Goal: Task Accomplishment & Management: Manage account settings

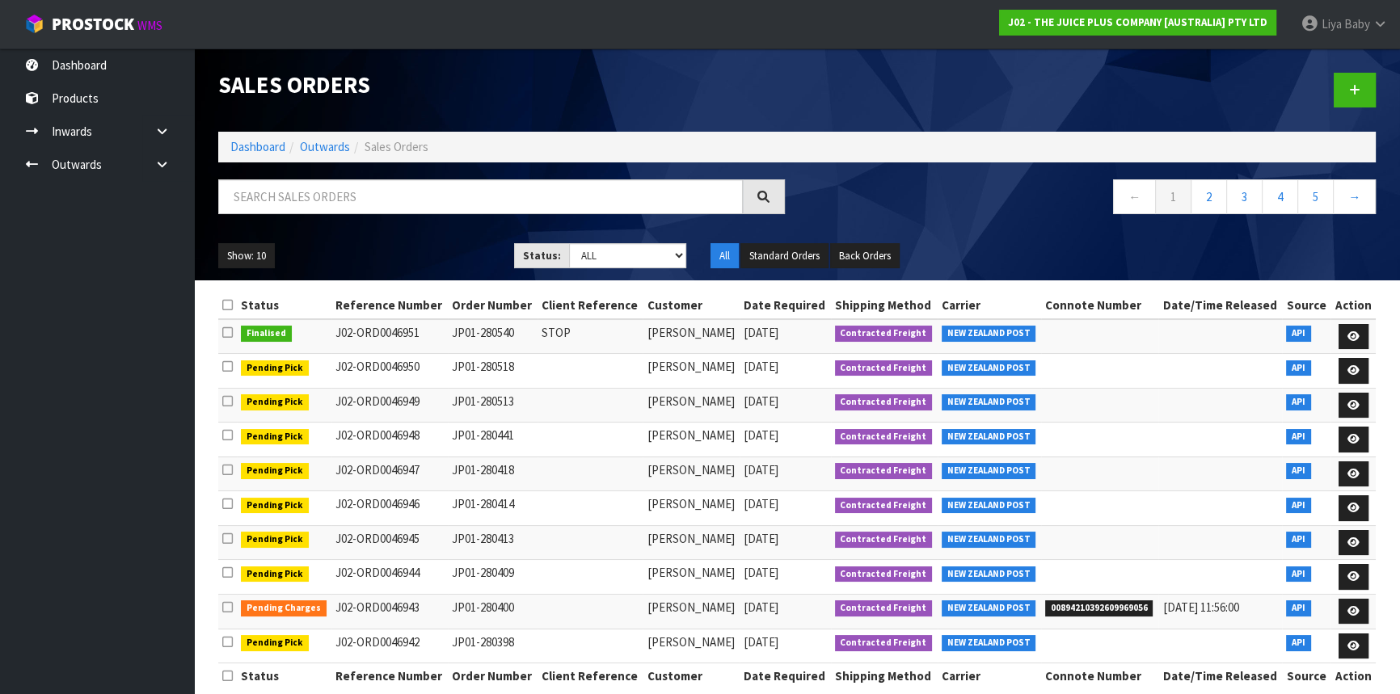
click at [267, 189] on input "text" at bounding box center [480, 196] width 525 height 35
click at [272, 201] on input "text" at bounding box center [480, 196] width 525 height 35
type input "JOB-0417372"
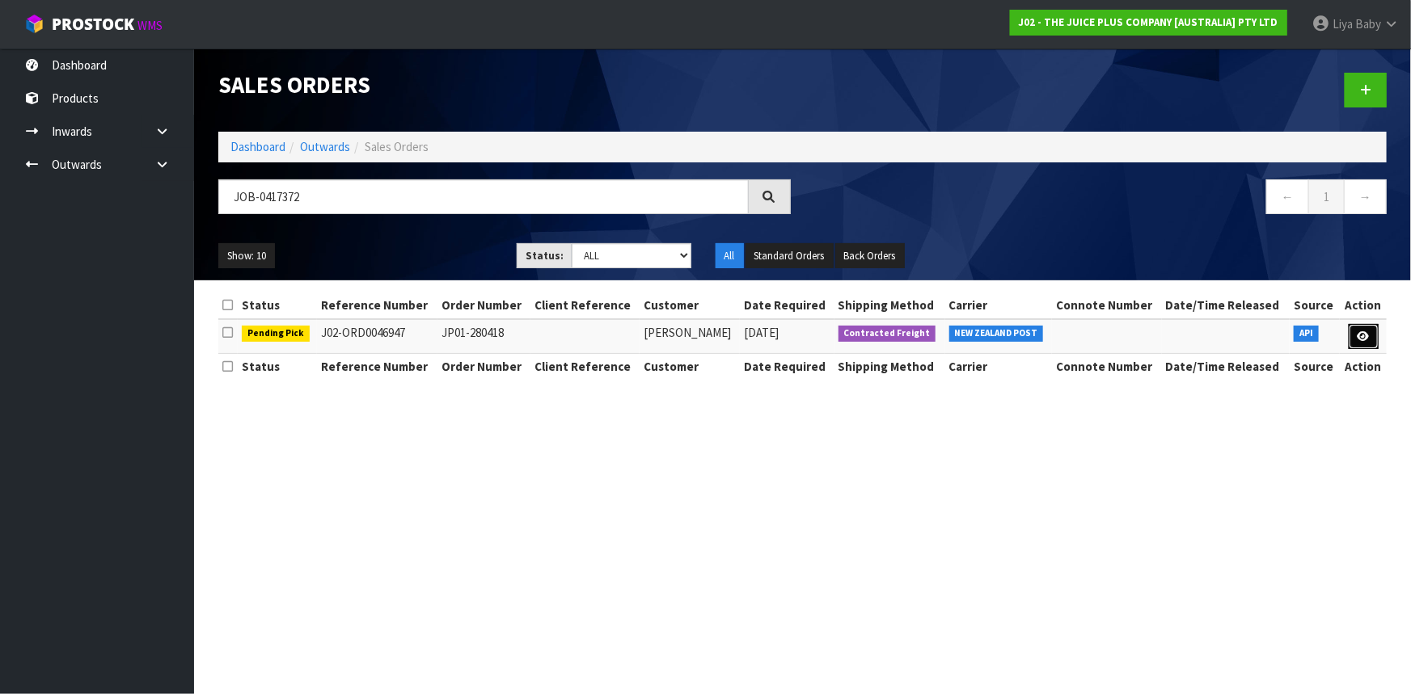
click at [1353, 331] on link at bounding box center [1363, 337] width 30 height 26
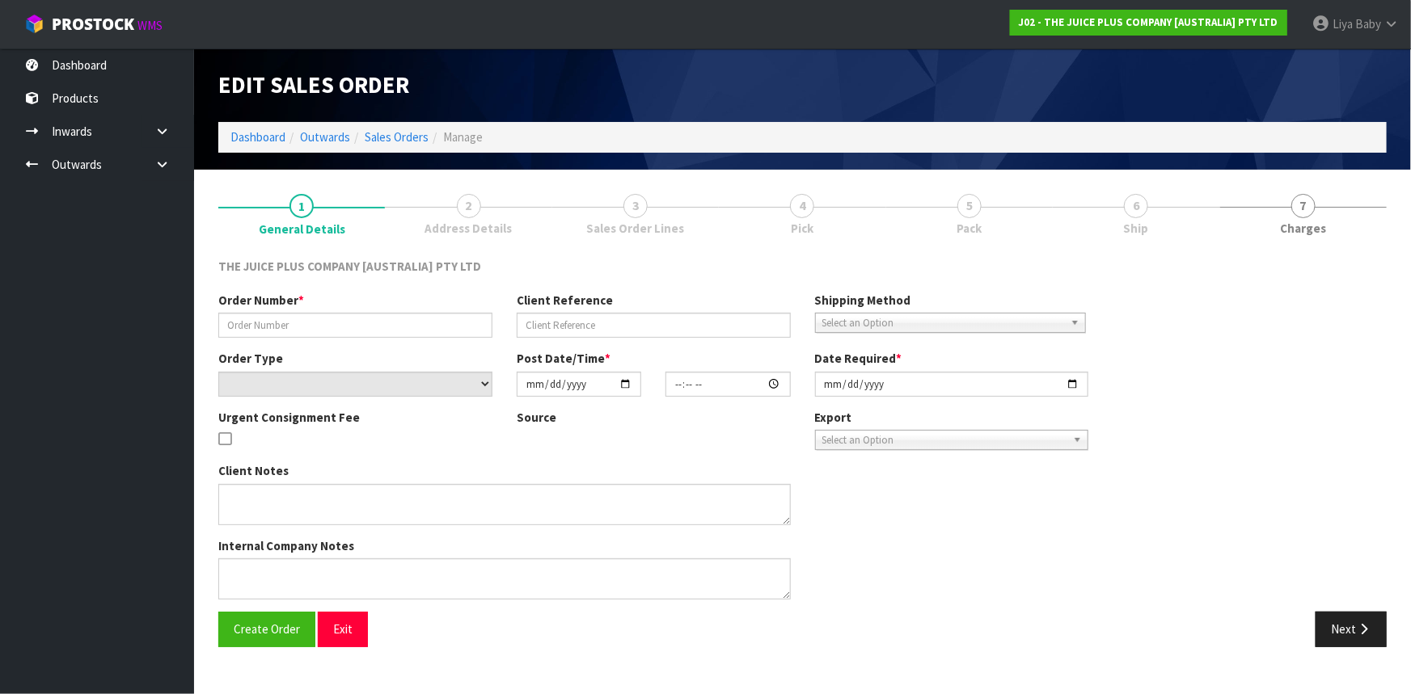
type input "JP01-280418"
select select "number:0"
type input "[DATE]"
type input "00:34:35.000"
type input "[DATE]"
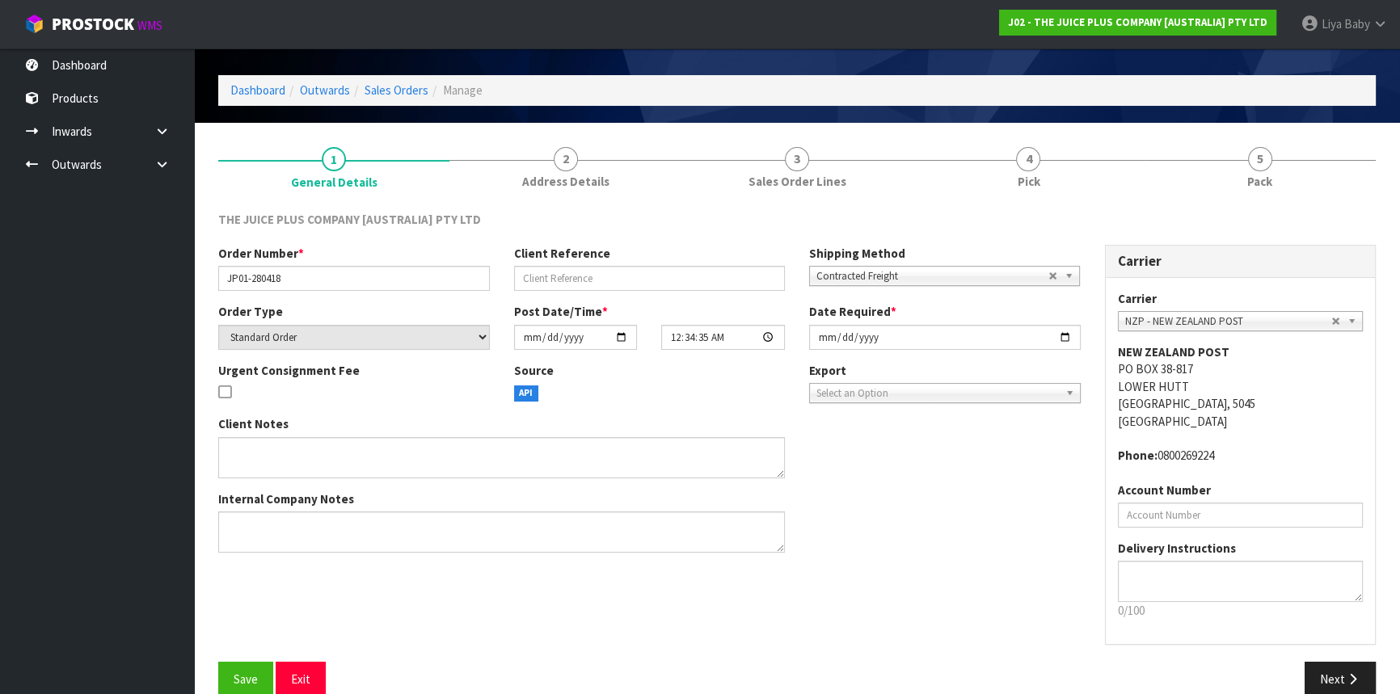
scroll to position [73, 0]
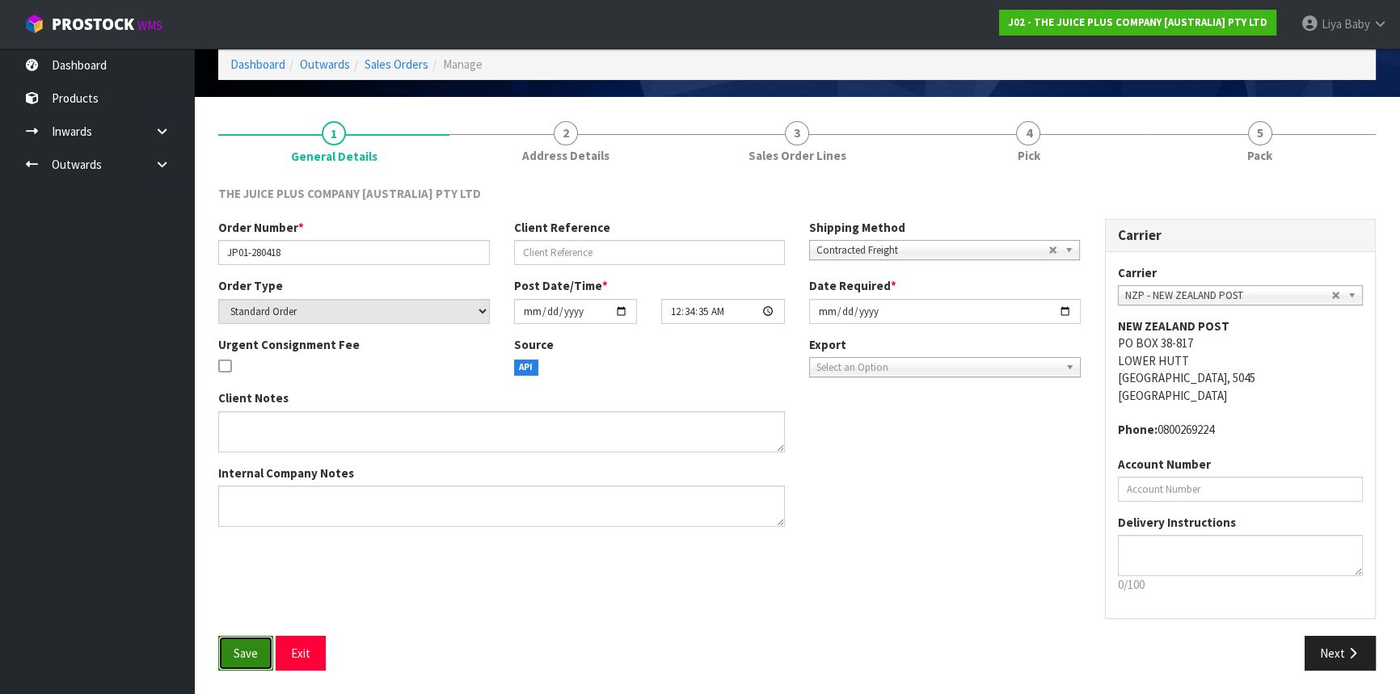
click at [247, 660] on button "Save" at bounding box center [245, 653] width 55 height 35
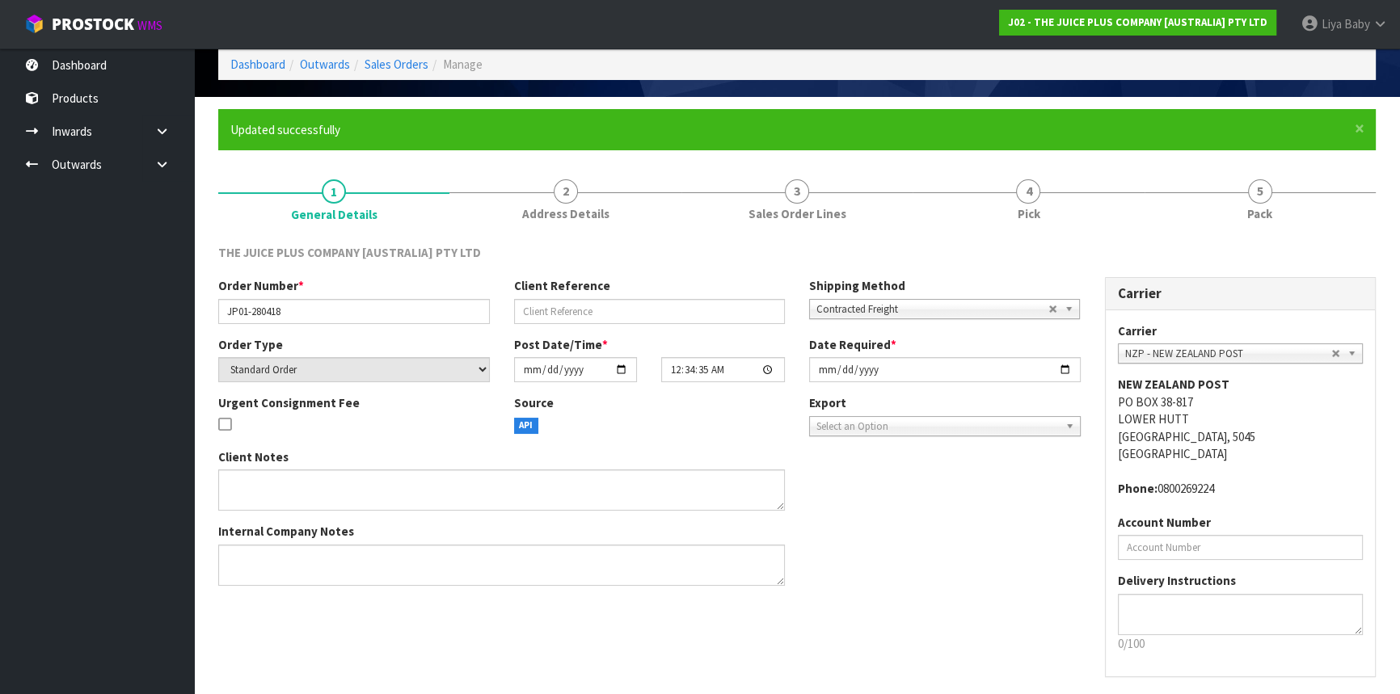
scroll to position [0, 0]
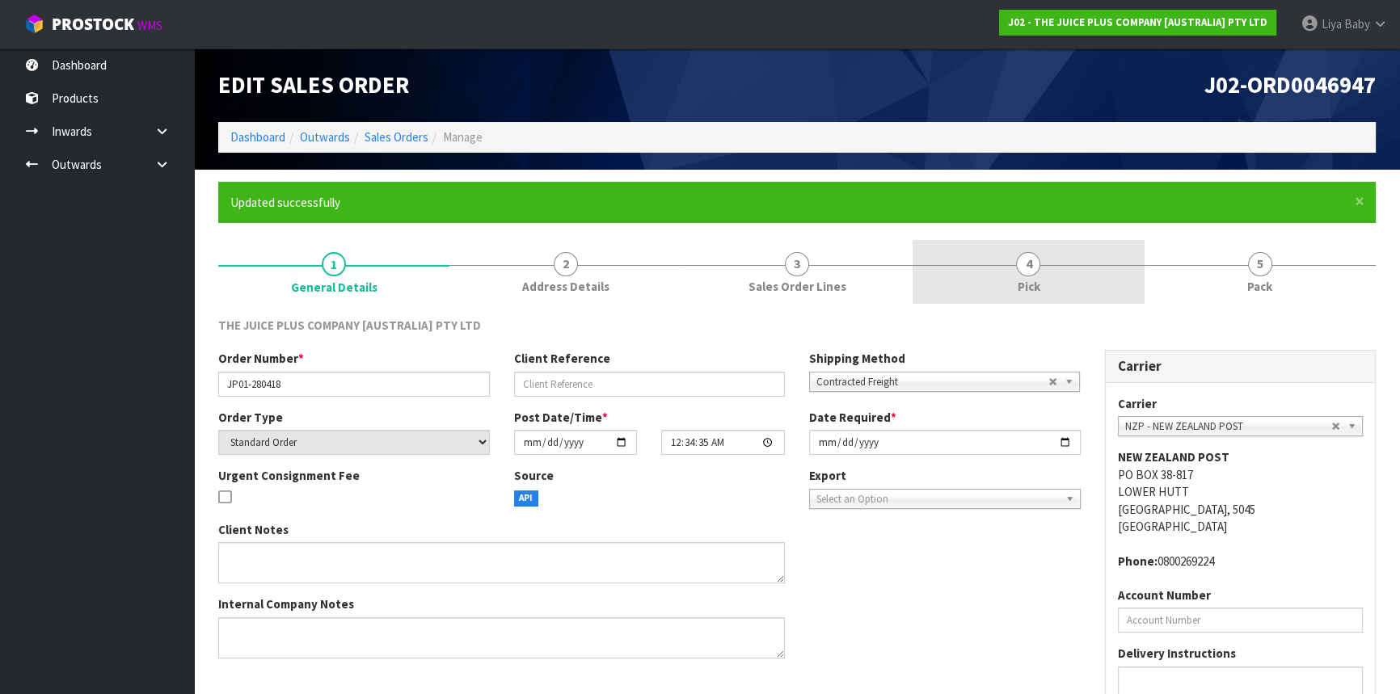
click at [1032, 275] on span "4" at bounding box center [1028, 264] width 24 height 24
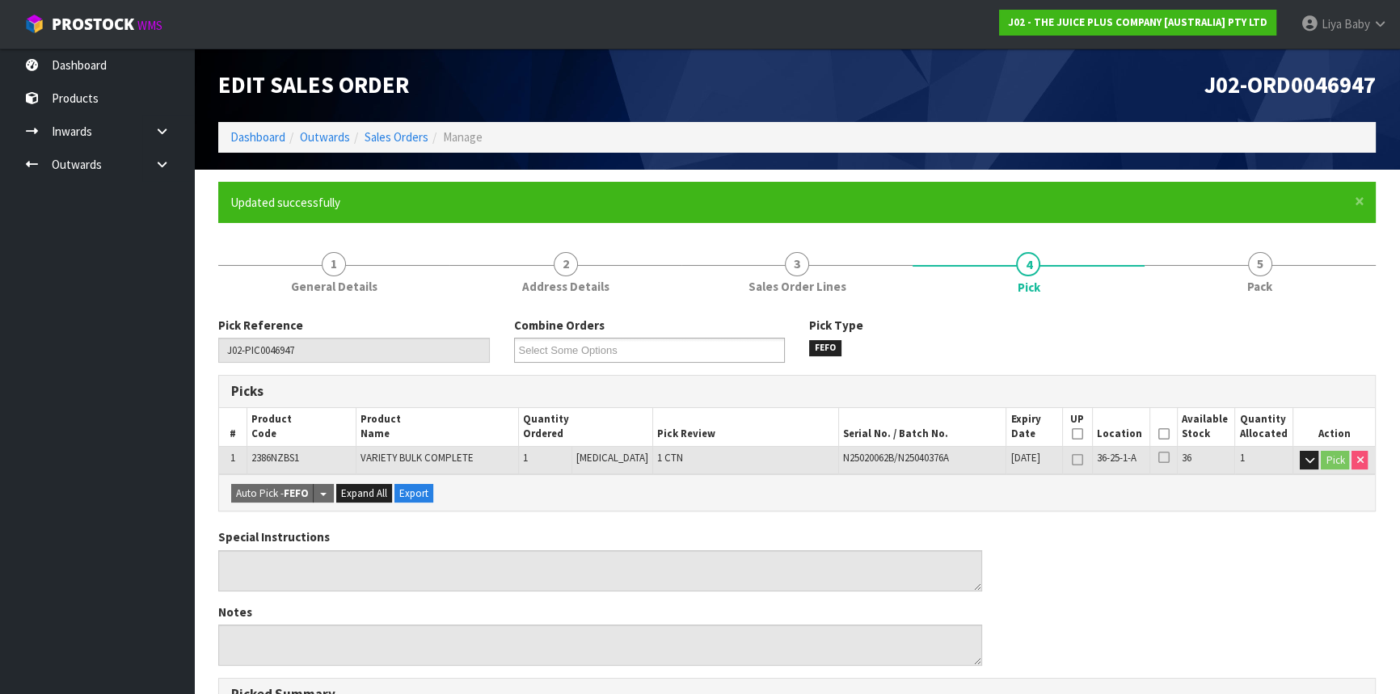
click at [1158, 434] on icon at bounding box center [1163, 434] width 11 height 1
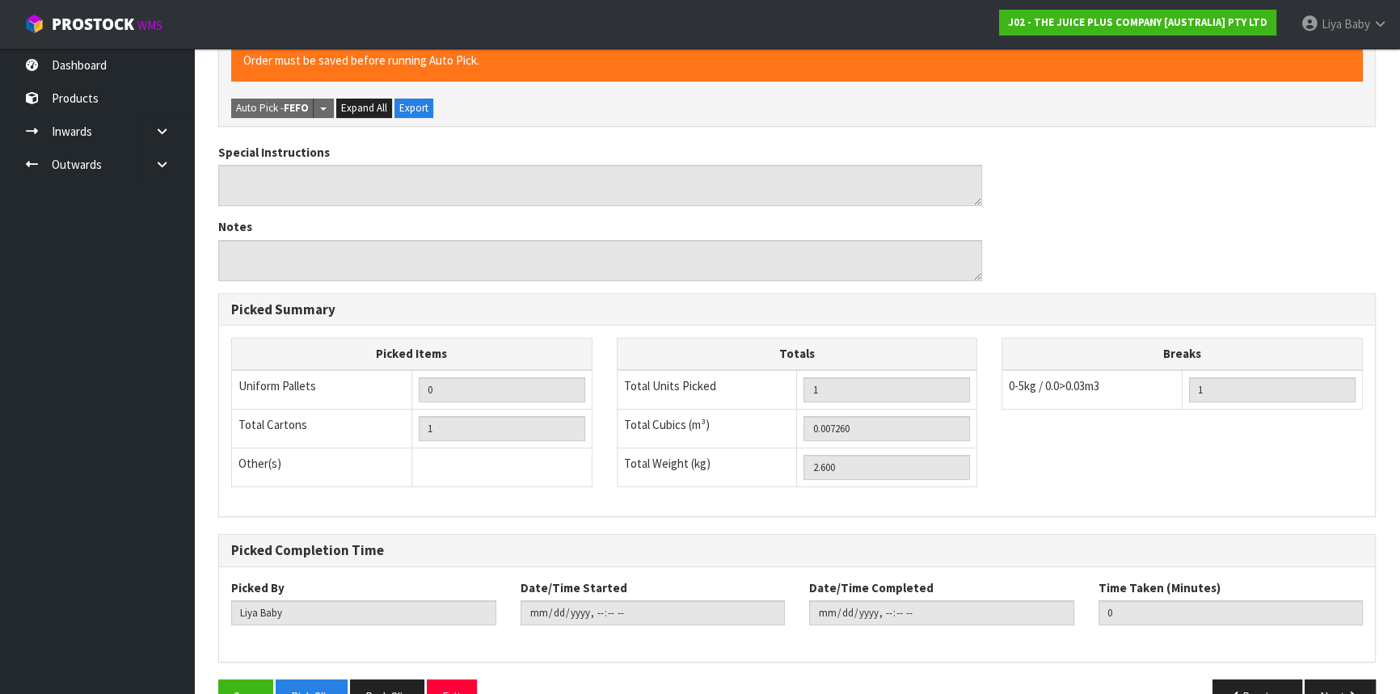
scroll to position [485, 0]
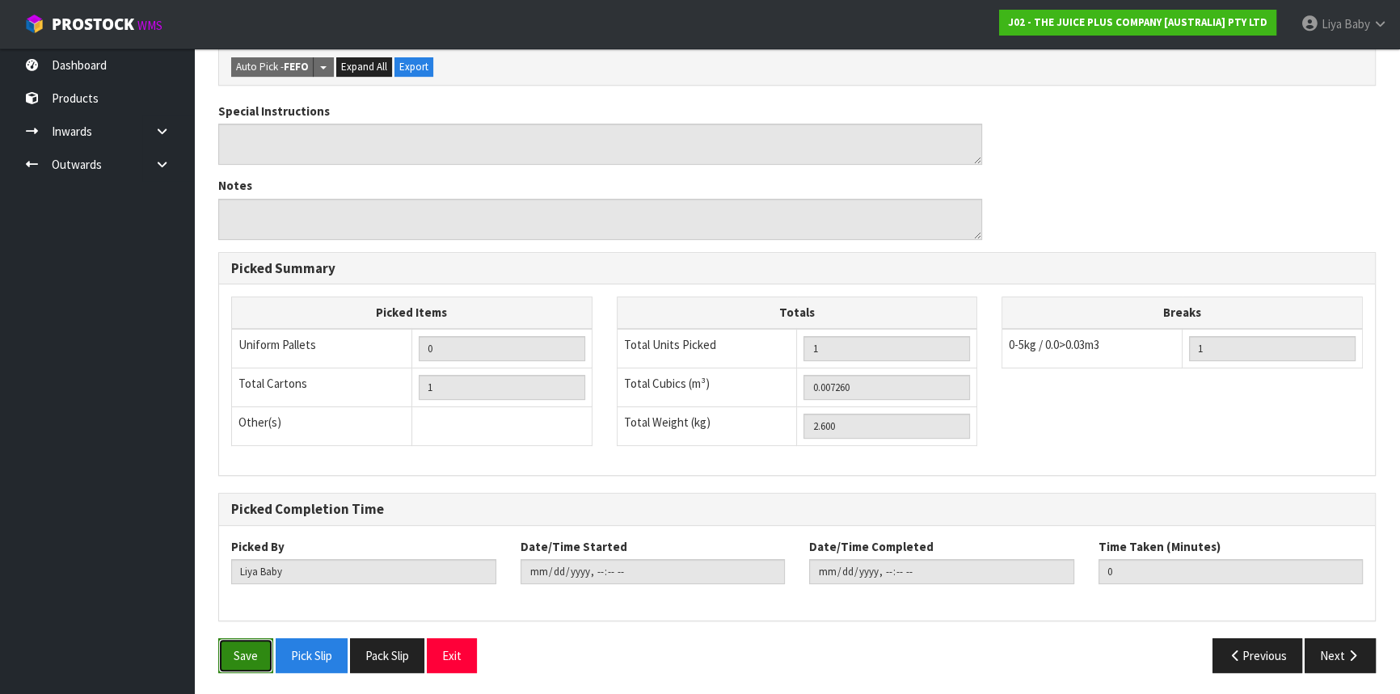
click at [251, 661] on button "Save" at bounding box center [245, 656] width 55 height 35
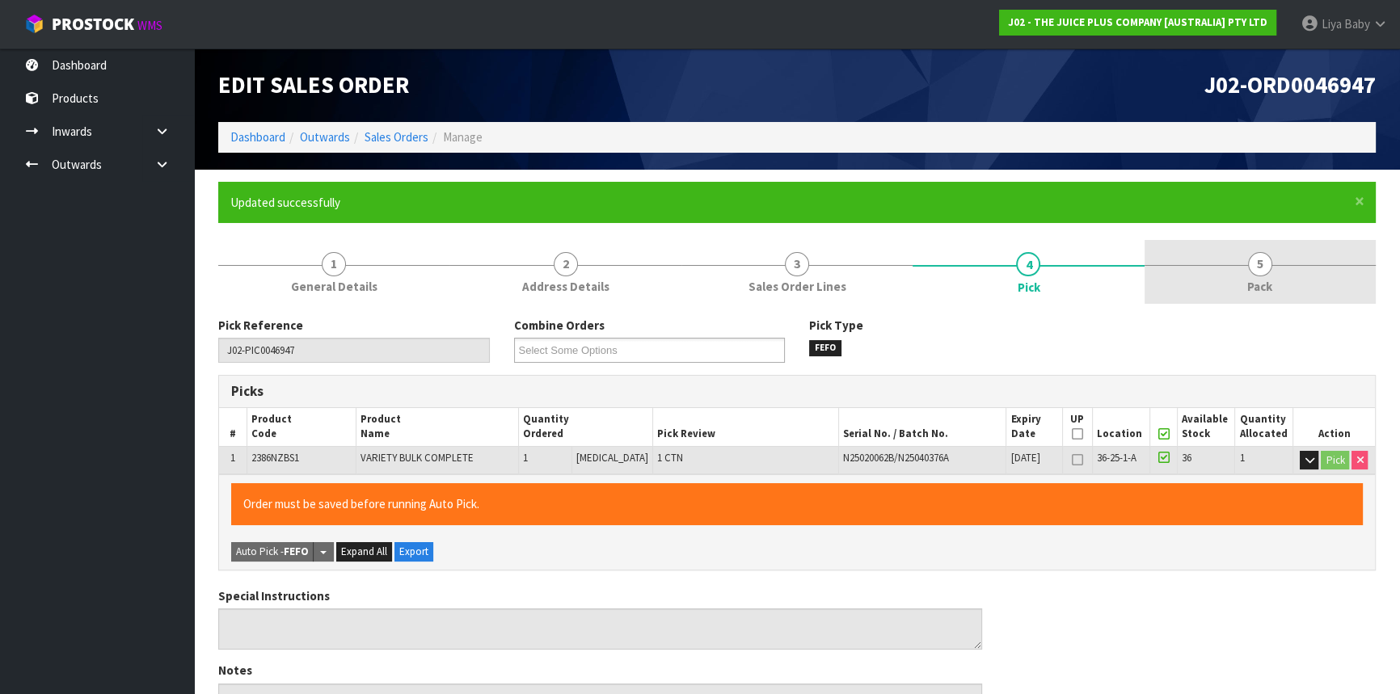
type input "[DATE]T12:42:35"
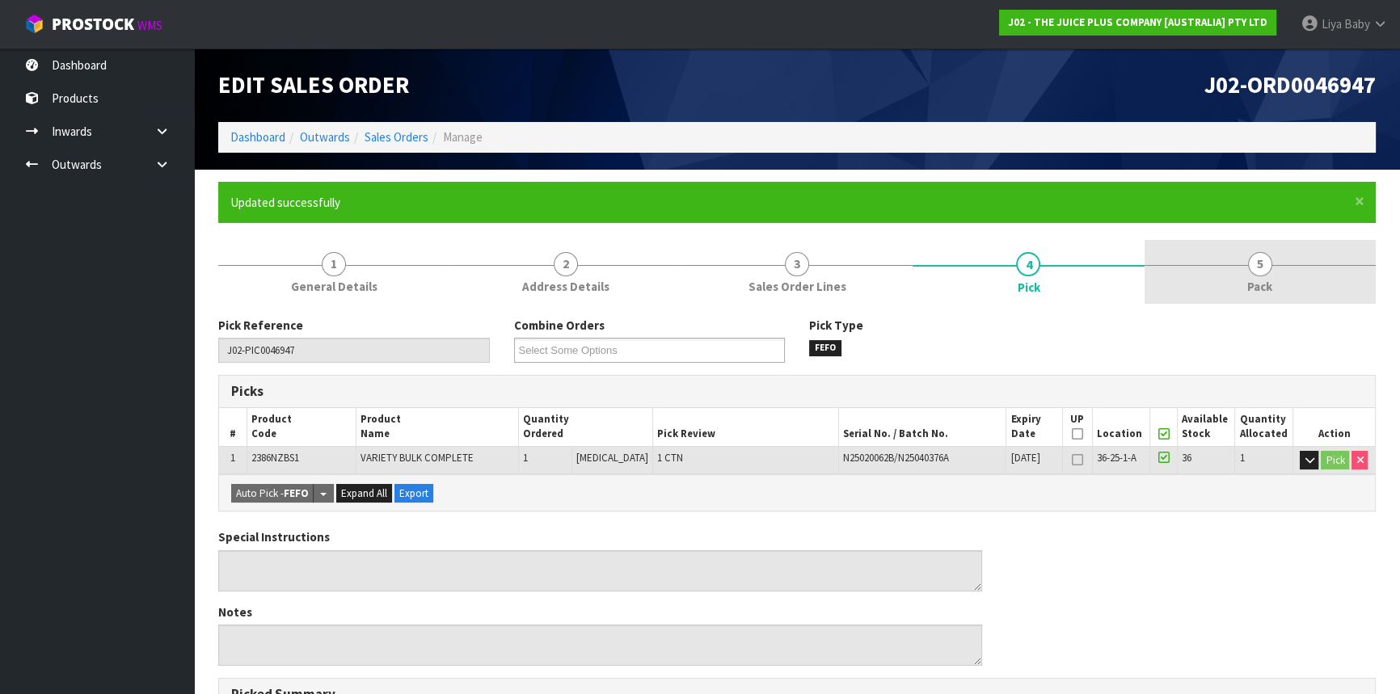
click at [1272, 301] on link "5 Pack" at bounding box center [1260, 272] width 231 height 64
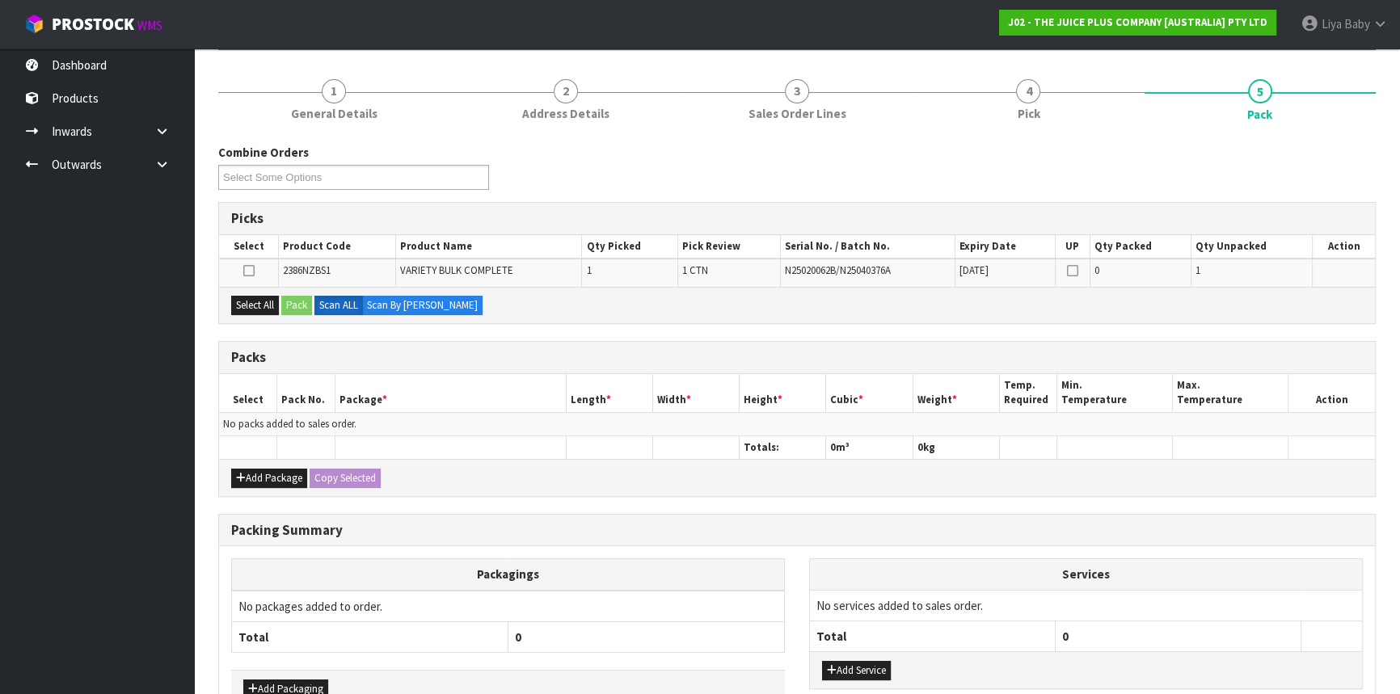
scroll to position [220, 0]
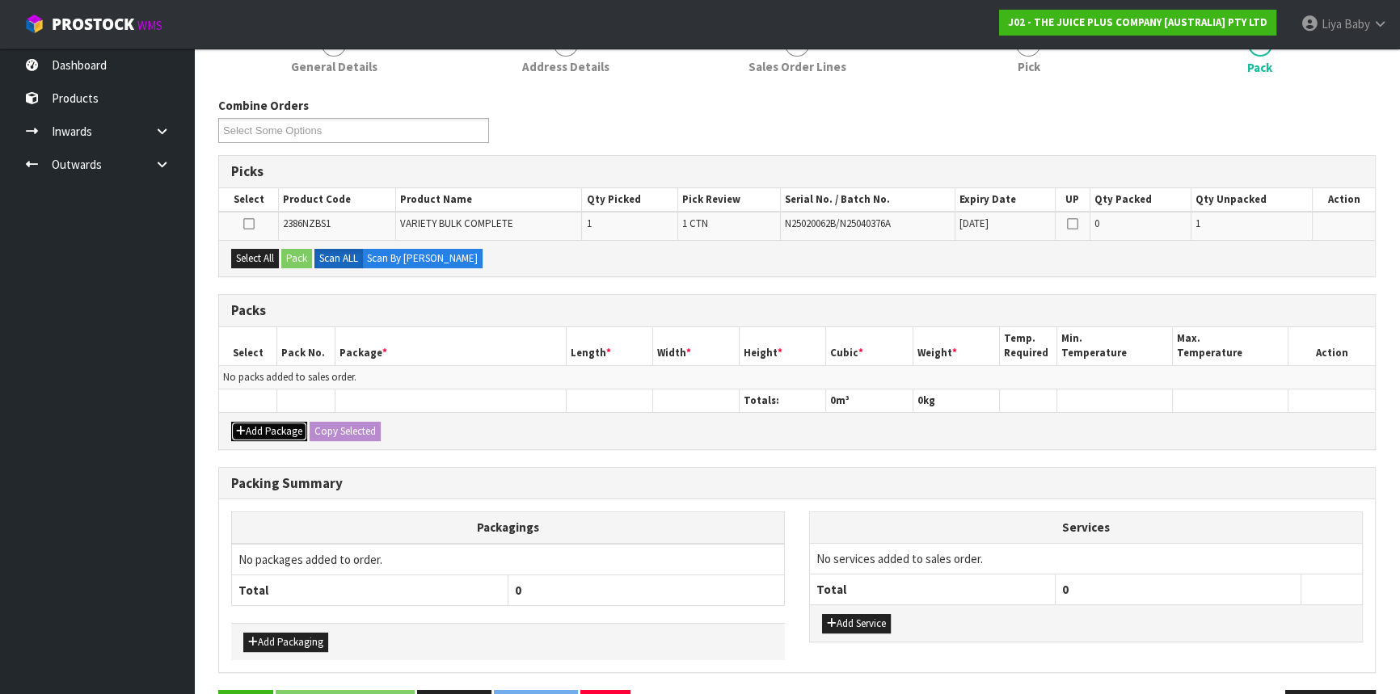
click at [275, 431] on button "Add Package" at bounding box center [269, 431] width 76 height 19
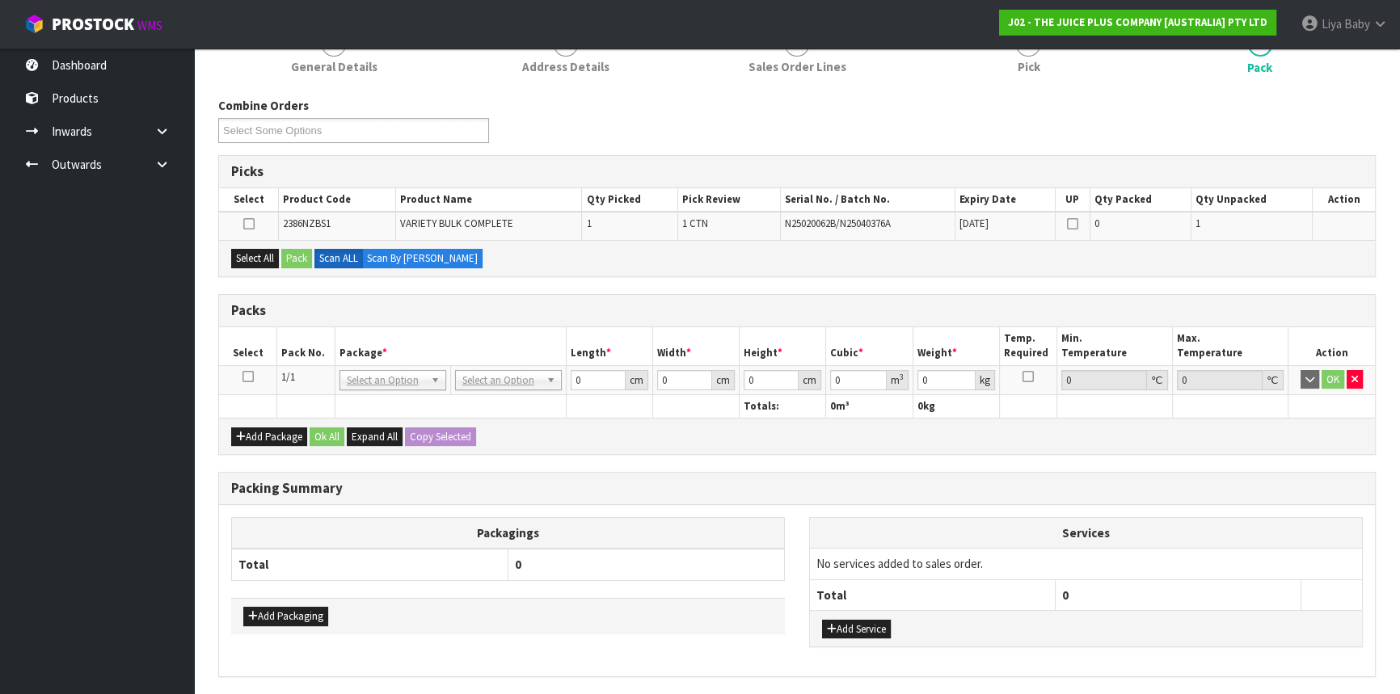
click at [247, 377] on icon at bounding box center [248, 377] width 11 height 1
click at [245, 257] on button "Select All" at bounding box center [255, 258] width 48 height 19
click at [289, 254] on button "Pack" at bounding box center [296, 258] width 31 height 19
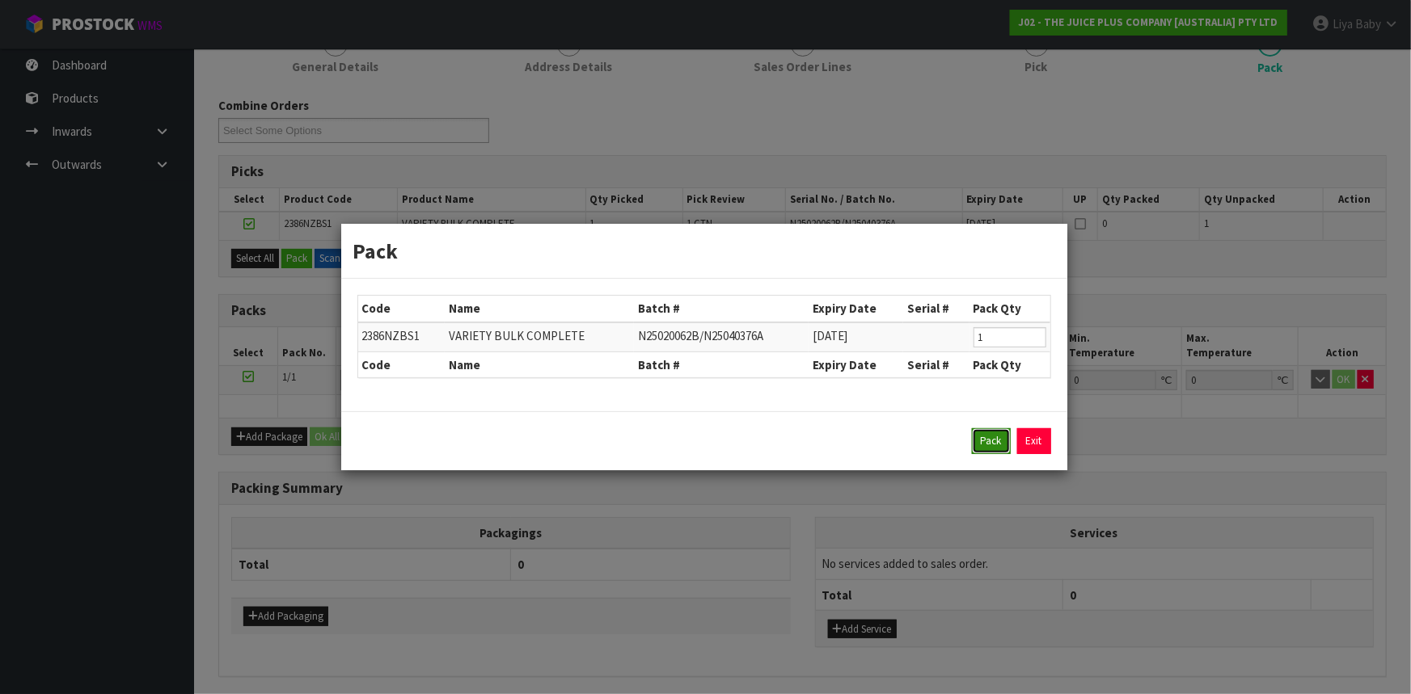
click at [994, 437] on button "Pack" at bounding box center [991, 441] width 39 height 26
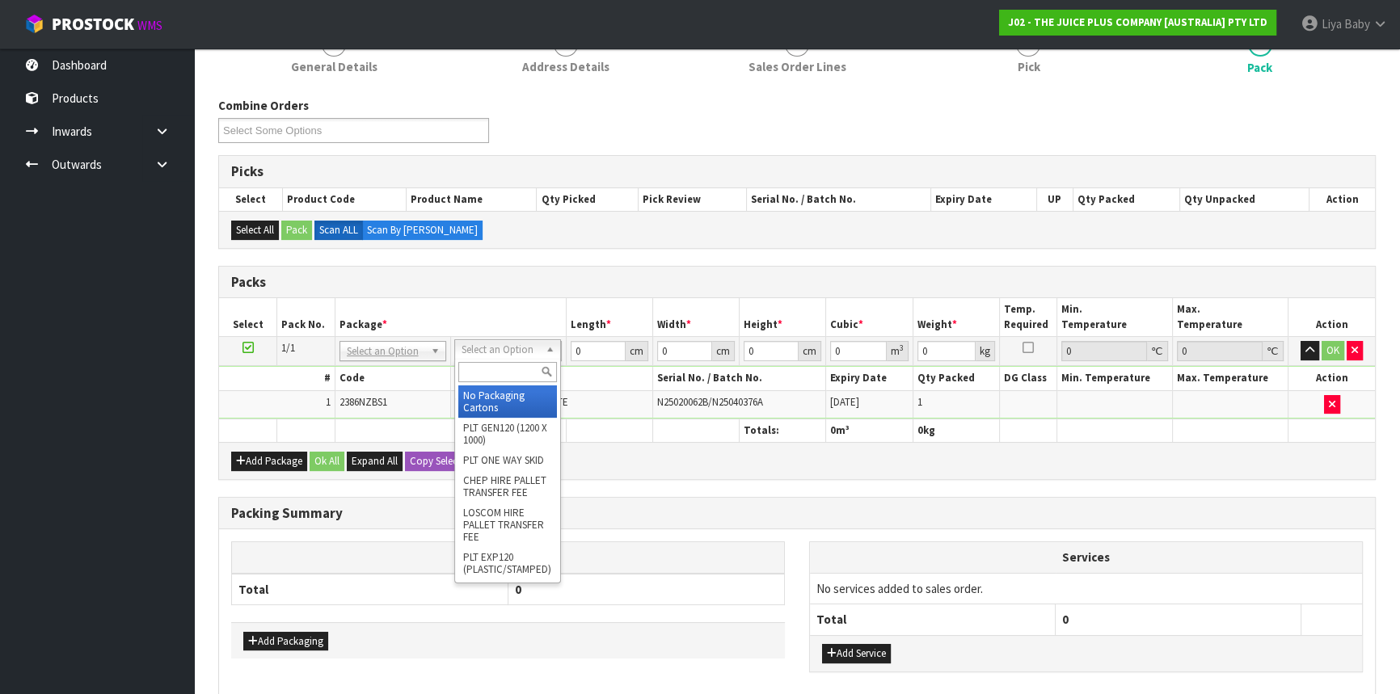
click at [525, 367] on input "text" at bounding box center [507, 372] width 99 height 20
type input "CTNA4"
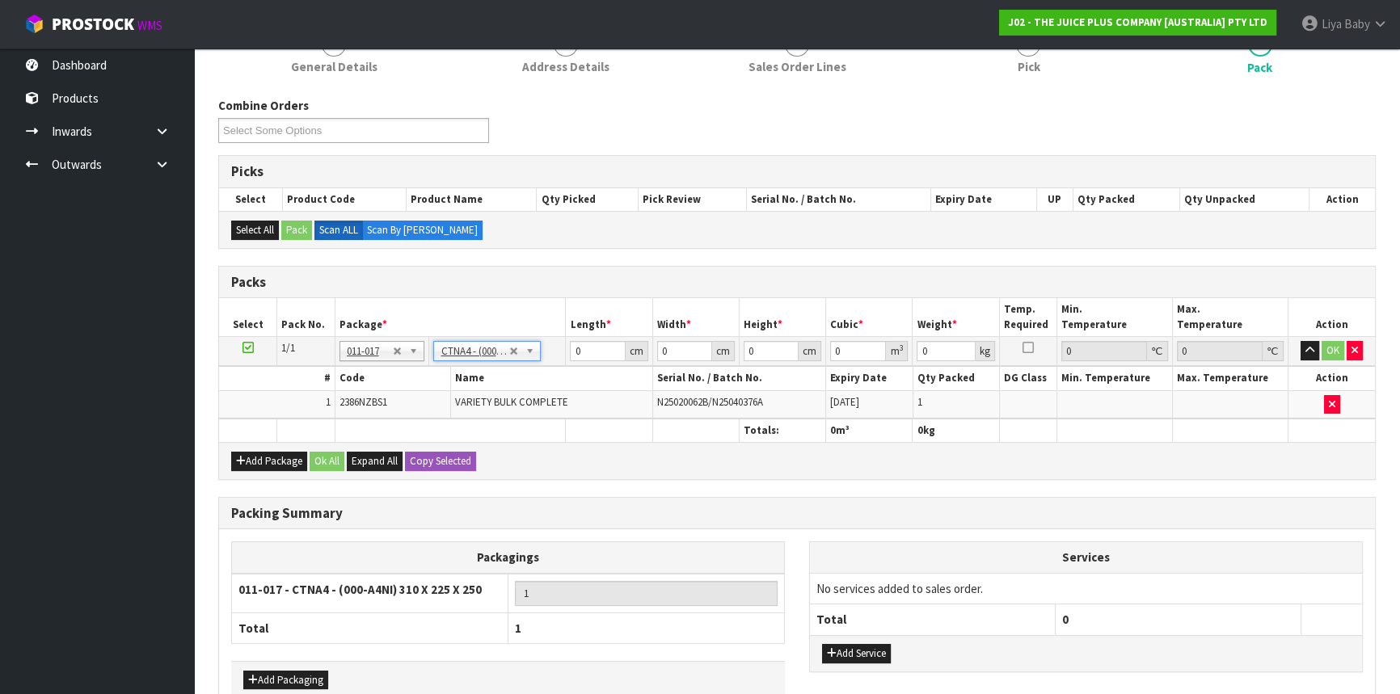
type input "31"
type input "22.5"
type input "25"
type input "0.017438"
type input "2.8"
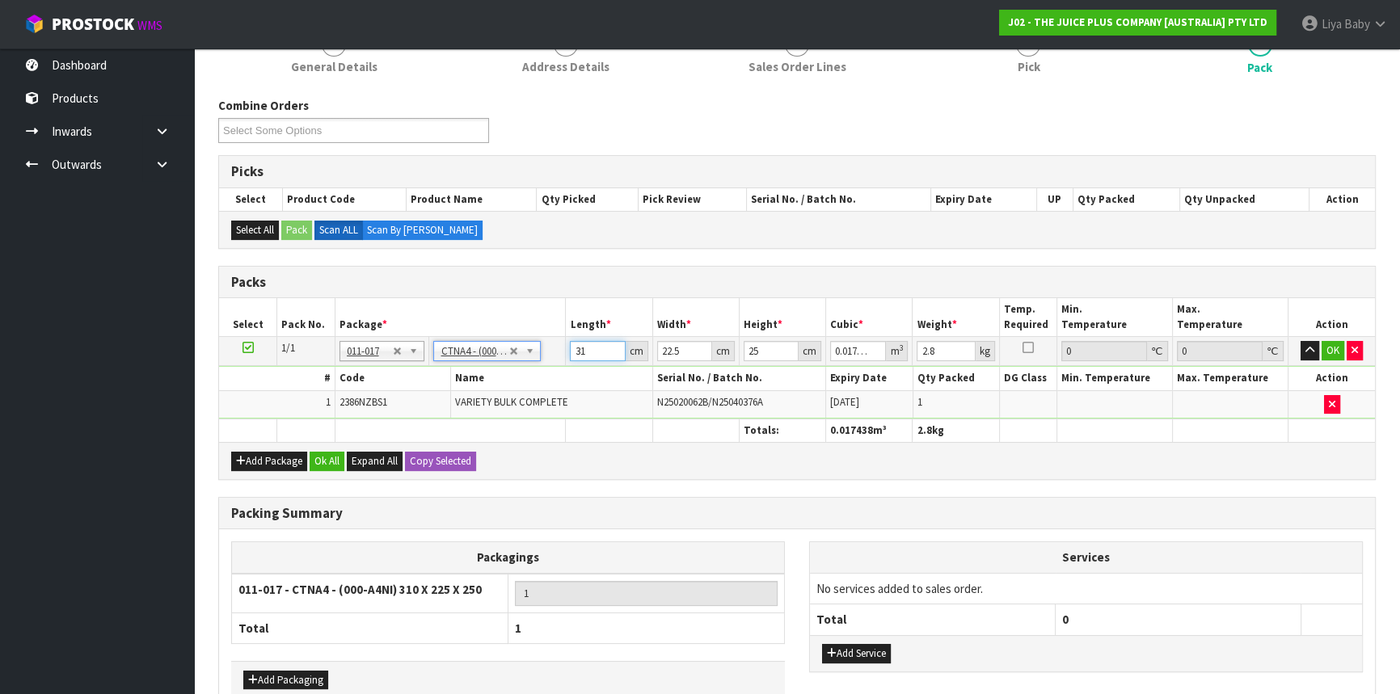
click at [601, 355] on input "31" at bounding box center [597, 351] width 55 height 20
type input "3"
type input "0.001687"
type input "0"
type input "2"
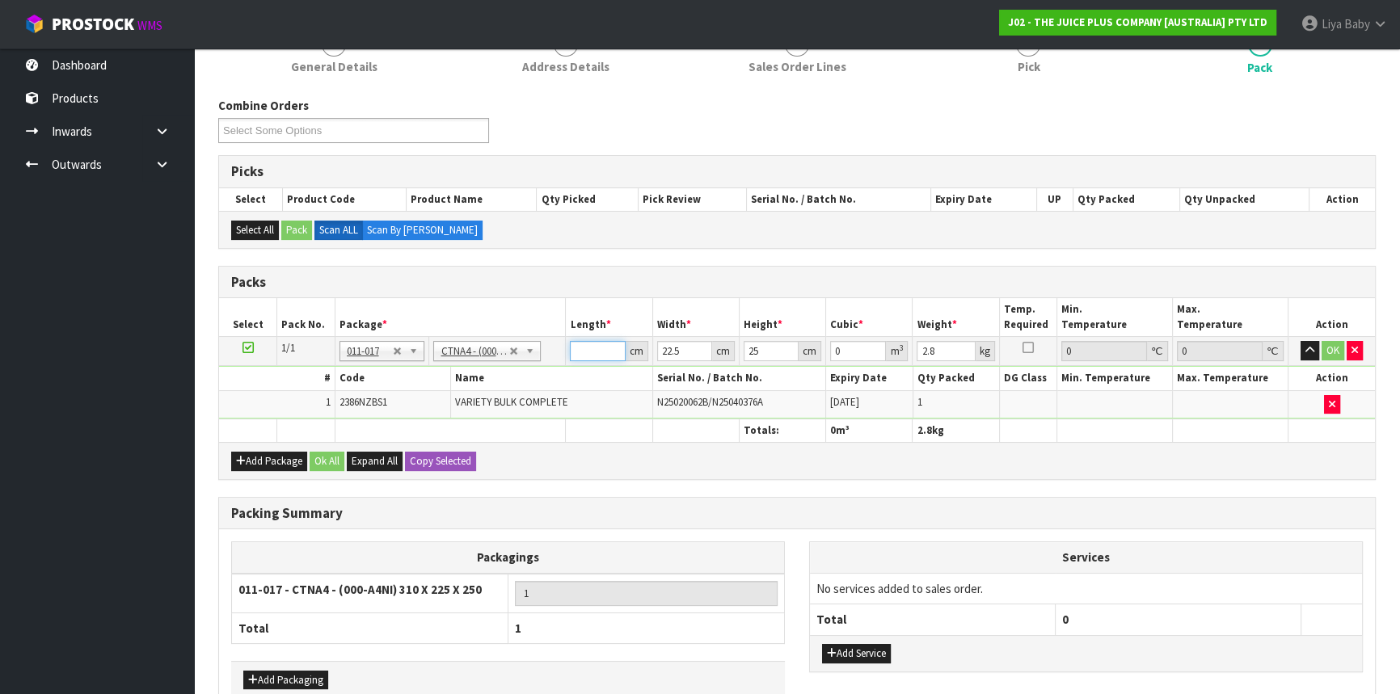
type input "0.001125"
type input "26"
type input "0.014625"
type input "26"
type input "0"
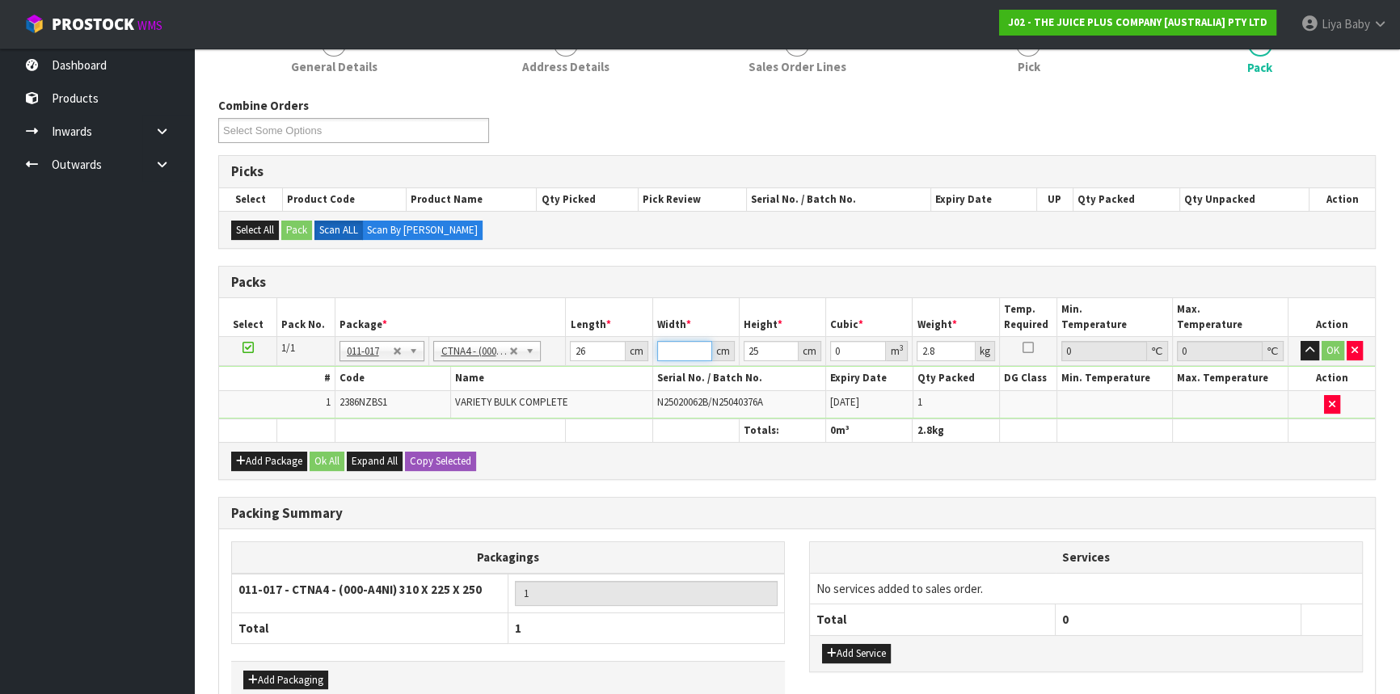
type input "3"
type input "0.00195"
type input "32"
type input "0.0208"
type input "32"
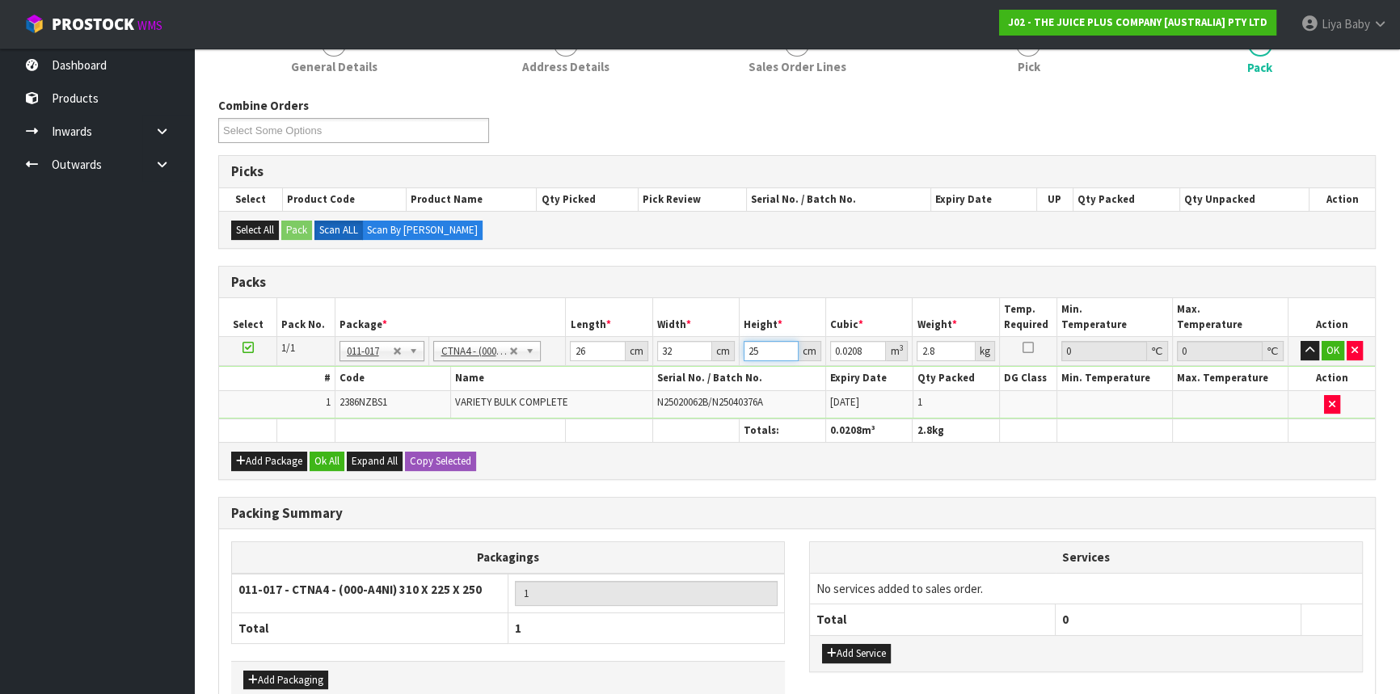
type input "0"
type input "1"
type input "0.000832"
type input "16"
type input "0.013312"
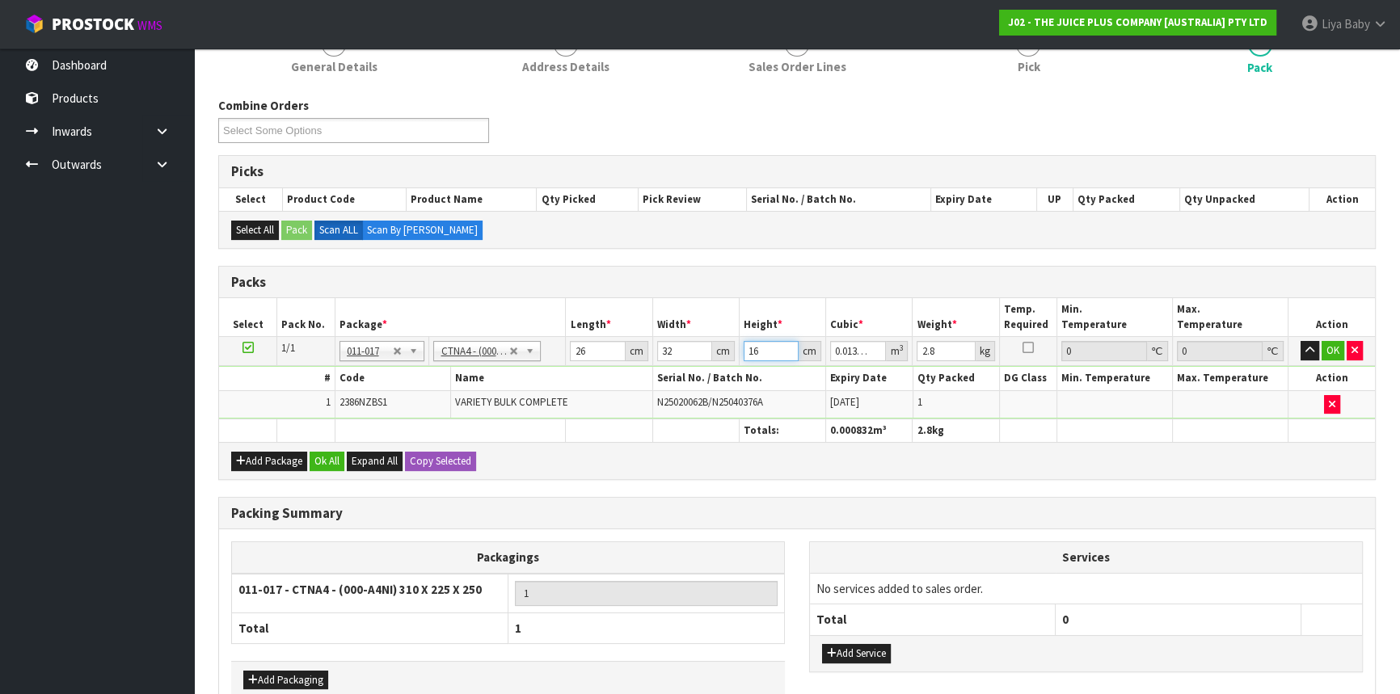
type input "16"
type input "3"
click at [332, 453] on button "Ok All" at bounding box center [327, 461] width 35 height 19
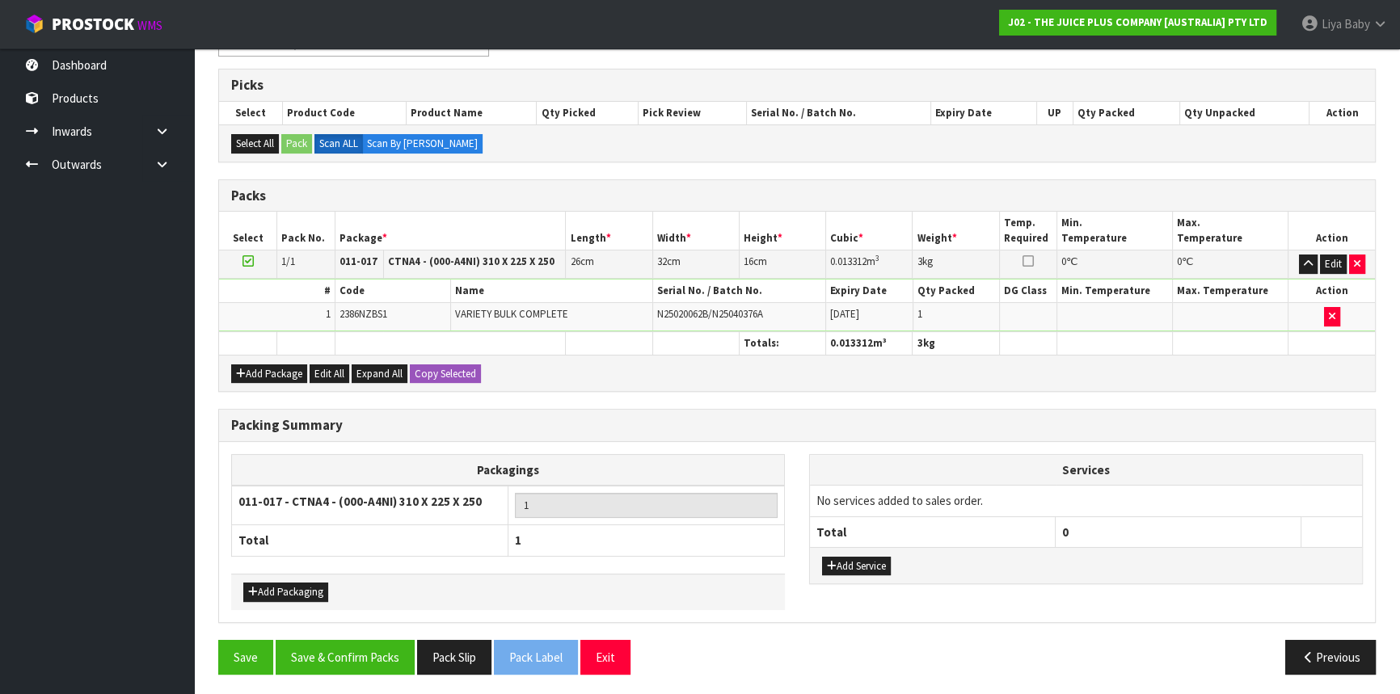
scroll to position [307, 0]
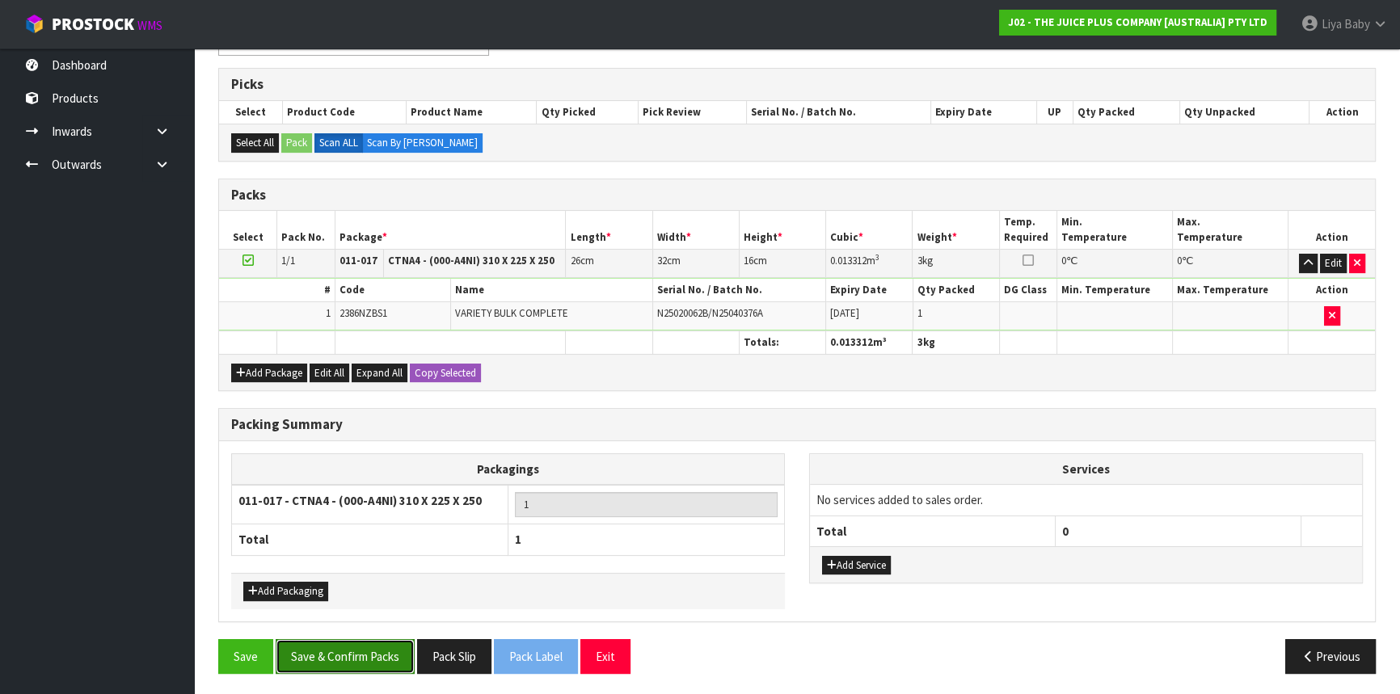
click at [360, 645] on button "Save & Confirm Packs" at bounding box center [345, 656] width 139 height 35
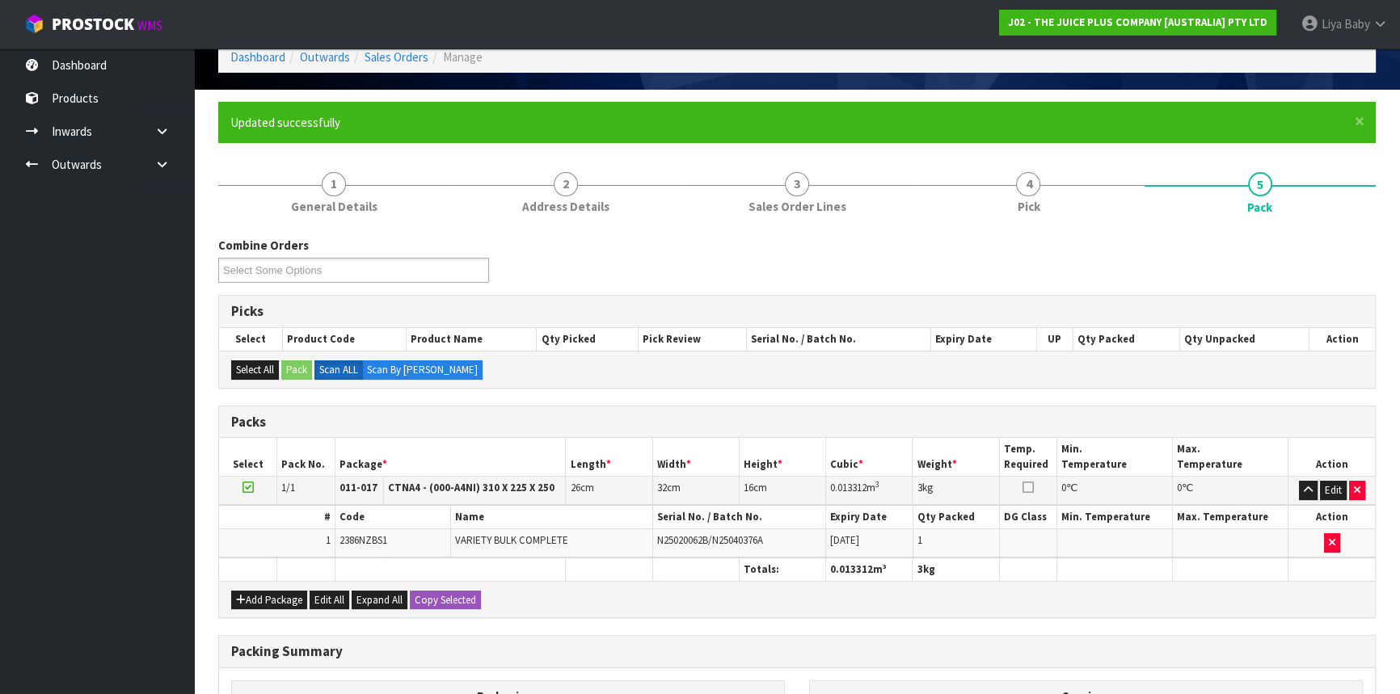
scroll to position [218, 0]
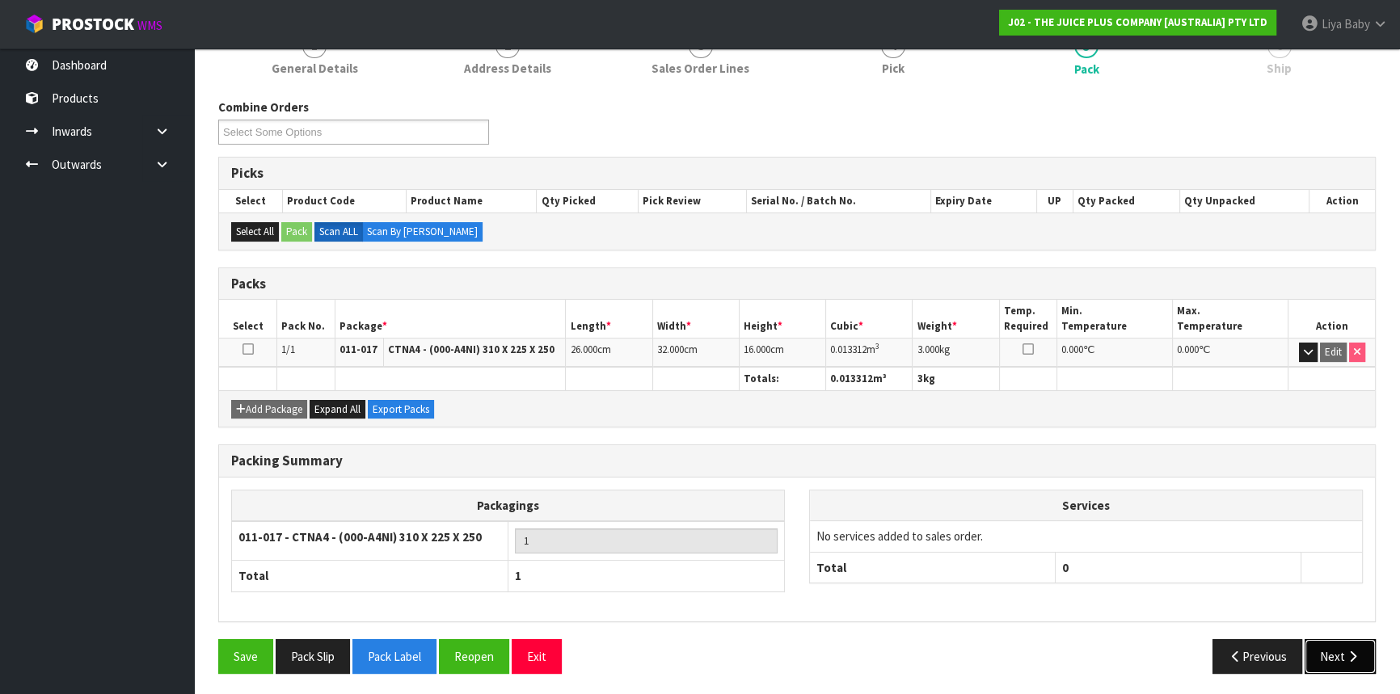
click at [1338, 648] on button "Next" at bounding box center [1340, 656] width 71 height 35
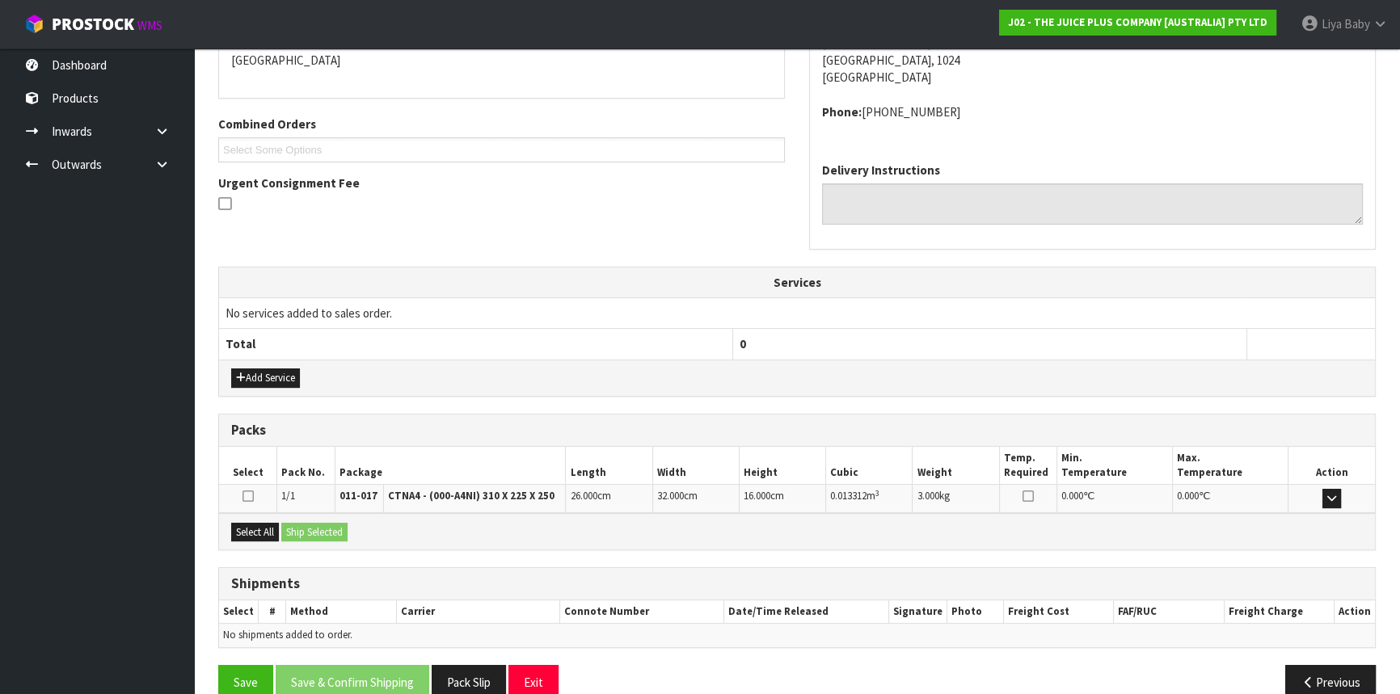
scroll to position [388, 0]
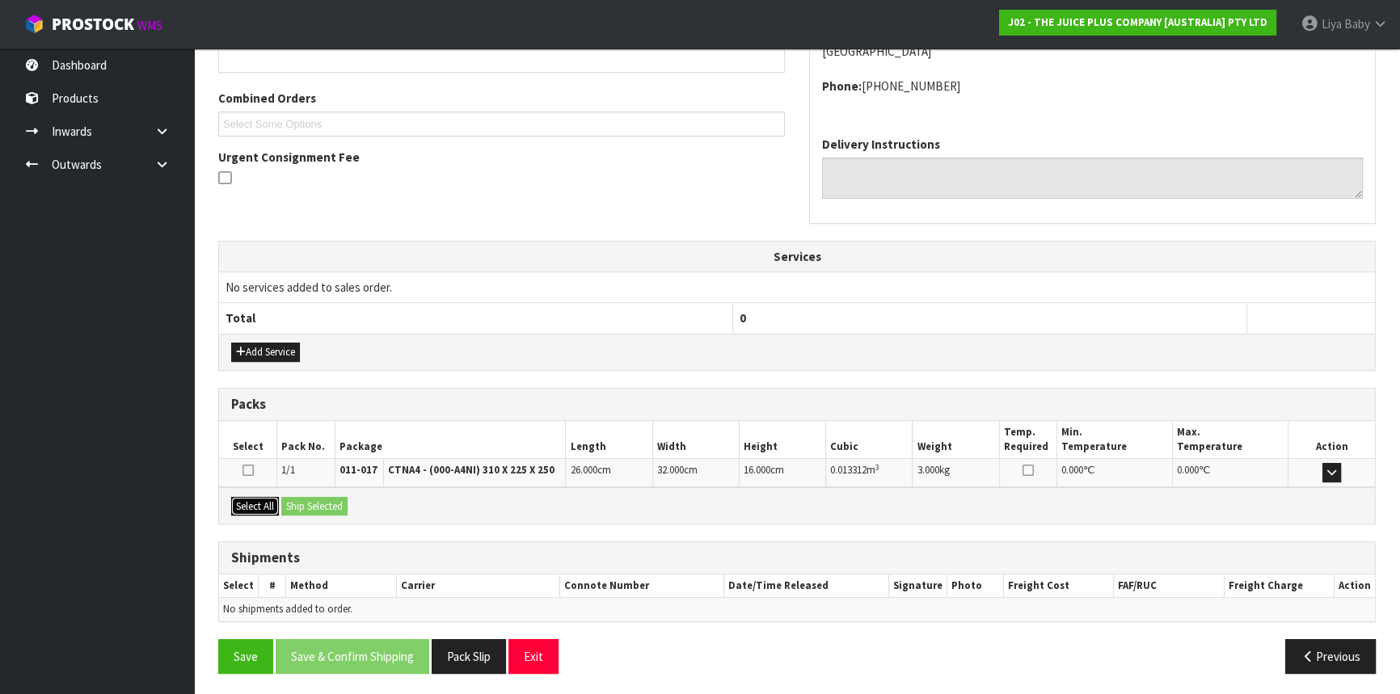
click at [262, 497] on button "Select All" at bounding box center [255, 506] width 48 height 19
click at [293, 497] on button "Ship Selected" at bounding box center [314, 506] width 66 height 19
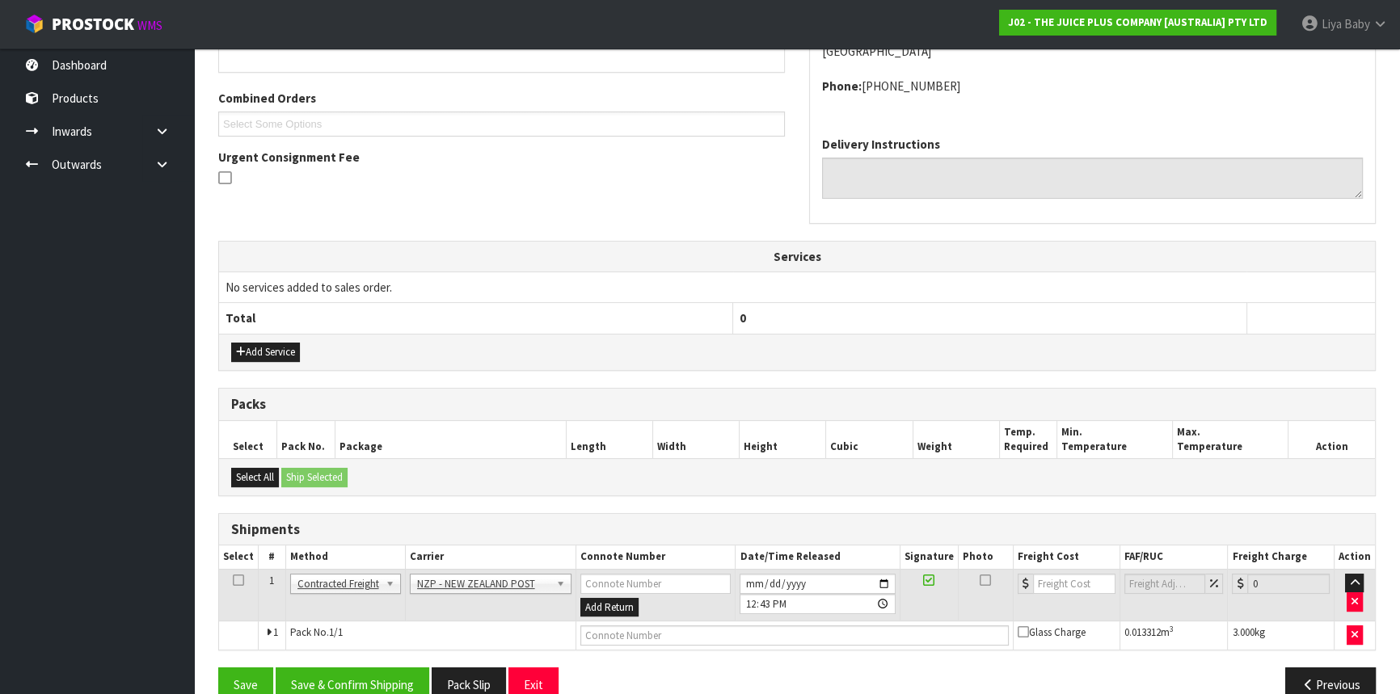
click at [234, 580] on icon at bounding box center [238, 580] width 11 height 1
click at [342, 671] on button "Save & Confirm Shipping" at bounding box center [353, 685] width 154 height 35
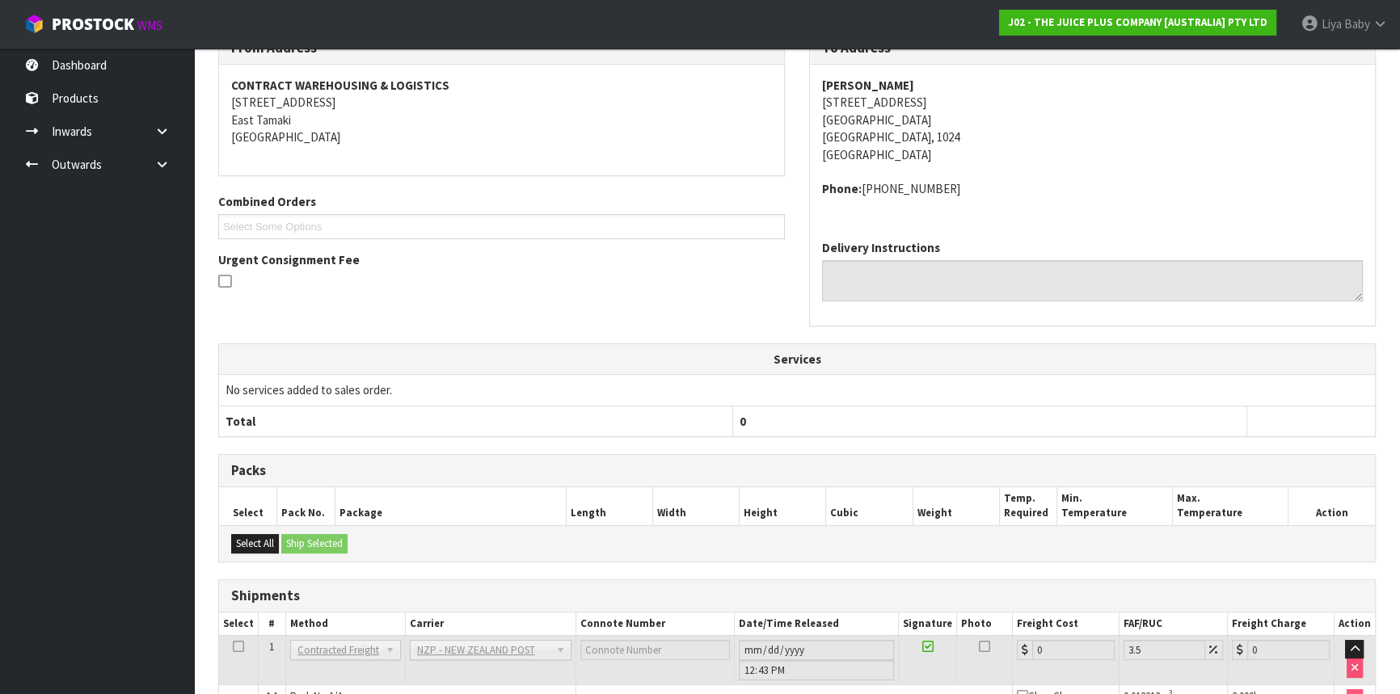
scroll to position [395, 0]
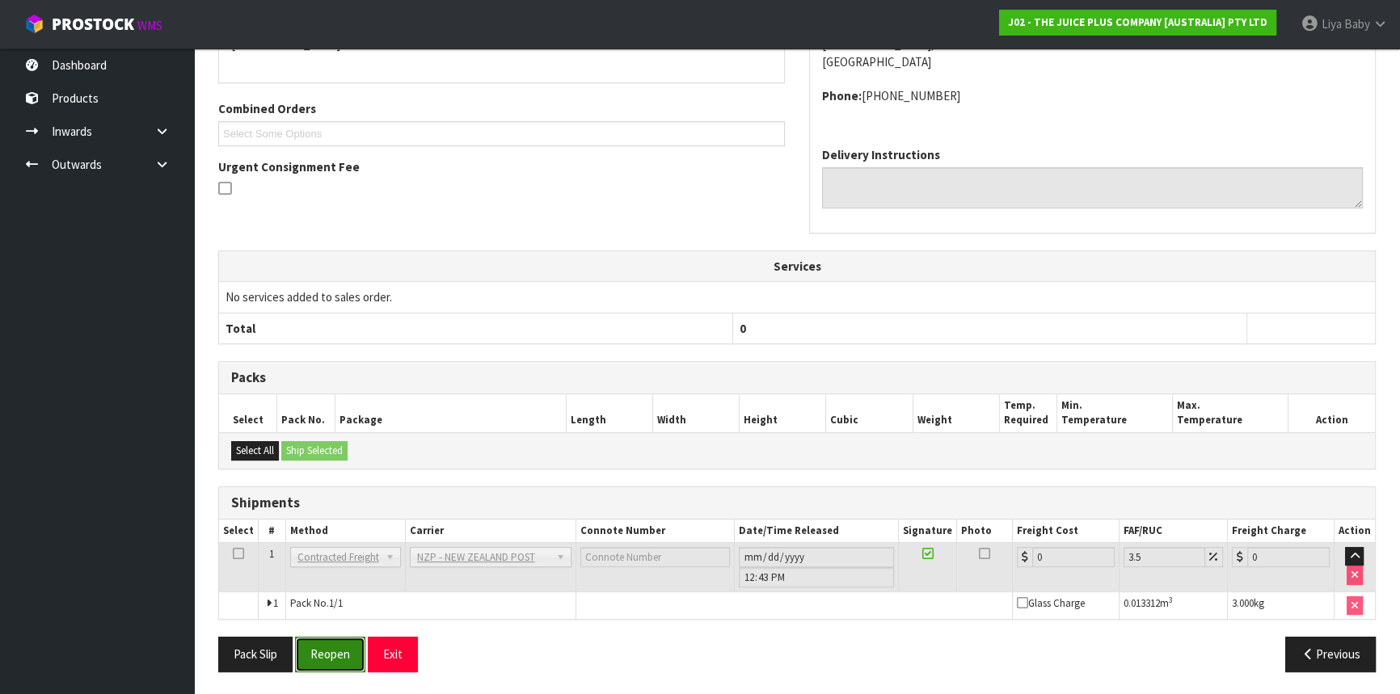
click at [306, 658] on button "Reopen" at bounding box center [330, 654] width 70 height 35
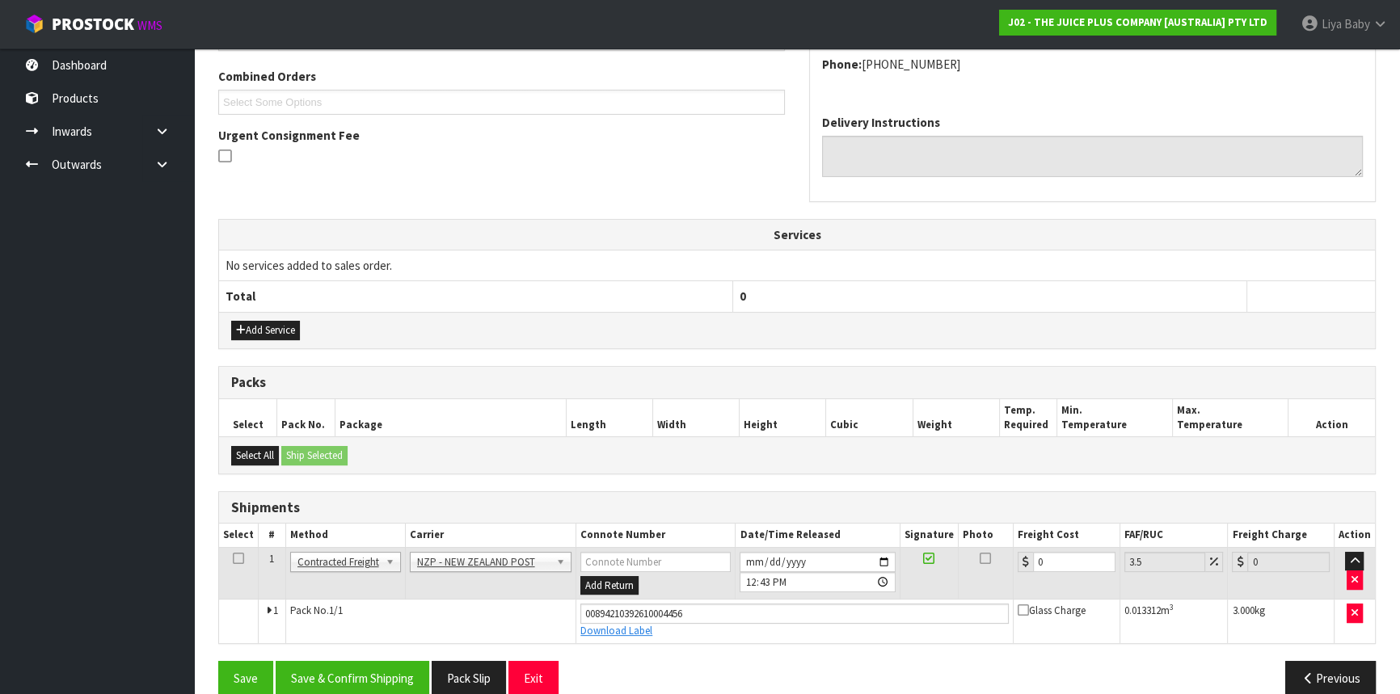
scroll to position [432, 0]
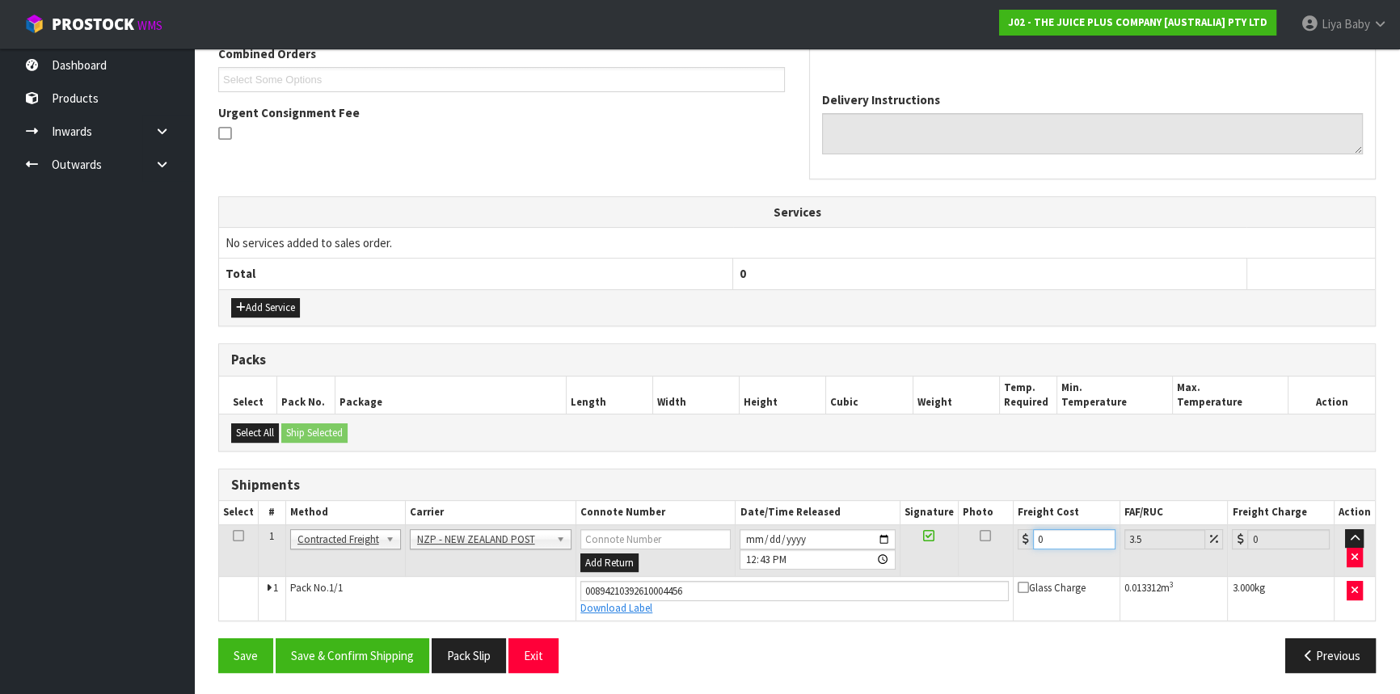
click at [1079, 534] on input "0" at bounding box center [1074, 539] width 82 height 20
type input "4"
type input "4.14"
type input "4.3"
type input "4.45"
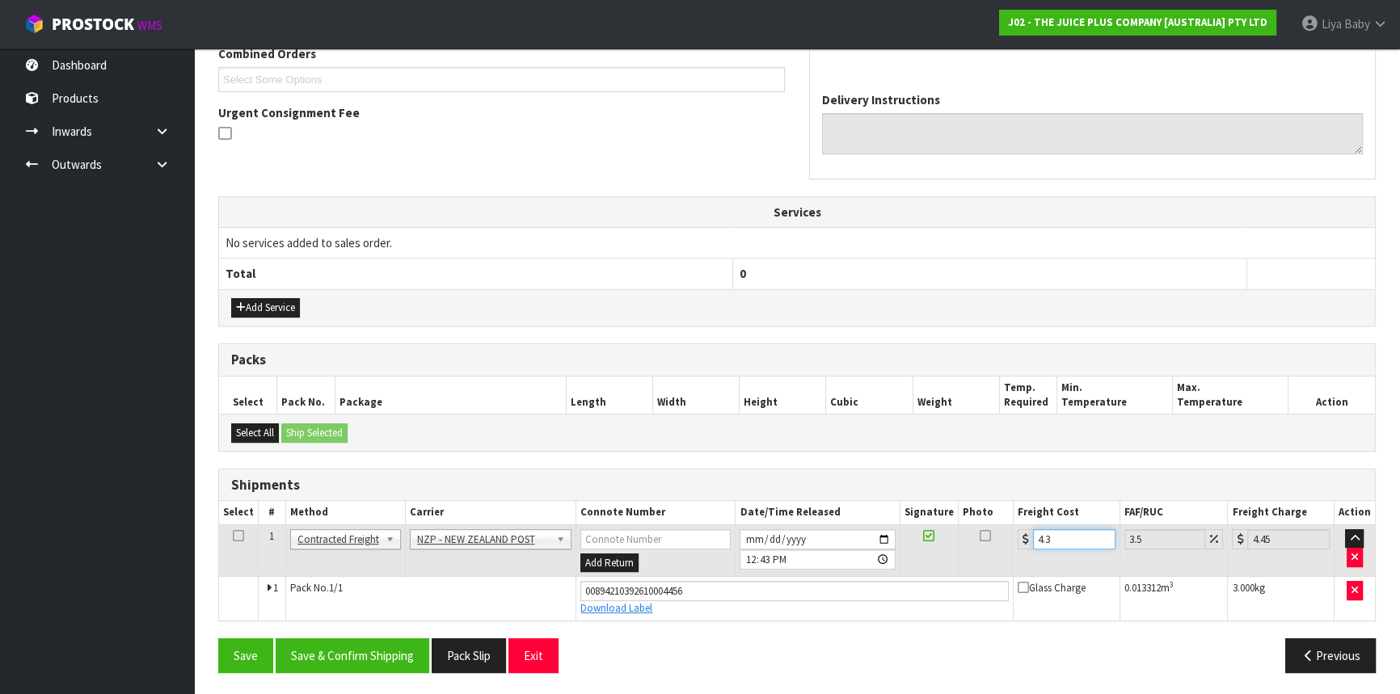
type input "4.33"
type input "4.48"
type input "4.33"
click at [238, 536] on icon at bounding box center [238, 536] width 11 height 1
click at [348, 639] on button "Save & Confirm Shipping" at bounding box center [353, 656] width 154 height 35
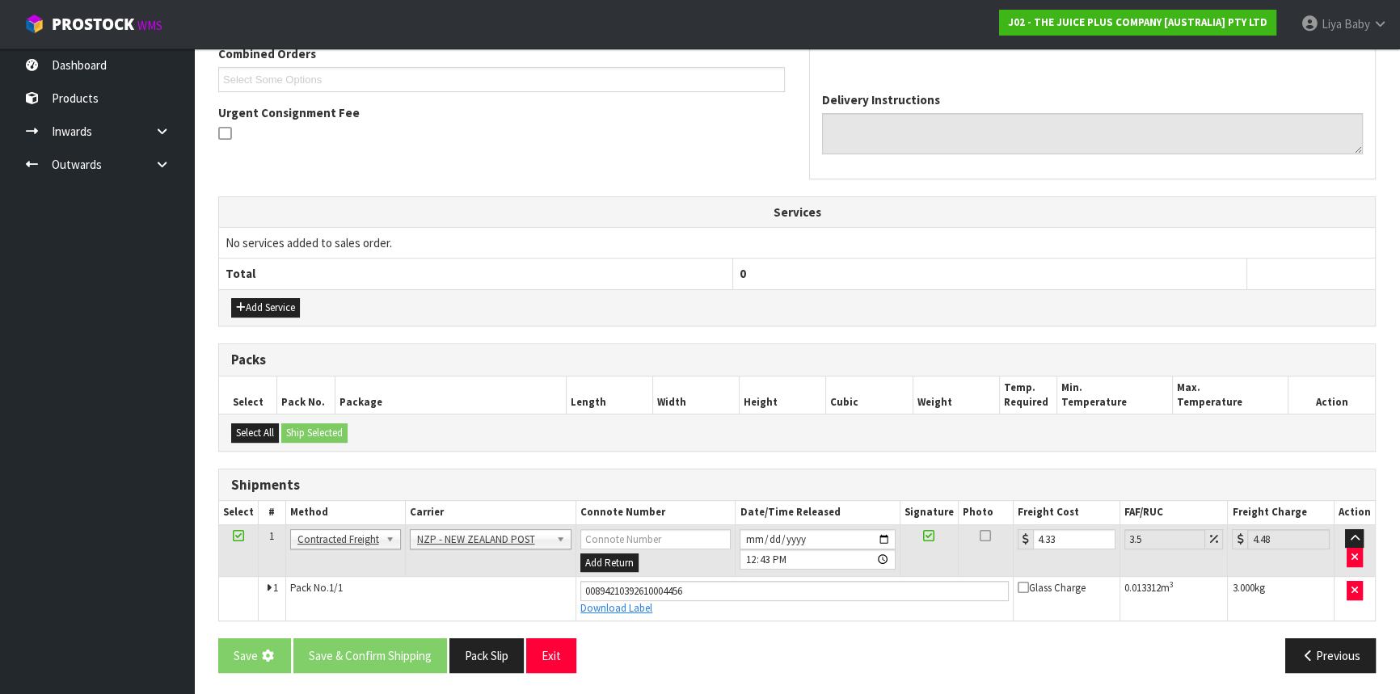
scroll to position [0, 0]
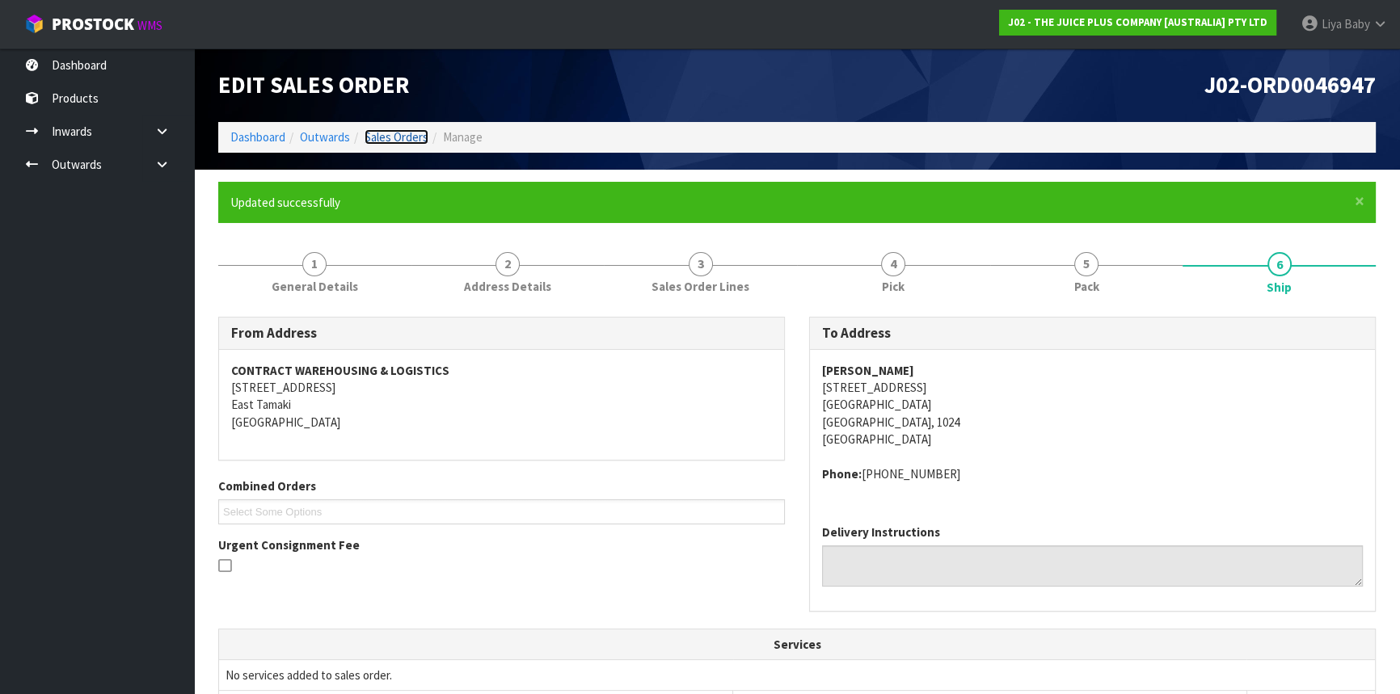
click at [403, 130] on link "Sales Orders" at bounding box center [397, 136] width 64 height 15
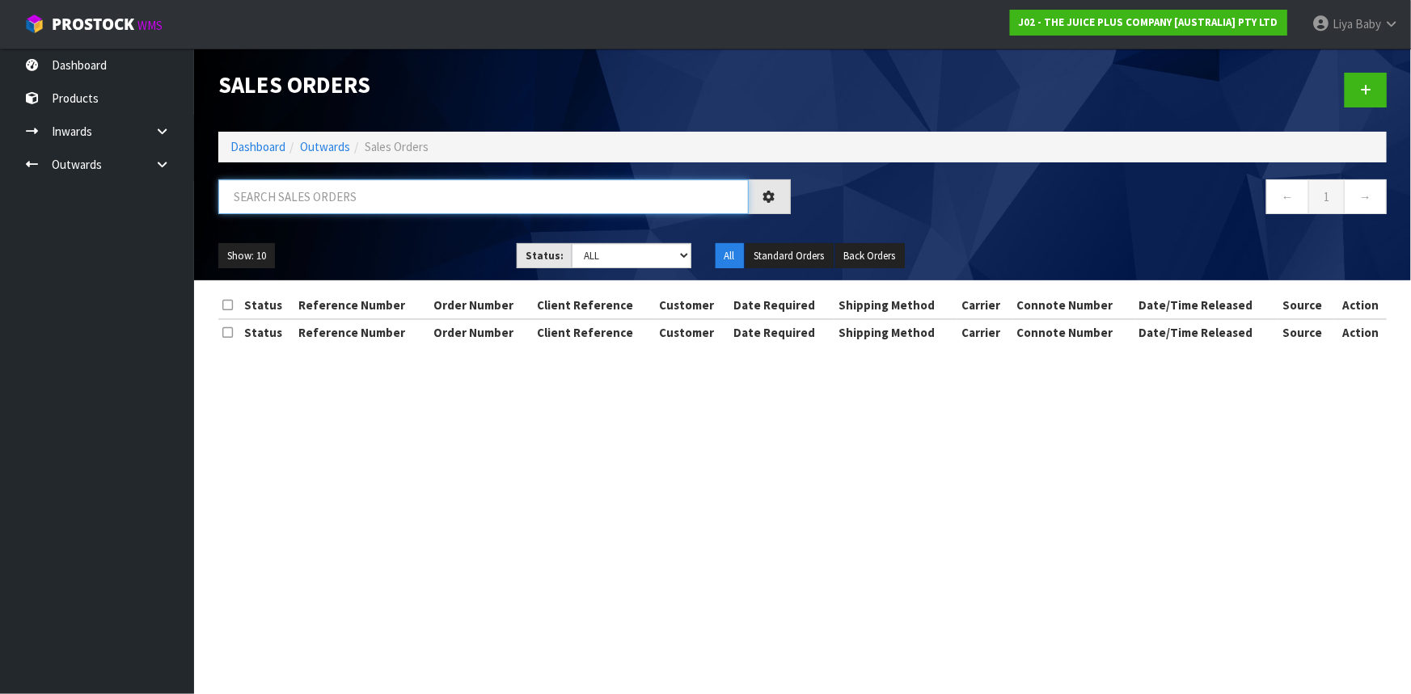
click at [399, 184] on input "text" at bounding box center [483, 196] width 530 height 35
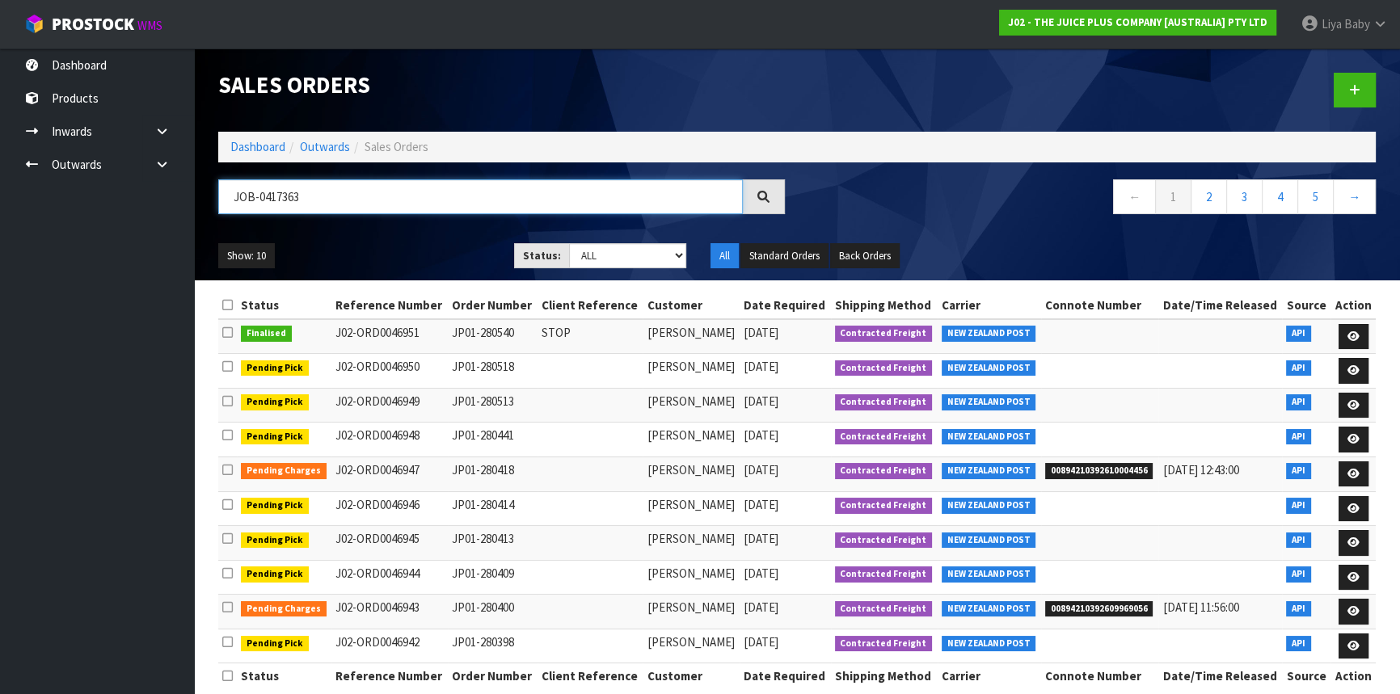
type input "JOB-0417363"
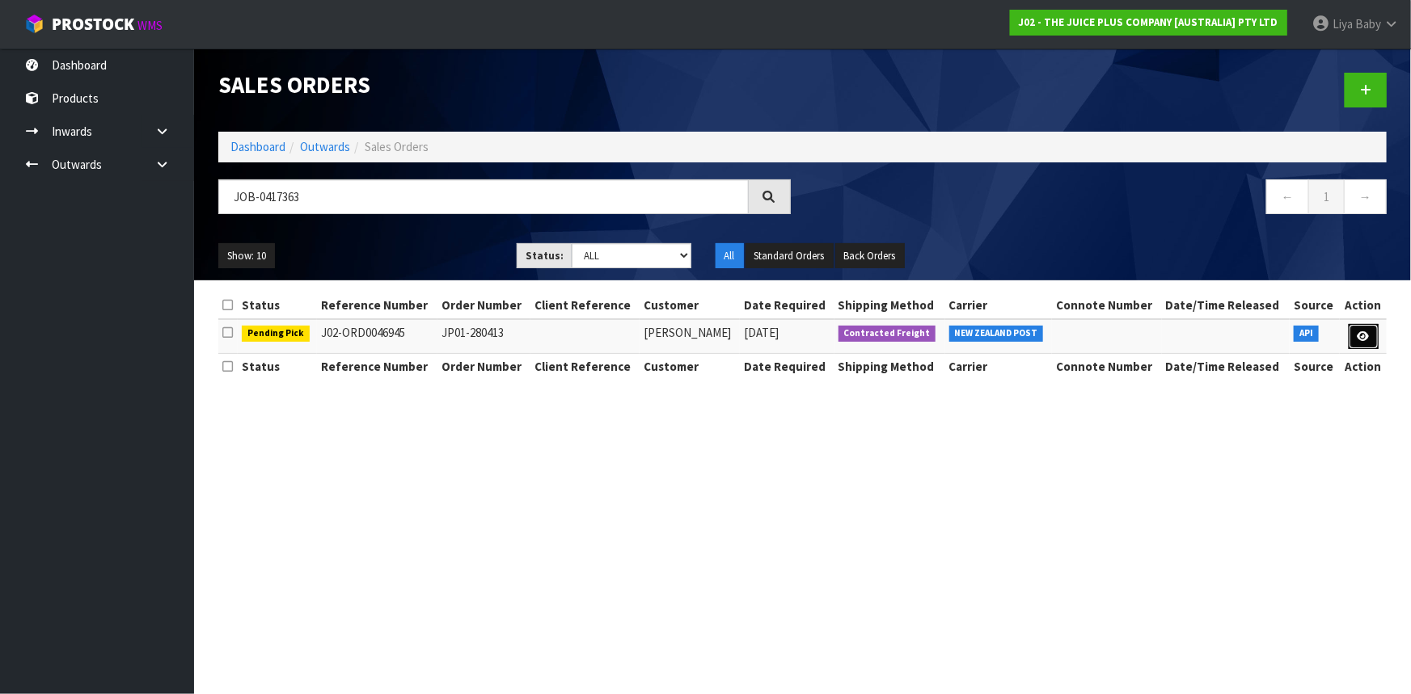
click at [1359, 337] on icon at bounding box center [1363, 336] width 12 height 11
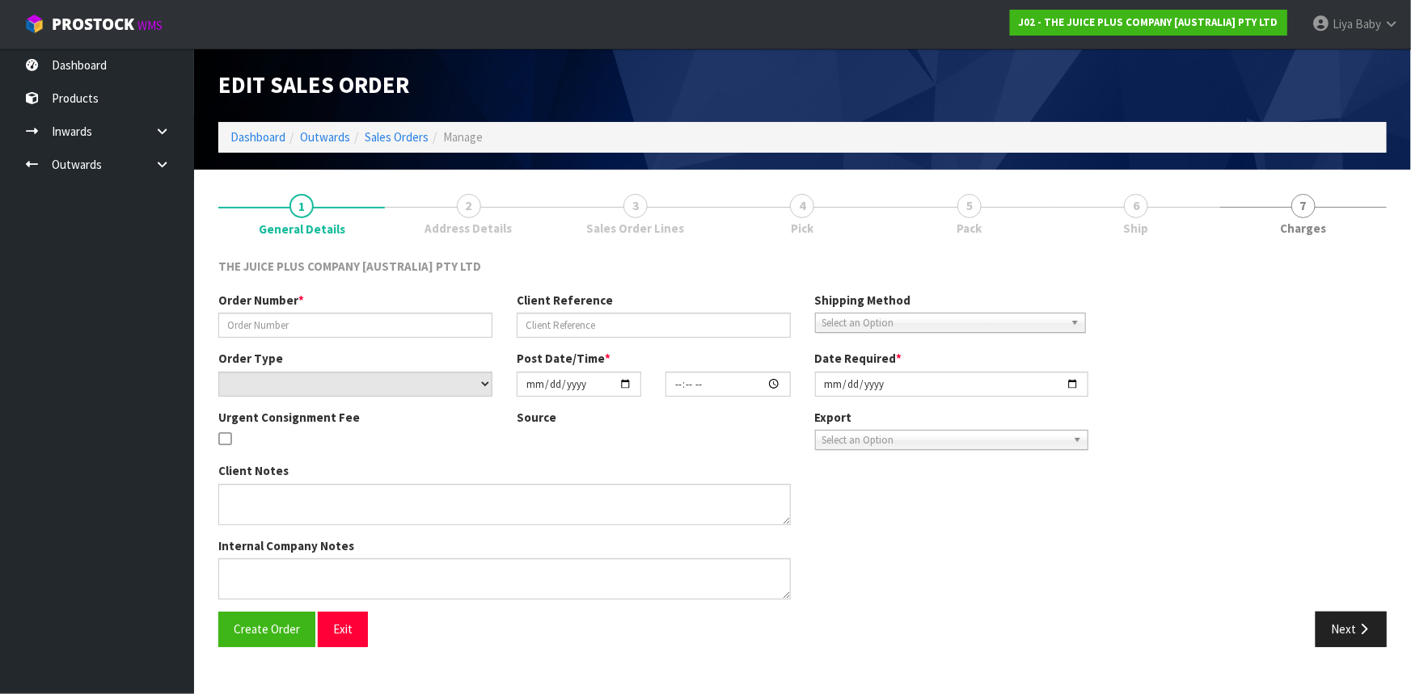
type input "JP01-280413"
select select "number:0"
type input "[DATE]"
type input "20:27:48.000"
type input "[DATE]"
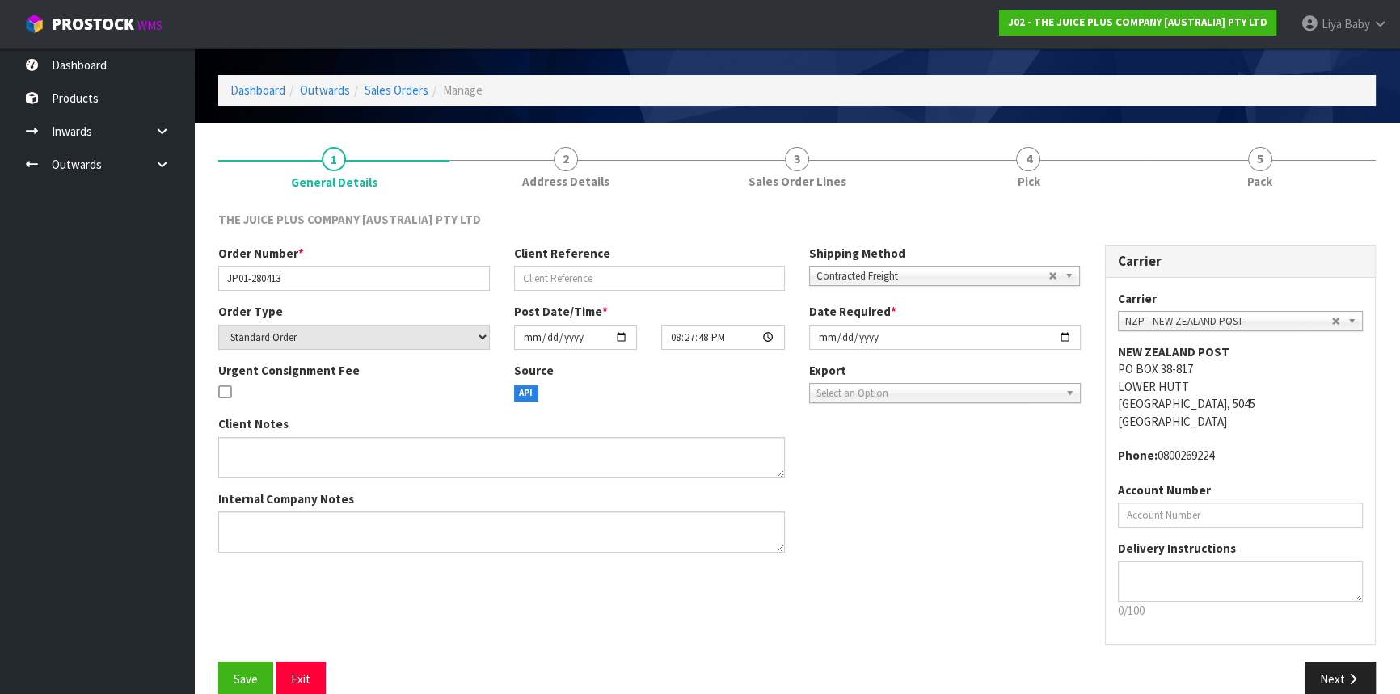
scroll to position [73, 0]
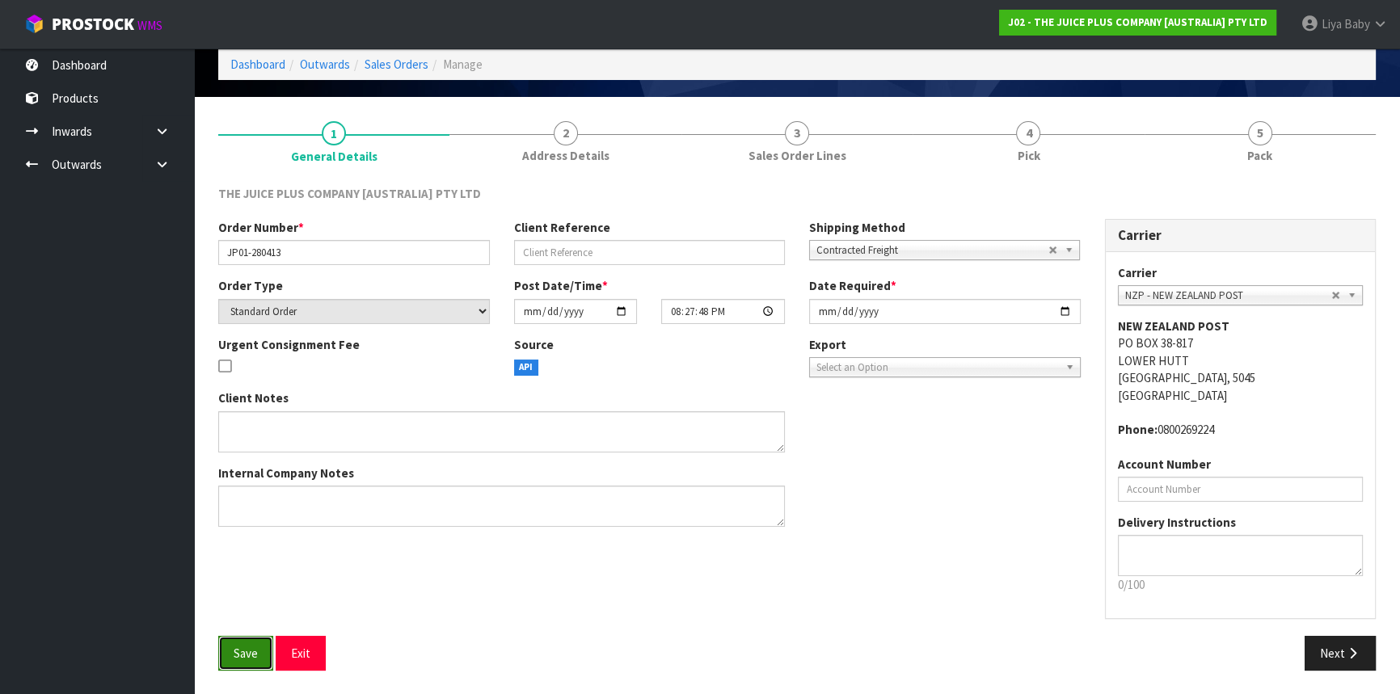
click at [268, 650] on button "Save" at bounding box center [245, 653] width 55 height 35
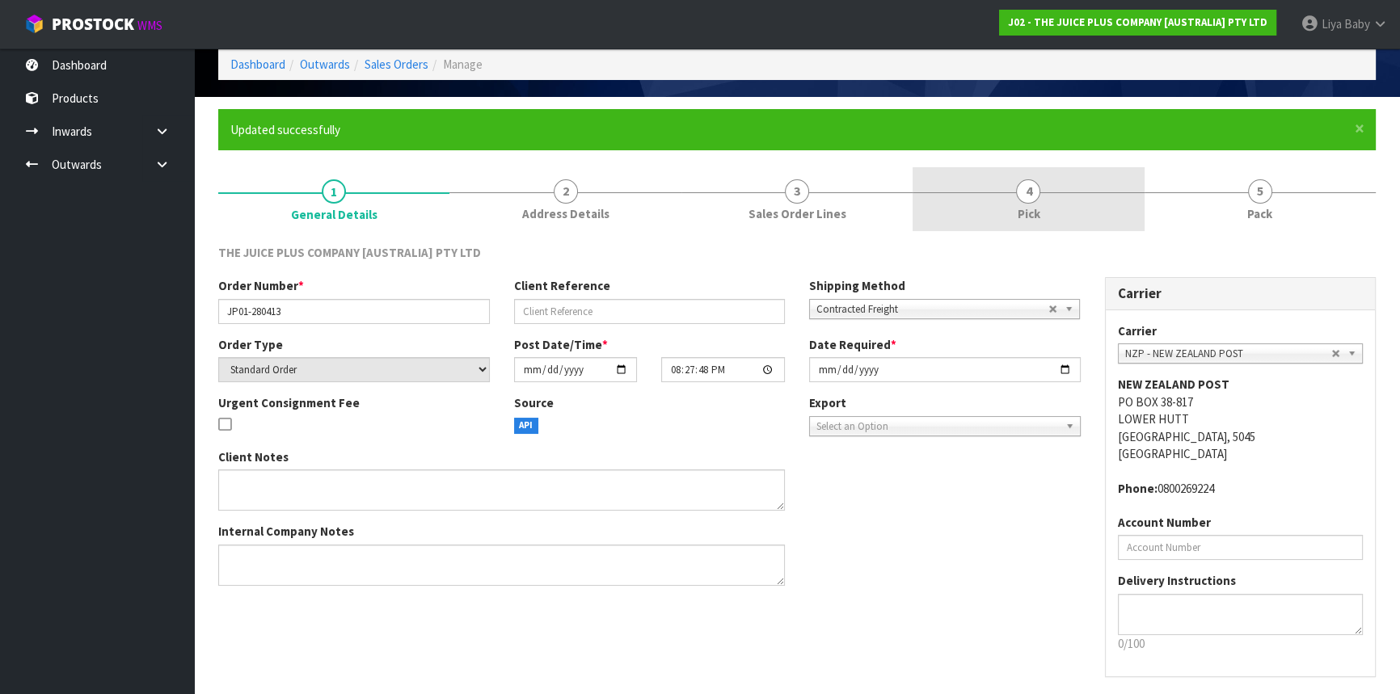
scroll to position [0, 0]
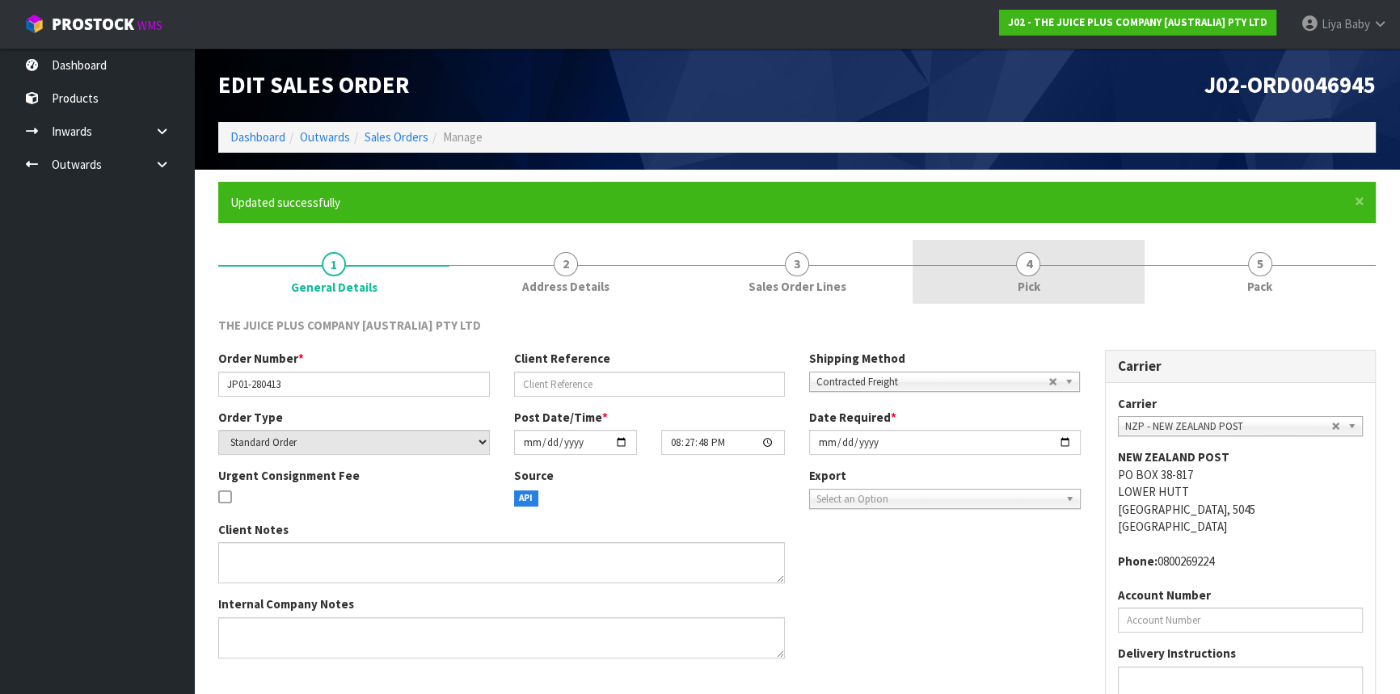
click at [994, 273] on link "4 Pick" at bounding box center [1028, 272] width 231 height 64
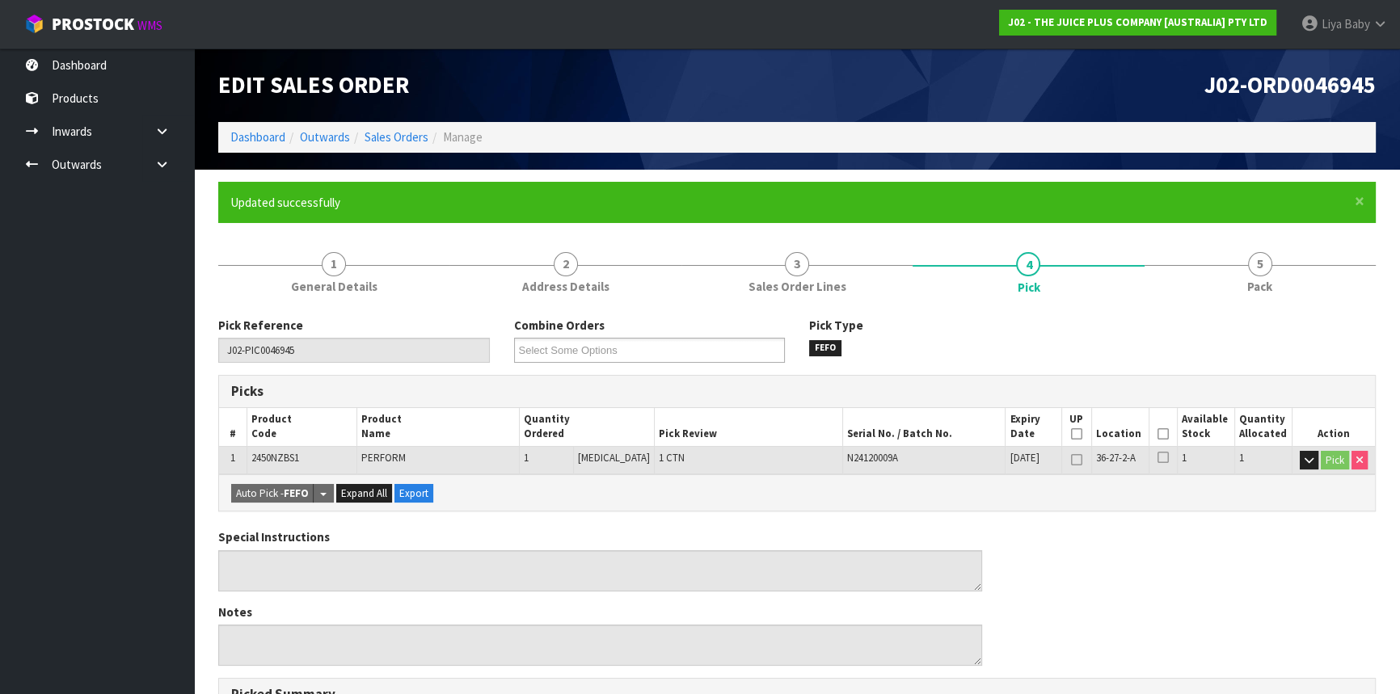
click at [1158, 435] on icon at bounding box center [1163, 434] width 11 height 1
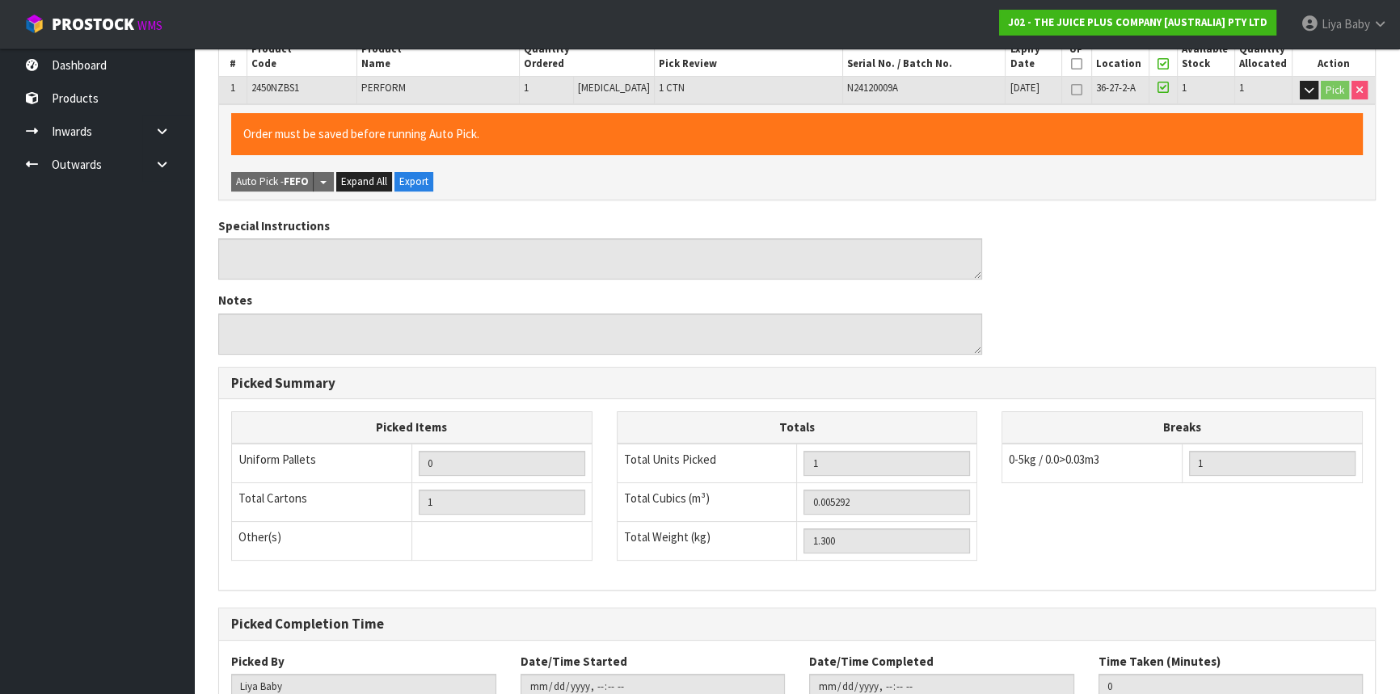
scroll to position [485, 0]
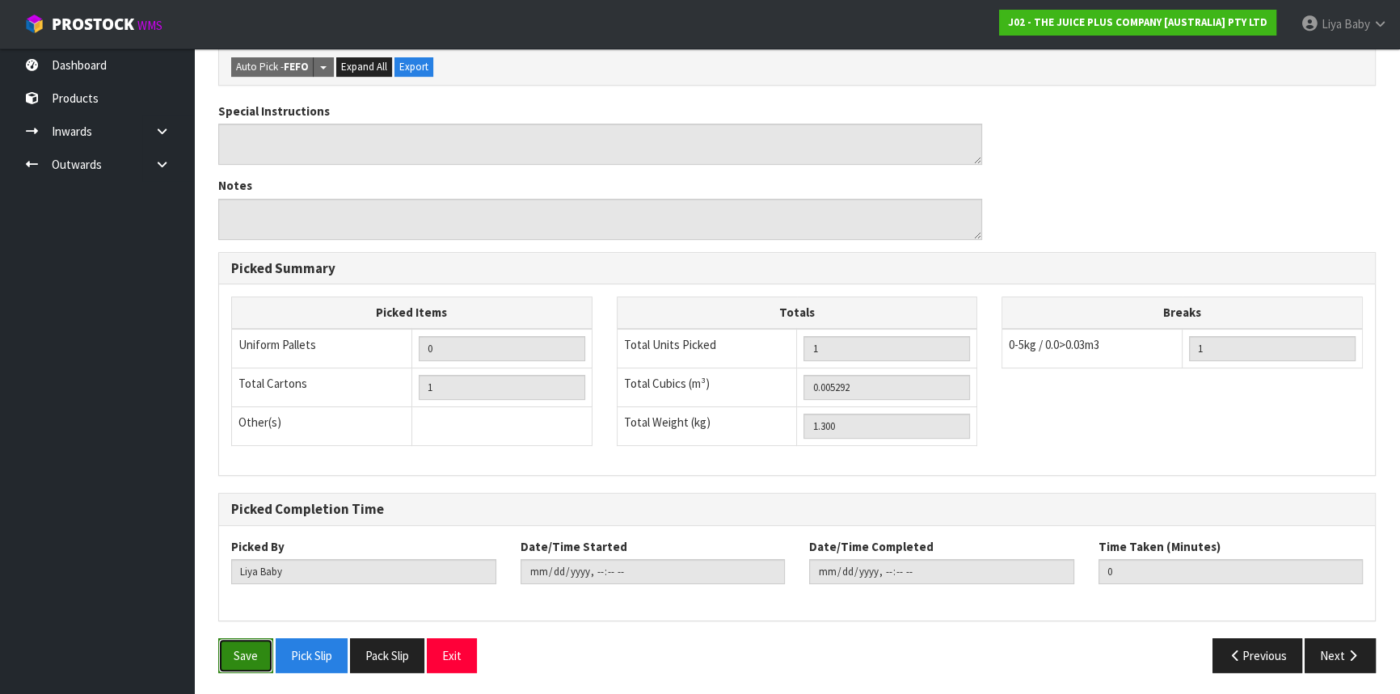
click at [258, 647] on button "Save" at bounding box center [245, 656] width 55 height 35
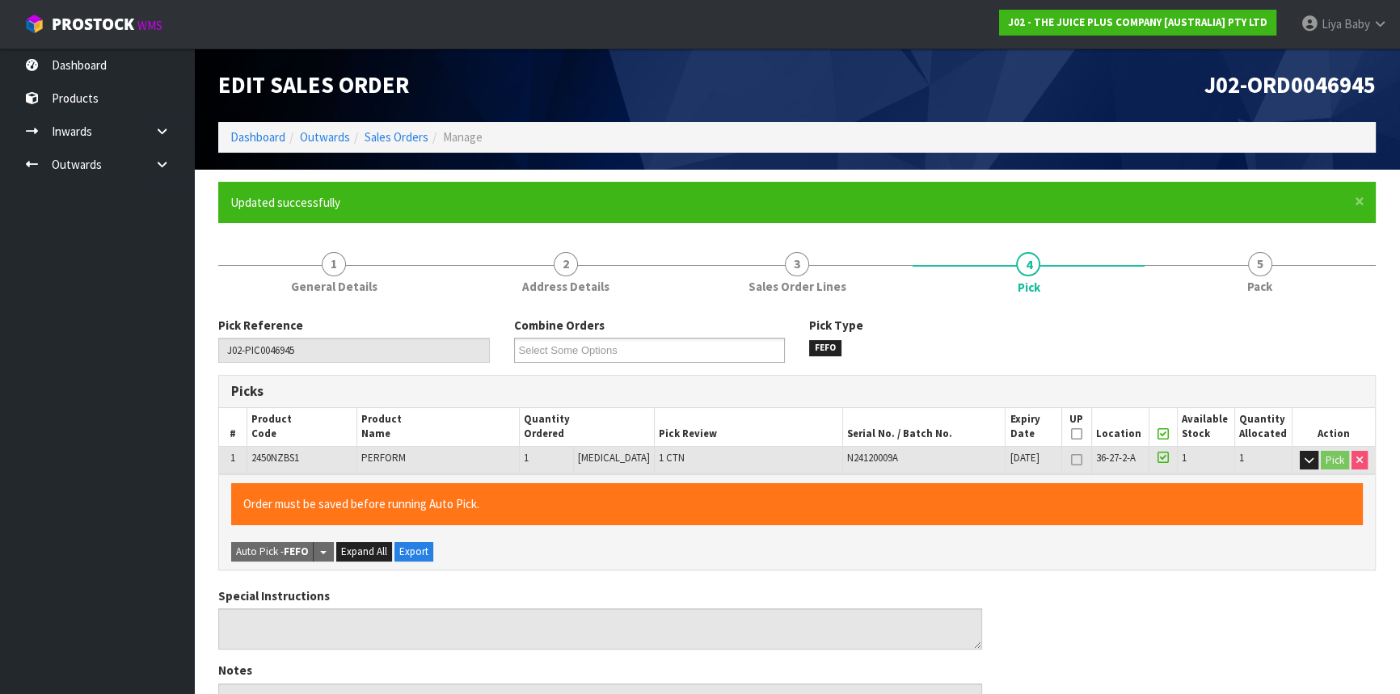
type input "[DATE]T12:47:58"
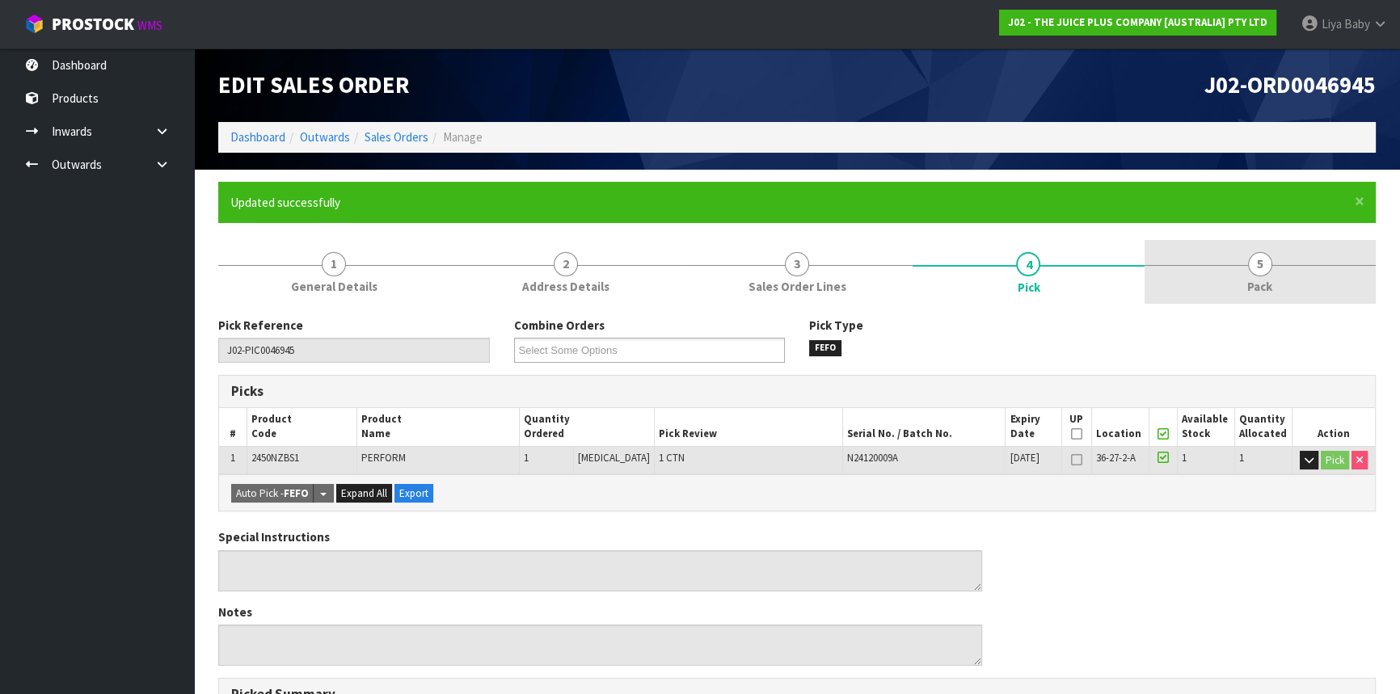
click at [1267, 276] on link "5 Pack" at bounding box center [1260, 272] width 231 height 64
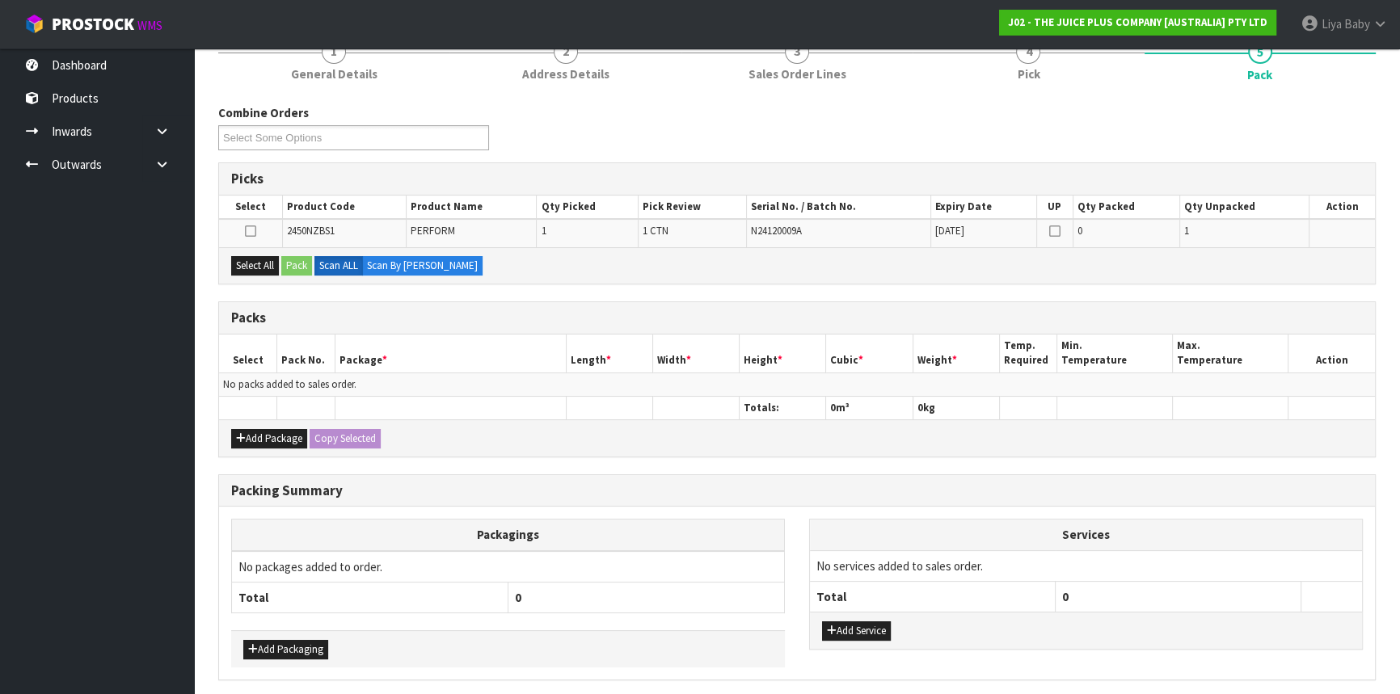
scroll to position [220, 0]
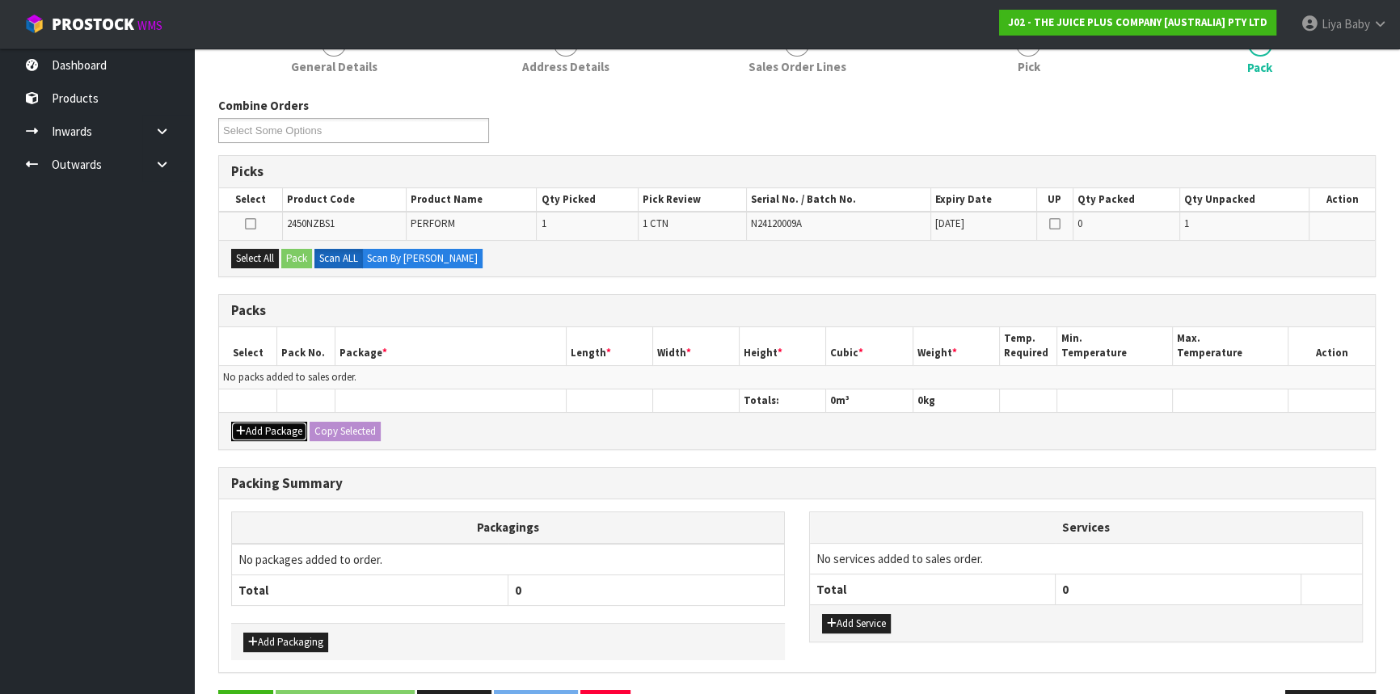
click at [265, 430] on button "Add Package" at bounding box center [269, 431] width 76 height 19
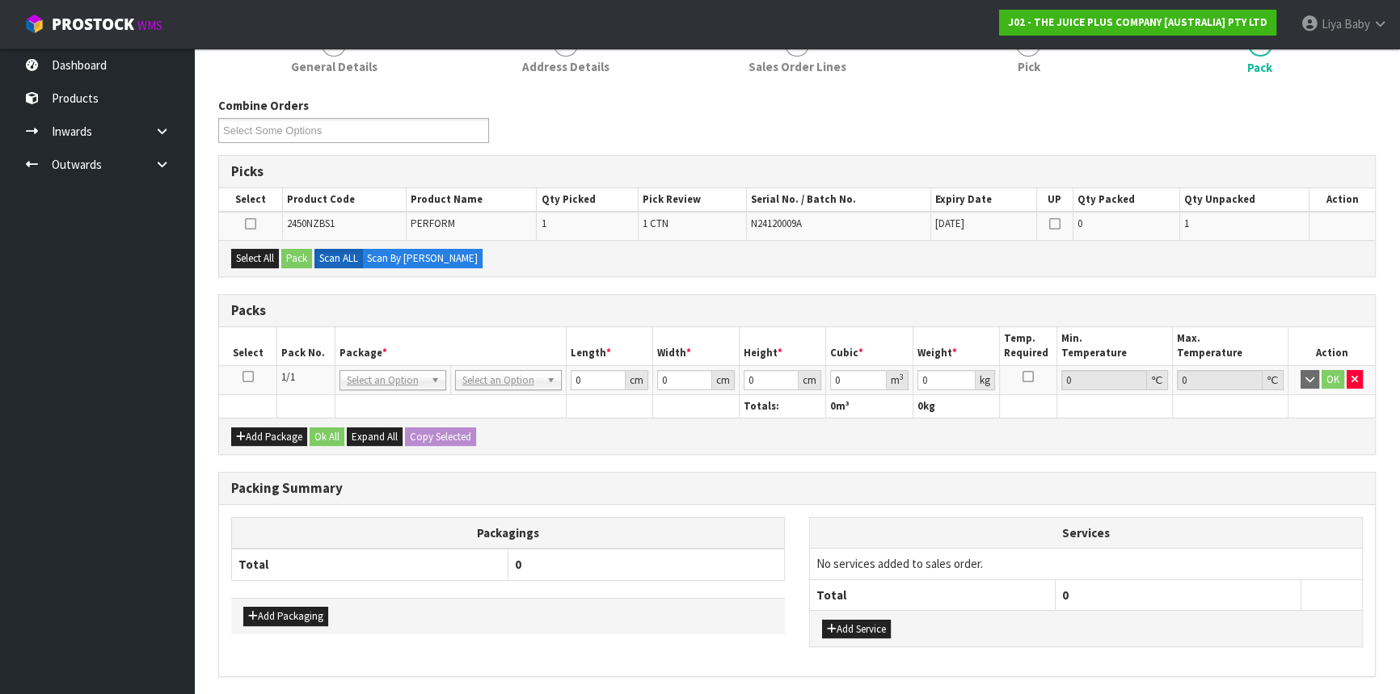
click at [243, 377] on icon at bounding box center [248, 377] width 11 height 1
click at [259, 260] on button "Select All" at bounding box center [255, 258] width 48 height 19
click at [283, 260] on button "Pack" at bounding box center [296, 258] width 31 height 19
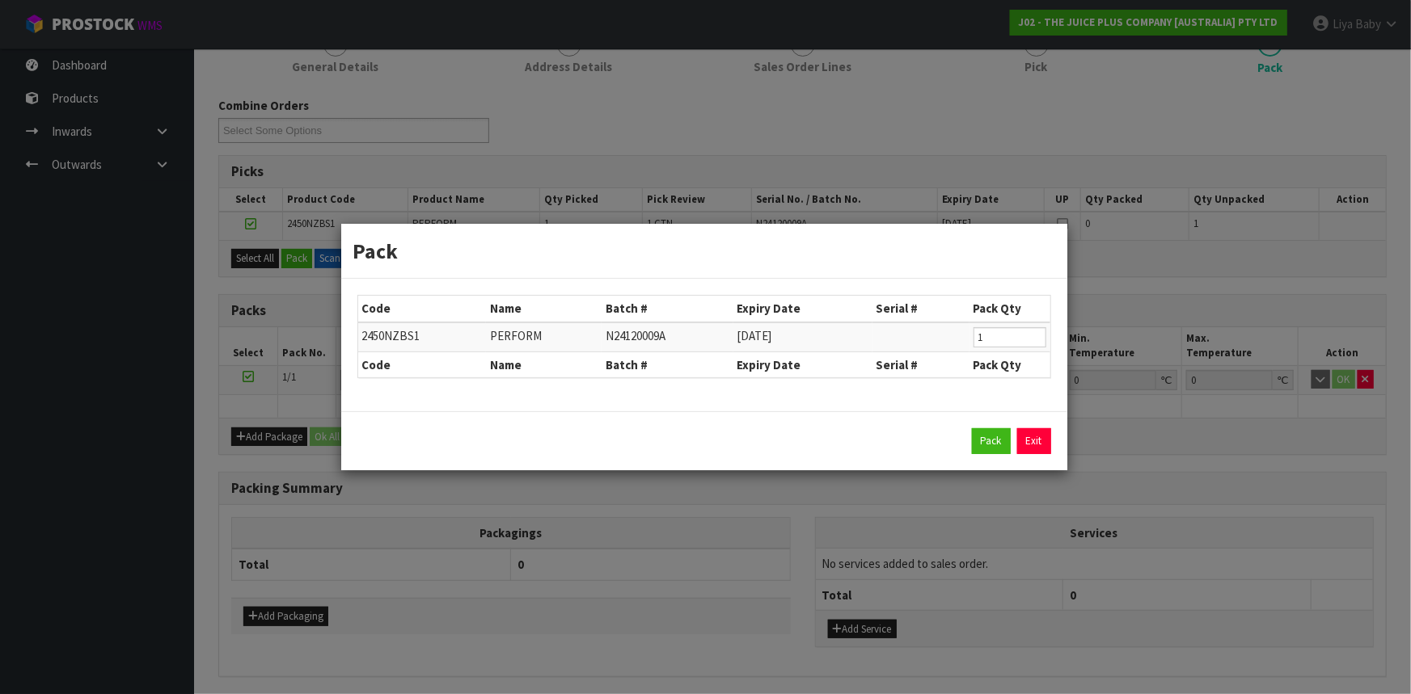
click at [1011, 437] on div "Pack Exit" at bounding box center [704, 441] width 694 height 26
click at [1004, 437] on button "Pack" at bounding box center [991, 441] width 39 height 26
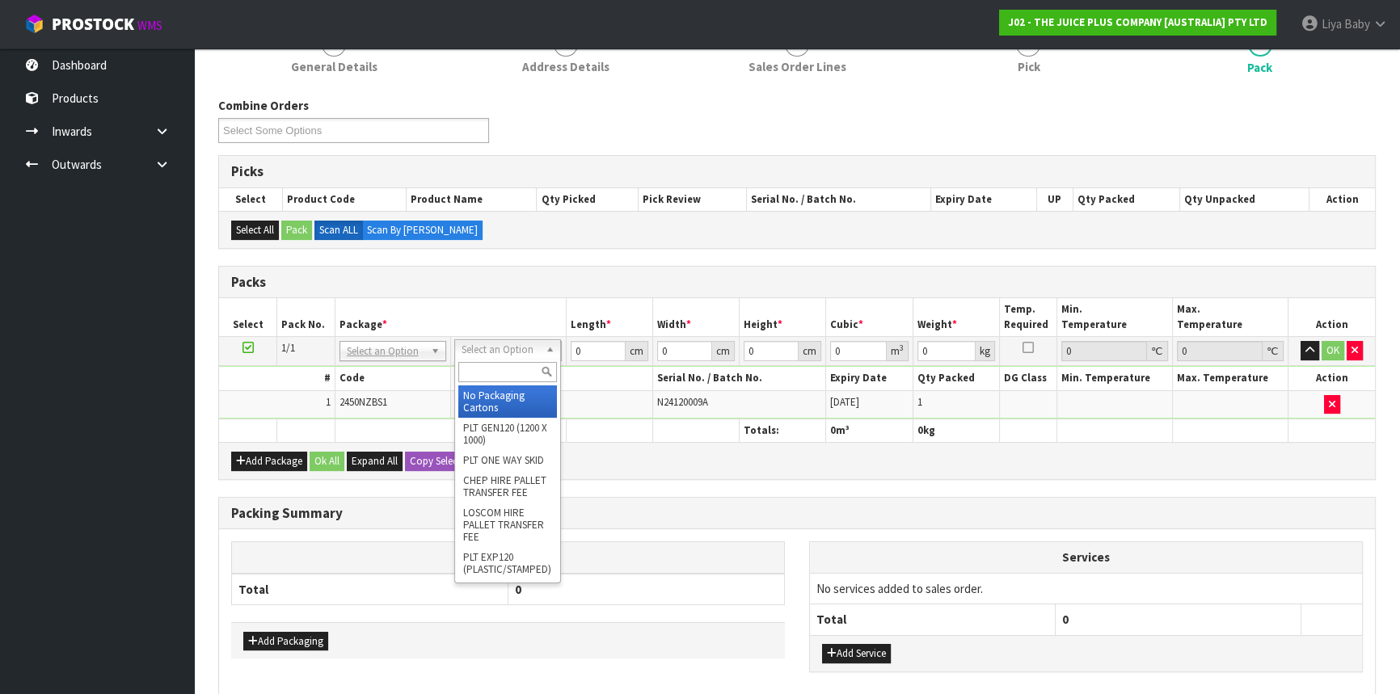
click at [525, 376] on input "text" at bounding box center [507, 372] width 99 height 20
type input "115"
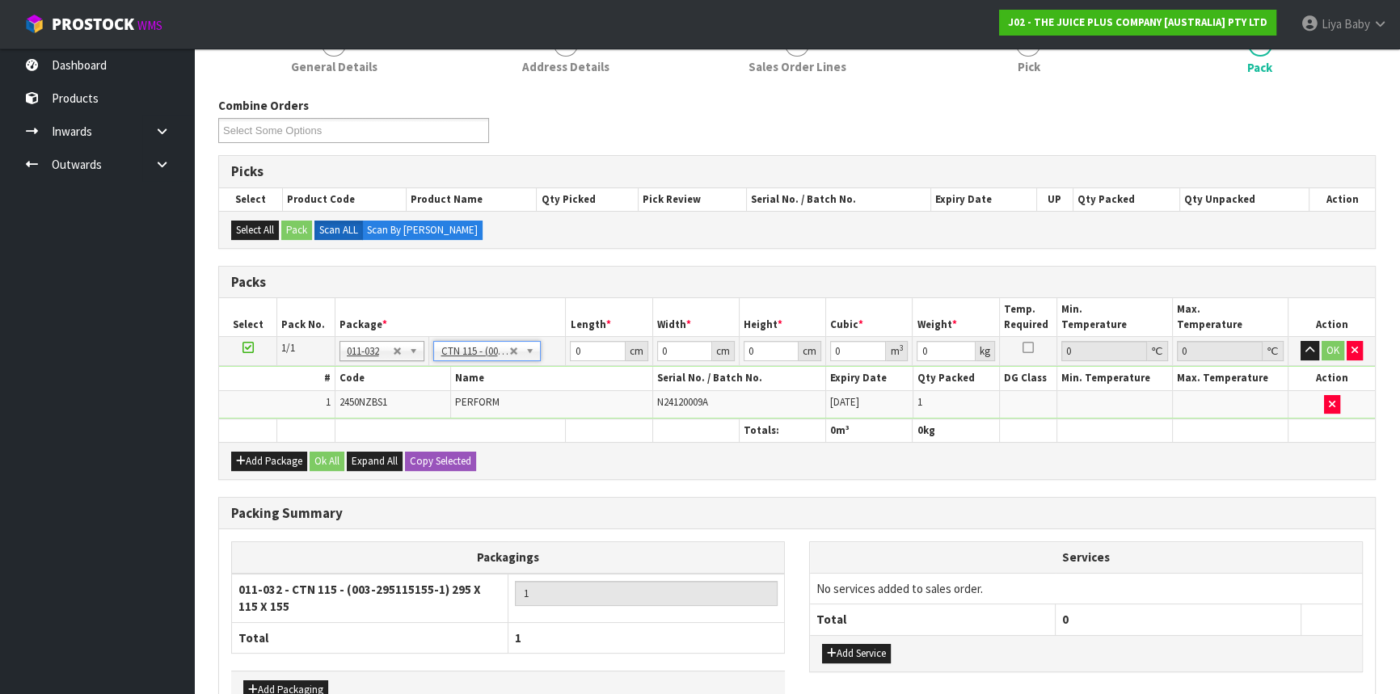
type input "29.5"
type input "11.5"
type input "15.5"
type input "0.005258"
type input "1.5"
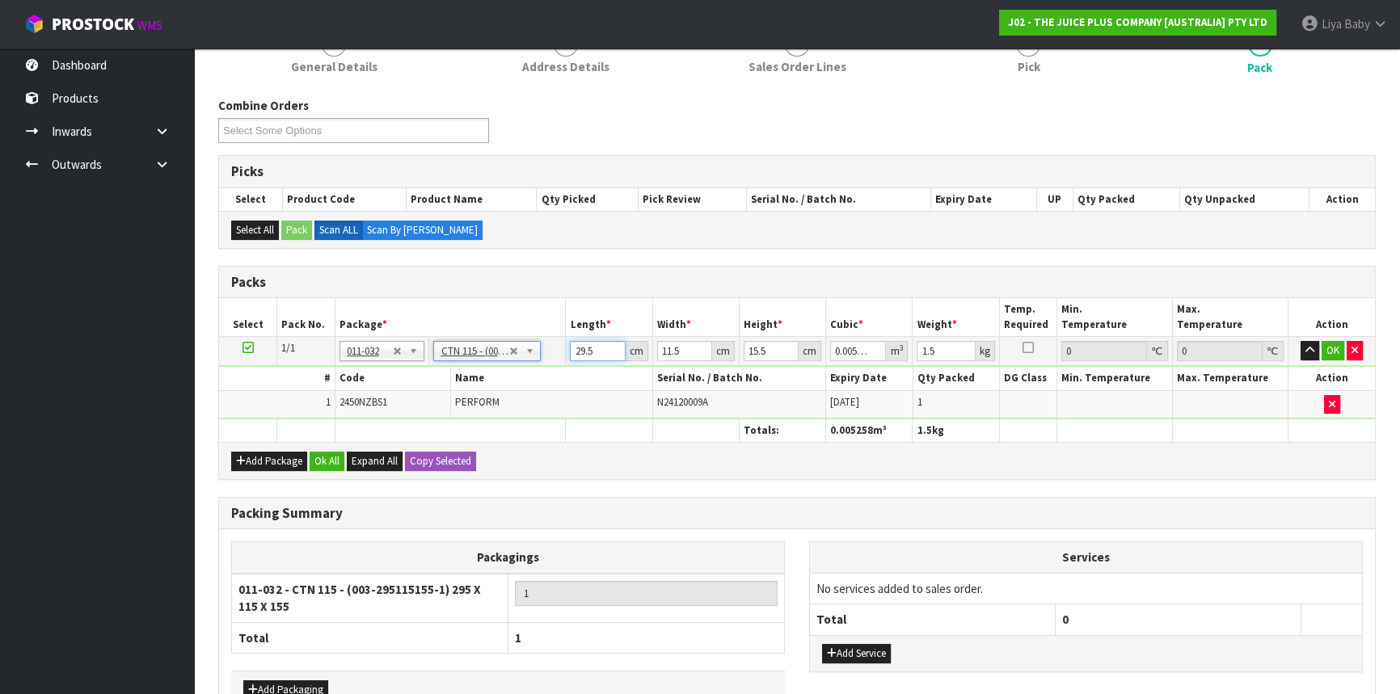
click at [596, 348] on input "29.5" at bounding box center [597, 351] width 55 height 20
type input "29"
type input "0.005169"
type input "2"
type input "0.000356"
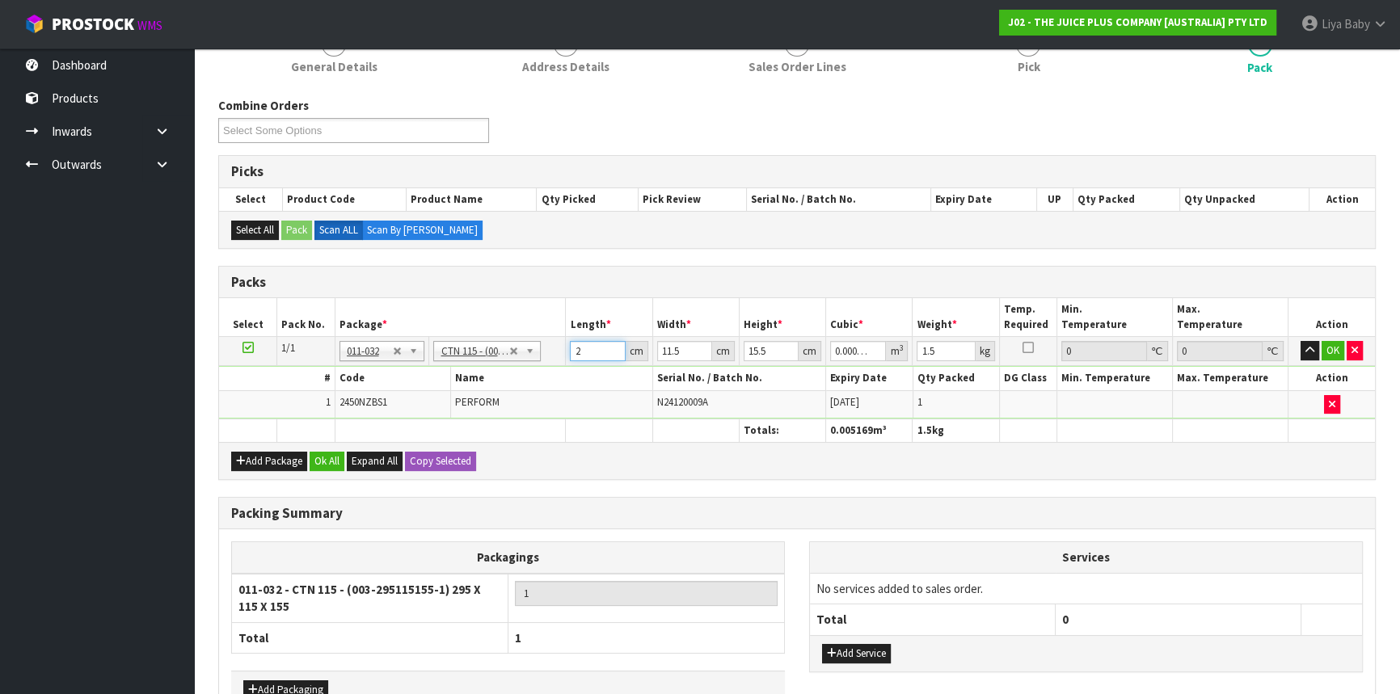
type input "0"
type input "2"
type input "0.000356"
type input "25"
type input "0.004456"
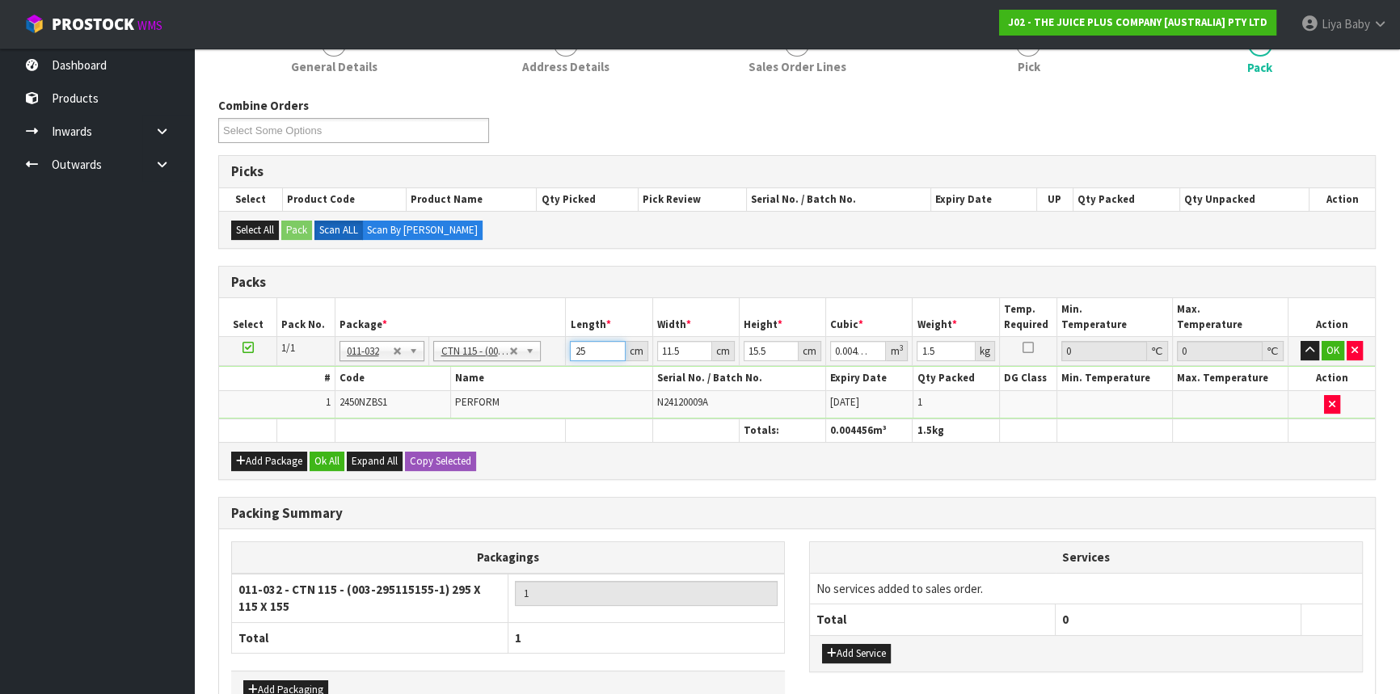
type input "25"
type input "0"
type input "3"
type input "0.001162"
type input "32"
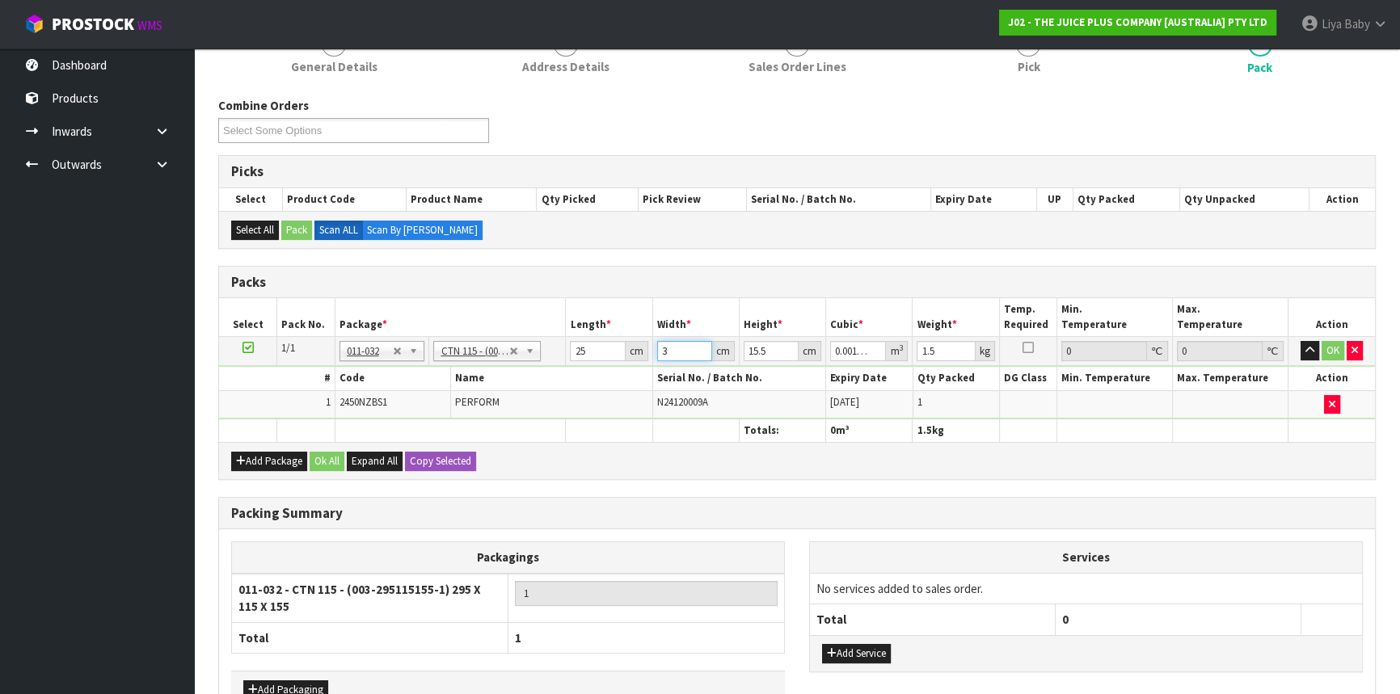
type input "0.0124"
type input "32"
type input "0"
type input "1"
type input "0.0008"
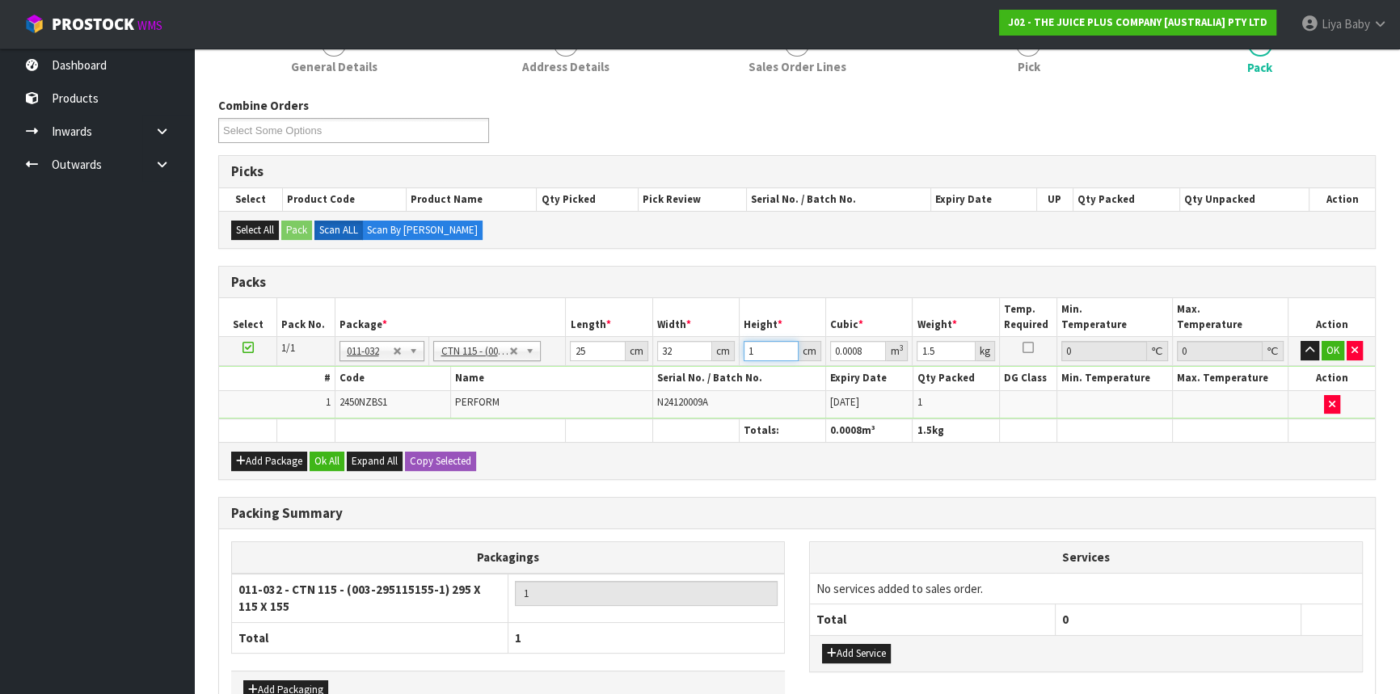
type input "15"
type input "0.012"
type input "15"
type input "2"
click at [331, 458] on button "Ok All" at bounding box center [327, 461] width 35 height 19
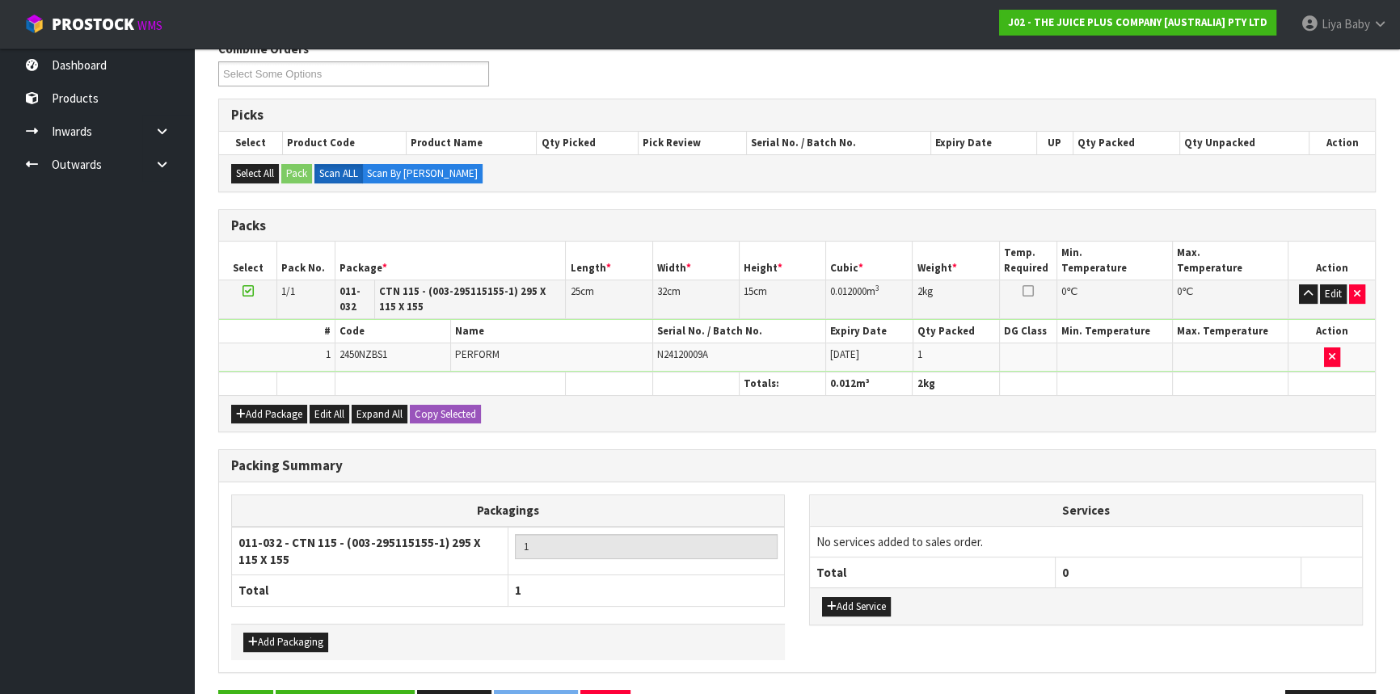
scroll to position [327, 0]
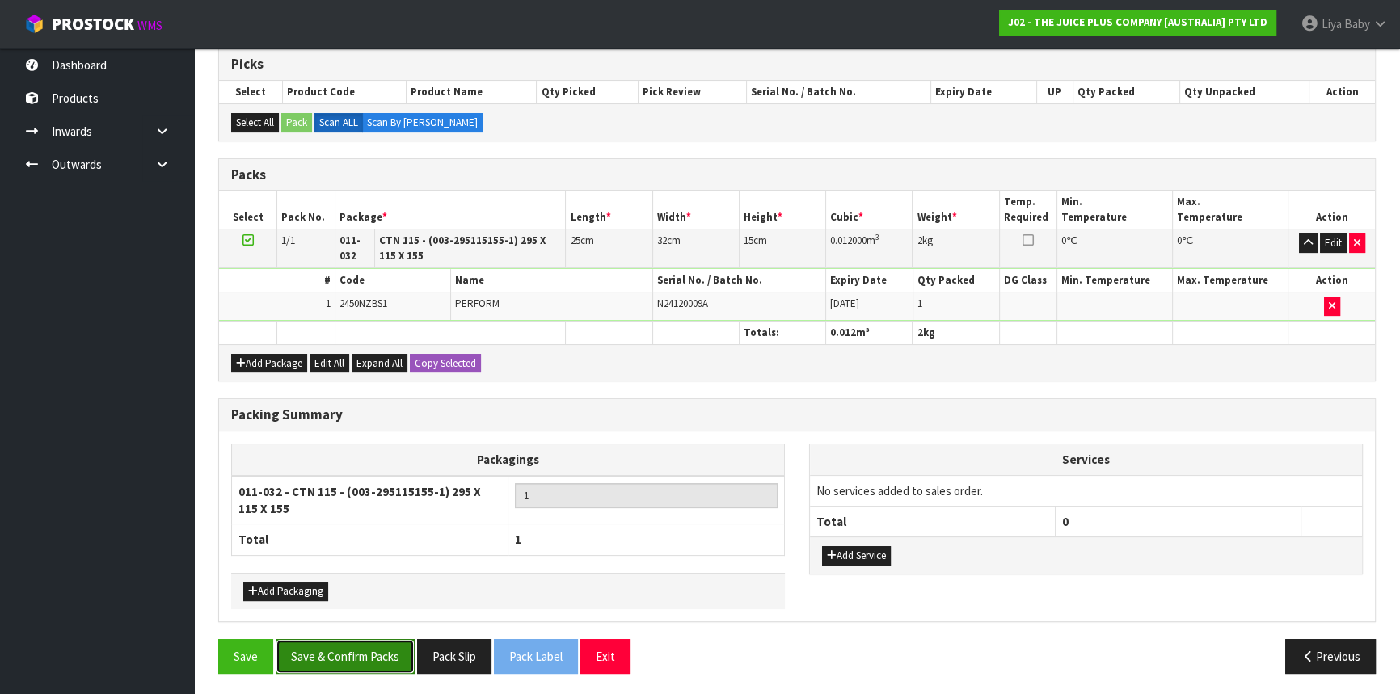
click at [340, 647] on button "Save & Confirm Packs" at bounding box center [345, 656] width 139 height 35
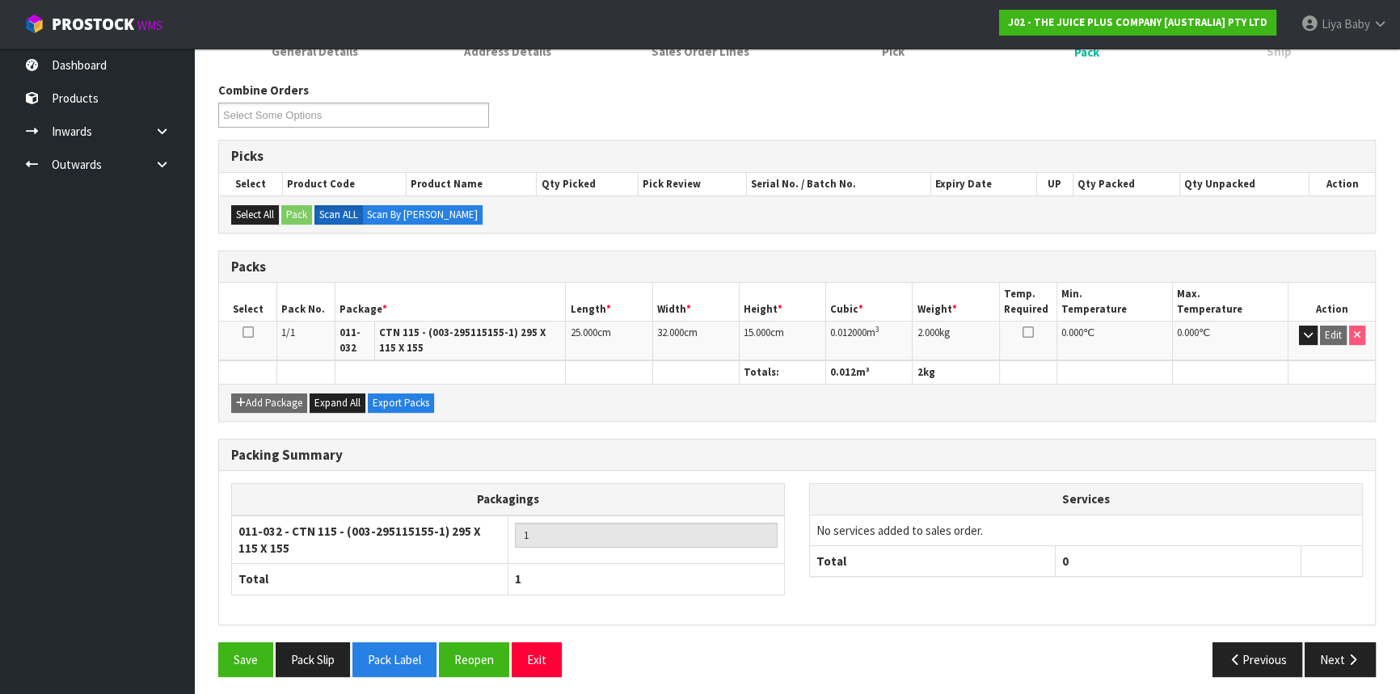
scroll to position [239, 0]
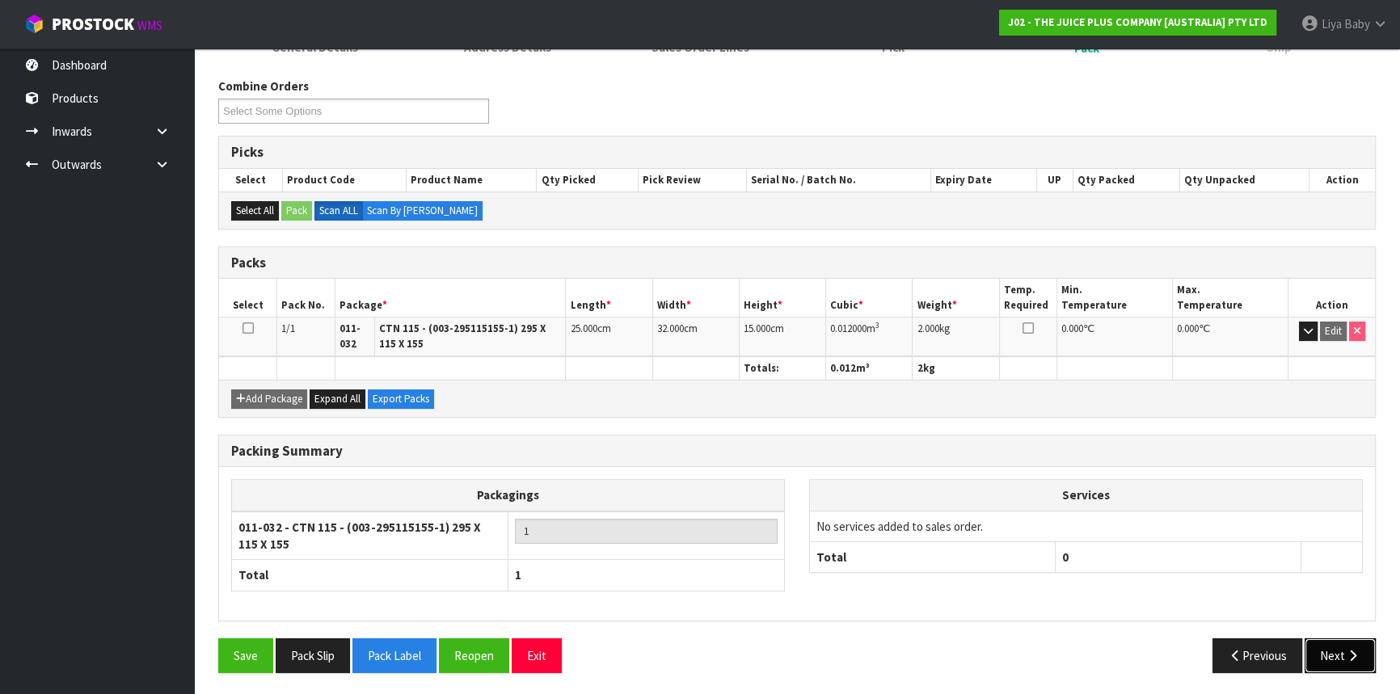
click at [1342, 643] on button "Next" at bounding box center [1340, 656] width 71 height 35
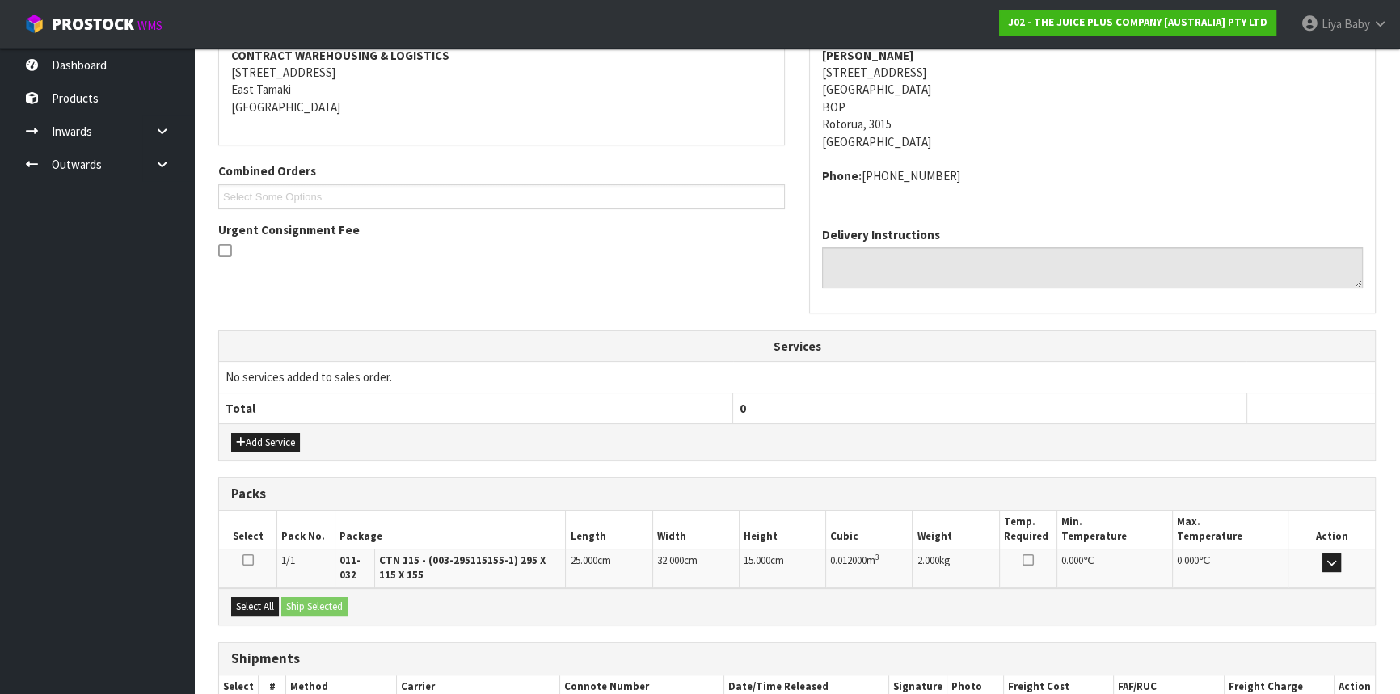
scroll to position [386, 0]
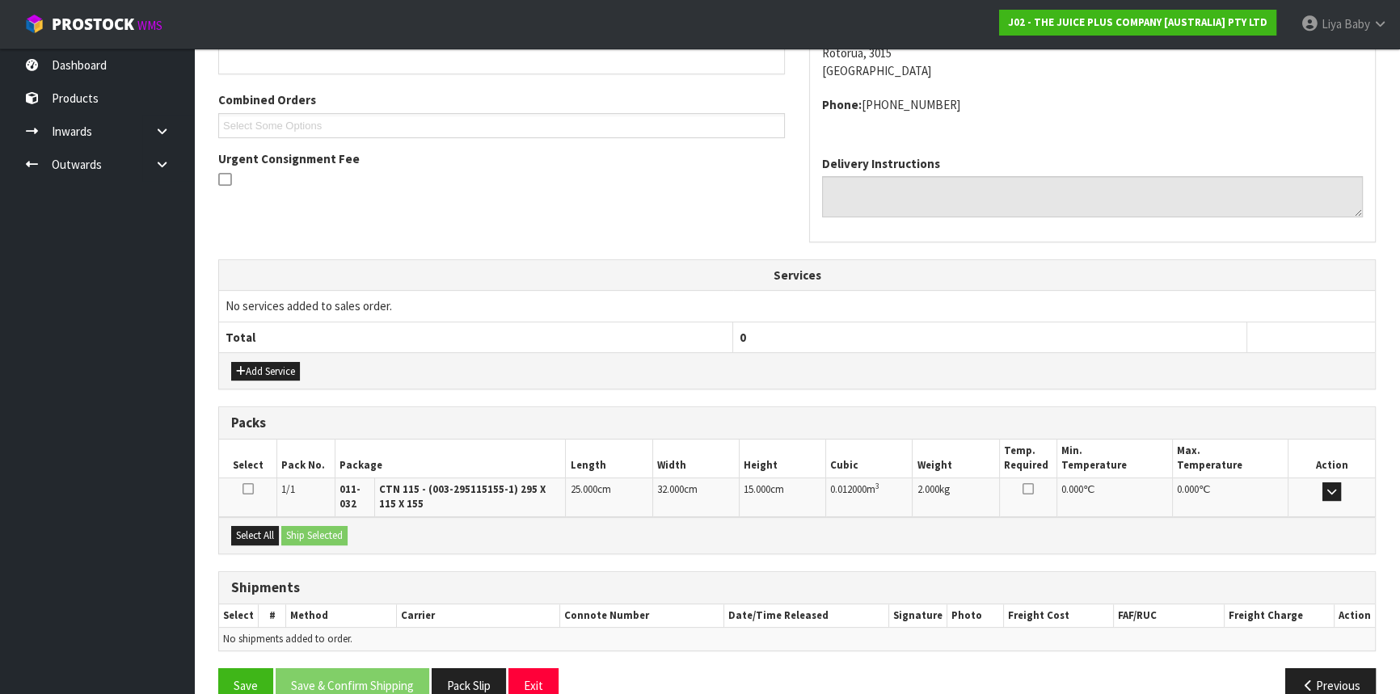
click at [236, 543] on div "Select All Ship Selected" at bounding box center [797, 535] width 1156 height 36
click at [267, 532] on button "Select All" at bounding box center [255, 535] width 48 height 19
click at [334, 537] on button "Ship Selected" at bounding box center [314, 535] width 66 height 19
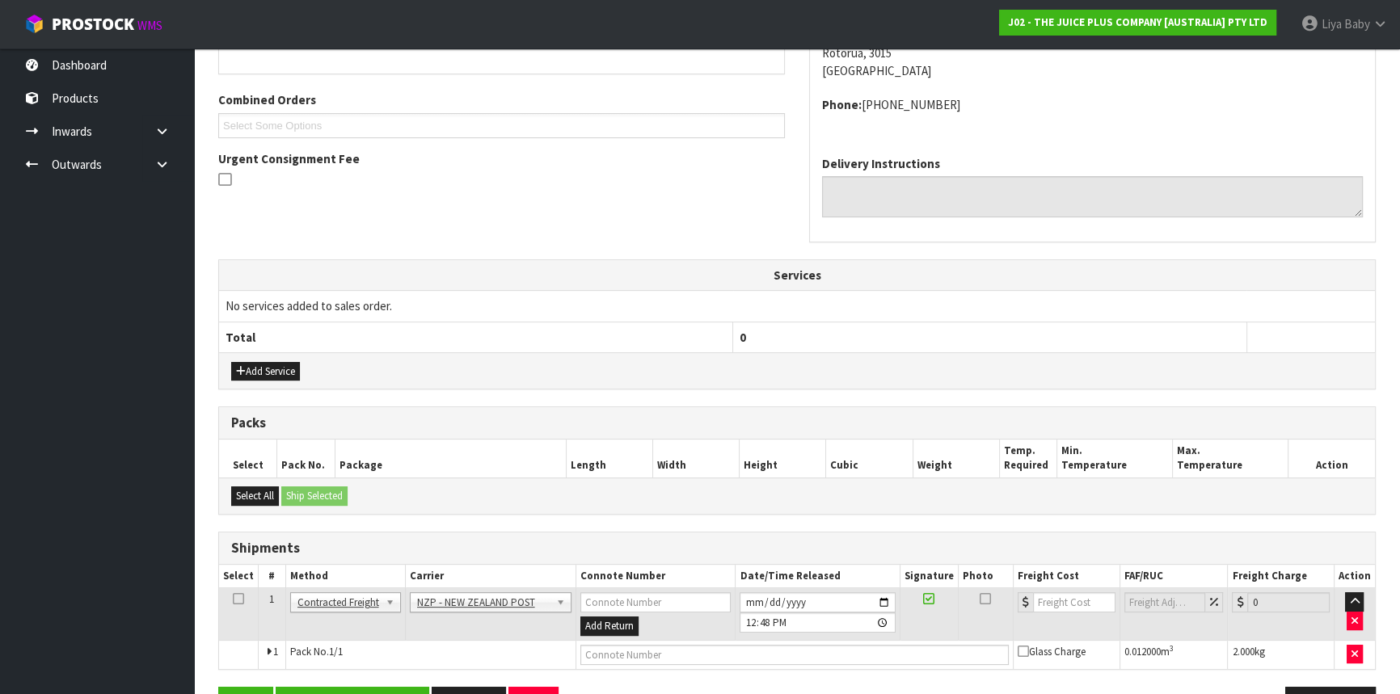
click at [239, 600] on icon at bounding box center [238, 599] width 11 height 1
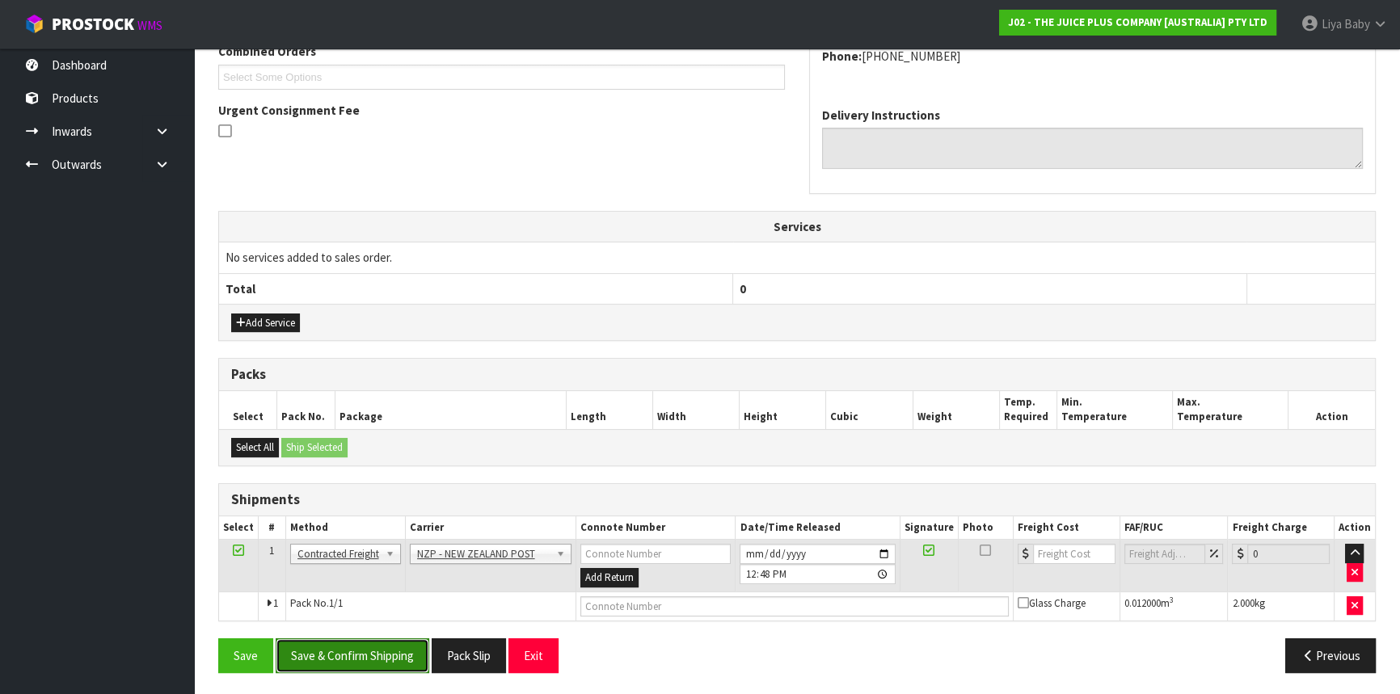
click at [373, 649] on button "Save & Confirm Shipping" at bounding box center [353, 656] width 154 height 35
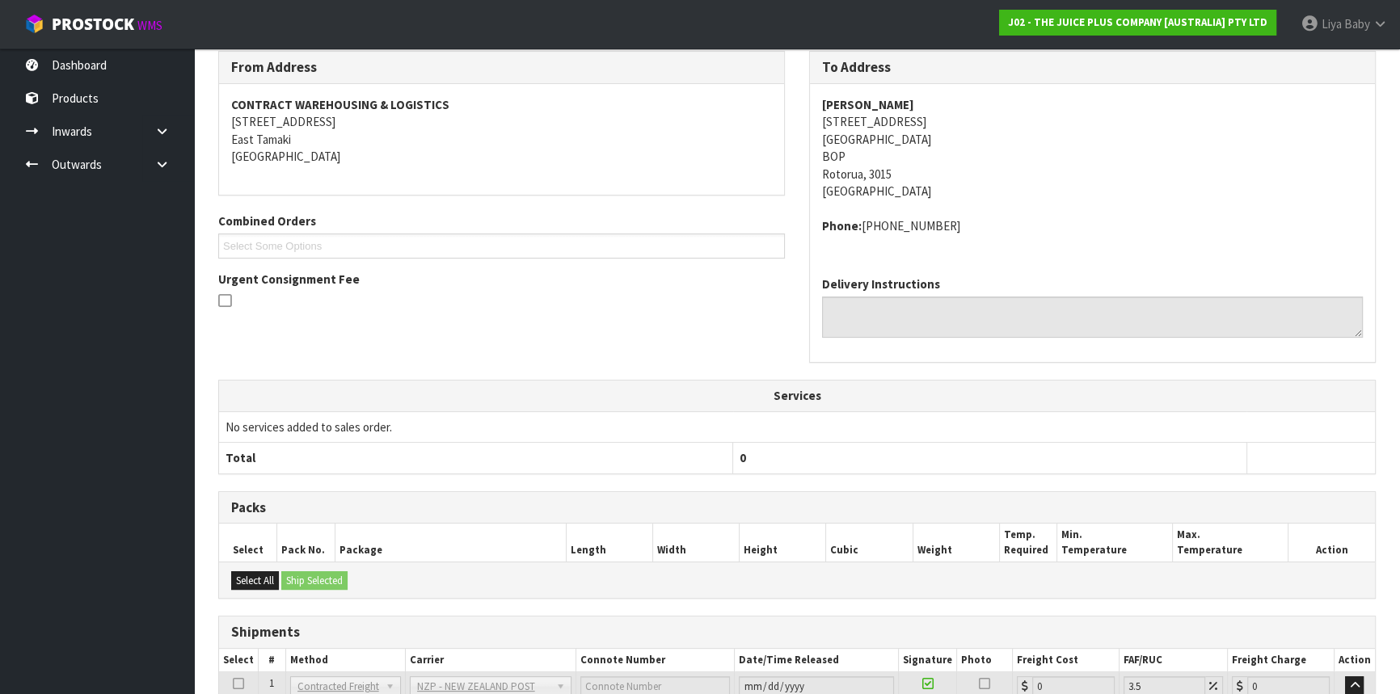
scroll to position [412, 0]
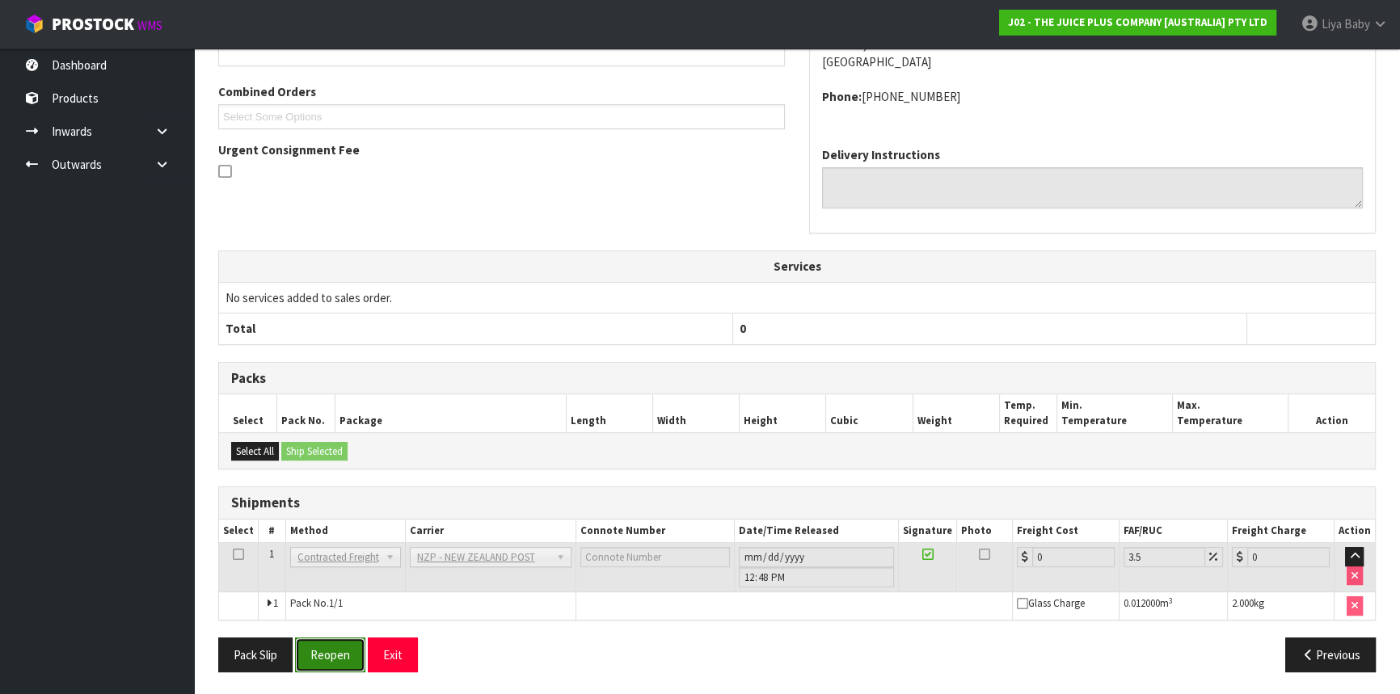
click at [317, 656] on button "Reopen" at bounding box center [330, 655] width 70 height 35
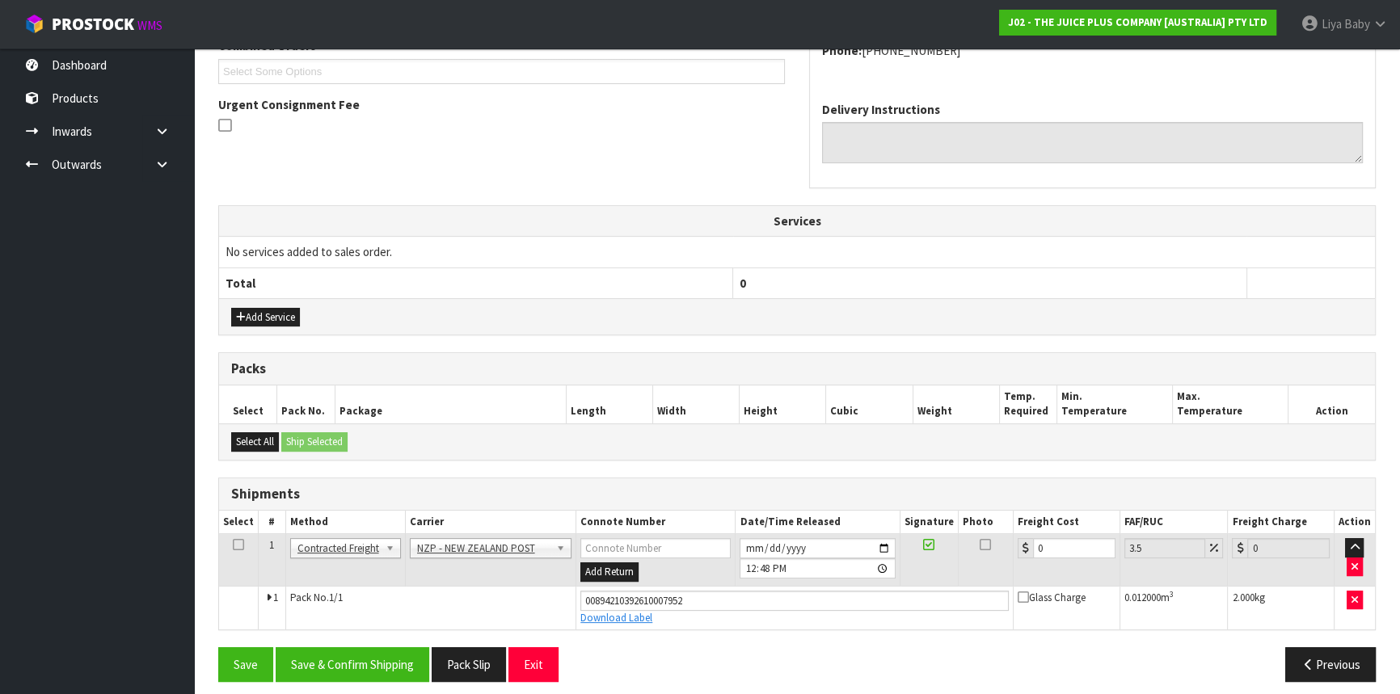
scroll to position [449, 0]
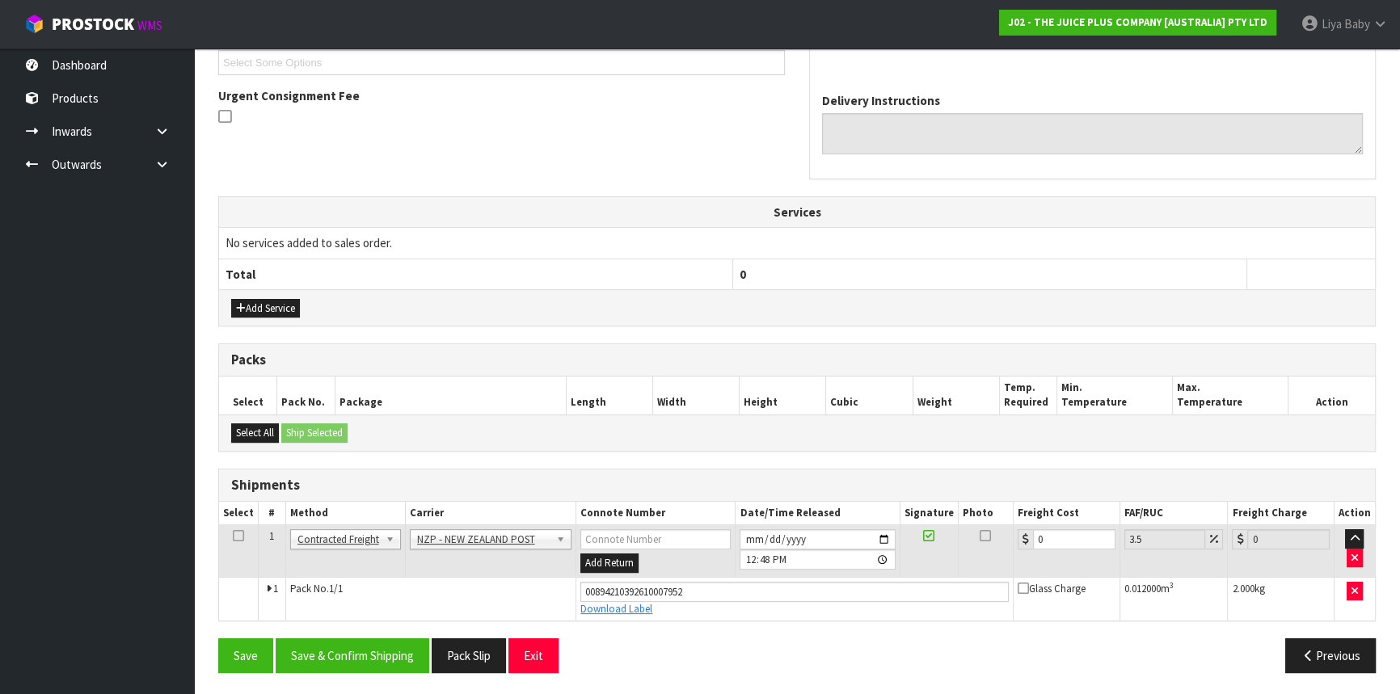
click at [1025, 537] on icon at bounding box center [1026, 539] width 6 height 11
click at [1057, 537] on input "0" at bounding box center [1074, 539] width 82 height 20
type input "8"
type input "8.28"
type input "8.4"
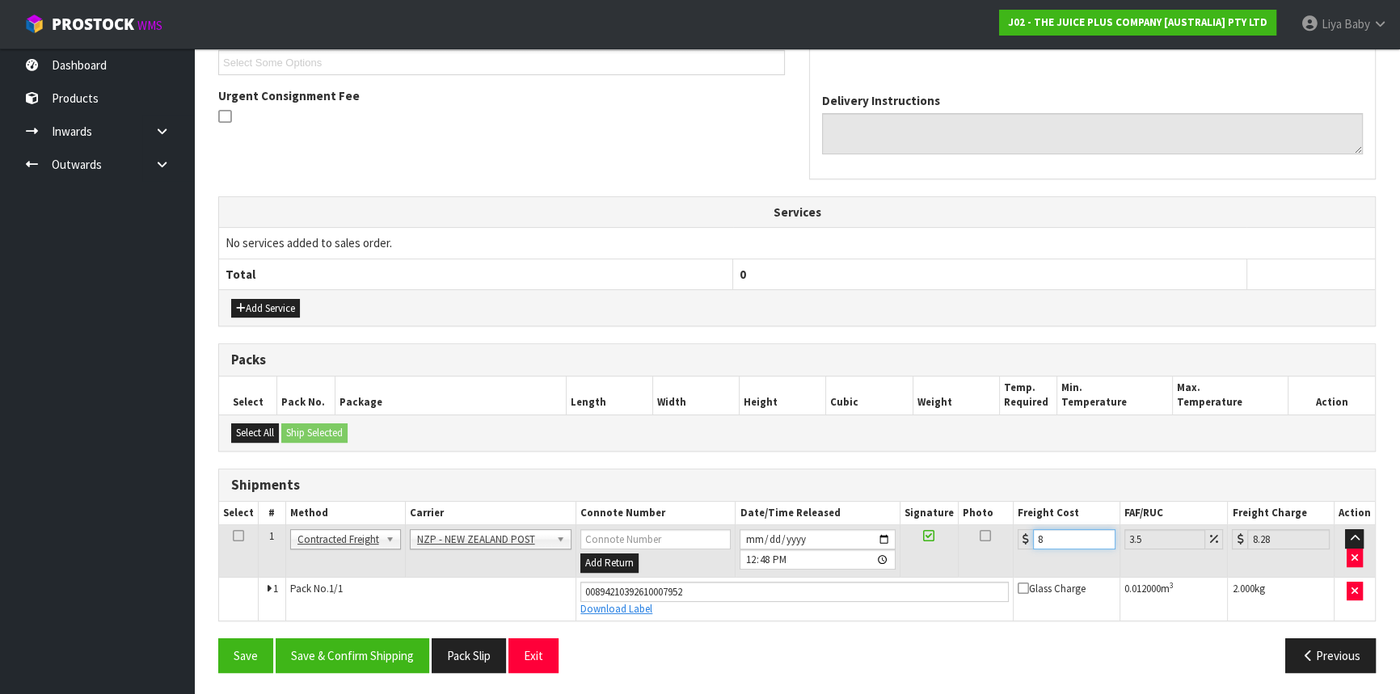
type input "8.69"
type input "8.45"
type input "8.75"
type input "8.45"
click at [238, 536] on icon at bounding box center [238, 536] width 11 height 1
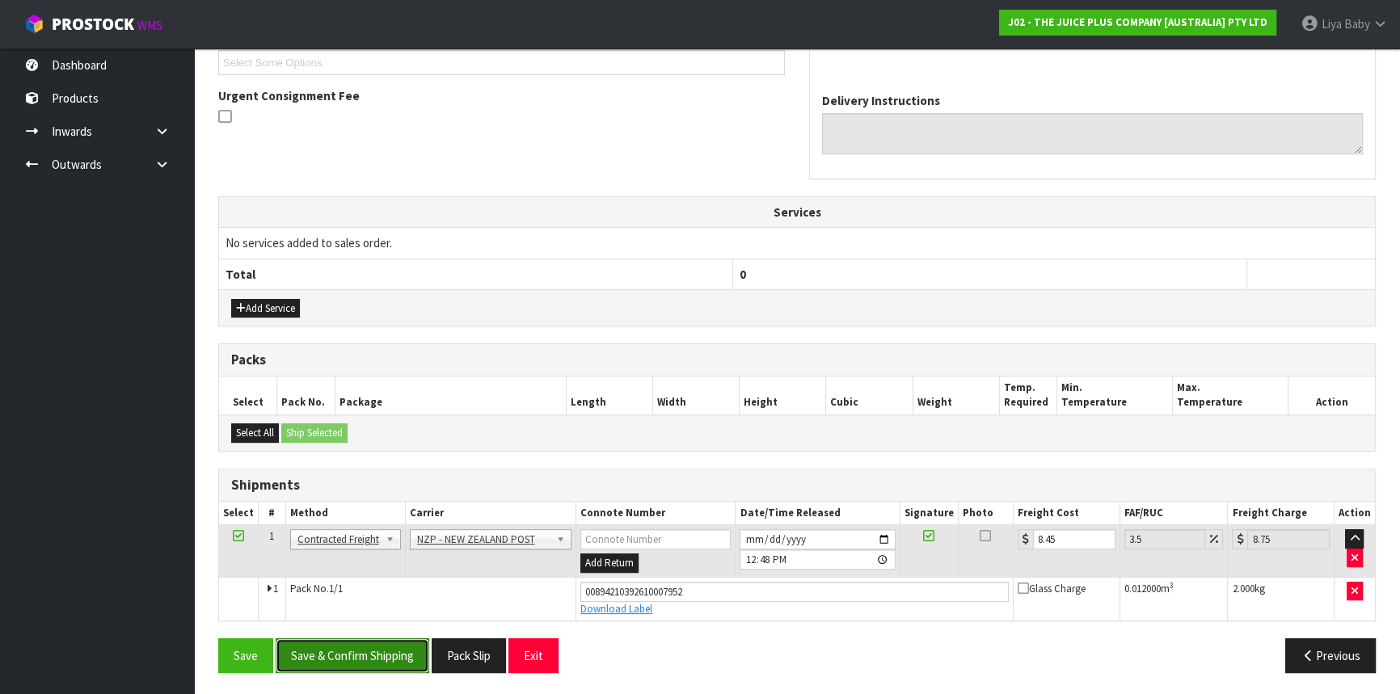
click at [357, 644] on button "Save & Confirm Shipping" at bounding box center [353, 656] width 154 height 35
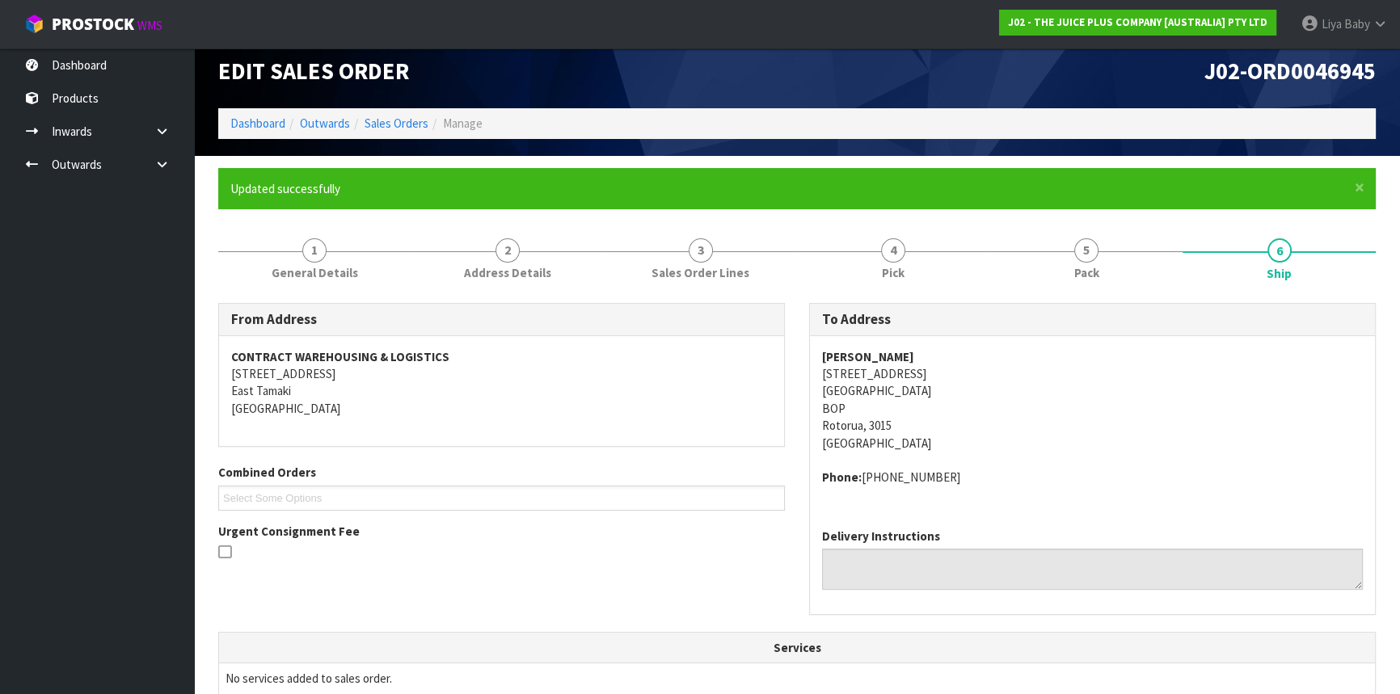
scroll to position [0, 0]
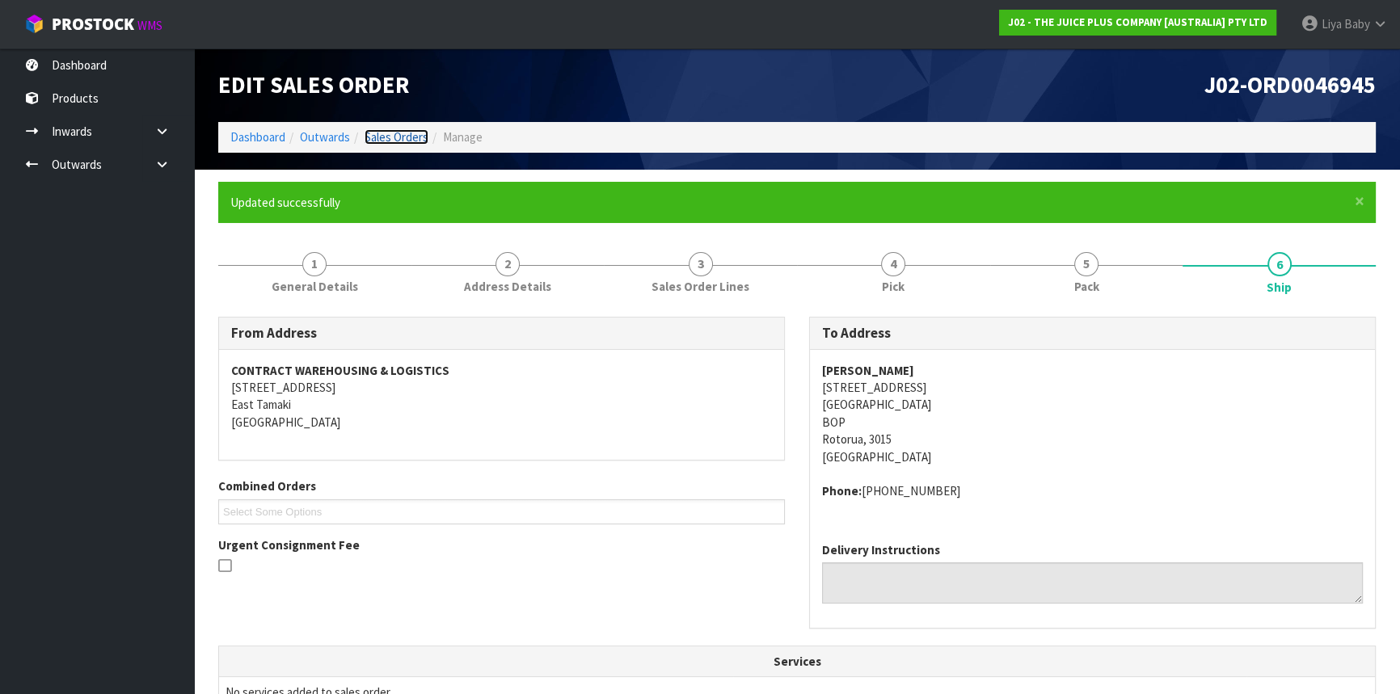
click at [407, 137] on link "Sales Orders" at bounding box center [397, 136] width 64 height 15
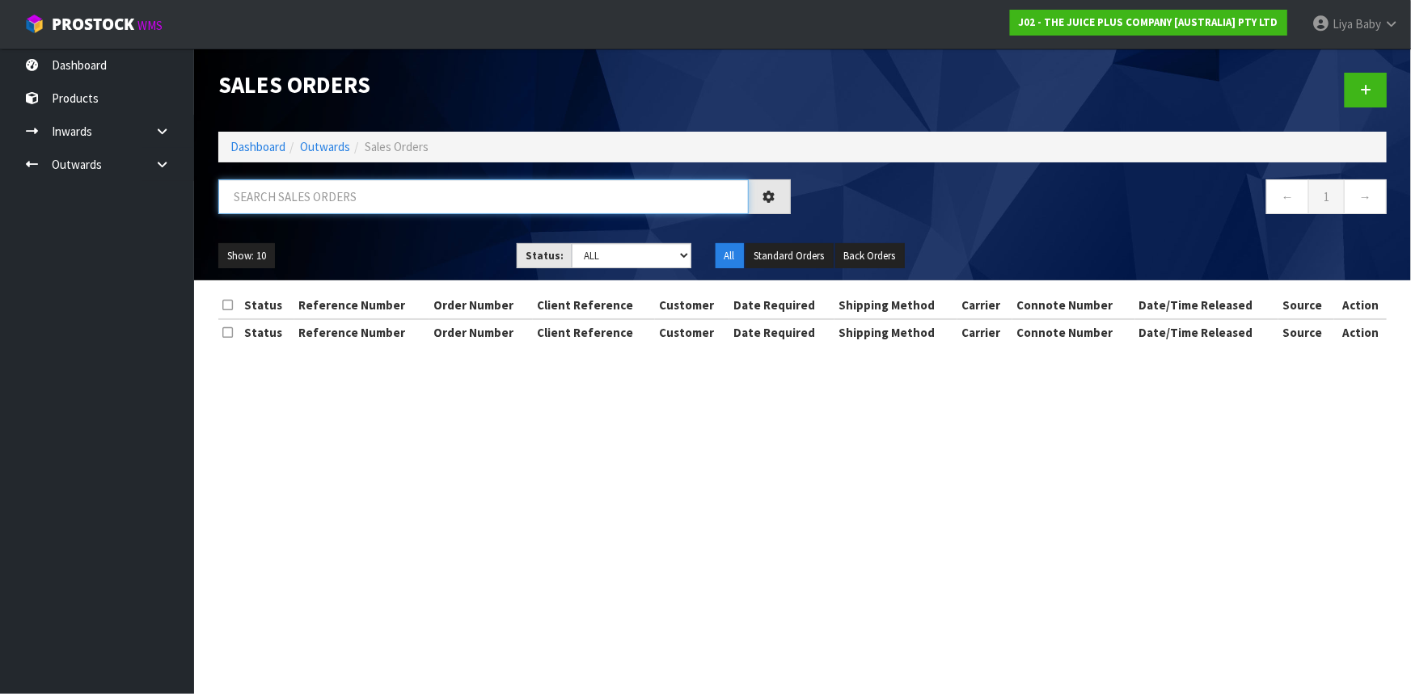
click at [331, 202] on input "text" at bounding box center [483, 196] width 530 height 35
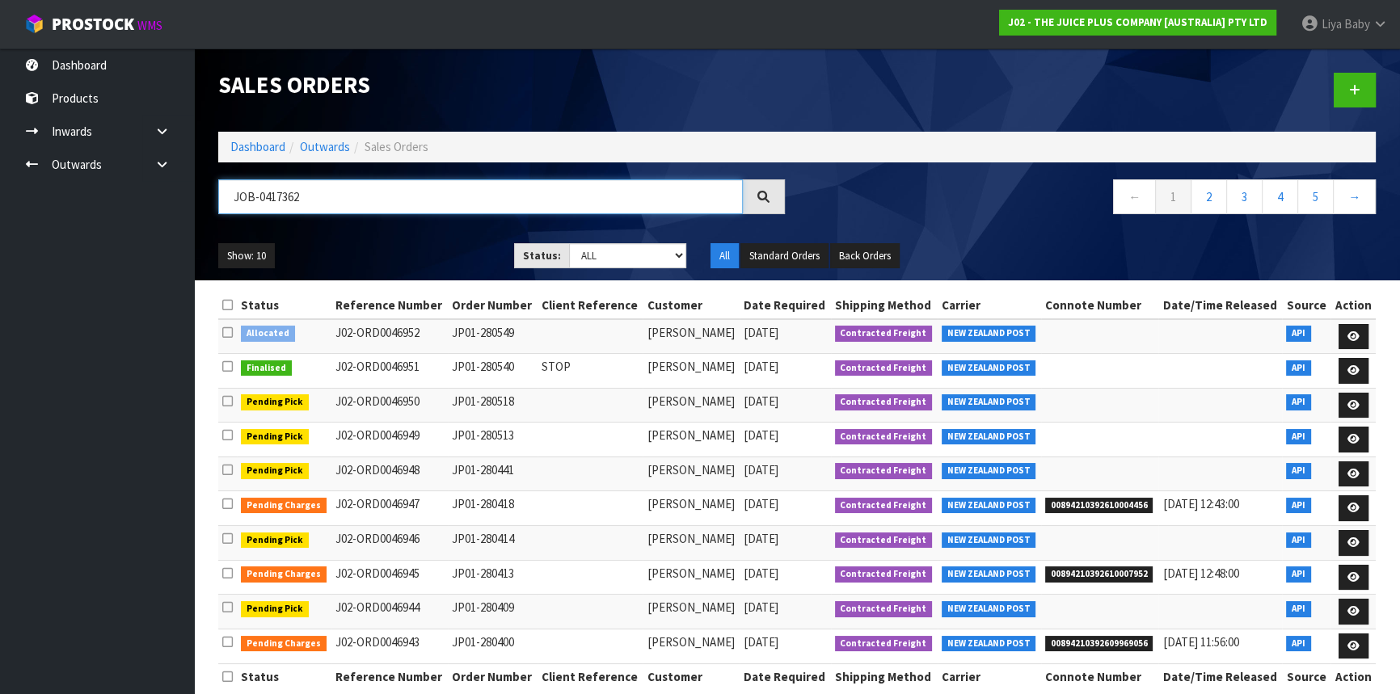
type input "JOB-0417362"
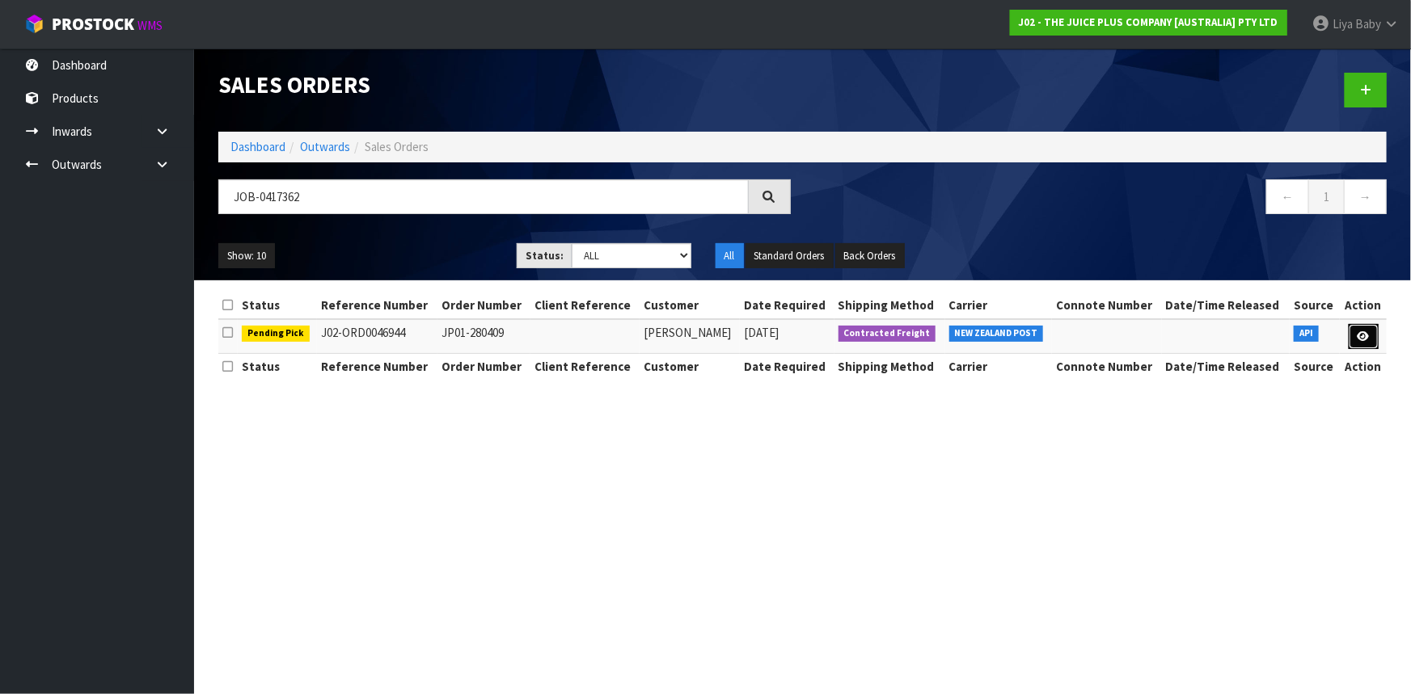
click at [1372, 344] on link at bounding box center [1363, 337] width 30 height 26
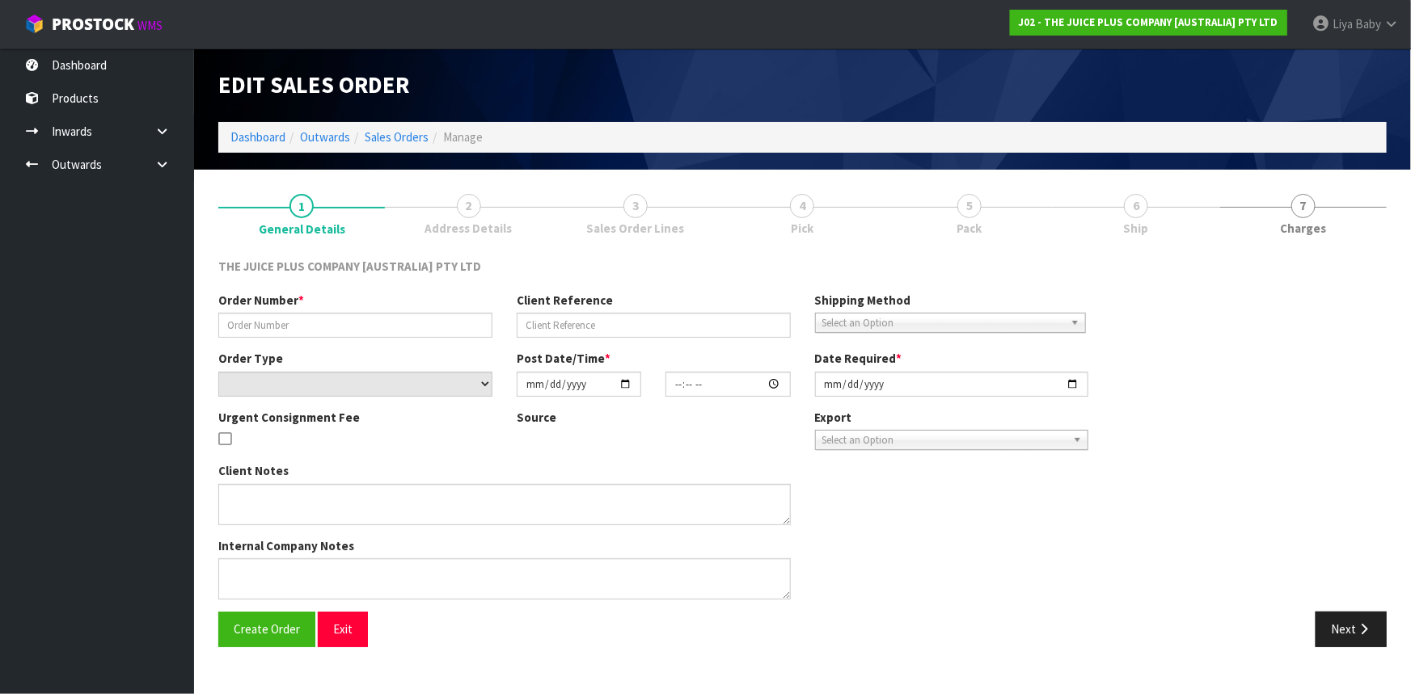
type input "JP01-280409"
select select "number:0"
type input "[DATE]"
type input "18:56:43.000"
type input "[DATE]"
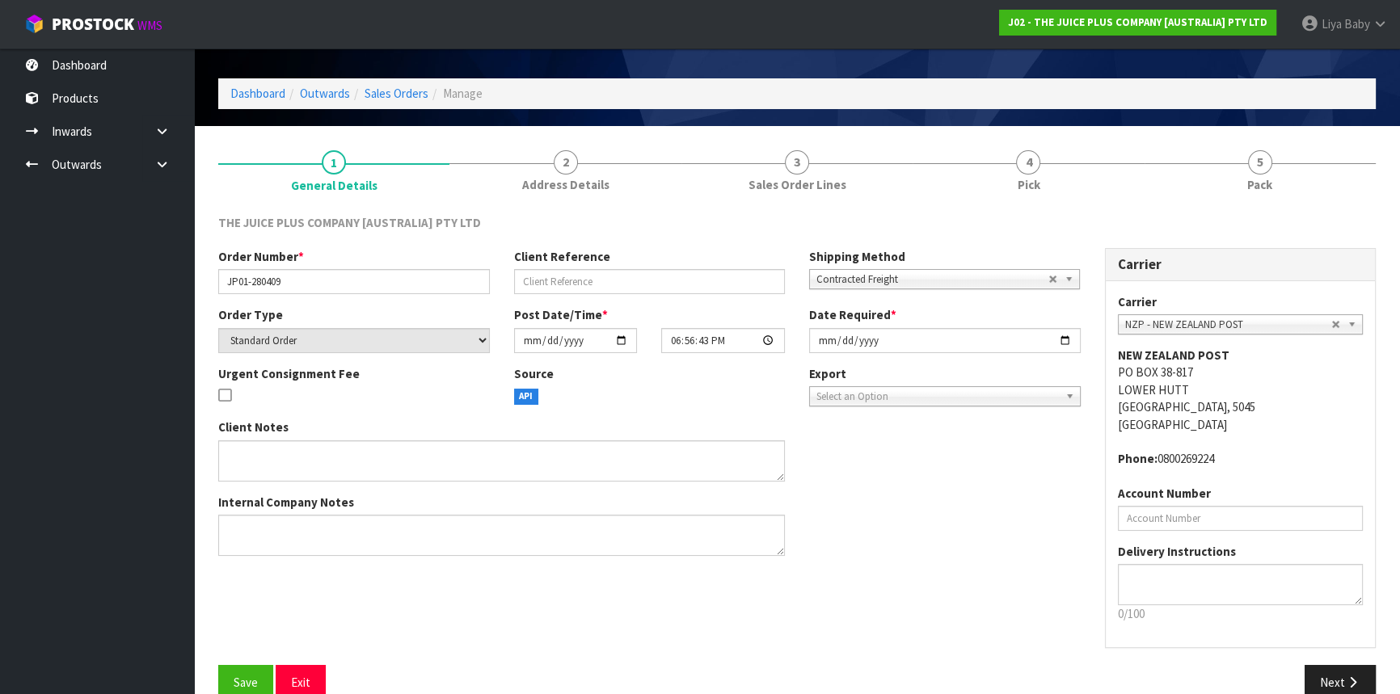
scroll to position [73, 0]
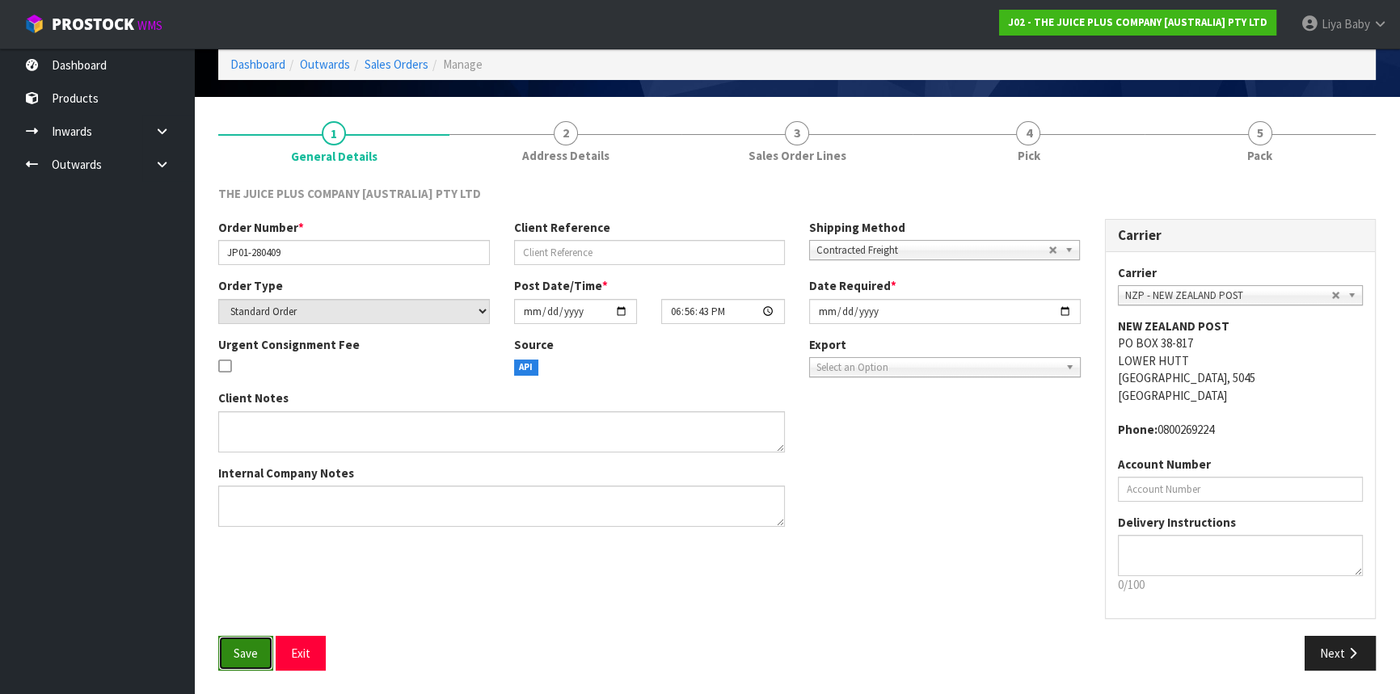
click at [222, 647] on button "Save" at bounding box center [245, 653] width 55 height 35
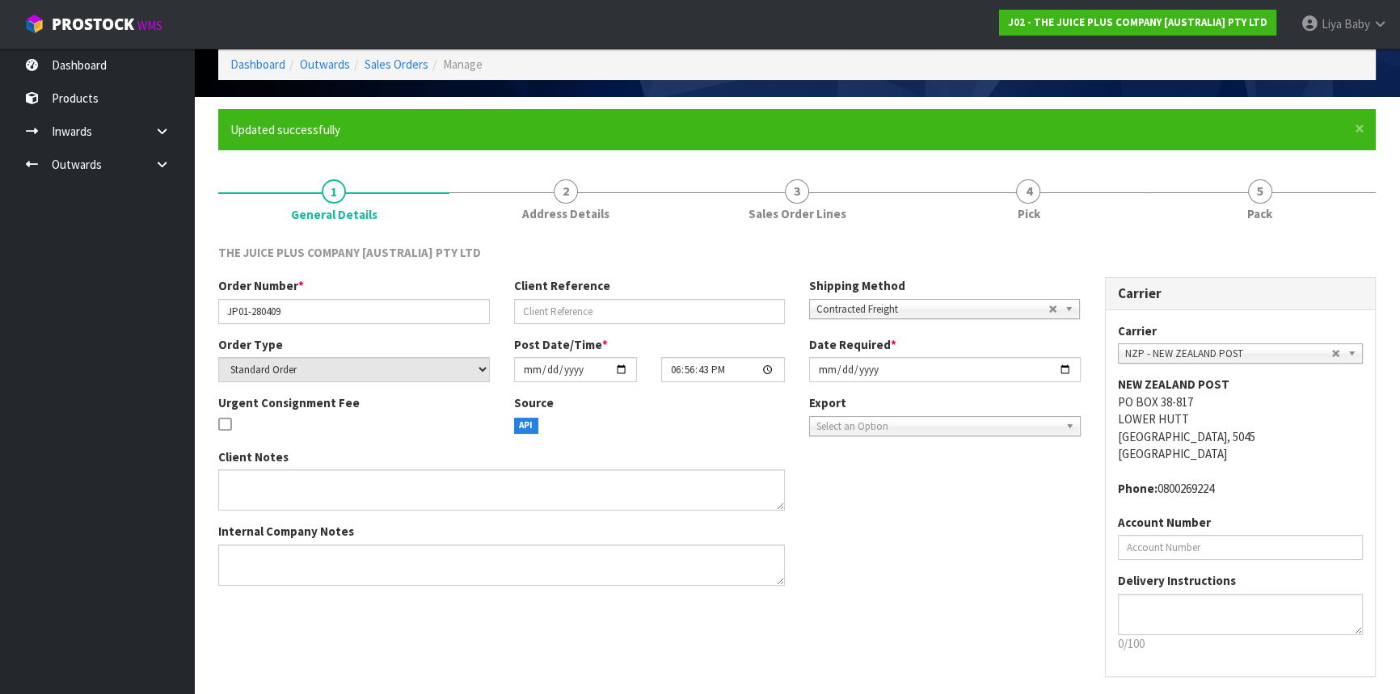
scroll to position [0, 0]
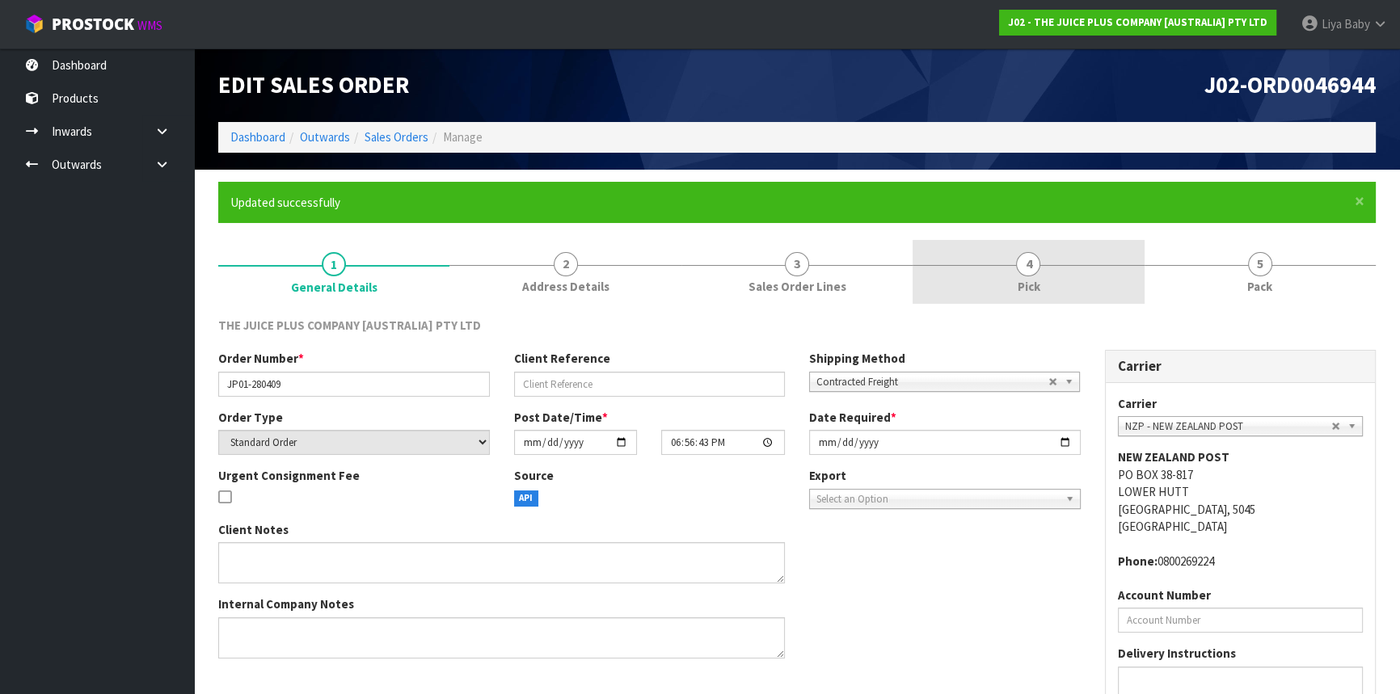
click at [1057, 283] on link "4 Pick" at bounding box center [1028, 272] width 231 height 64
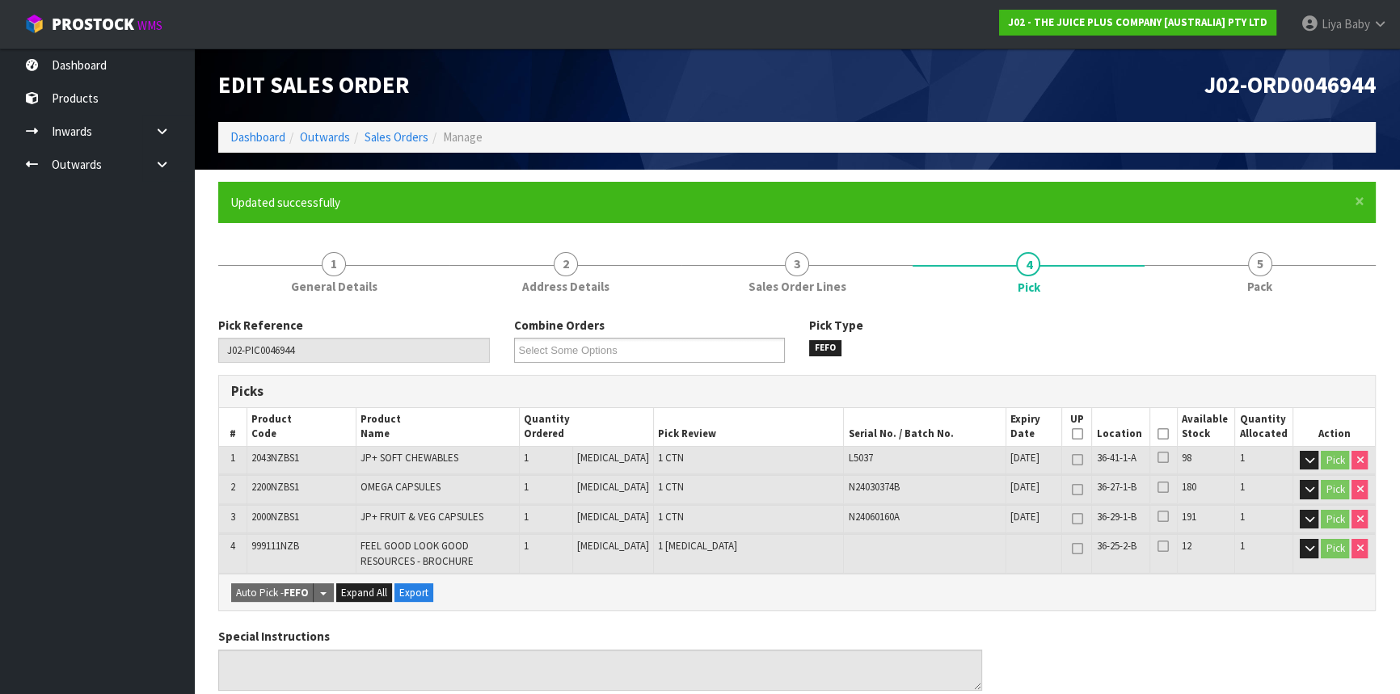
click at [1162, 434] on icon at bounding box center [1163, 434] width 11 height 1
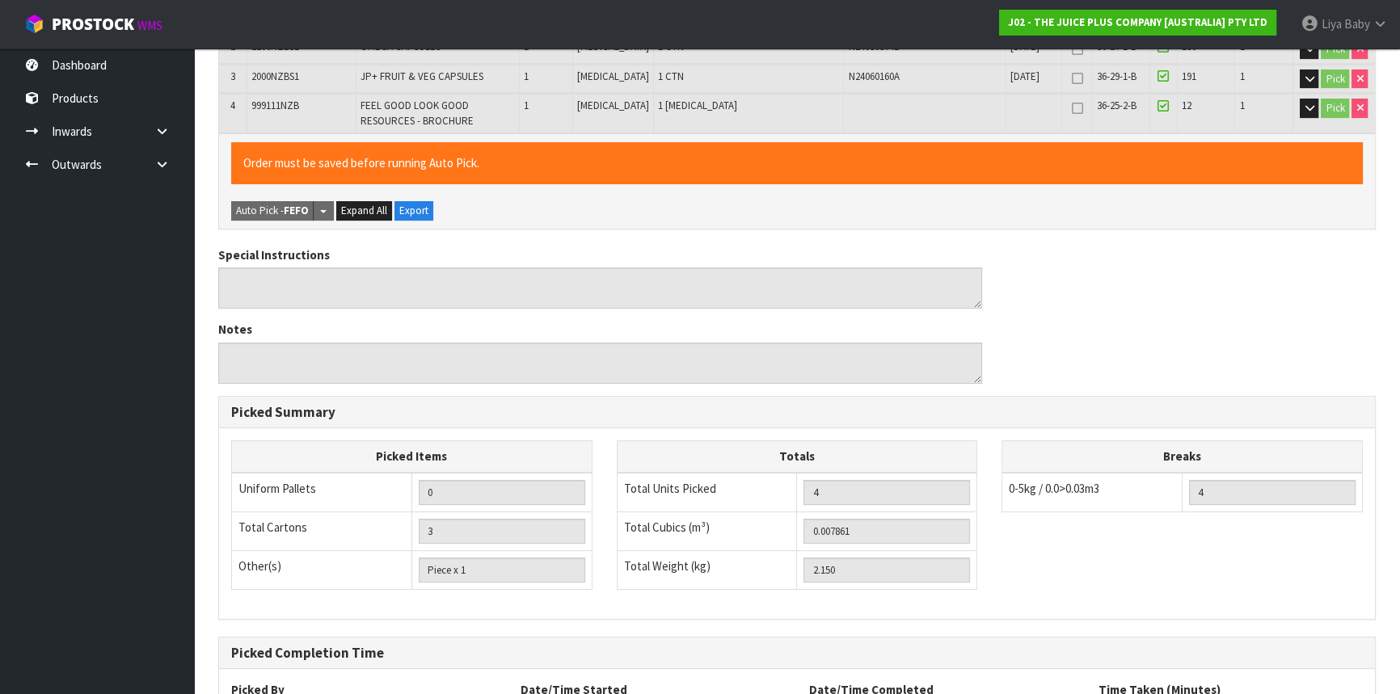
scroll to position [584, 0]
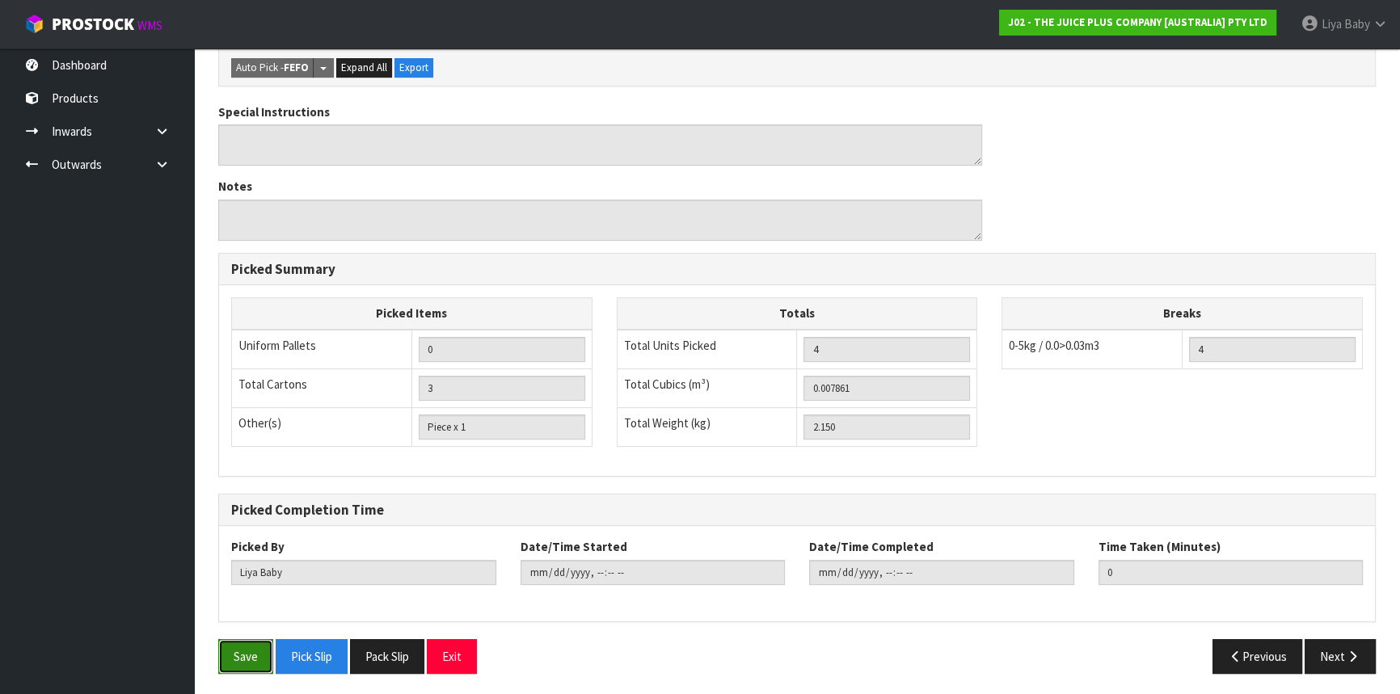
click at [252, 660] on button "Save" at bounding box center [245, 656] width 55 height 35
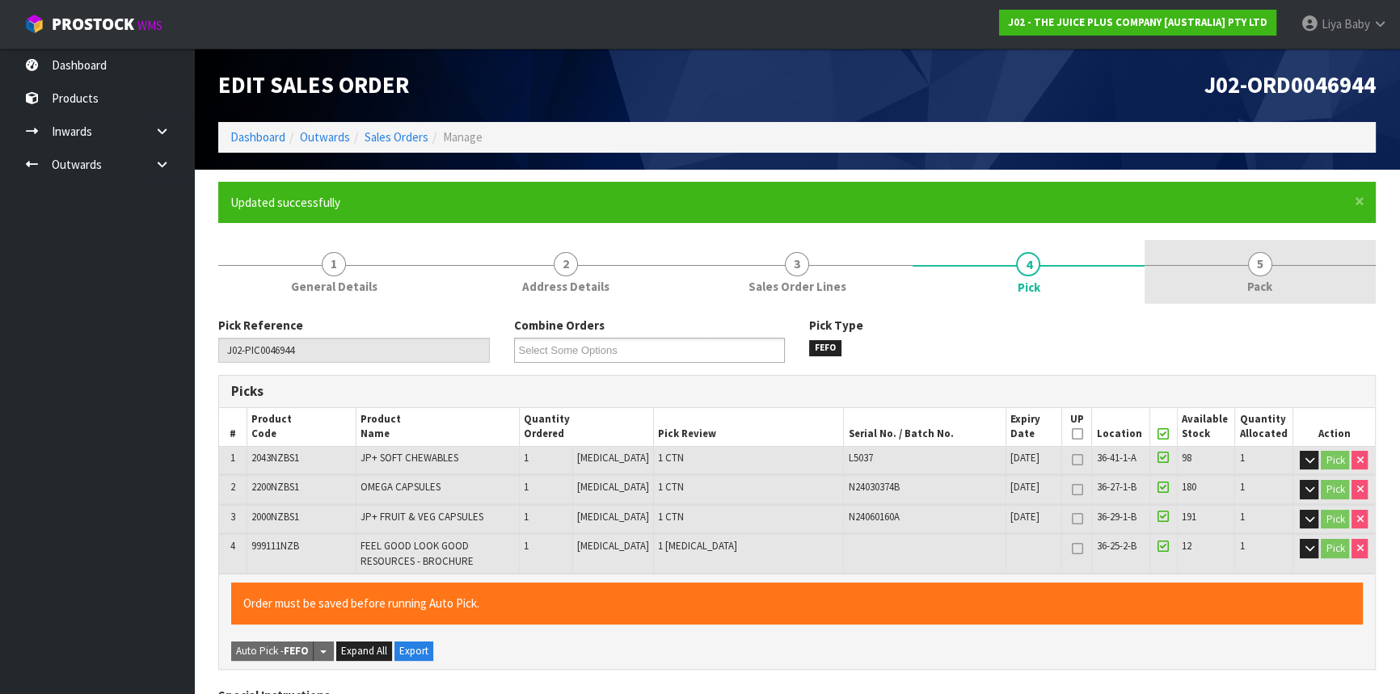
type input "[DATE]T12:56:54"
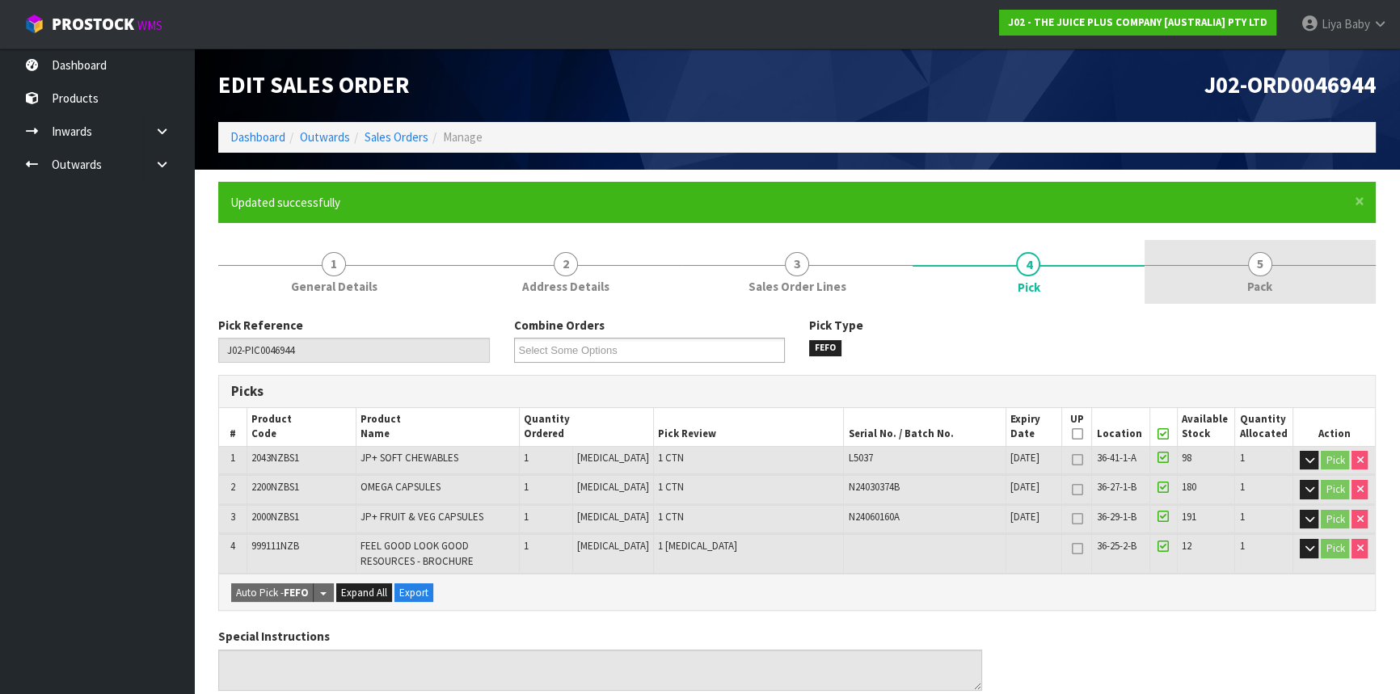
click at [1272, 295] on span "Pack" at bounding box center [1259, 286] width 25 height 17
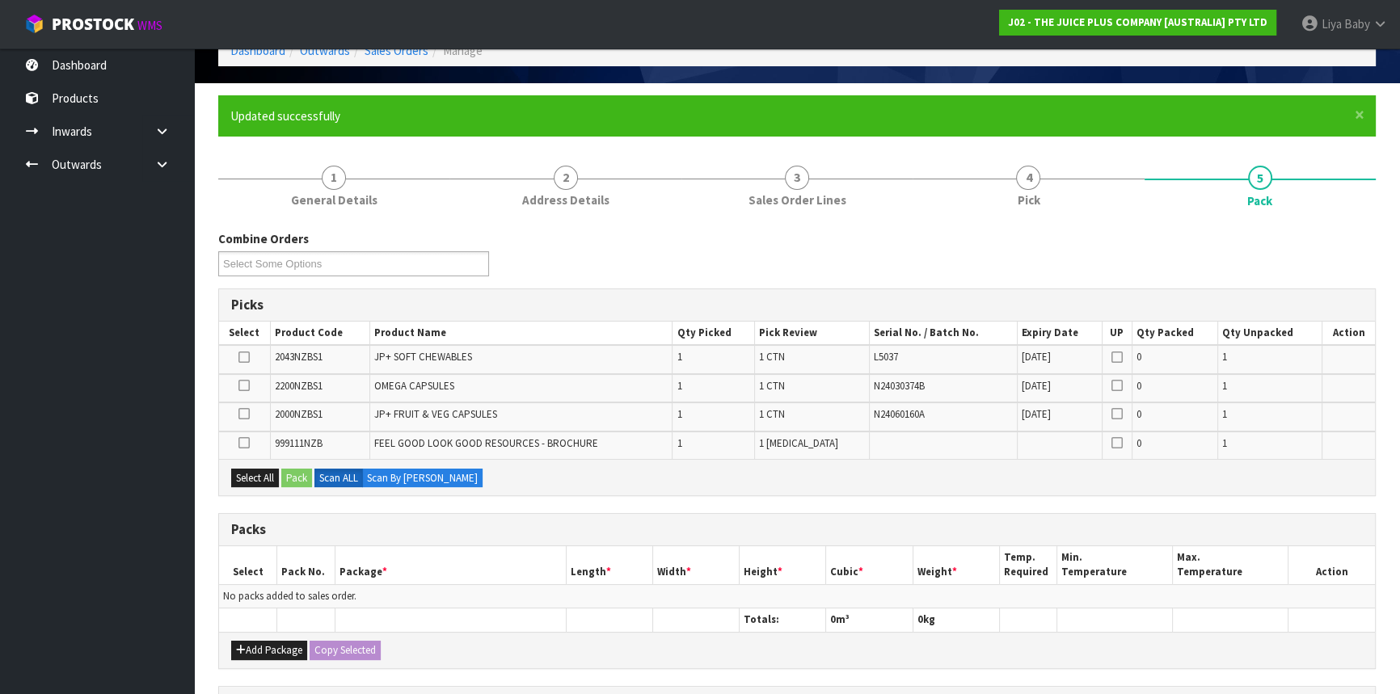
scroll to position [220, 0]
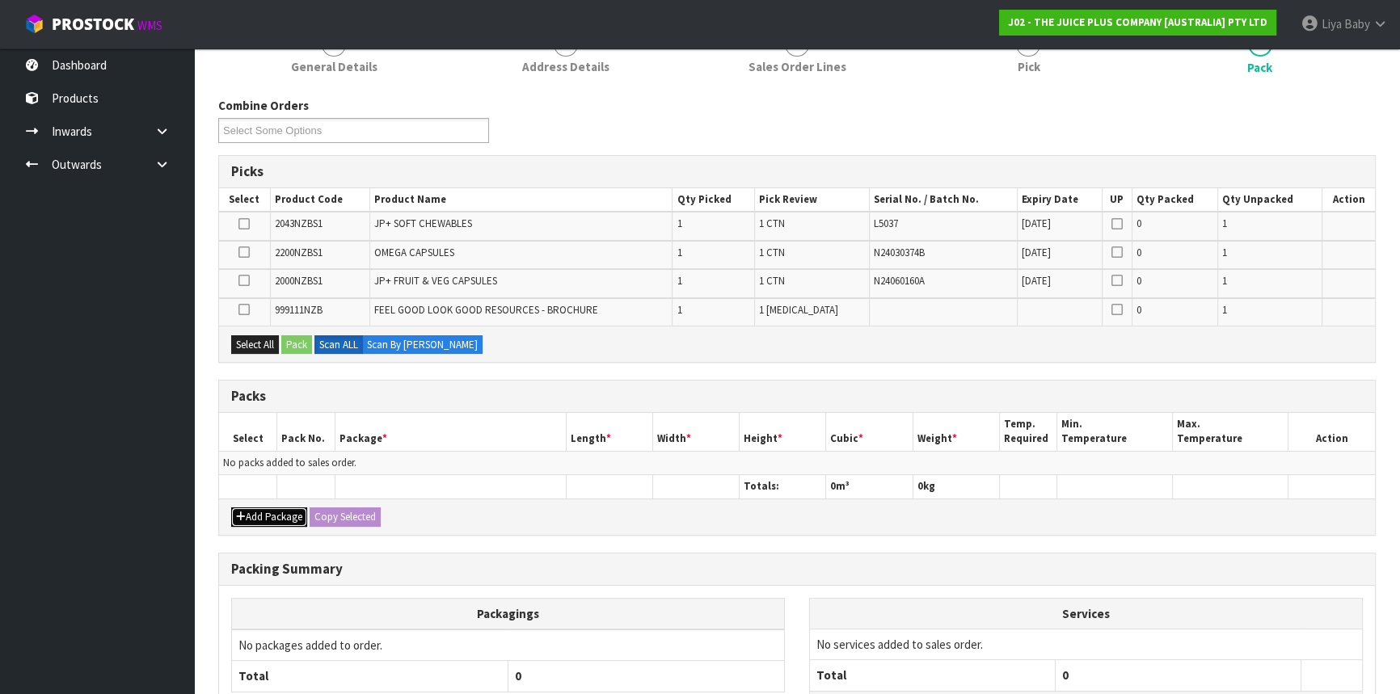
click at [301, 509] on button "Add Package" at bounding box center [269, 517] width 76 height 19
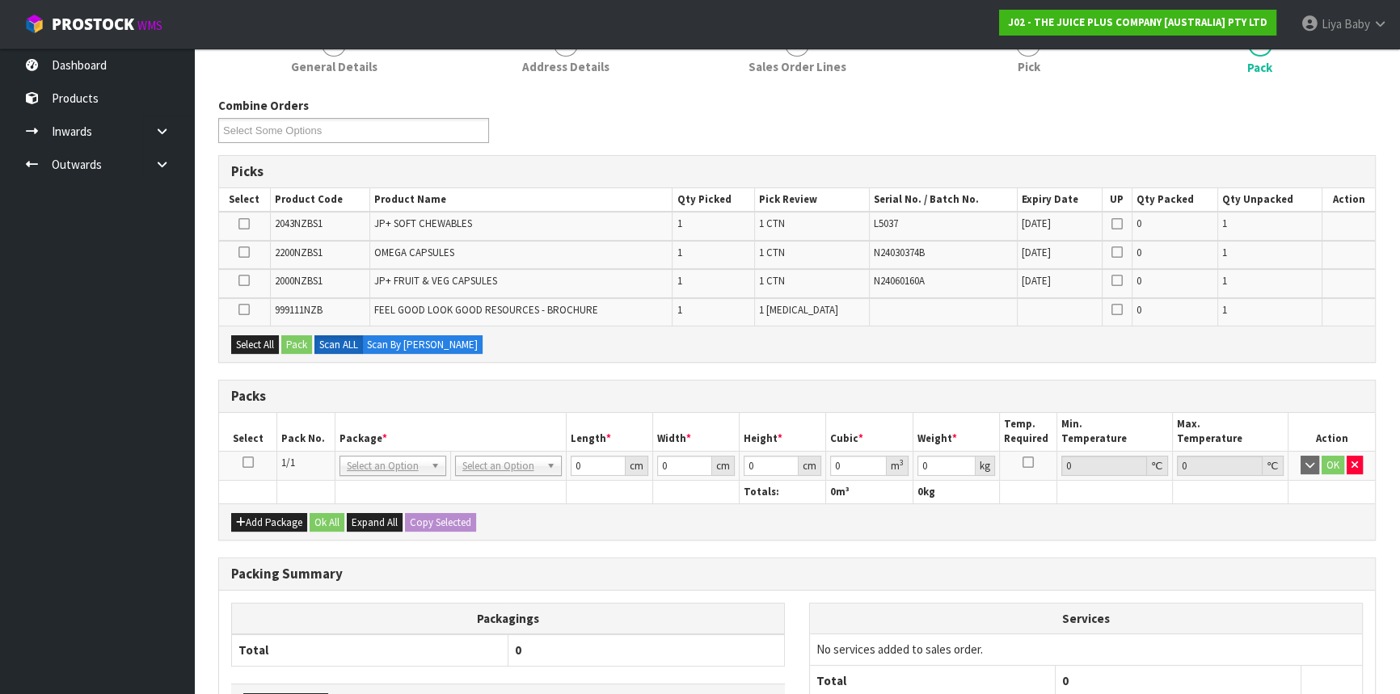
click at [243, 462] on icon at bounding box center [248, 462] width 11 height 1
click at [255, 339] on button "Select All" at bounding box center [255, 344] width 48 height 19
click at [289, 336] on button "Pack" at bounding box center [296, 344] width 31 height 19
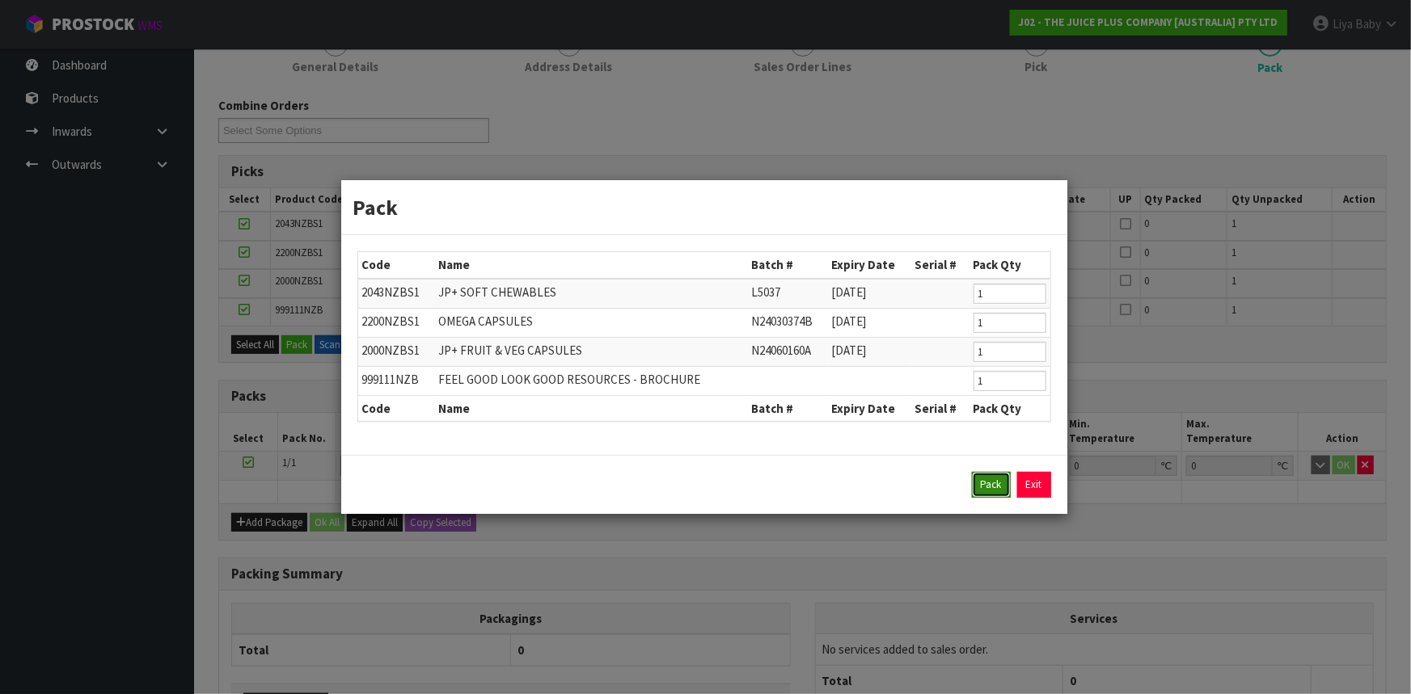
click at [992, 491] on button "Pack" at bounding box center [991, 485] width 39 height 26
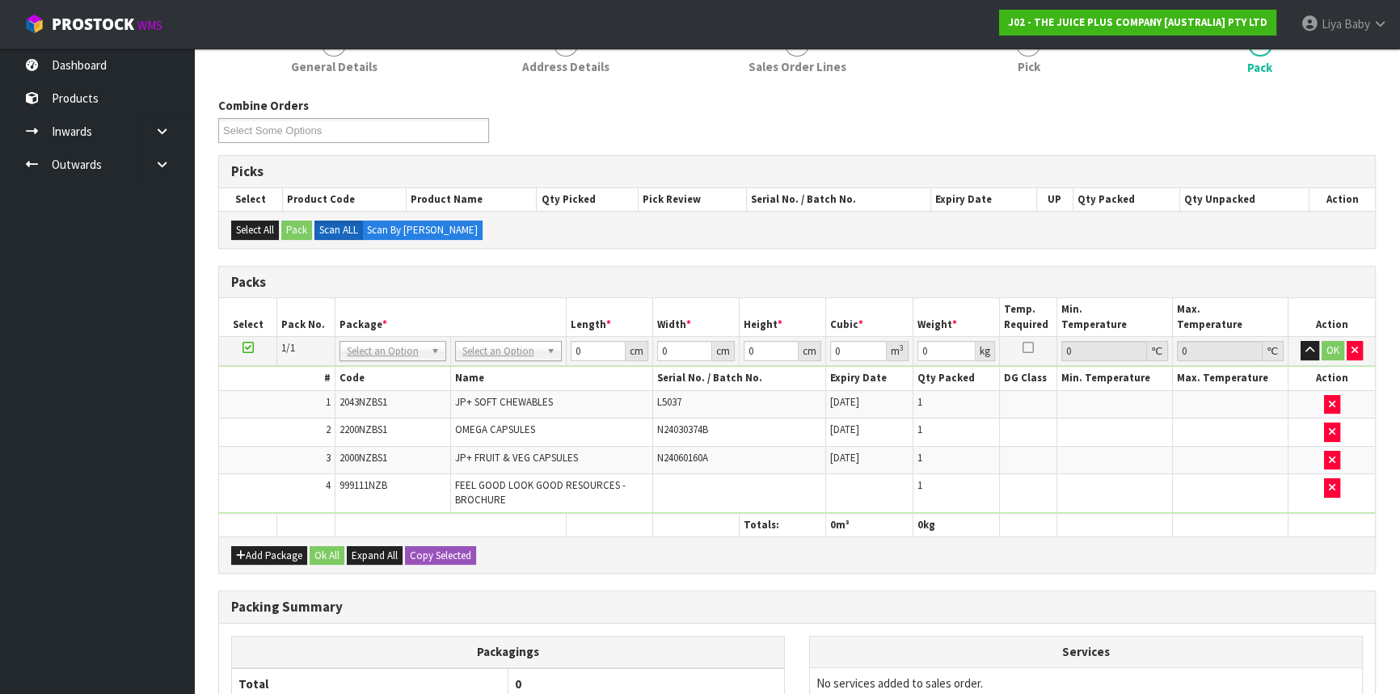
scroll to position [394, 0]
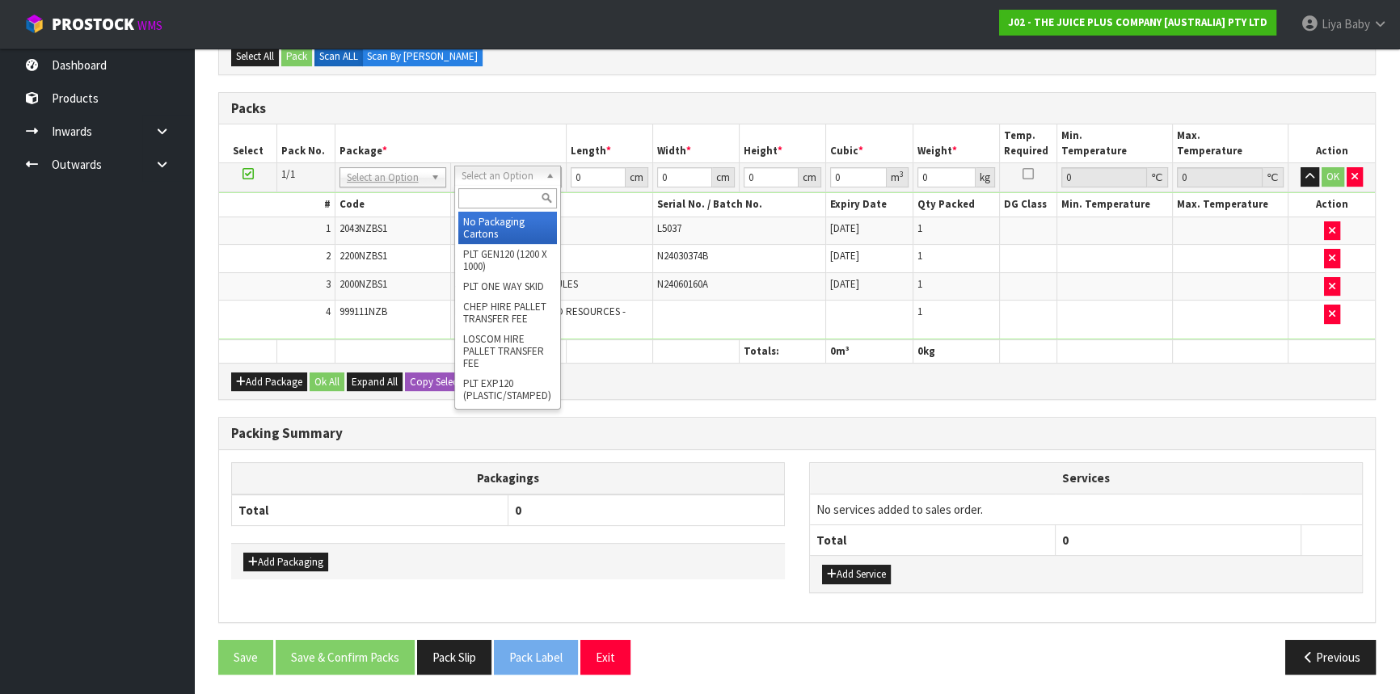
click at [534, 185] on div at bounding box center [507, 198] width 105 height 27
click at [479, 203] on input "text" at bounding box center [507, 198] width 99 height 20
type input "CTNA4"
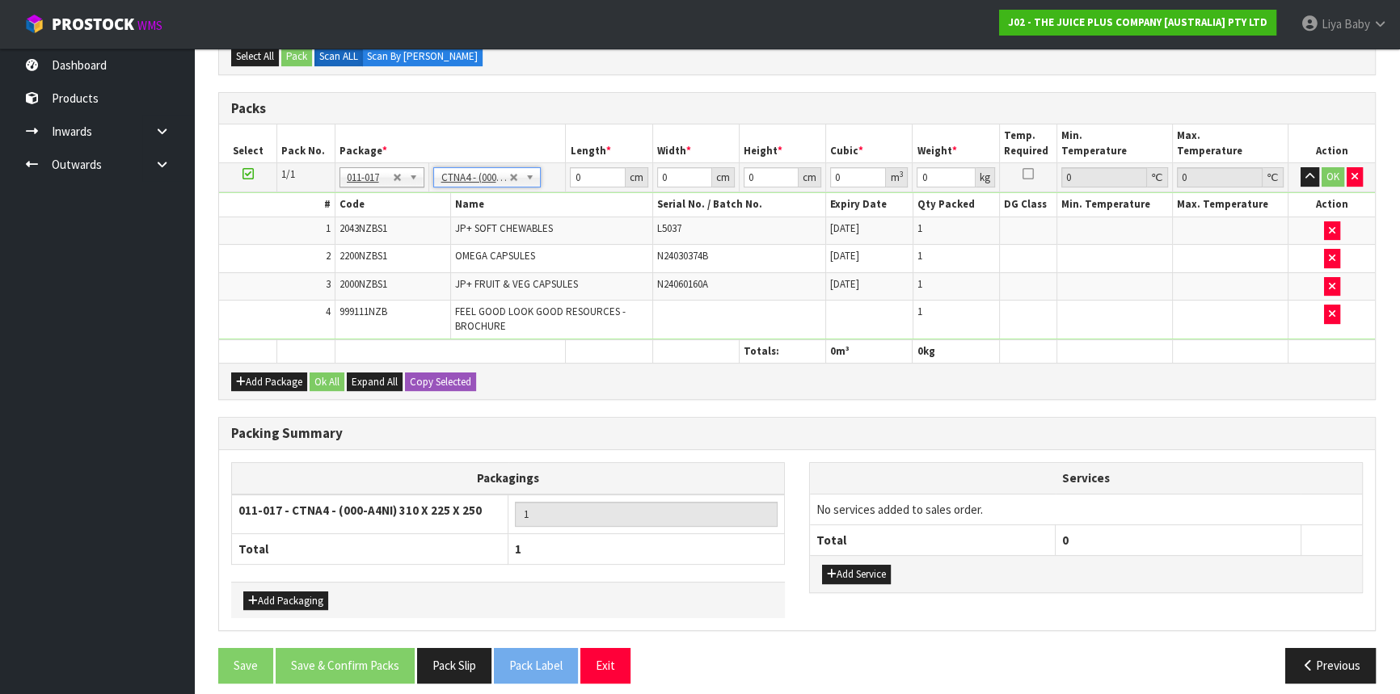
type input "31"
type input "22.5"
type input "25"
type input "0.017438"
type input "2.35"
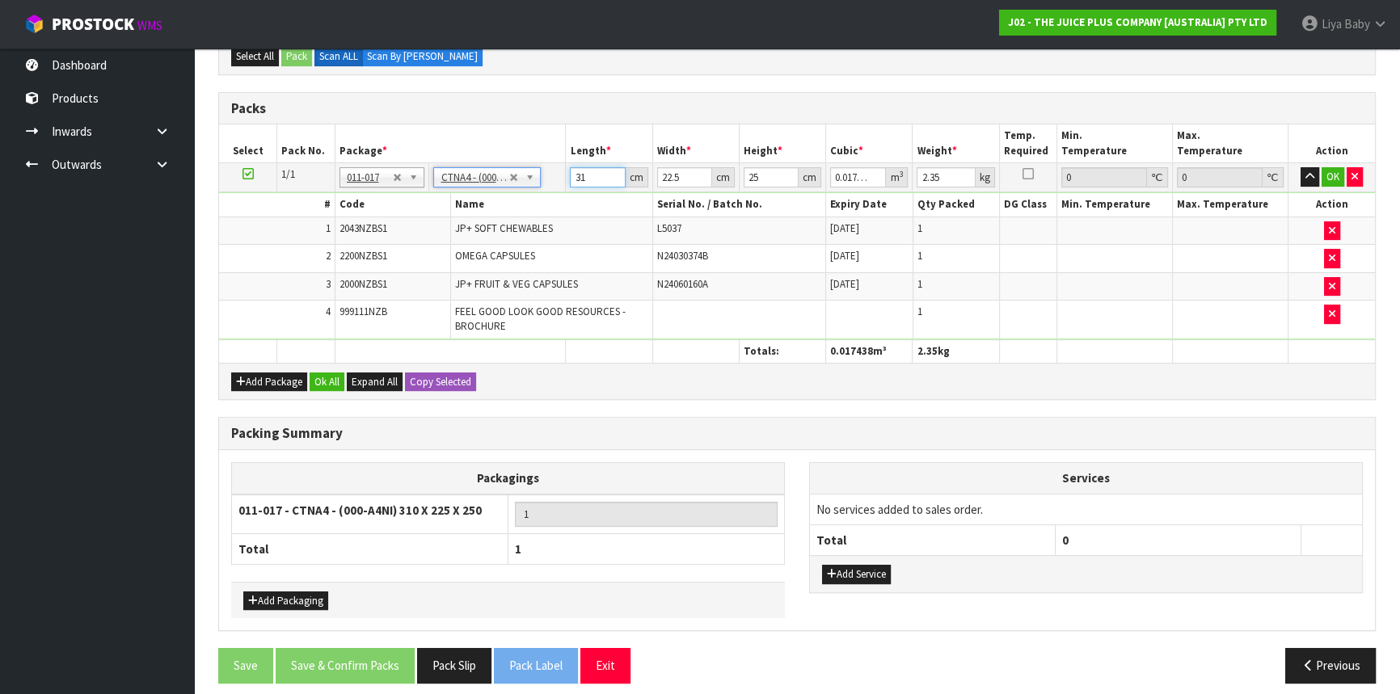
click at [597, 175] on input "31" at bounding box center [597, 177] width 55 height 20
type input "3"
type input "0.001687"
type input "0"
type input "2"
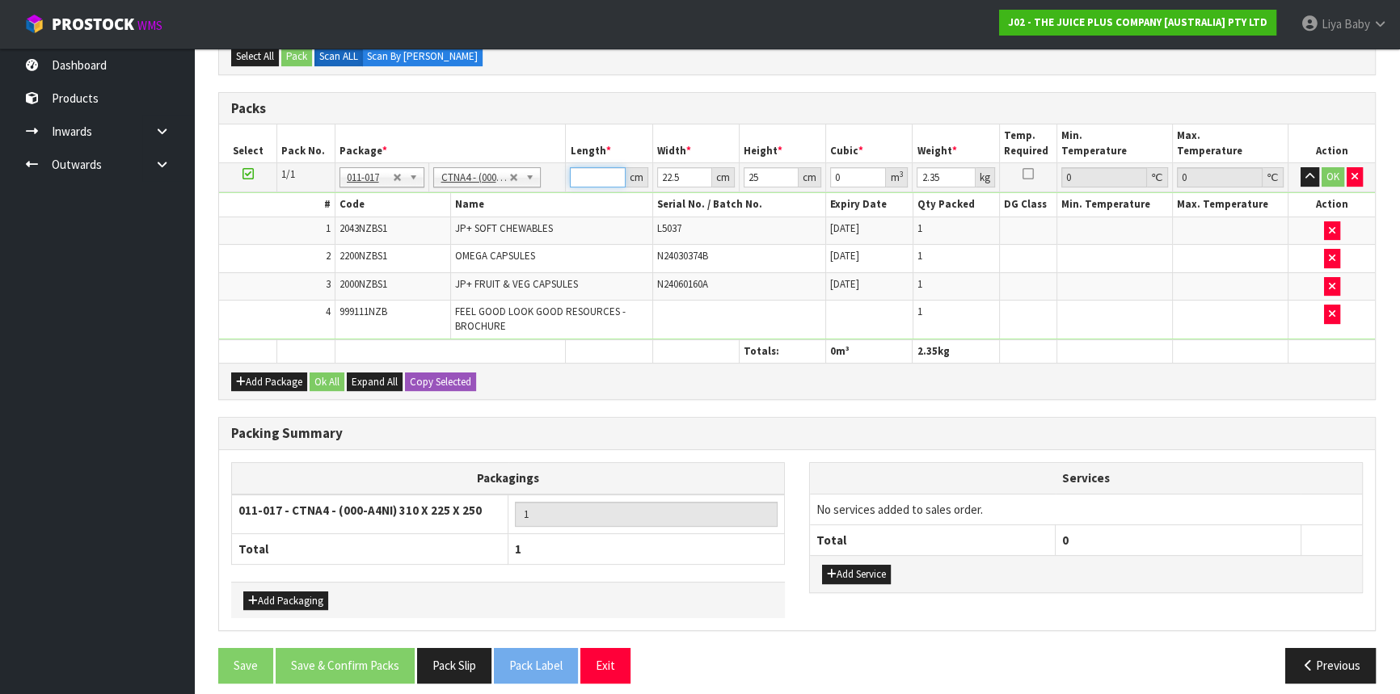
type input "0.001125"
type input "25"
type input "0.014063"
type input "25"
type input "0"
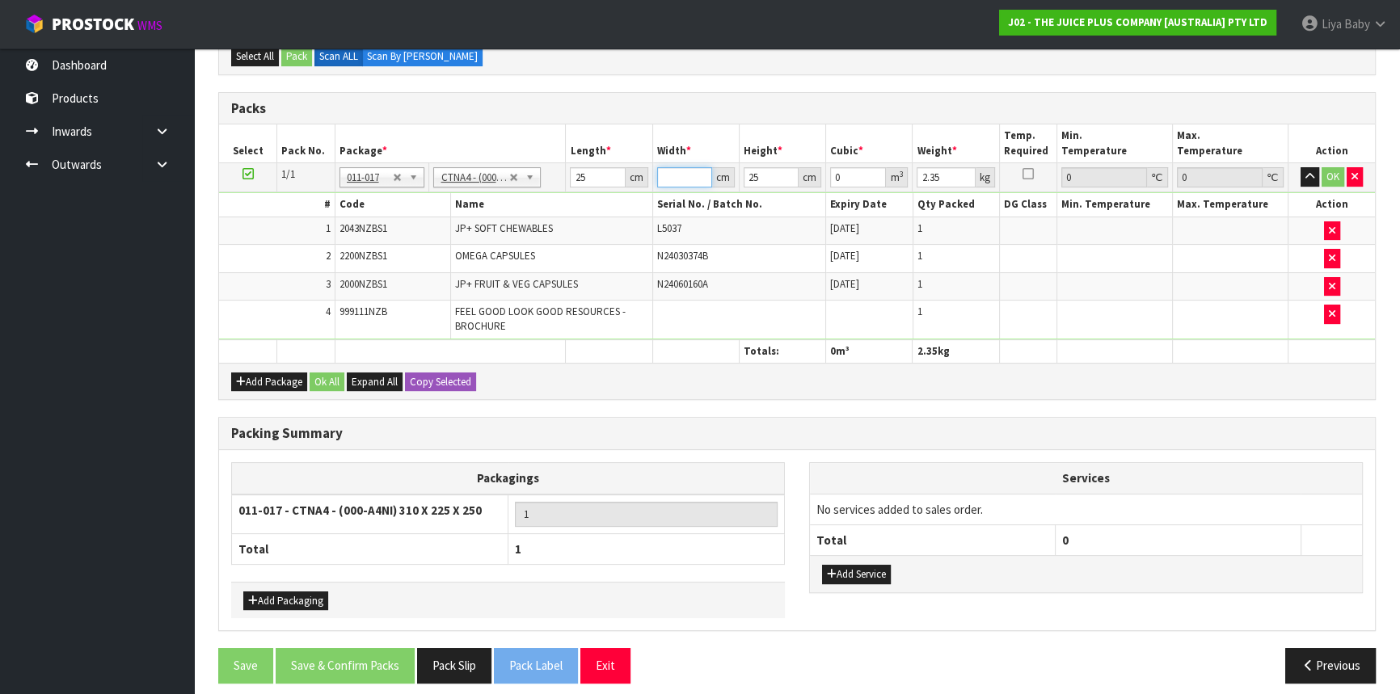
type input "3"
type input "0.001875"
type input "32"
type input "0.02"
type input "32"
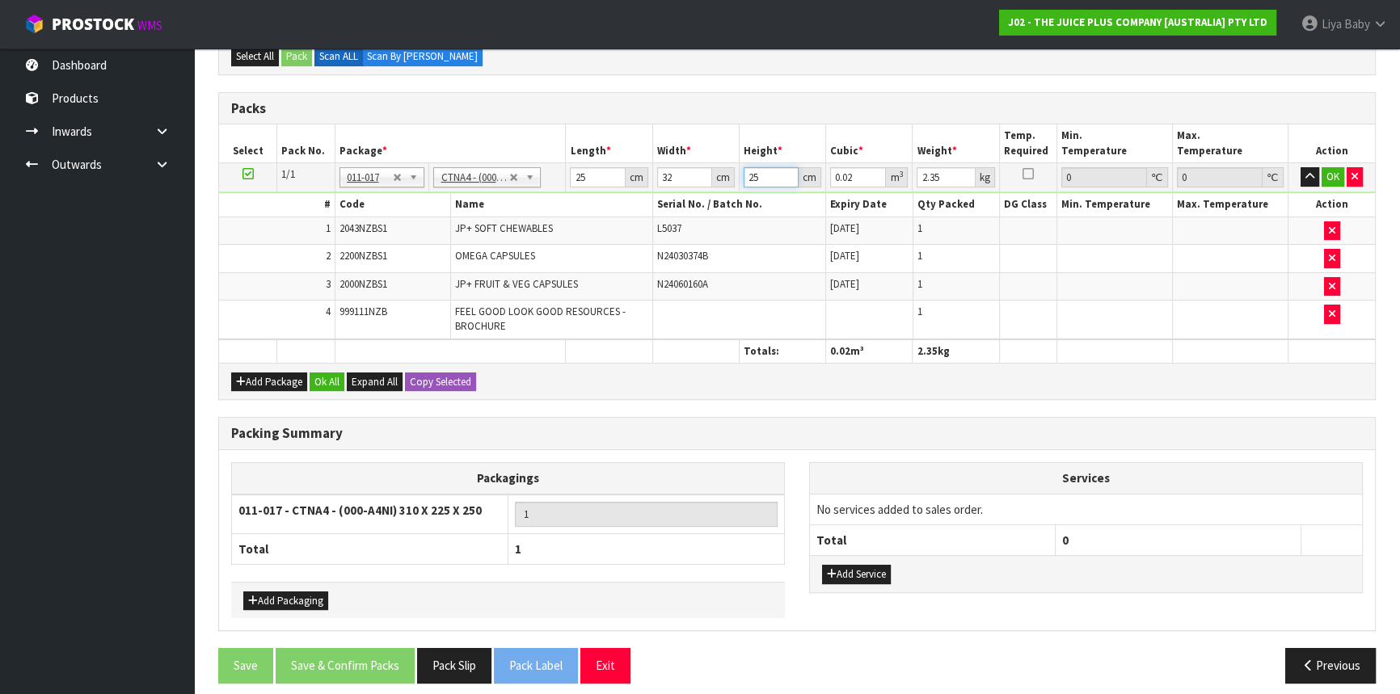
type input "0"
type input "2"
type input "0.0016"
type input "22"
type input "0.0176"
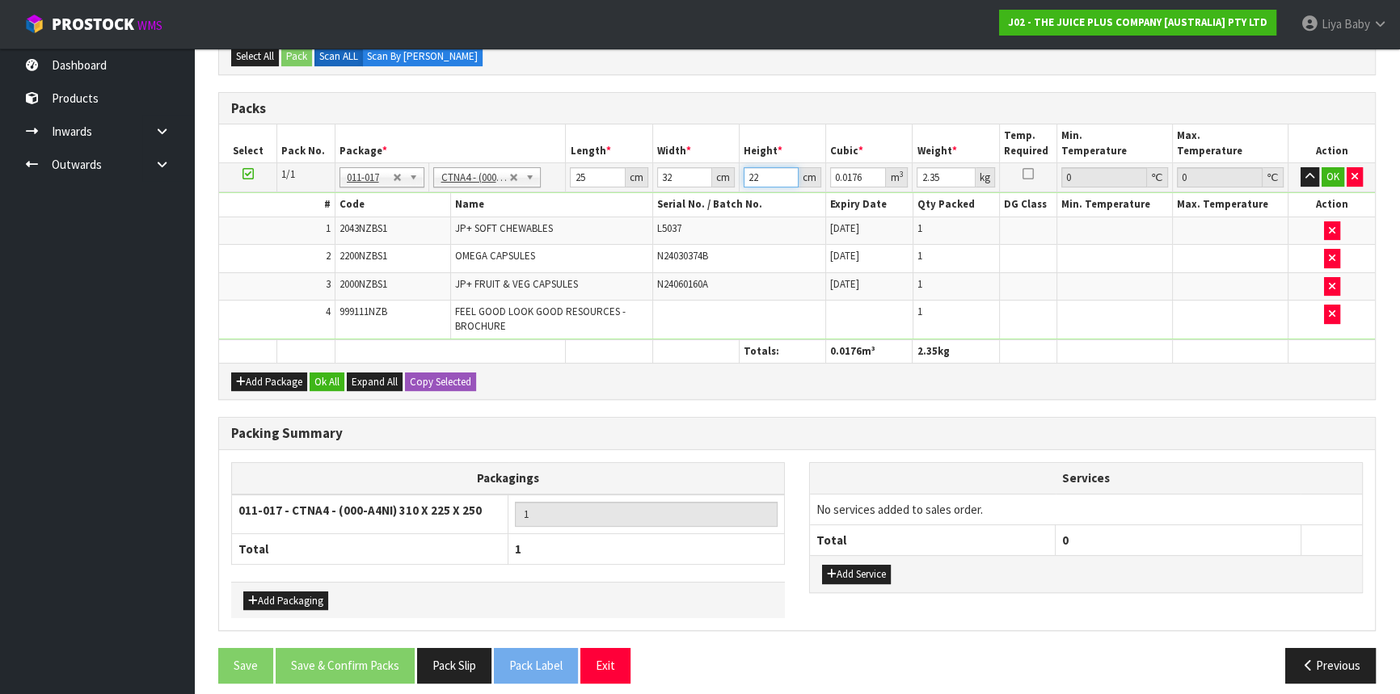
type input "22"
type input "3"
click at [326, 387] on button "Ok All" at bounding box center [327, 382] width 35 height 19
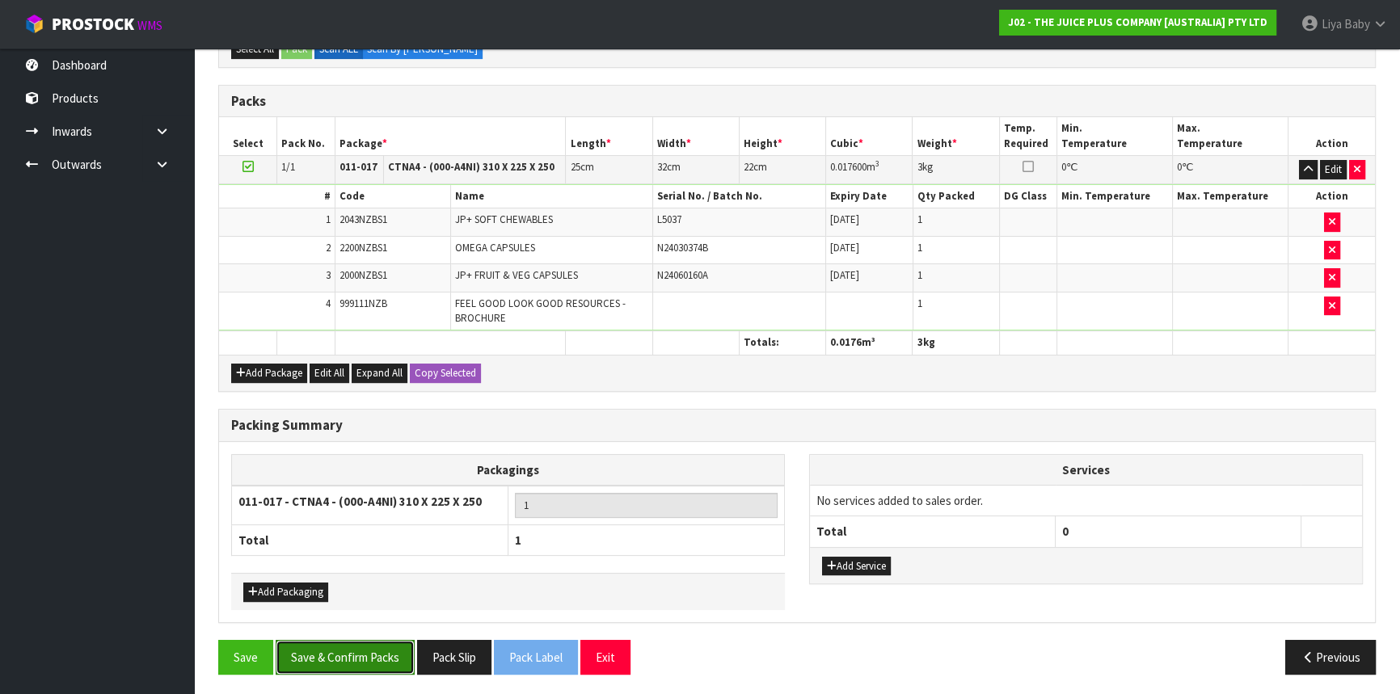
click at [306, 648] on button "Save & Confirm Packs" at bounding box center [345, 657] width 139 height 35
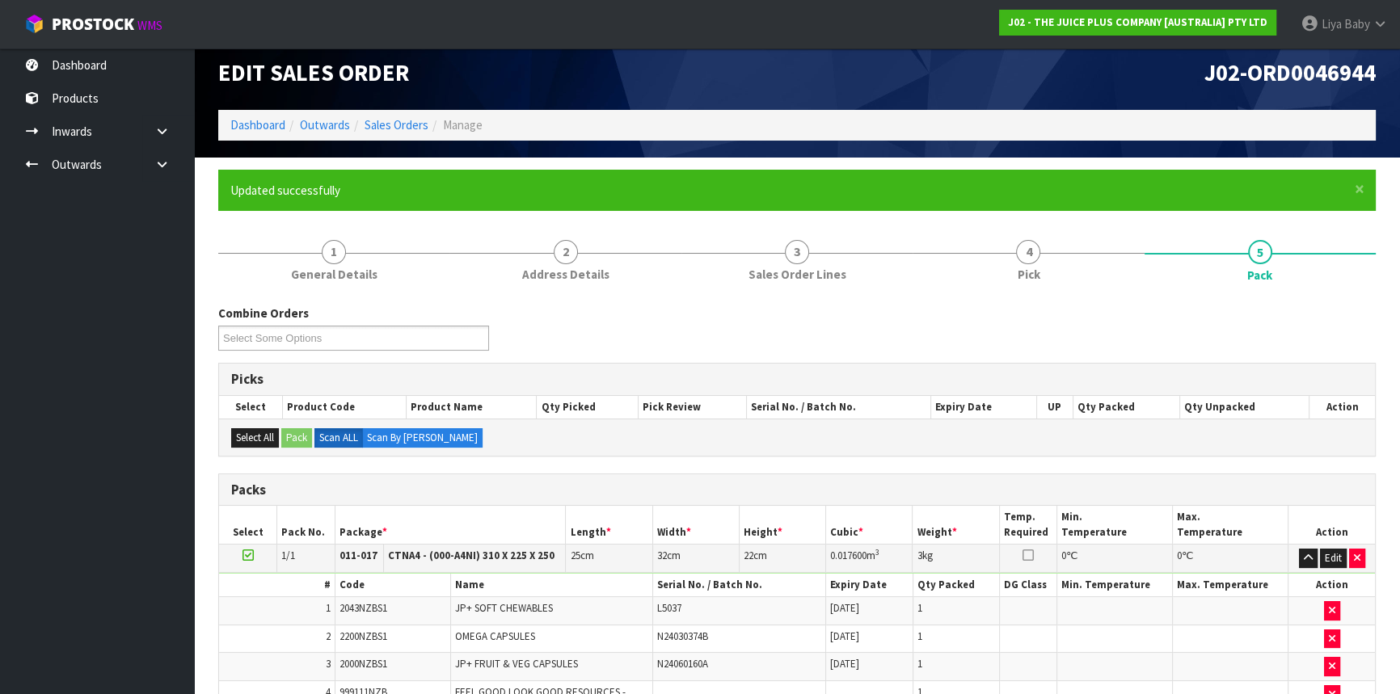
scroll to position [218, 0]
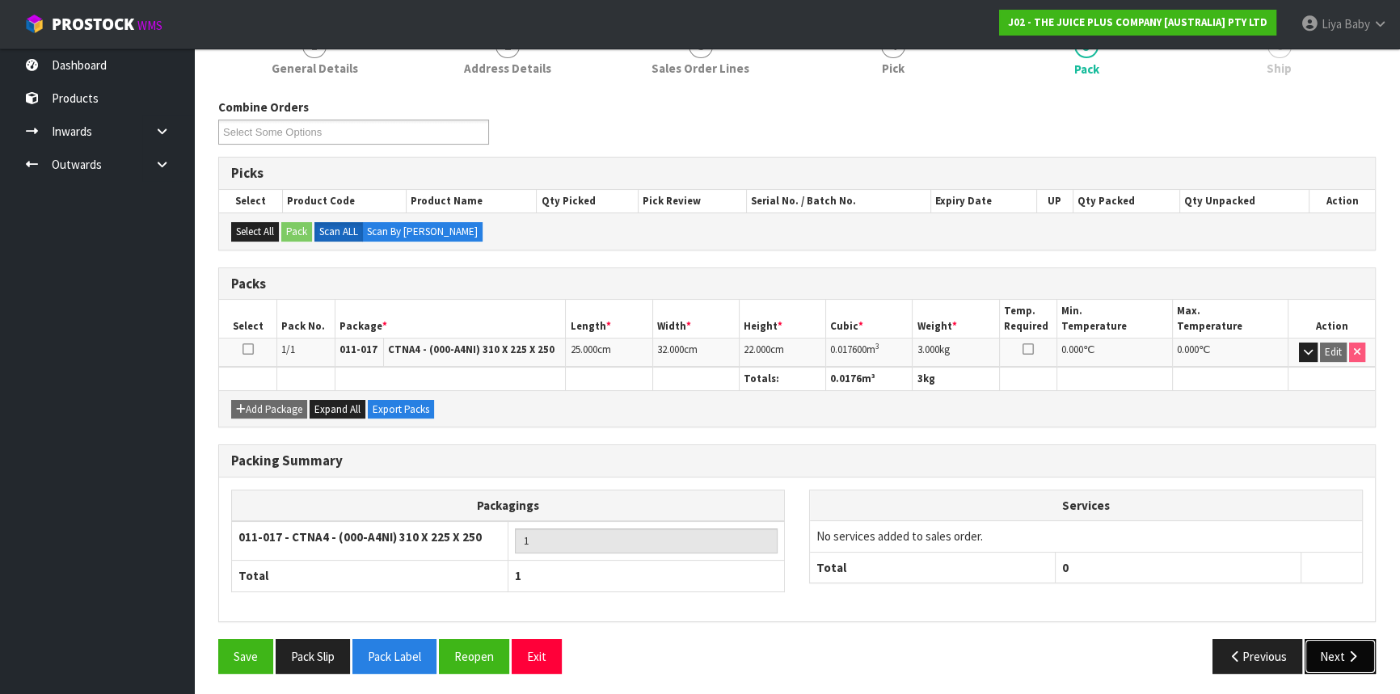
click at [1331, 653] on button "Next" at bounding box center [1340, 656] width 71 height 35
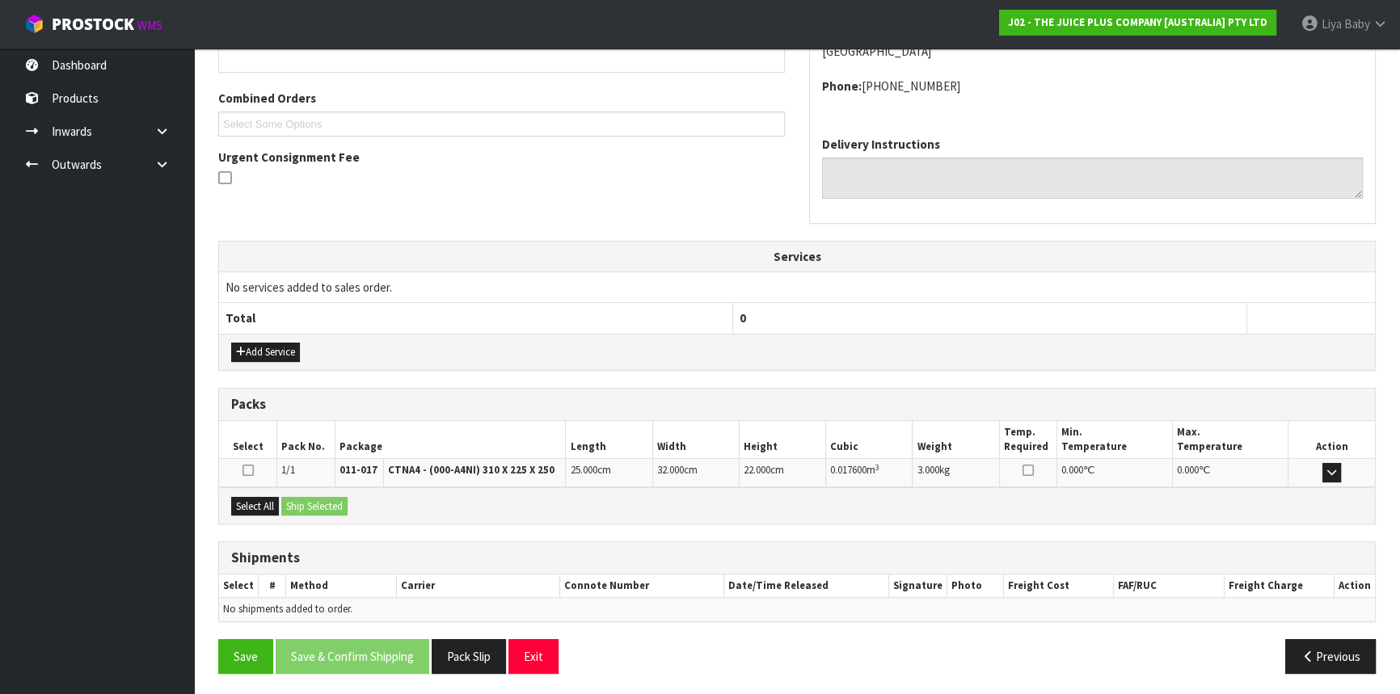
scroll to position [388, 0]
click at [252, 501] on button "Select All" at bounding box center [255, 506] width 48 height 19
click at [307, 497] on button "Ship Selected" at bounding box center [314, 506] width 66 height 19
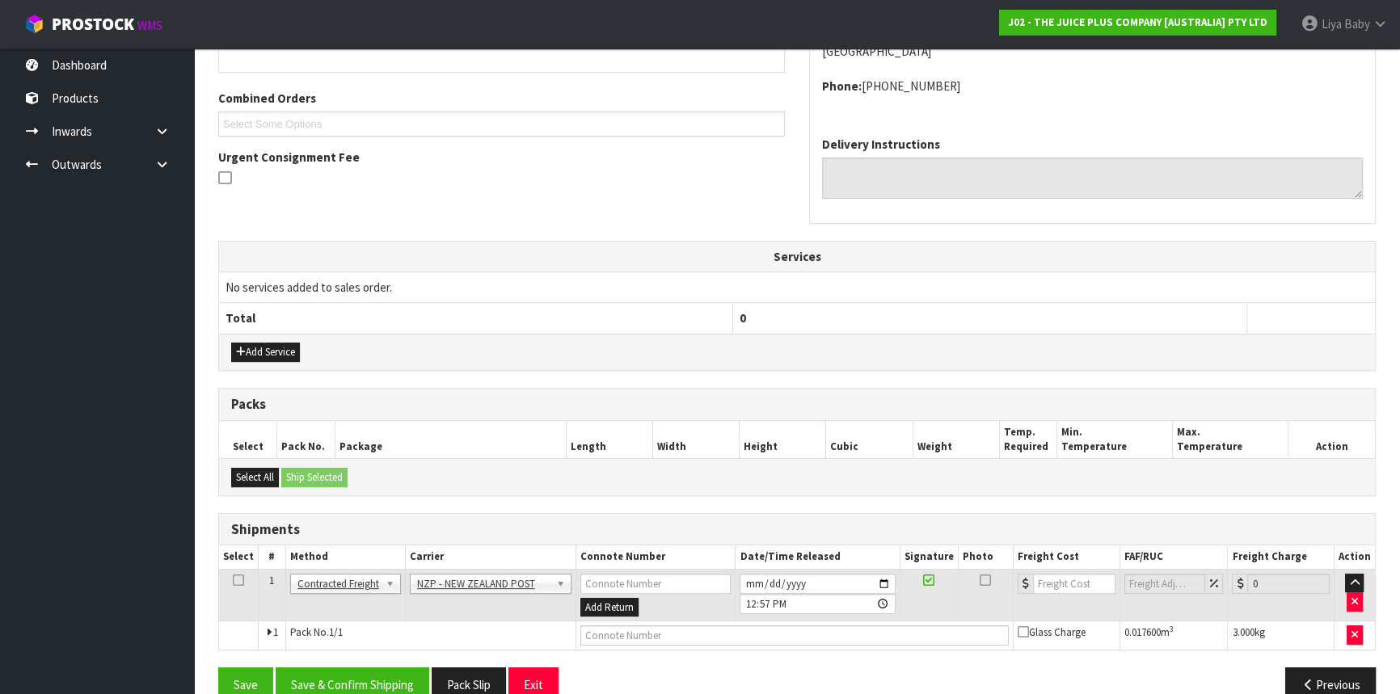
click at [233, 580] on icon at bounding box center [238, 580] width 11 height 1
click at [347, 672] on button "Save & Confirm Shipping" at bounding box center [353, 685] width 154 height 35
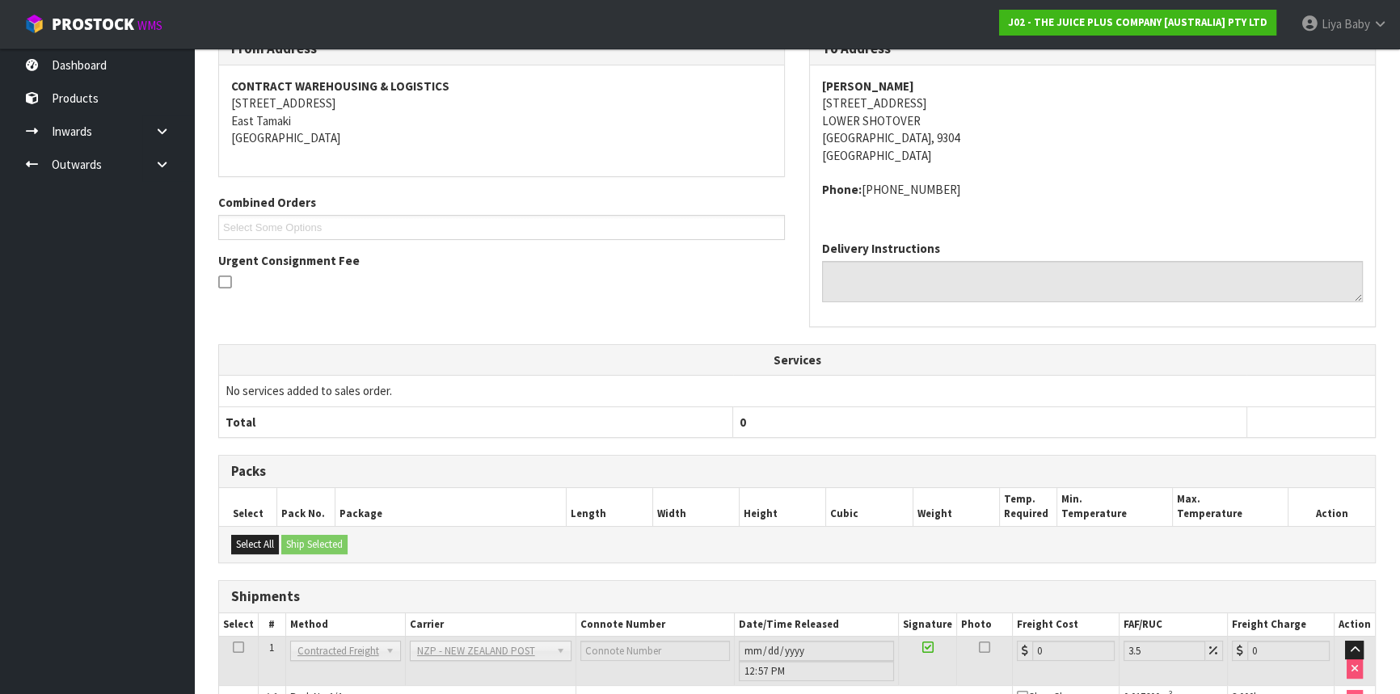
scroll to position [395, 0]
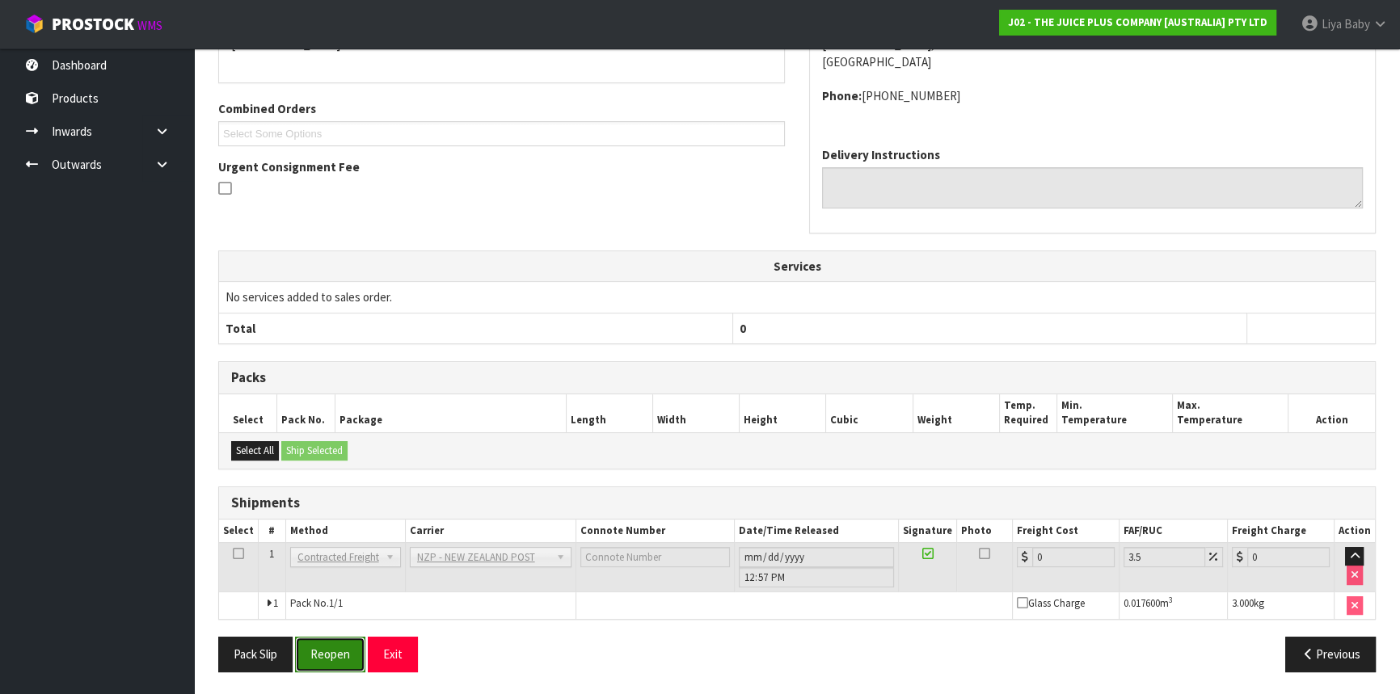
click at [350, 652] on button "Reopen" at bounding box center [330, 654] width 70 height 35
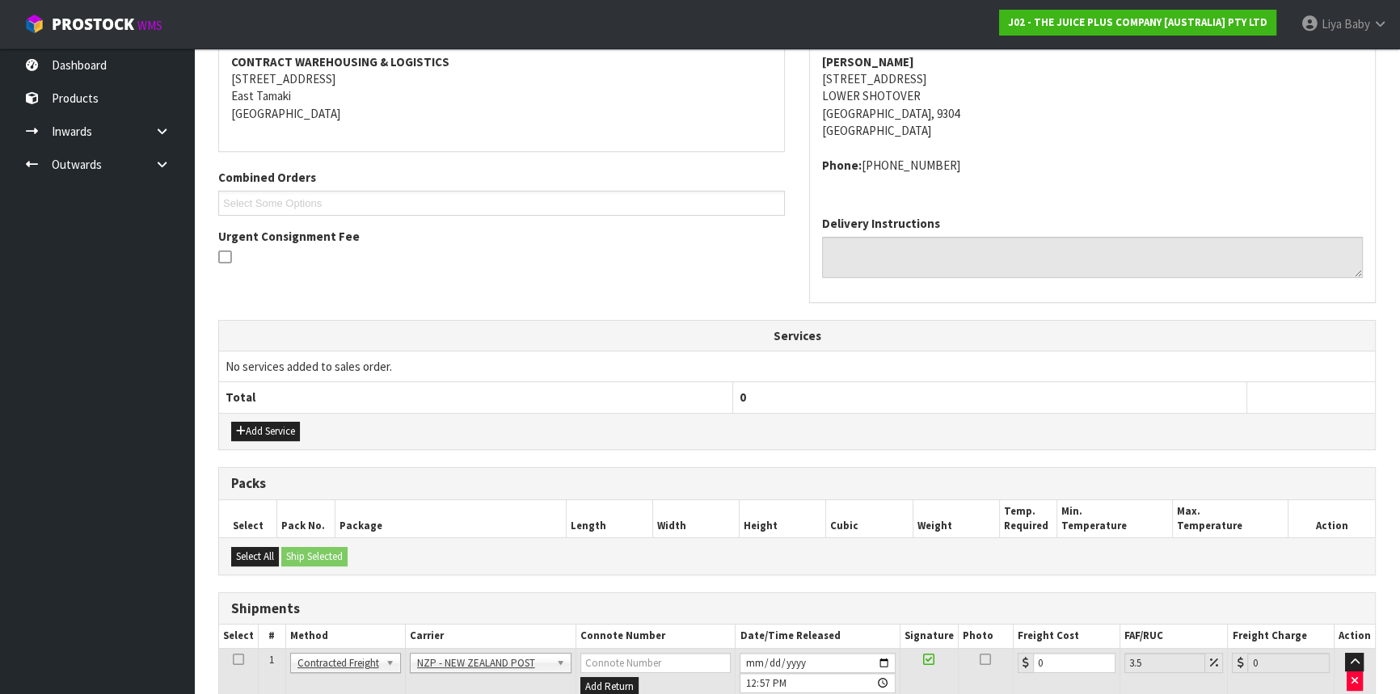
scroll to position [432, 0]
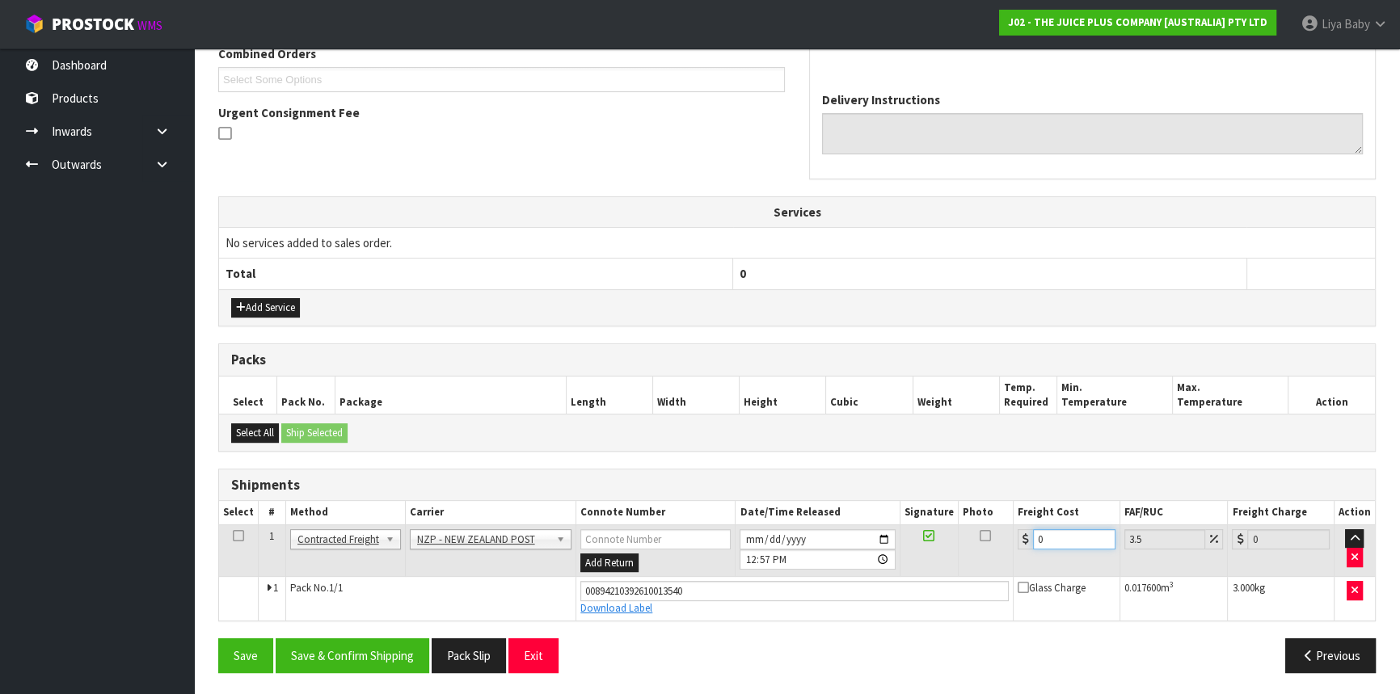
click at [1057, 539] on input "0" at bounding box center [1074, 539] width 82 height 20
type input "1"
type input "1.03"
type input "11"
type input "11.38"
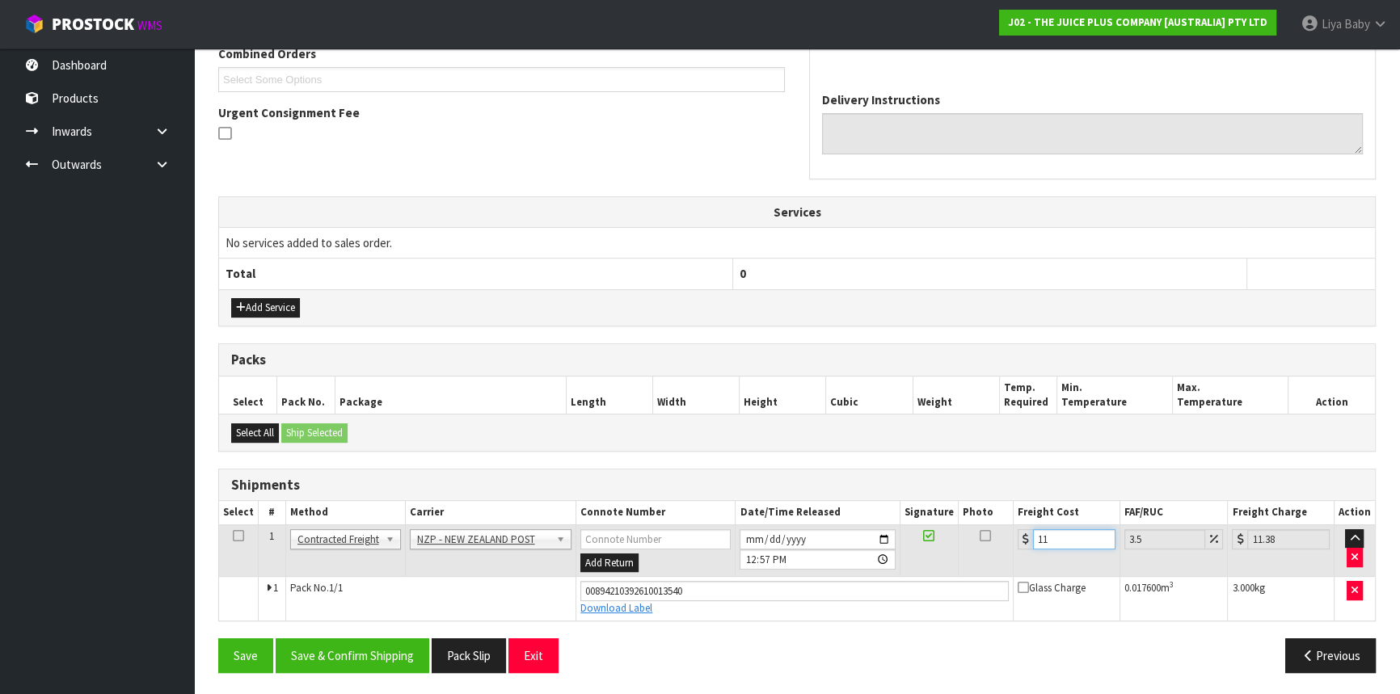
type input "11.6"
type input "12.01"
type input "11.61"
type input "12.02"
type input "11.61"
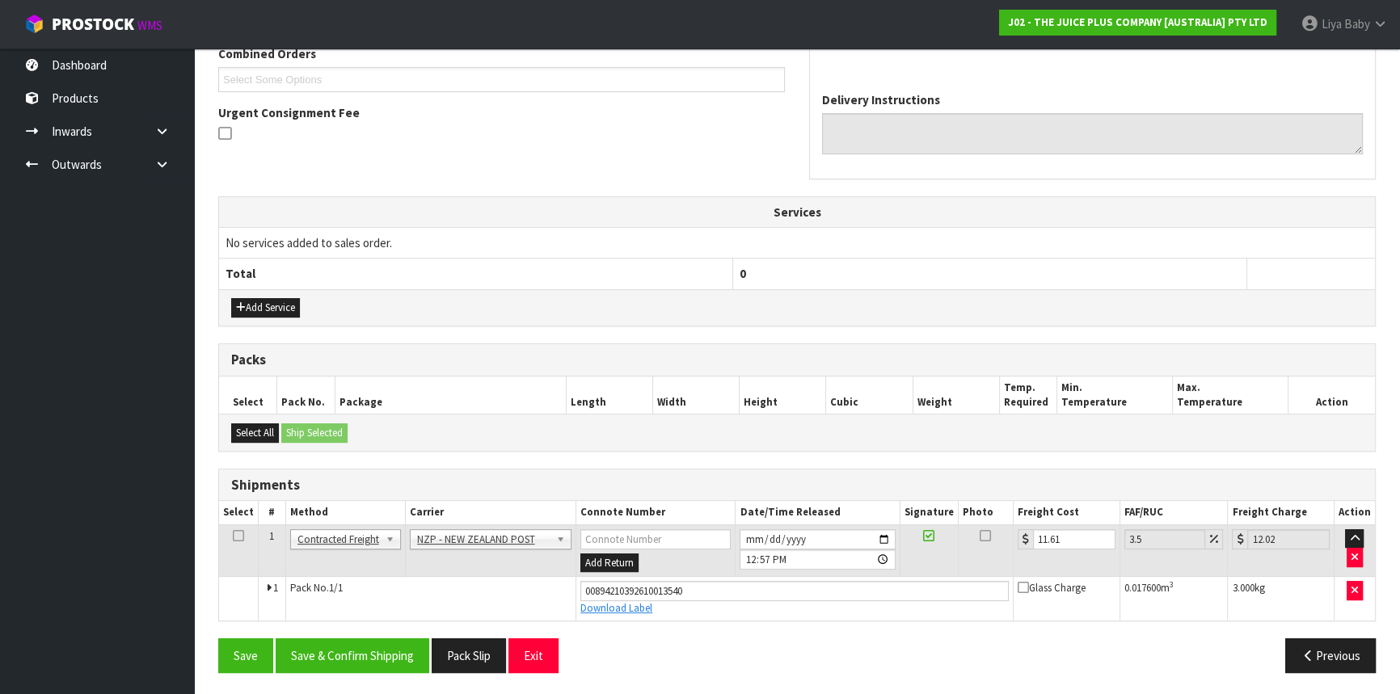
click at [235, 536] on icon at bounding box center [238, 536] width 11 height 1
click at [376, 655] on button "Save & Confirm Shipping" at bounding box center [353, 656] width 154 height 35
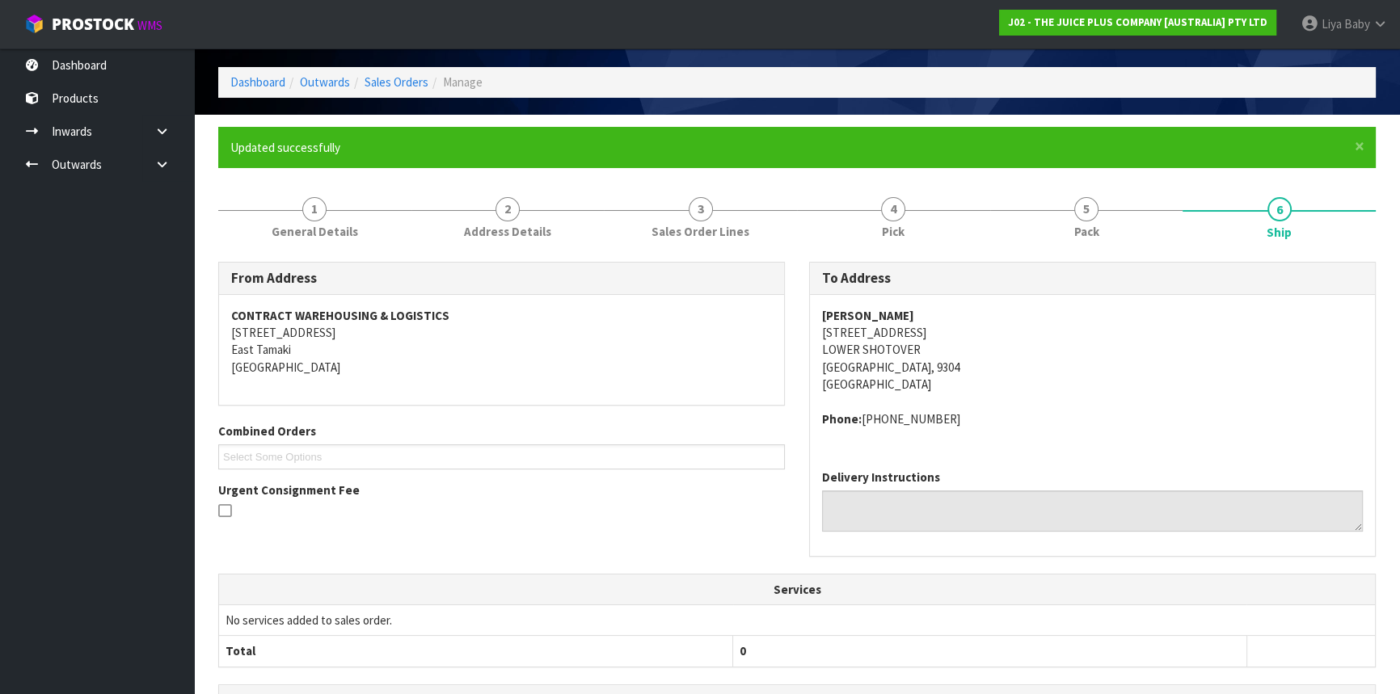
scroll to position [0, 0]
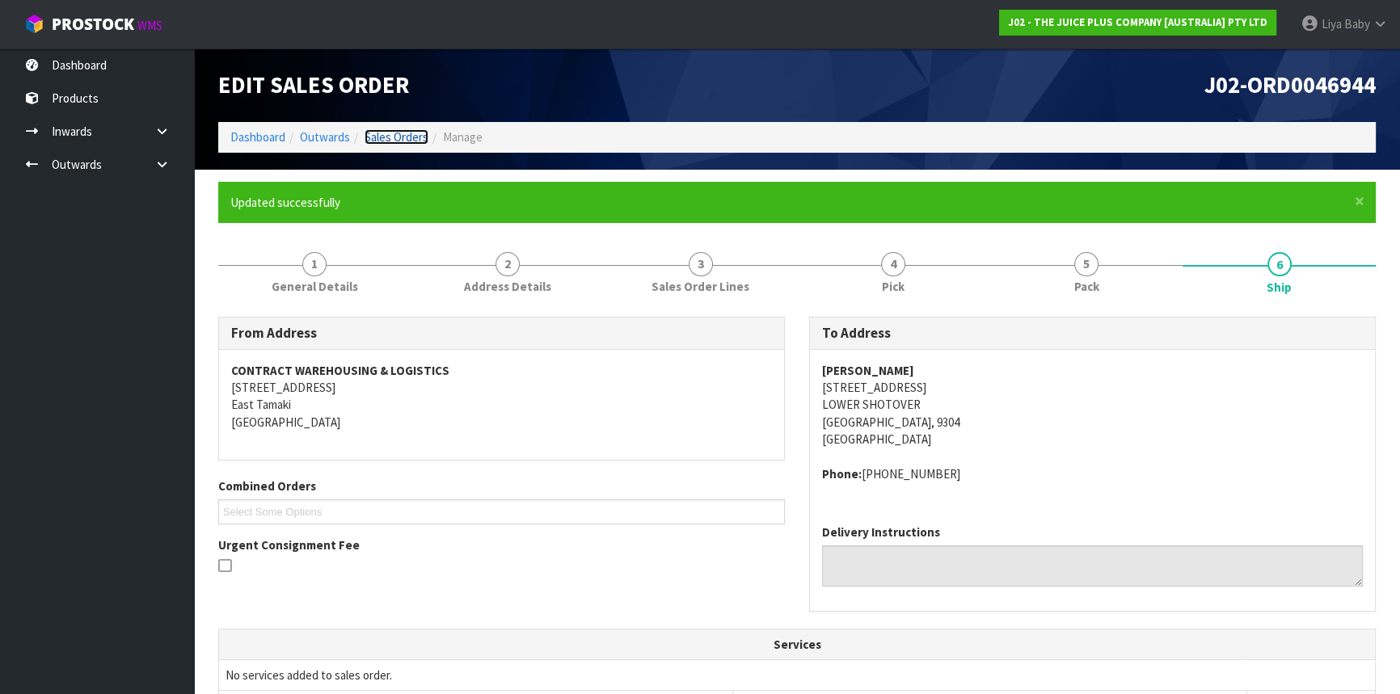
click at [395, 130] on link "Sales Orders" at bounding box center [397, 136] width 64 height 15
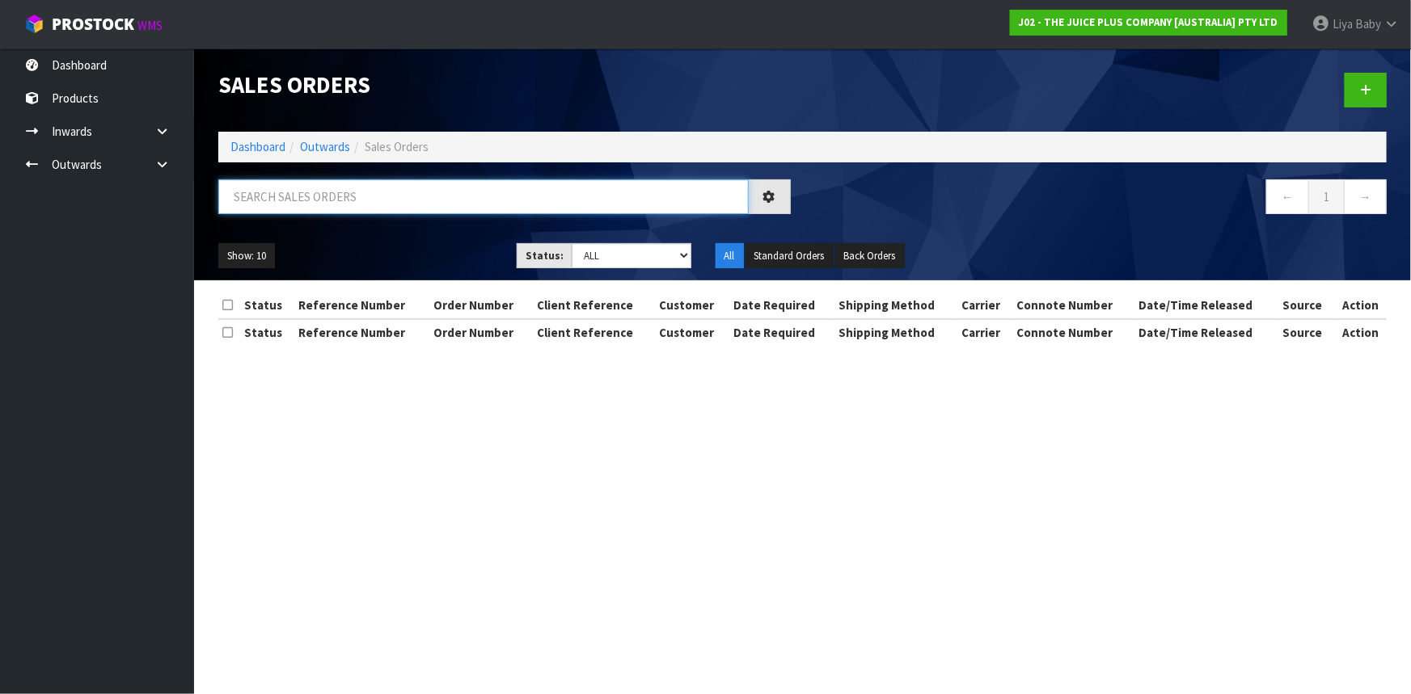
click at [283, 197] on input "text" at bounding box center [483, 196] width 530 height 35
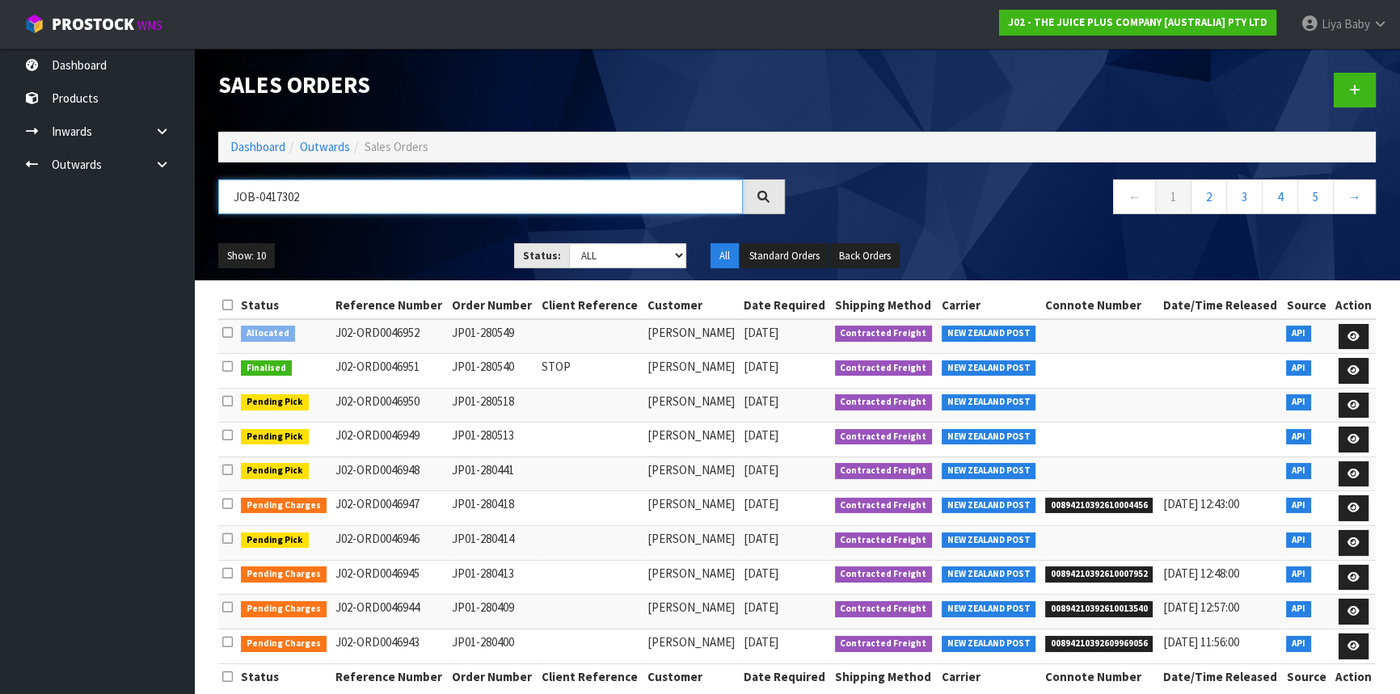
type input "JOB-0417302"
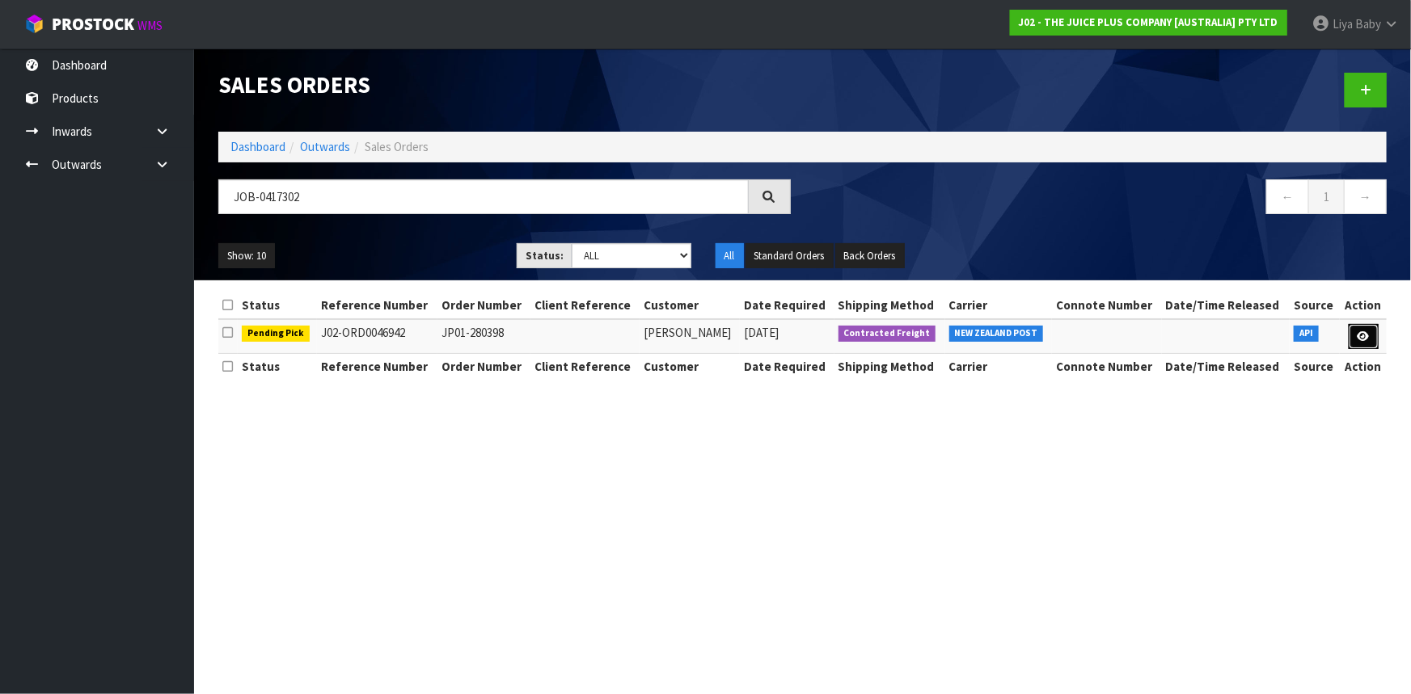
click at [1365, 332] on icon at bounding box center [1363, 336] width 12 height 11
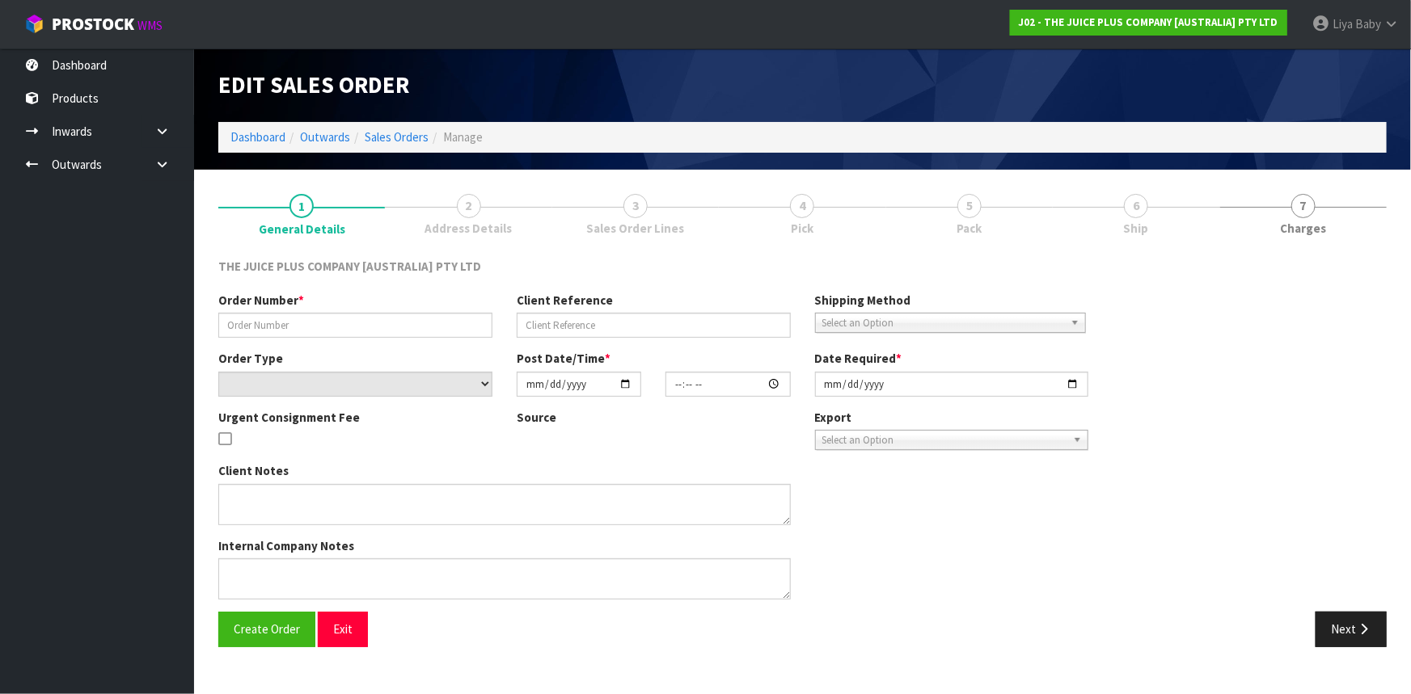
type input "JP01-280398"
select select "number:0"
type input "[DATE]"
type input "13:38:24.000"
type input "[DATE]"
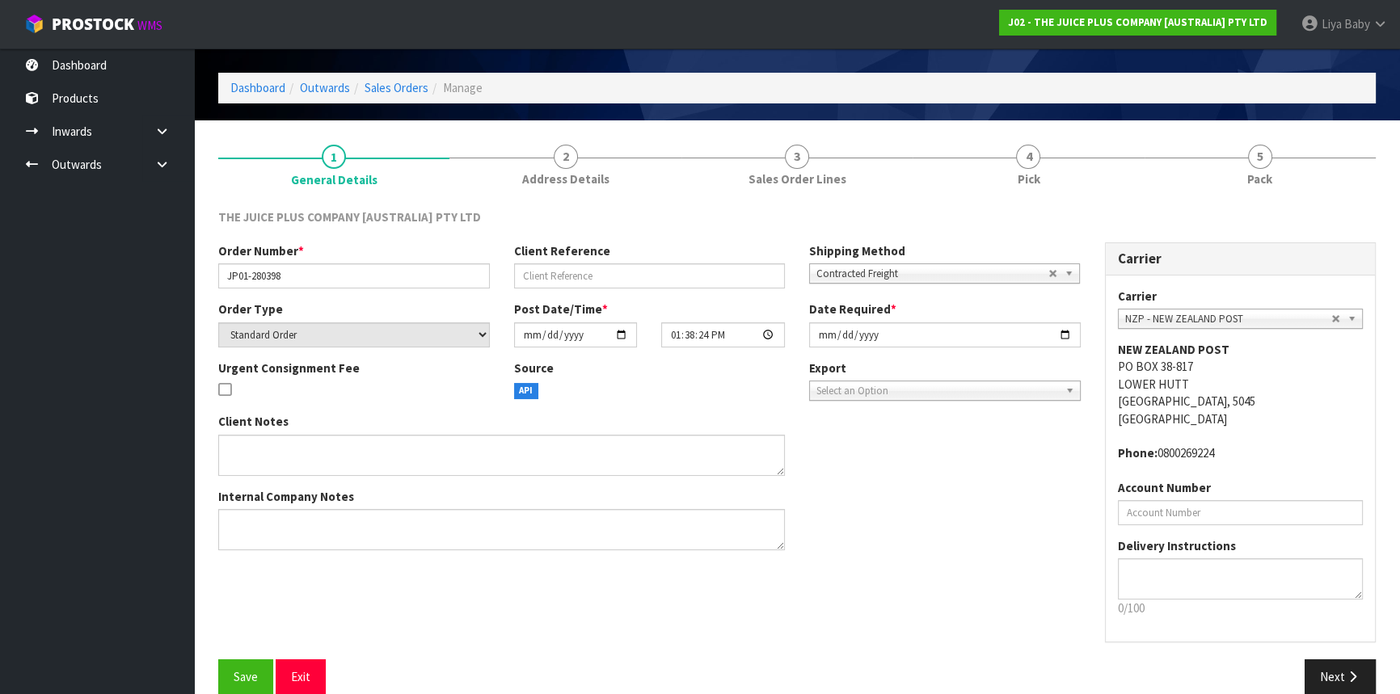
scroll to position [73, 0]
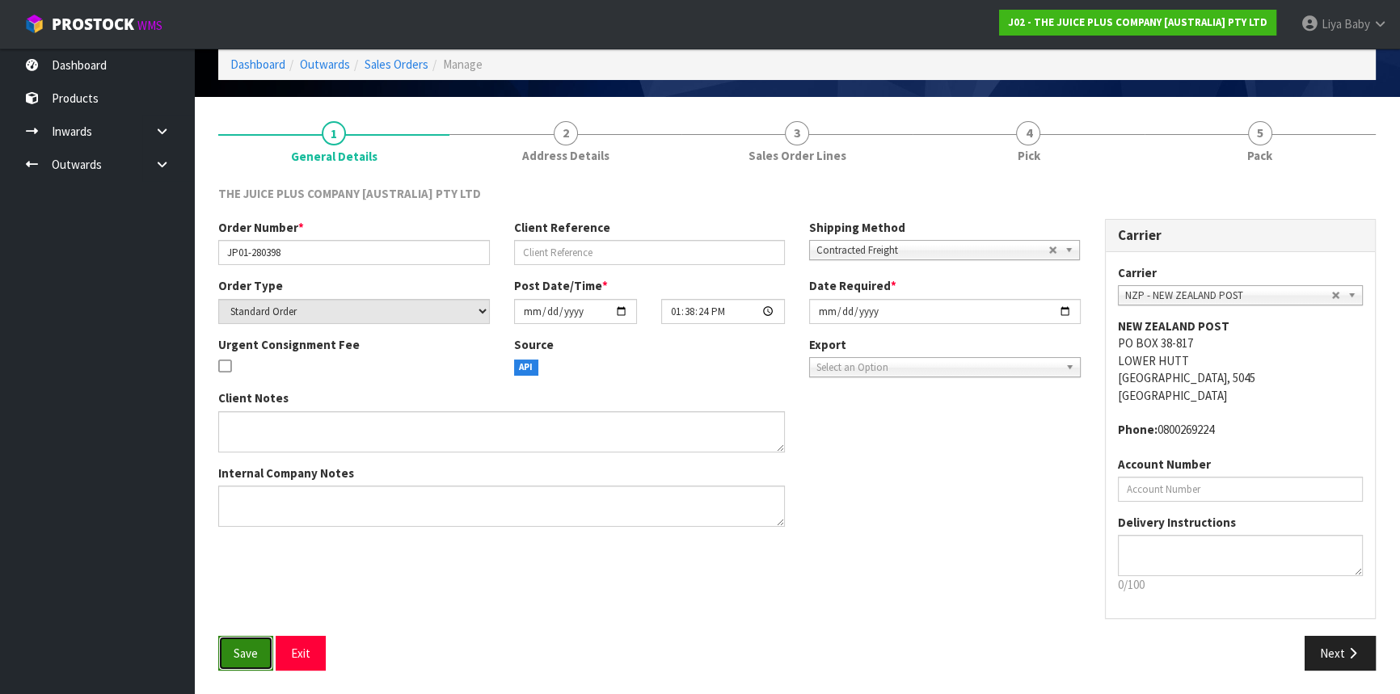
click at [246, 659] on span "Save" at bounding box center [246, 653] width 24 height 15
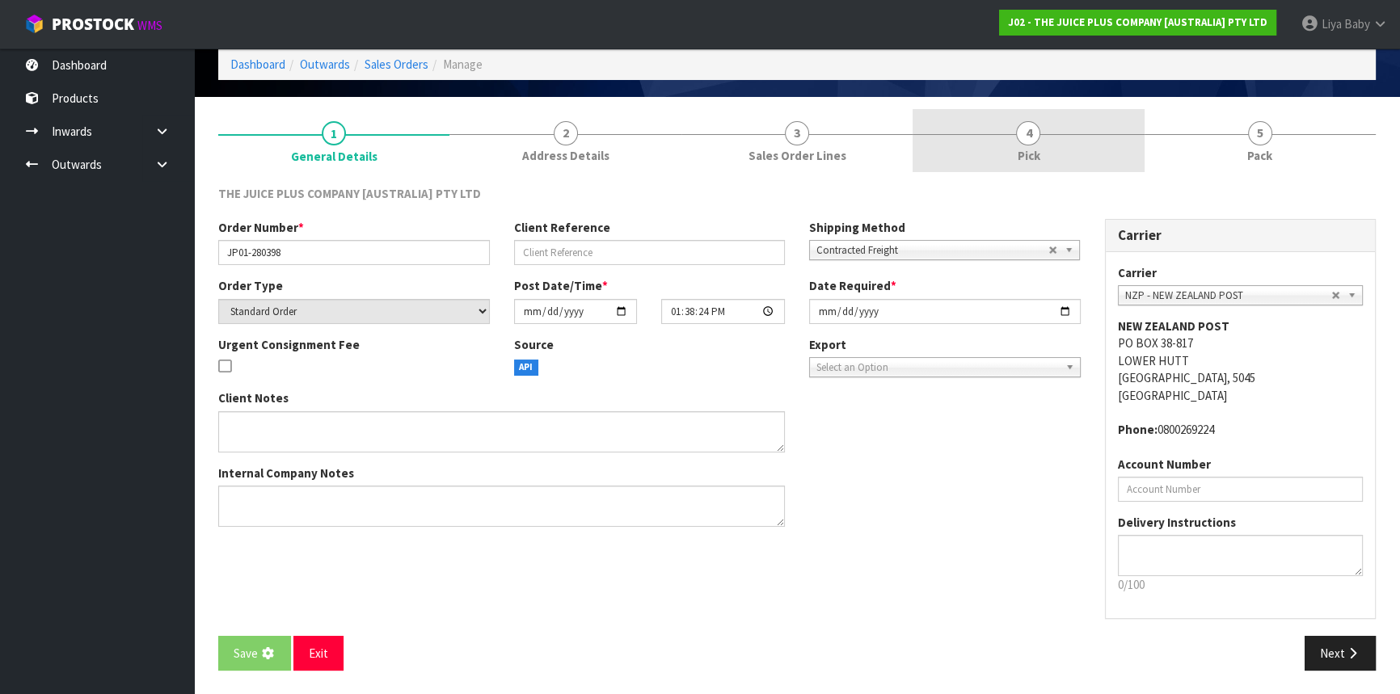
scroll to position [0, 0]
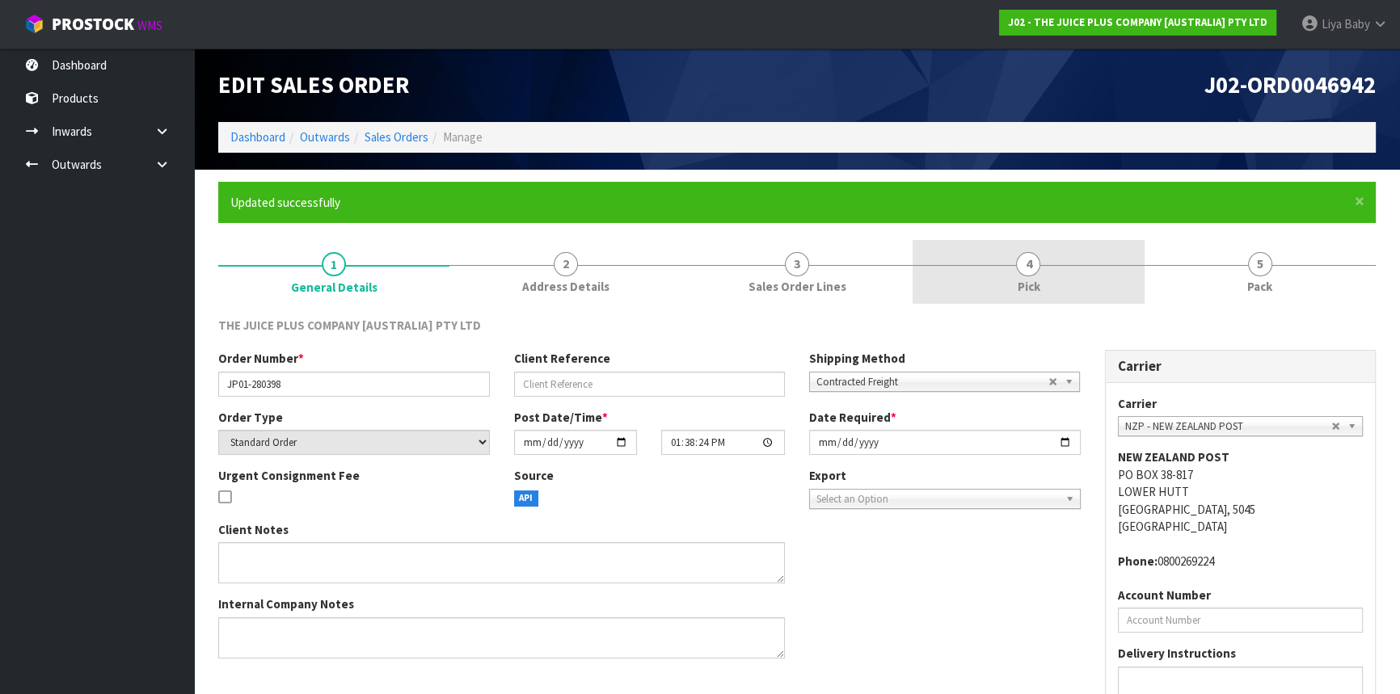
click at [1068, 290] on link "4 Pick" at bounding box center [1028, 272] width 231 height 64
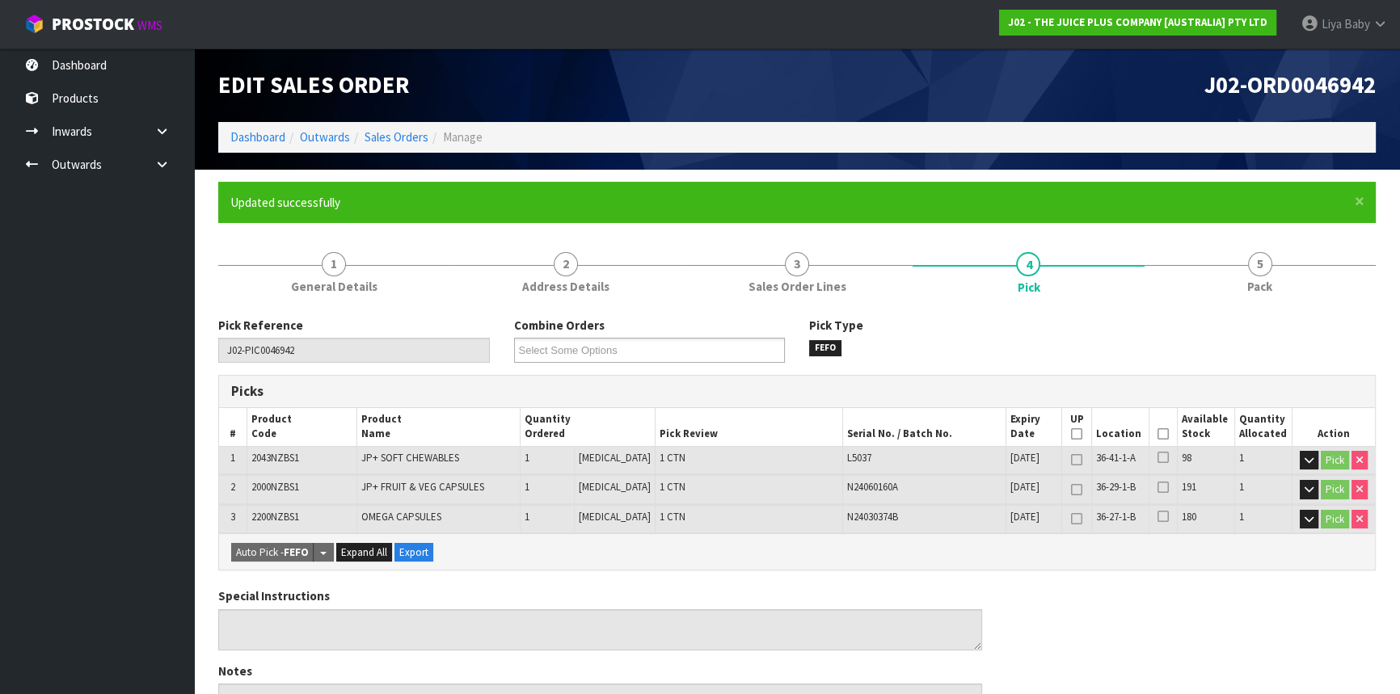
click at [1158, 435] on icon at bounding box center [1163, 434] width 11 height 1
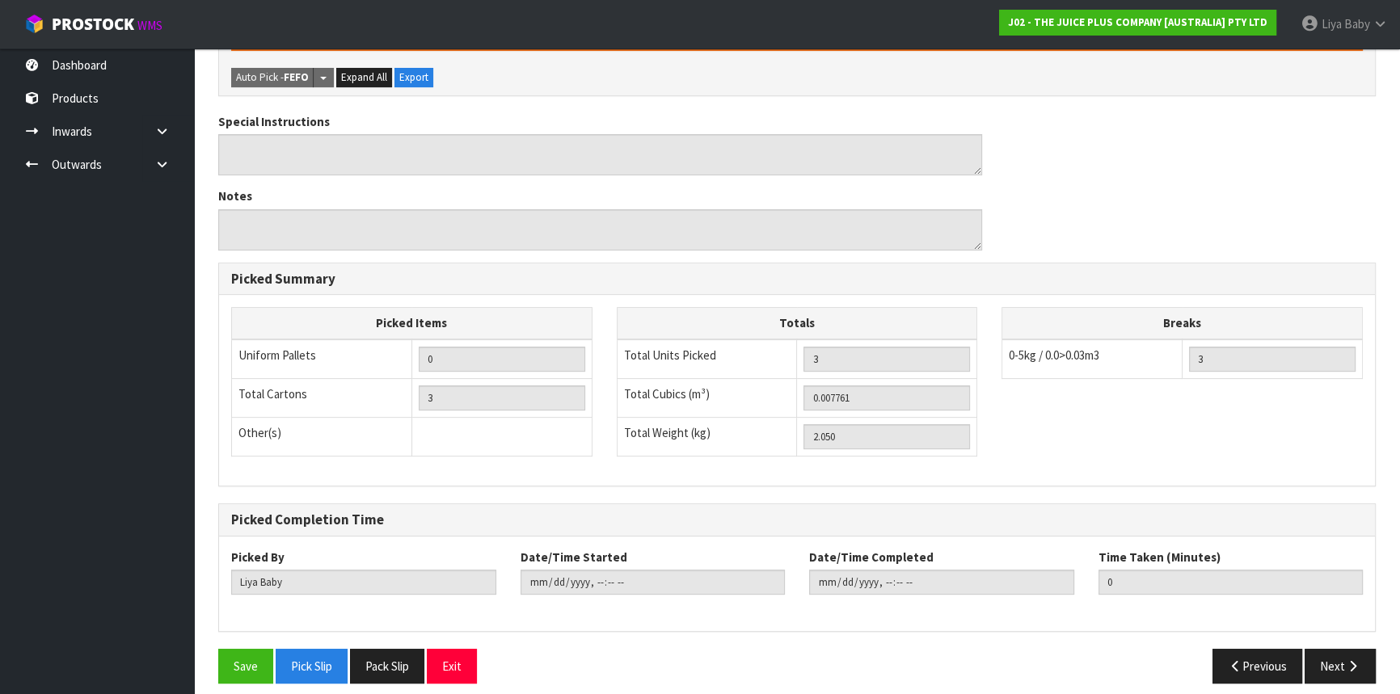
scroll to position [543, 0]
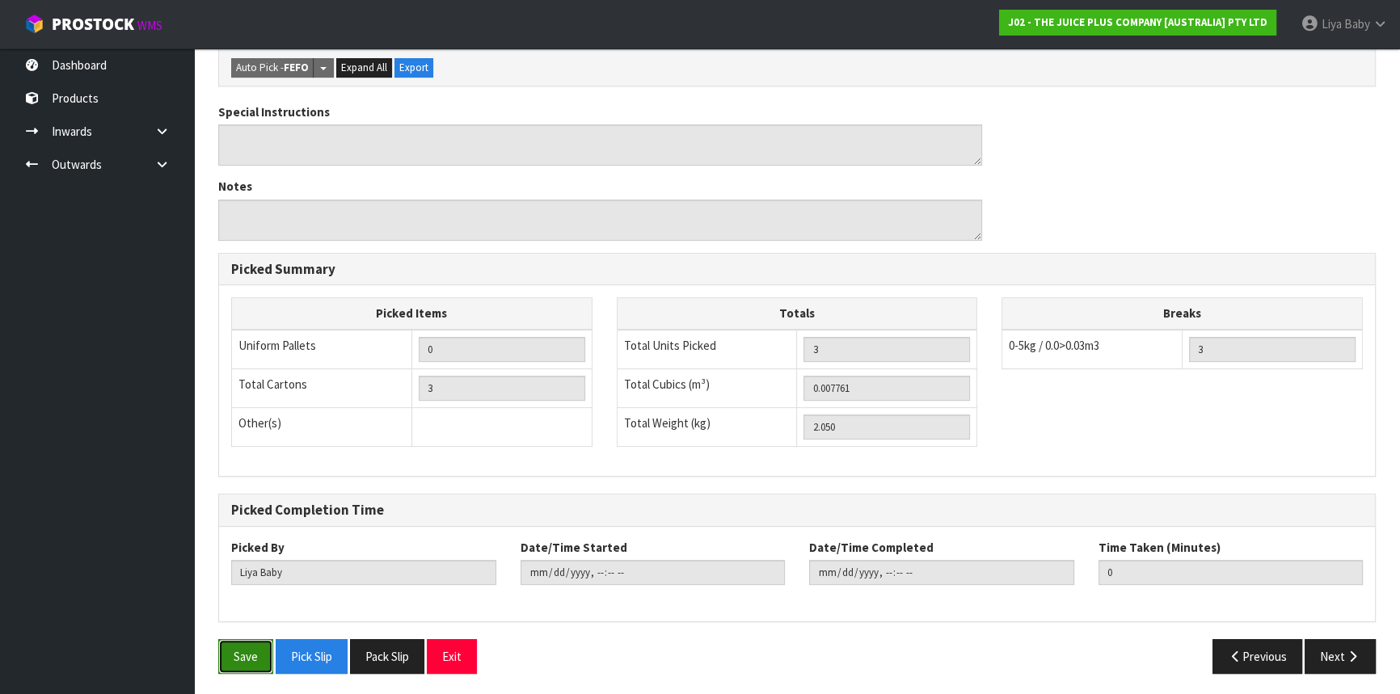
click at [221, 655] on button "Save" at bounding box center [245, 656] width 55 height 35
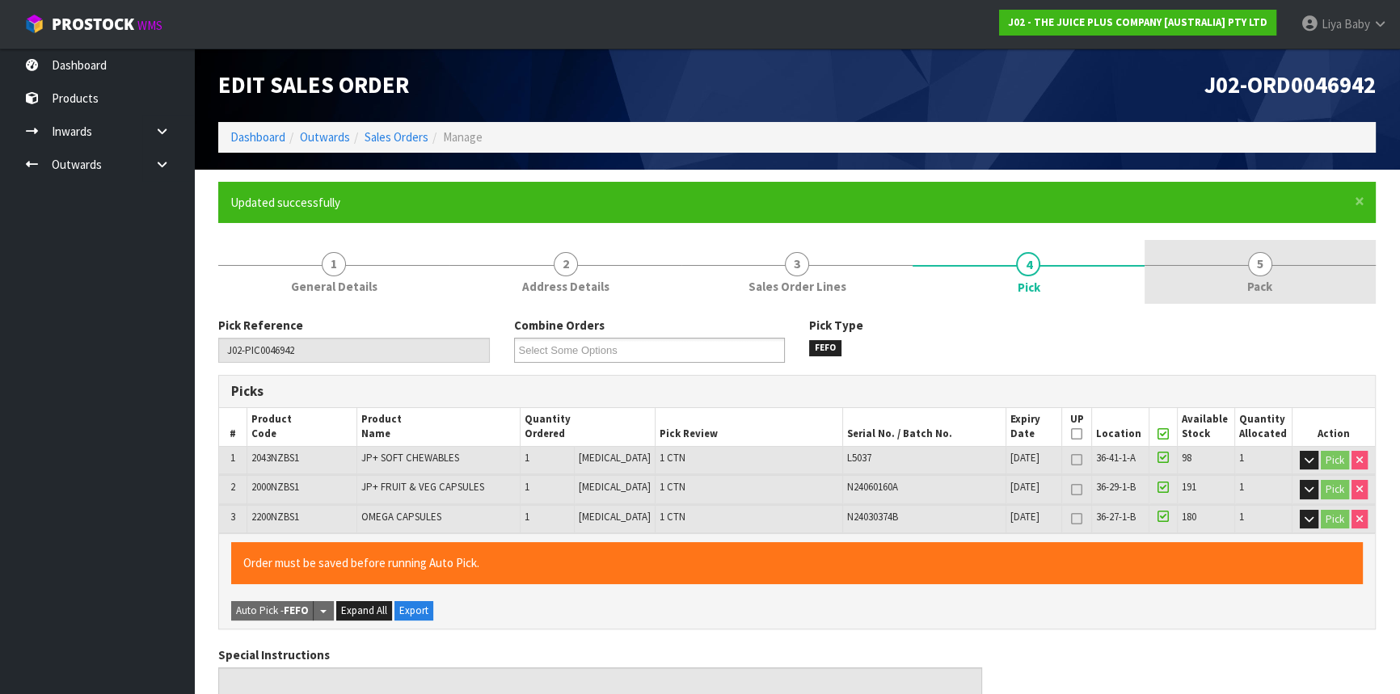
type input "[DATE]T13:04:02"
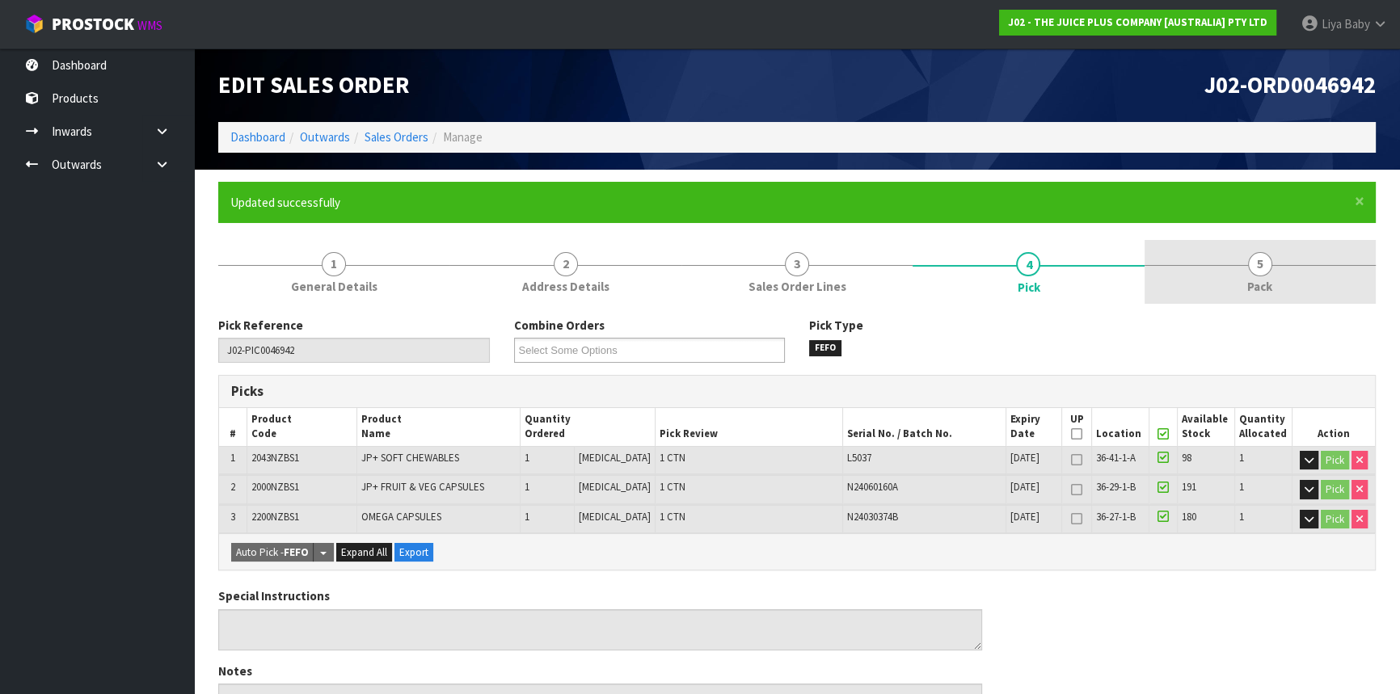
click at [1269, 279] on span "Pack" at bounding box center [1259, 286] width 25 height 17
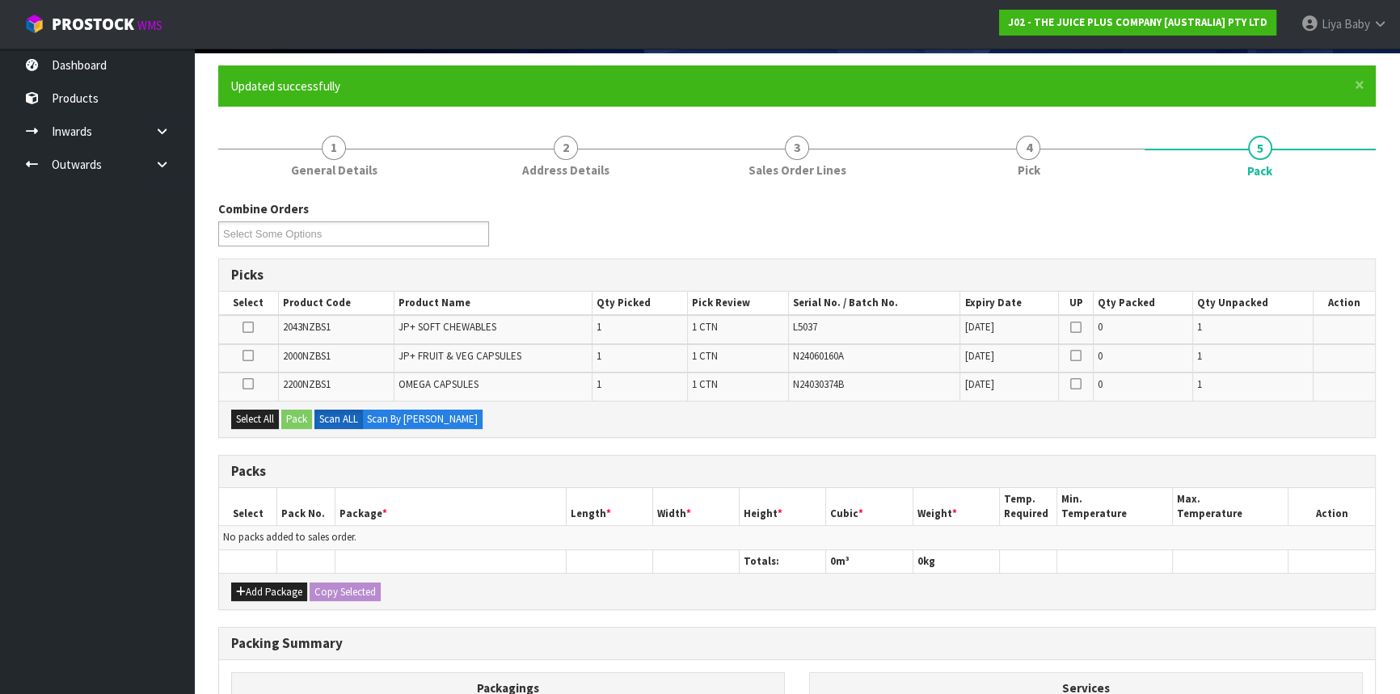
scroll to position [220, 0]
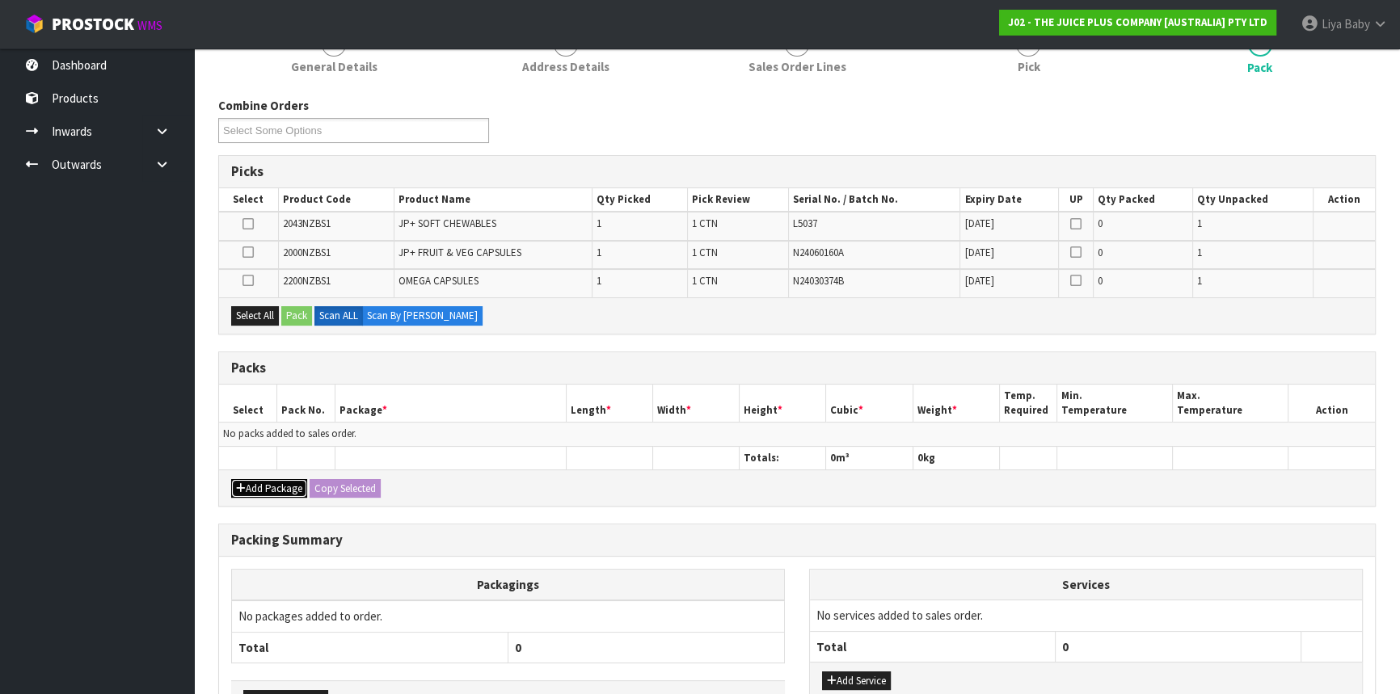
click at [287, 485] on button "Add Package" at bounding box center [269, 488] width 76 height 19
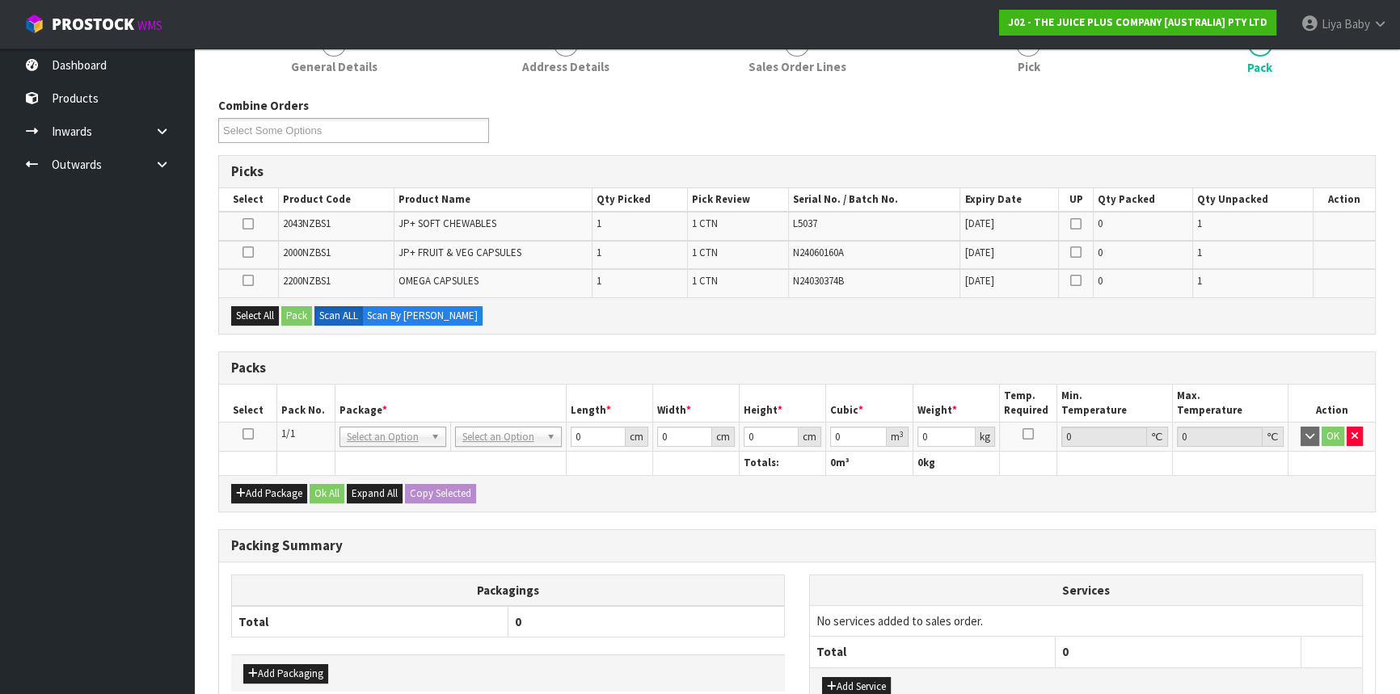
click at [252, 434] on icon at bounding box center [248, 434] width 11 height 1
click at [239, 308] on button "Select All" at bounding box center [255, 315] width 48 height 19
click at [311, 315] on button "Pack" at bounding box center [296, 315] width 31 height 19
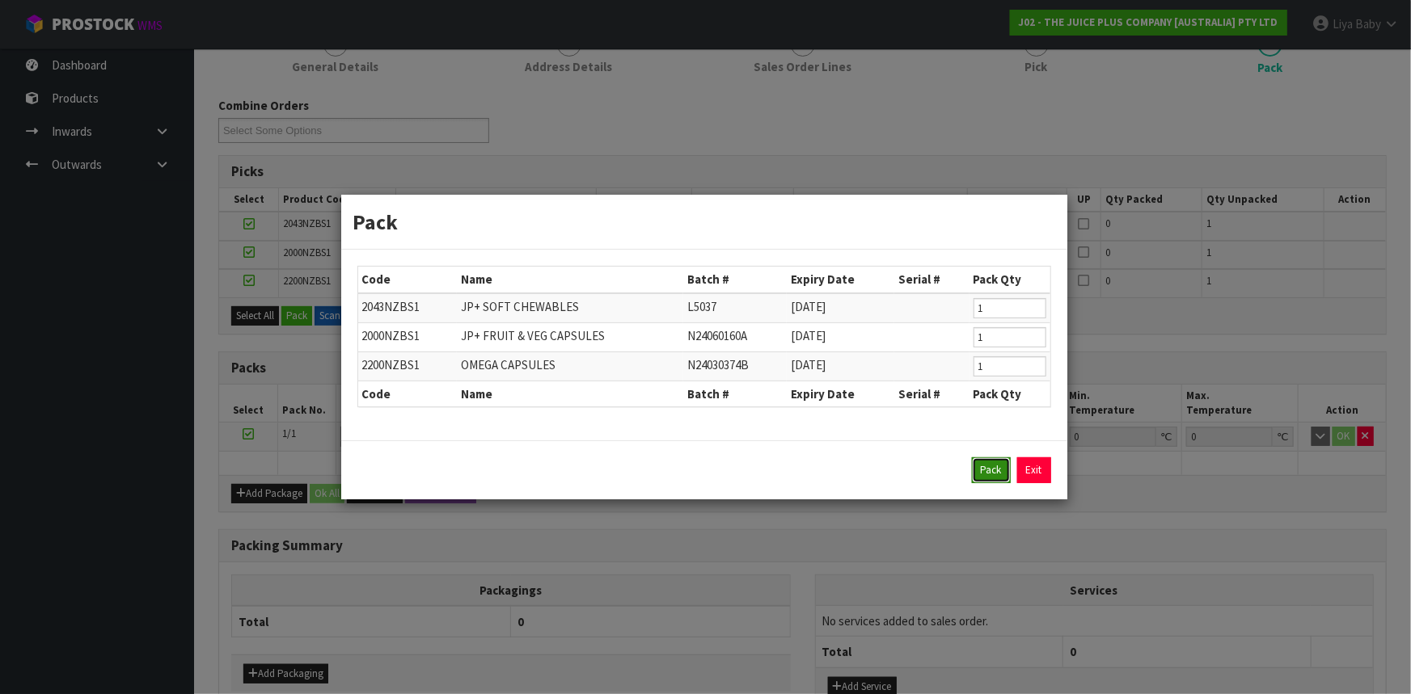
click at [983, 462] on button "Pack" at bounding box center [991, 471] width 39 height 26
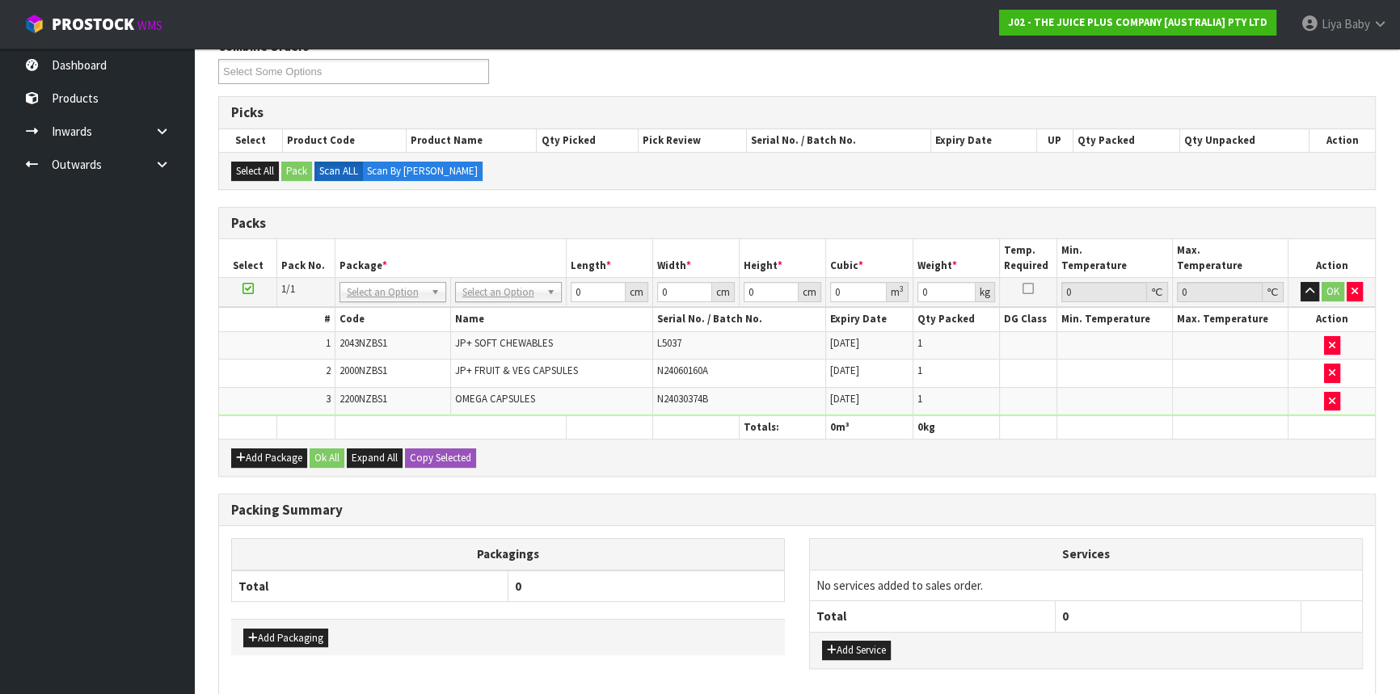
scroll to position [355, 0]
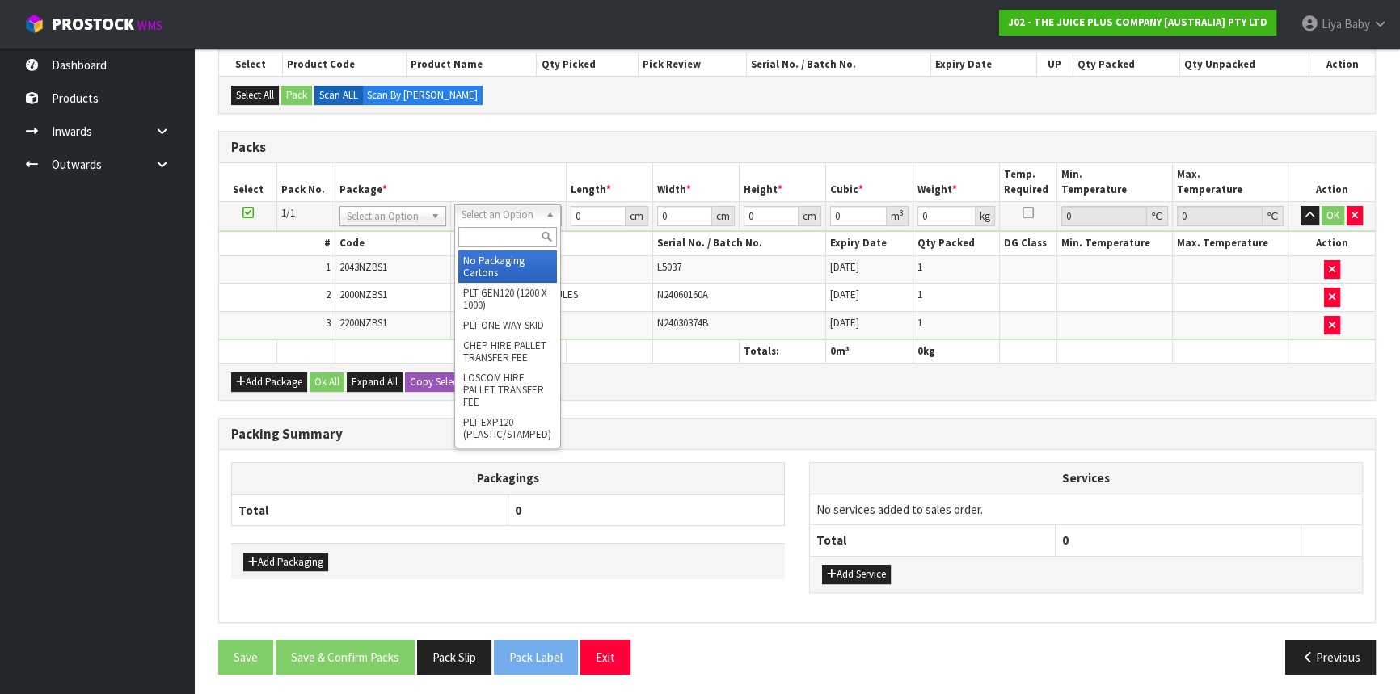
click at [515, 243] on input "text" at bounding box center [507, 237] width 99 height 20
type input "CTNA4"
type input "31"
type input "22.5"
type input "25"
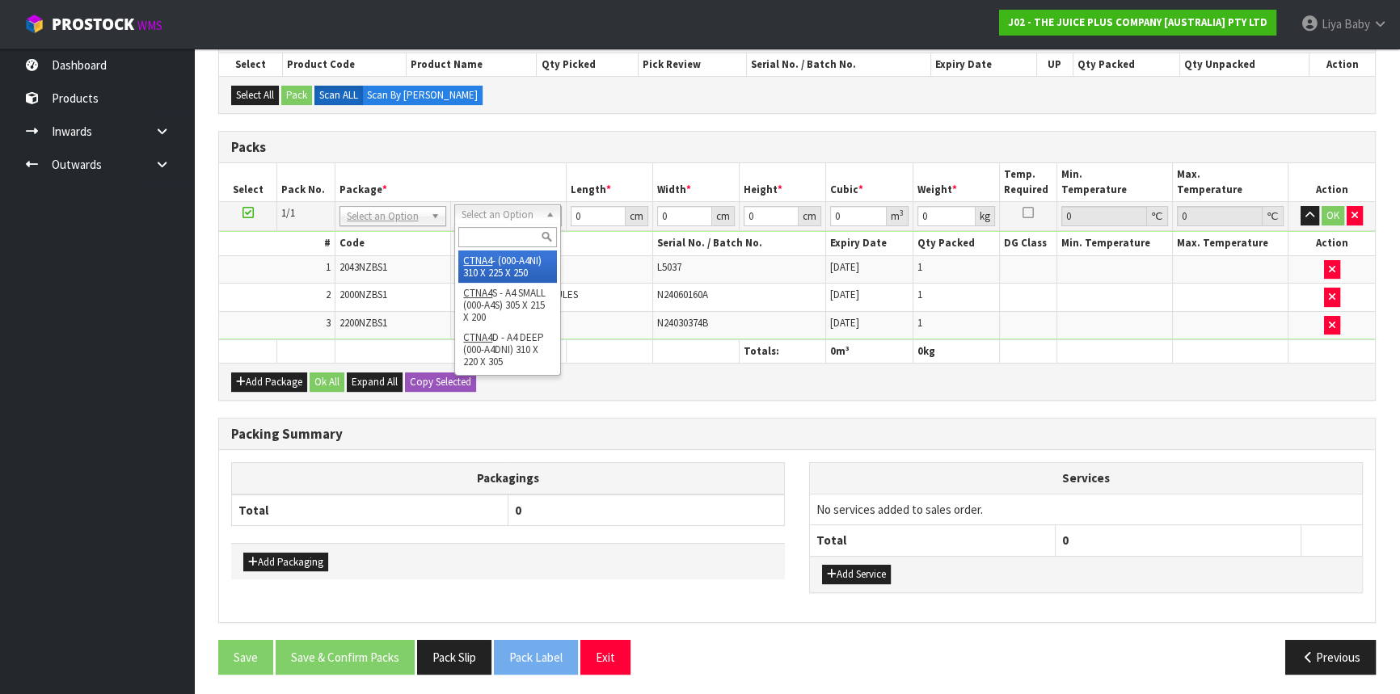
type input "0.017438"
type input "2.25"
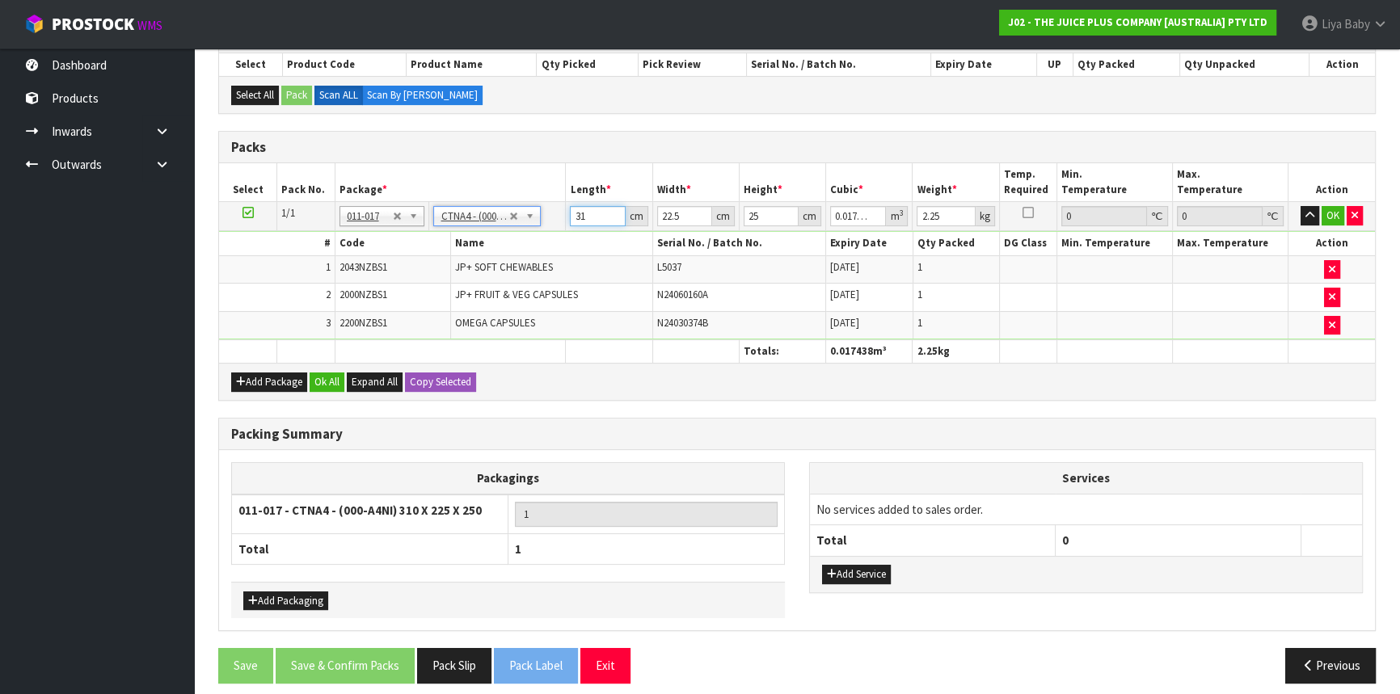
click at [598, 214] on input "31" at bounding box center [597, 216] width 55 height 20
type input "3"
type input "0.001687"
type input "0"
type input "2"
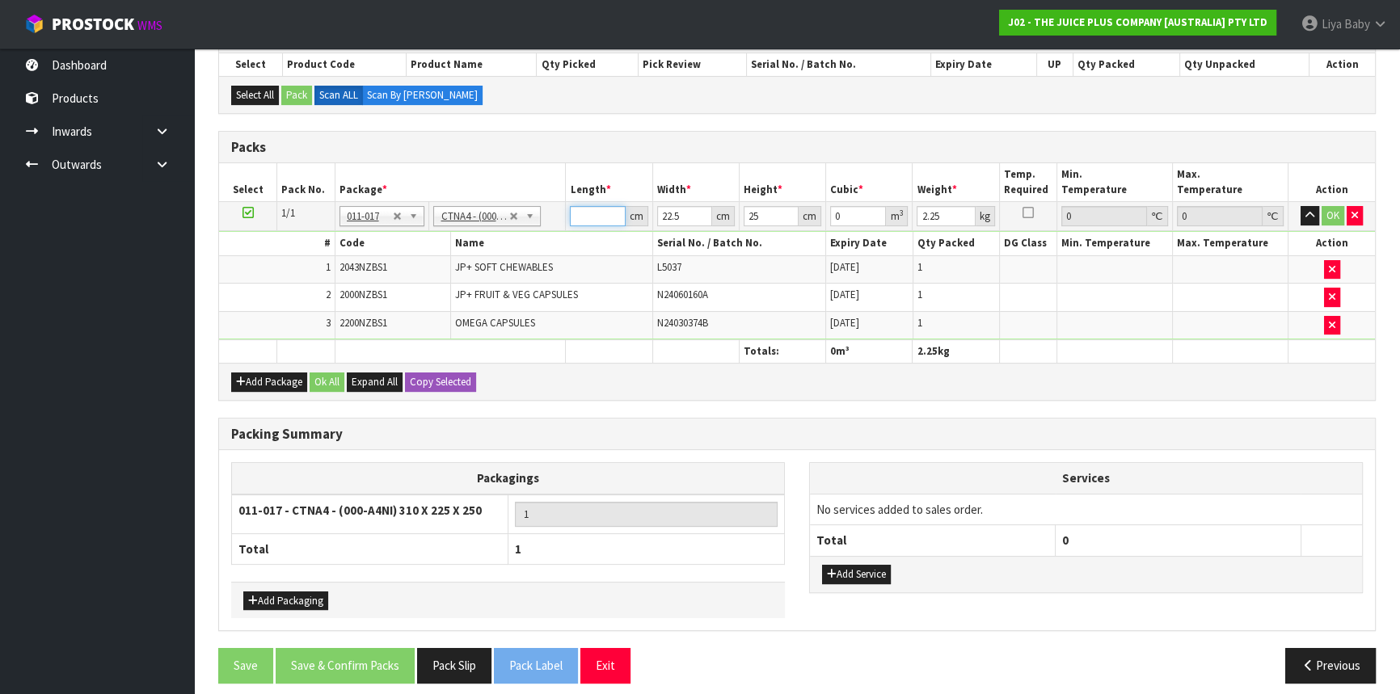
type input "0.001125"
type input "25"
type input "0.014063"
type input "25"
type input "0"
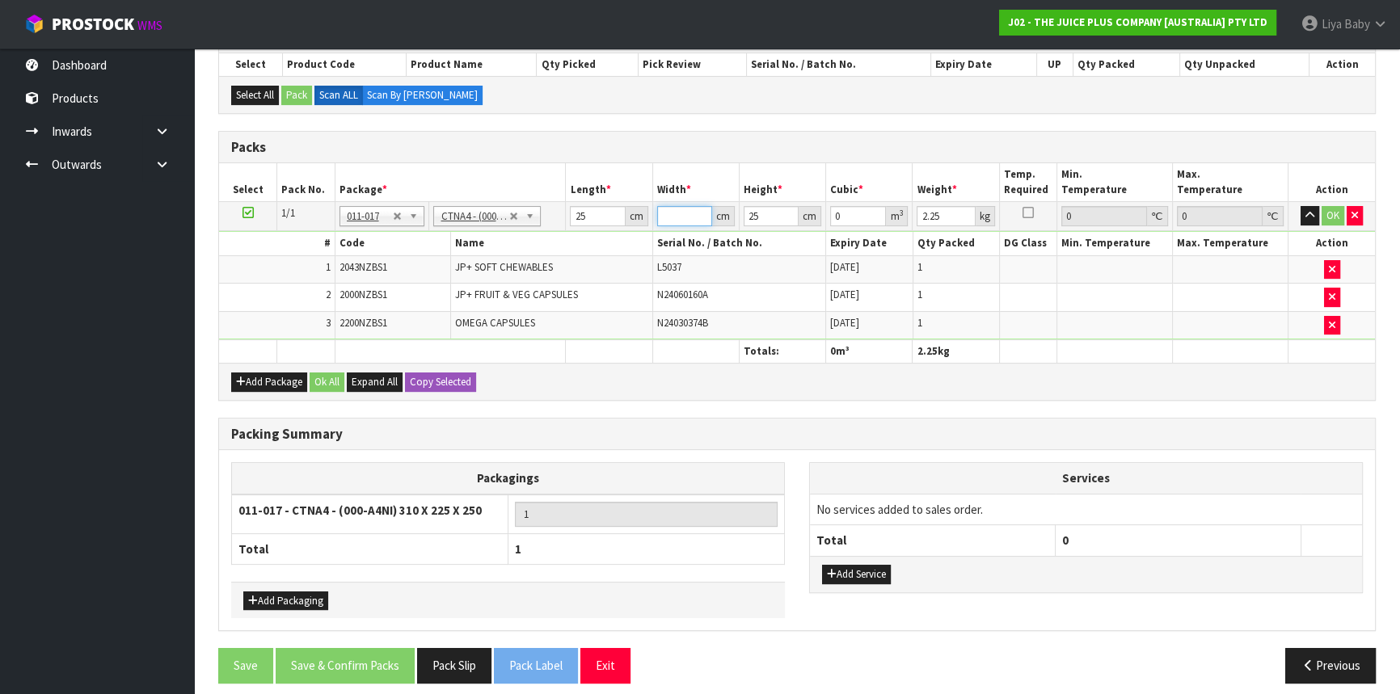
type input "3"
type input "0.001875"
type input "32"
type input "0.02"
type input "32"
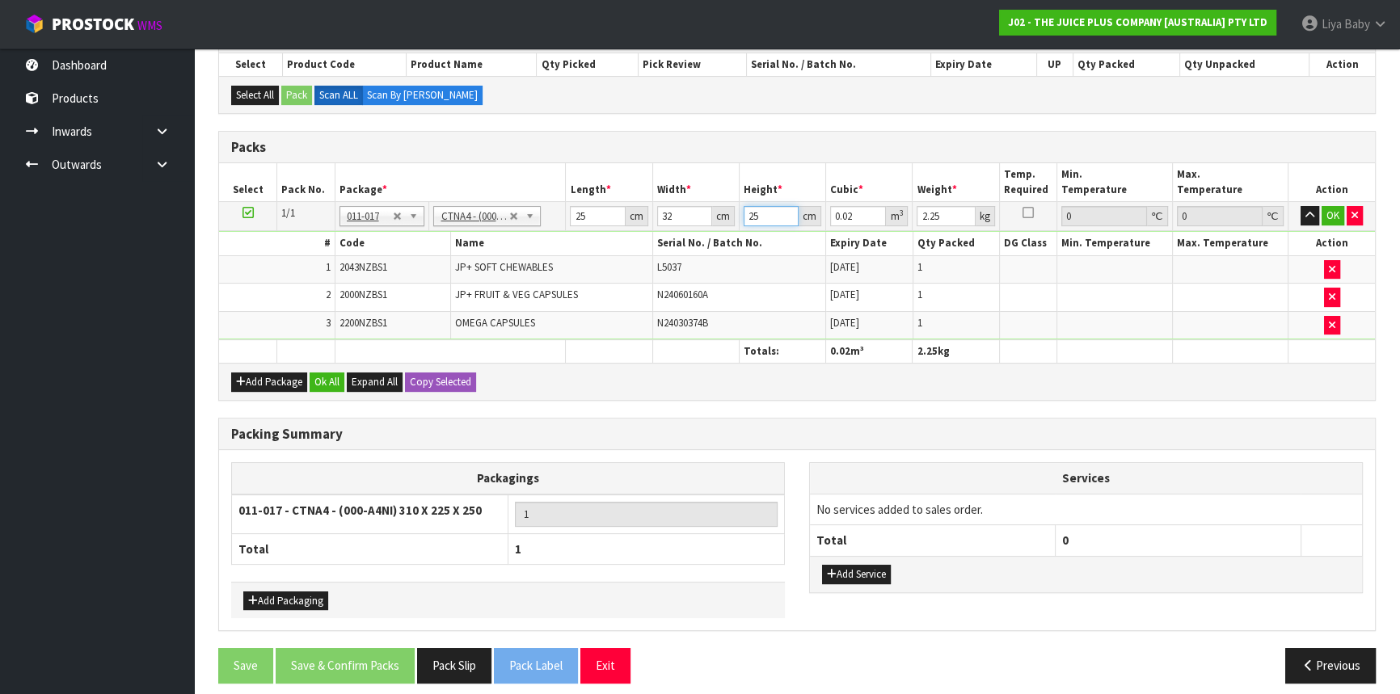
type input "0"
type input "1"
type input "0.0008"
type input "16"
type input "0.0128"
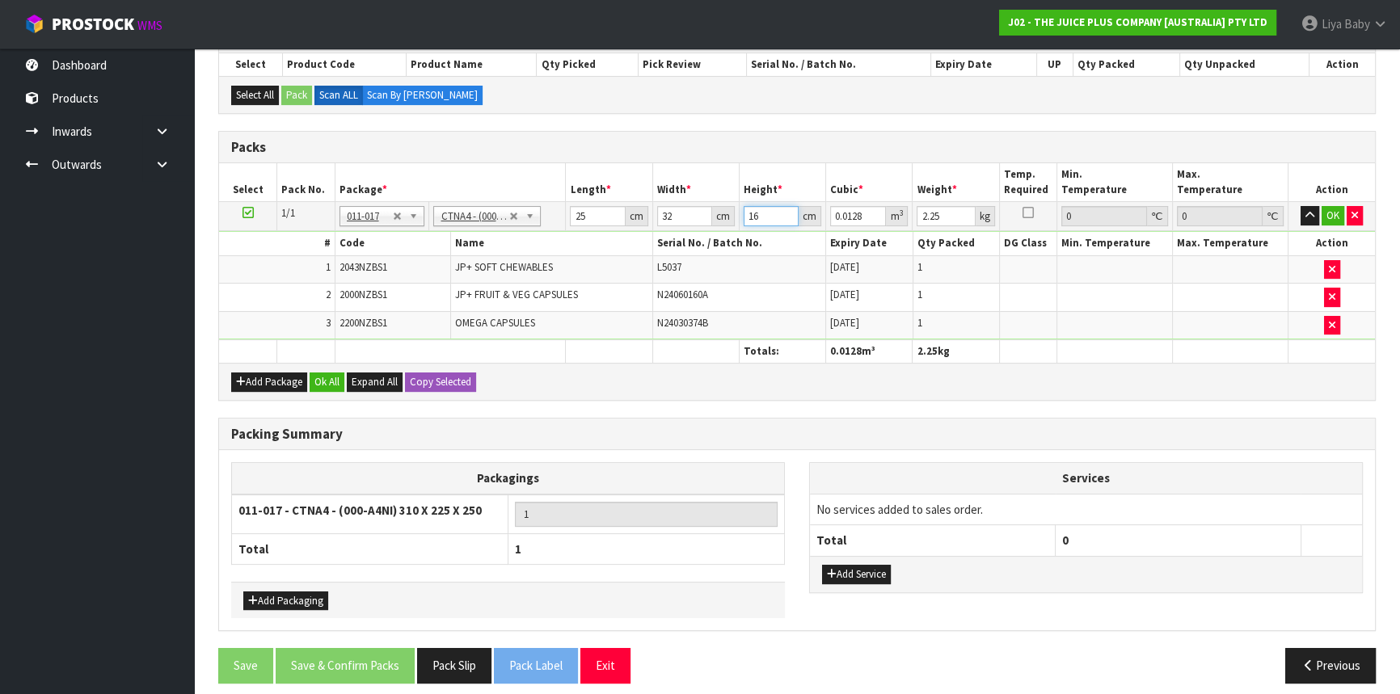
type input "16"
type input "3"
click at [338, 382] on button "Ok All" at bounding box center [327, 382] width 35 height 19
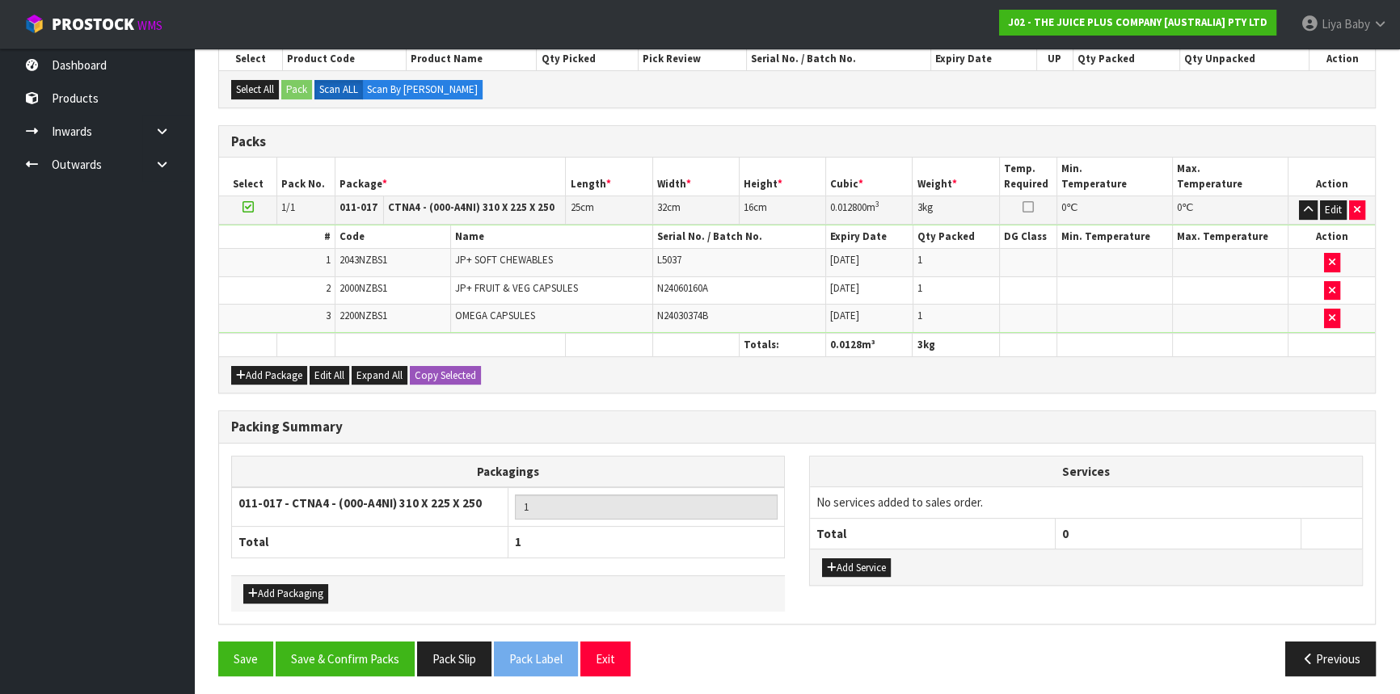
scroll to position [362, 0]
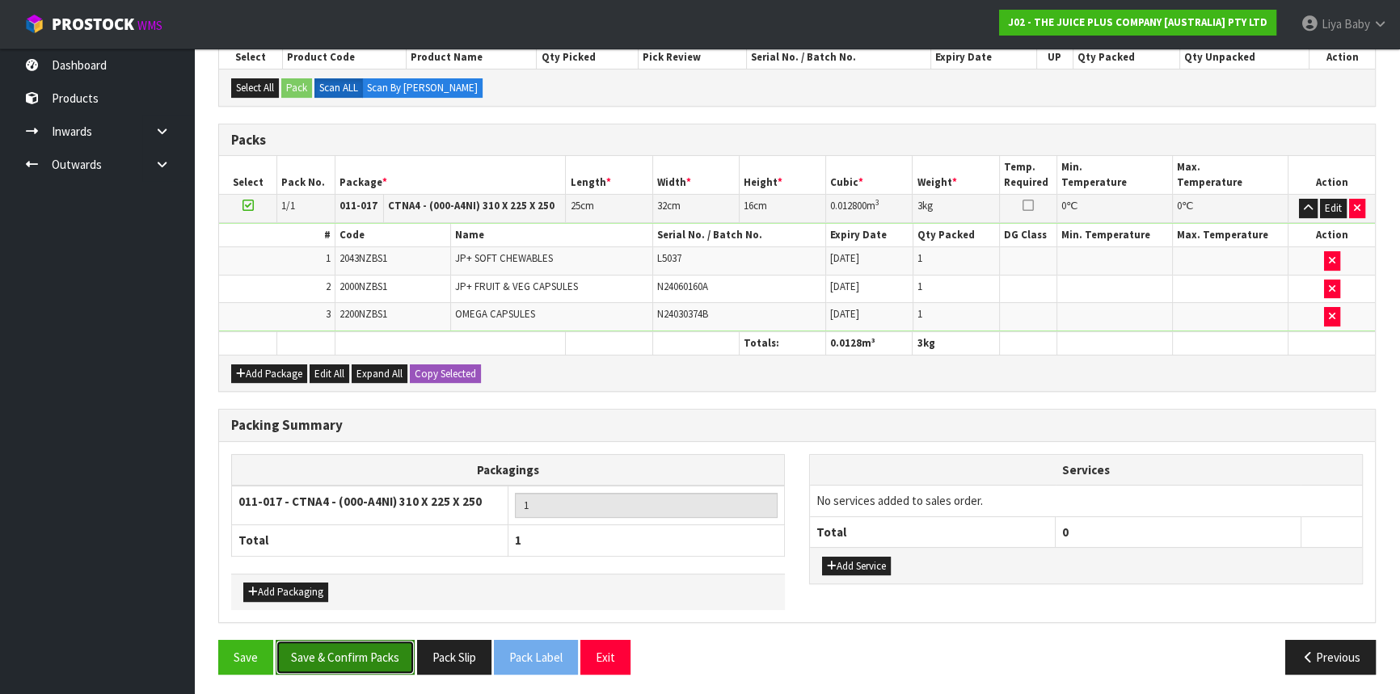
click at [379, 655] on button "Save & Confirm Packs" at bounding box center [345, 657] width 139 height 35
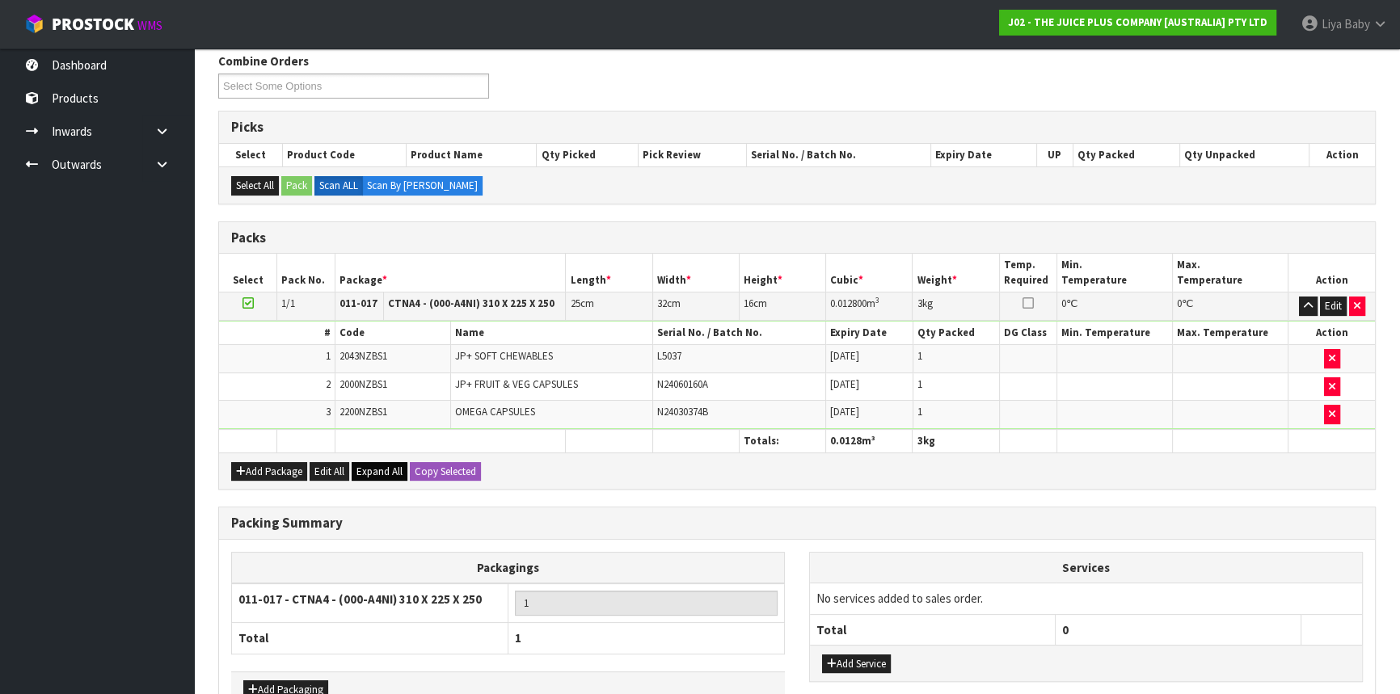
scroll to position [218, 0]
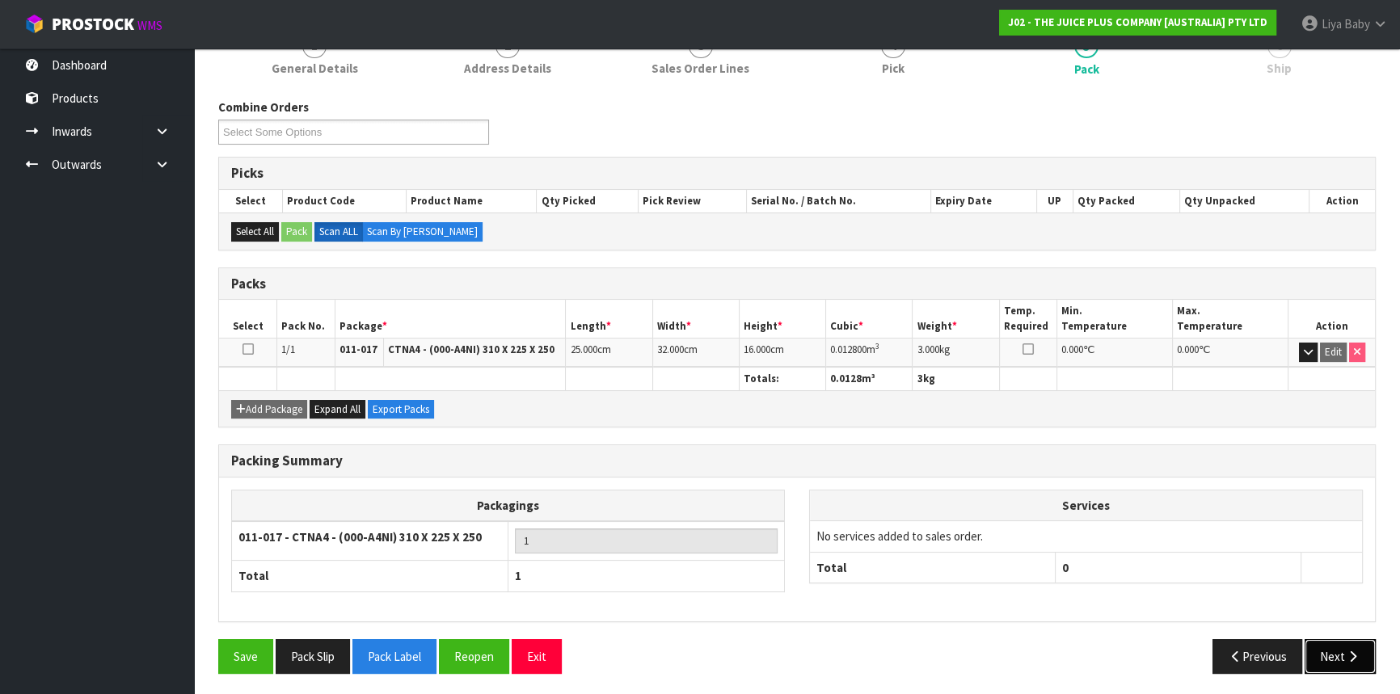
click at [1329, 643] on button "Next" at bounding box center [1340, 656] width 71 height 35
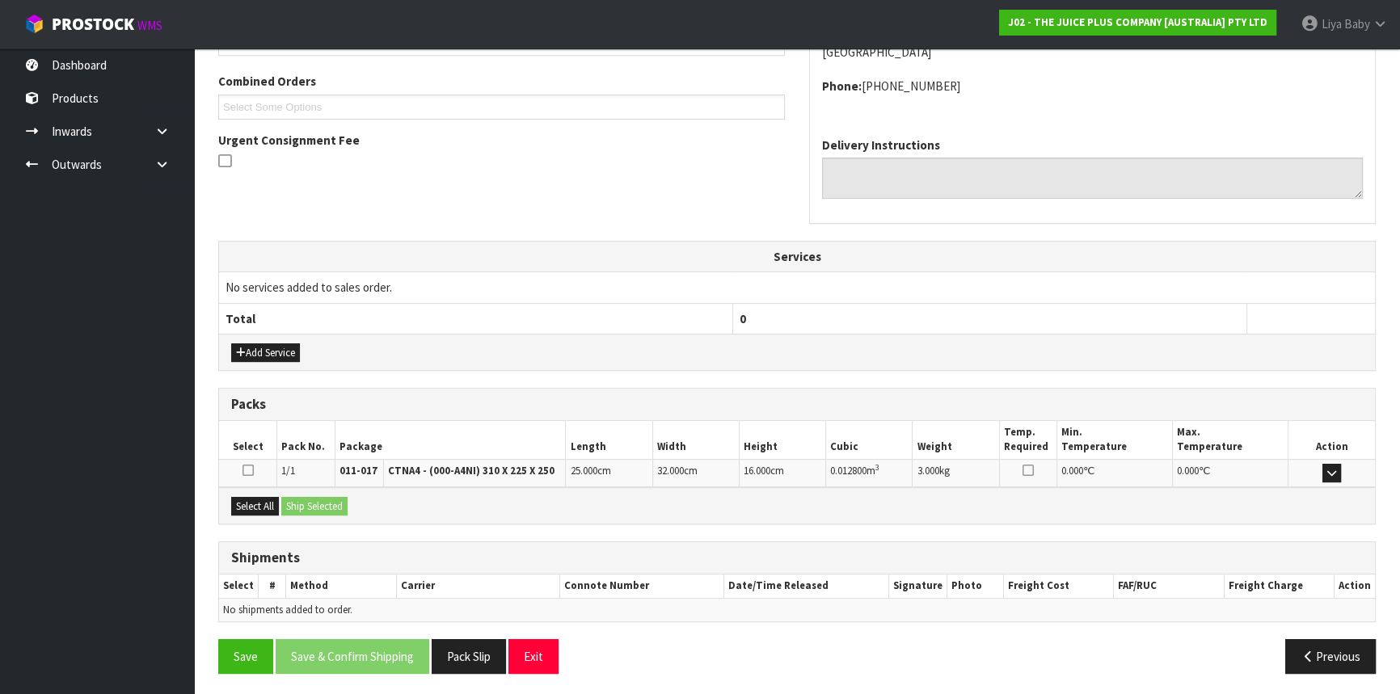
scroll to position [406, 0]
click at [264, 508] on button "Select All" at bounding box center [255, 505] width 48 height 19
click at [335, 506] on button "Ship Selected" at bounding box center [314, 505] width 66 height 19
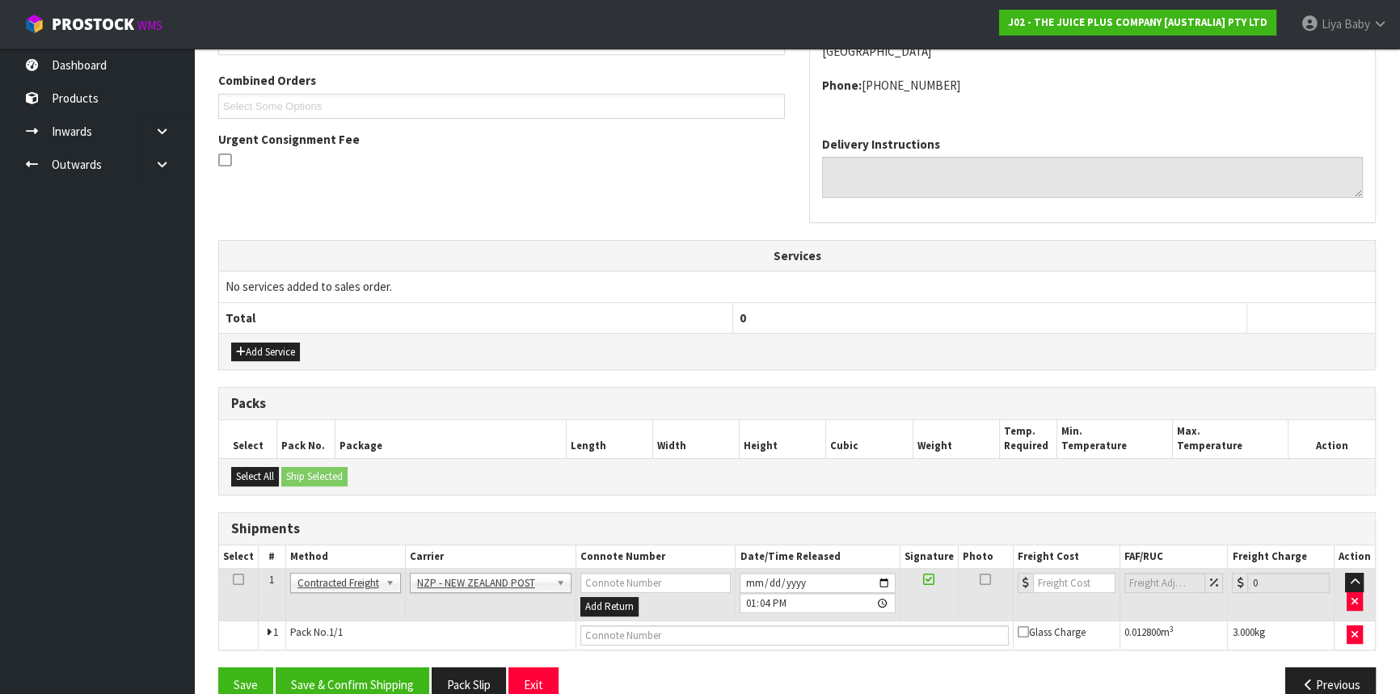
click at [243, 576] on td at bounding box center [239, 595] width 40 height 53
click at [235, 580] on icon at bounding box center [238, 580] width 11 height 1
click at [345, 680] on button "Save & Confirm Shipping" at bounding box center [353, 685] width 154 height 35
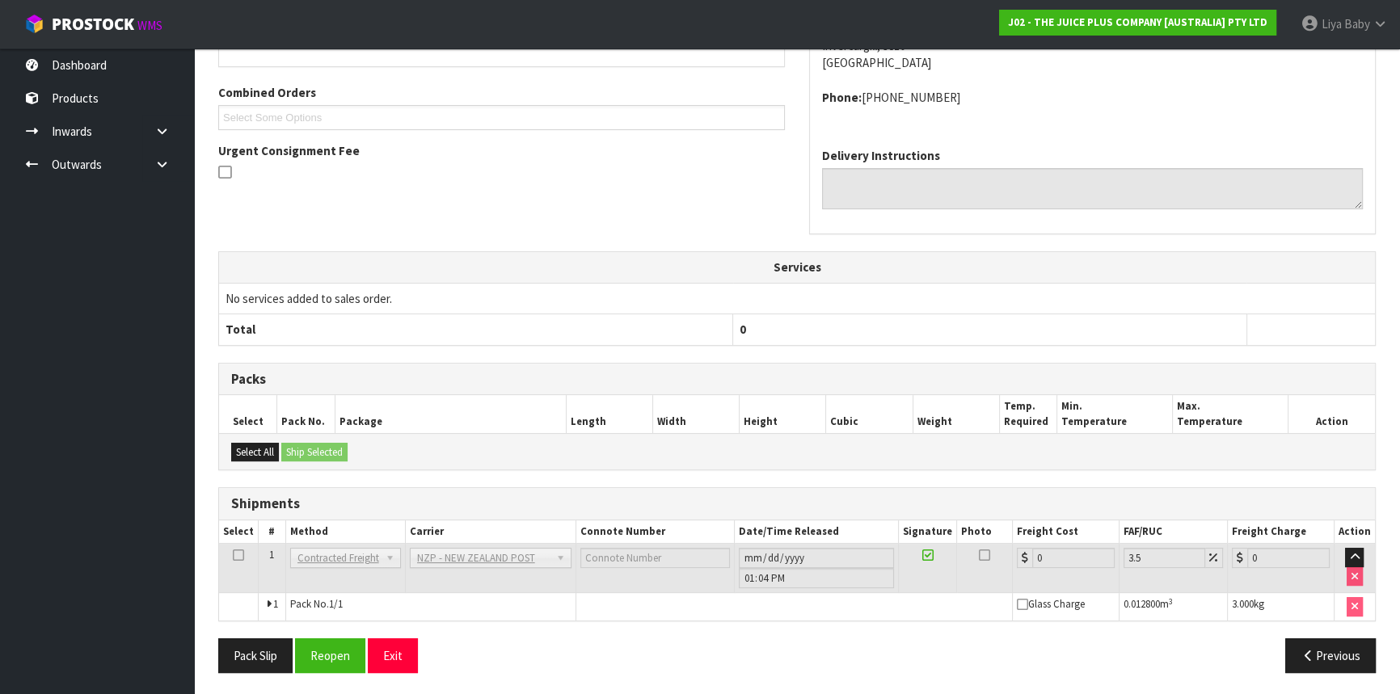
scroll to position [412, 0]
click at [354, 645] on button "Reopen" at bounding box center [330, 655] width 70 height 35
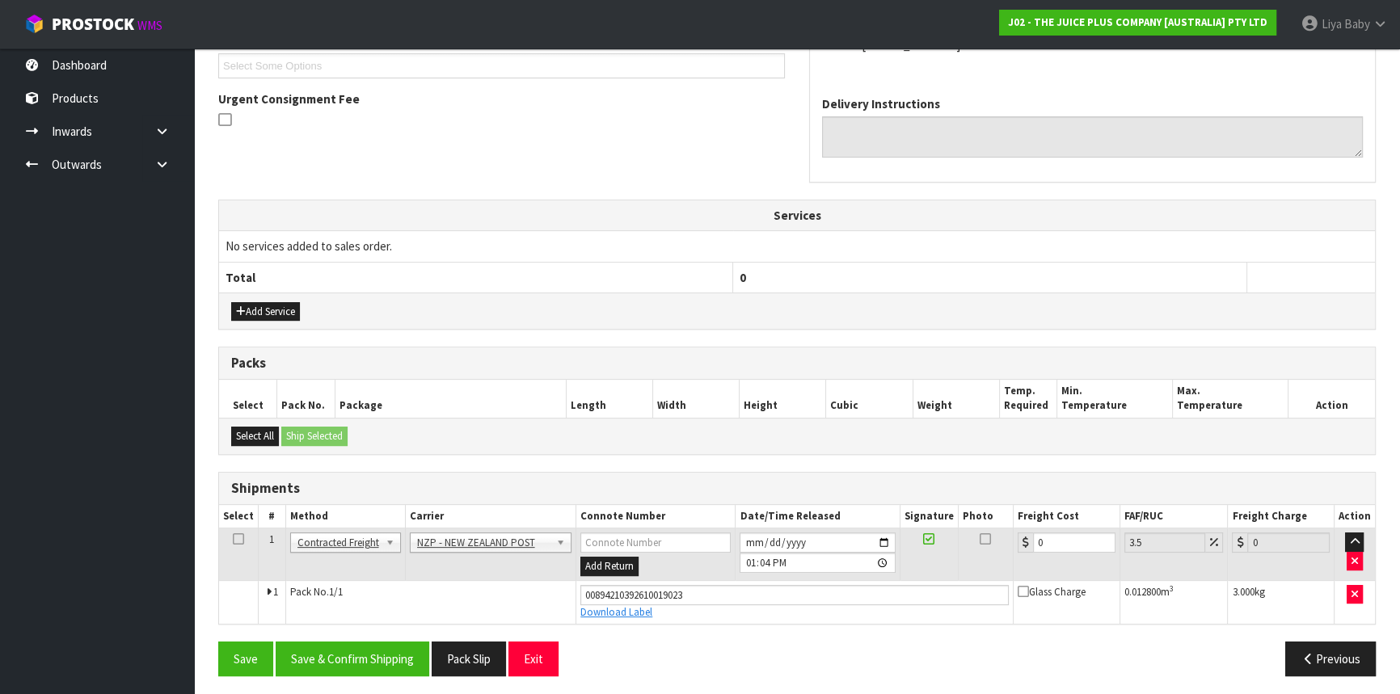
scroll to position [449, 0]
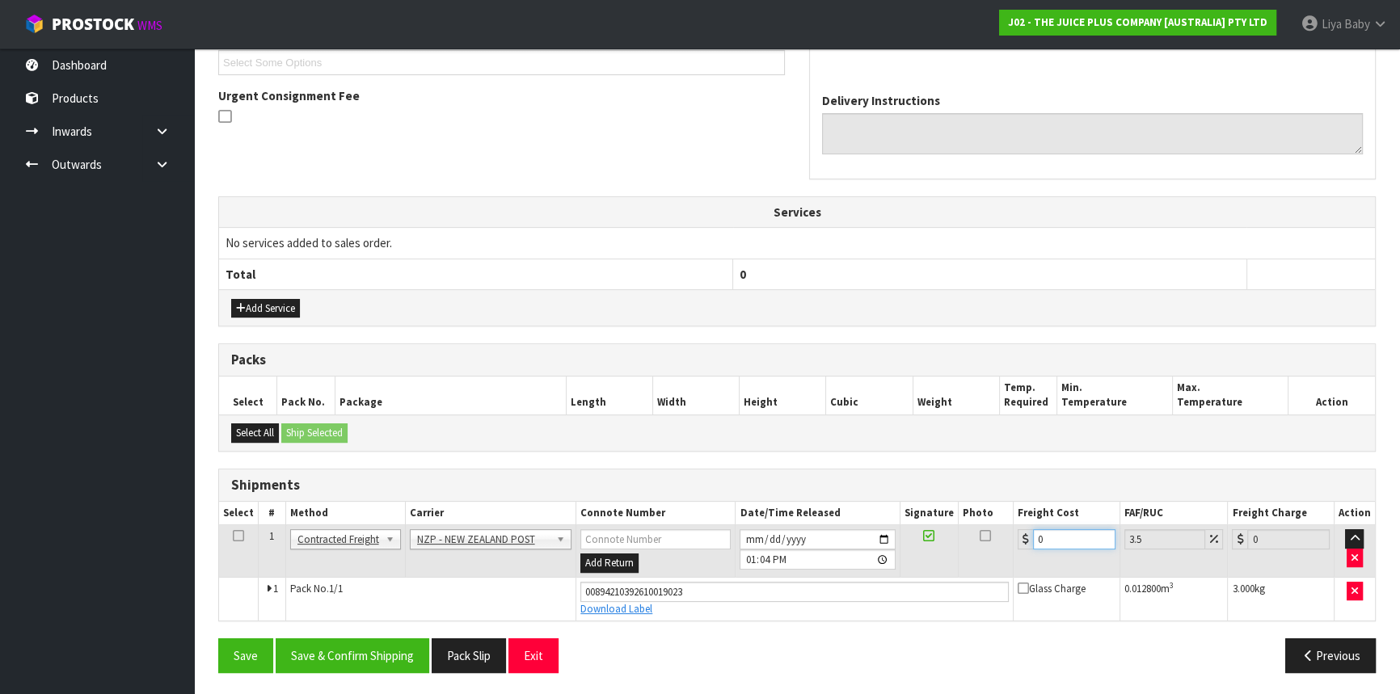
click at [1075, 529] on input "0" at bounding box center [1074, 539] width 82 height 20
type input "1"
type input "1.03"
type input "11"
type input "11.38"
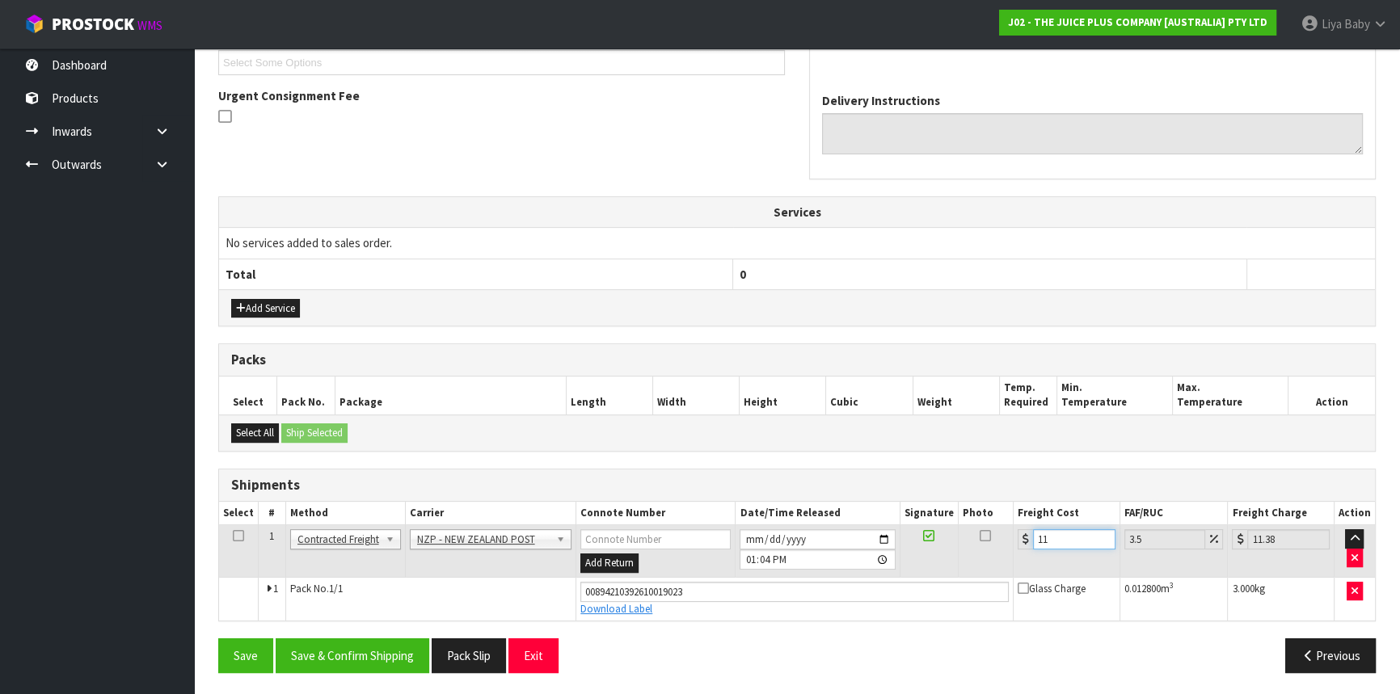
type input "11.6"
type input "12.01"
type input "11.61"
type input "12.02"
type input "11.61"
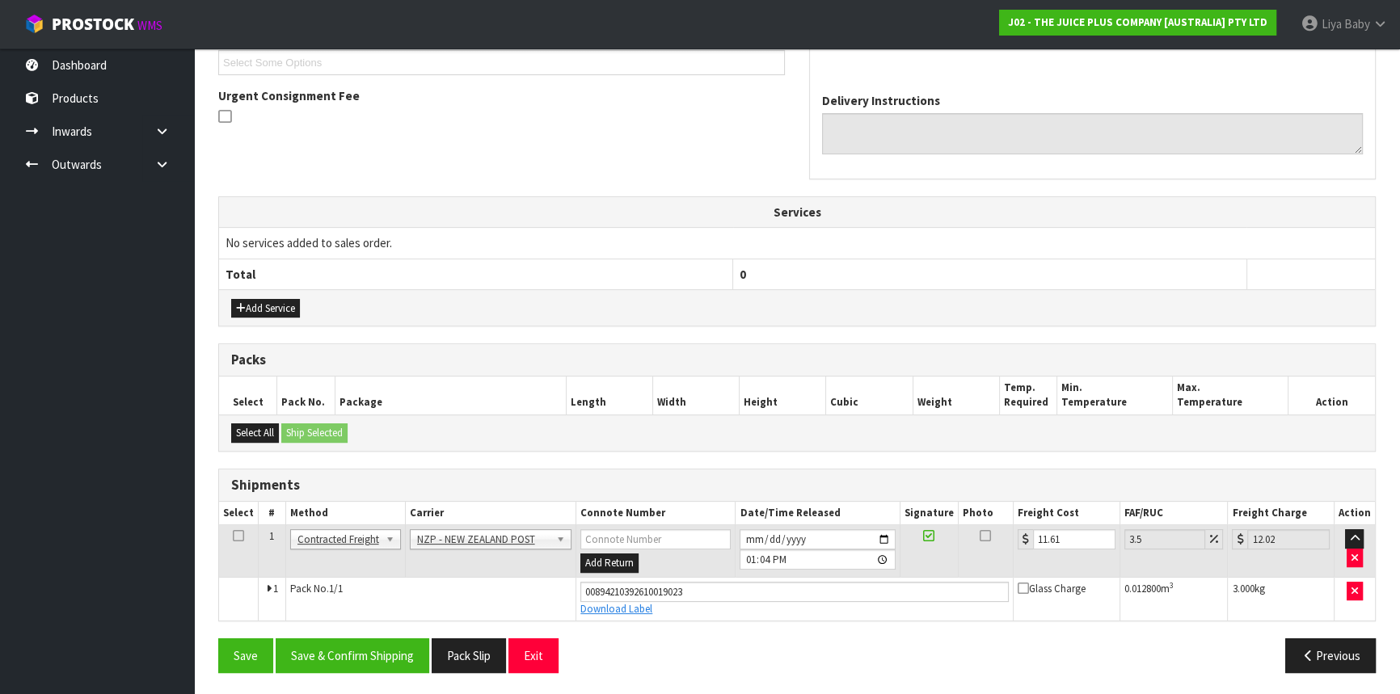
click at [240, 536] on icon at bounding box center [238, 536] width 11 height 1
click at [371, 648] on button "Save & Confirm Shipping" at bounding box center [353, 656] width 154 height 35
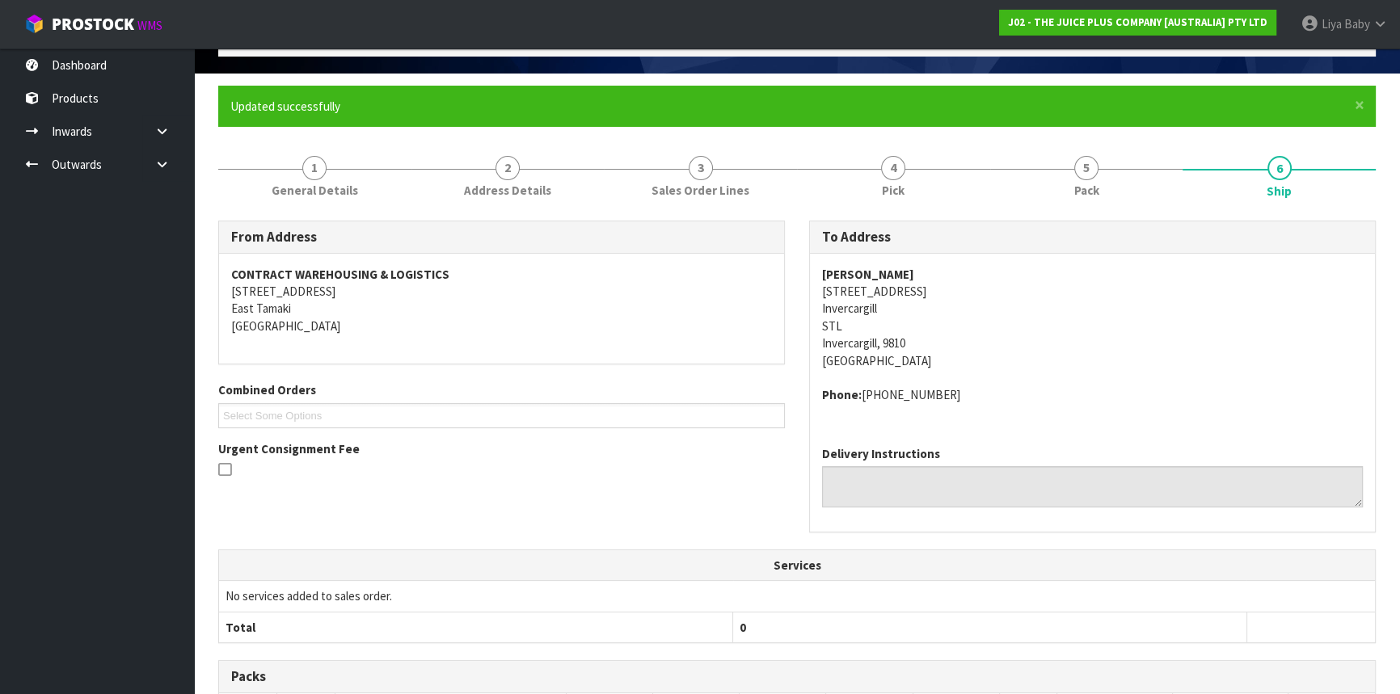
scroll to position [39, 0]
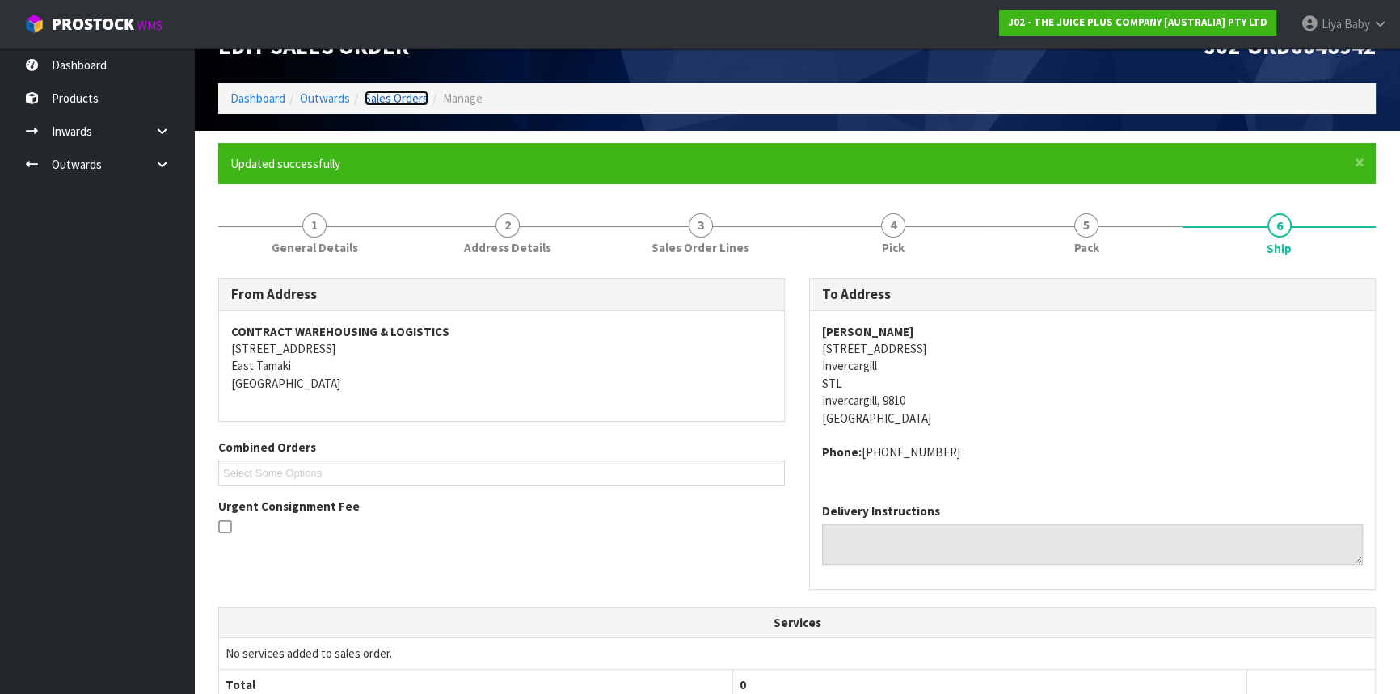
click at [397, 94] on link "Sales Orders" at bounding box center [397, 98] width 64 height 15
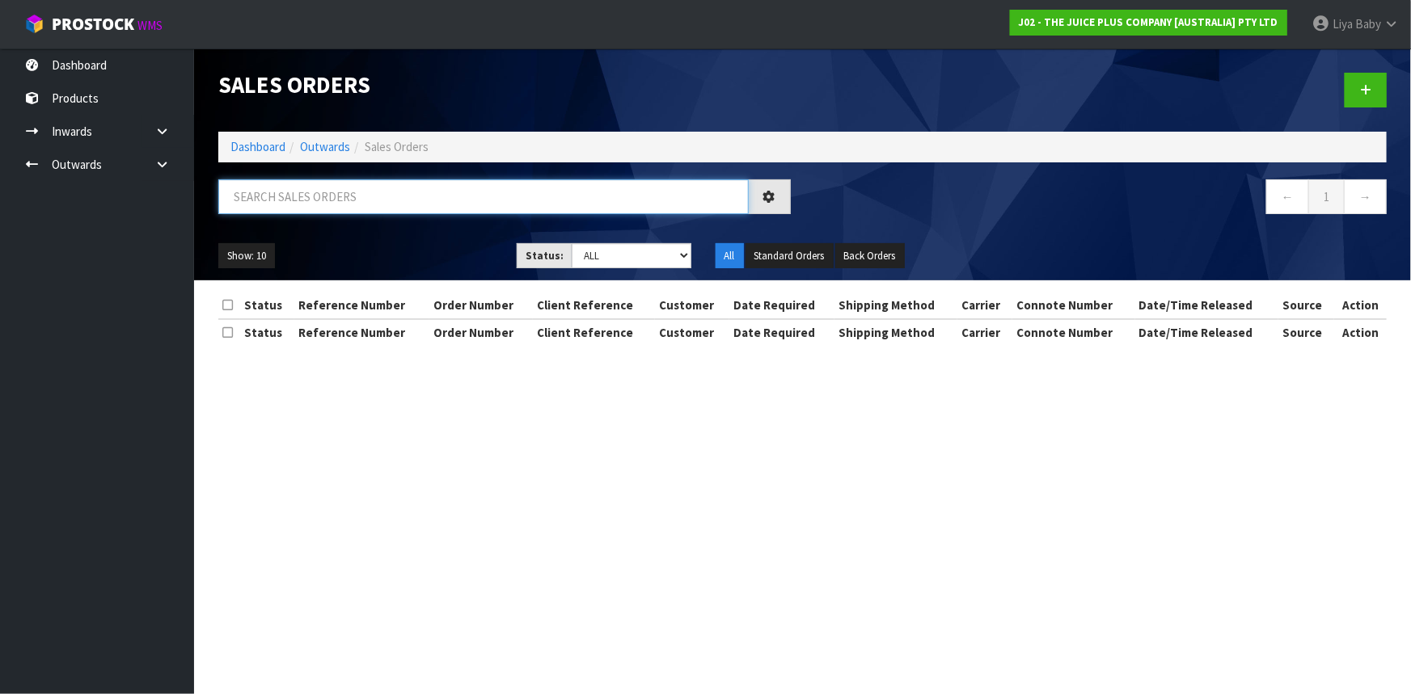
click at [356, 198] on input "text" at bounding box center [483, 196] width 530 height 35
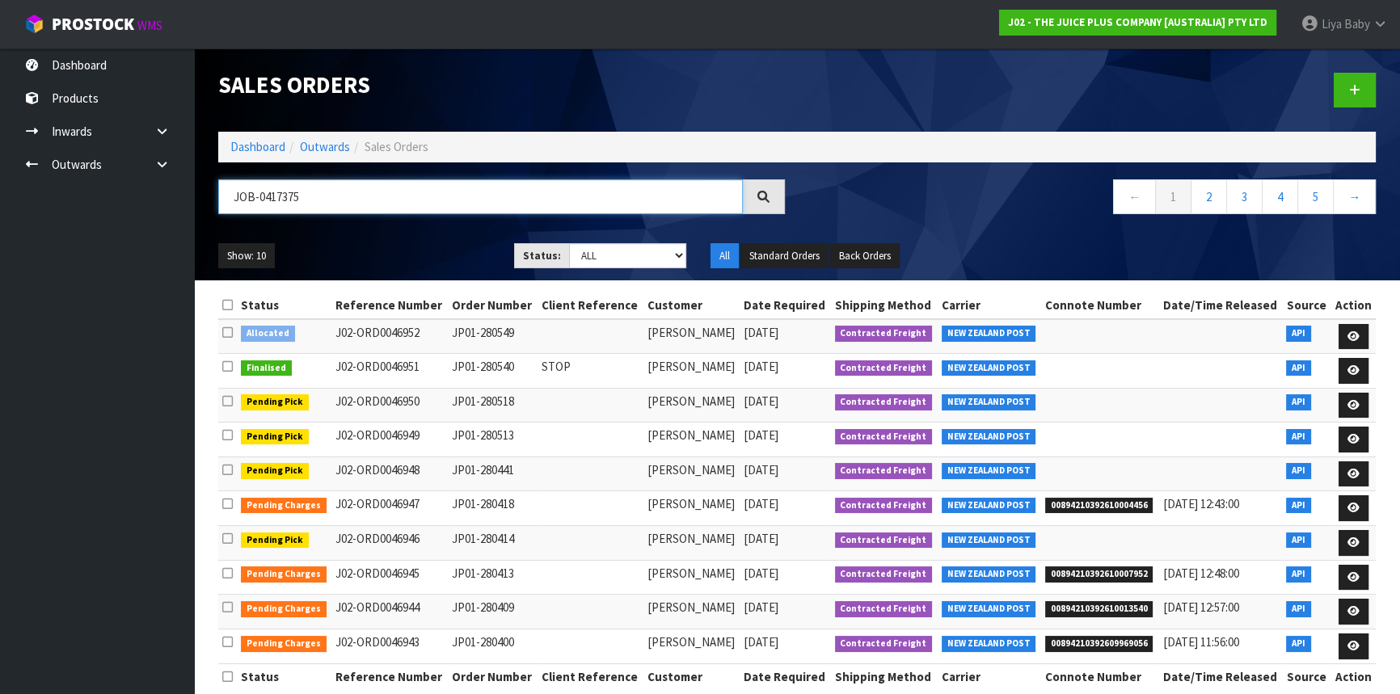
type input "JOB-0417375"
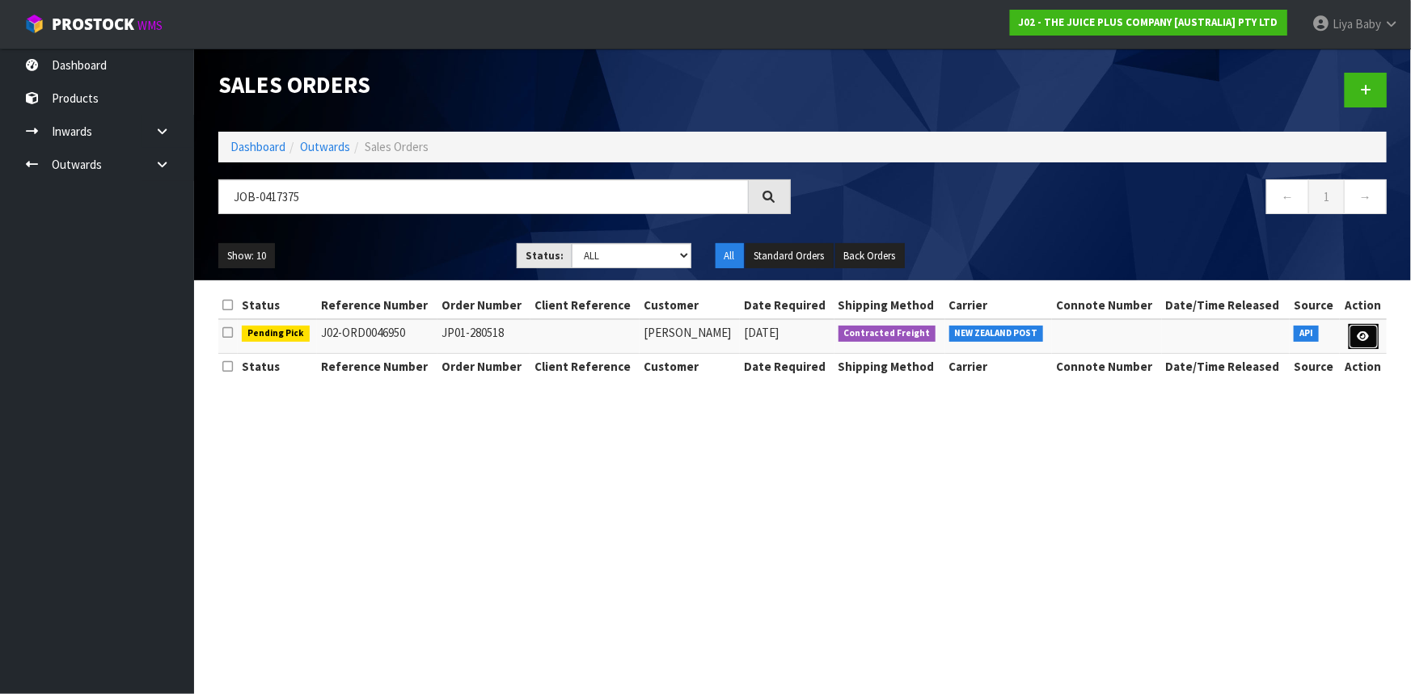
click at [1357, 331] on icon at bounding box center [1363, 336] width 12 height 11
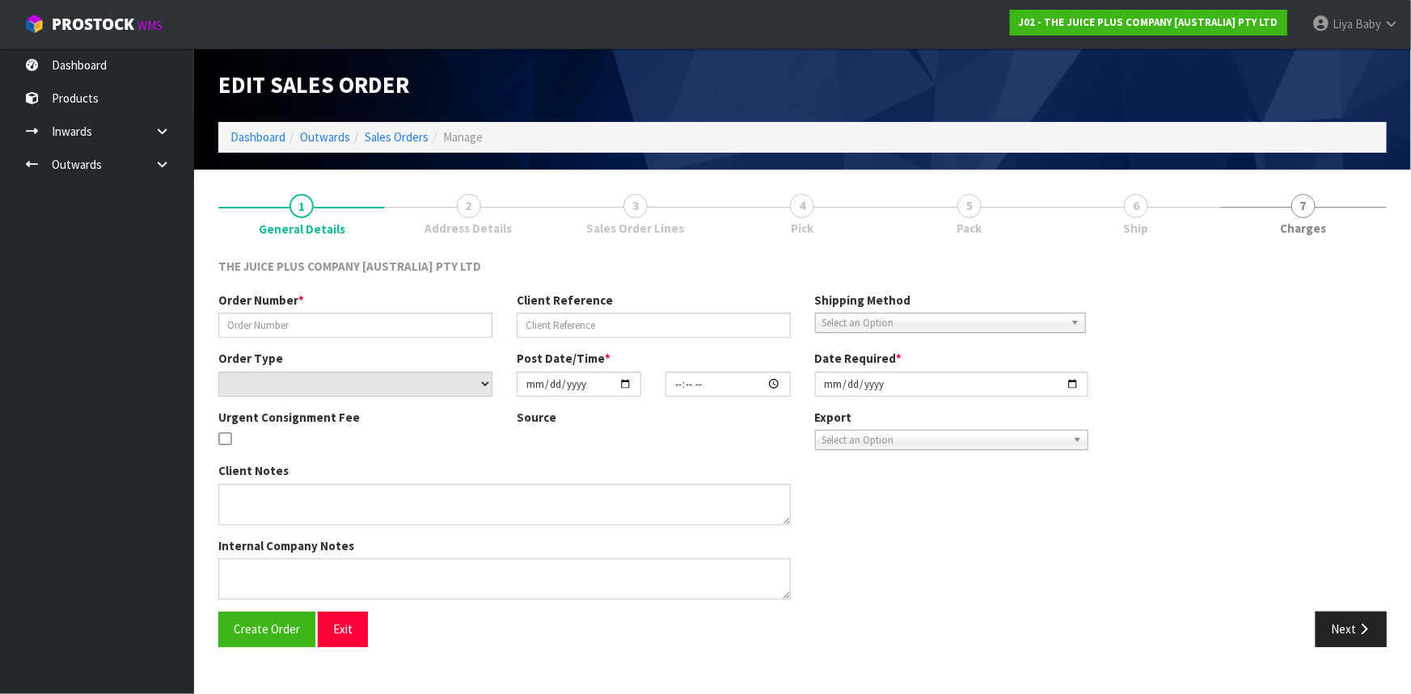
type input "JP01-280518"
select select "number:0"
type input "[DATE]"
type input "04:03:30.000"
type input "[DATE]"
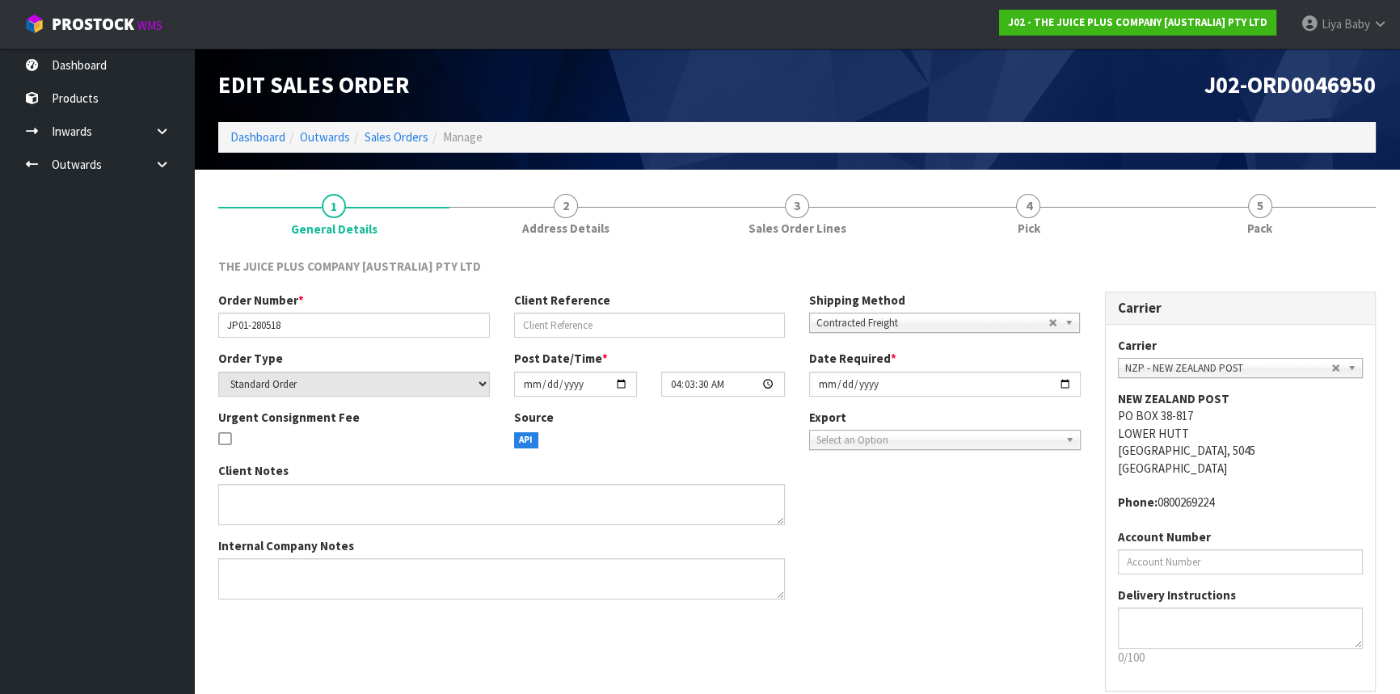
scroll to position [73, 0]
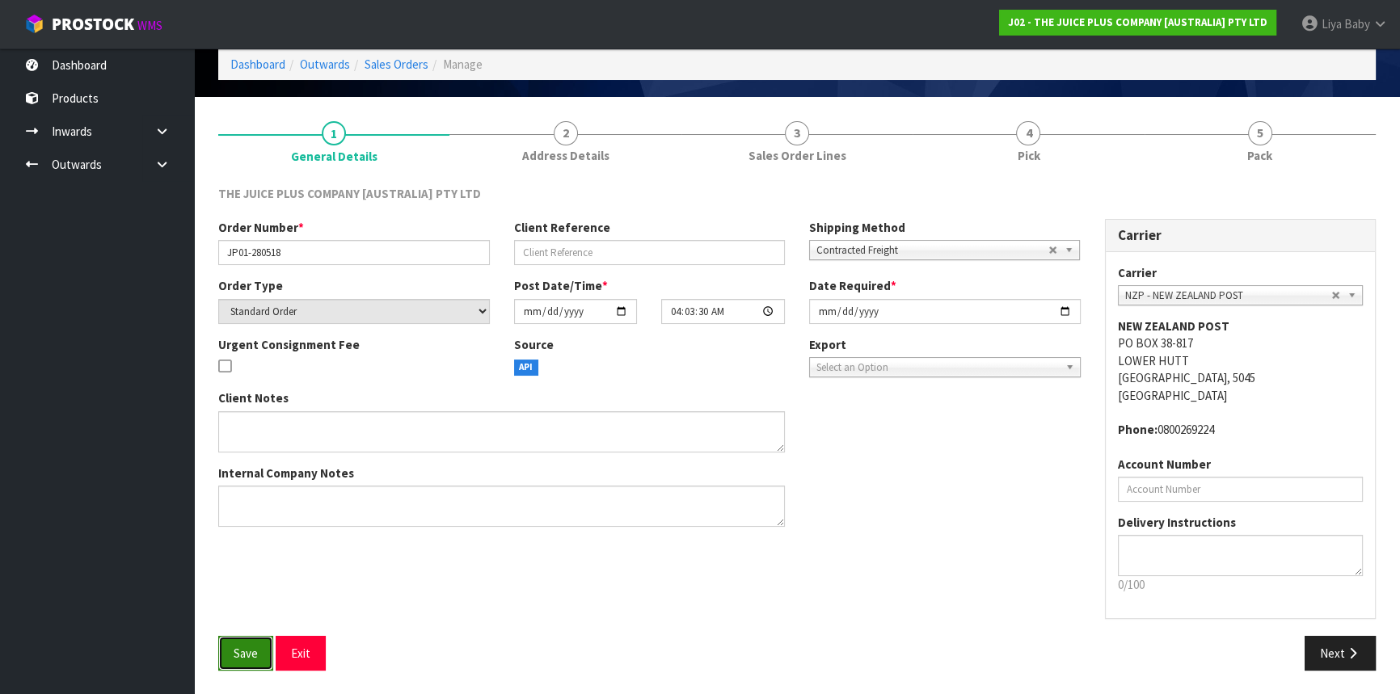
click at [248, 655] on span "Save" at bounding box center [246, 653] width 24 height 15
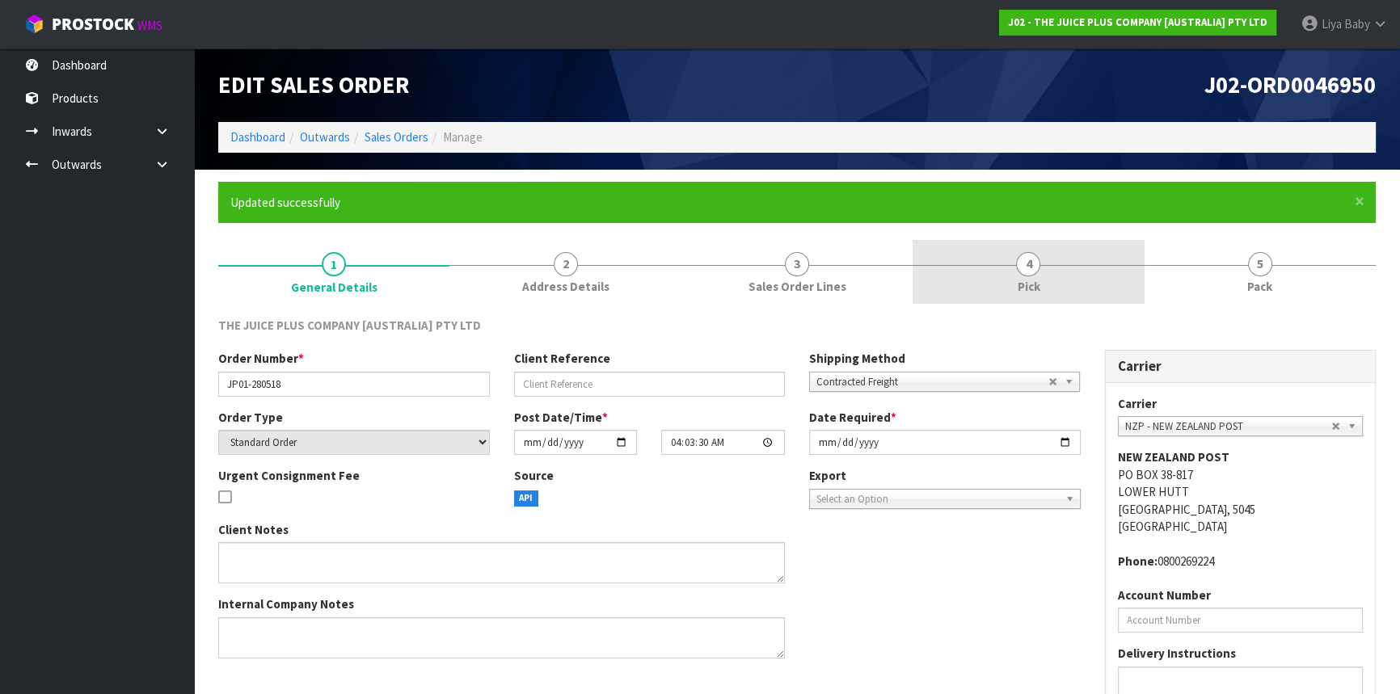
click at [1054, 271] on link "4 Pick" at bounding box center [1028, 272] width 231 height 64
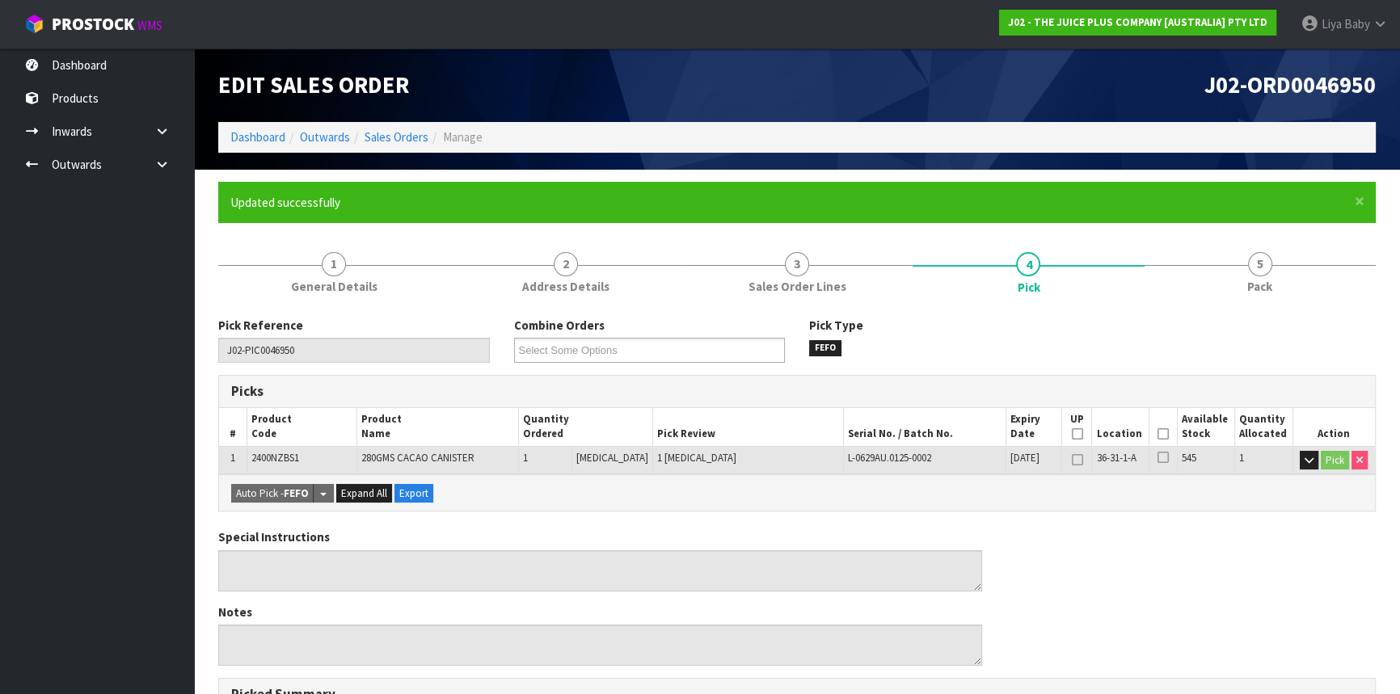
click at [1164, 432] on th "Picked" at bounding box center [1164, 427] width 28 height 38
click at [1162, 434] on icon at bounding box center [1163, 434] width 11 height 1
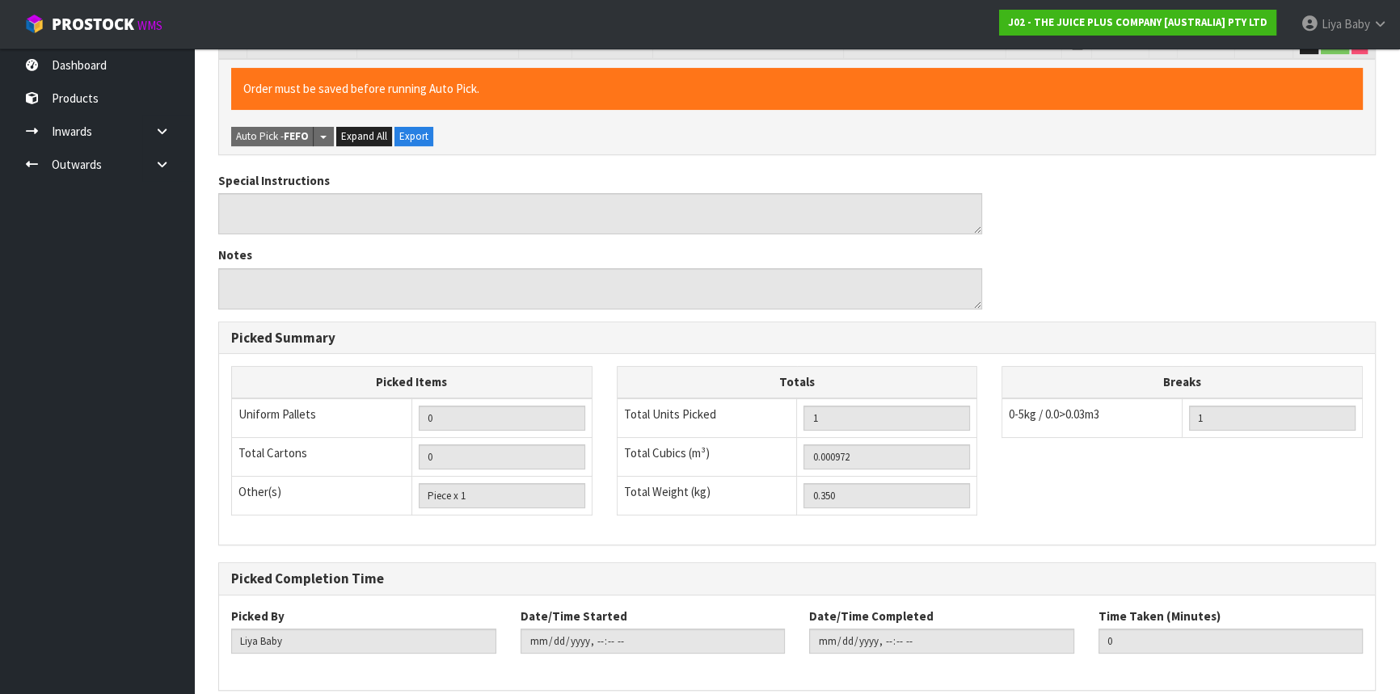
scroll to position [485, 0]
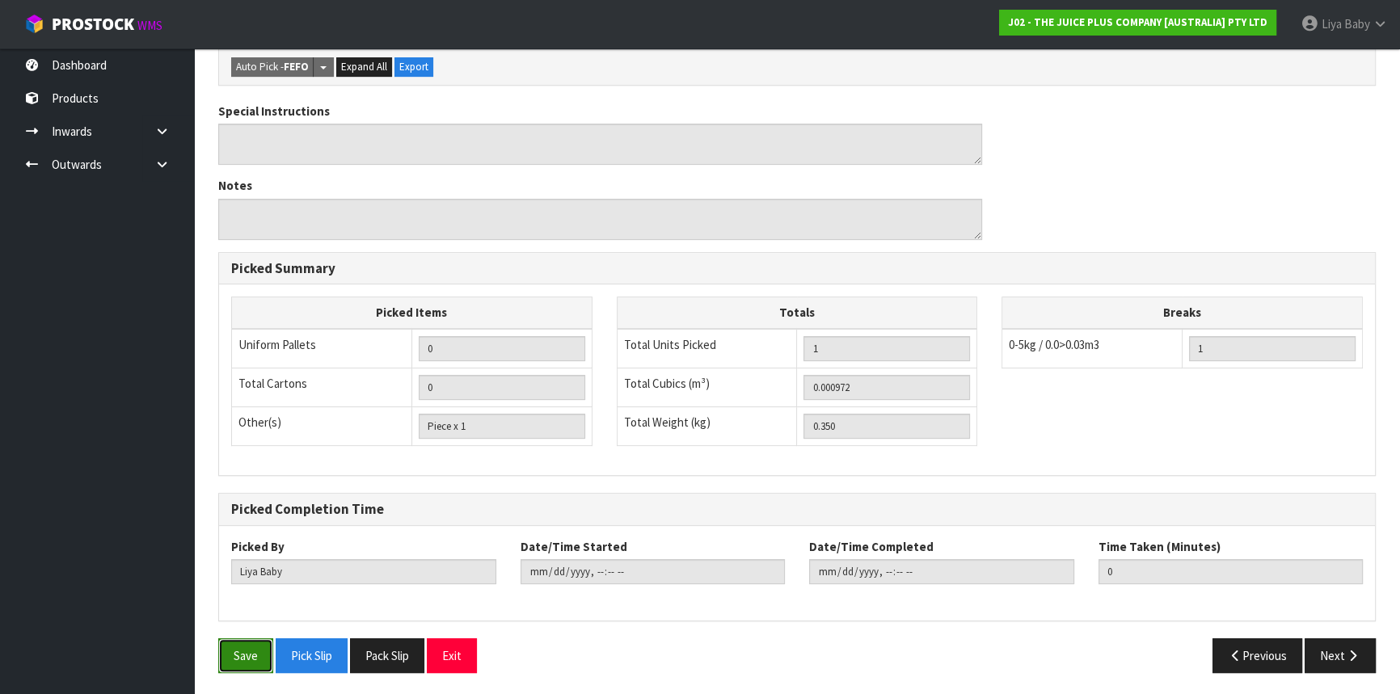
click at [226, 657] on button "Save" at bounding box center [245, 656] width 55 height 35
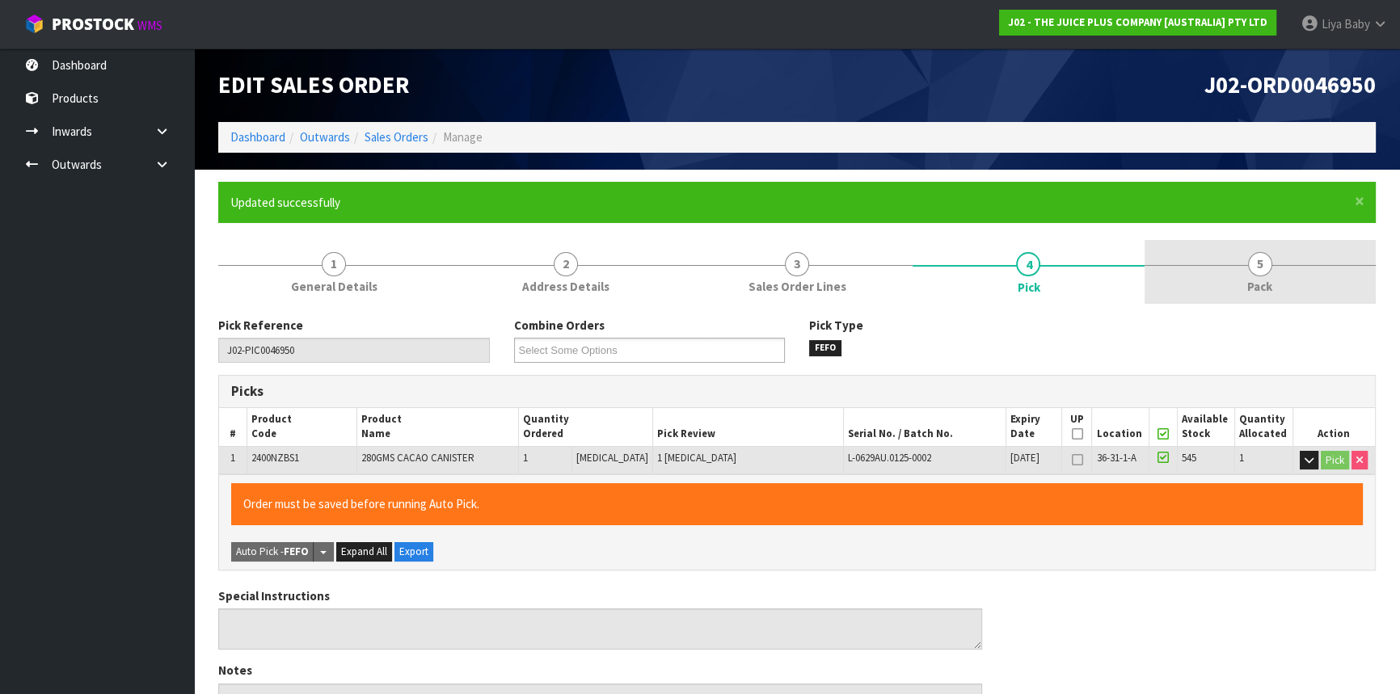
type input "[DATE]T13:09:27"
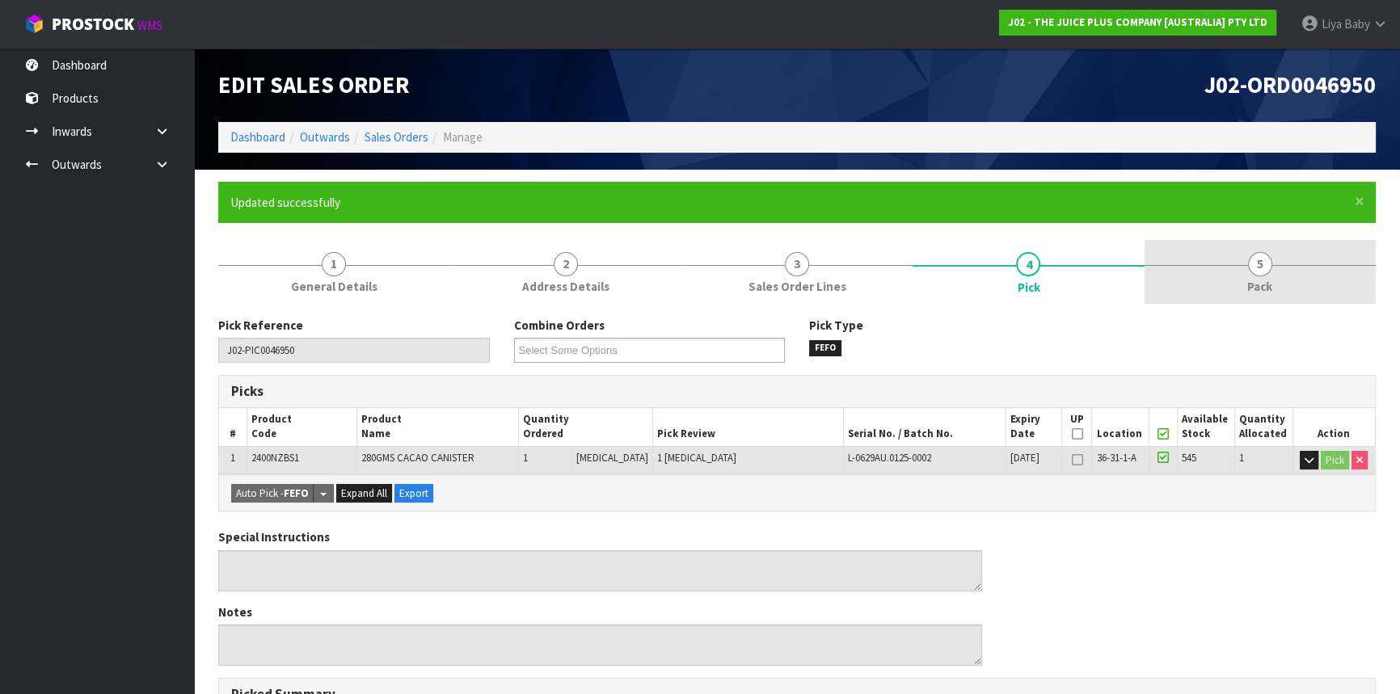
click at [1217, 282] on link "5 Pack" at bounding box center [1260, 272] width 231 height 64
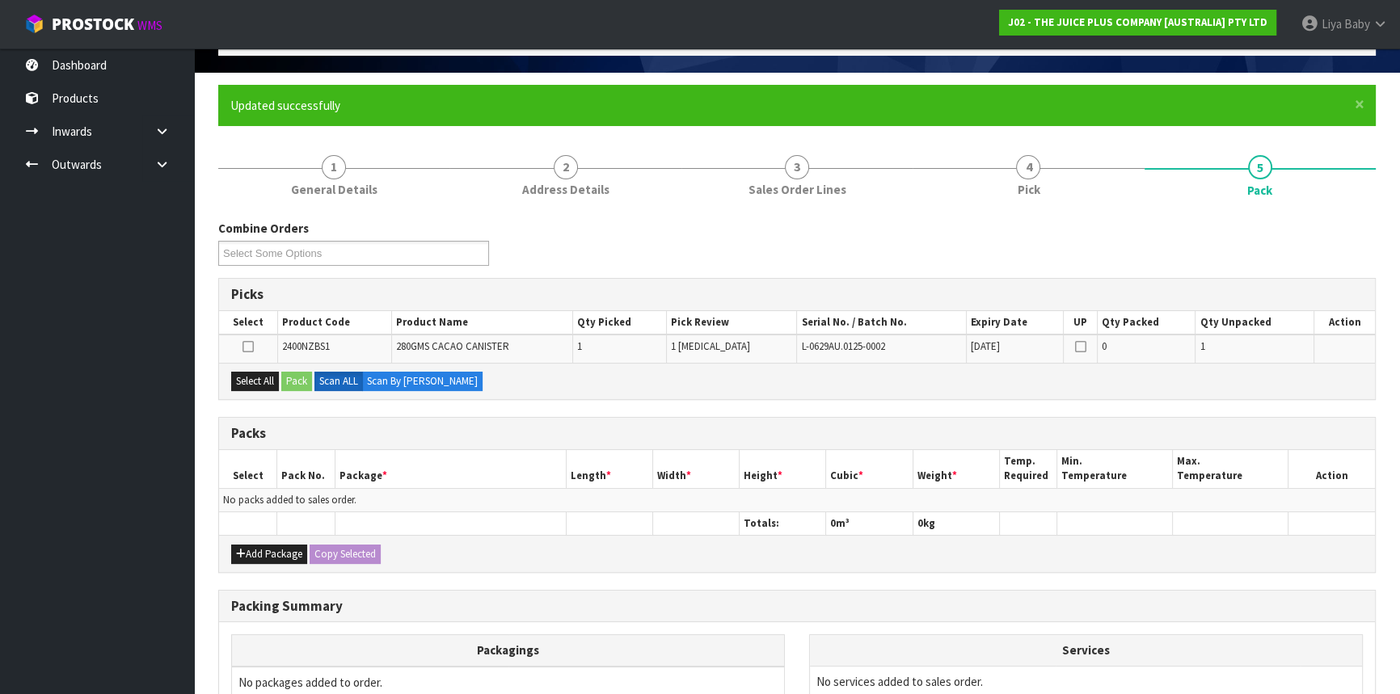
scroll to position [220, 0]
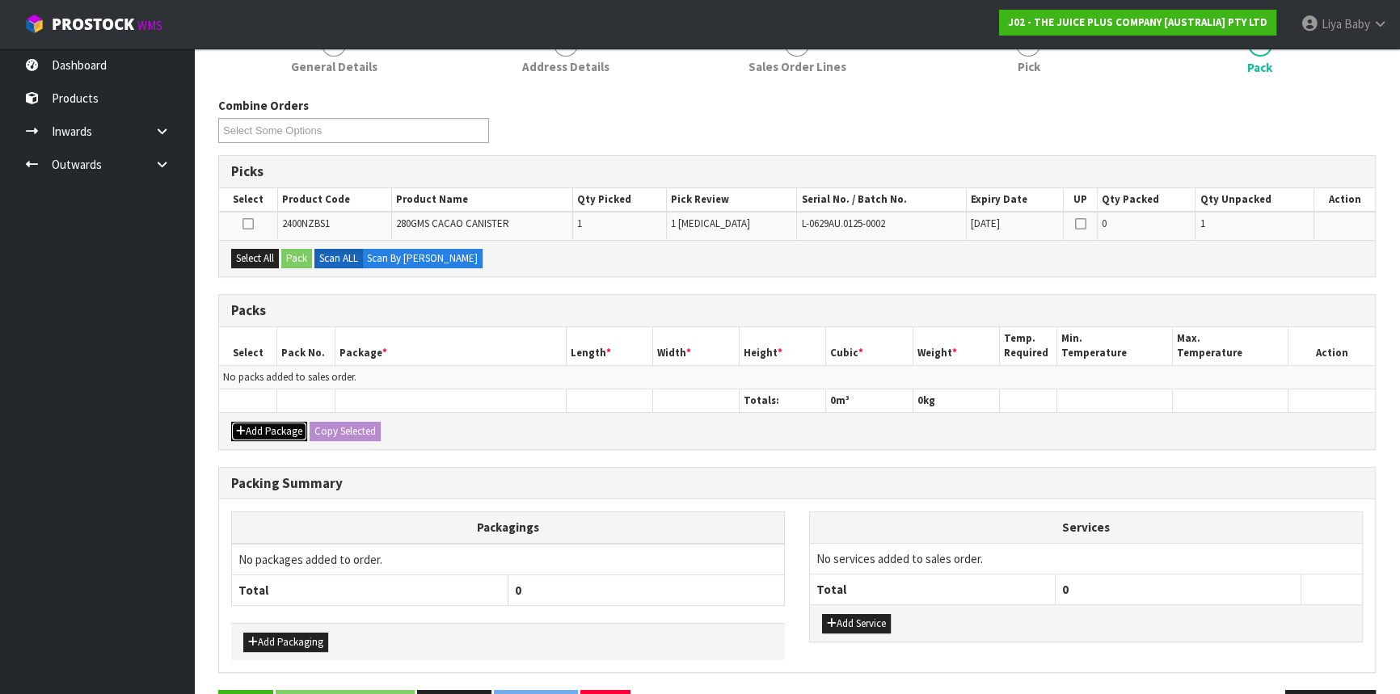
click at [260, 426] on button "Add Package" at bounding box center [269, 431] width 76 height 19
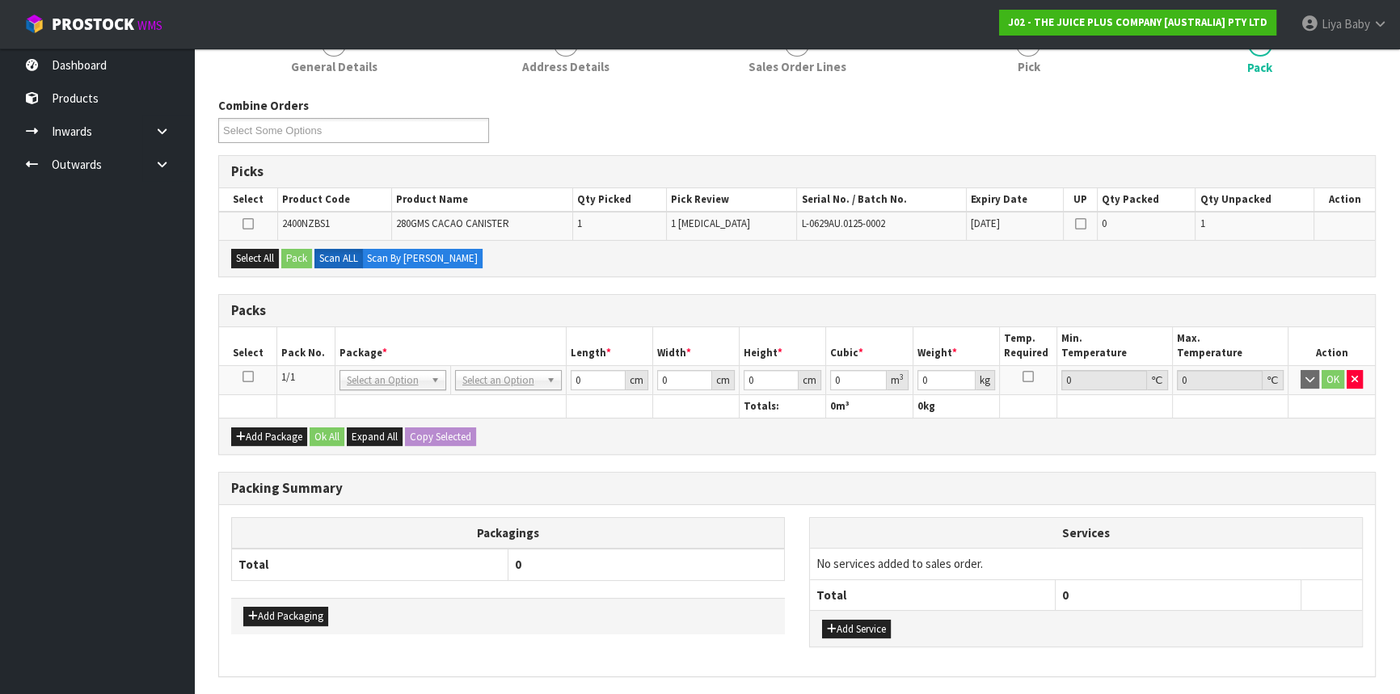
click at [245, 377] on icon at bounding box center [248, 377] width 11 height 1
click at [262, 261] on button "Select All" at bounding box center [255, 258] width 48 height 19
click at [303, 257] on button "Pack" at bounding box center [296, 258] width 31 height 19
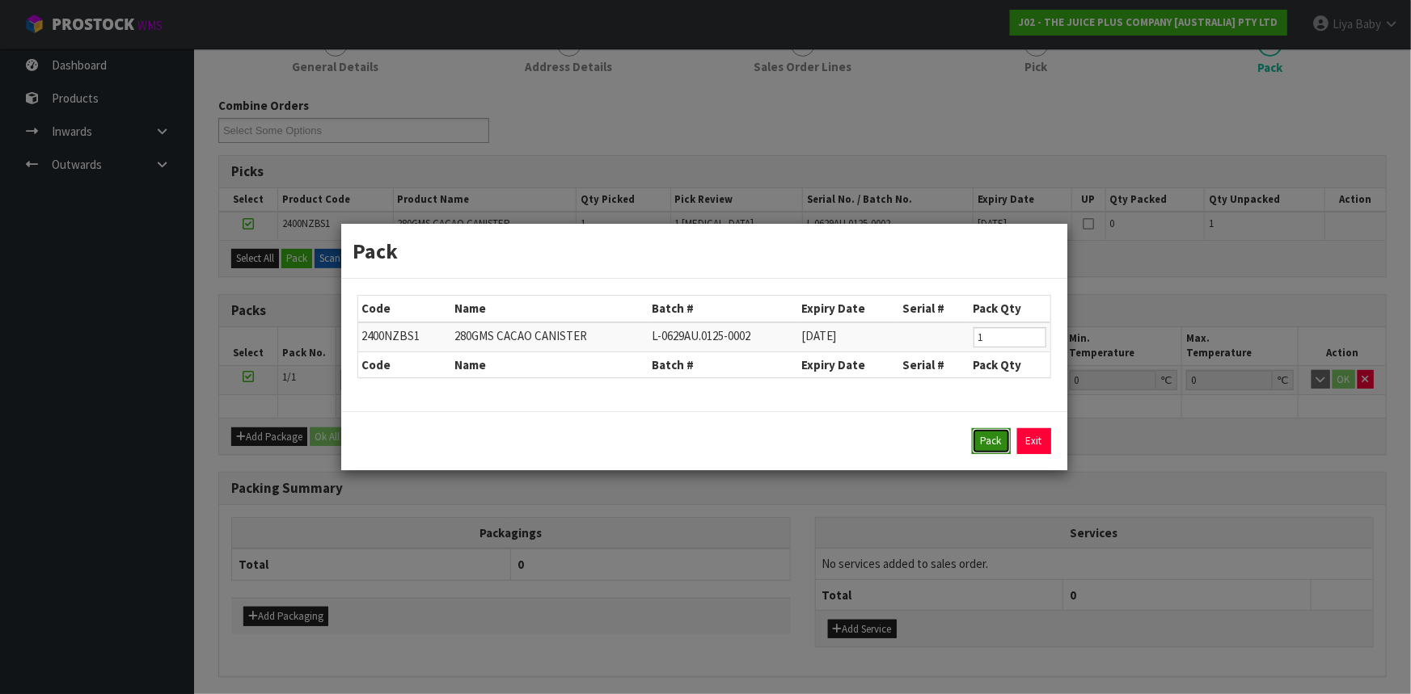
click at [999, 445] on button "Pack" at bounding box center [991, 441] width 39 height 26
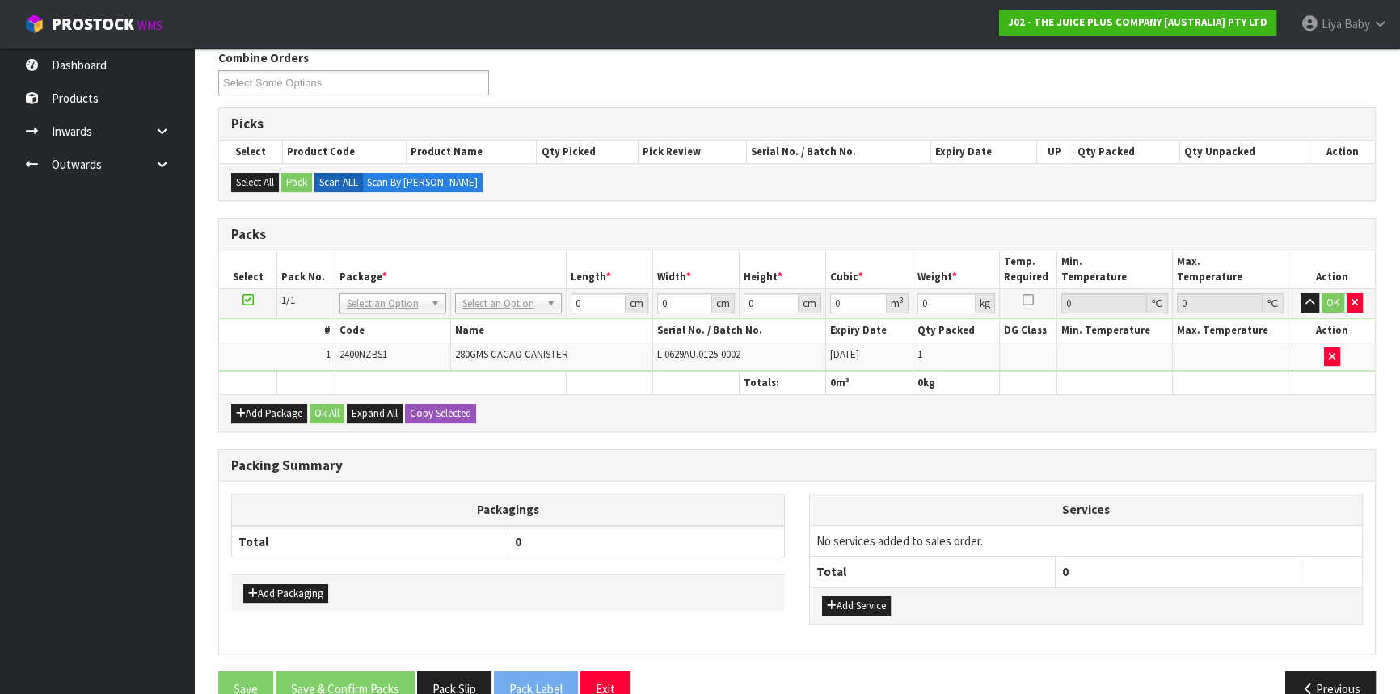
scroll to position [299, 0]
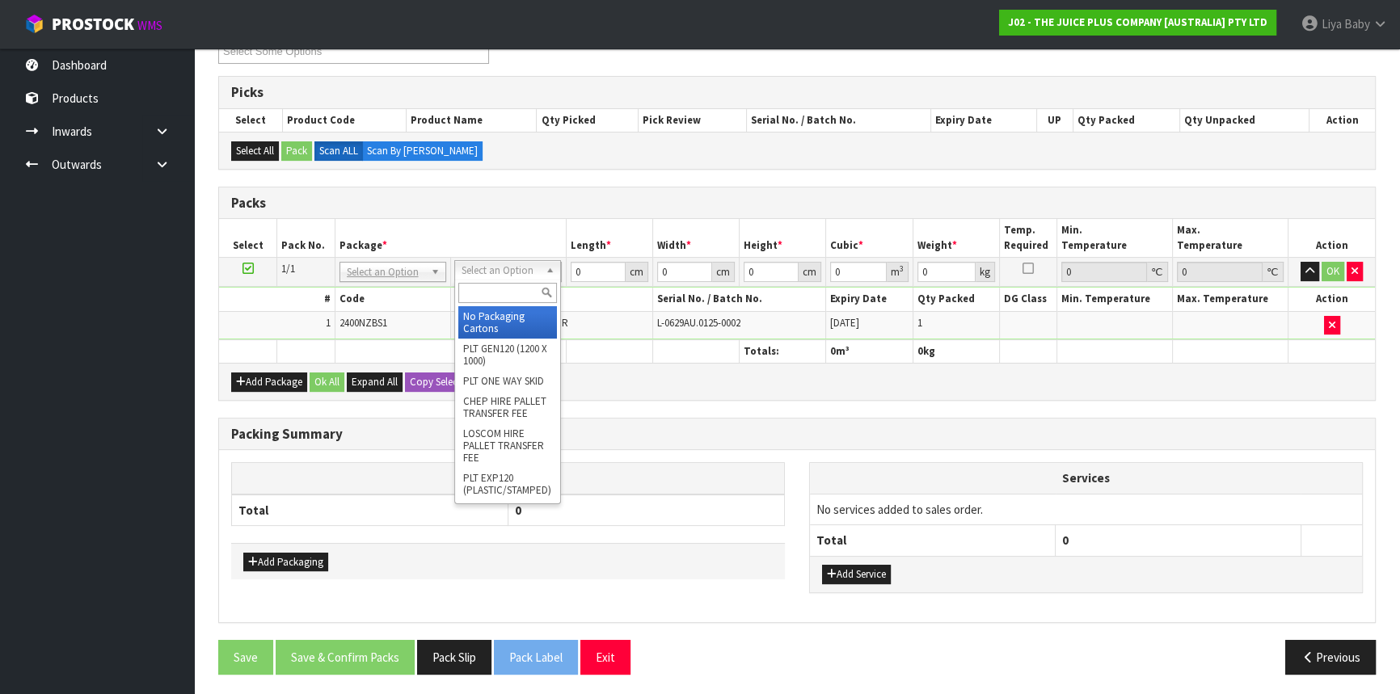
click at [504, 283] on input "text" at bounding box center [507, 293] width 99 height 20
type input "3"
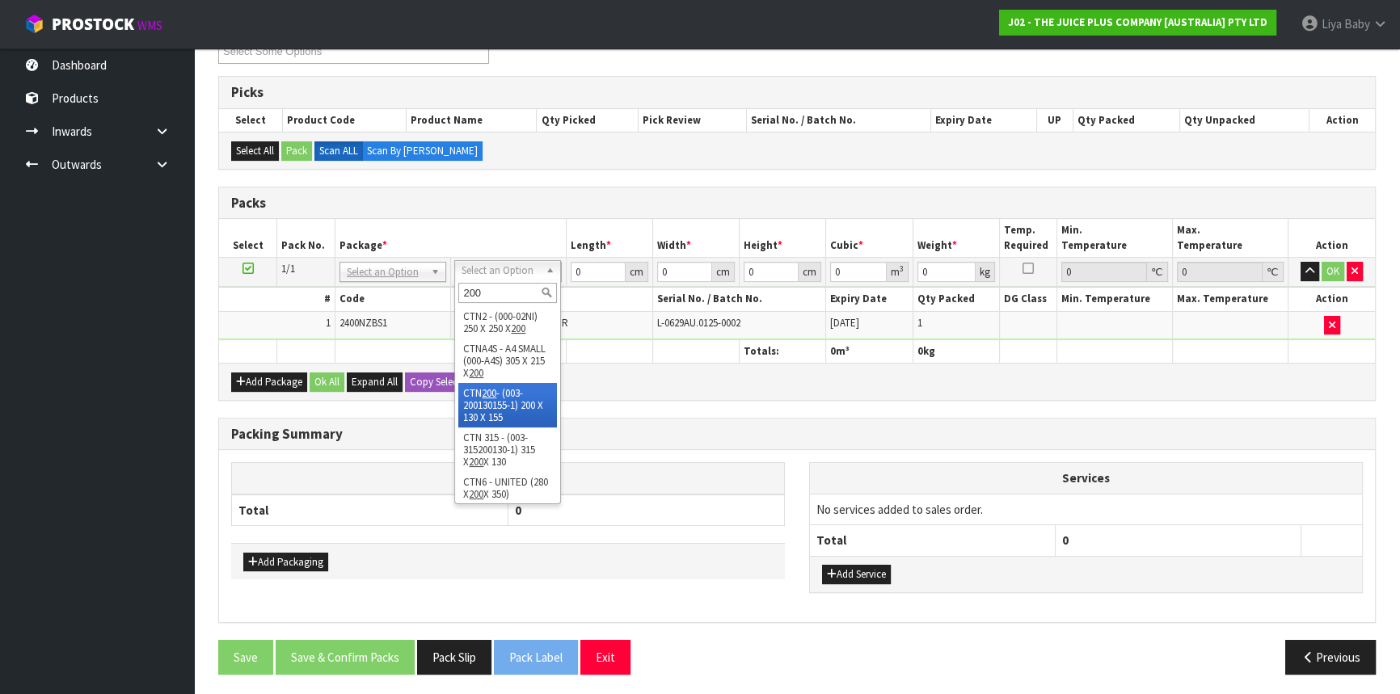
type input "200"
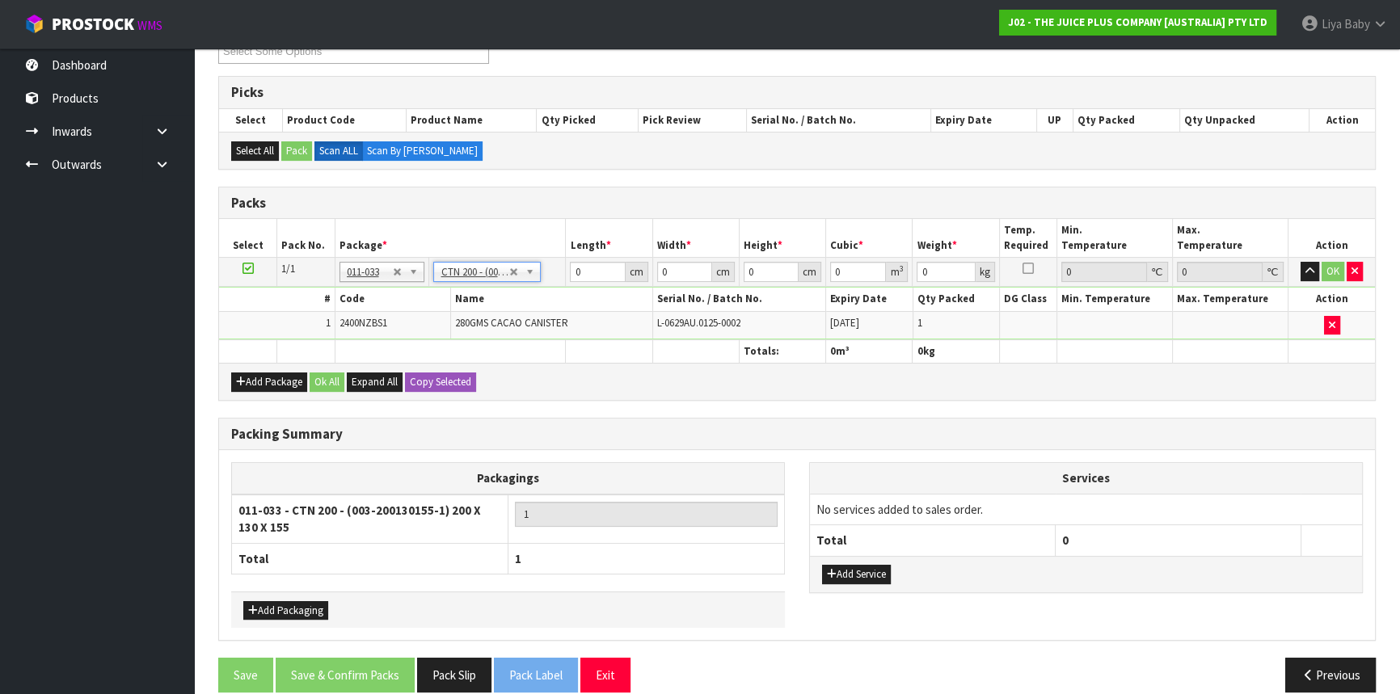
type input "20"
type input "13"
type input "15.5"
type input "0.00403"
type input "0.55"
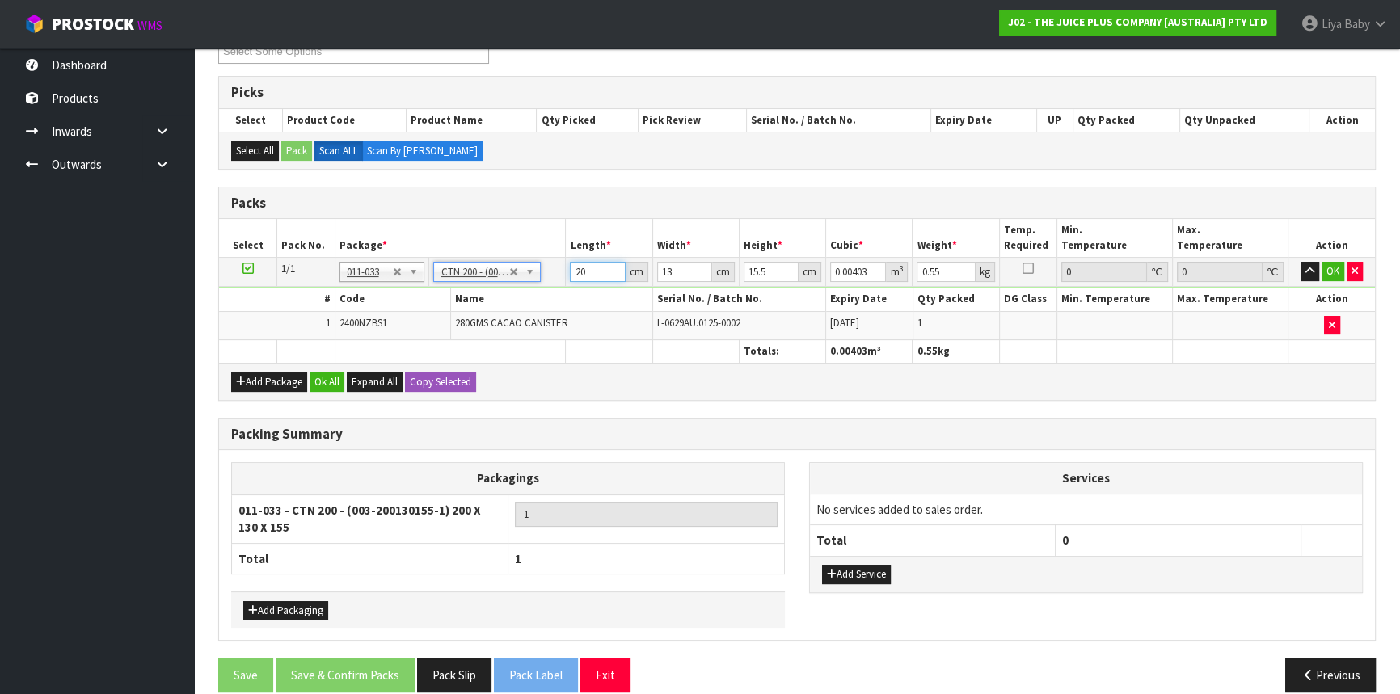
click at [595, 270] on input "20" at bounding box center [597, 272] width 55 height 20
type input "2"
type input "0.000403"
type input "0"
click at [321, 373] on button "Ok All" at bounding box center [327, 382] width 35 height 19
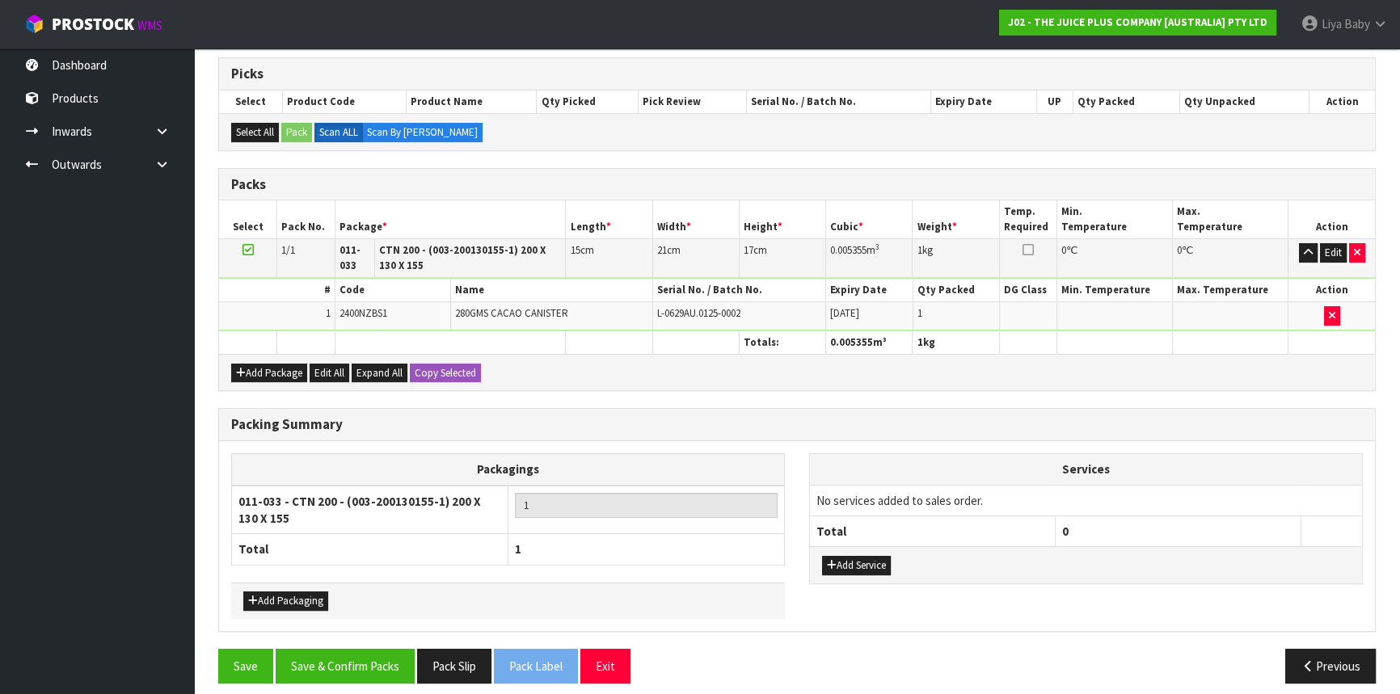
scroll to position [327, 0]
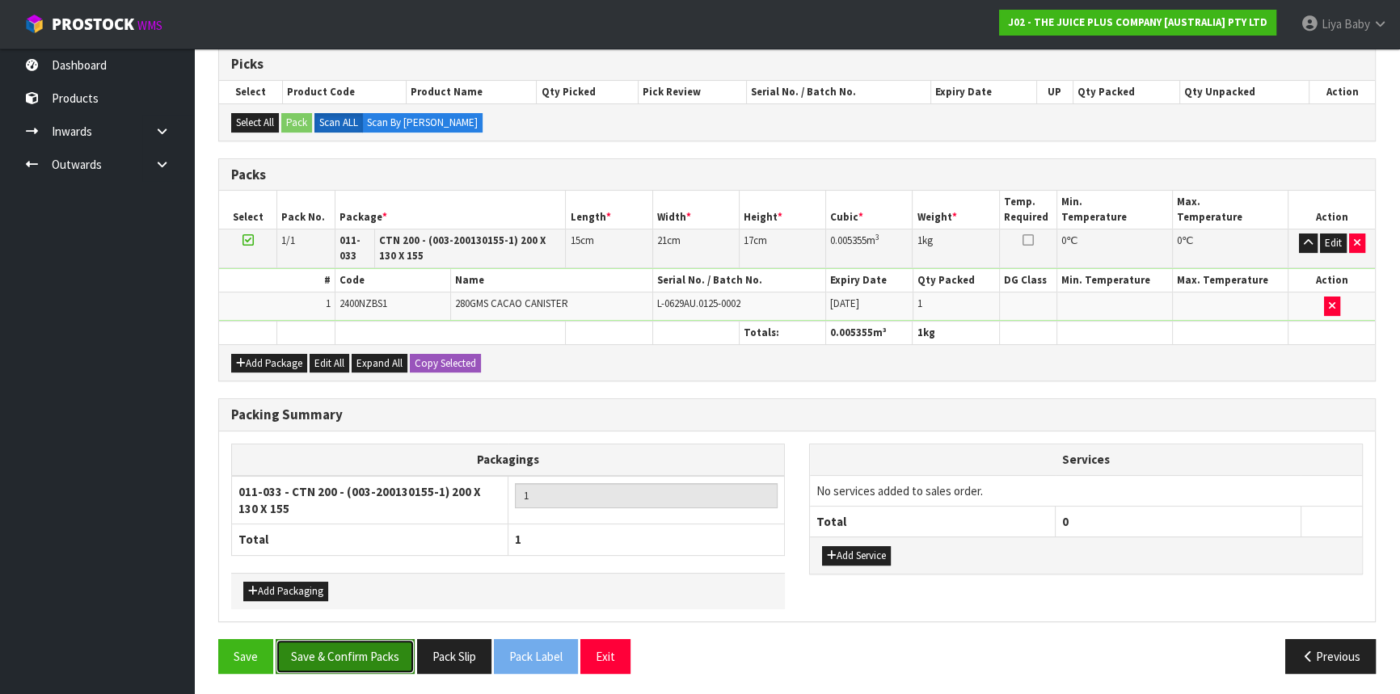
click at [357, 651] on button "Save & Confirm Packs" at bounding box center [345, 656] width 139 height 35
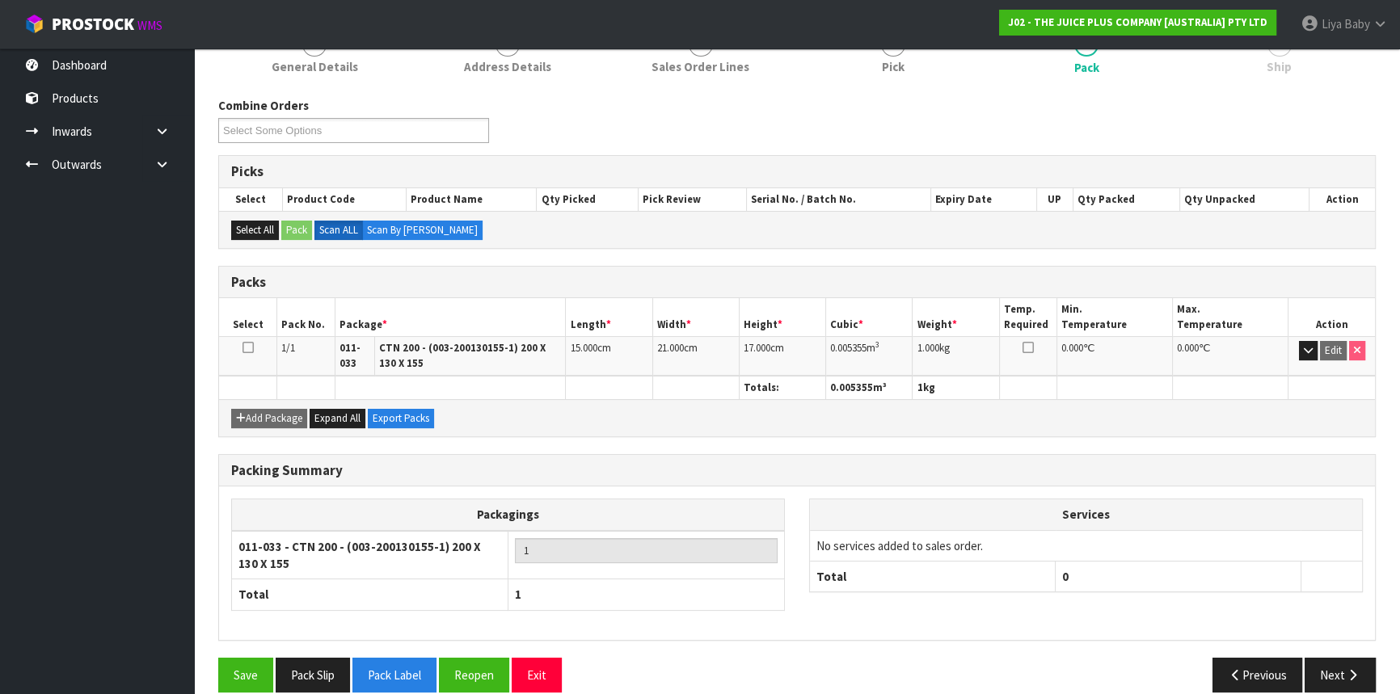
scroll to position [239, 0]
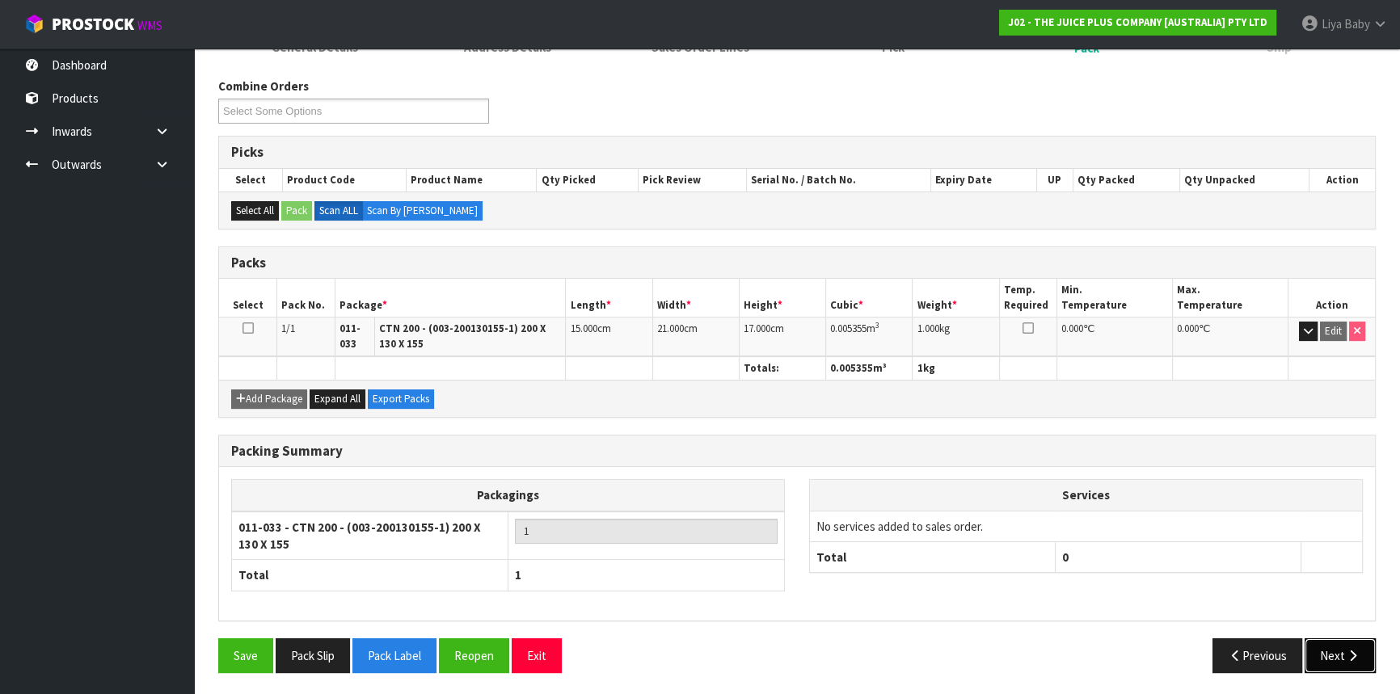
click at [1314, 648] on button "Next" at bounding box center [1340, 656] width 71 height 35
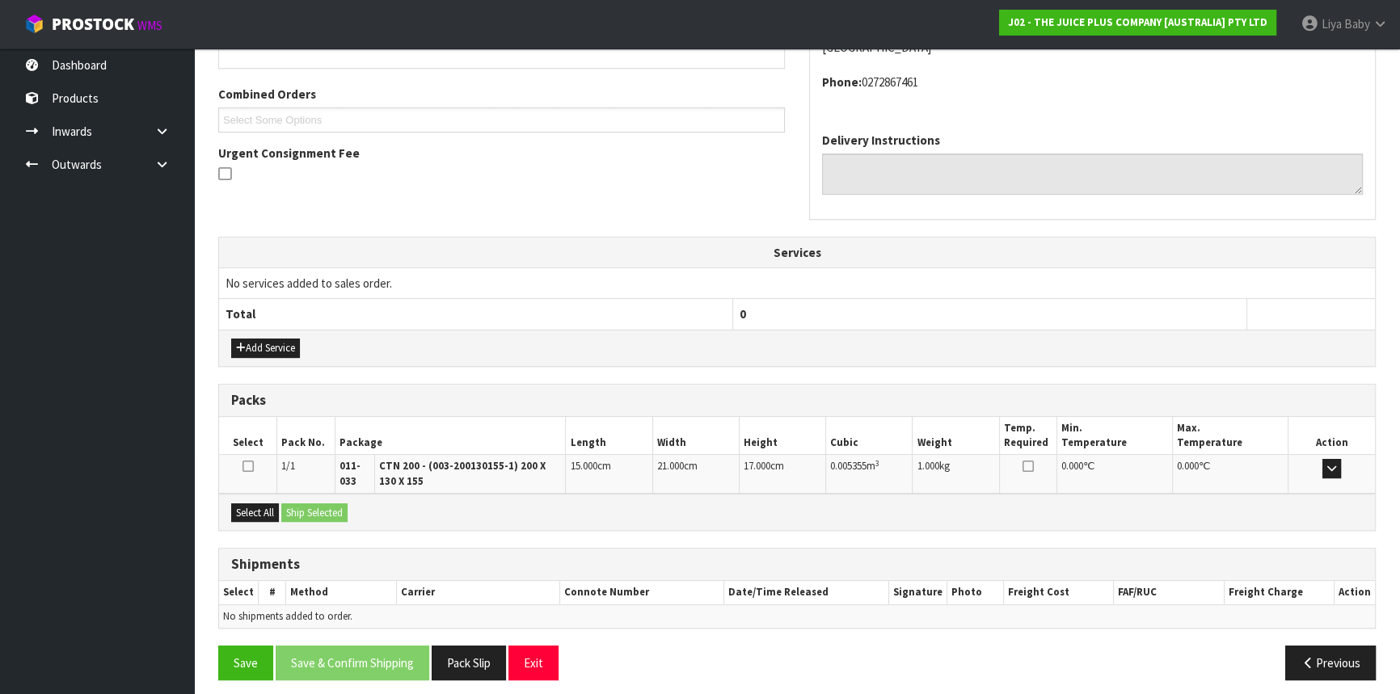
scroll to position [399, 0]
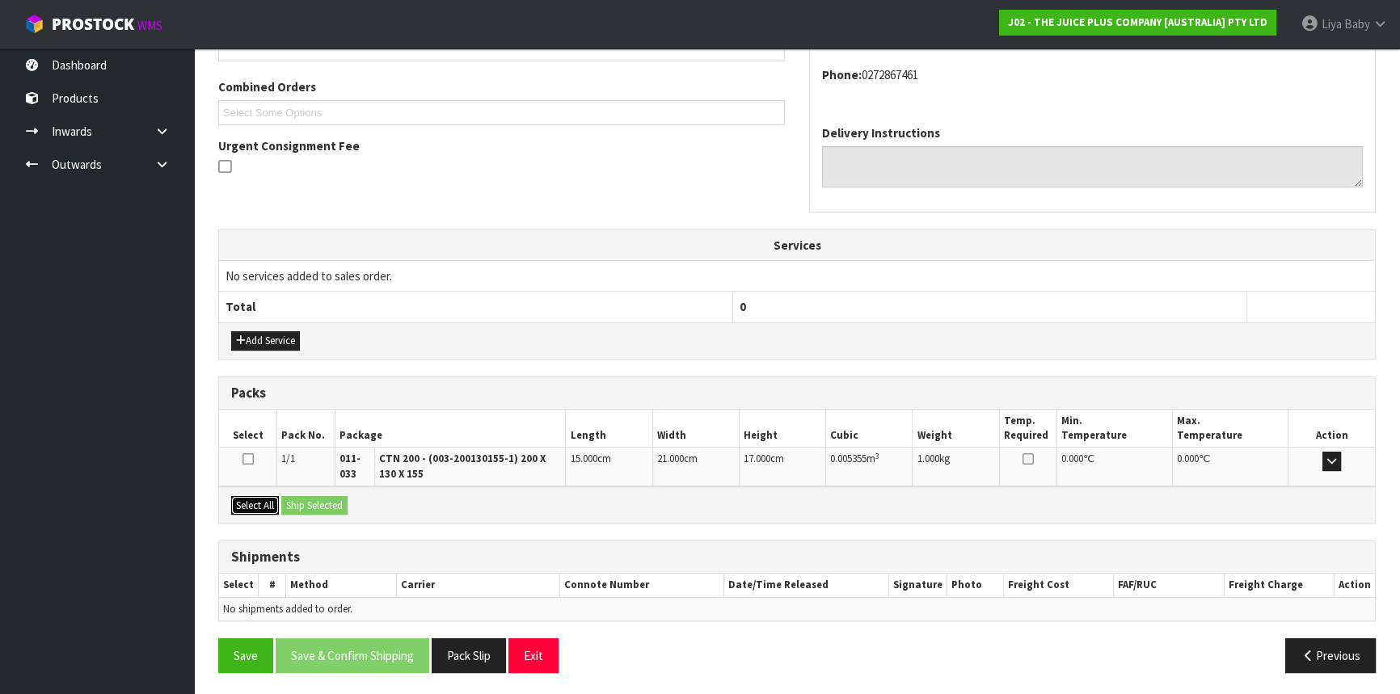
click at [258, 501] on button "Select All" at bounding box center [255, 505] width 48 height 19
click at [307, 499] on button "Ship Selected" at bounding box center [314, 505] width 66 height 19
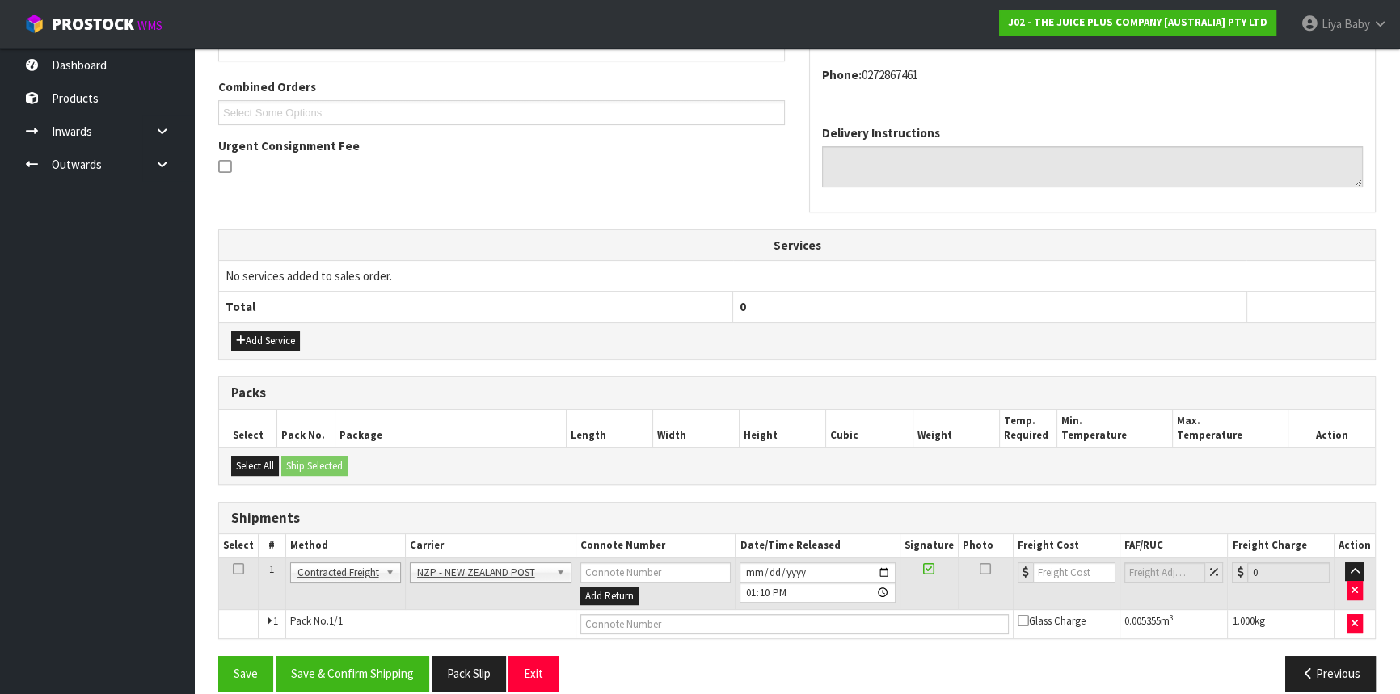
click at [240, 569] on icon at bounding box center [238, 569] width 11 height 1
click at [370, 680] on button "Save & Confirm Shipping" at bounding box center [353, 673] width 154 height 35
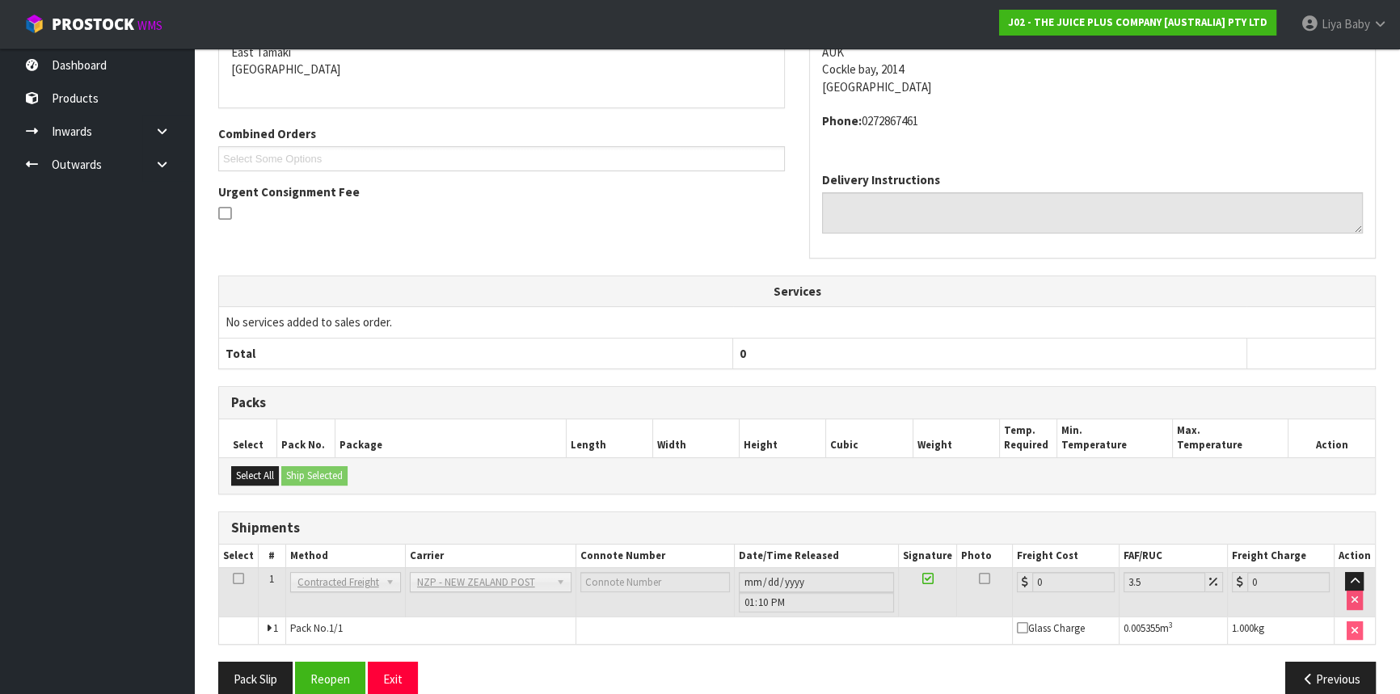
scroll to position [395, 0]
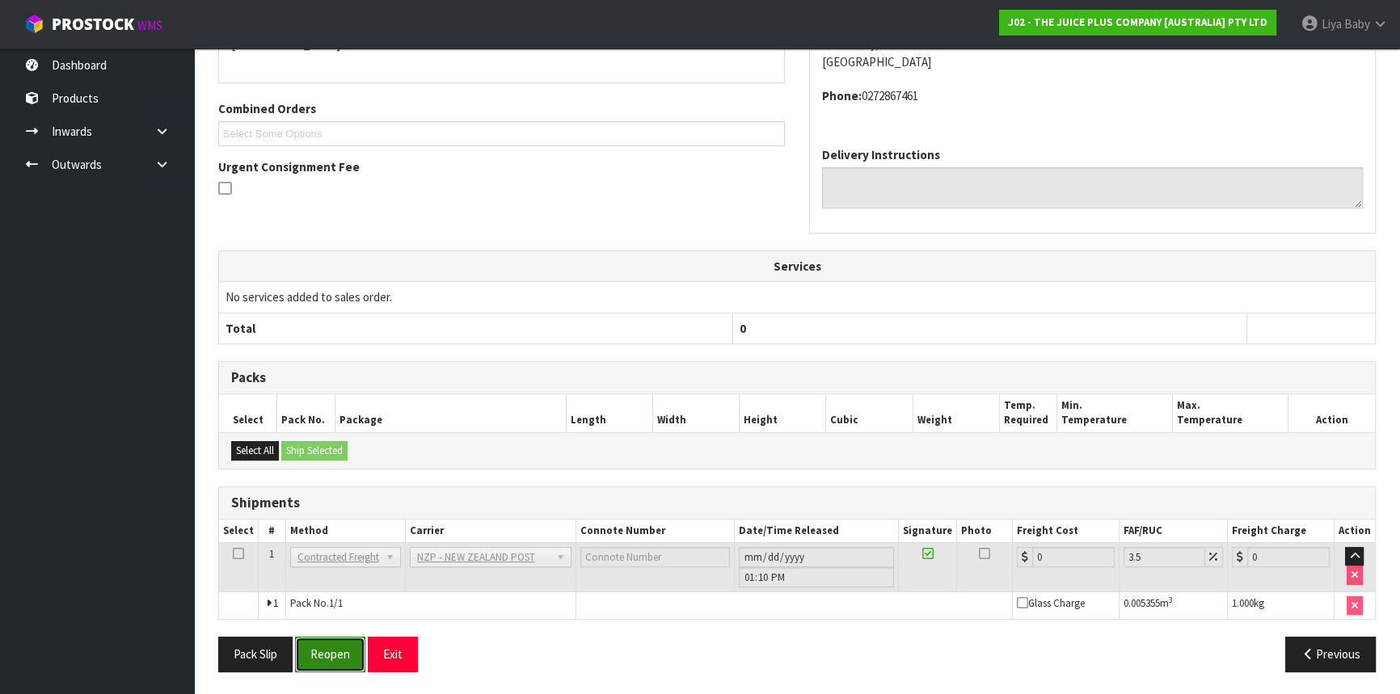
click at [335, 652] on button "Reopen" at bounding box center [330, 654] width 70 height 35
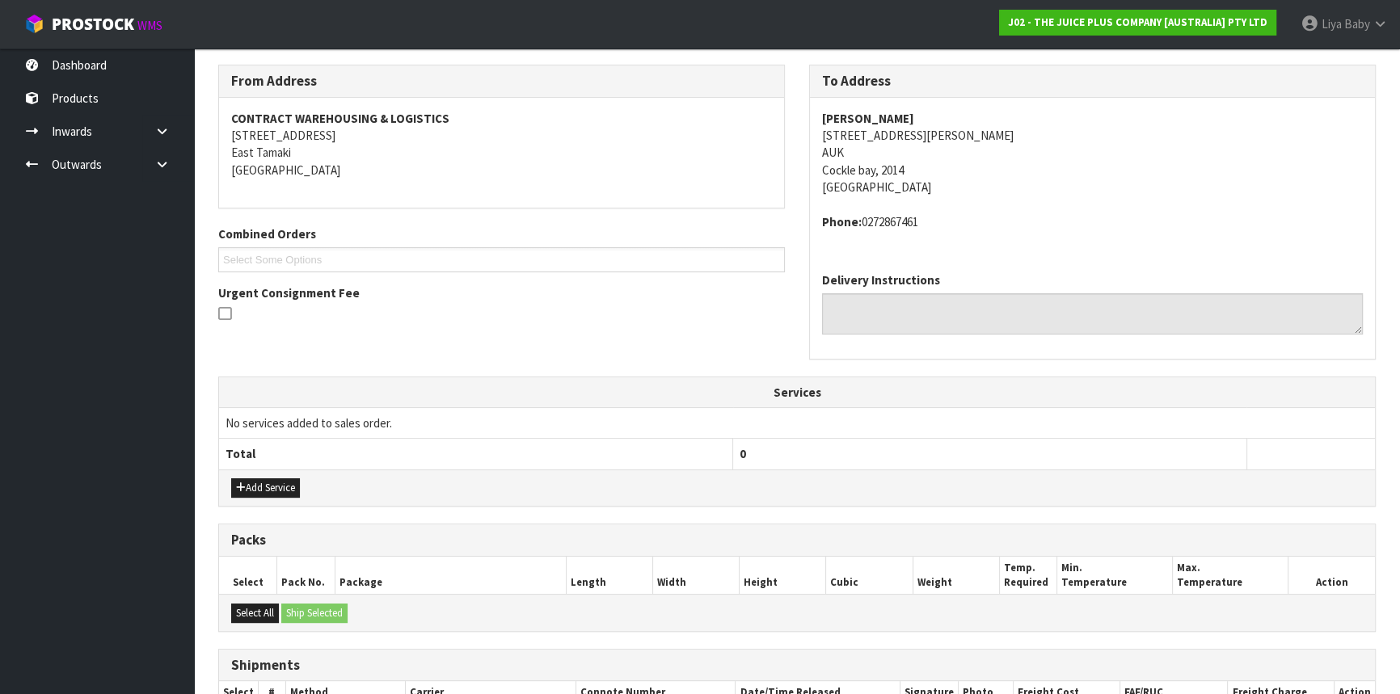
scroll to position [432, 0]
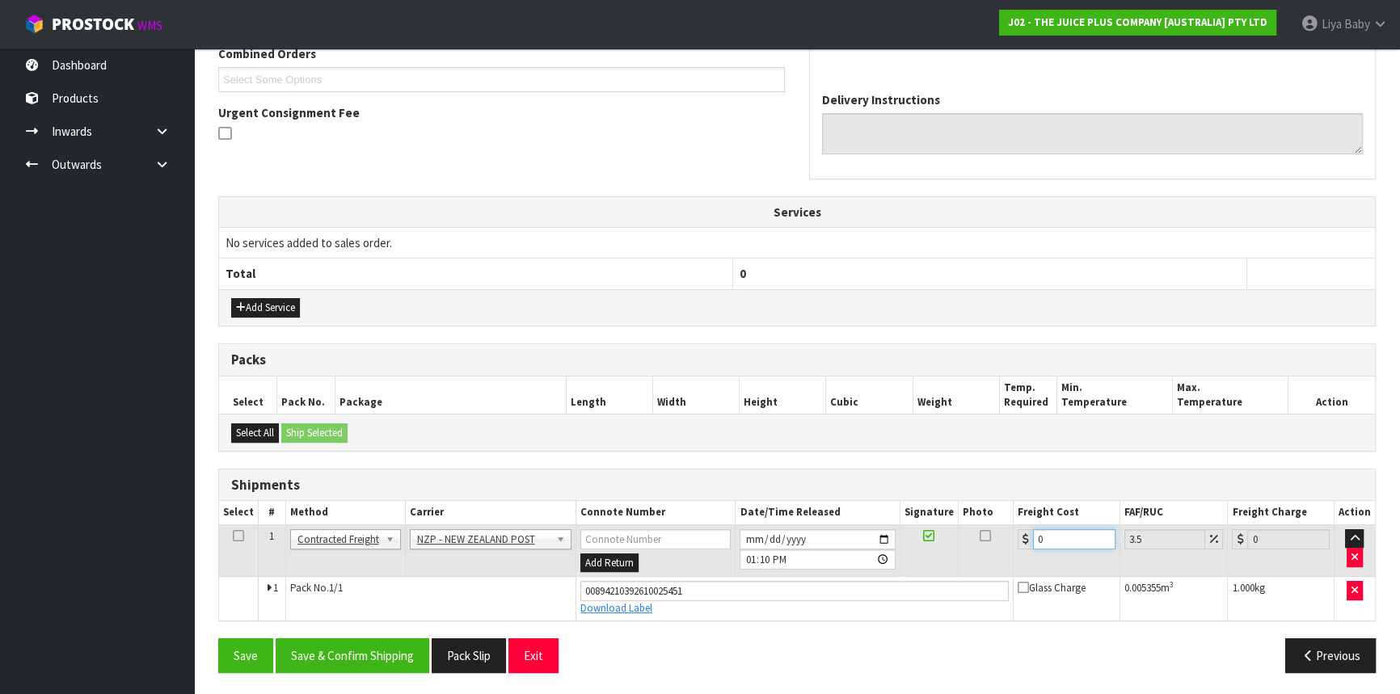
click at [1042, 541] on input "0" at bounding box center [1074, 539] width 82 height 20
click at [238, 536] on icon at bounding box center [238, 536] width 11 height 1
click at [339, 655] on button "Save & Confirm Shipping" at bounding box center [353, 656] width 154 height 35
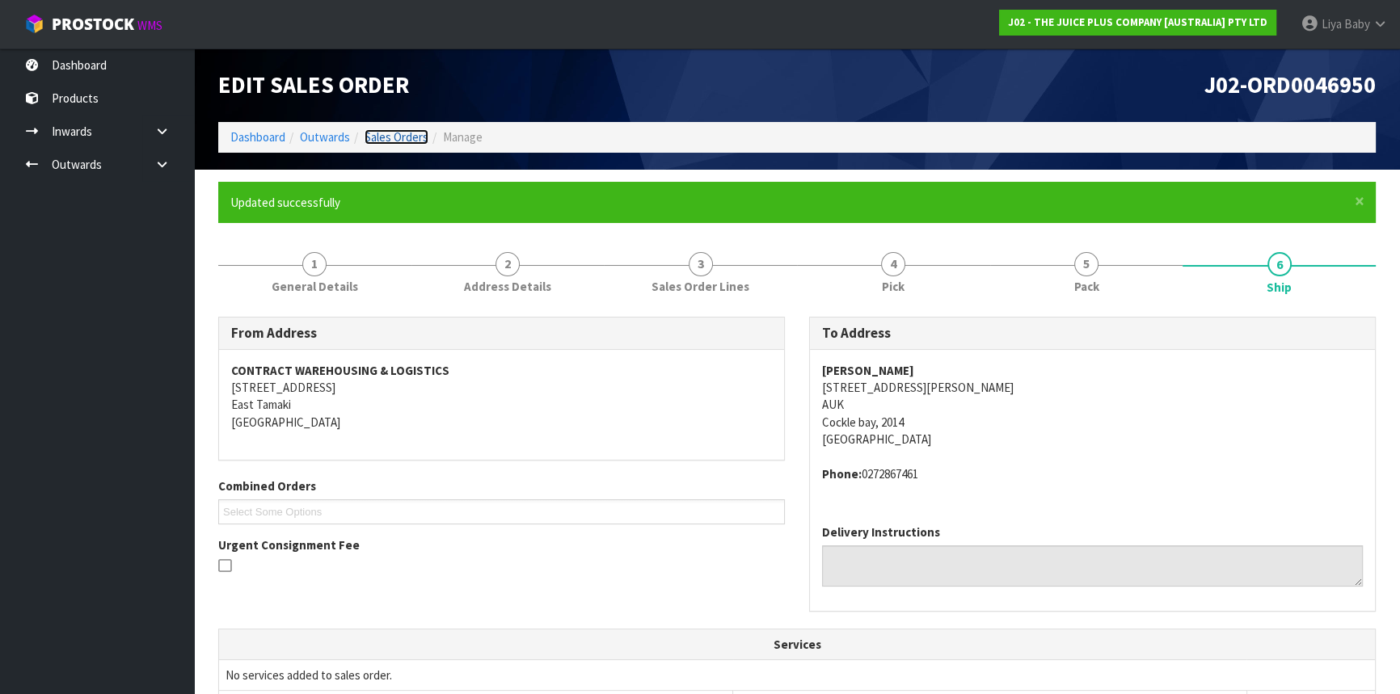
click at [382, 133] on link "Sales Orders" at bounding box center [397, 136] width 64 height 15
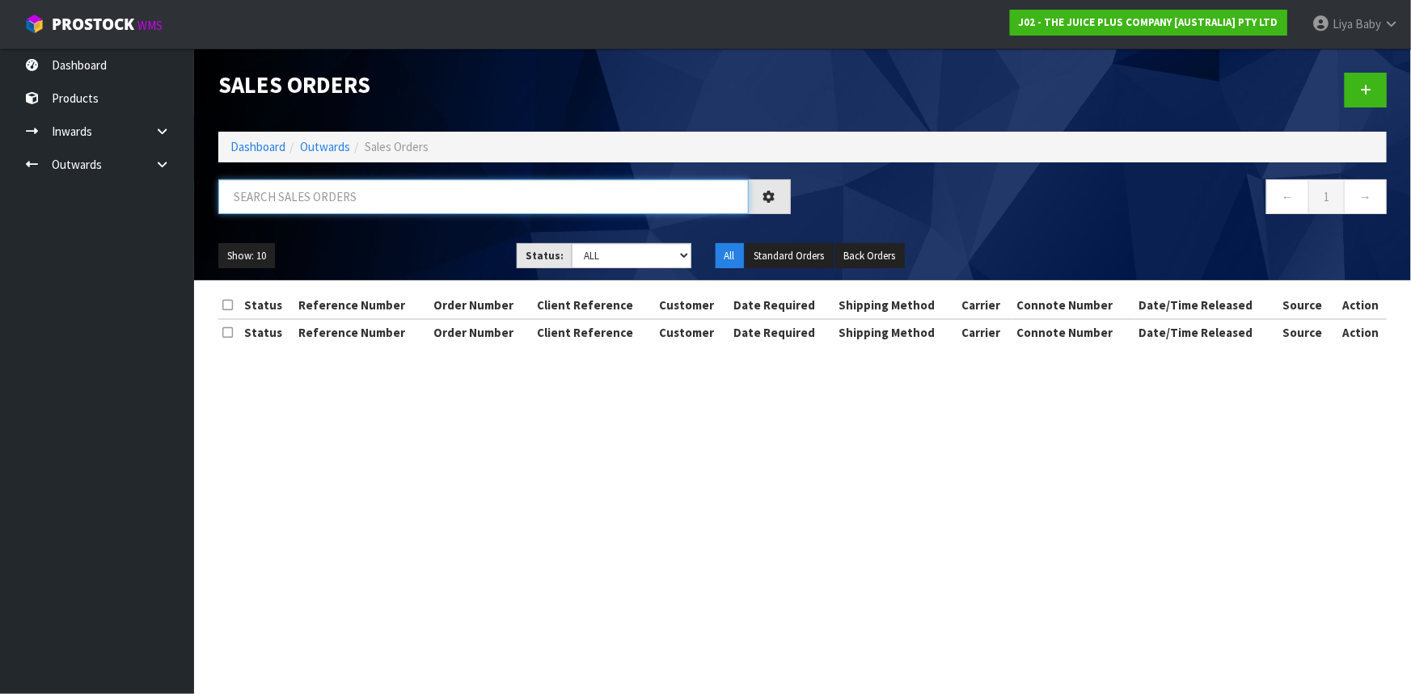
click at [382, 197] on input "text" at bounding box center [483, 196] width 530 height 35
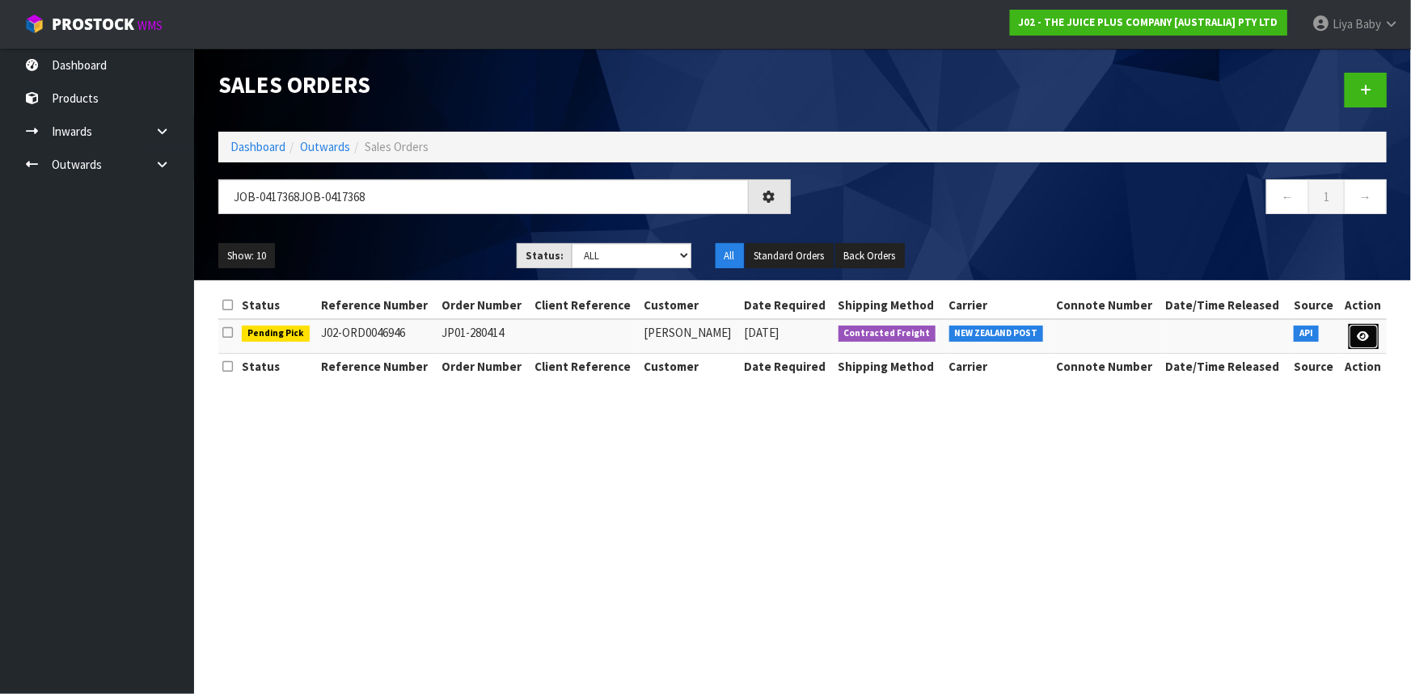
click at [1362, 335] on icon at bounding box center [1363, 336] width 12 height 11
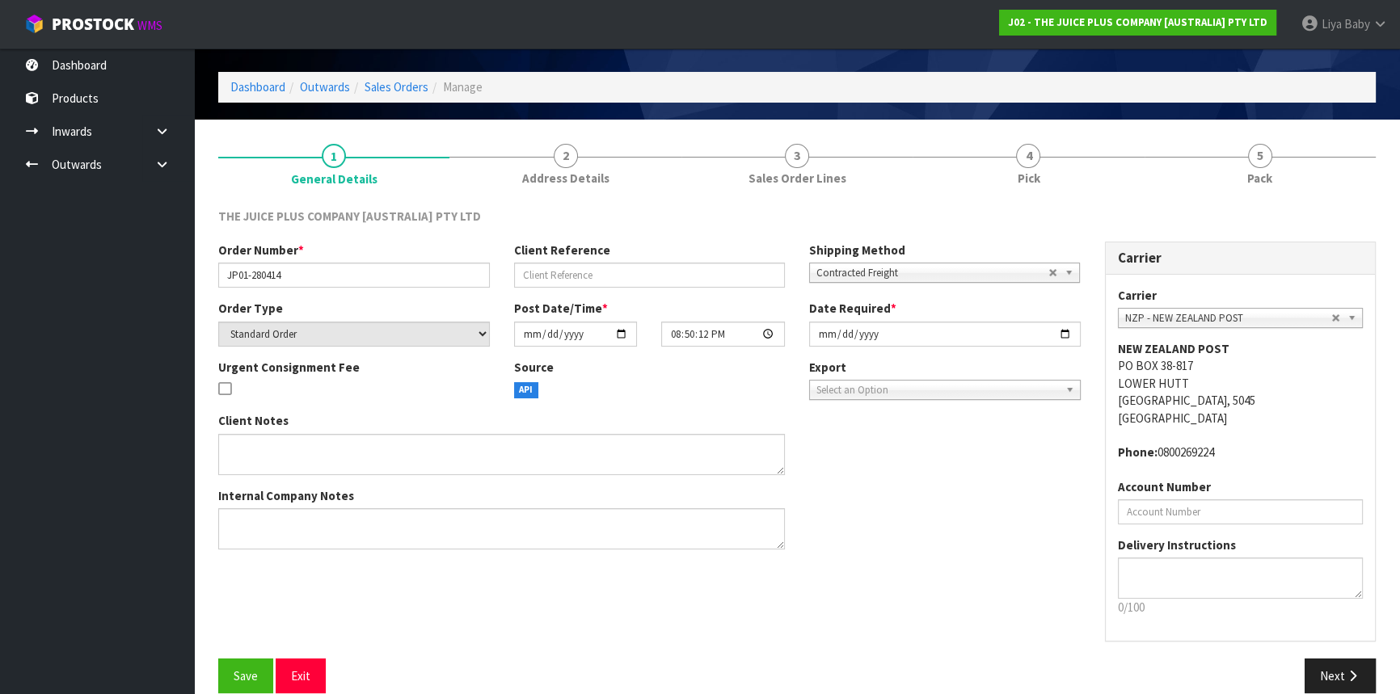
scroll to position [73, 0]
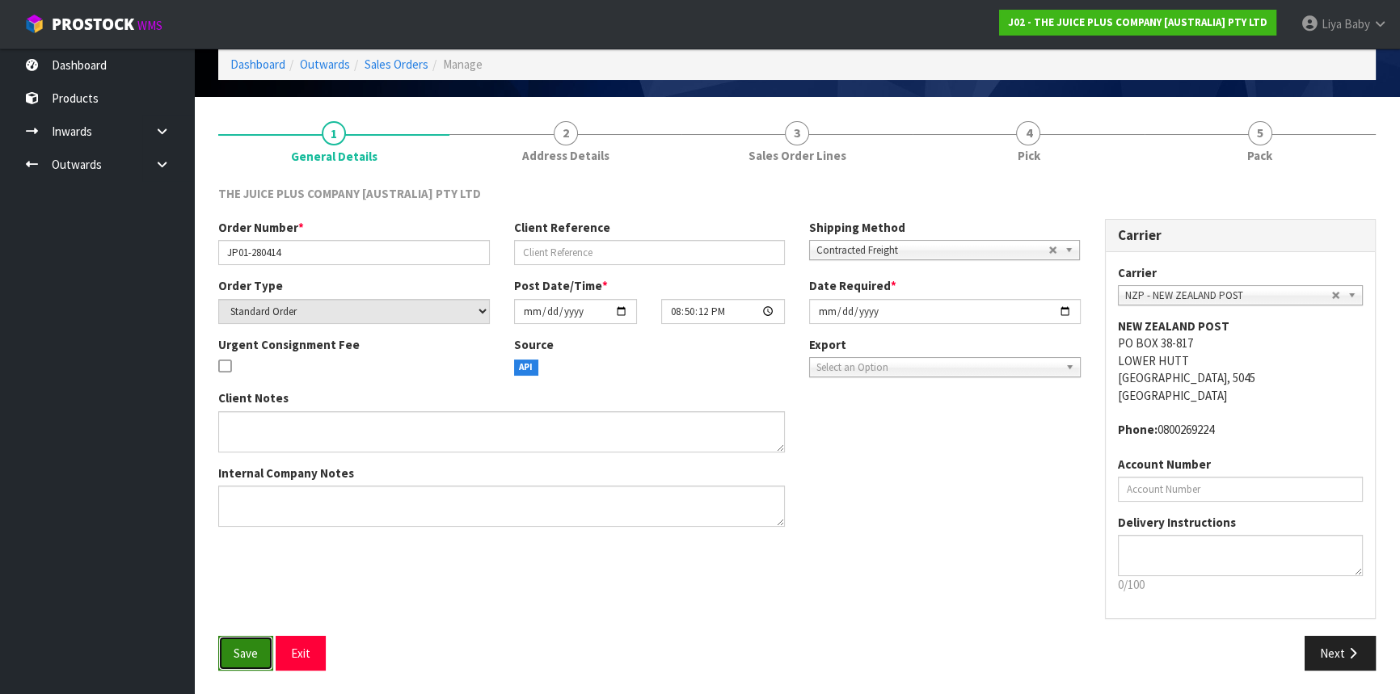
click at [246, 654] on span "Save" at bounding box center [246, 653] width 24 height 15
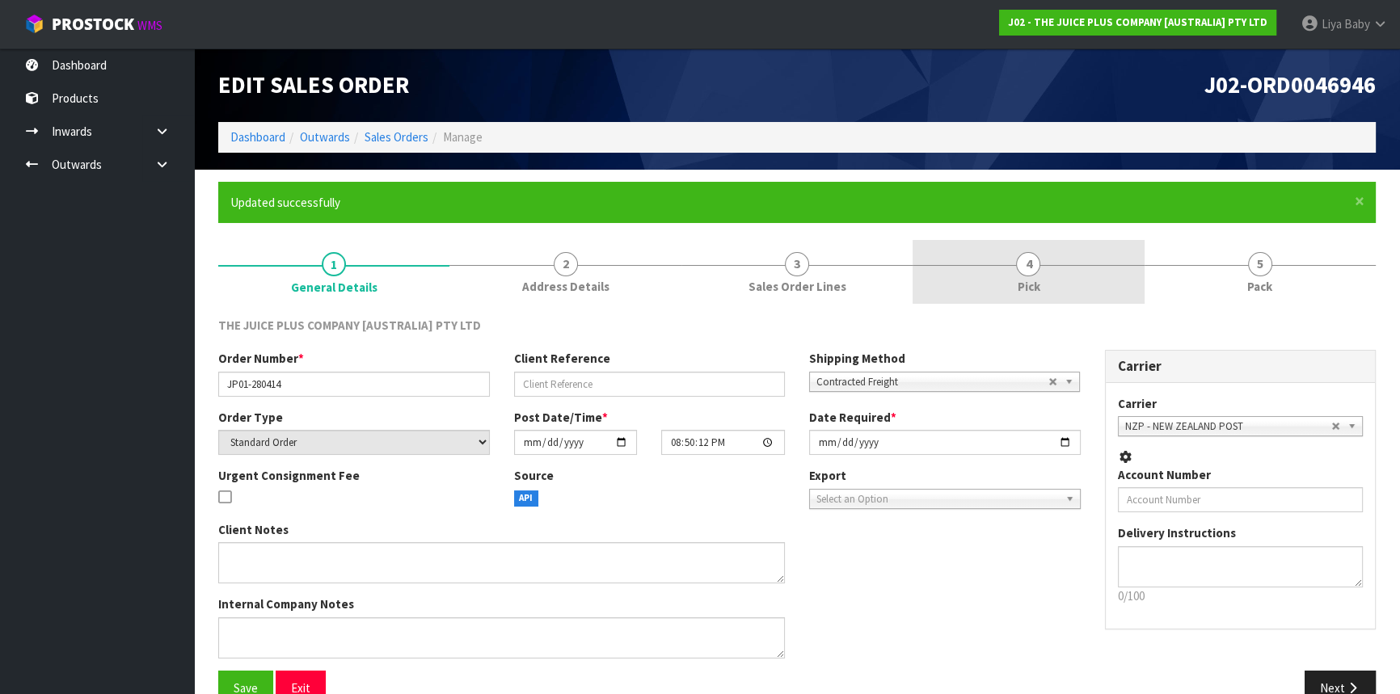
click at [1078, 281] on link "4 Pick" at bounding box center [1028, 272] width 231 height 64
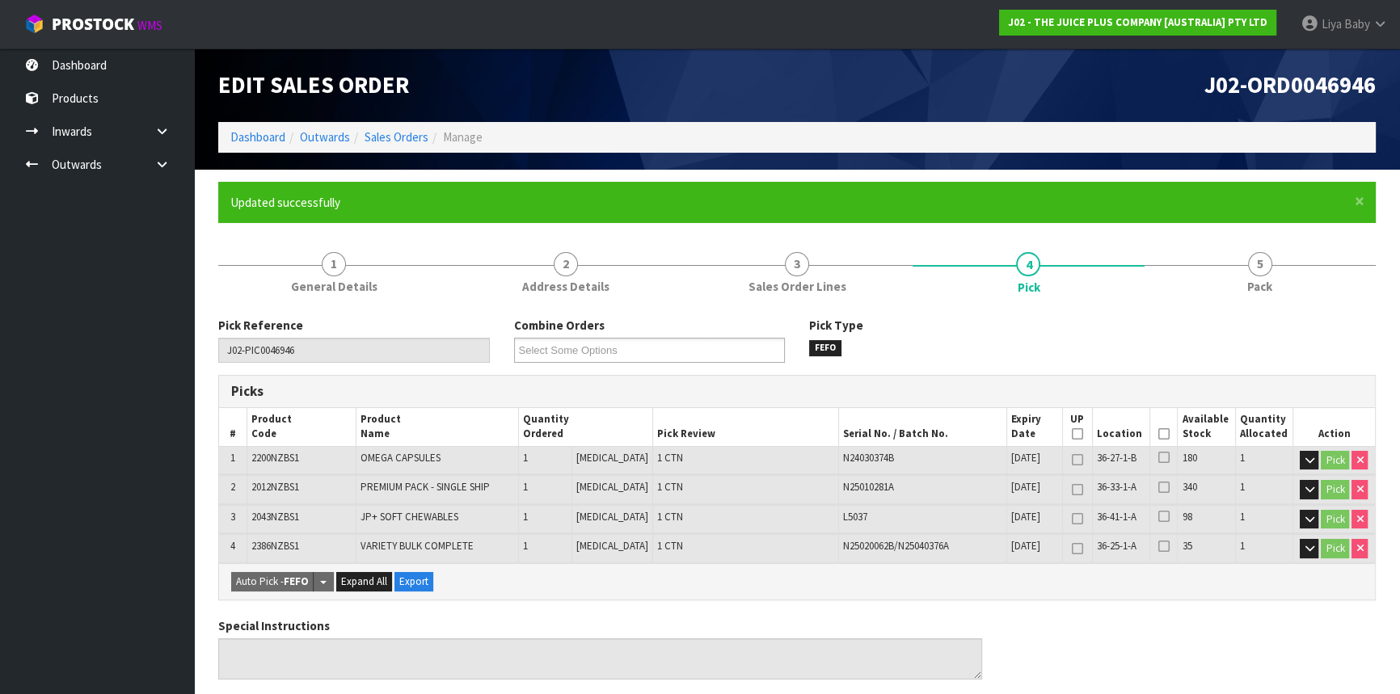
click at [1162, 434] on icon at bounding box center [1163, 434] width 11 height 1
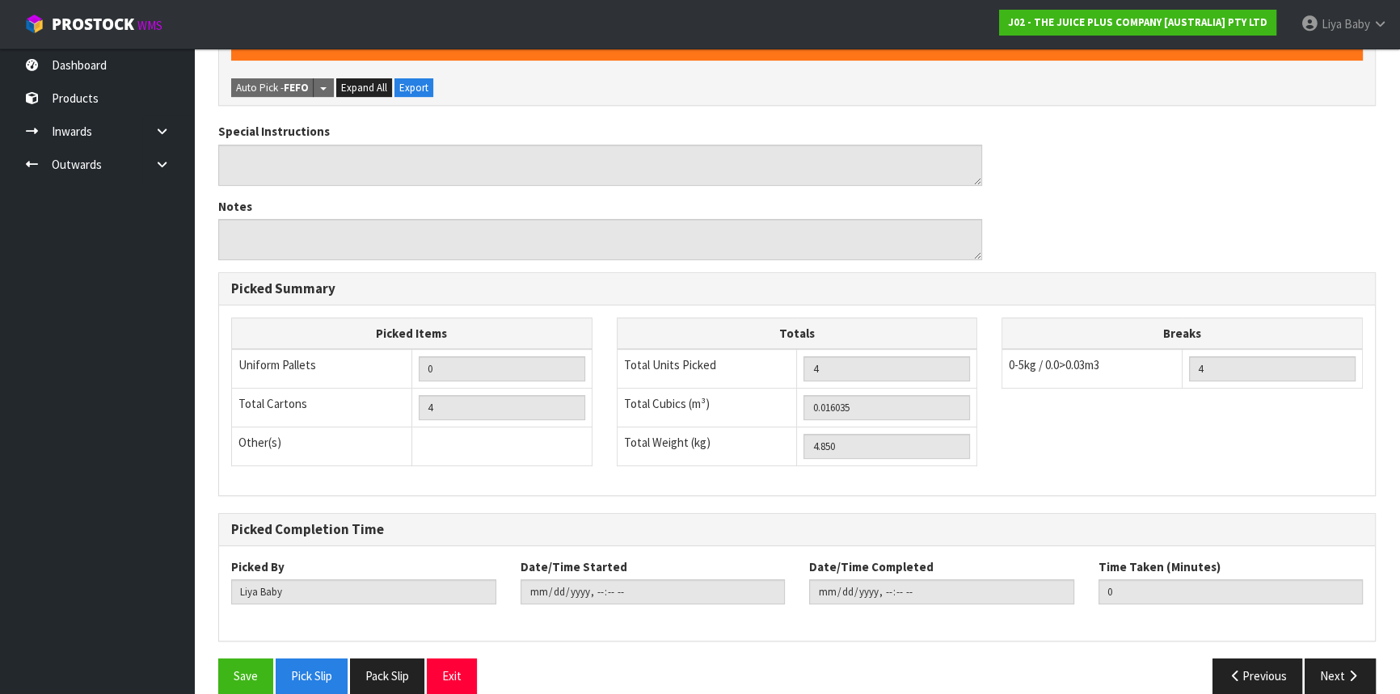
scroll to position [573, 0]
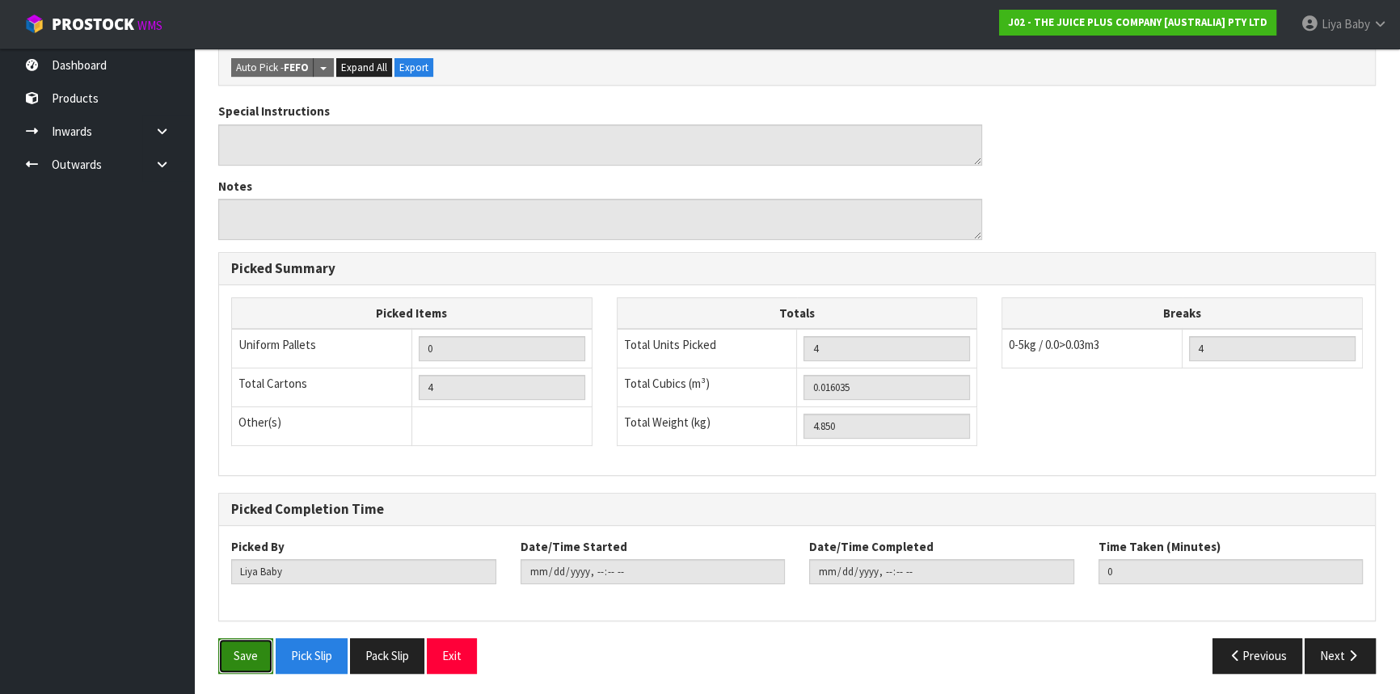
click at [236, 654] on button "Save" at bounding box center [245, 656] width 55 height 35
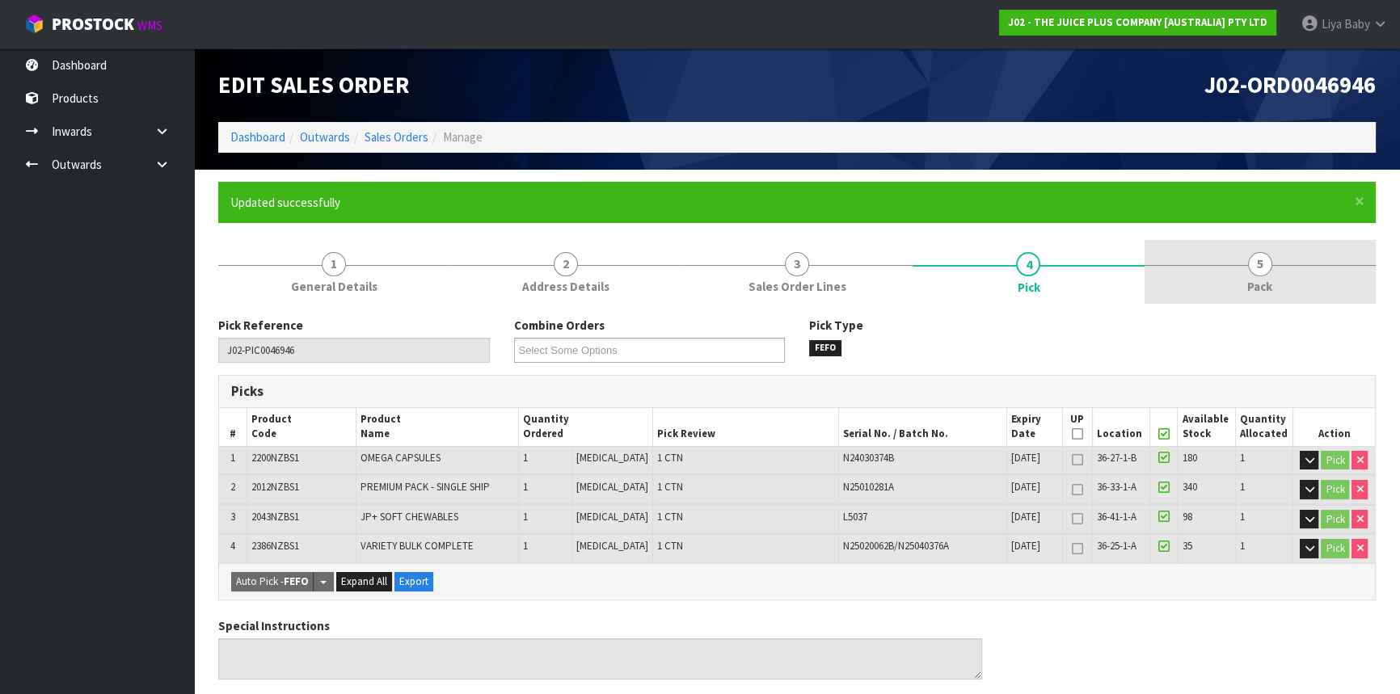
click at [1224, 262] on link "5 Pack" at bounding box center [1260, 272] width 231 height 64
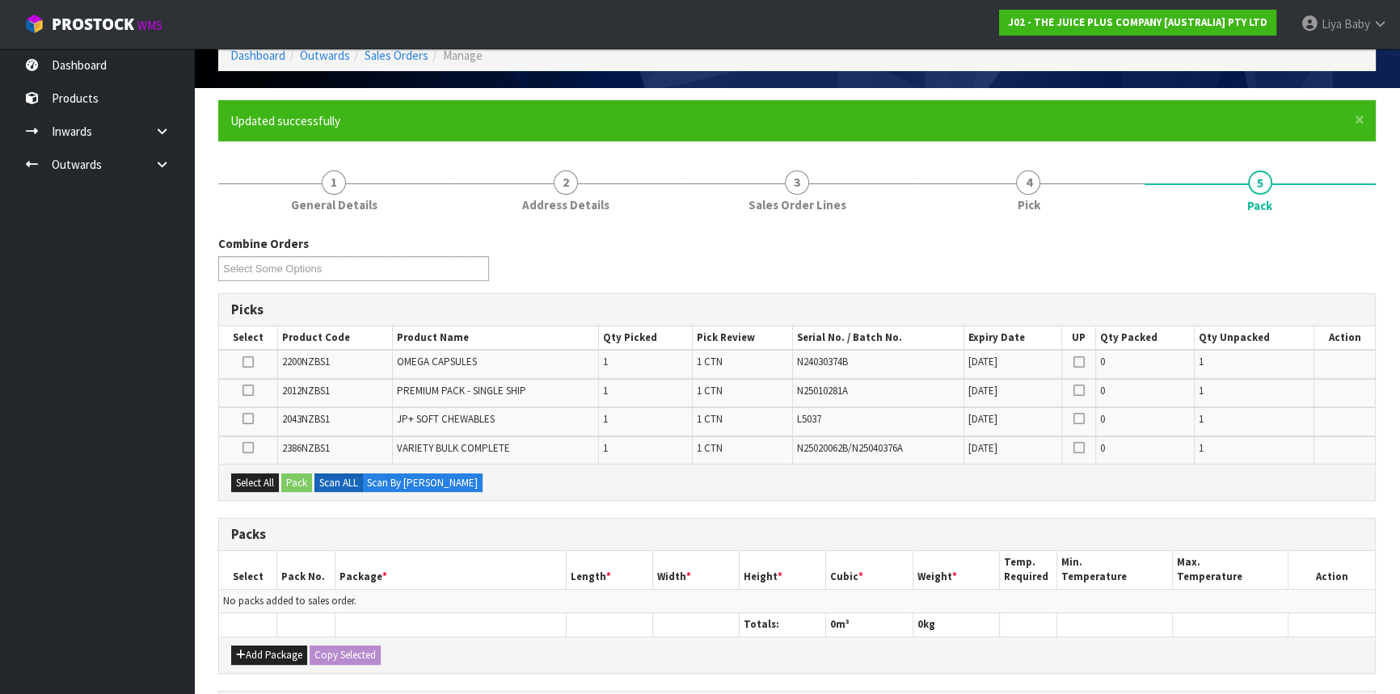
scroll to position [146, 0]
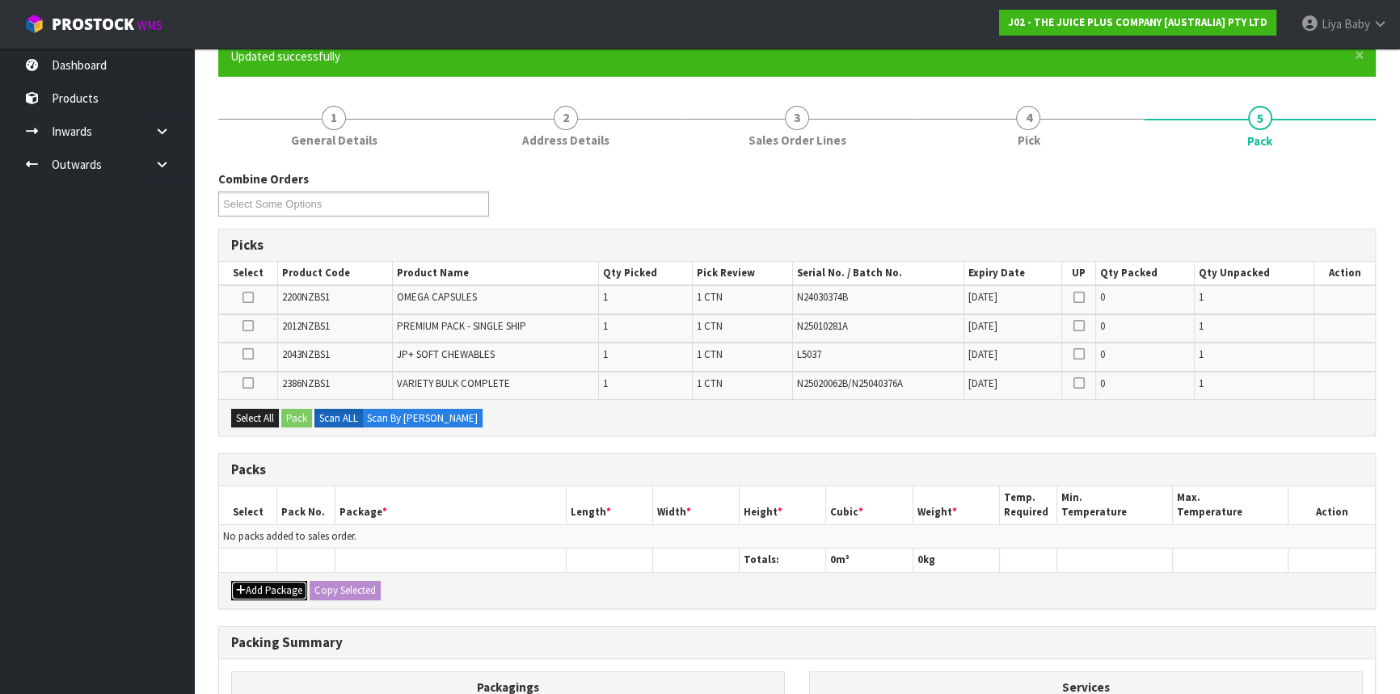
click at [268, 586] on button "Add Package" at bounding box center [269, 590] width 76 height 19
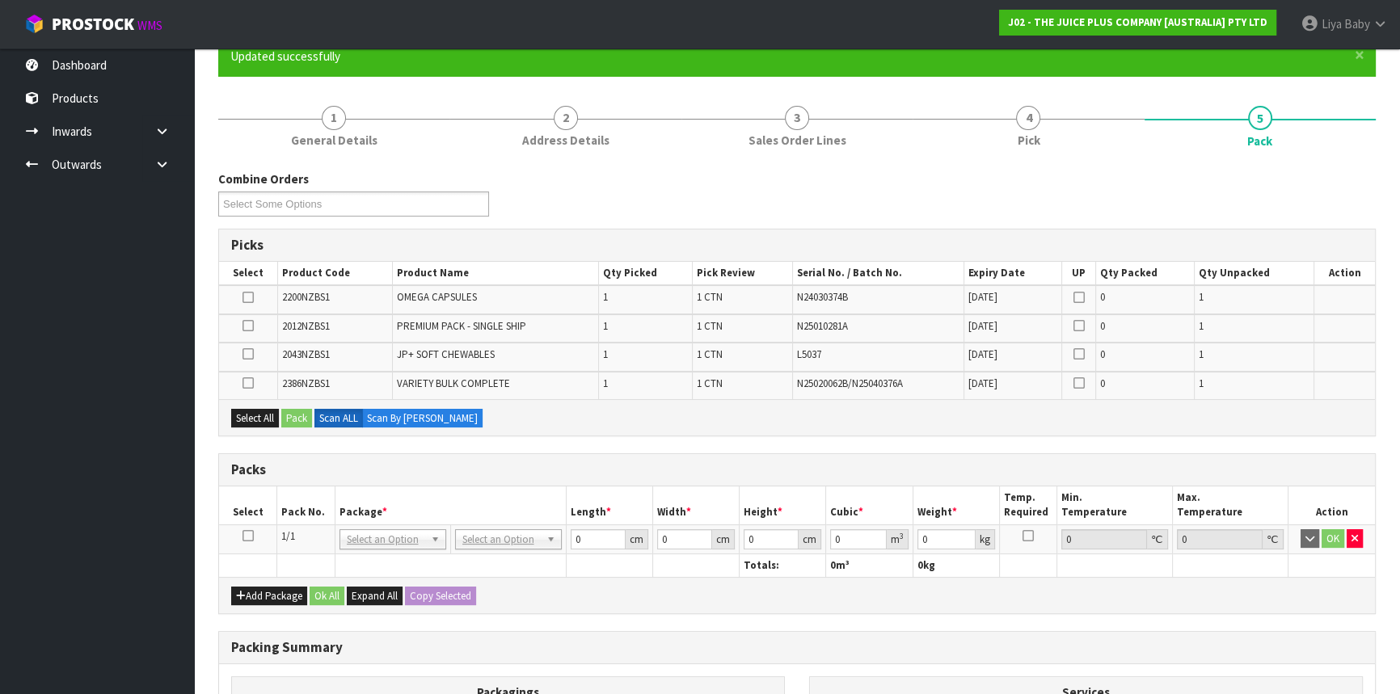
click at [252, 536] on icon at bounding box center [248, 536] width 11 height 1
click at [248, 417] on button "Select All" at bounding box center [255, 418] width 48 height 19
click at [302, 420] on button "Pack" at bounding box center [296, 418] width 31 height 19
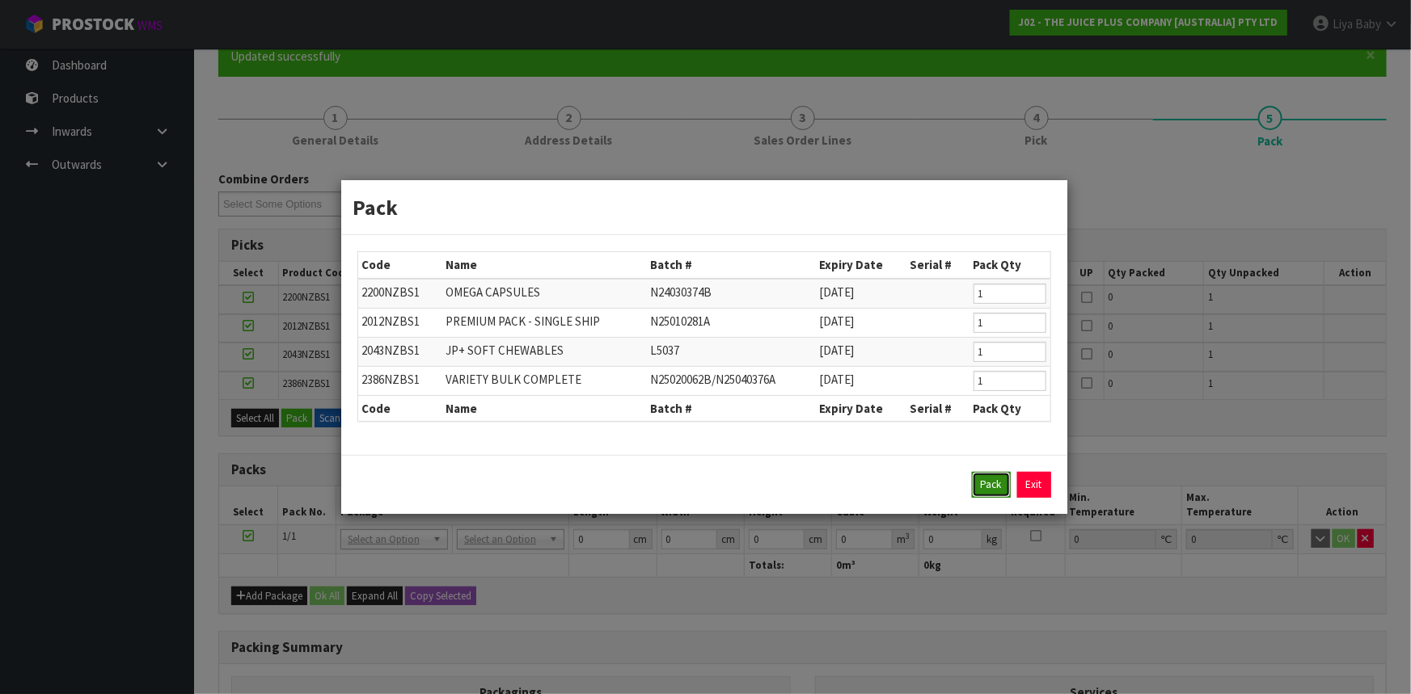
click at [993, 489] on button "Pack" at bounding box center [991, 485] width 39 height 26
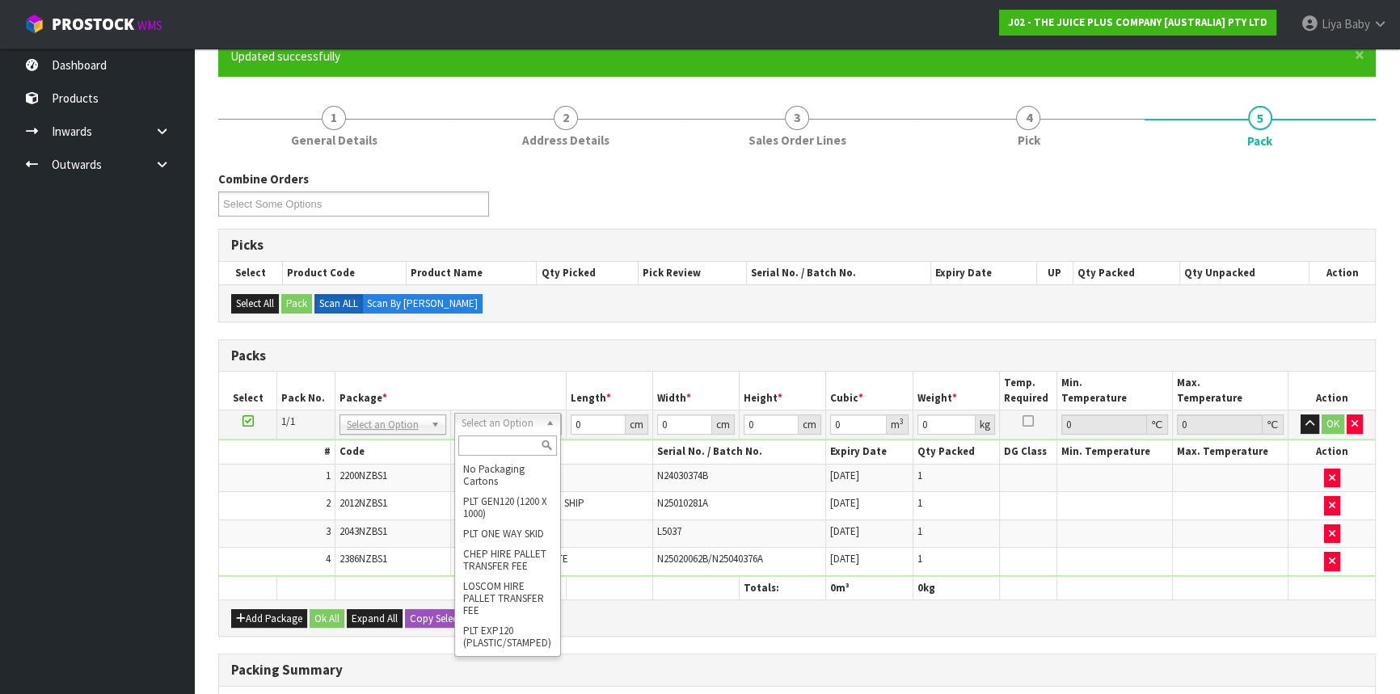
click at [499, 440] on input "text" at bounding box center [507, 446] width 99 height 20
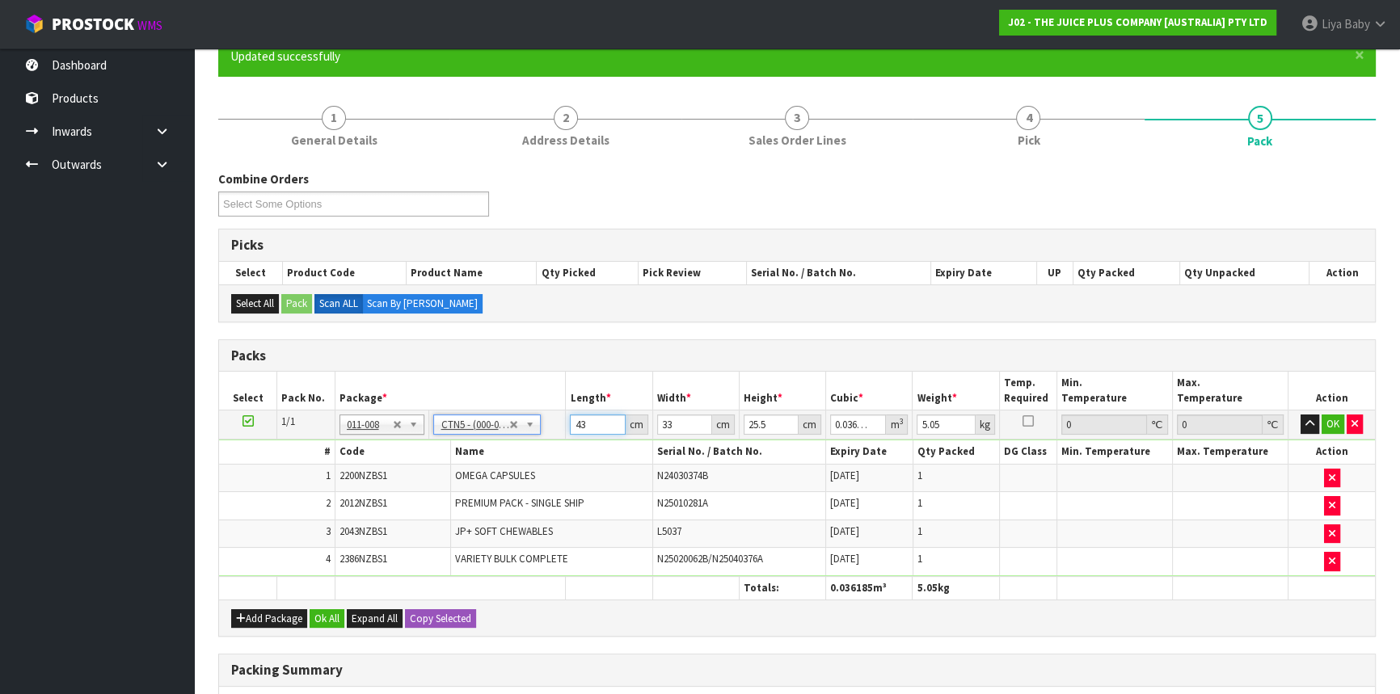
click at [583, 420] on input "43" at bounding box center [597, 425] width 55 height 20
click at [315, 618] on button "Ok All" at bounding box center [327, 619] width 35 height 19
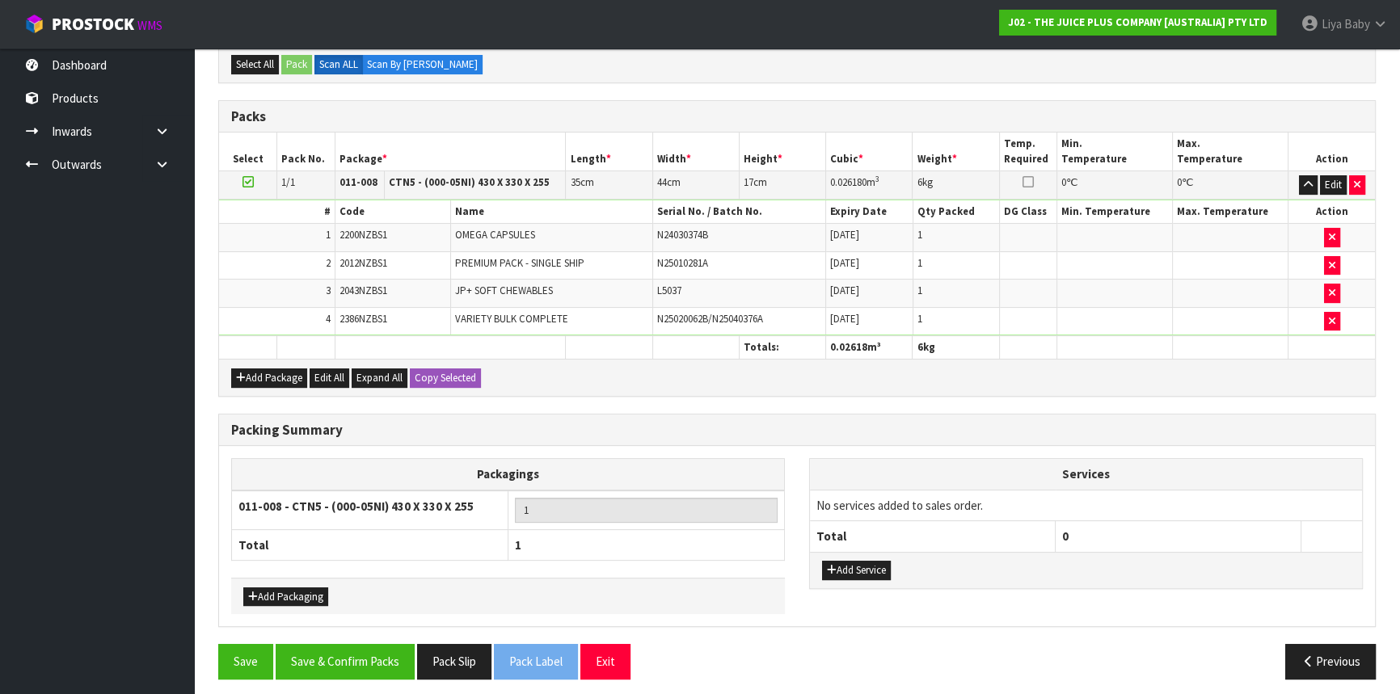
scroll to position [390, 0]
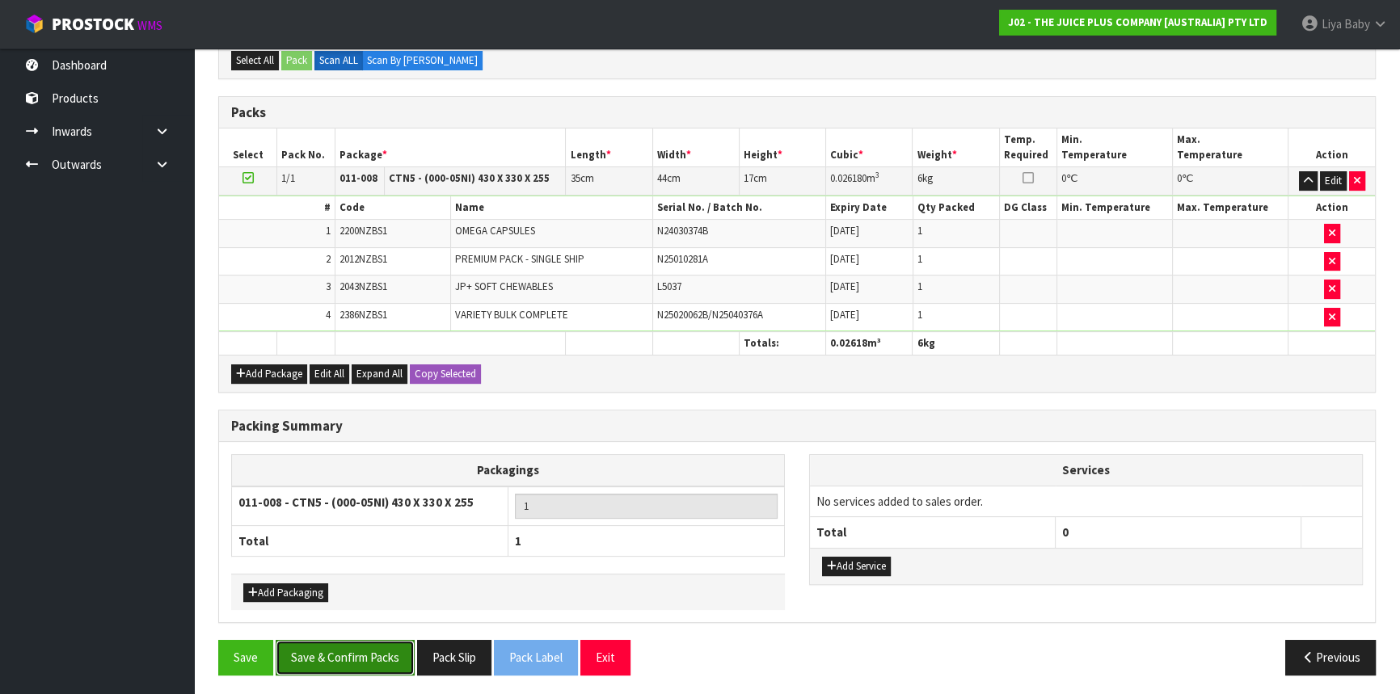
click at [358, 660] on button "Save & Confirm Packs" at bounding box center [345, 657] width 139 height 35
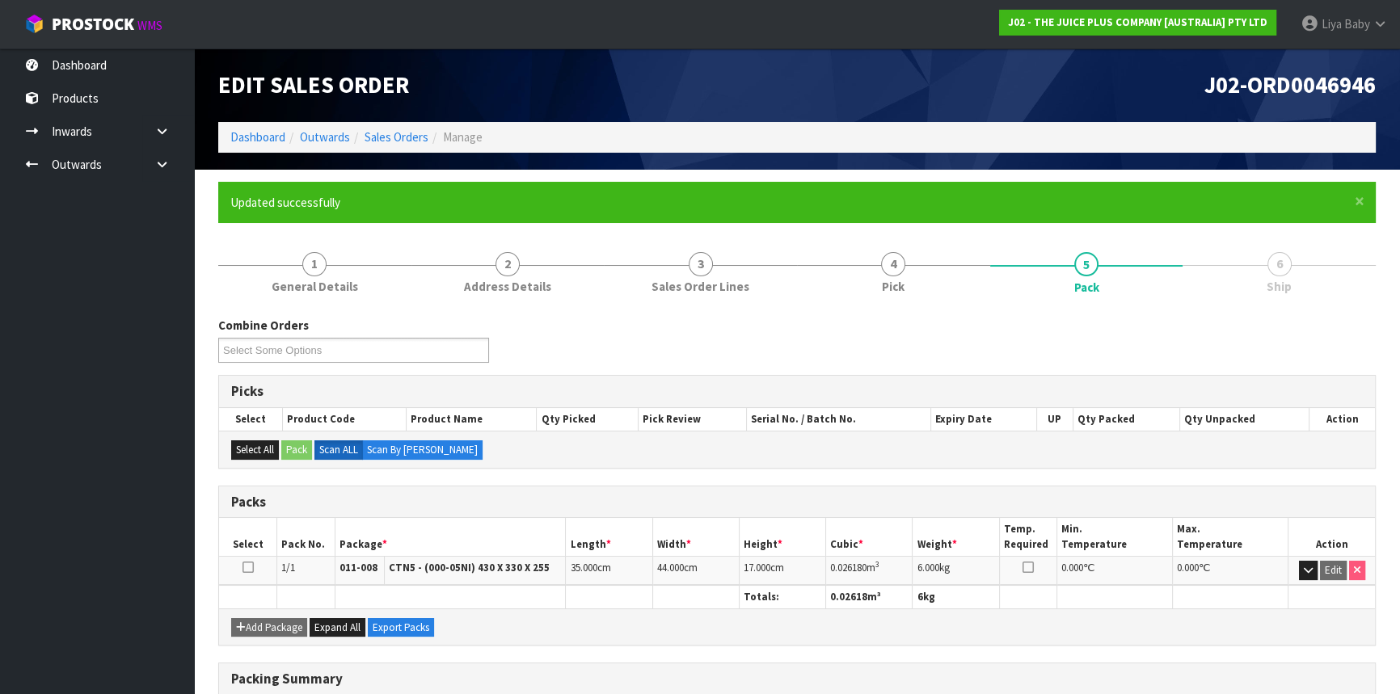
scroll to position [218, 0]
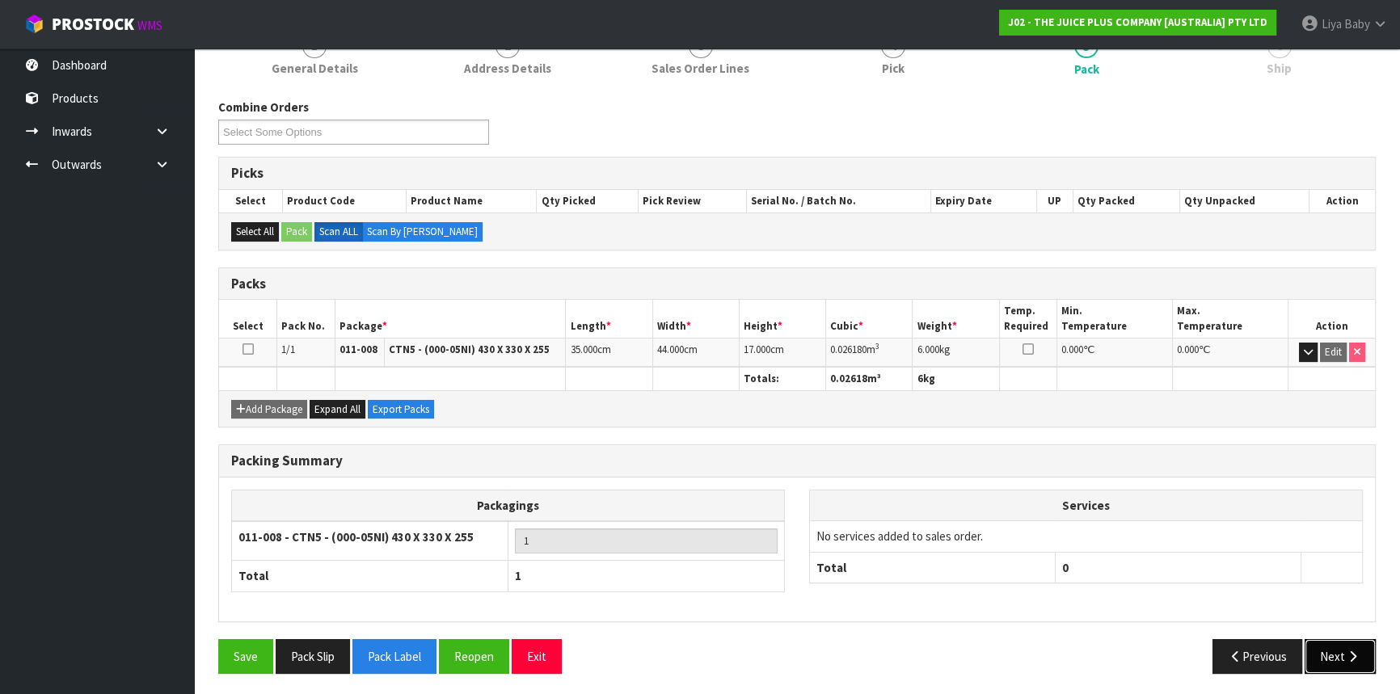
click at [1327, 655] on button "Next" at bounding box center [1340, 656] width 71 height 35
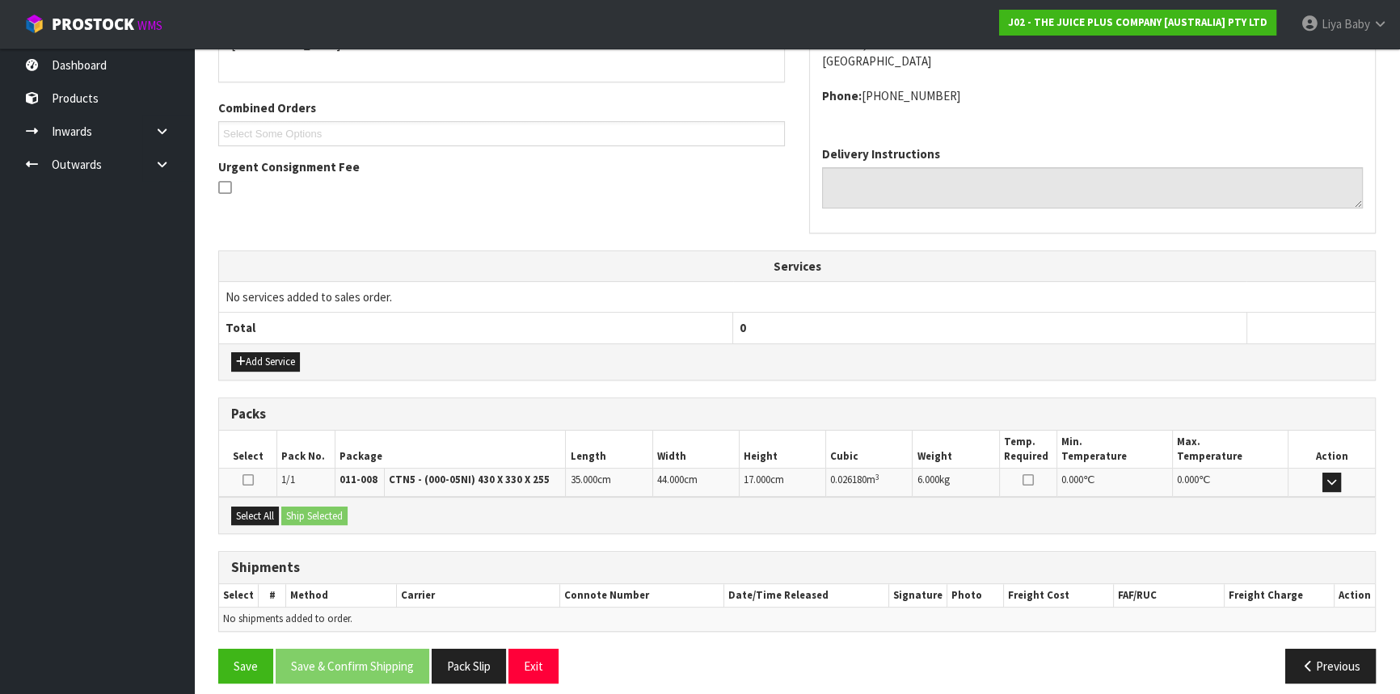
scroll to position [388, 0]
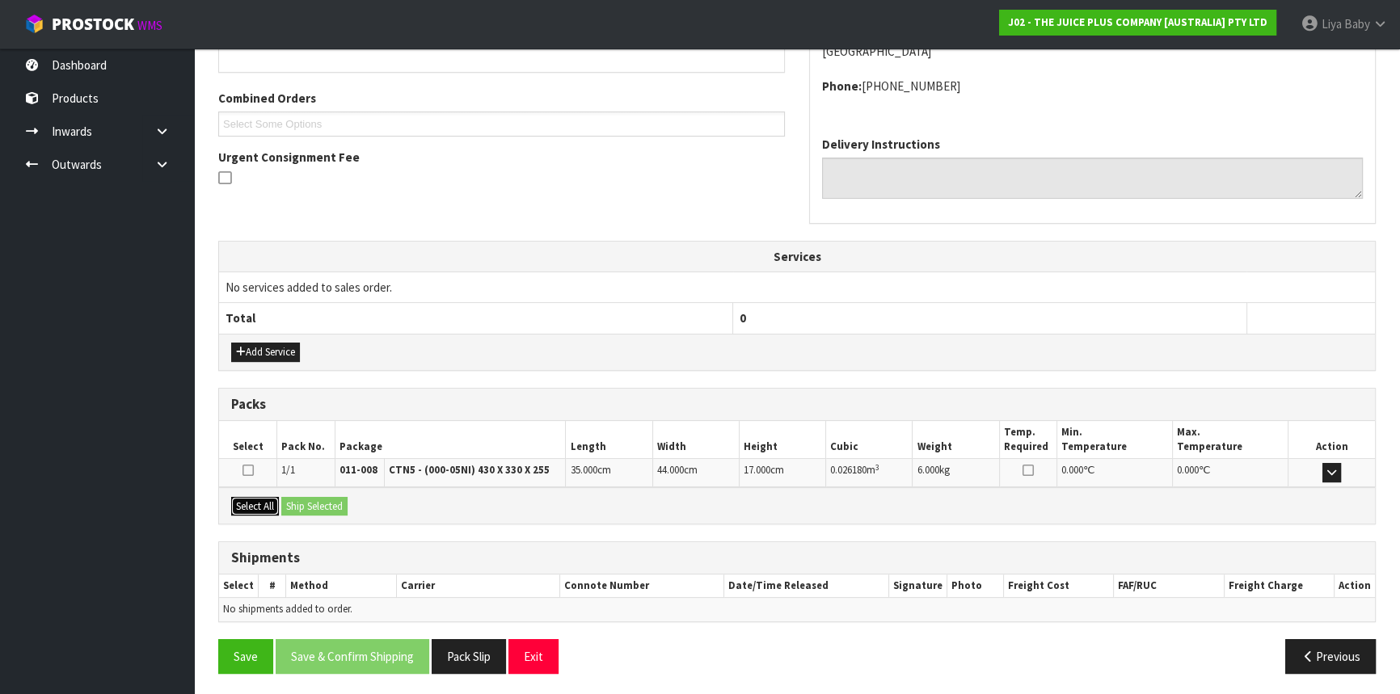
click at [264, 509] on button "Select All" at bounding box center [255, 506] width 48 height 19
click at [300, 504] on button "Ship Selected" at bounding box center [314, 506] width 66 height 19
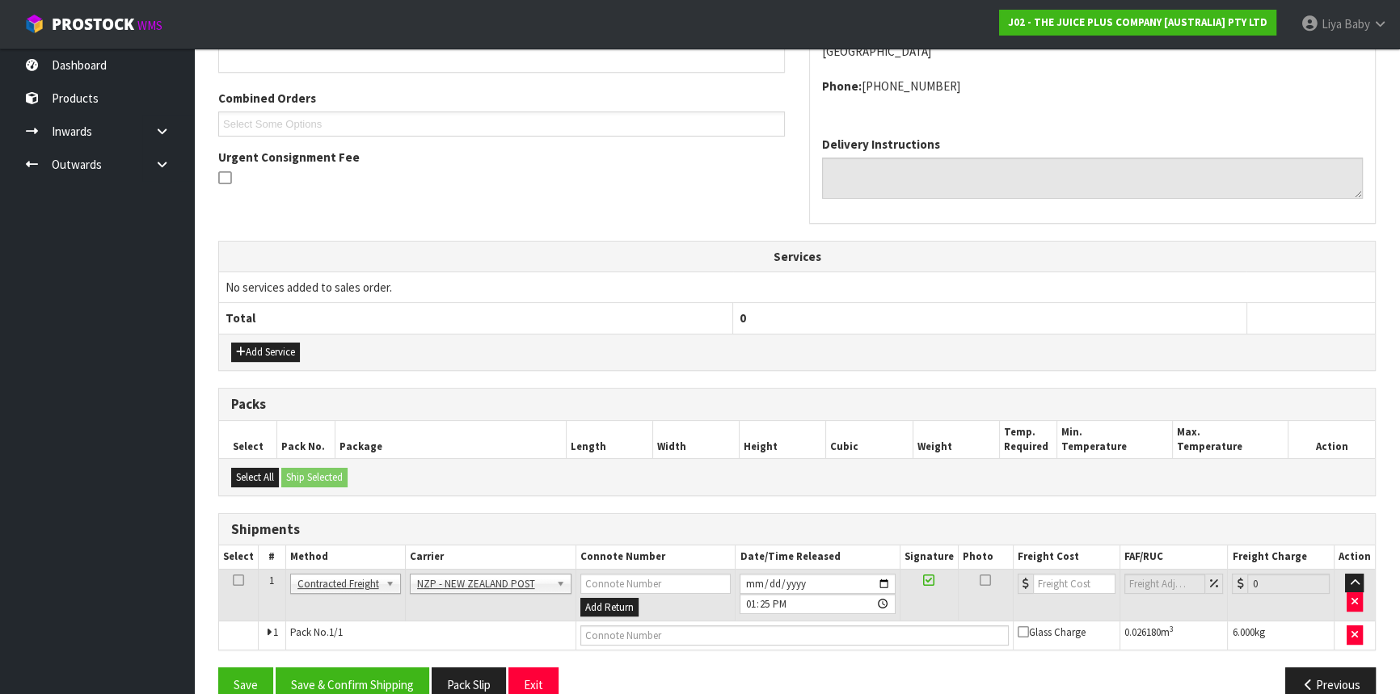
scroll to position [417, 0]
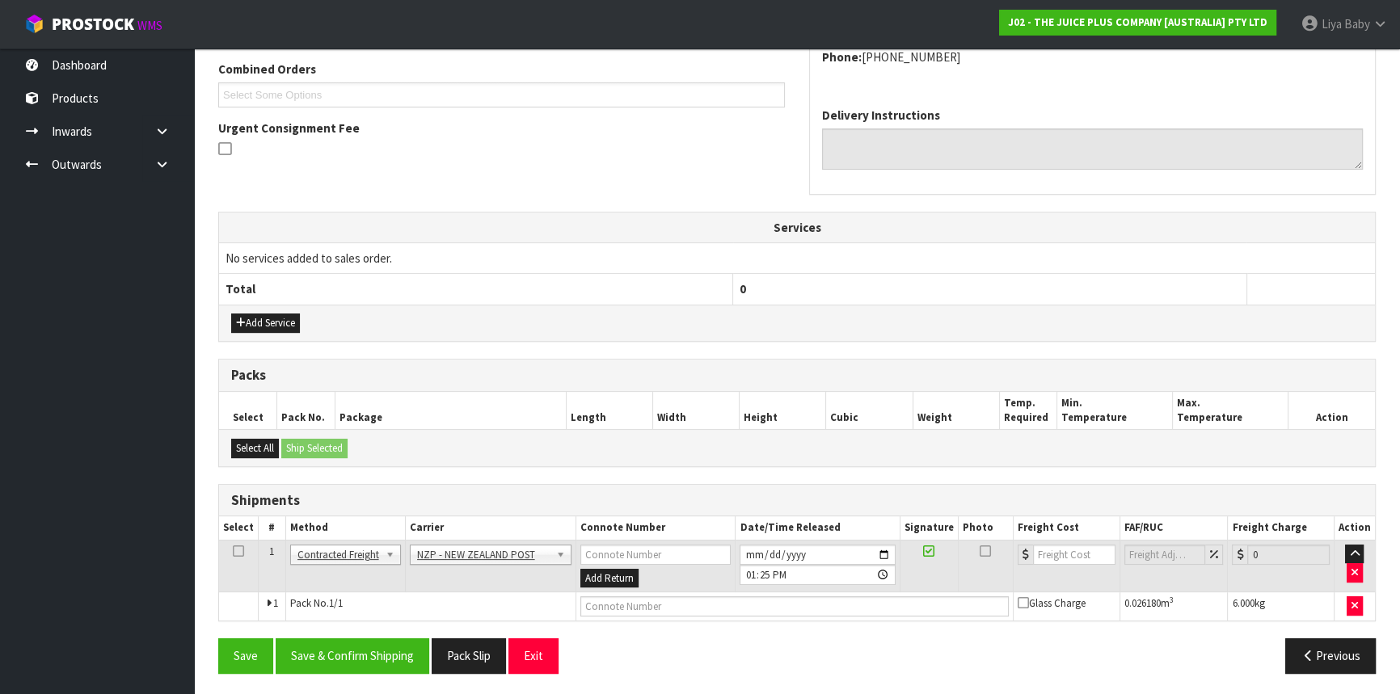
click at [242, 551] on icon at bounding box center [238, 551] width 11 height 1
click at [323, 648] on button "Save & Confirm Shipping" at bounding box center [353, 656] width 154 height 35
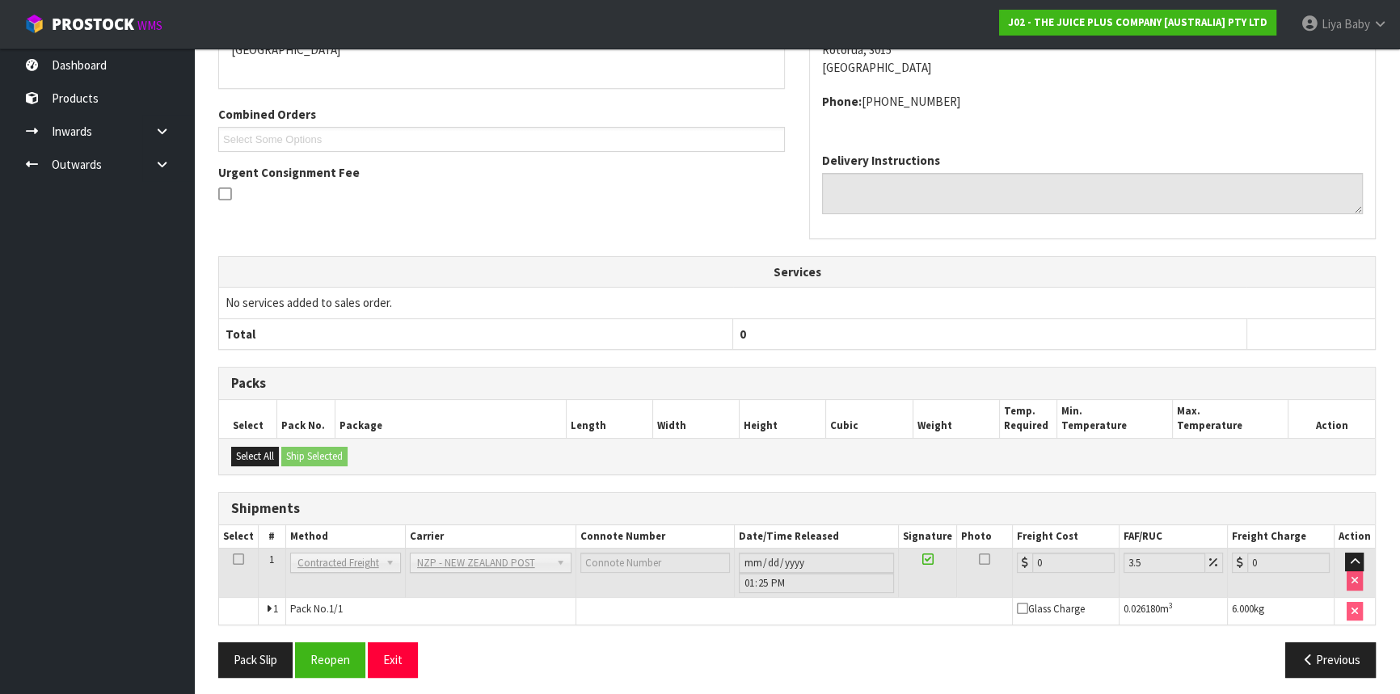
scroll to position [395, 0]
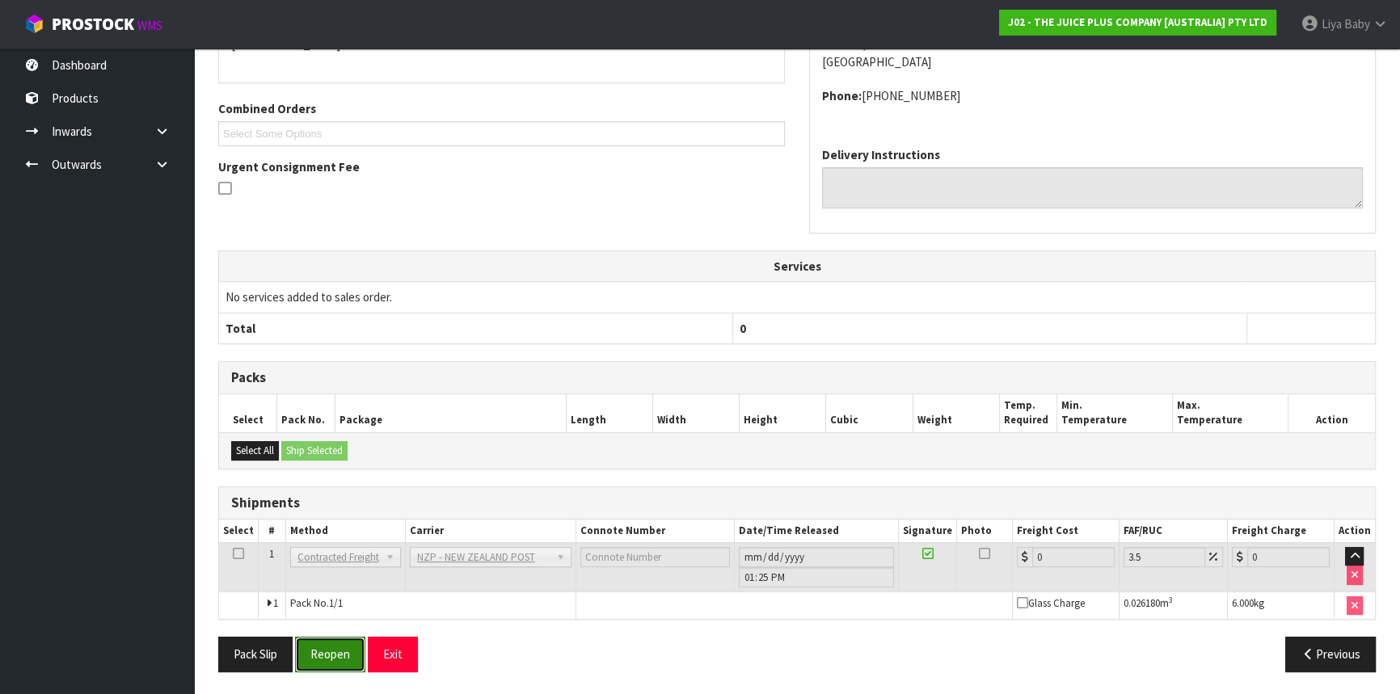
click at [337, 655] on button "Reopen" at bounding box center [330, 654] width 70 height 35
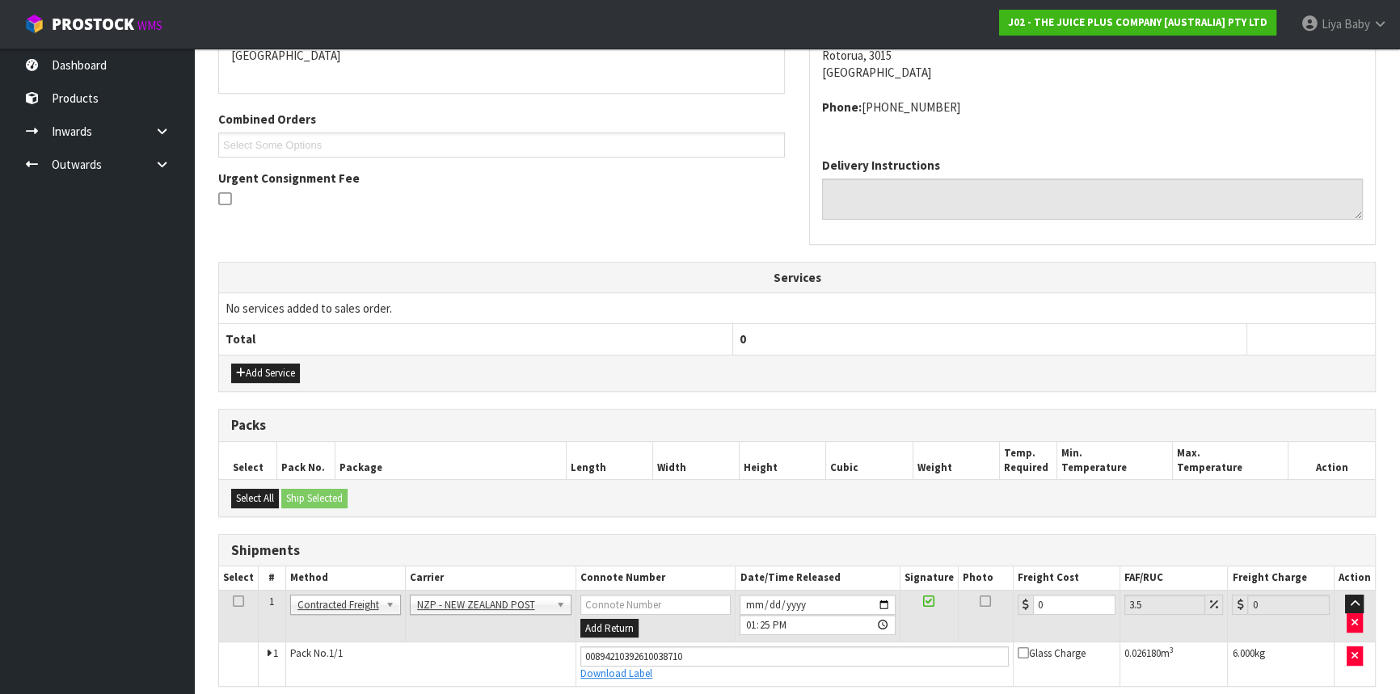
scroll to position [432, 0]
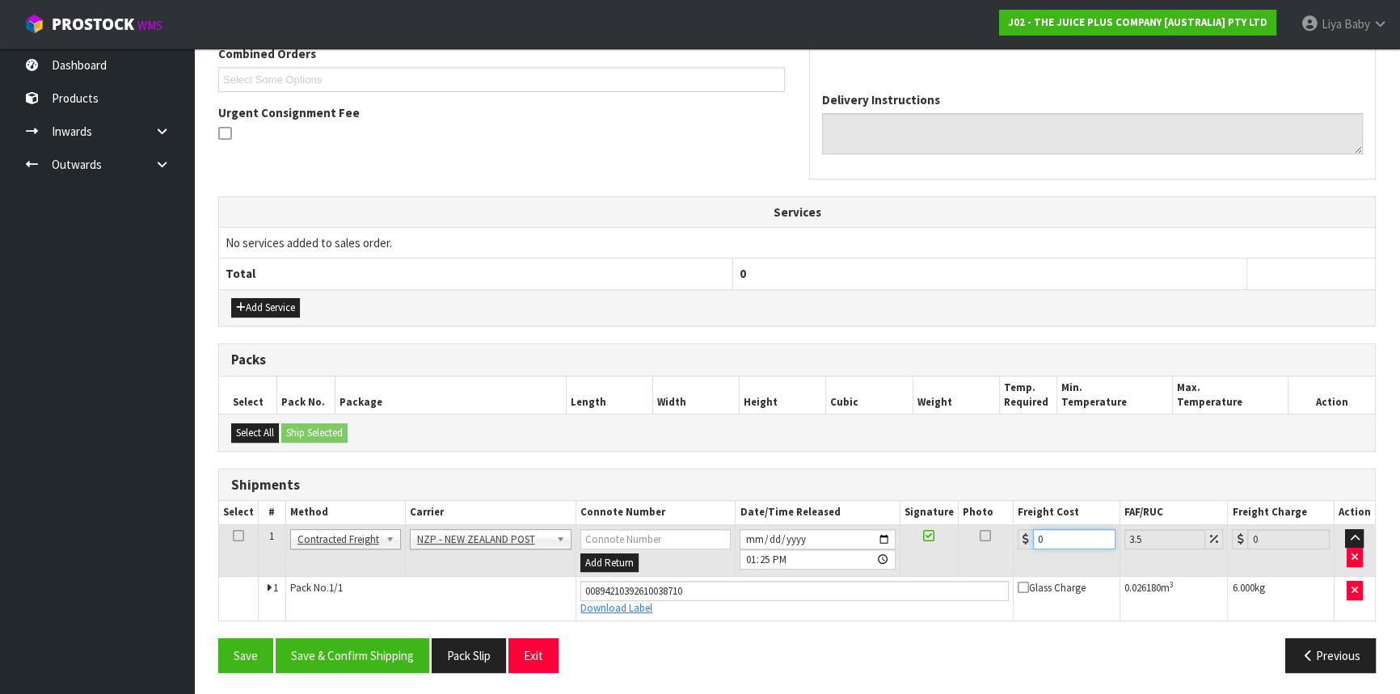
click at [1057, 529] on input "0" at bounding box center [1074, 539] width 82 height 20
click at [240, 536] on icon at bounding box center [238, 536] width 11 height 1
click at [331, 662] on button "Save & Confirm Shipping" at bounding box center [353, 656] width 154 height 35
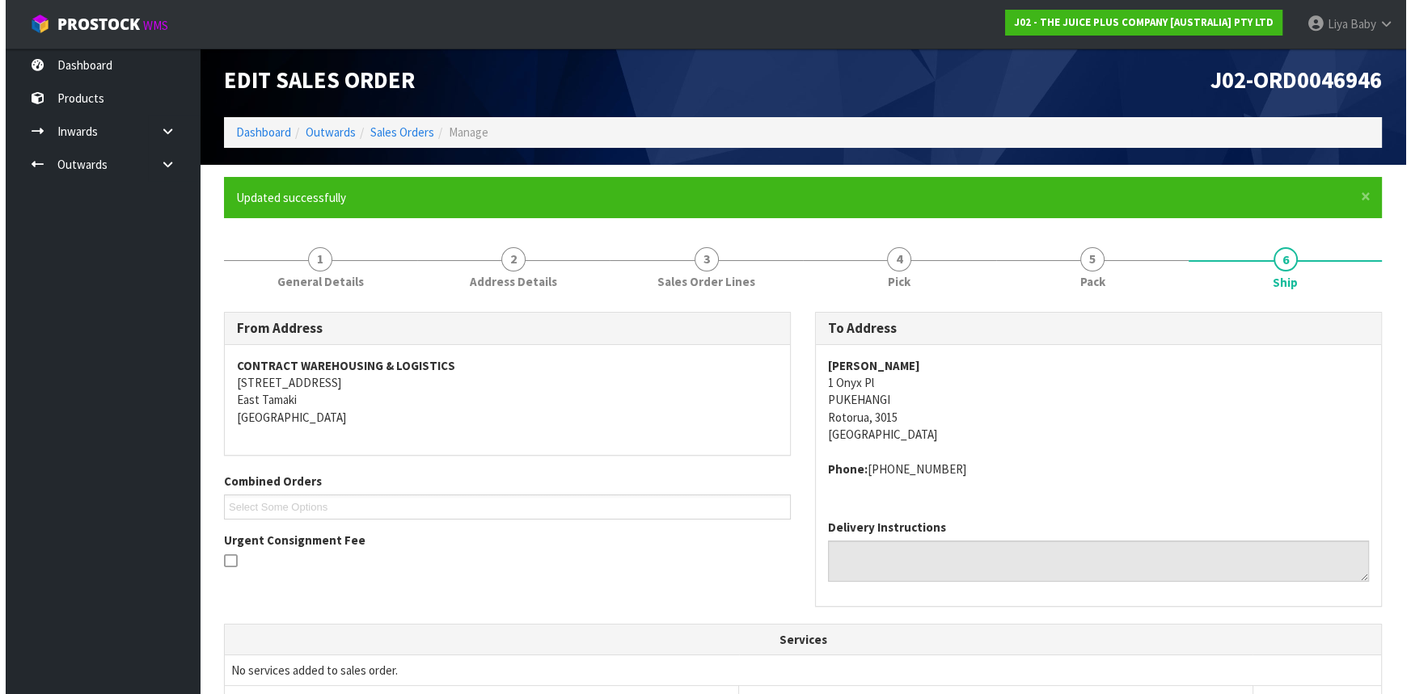
scroll to position [0, 0]
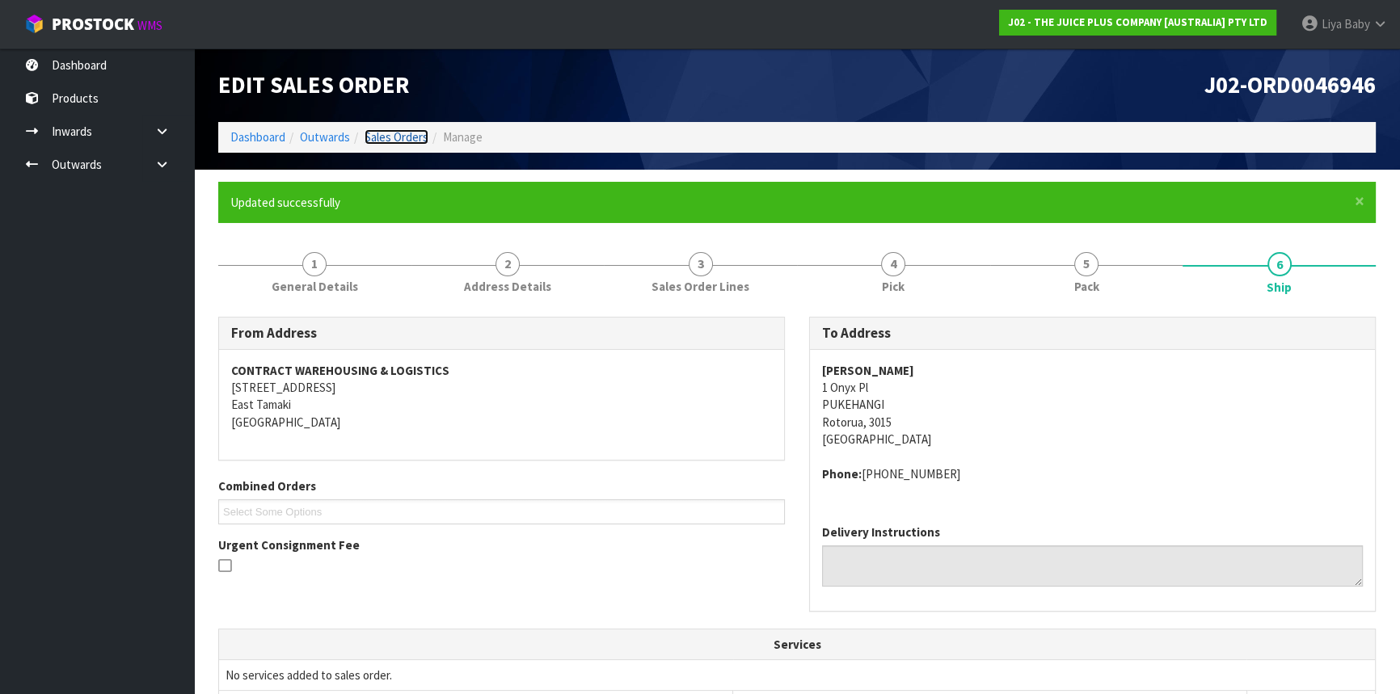
click at [405, 133] on link "Sales Orders" at bounding box center [397, 136] width 64 height 15
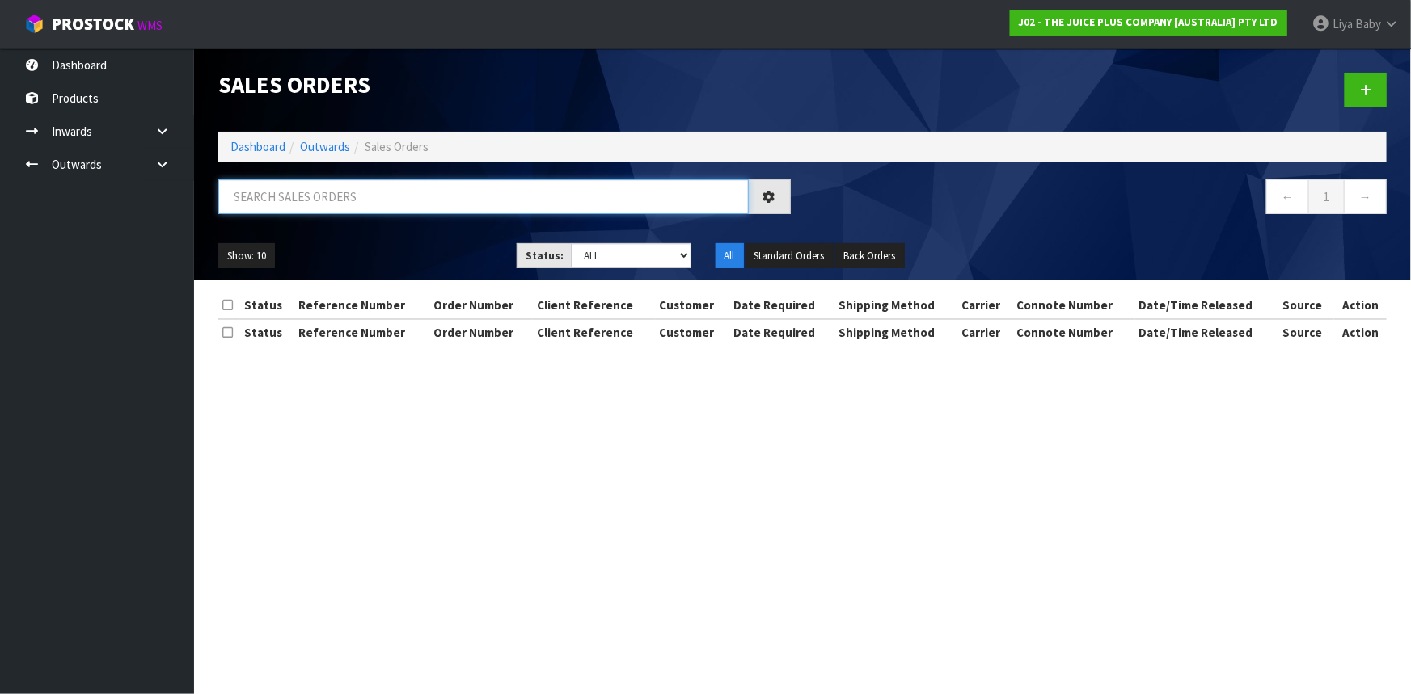
click at [335, 202] on input "text" at bounding box center [483, 196] width 530 height 35
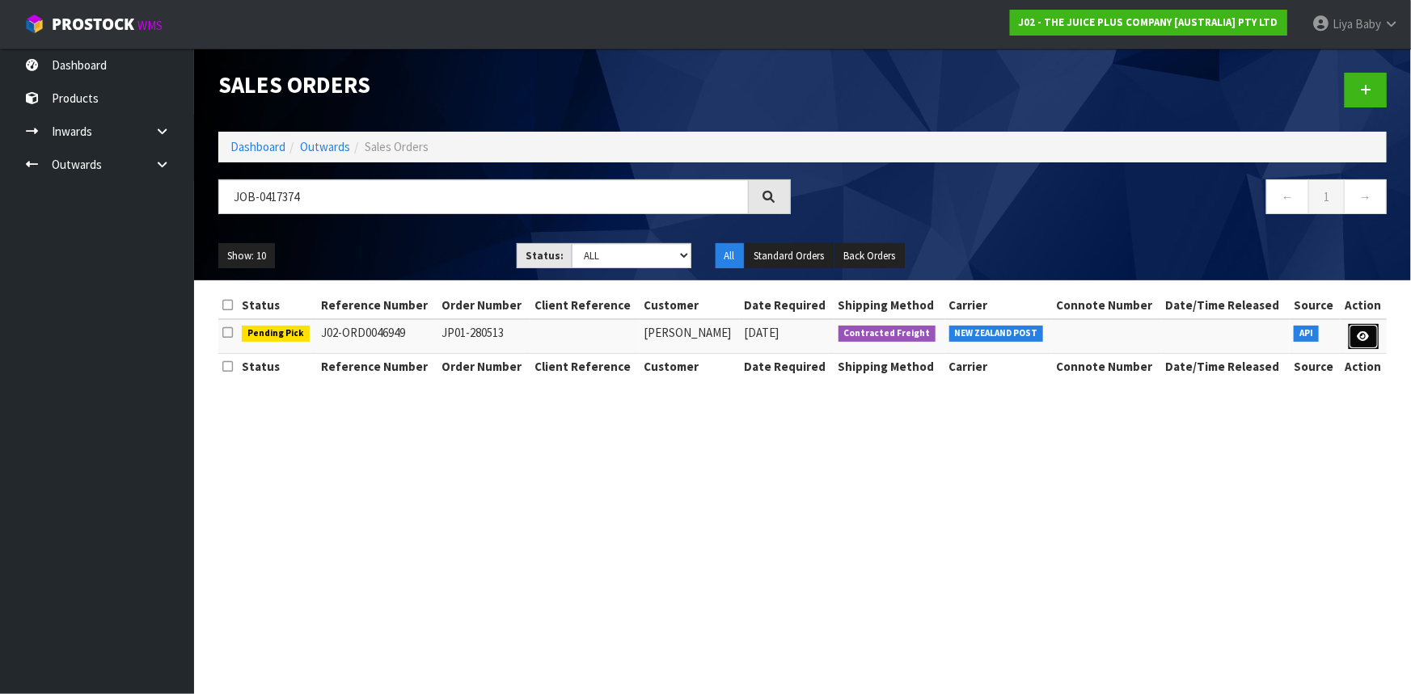
click at [1368, 331] on icon at bounding box center [1363, 336] width 12 height 11
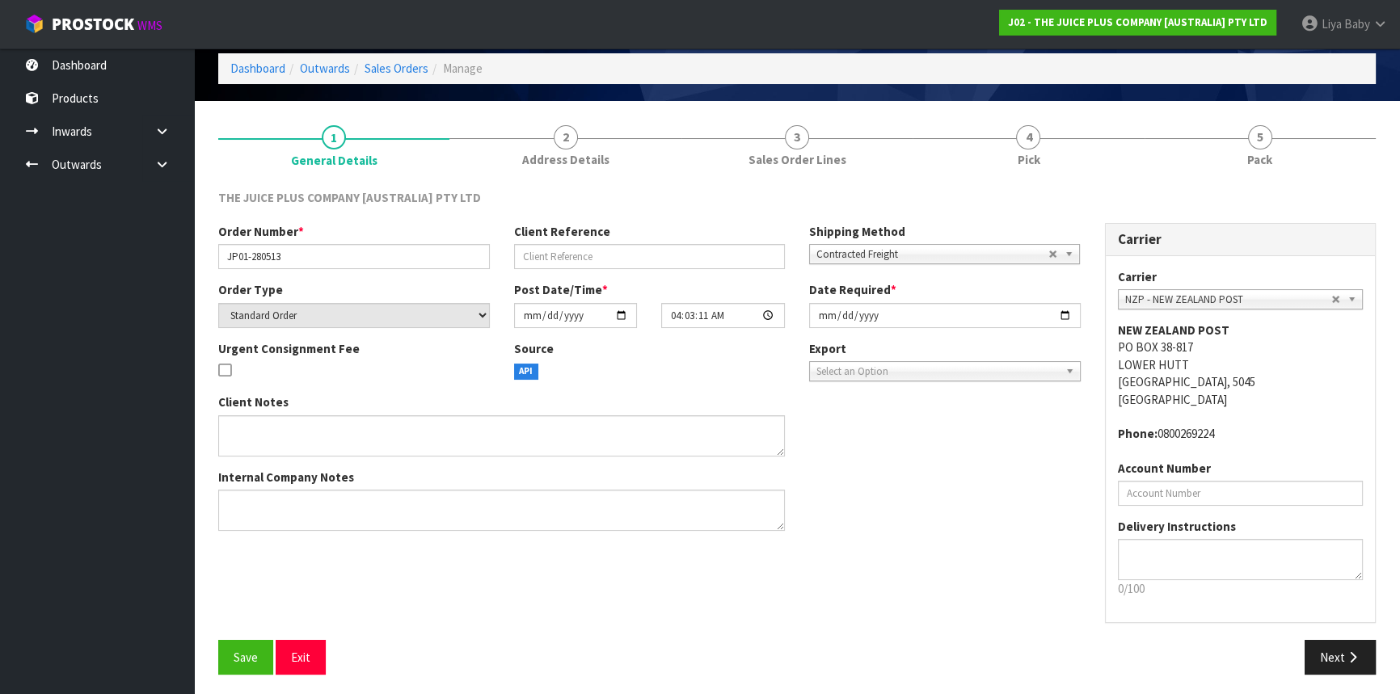
scroll to position [73, 0]
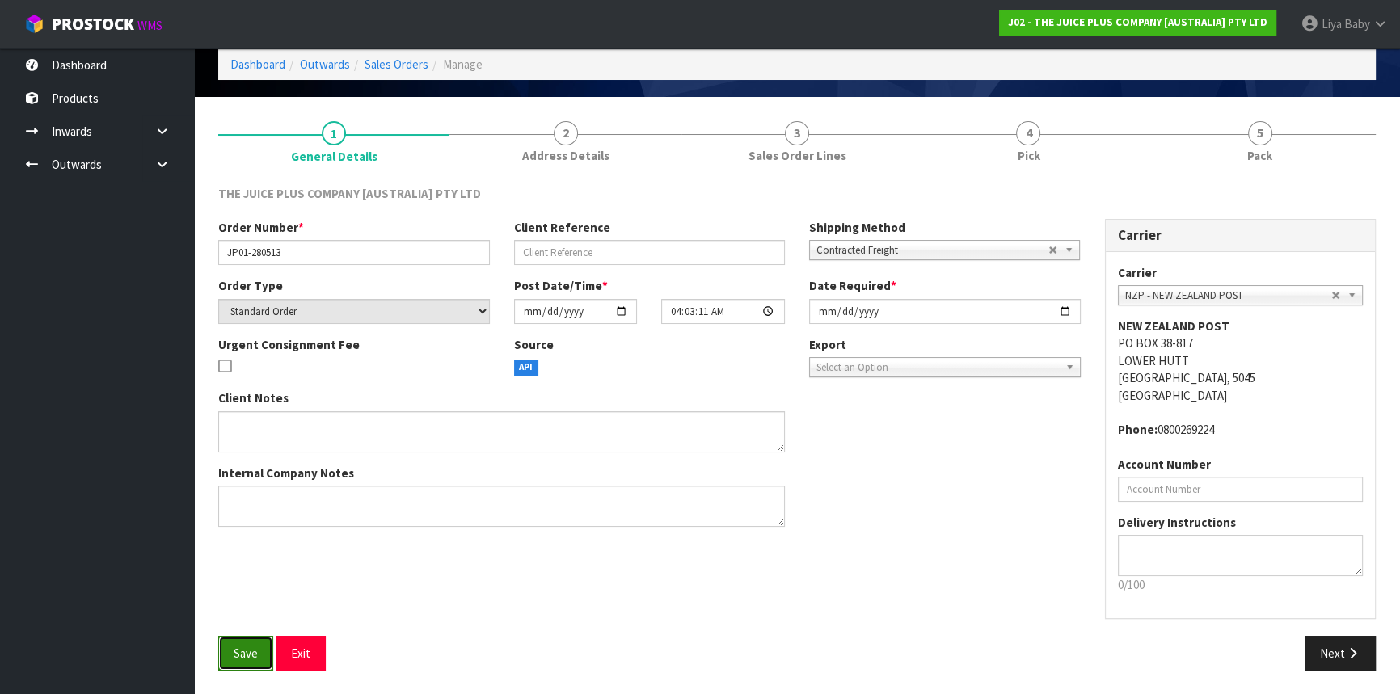
click at [241, 647] on span "Save" at bounding box center [246, 653] width 24 height 15
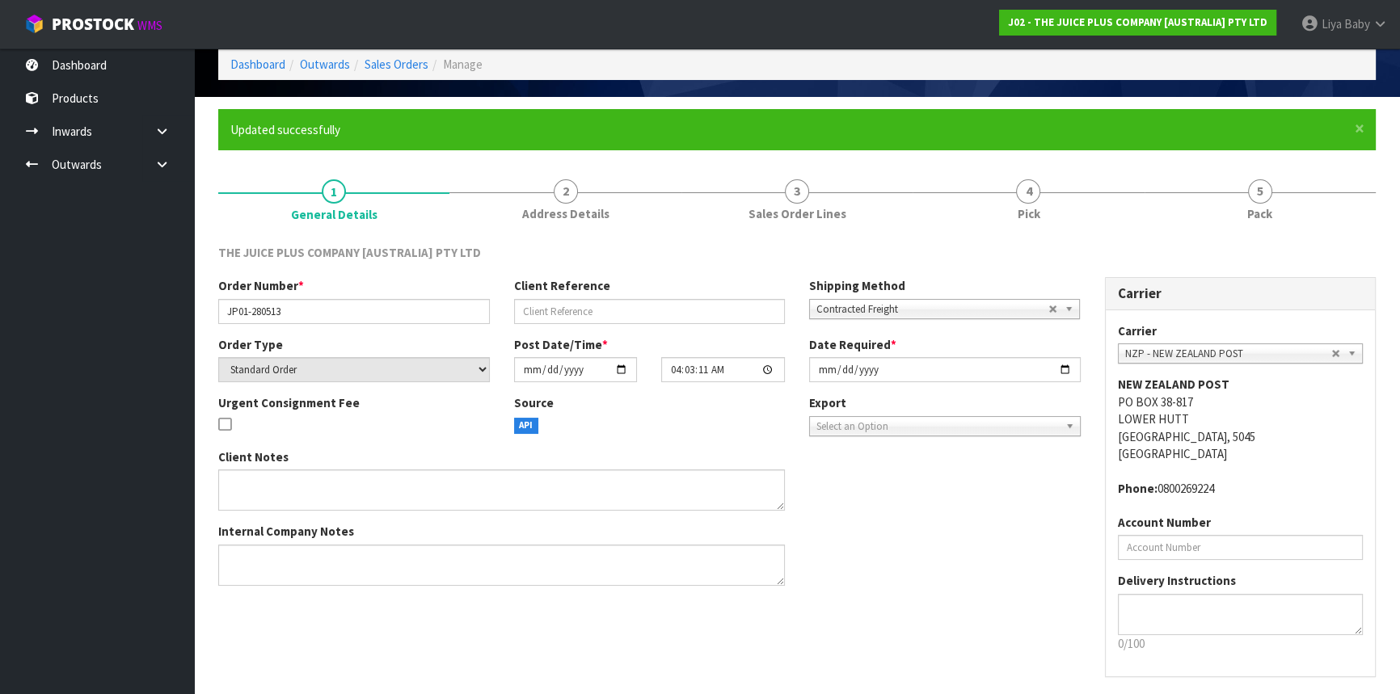
scroll to position [0, 0]
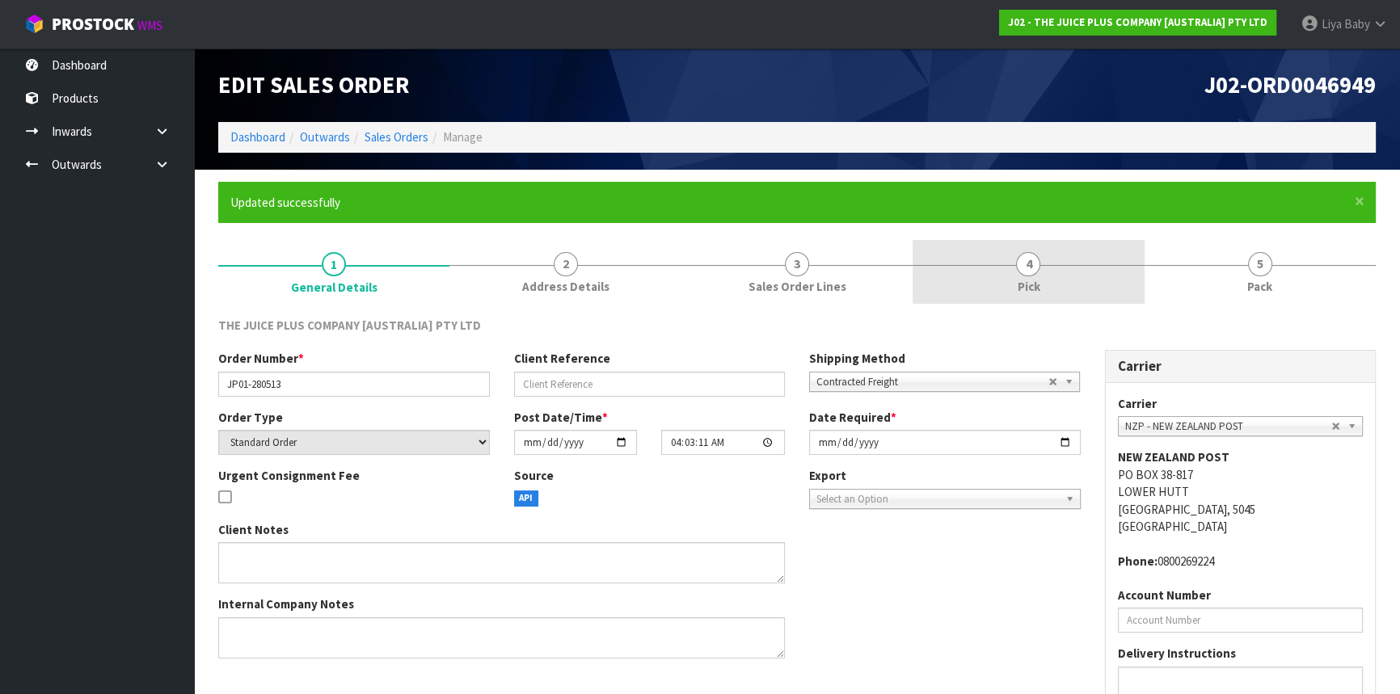
click at [1051, 278] on link "4 Pick" at bounding box center [1028, 272] width 231 height 64
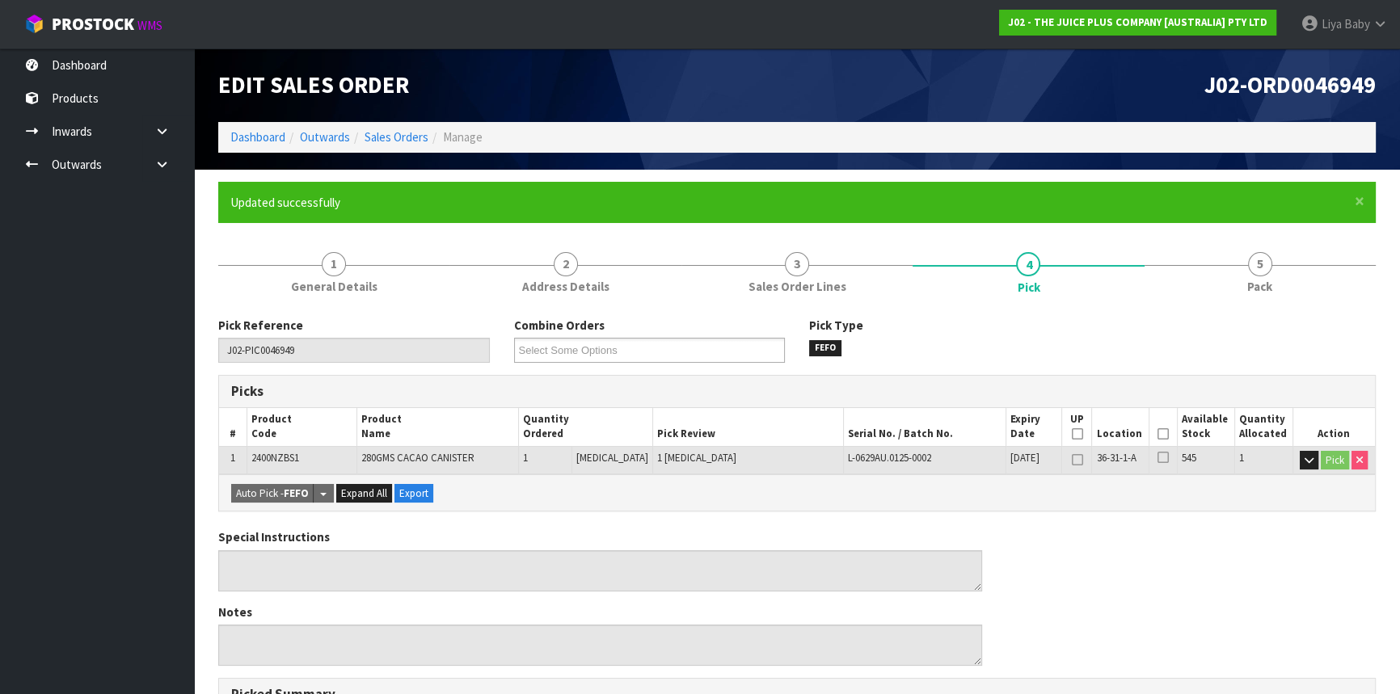
click at [1158, 435] on icon at bounding box center [1163, 434] width 11 height 1
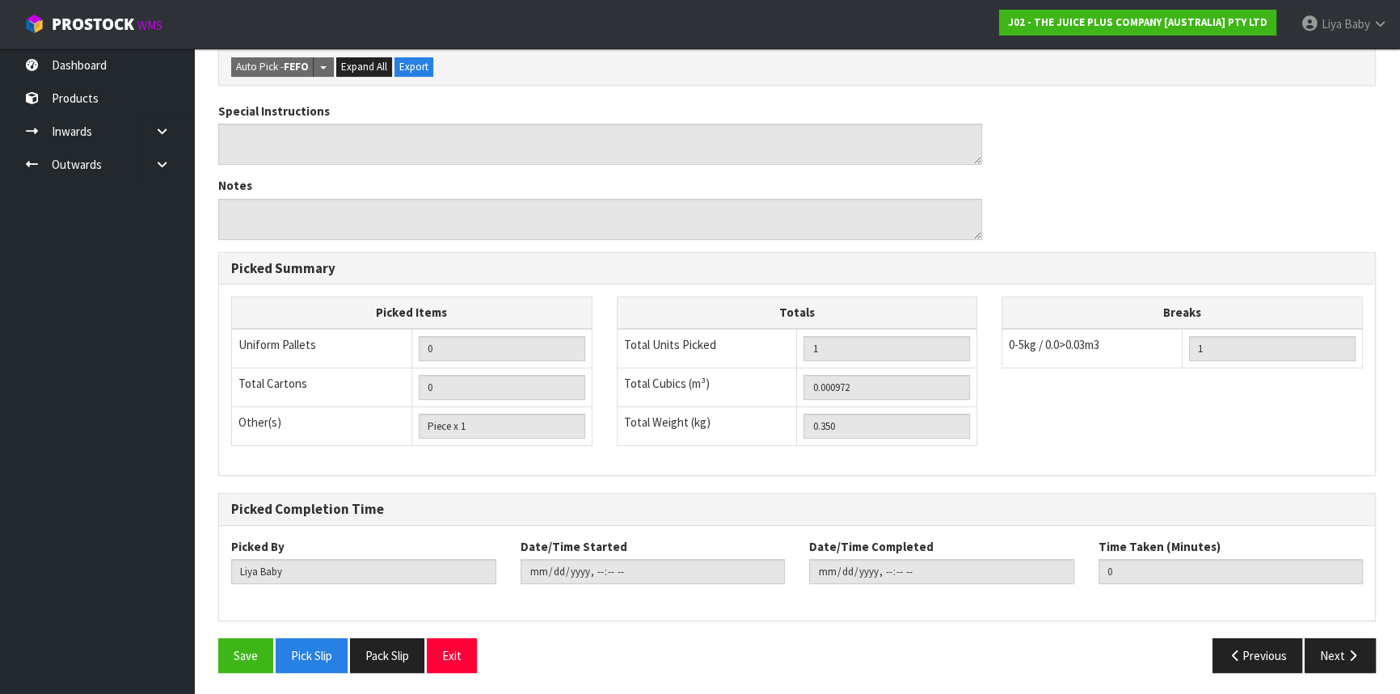
scroll to position [485, 0]
click at [242, 656] on button "Save" at bounding box center [245, 656] width 55 height 35
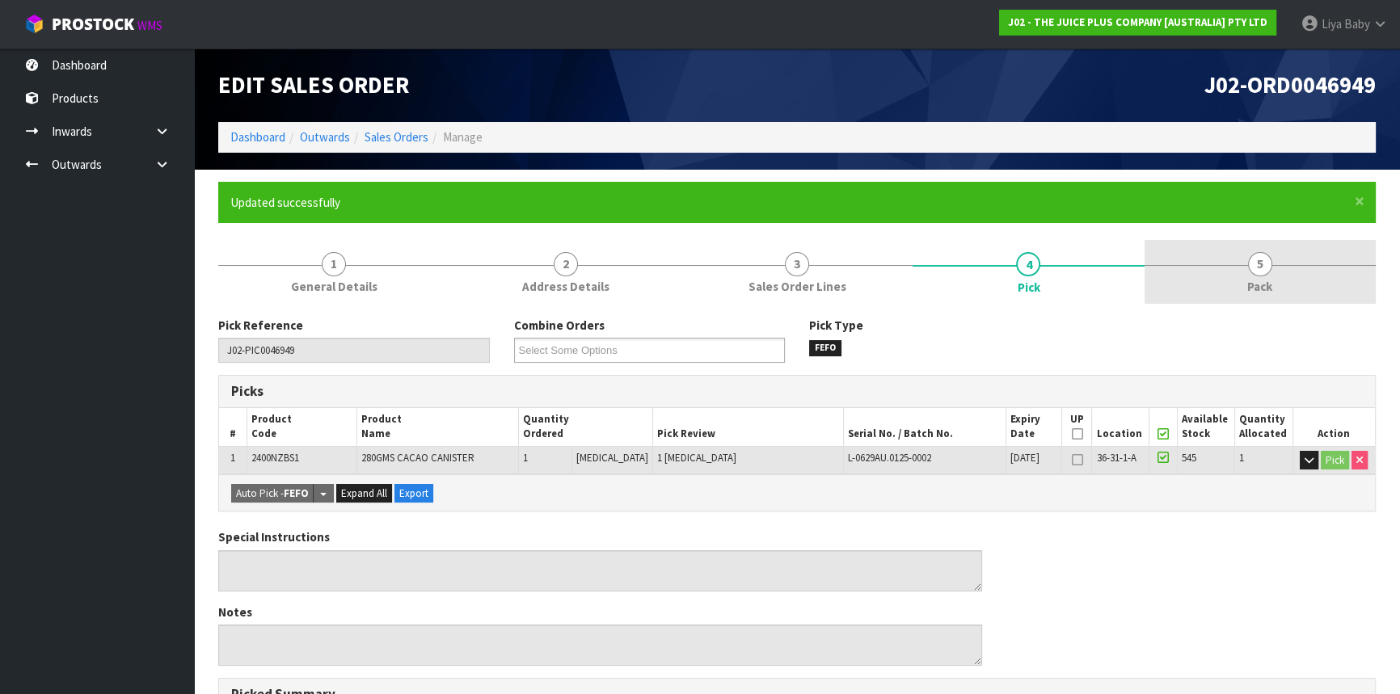
click at [1242, 285] on link "5 Pack" at bounding box center [1260, 272] width 231 height 64
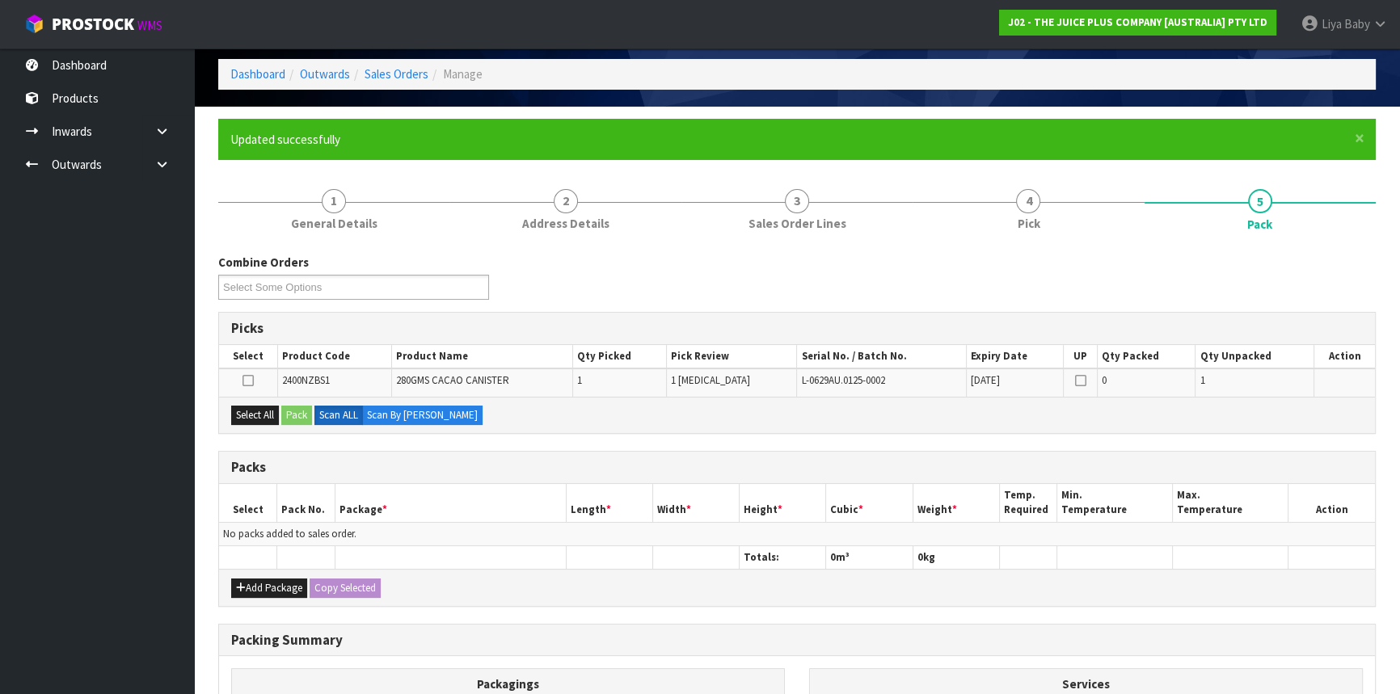
scroll to position [146, 0]
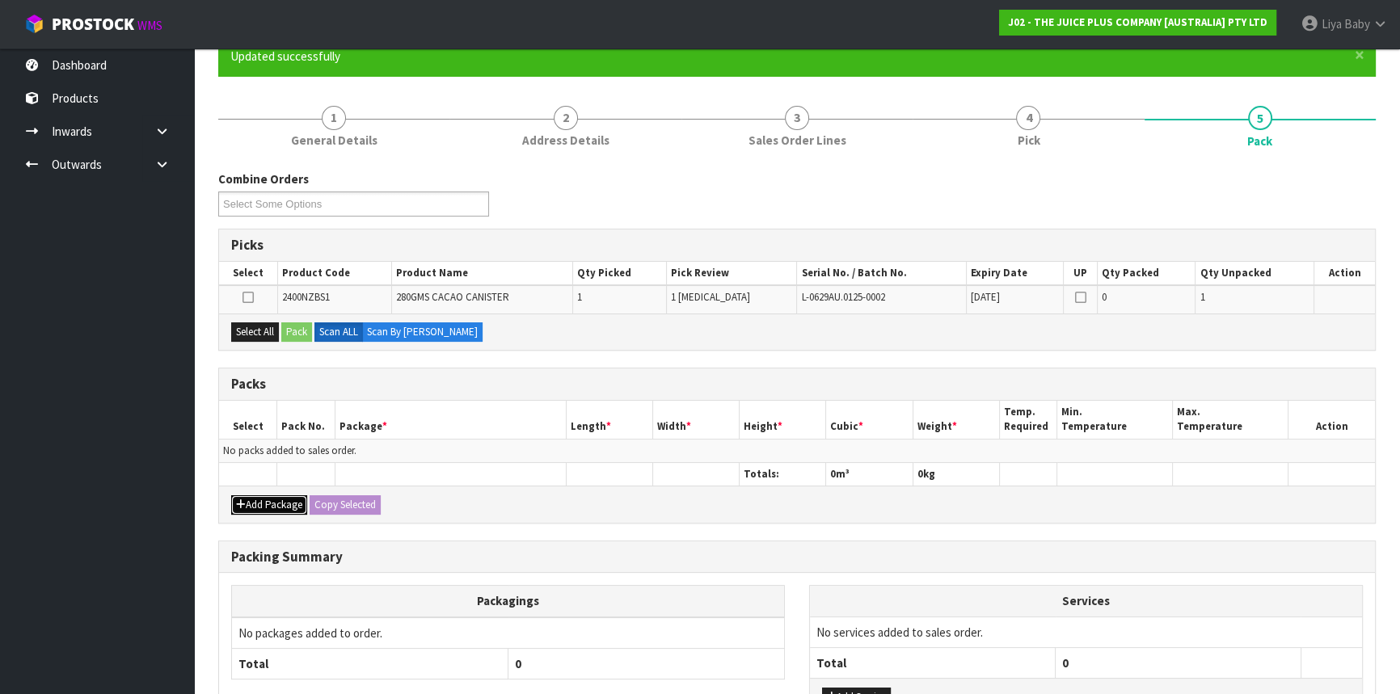
click at [255, 496] on button "Add Package" at bounding box center [269, 505] width 76 height 19
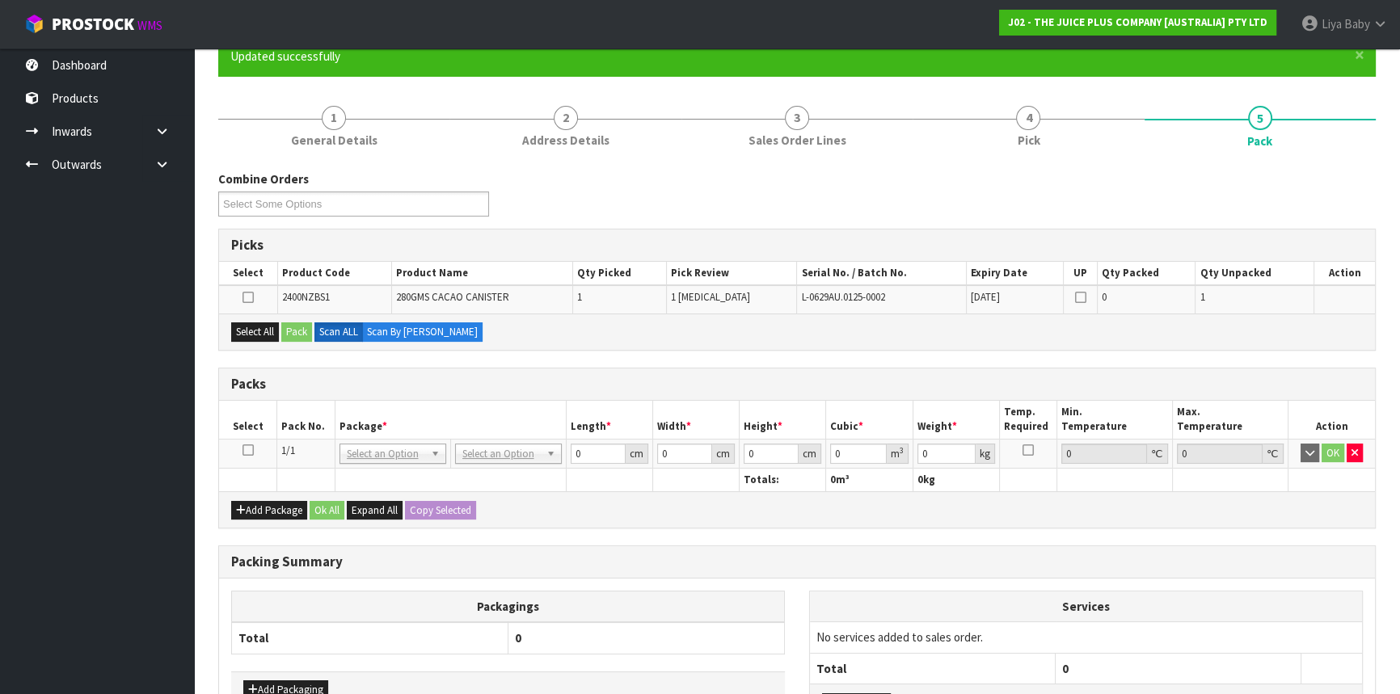
click at [243, 450] on icon at bounding box center [248, 450] width 11 height 1
click at [262, 328] on button "Select All" at bounding box center [255, 332] width 48 height 19
click at [293, 331] on button "Pack" at bounding box center [296, 332] width 31 height 19
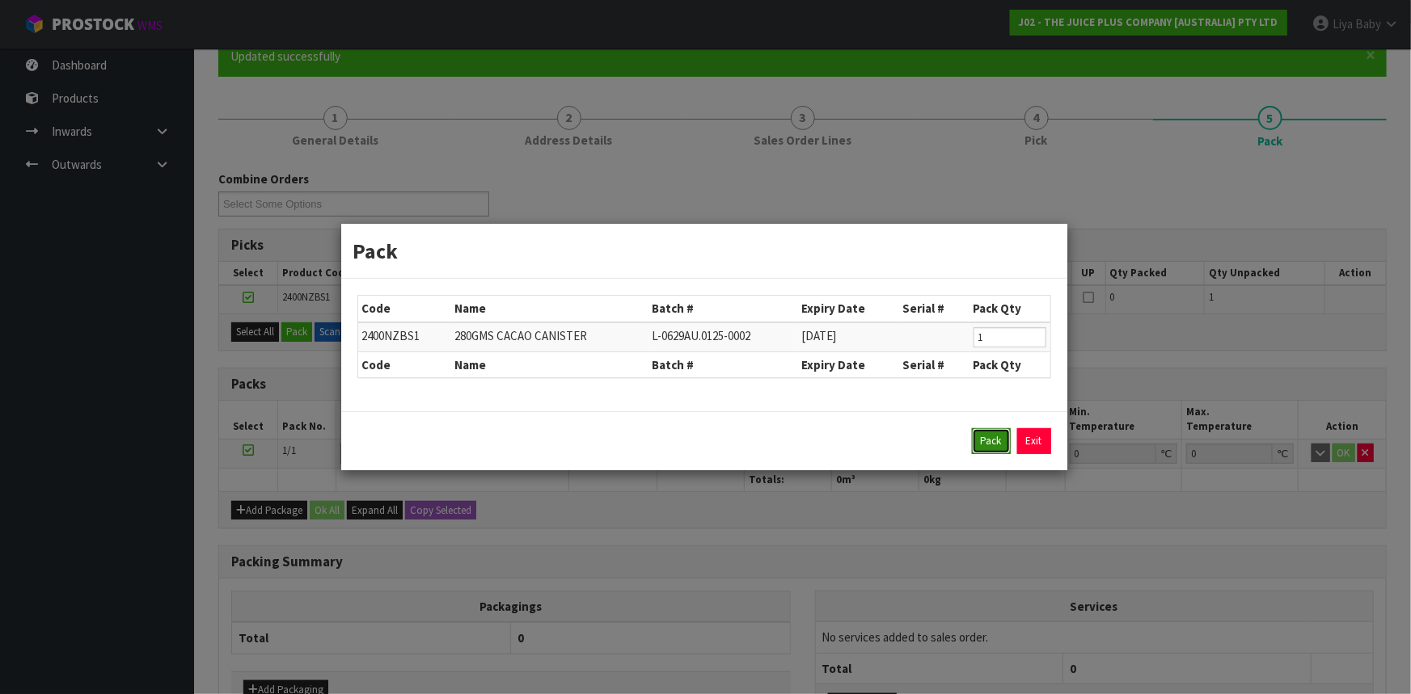
click at [980, 437] on button "Pack" at bounding box center [991, 441] width 39 height 26
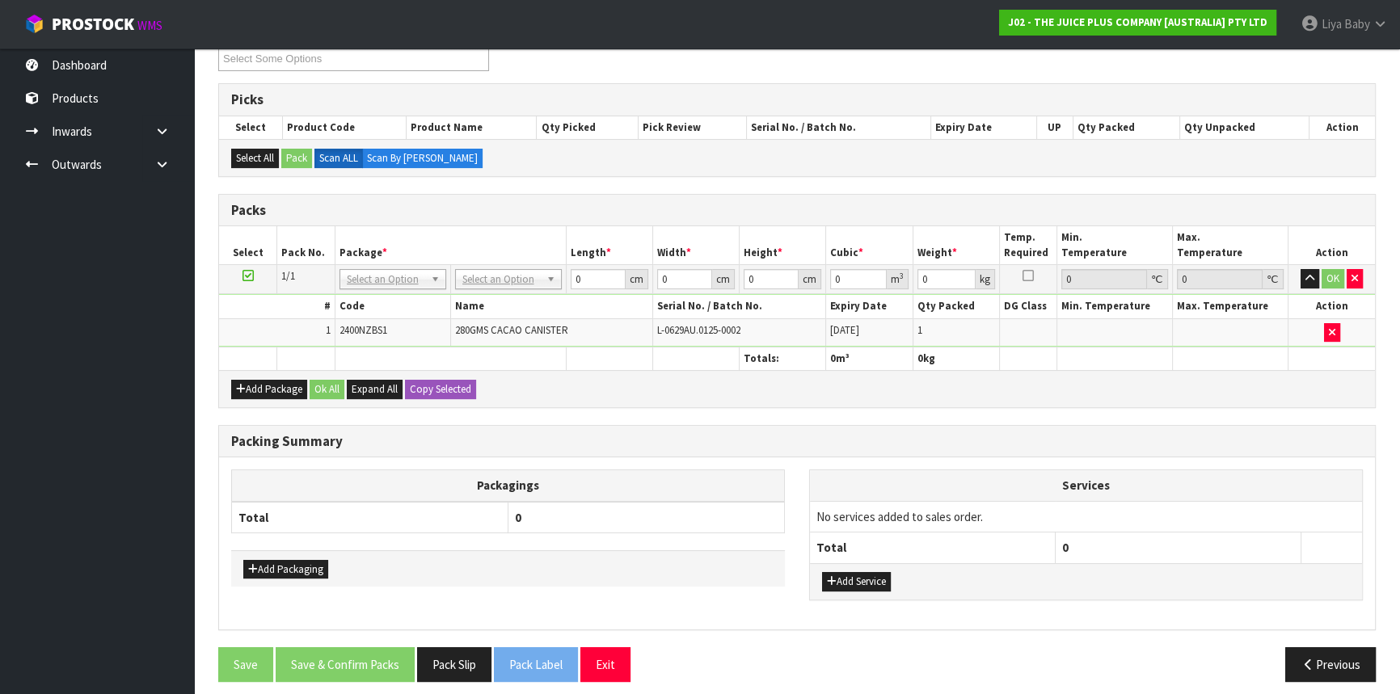
scroll to position [299, 0]
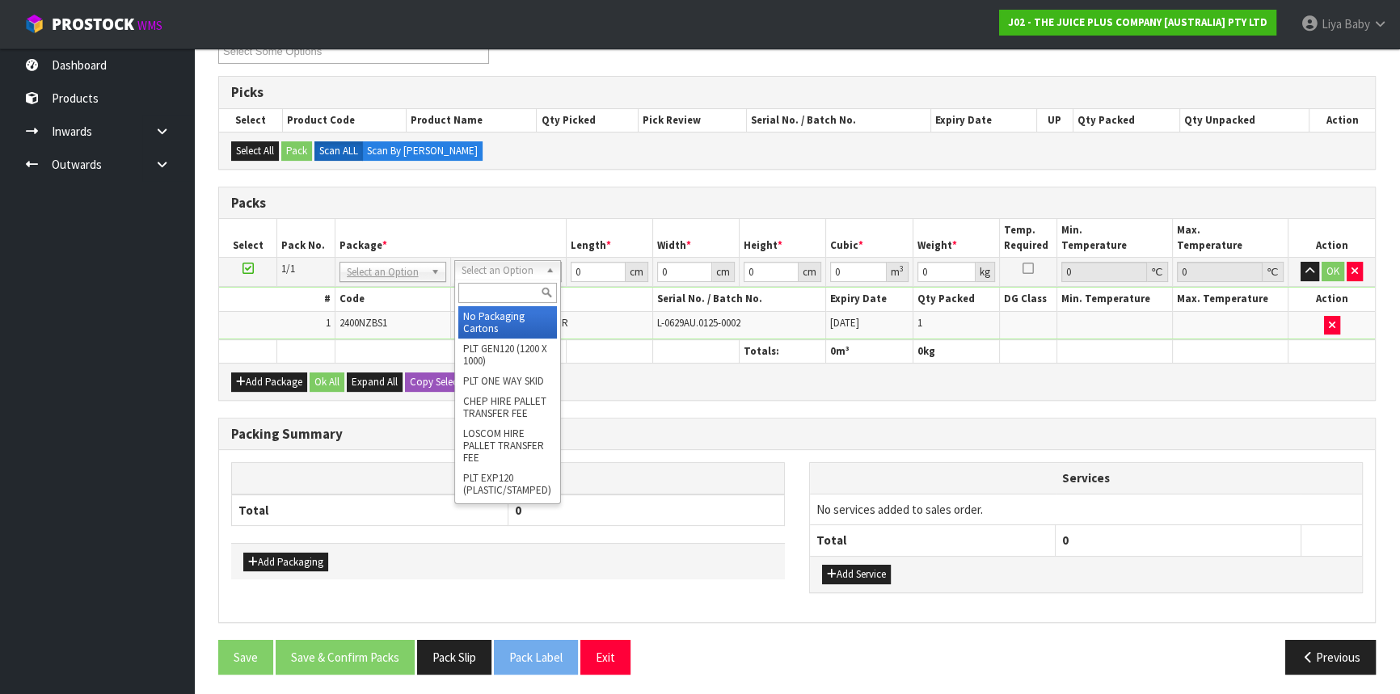
click at [513, 292] on input "text" at bounding box center [507, 293] width 99 height 20
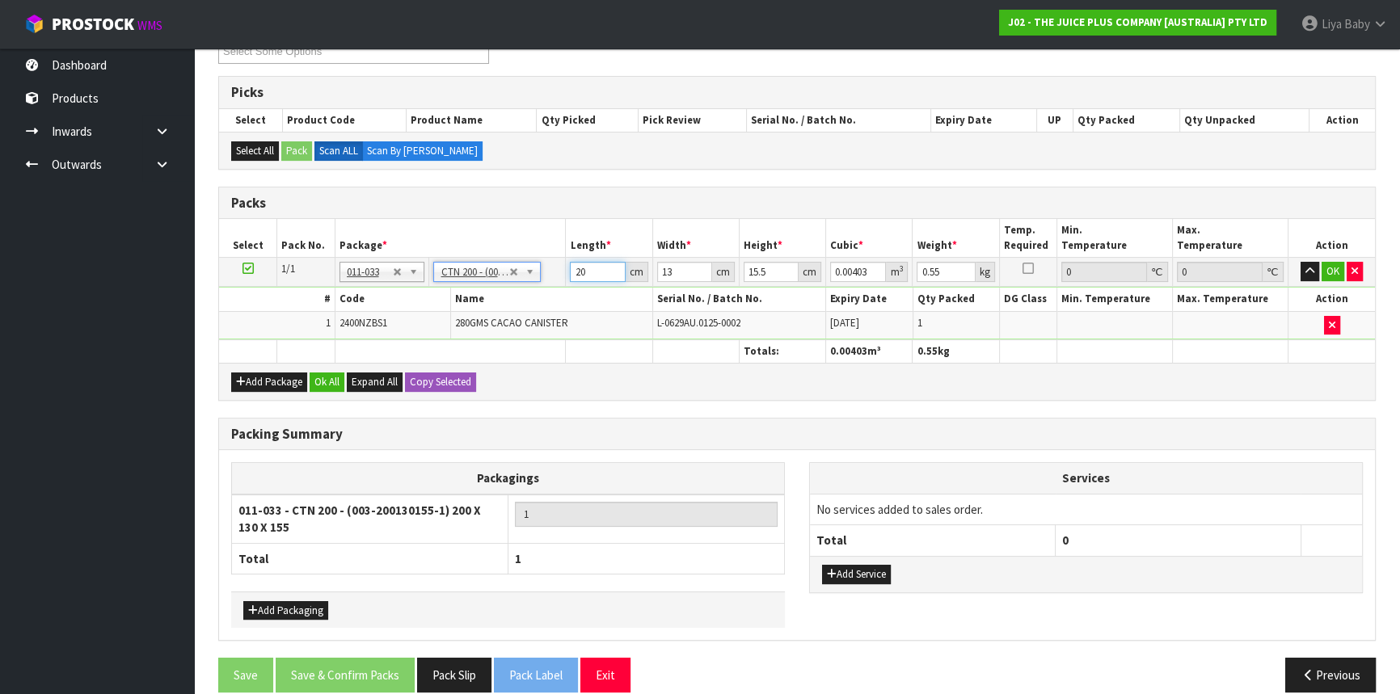
click at [589, 268] on input "20" at bounding box center [597, 272] width 55 height 20
click at [591, 270] on input "154" at bounding box center [597, 272] width 55 height 20
click at [1323, 277] on button "OK" at bounding box center [1333, 271] width 23 height 19
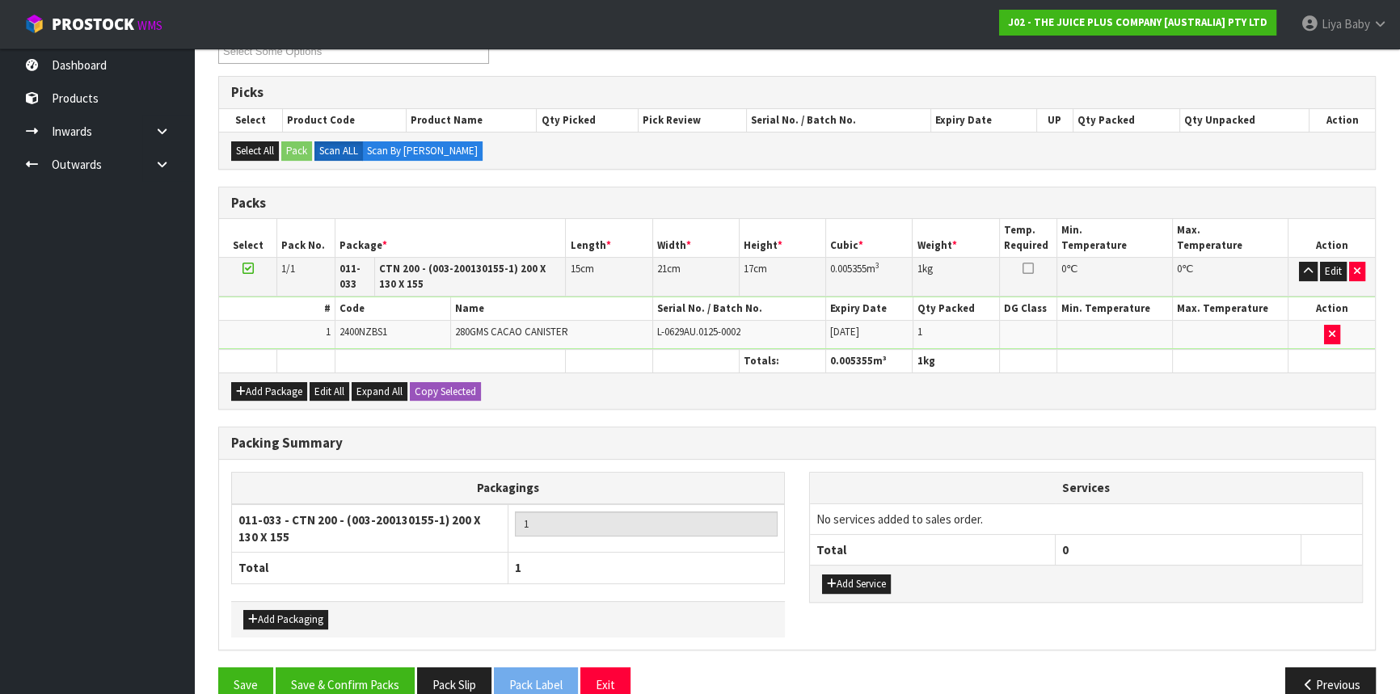
scroll to position [327, 0]
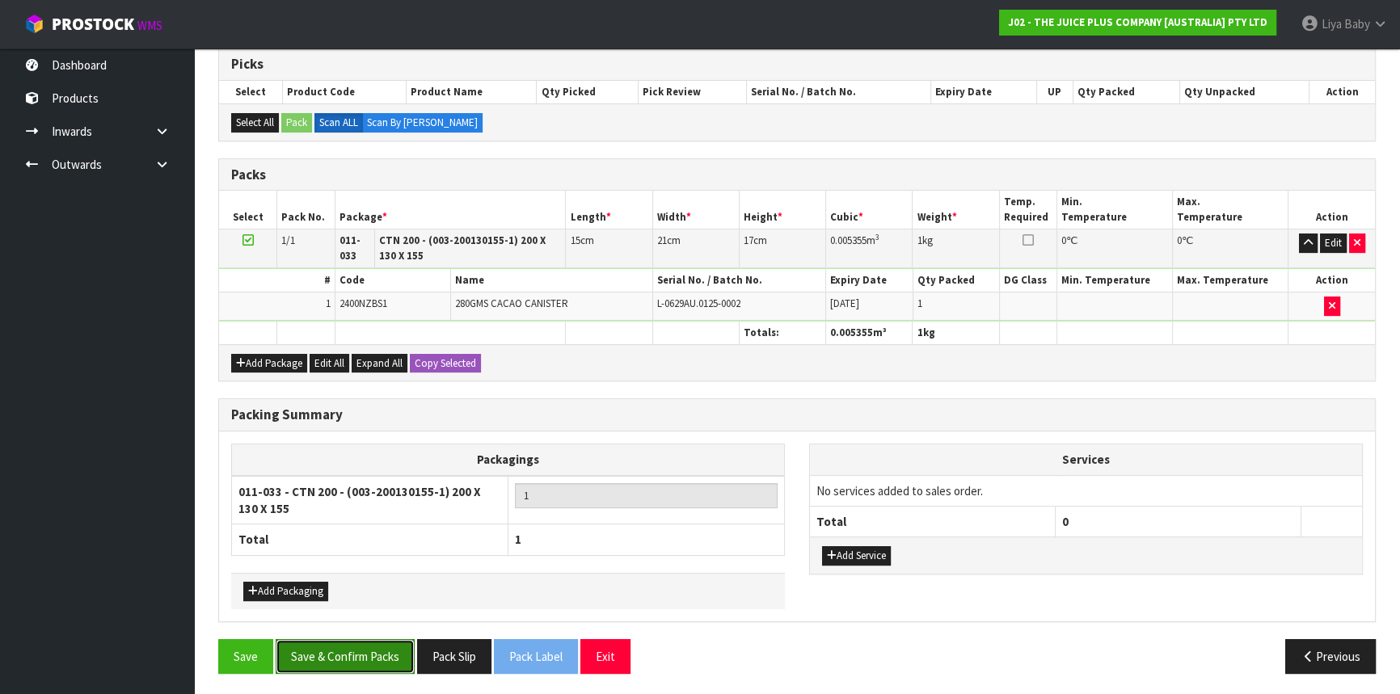
click at [353, 660] on button "Save & Confirm Packs" at bounding box center [345, 656] width 139 height 35
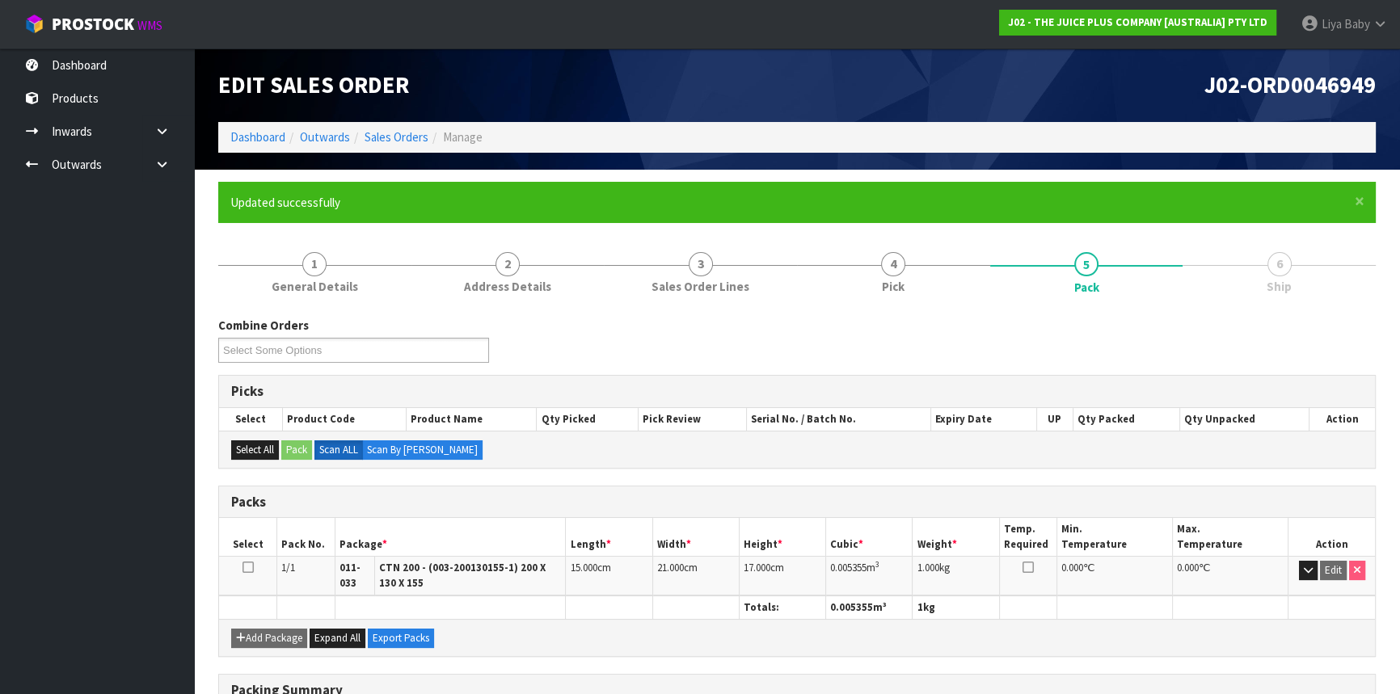
click at [791, 352] on div "Combine Orders J02-ORD0046941 J02-ORD0046948 J02-ORD0046949 J02-ORD0046952 Sele…" at bounding box center [797, 346] width 1182 height 58
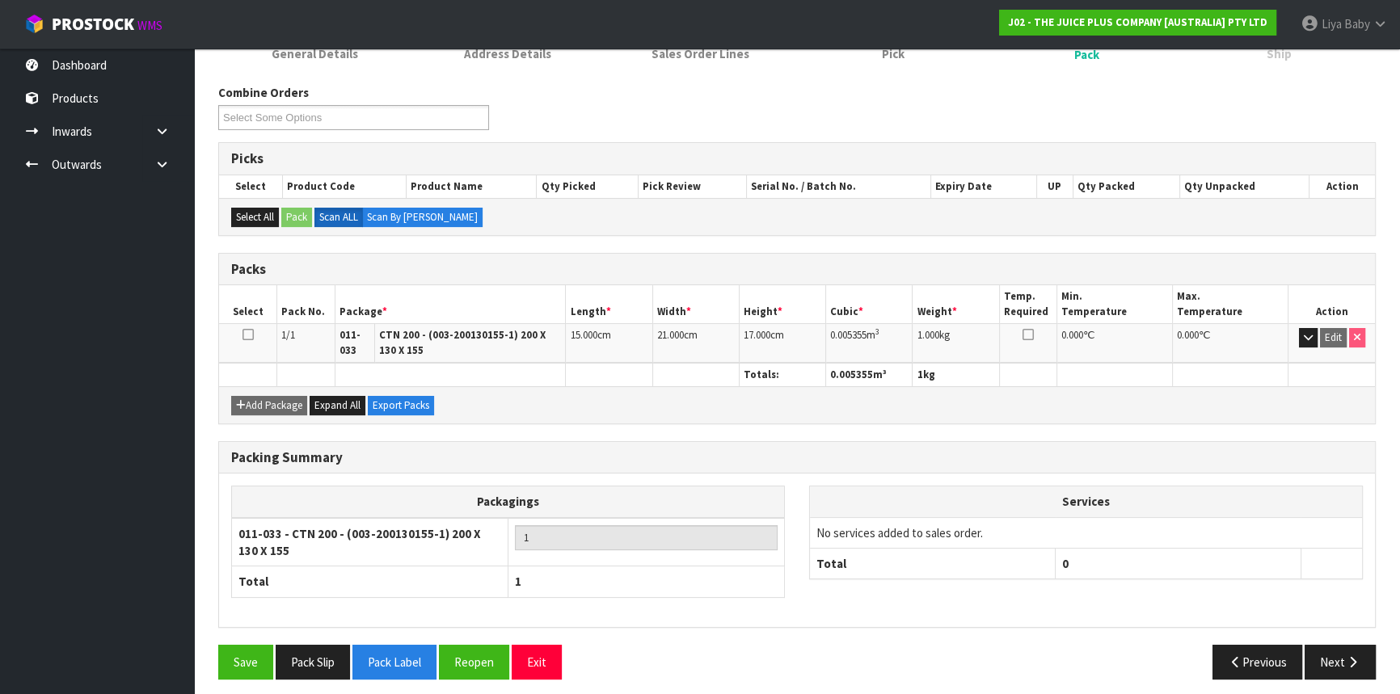
scroll to position [239, 0]
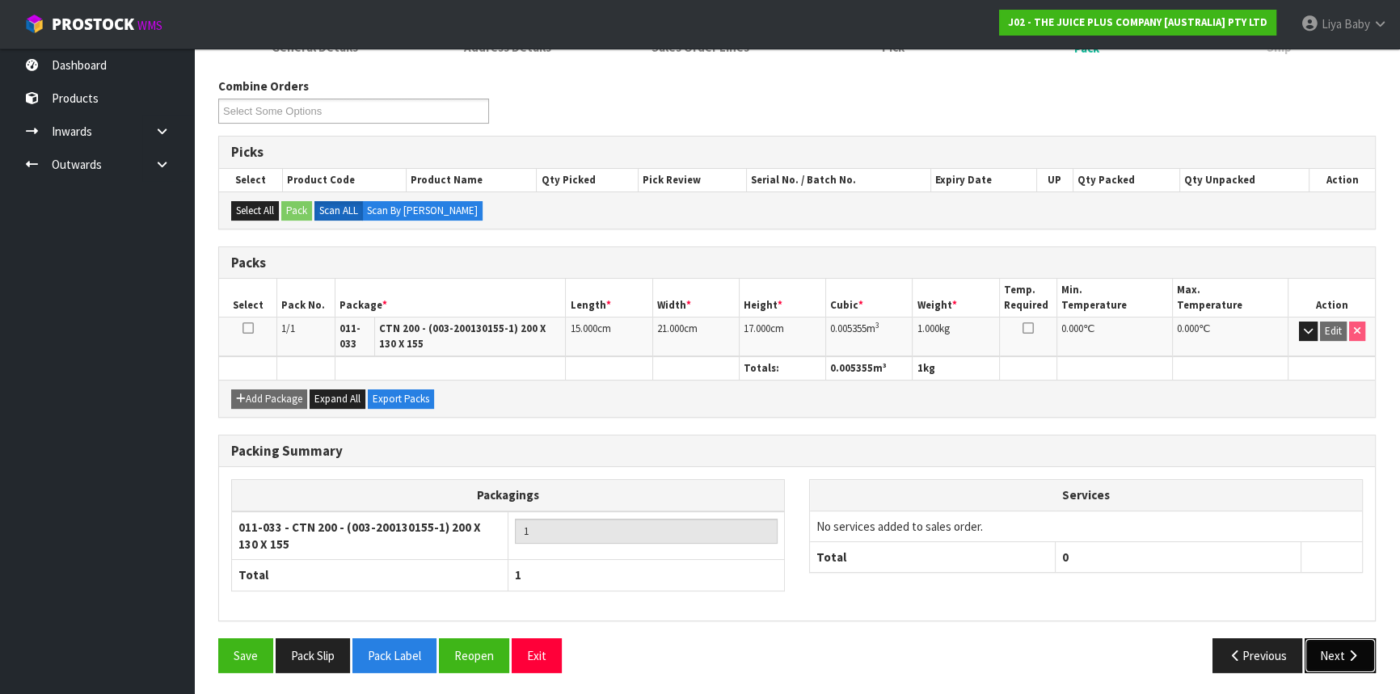
click at [1332, 655] on button "Next" at bounding box center [1340, 656] width 71 height 35
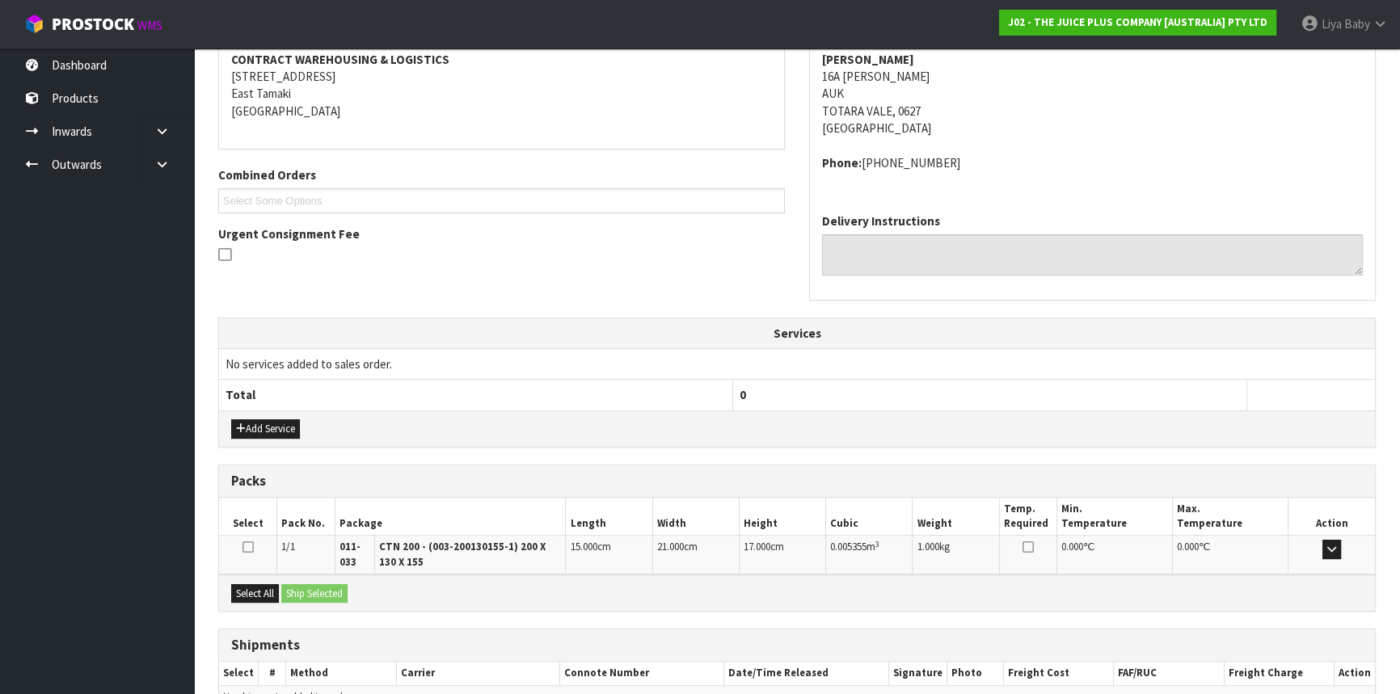
scroll to position [399, 0]
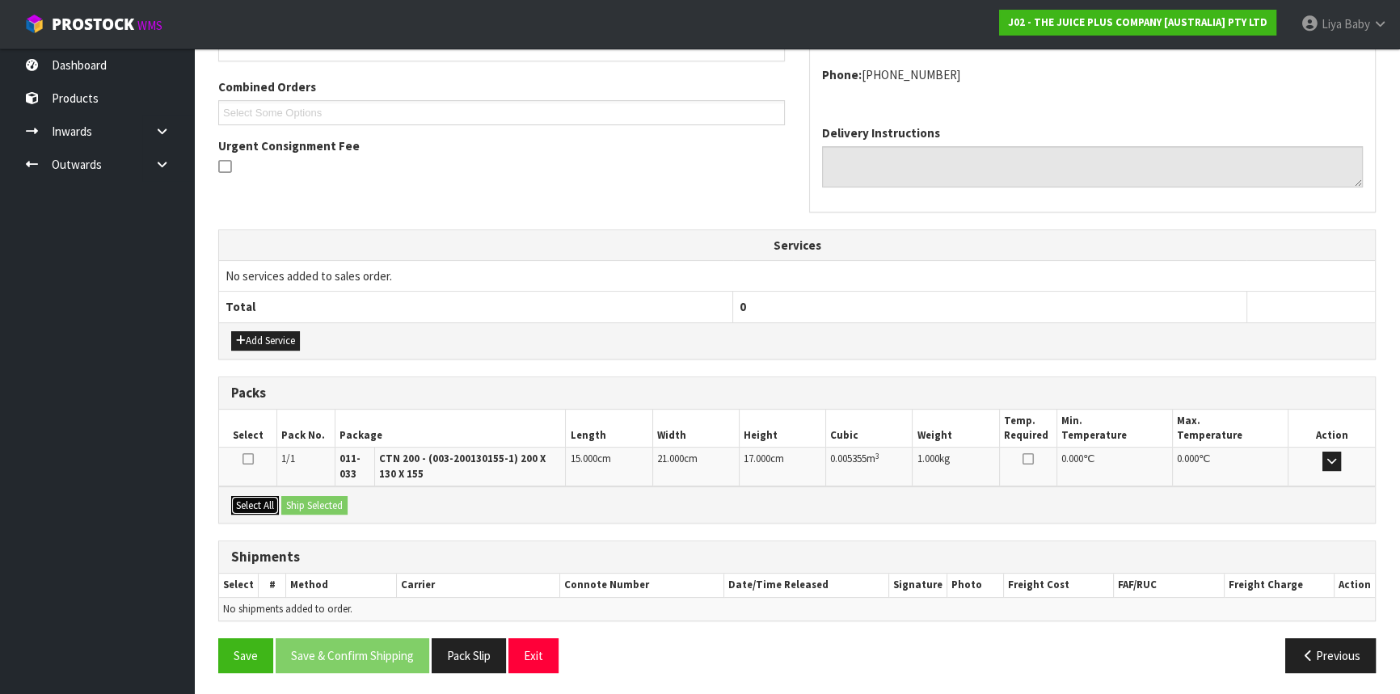
click at [265, 496] on button "Select All" at bounding box center [255, 505] width 48 height 19
click at [299, 504] on button "Ship Selected" at bounding box center [314, 505] width 66 height 19
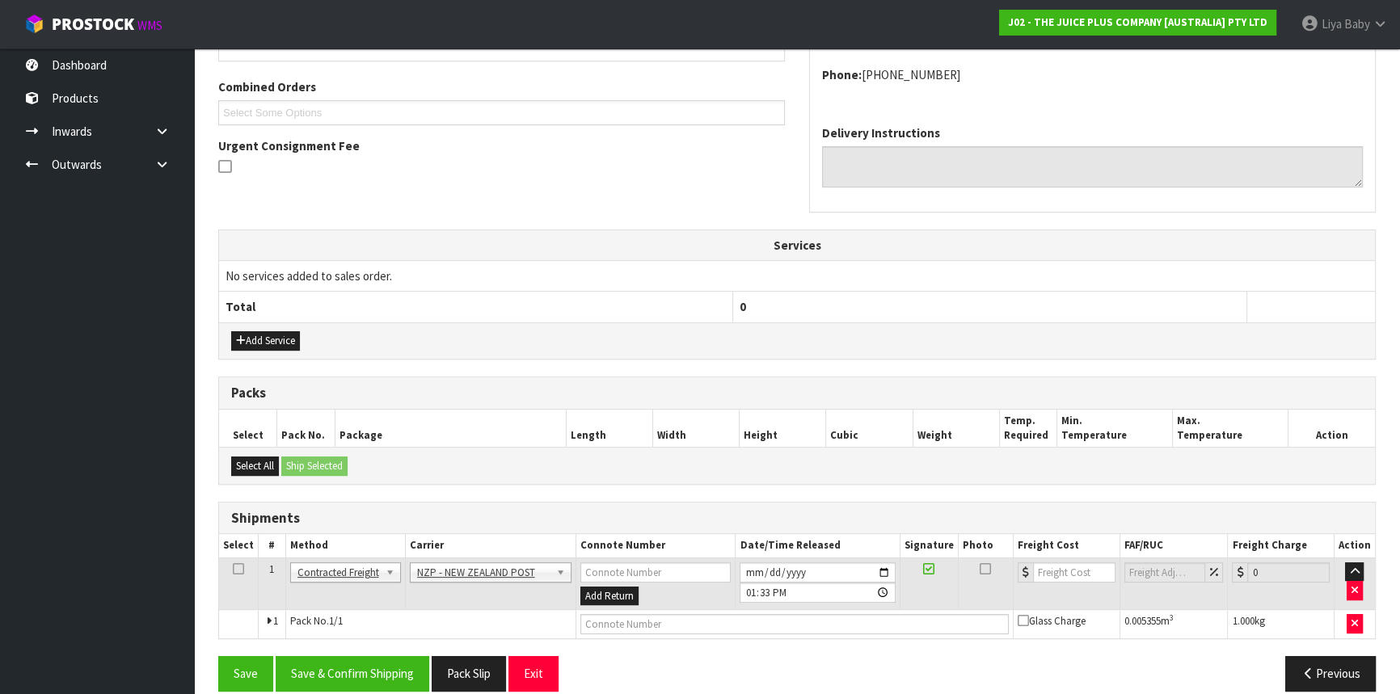
click at [237, 569] on icon at bounding box center [238, 569] width 11 height 1
click at [330, 673] on button "Save & Confirm Shipping" at bounding box center [353, 673] width 154 height 35
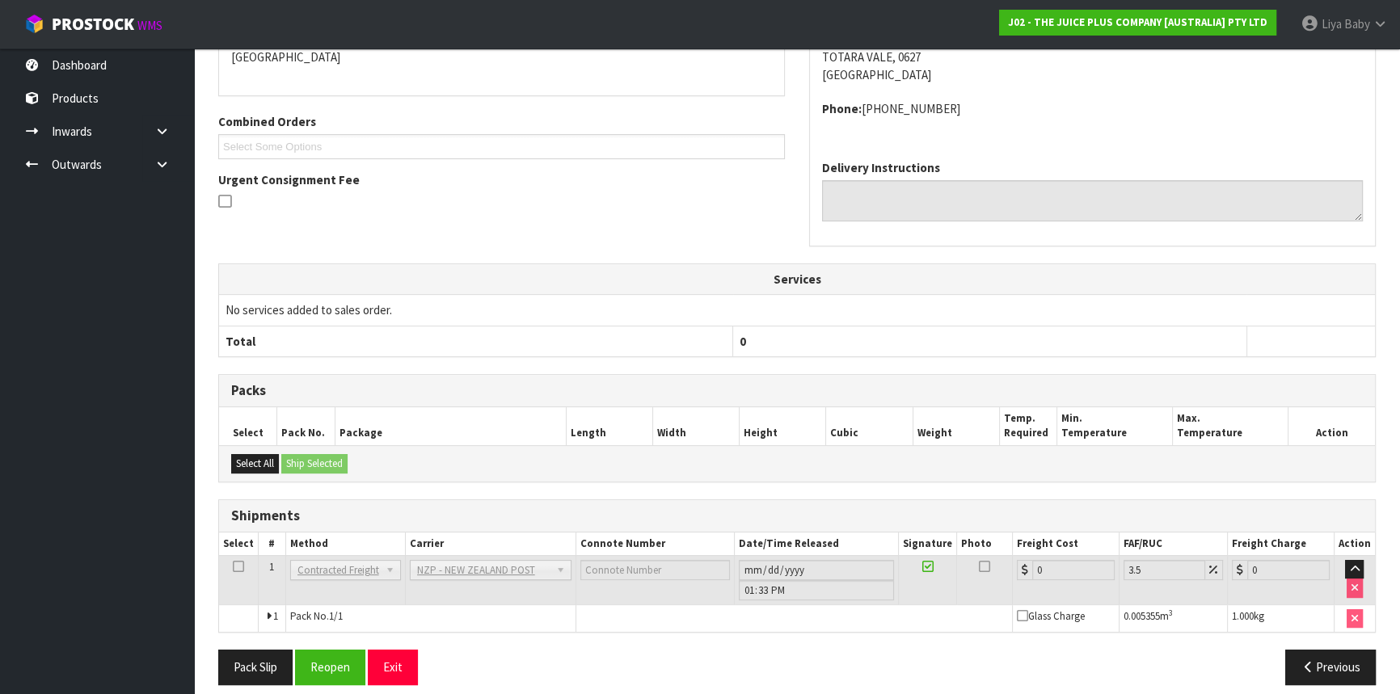
scroll to position [395, 0]
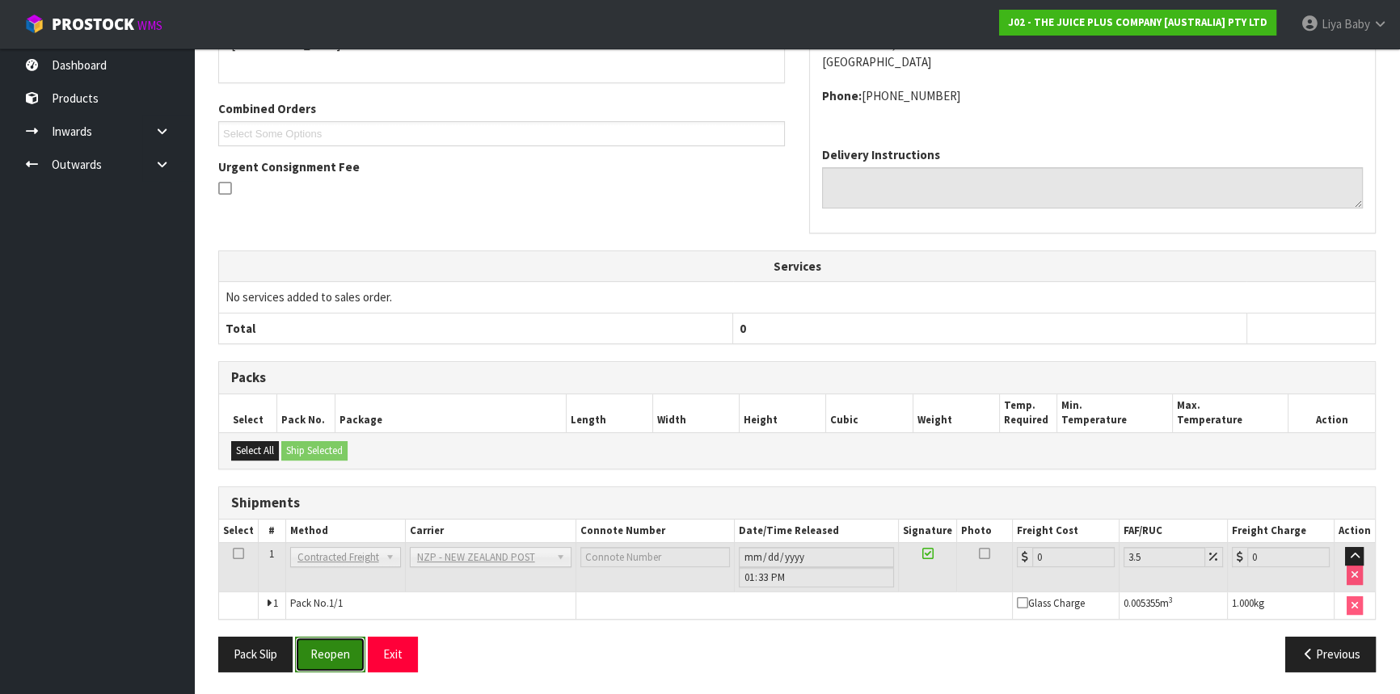
click at [356, 657] on button "Reopen" at bounding box center [330, 654] width 70 height 35
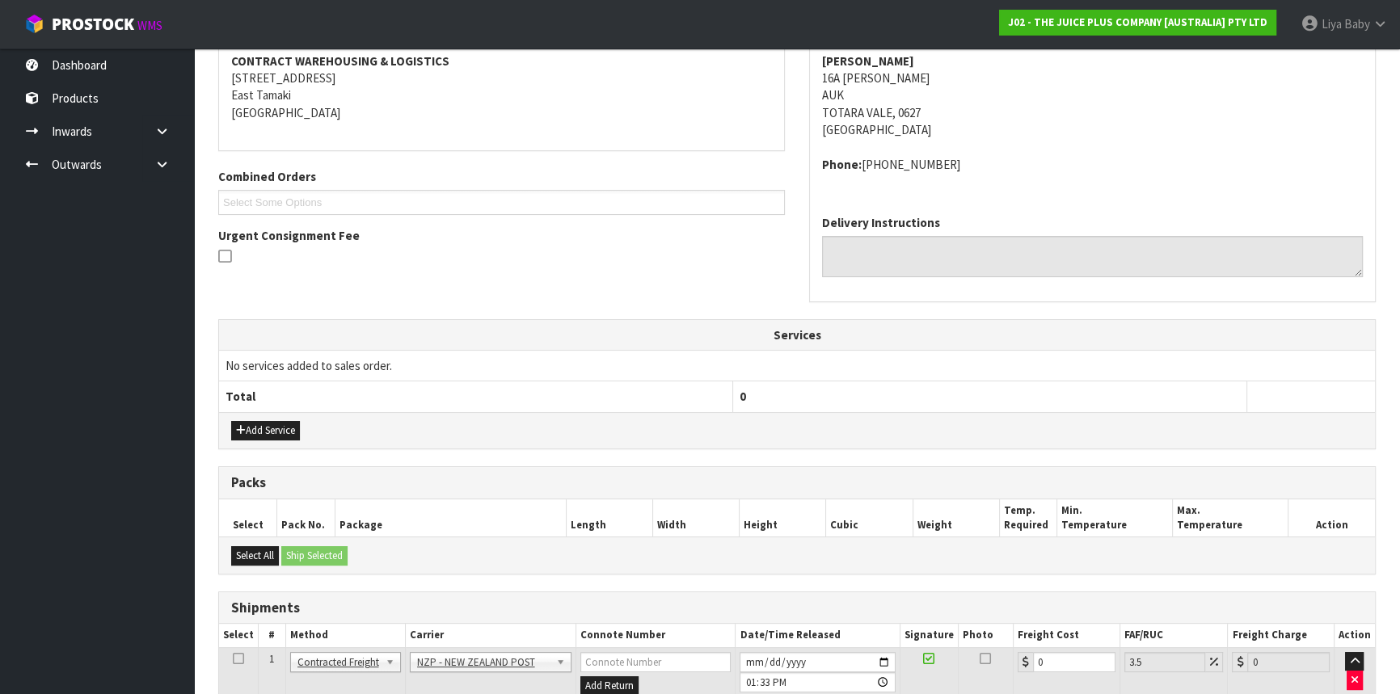
scroll to position [432, 0]
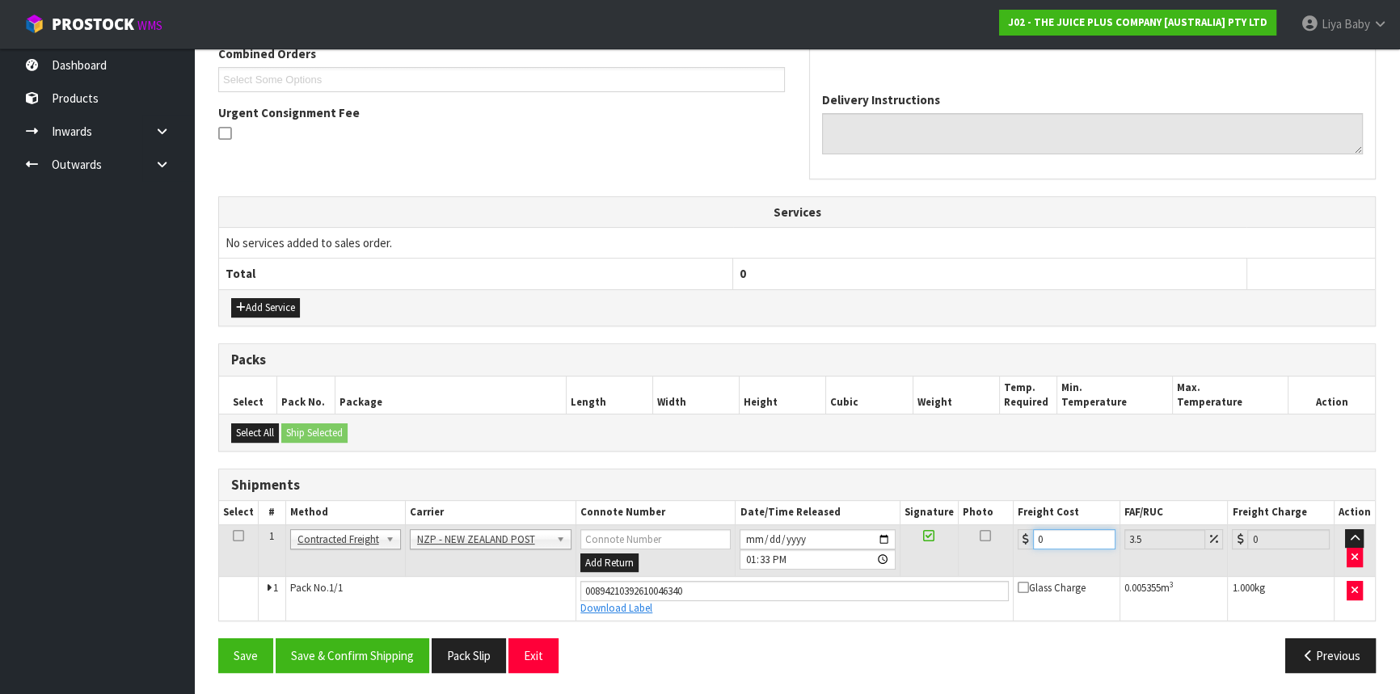
click at [1066, 529] on input "0" at bounding box center [1074, 539] width 82 height 20
click at [236, 536] on icon at bounding box center [238, 536] width 11 height 1
click at [404, 648] on button "Save & Confirm Shipping" at bounding box center [353, 656] width 154 height 35
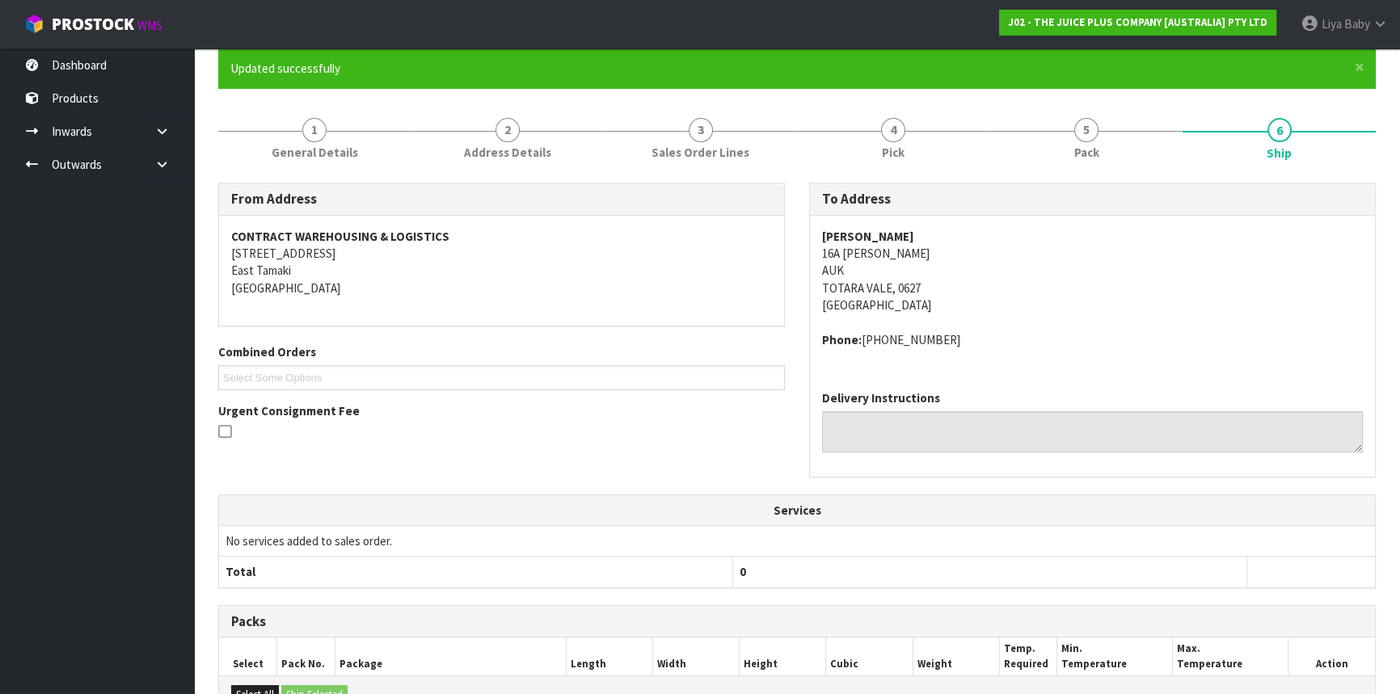
scroll to position [0, 0]
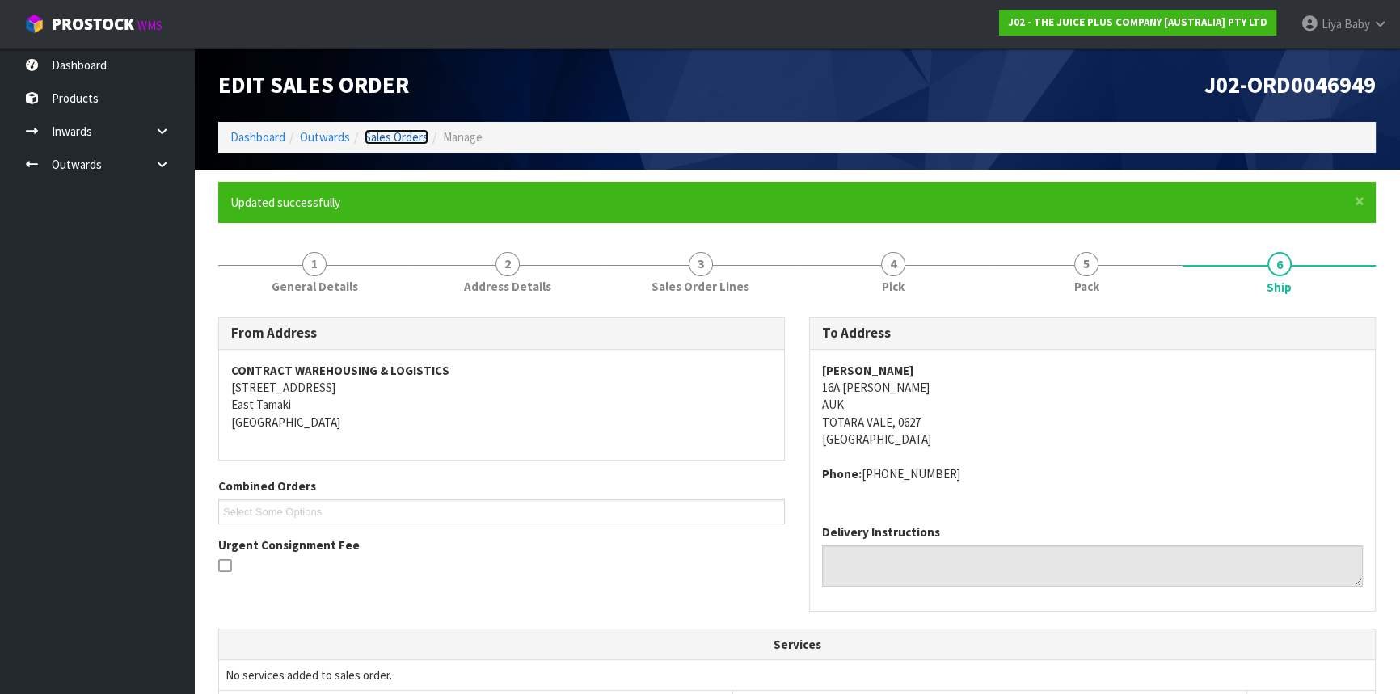
click at [399, 141] on link "Sales Orders" at bounding box center [397, 136] width 64 height 15
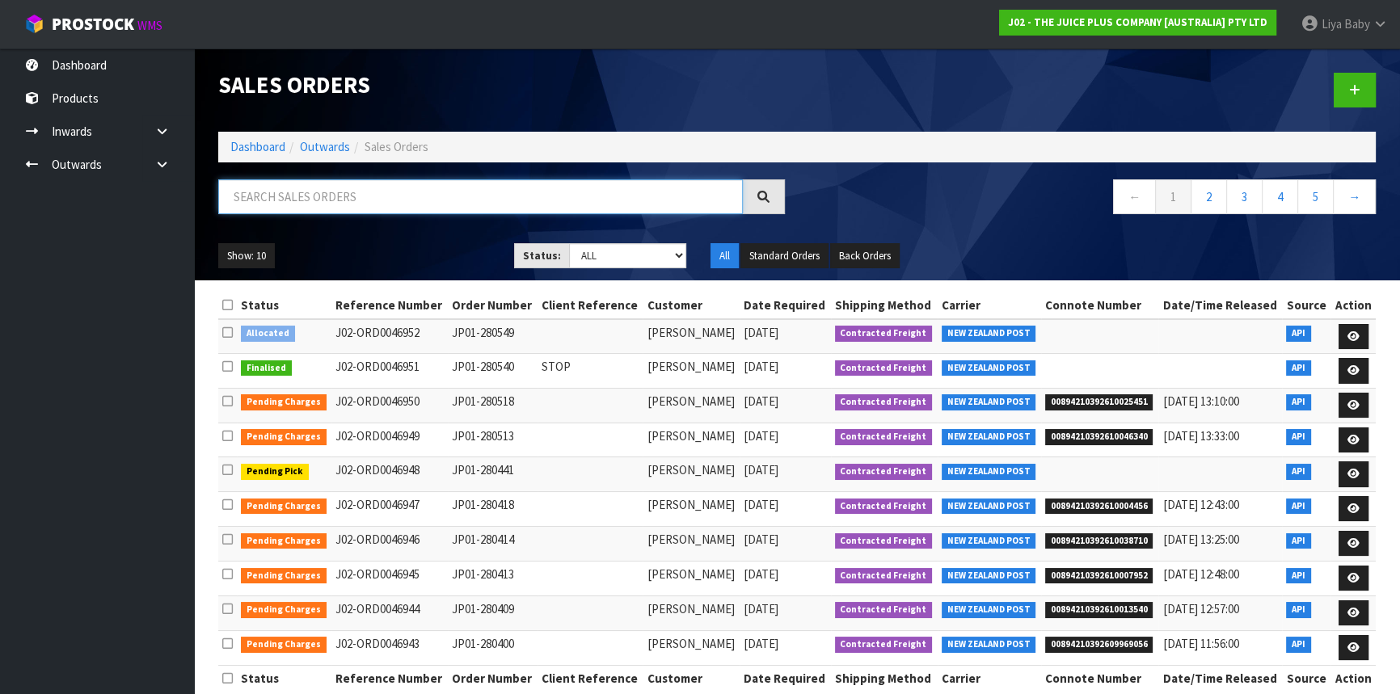
click at [313, 195] on input "text" at bounding box center [480, 196] width 525 height 35
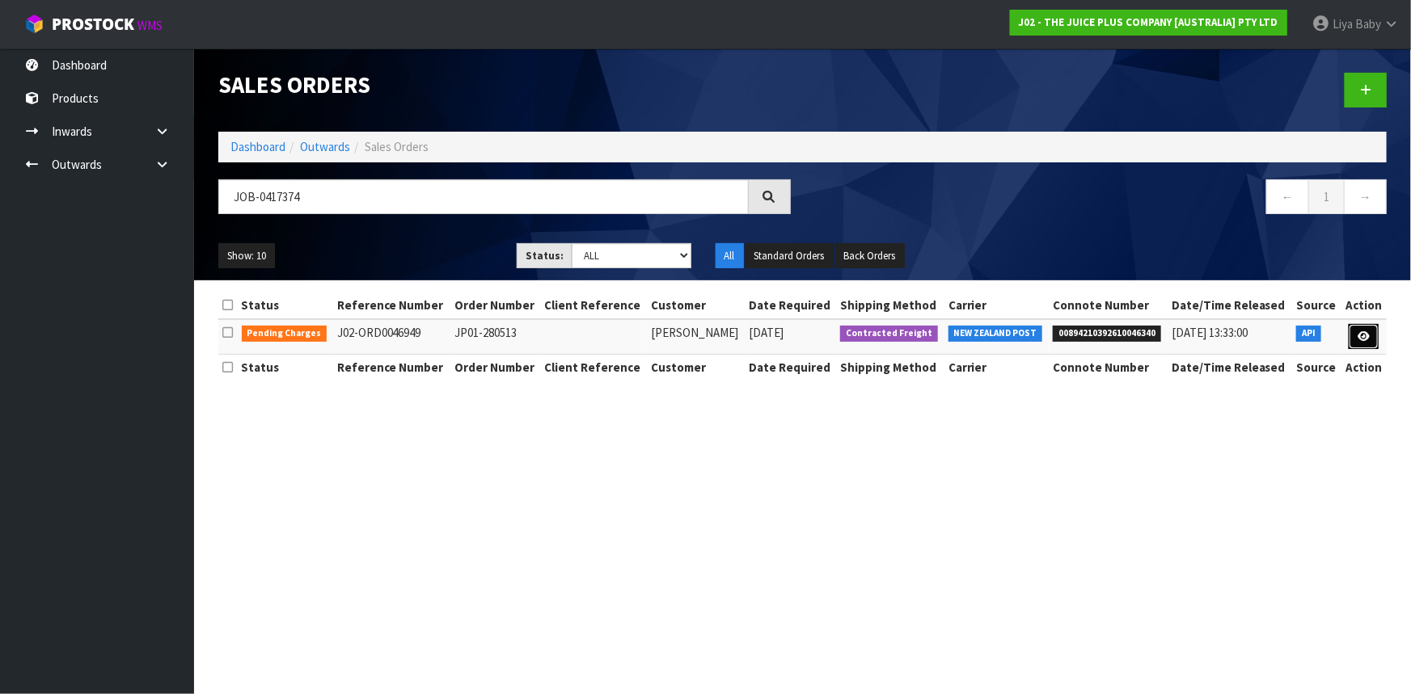
click at [1375, 340] on link at bounding box center [1363, 337] width 30 height 26
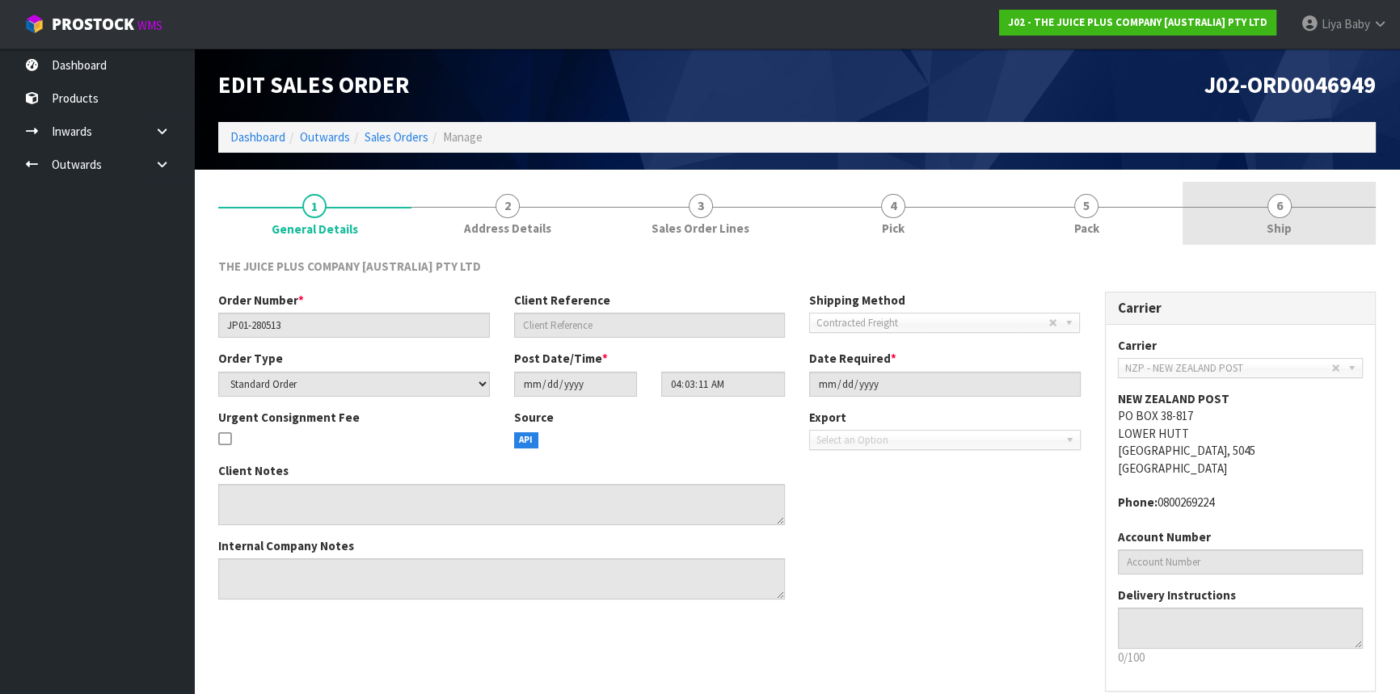
click at [1285, 216] on link "6 Ship" at bounding box center [1279, 214] width 193 height 64
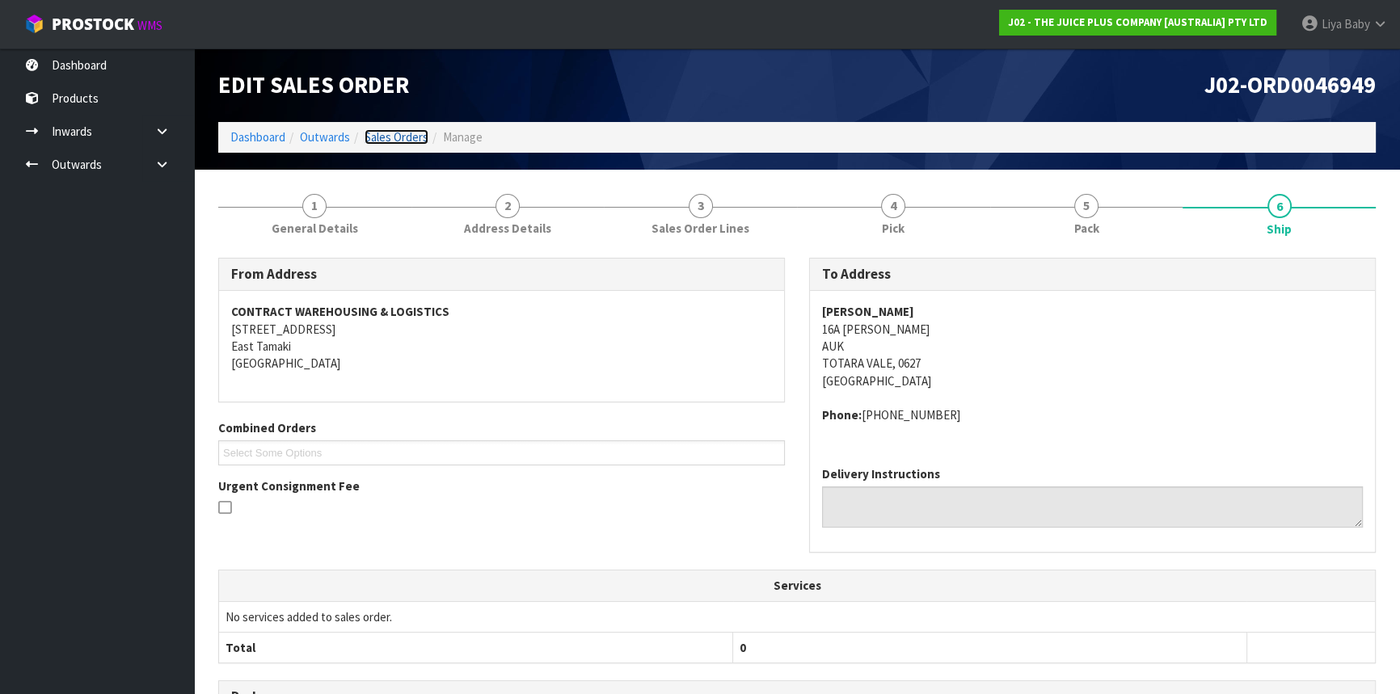
click at [393, 133] on link "Sales Orders" at bounding box center [397, 136] width 64 height 15
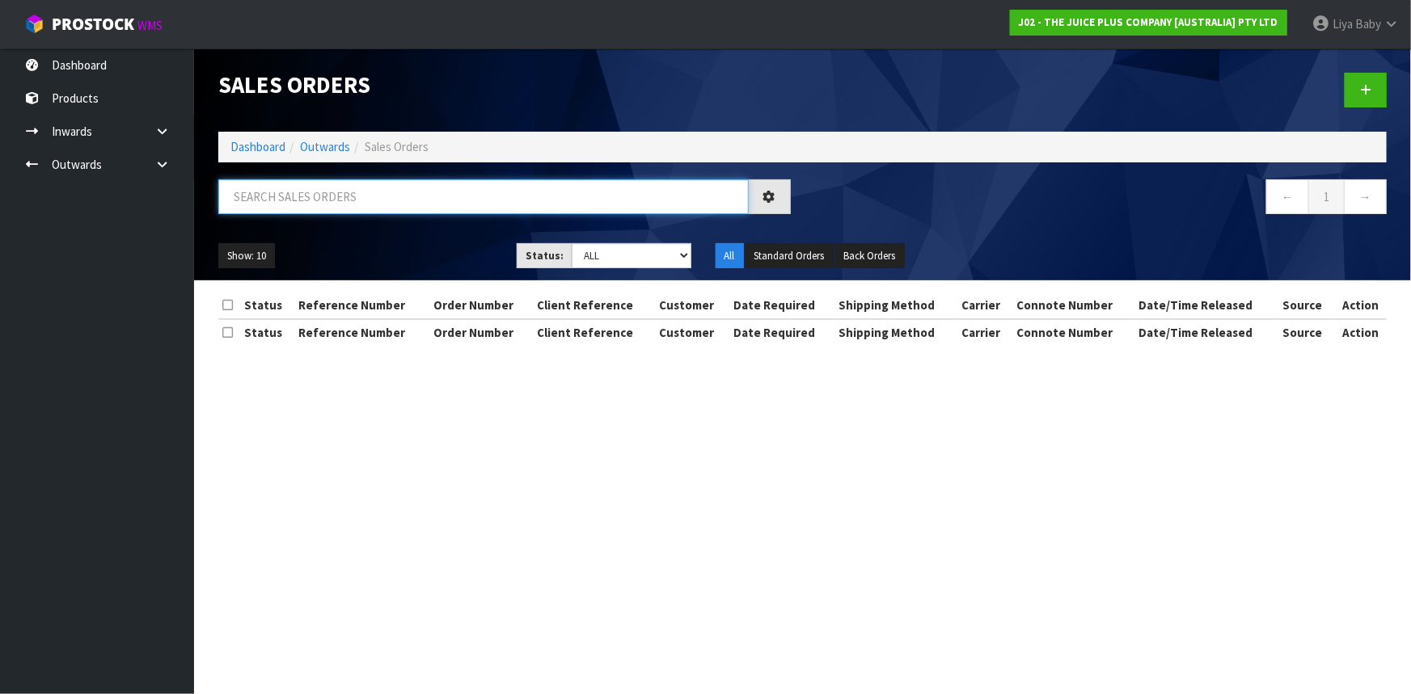
click at [319, 200] on input "text" at bounding box center [483, 196] width 530 height 35
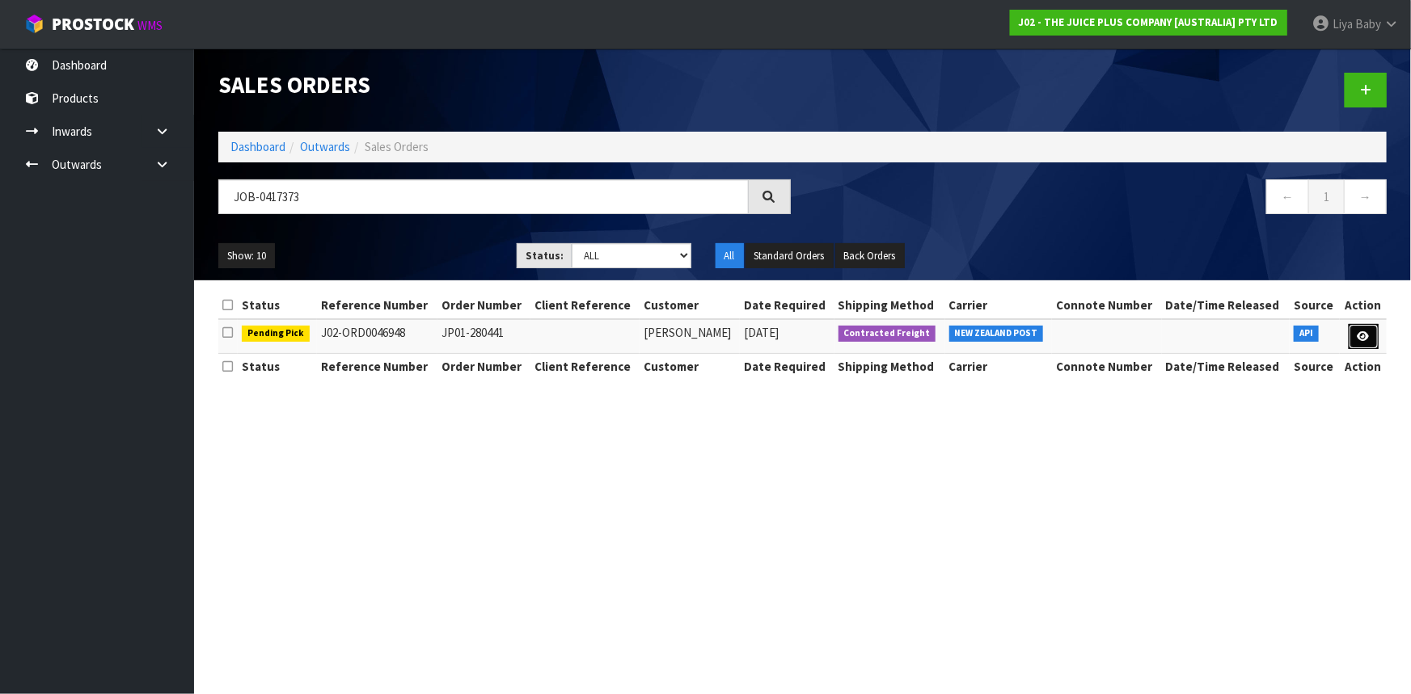
click at [1359, 333] on icon at bounding box center [1363, 336] width 12 height 11
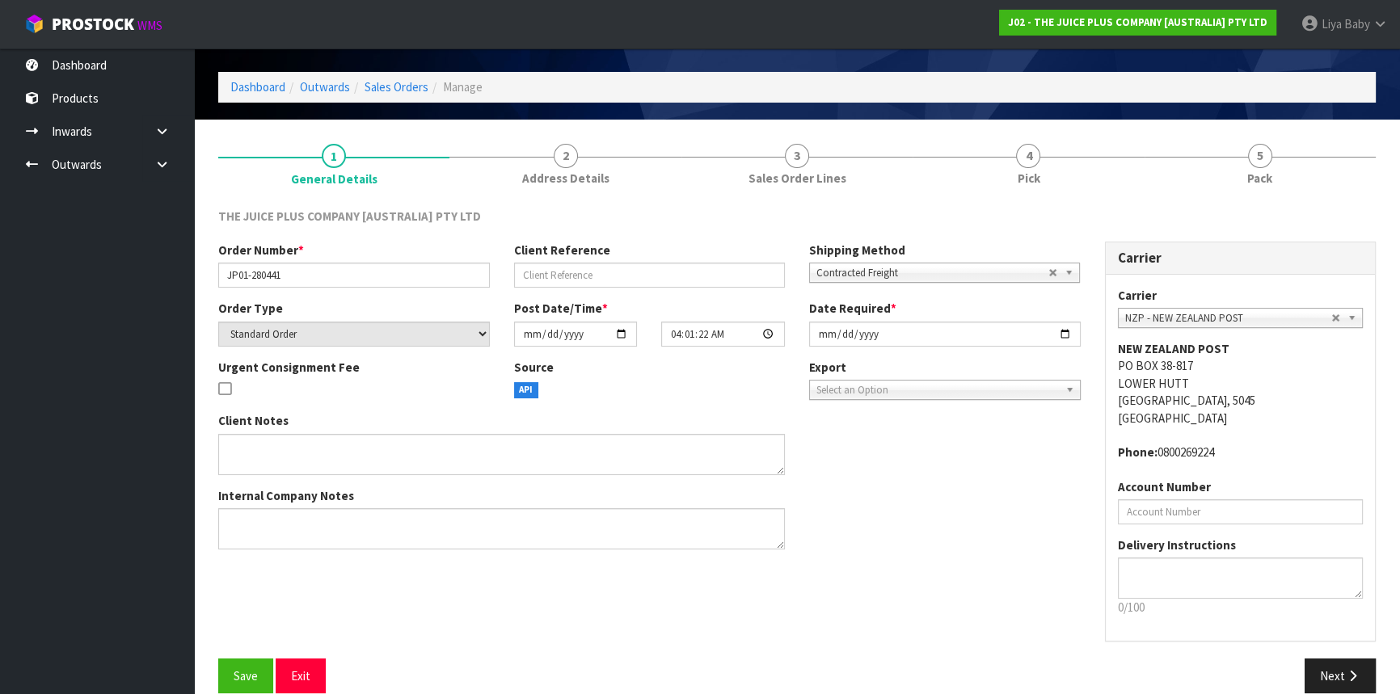
scroll to position [73, 0]
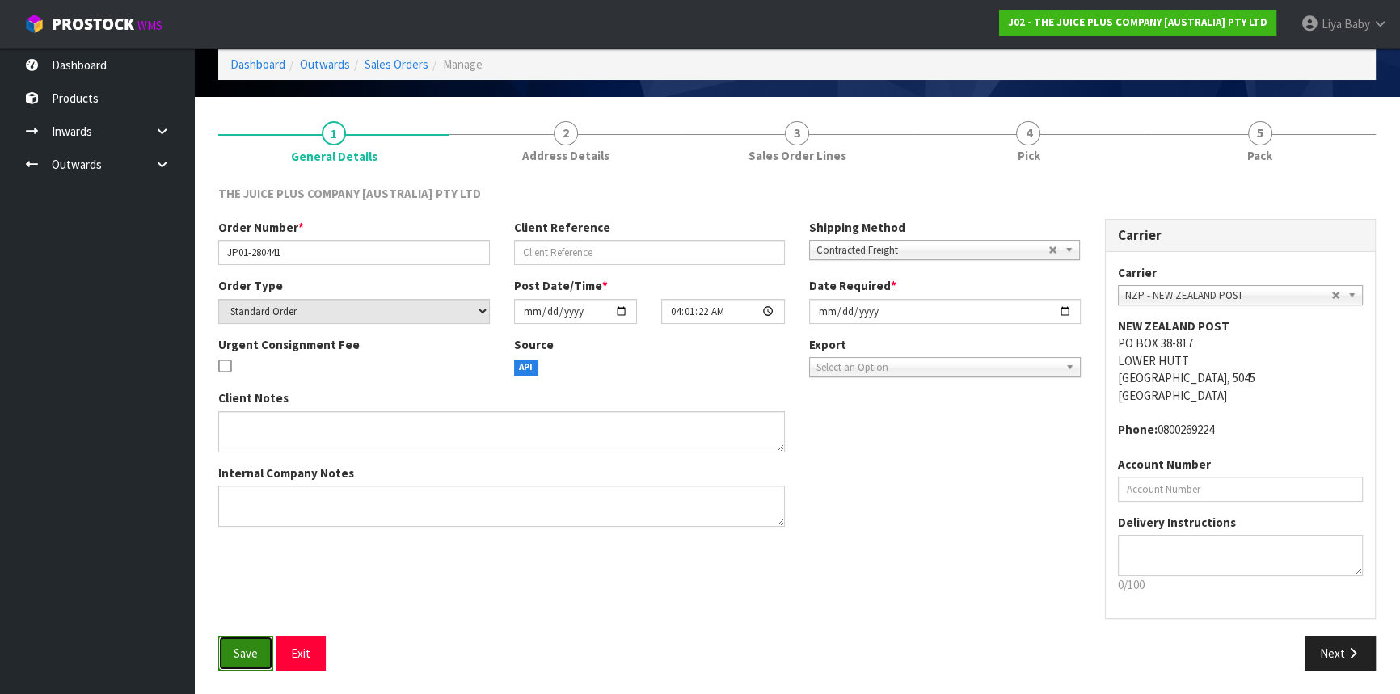
click at [243, 646] on span "Save" at bounding box center [246, 653] width 24 height 15
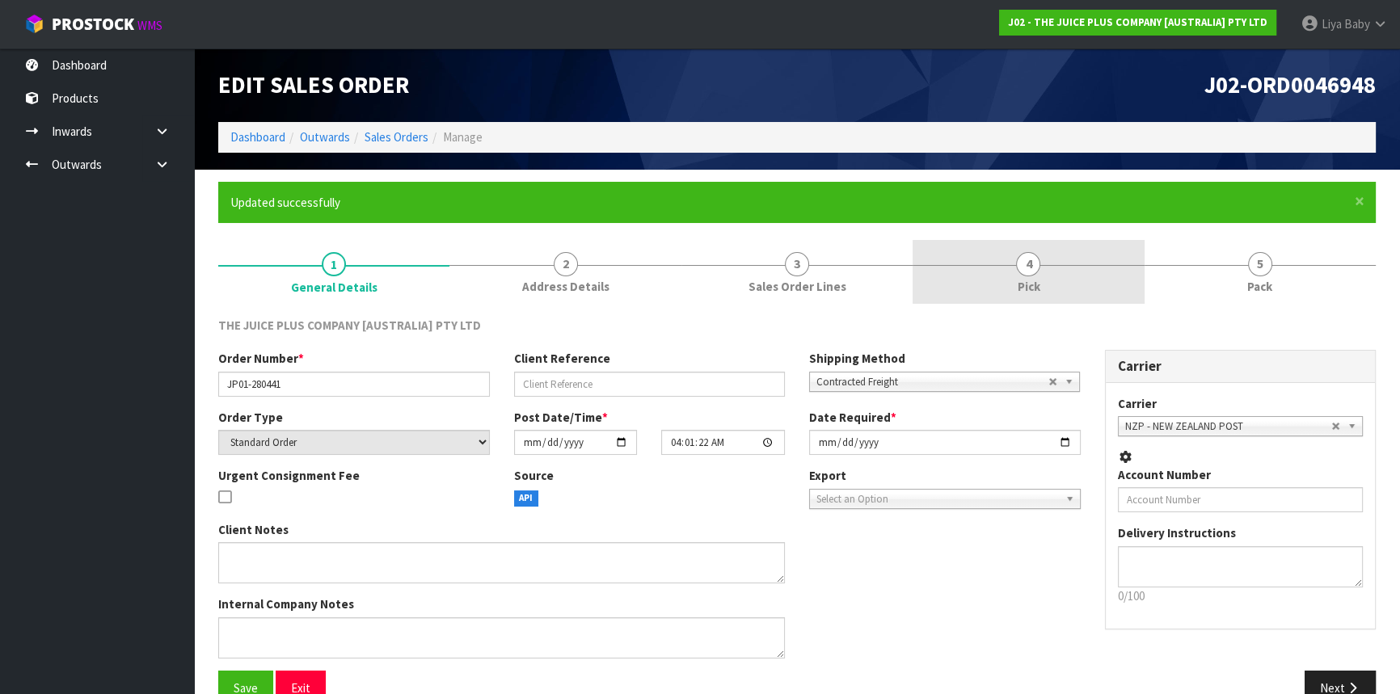
click at [1037, 258] on span "4" at bounding box center [1028, 264] width 24 height 24
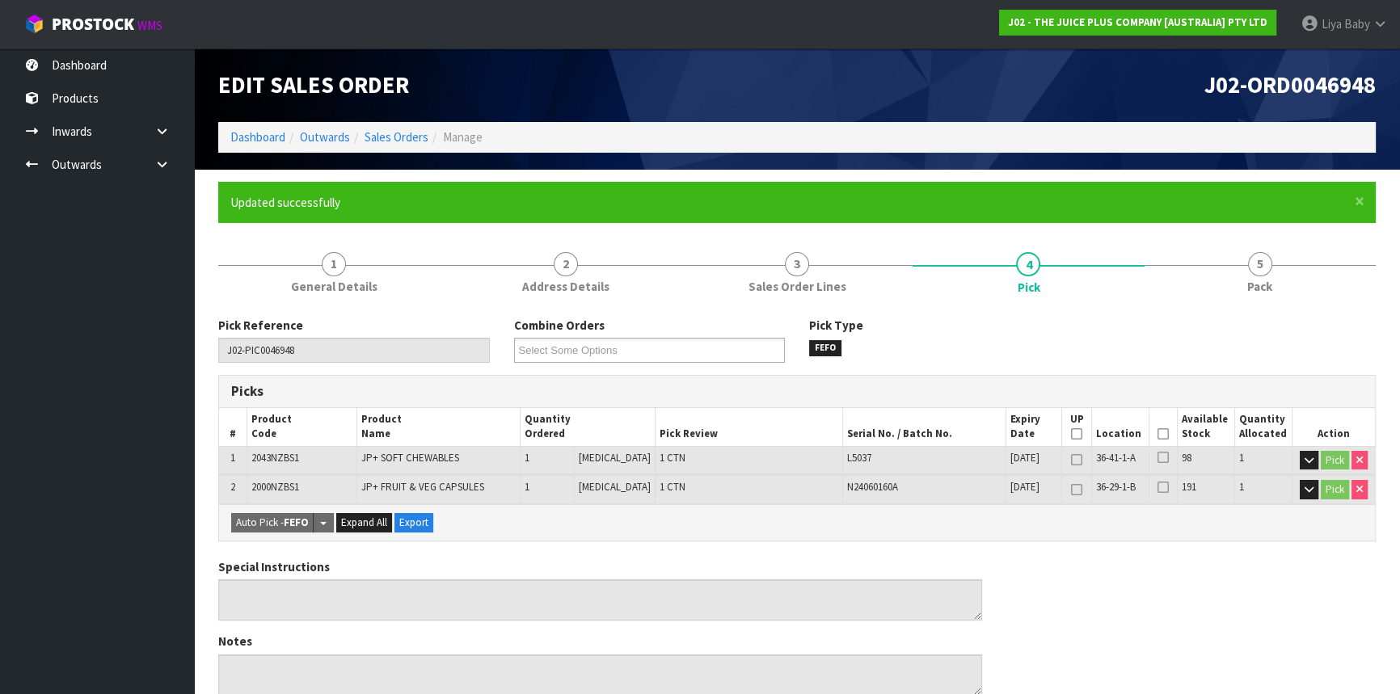
click at [1158, 434] on icon at bounding box center [1163, 434] width 11 height 1
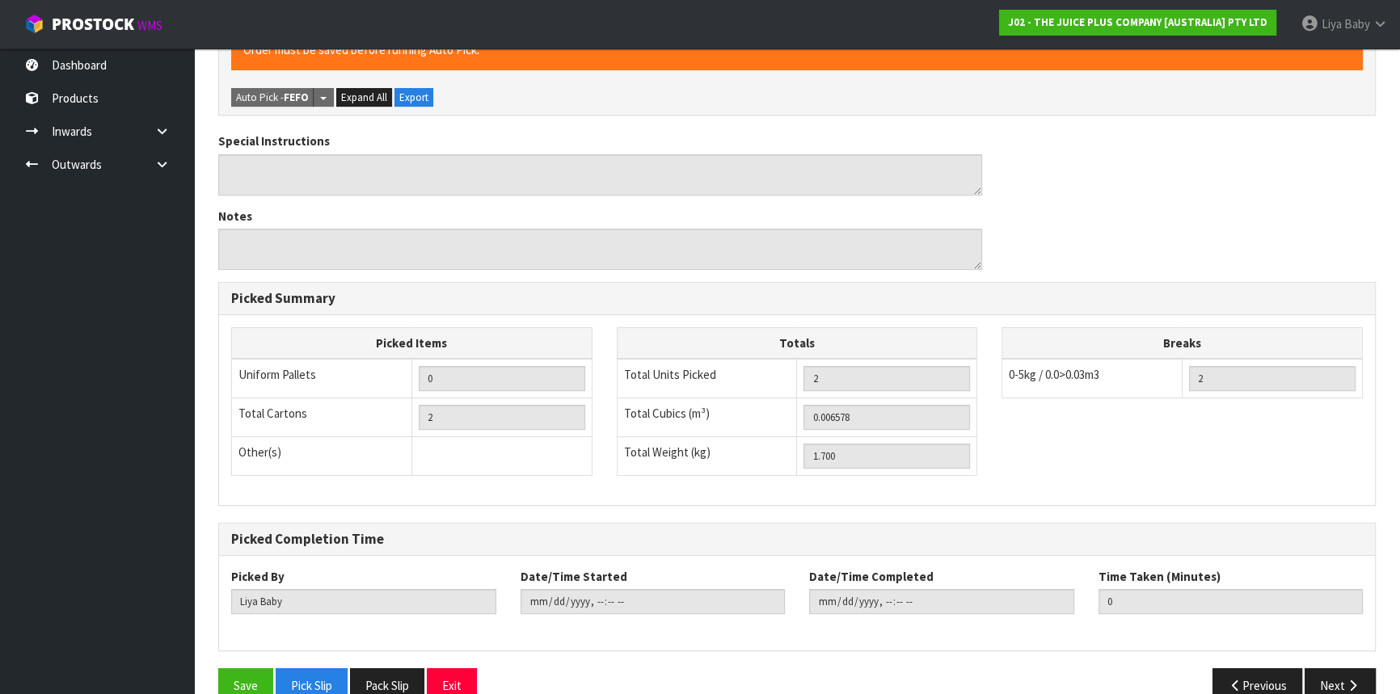
scroll to position [515, 0]
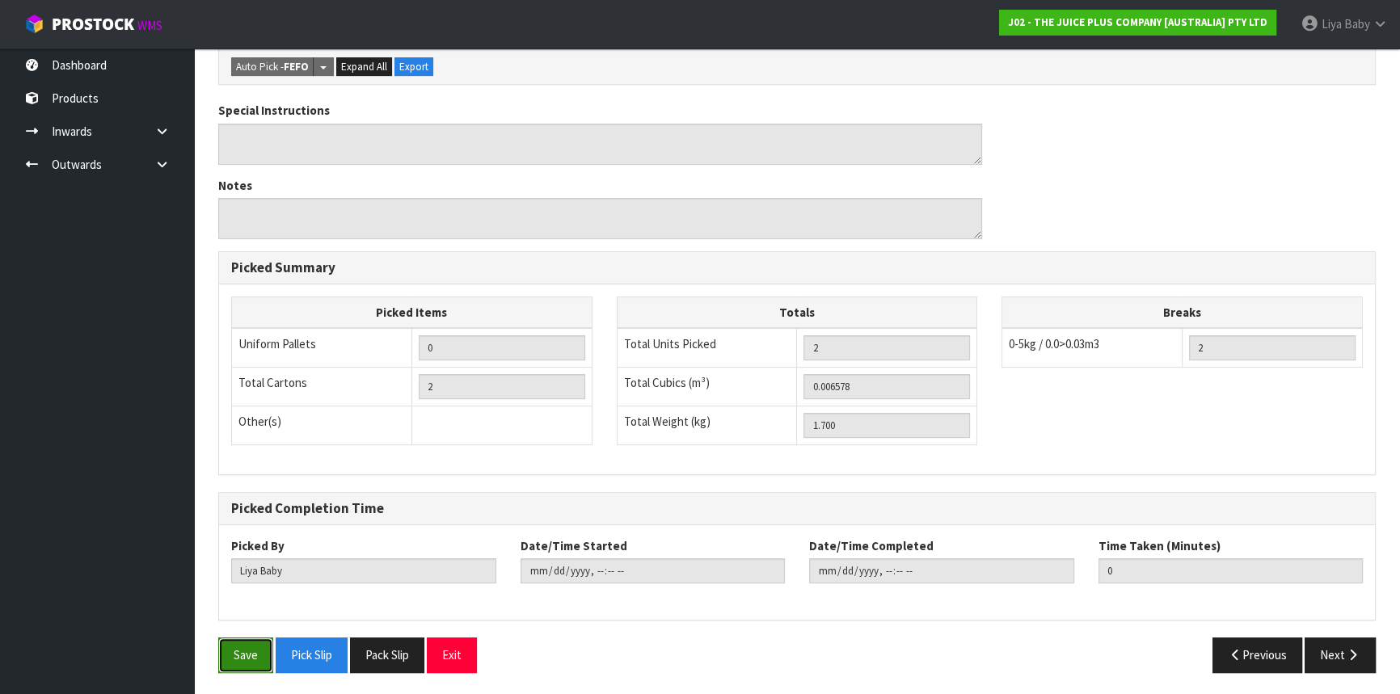
click at [243, 656] on button "Save" at bounding box center [245, 655] width 55 height 35
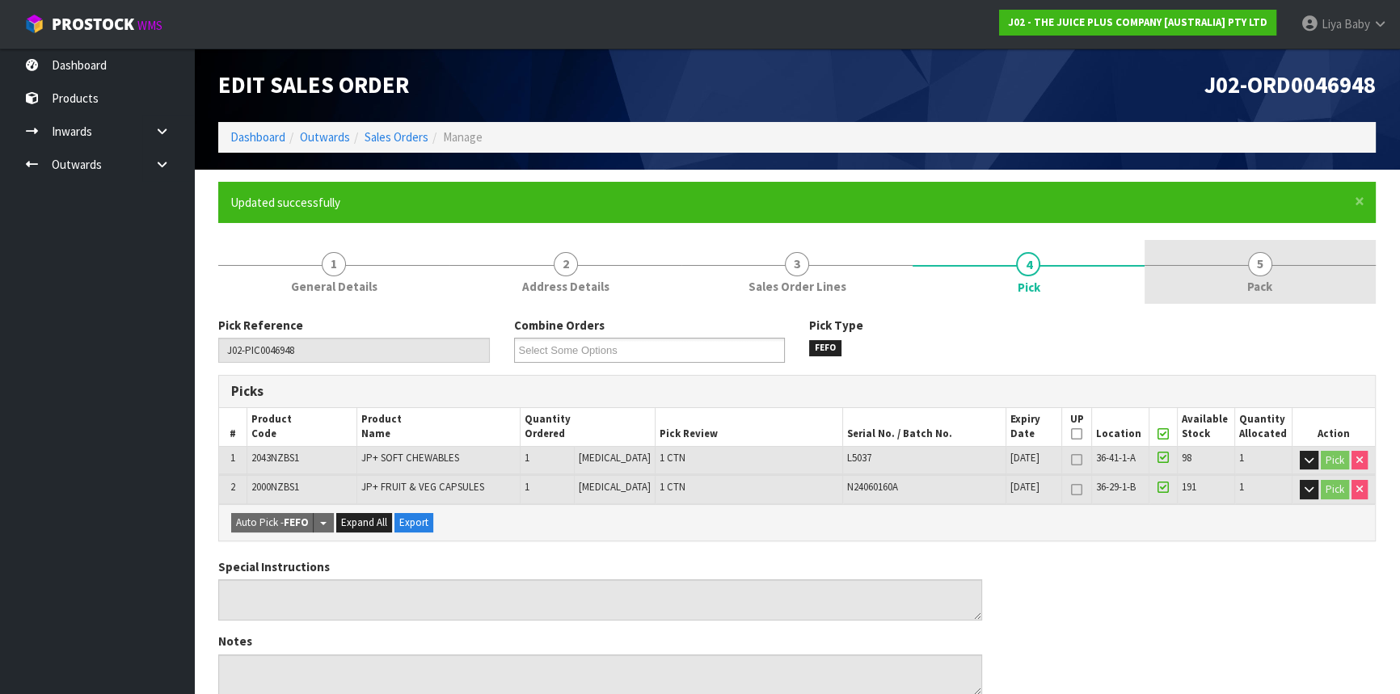
click at [1318, 259] on link "5 Pack" at bounding box center [1260, 272] width 231 height 64
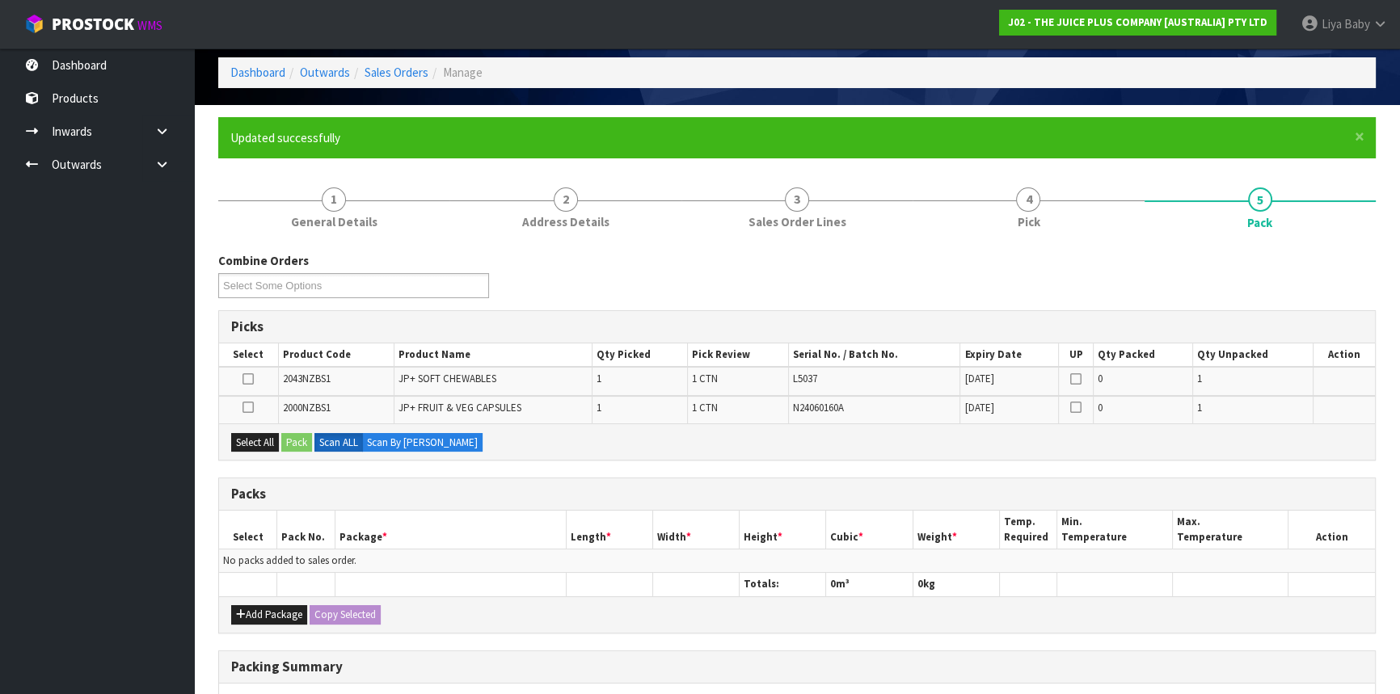
scroll to position [146, 0]
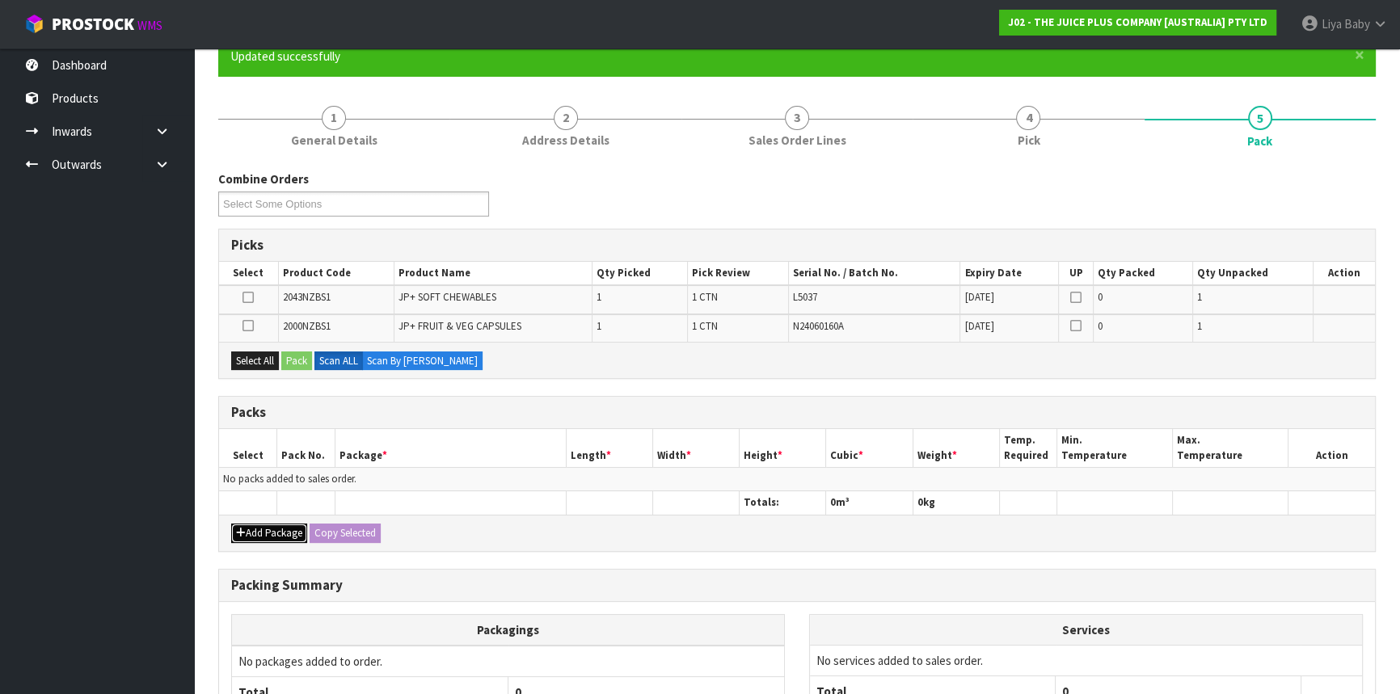
click at [248, 538] on button "Add Package" at bounding box center [269, 533] width 76 height 19
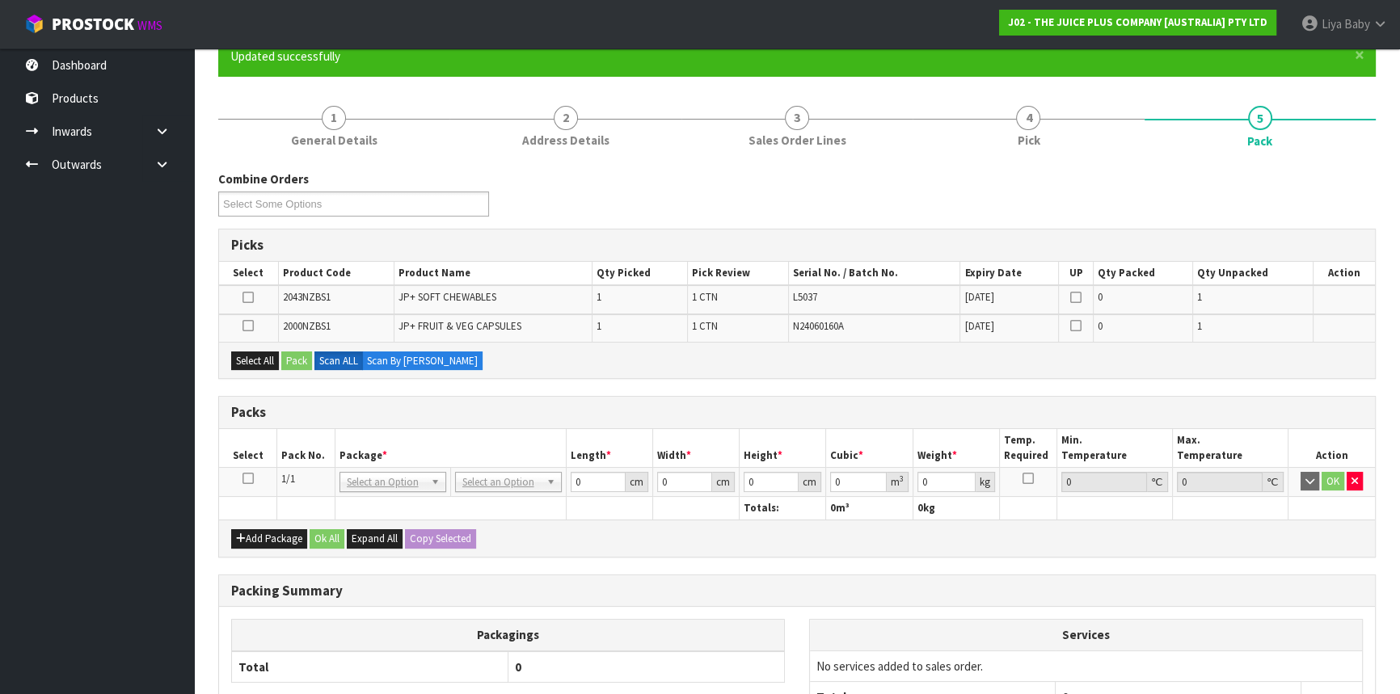
click at [247, 479] on icon at bounding box center [248, 479] width 11 height 1
click at [259, 361] on button "Select All" at bounding box center [255, 361] width 48 height 19
click at [300, 356] on button "Pack" at bounding box center [296, 361] width 31 height 19
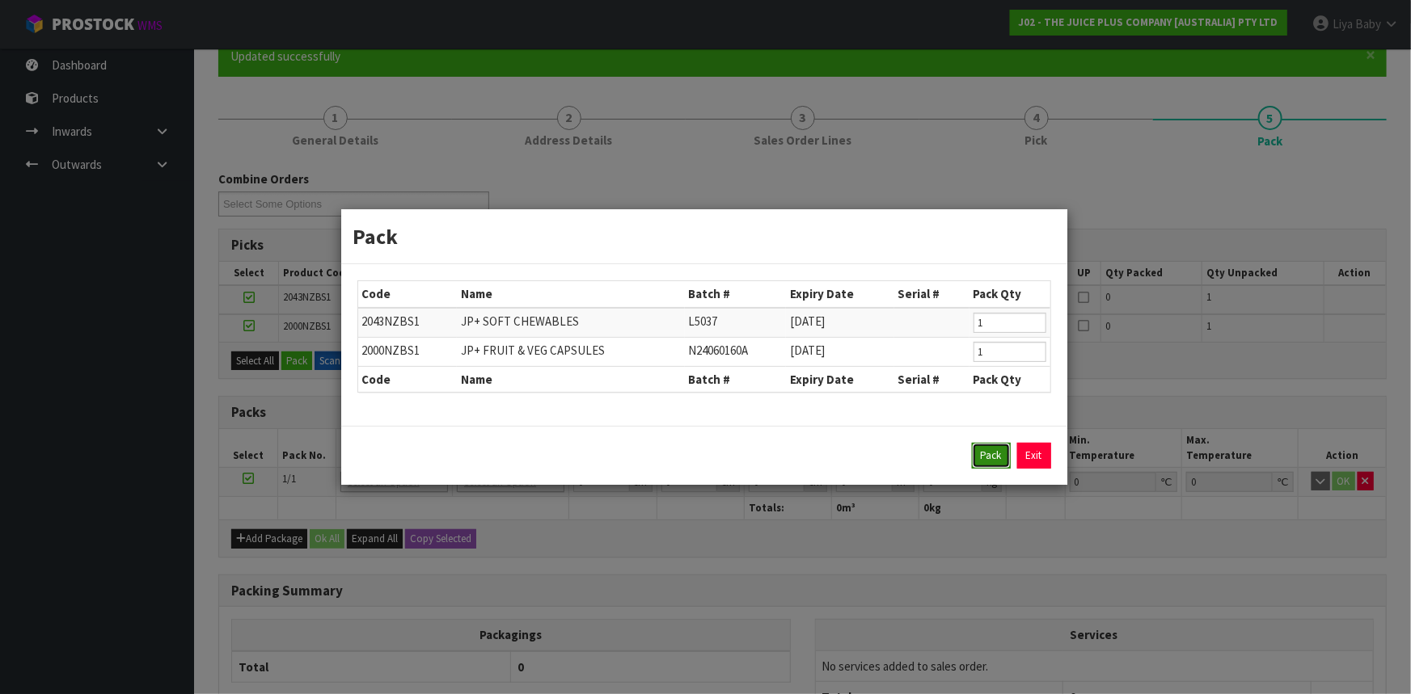
click at [1006, 453] on button "Pack" at bounding box center [991, 456] width 39 height 26
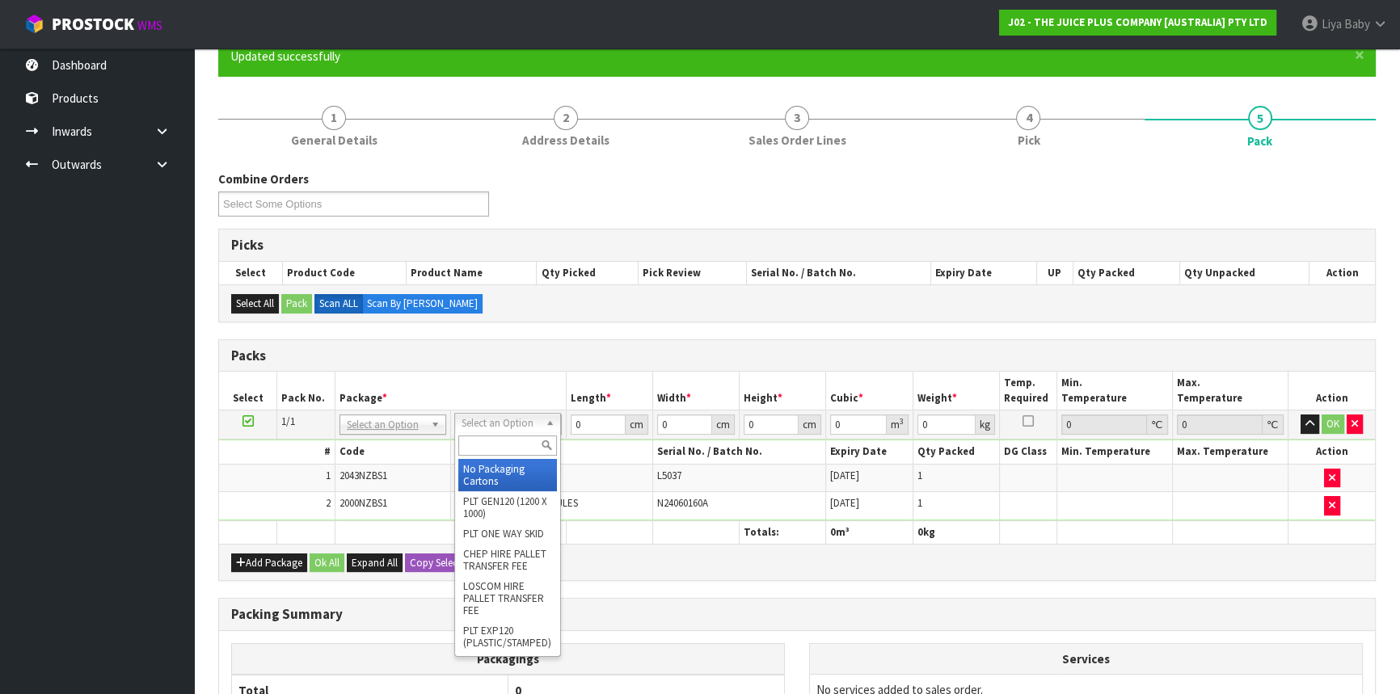
click at [527, 455] on div at bounding box center [507, 445] width 105 height 27
click at [515, 446] on input "text" at bounding box center [507, 446] width 99 height 20
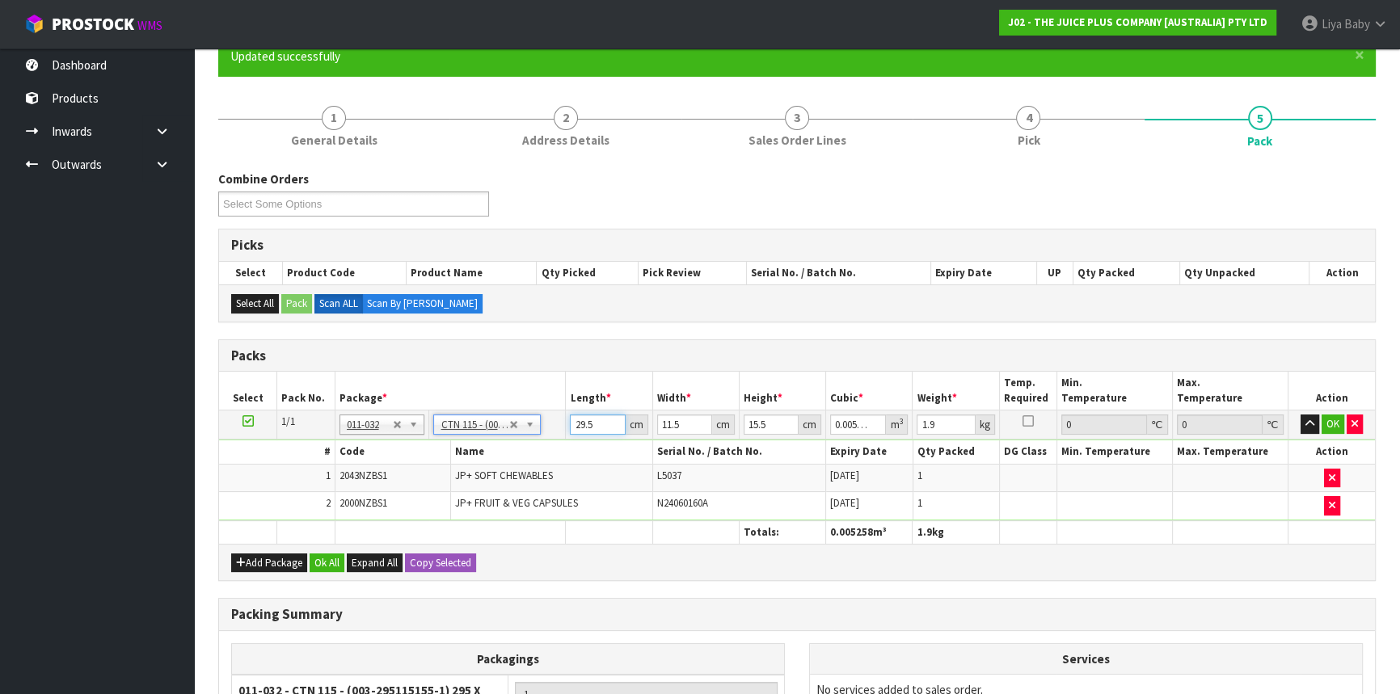
click at [595, 424] on input "29.5" at bounding box center [597, 425] width 55 height 20
click at [1334, 424] on button "OK" at bounding box center [1333, 424] width 23 height 19
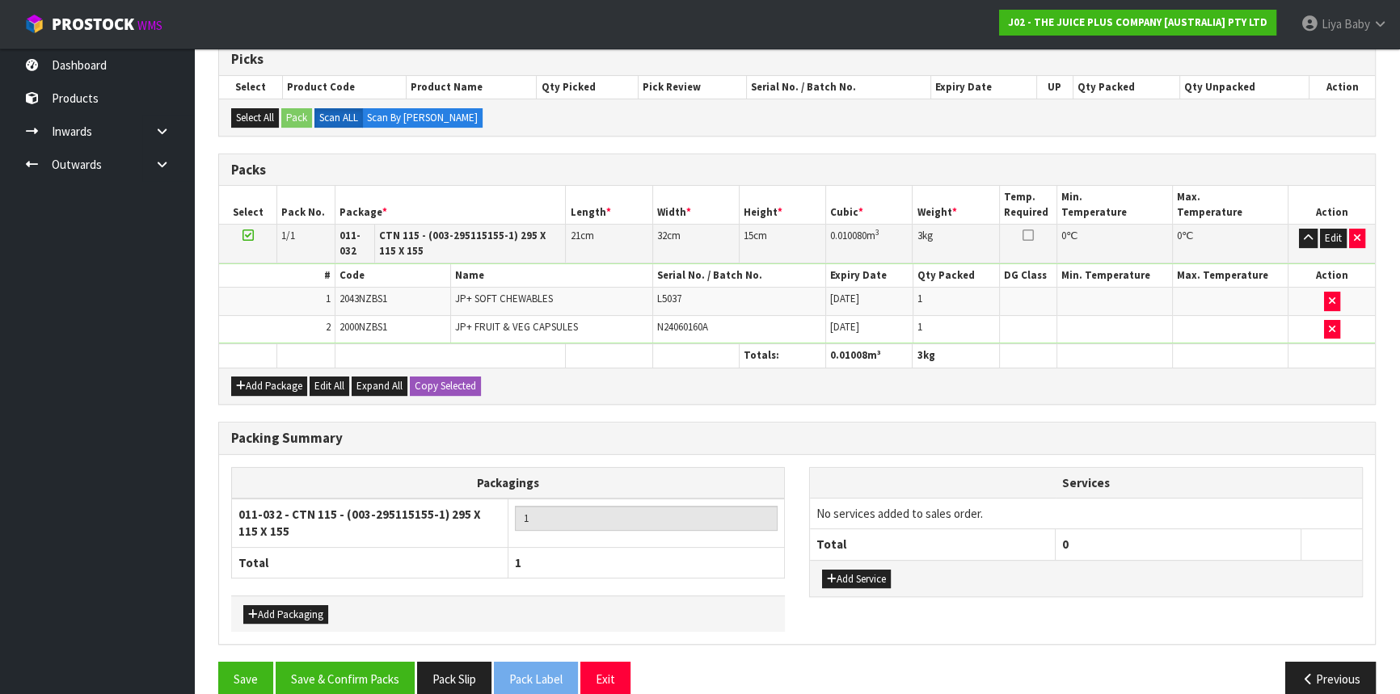
scroll to position [355, 0]
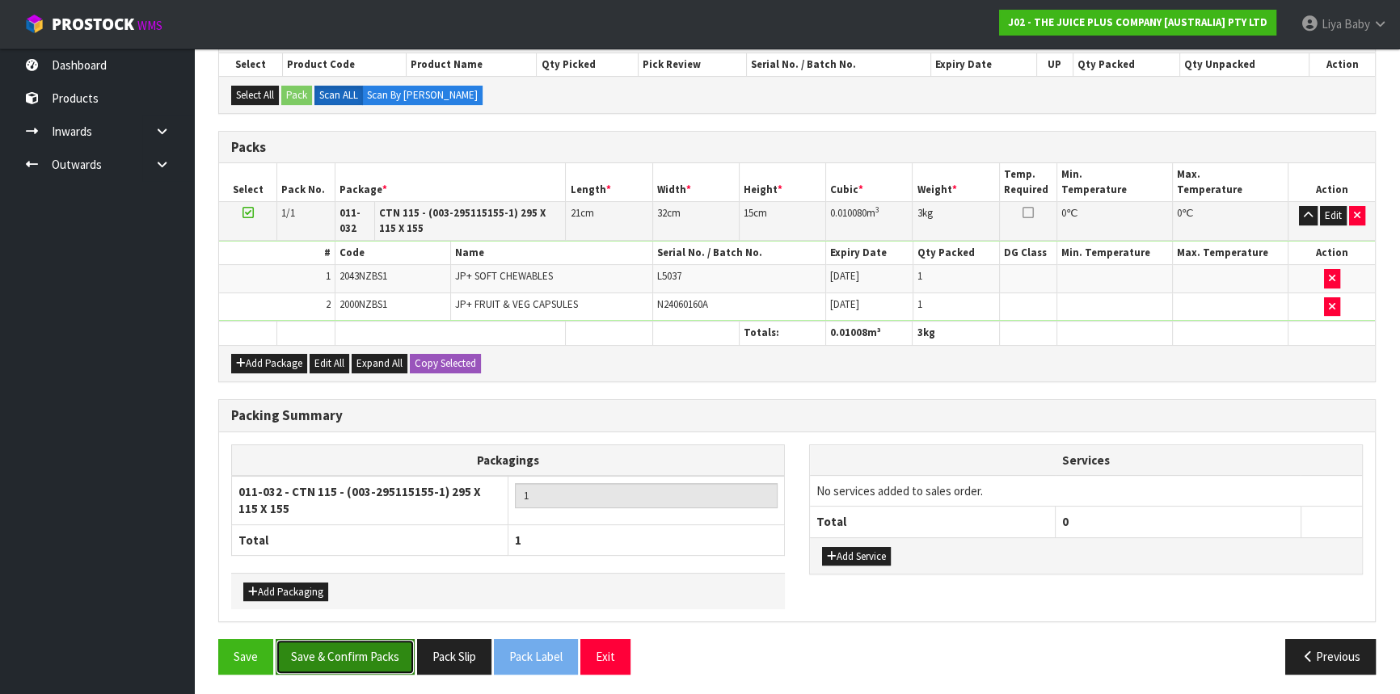
click at [379, 648] on button "Save & Confirm Packs" at bounding box center [345, 656] width 139 height 35
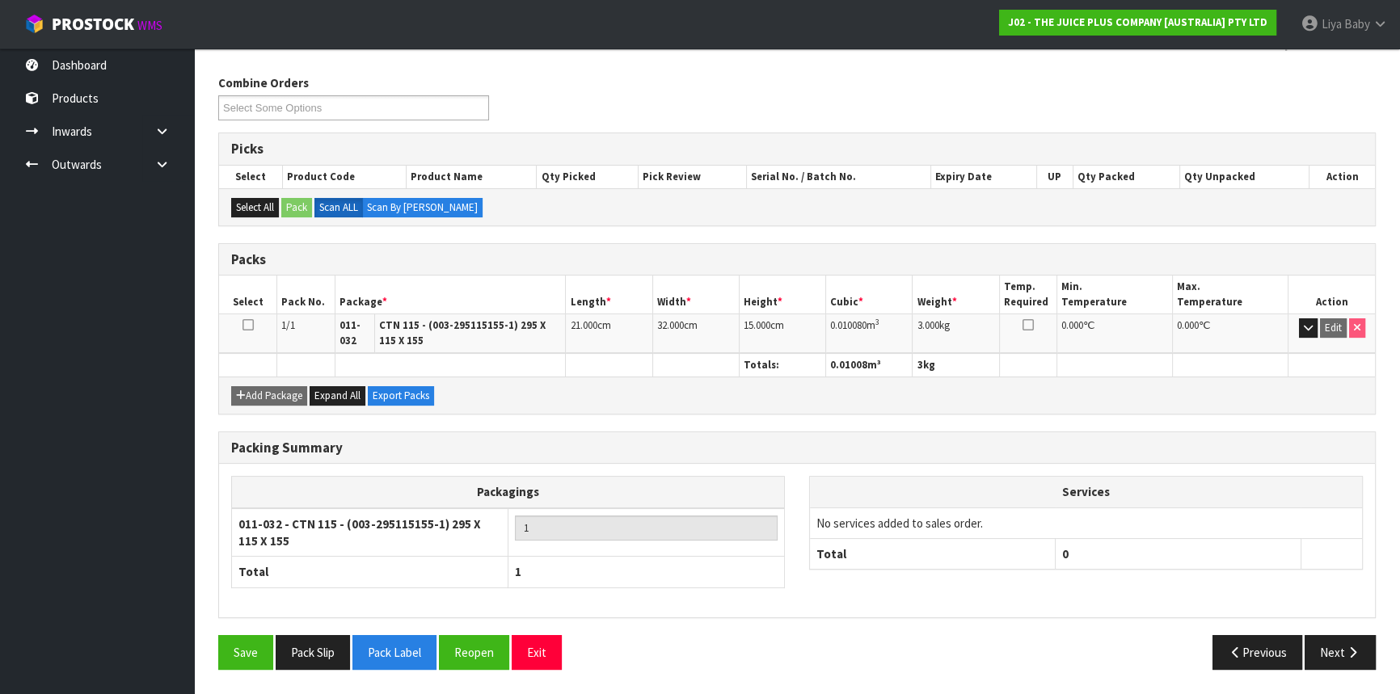
scroll to position [239, 0]
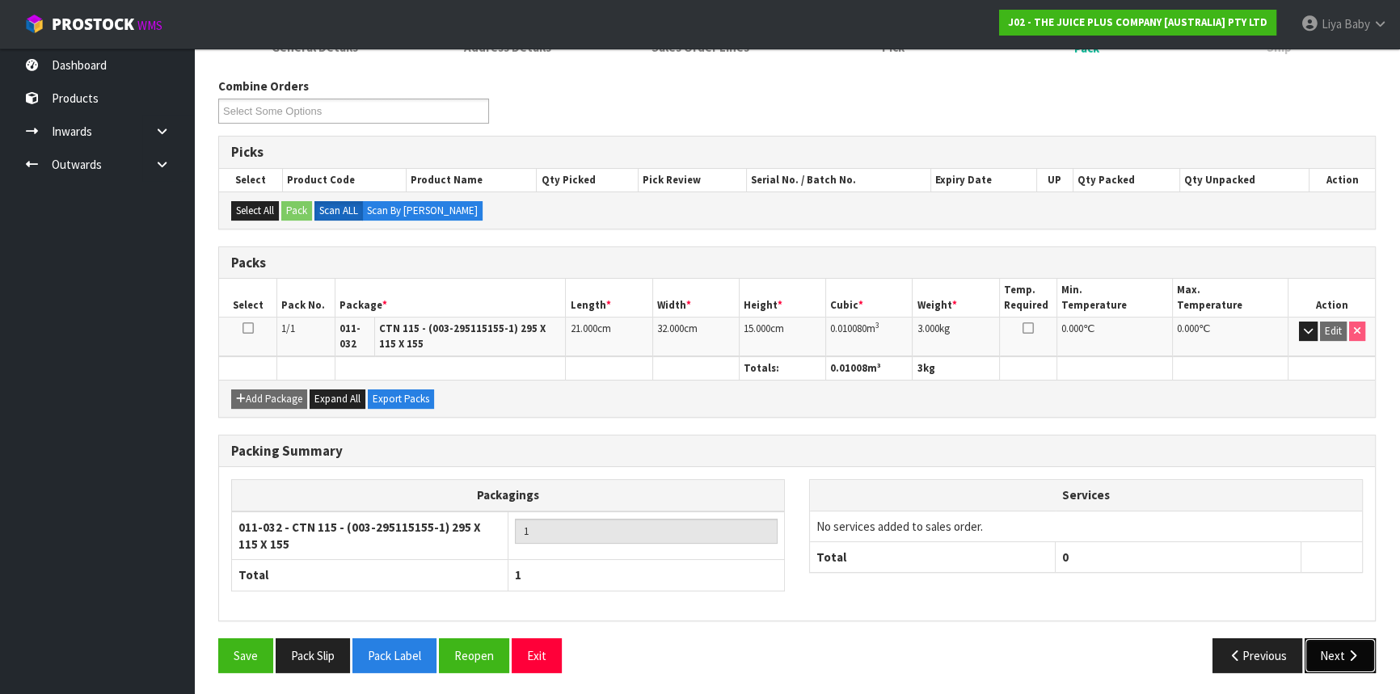
click at [1323, 661] on button "Next" at bounding box center [1340, 656] width 71 height 35
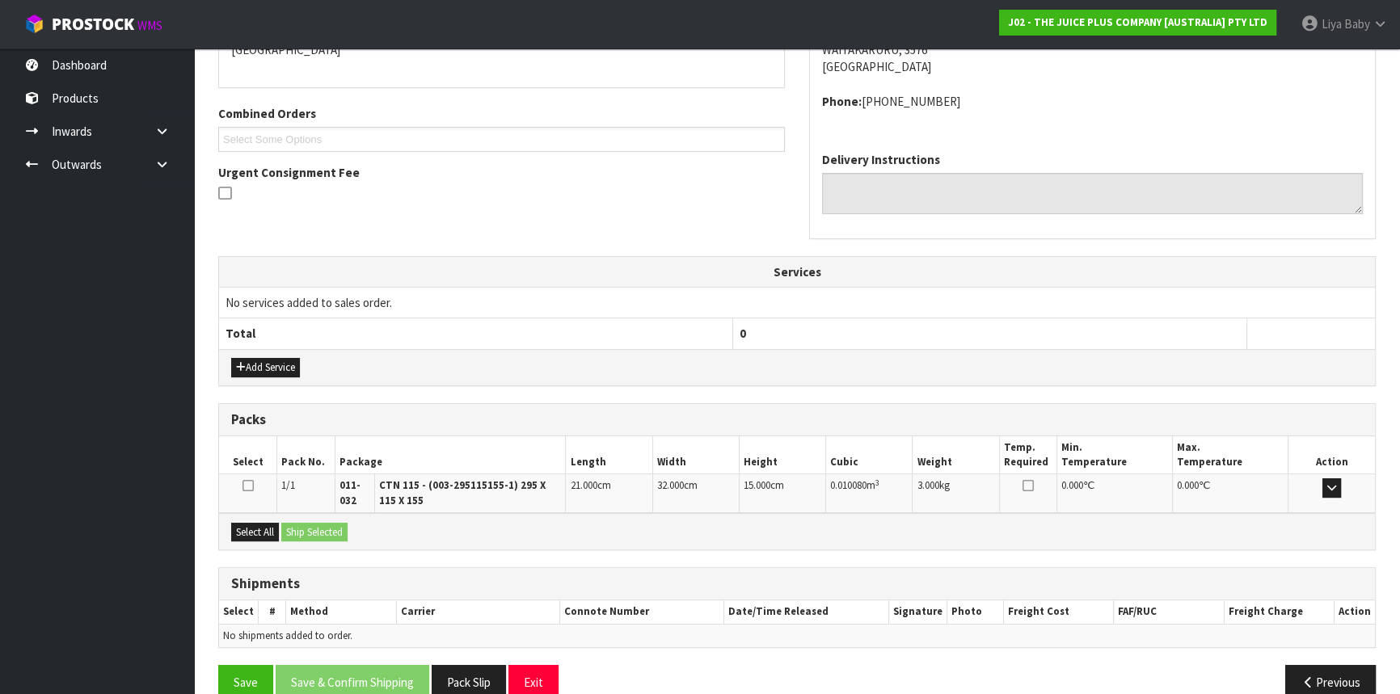
scroll to position [399, 0]
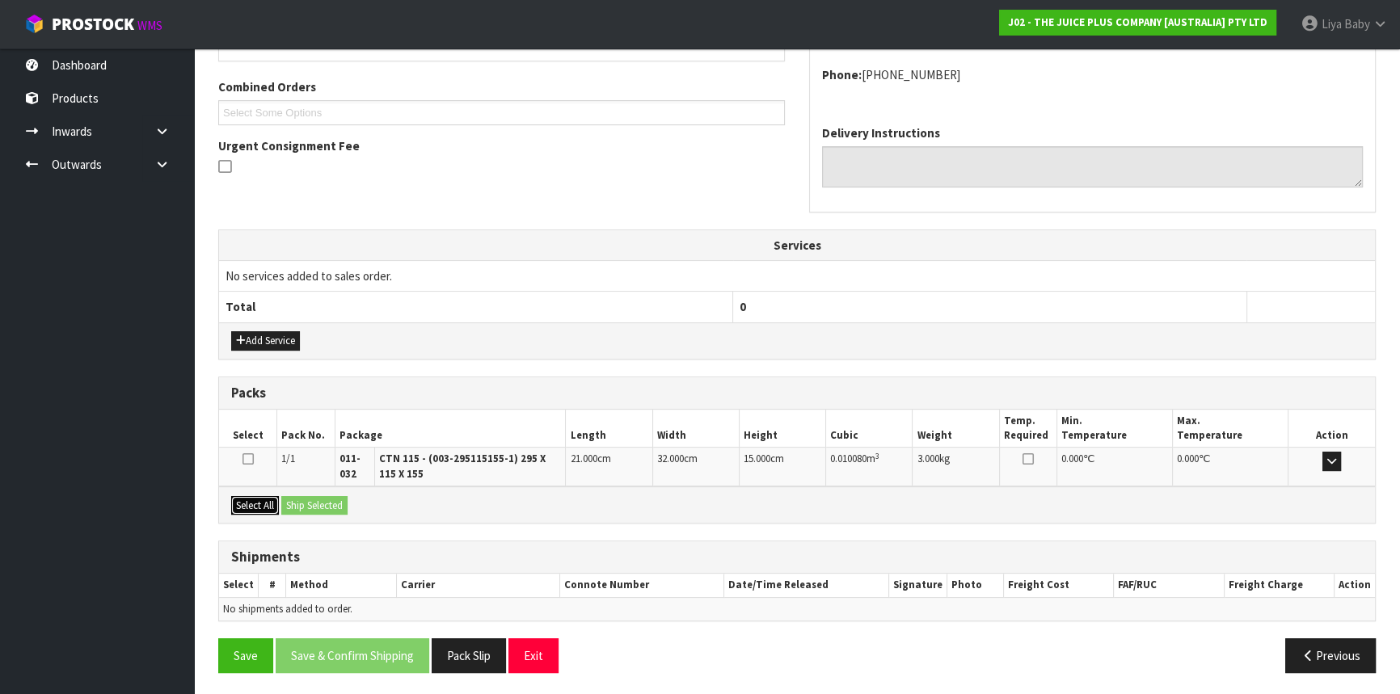
click at [248, 501] on button "Select All" at bounding box center [255, 505] width 48 height 19
click at [324, 496] on button "Ship Selected" at bounding box center [314, 505] width 66 height 19
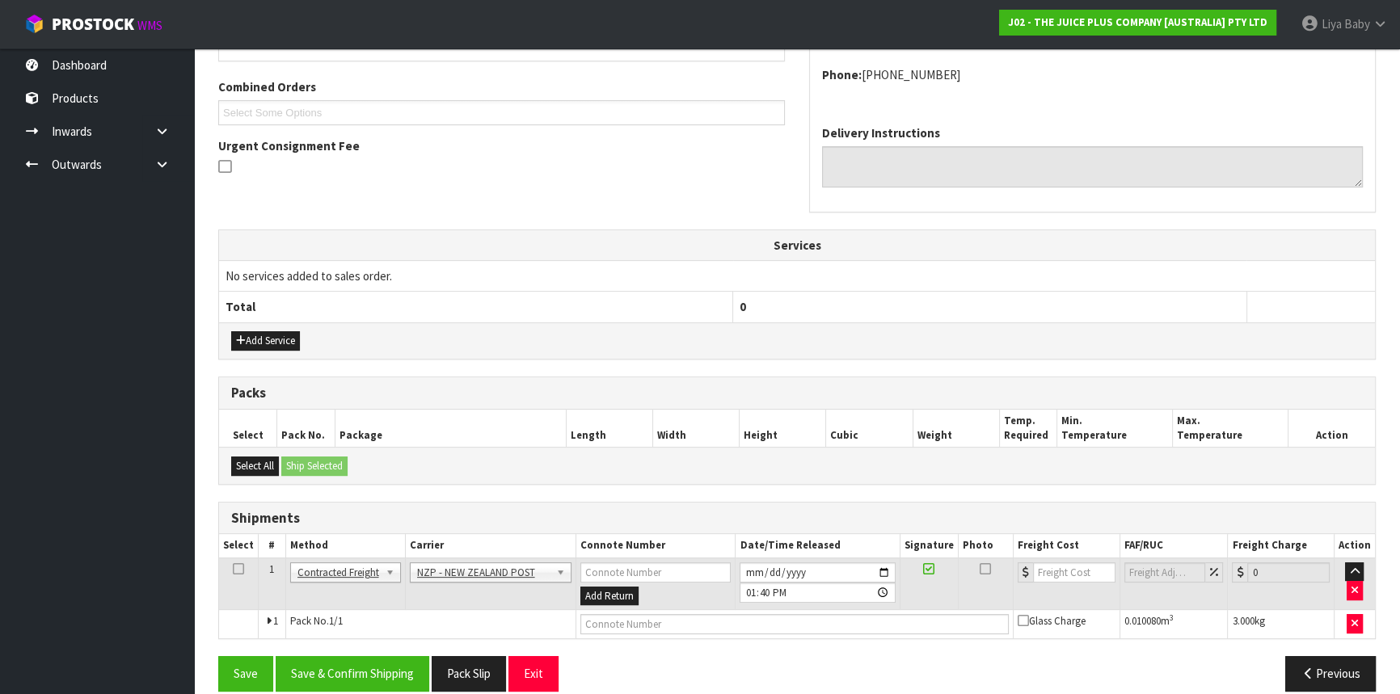
click at [243, 569] on icon at bounding box center [238, 569] width 11 height 1
click at [367, 677] on button "Save & Confirm Shipping" at bounding box center [353, 673] width 154 height 35
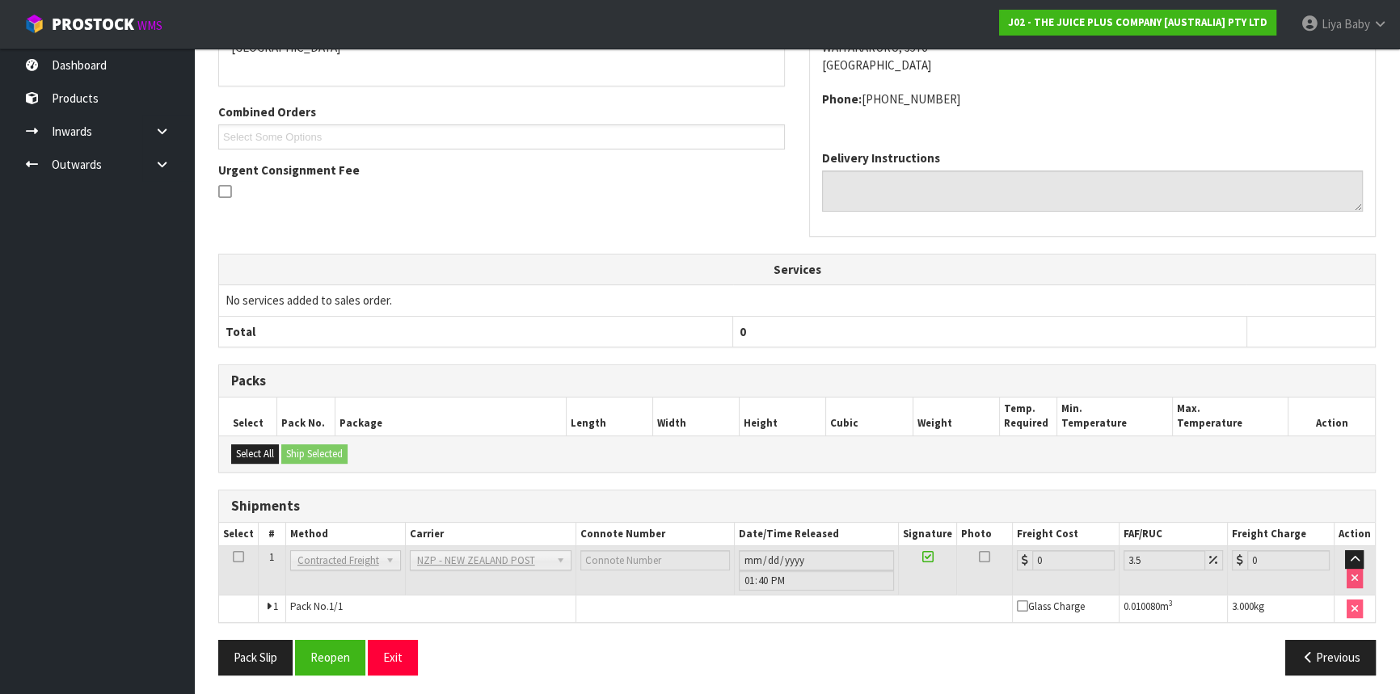
scroll to position [395, 0]
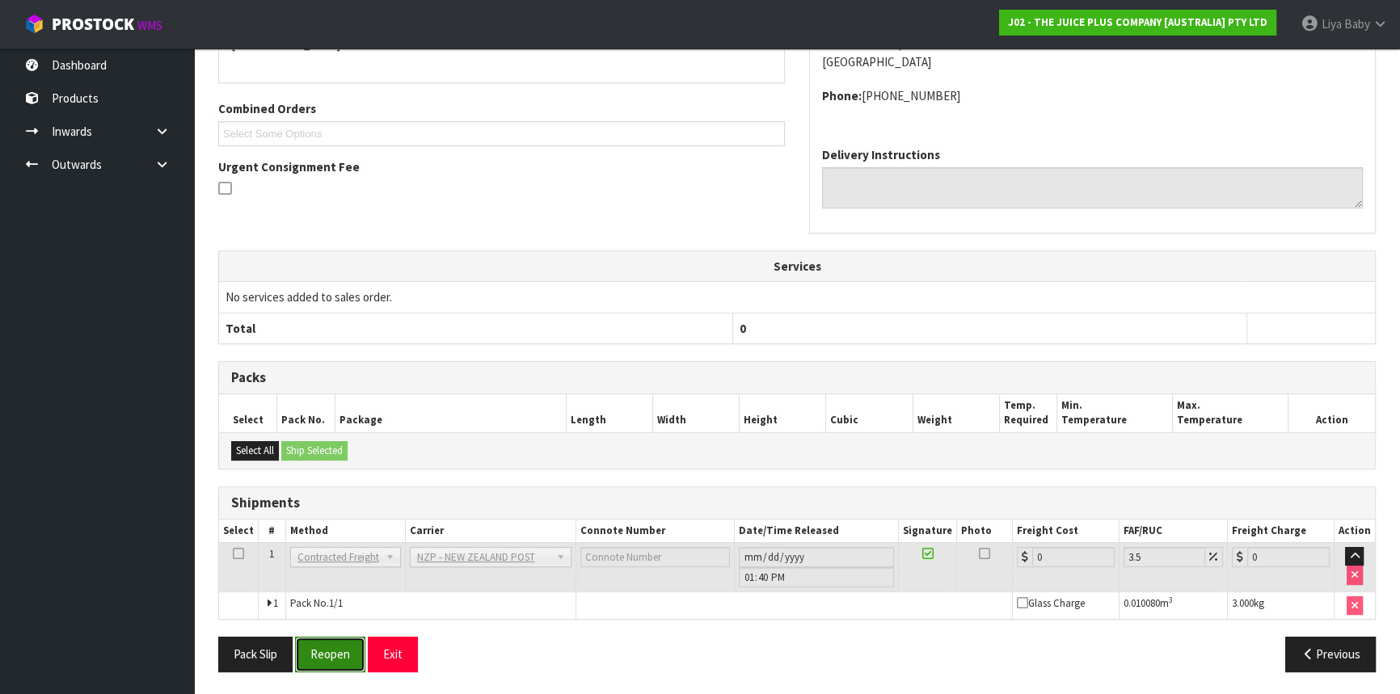
click at [338, 662] on button "Reopen" at bounding box center [330, 654] width 70 height 35
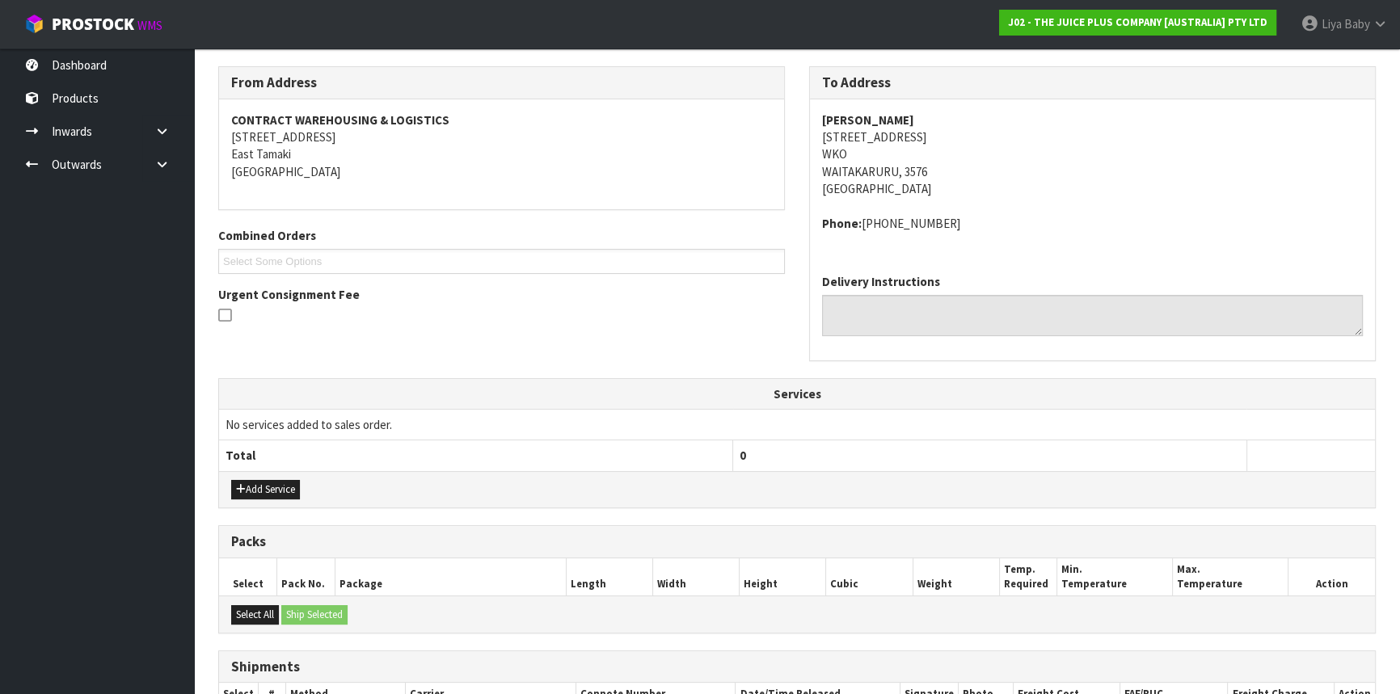
scroll to position [432, 0]
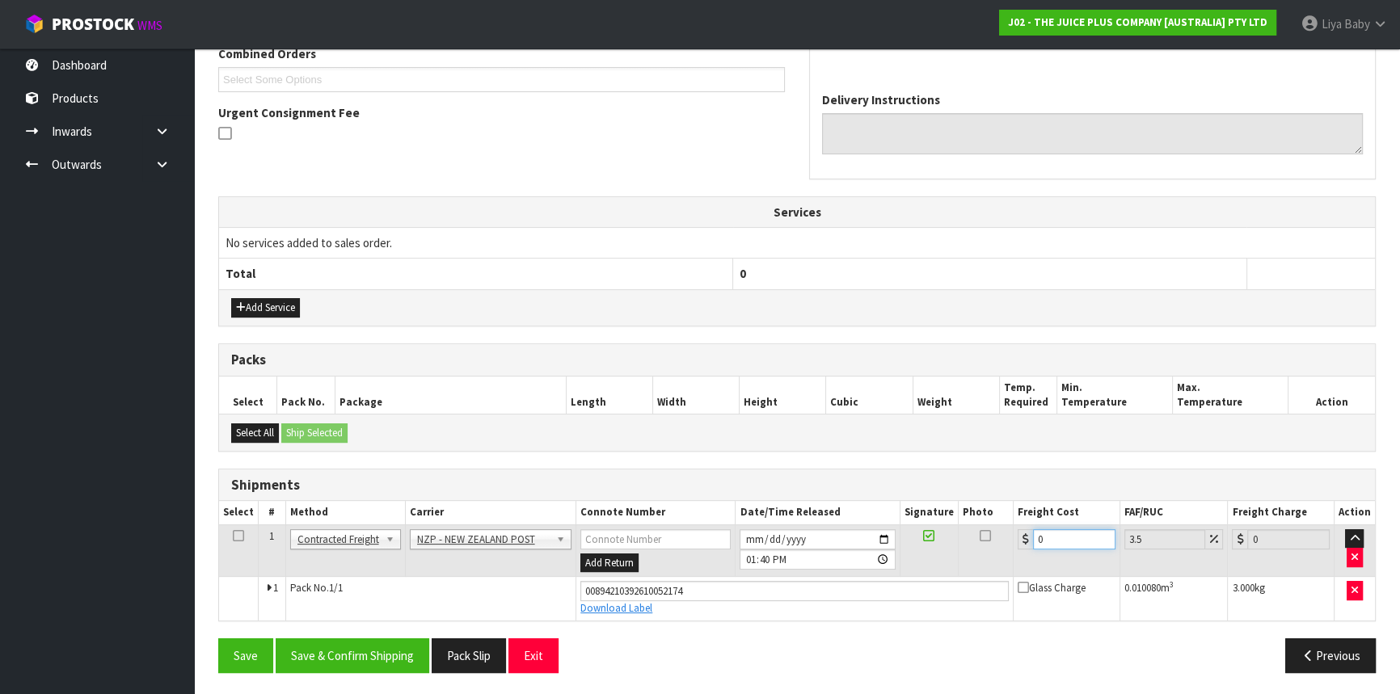
click at [1069, 542] on input "0" at bounding box center [1074, 539] width 82 height 20
click at [234, 536] on icon at bounding box center [238, 536] width 11 height 1
click at [362, 657] on button "Save & Confirm Shipping" at bounding box center [353, 656] width 154 height 35
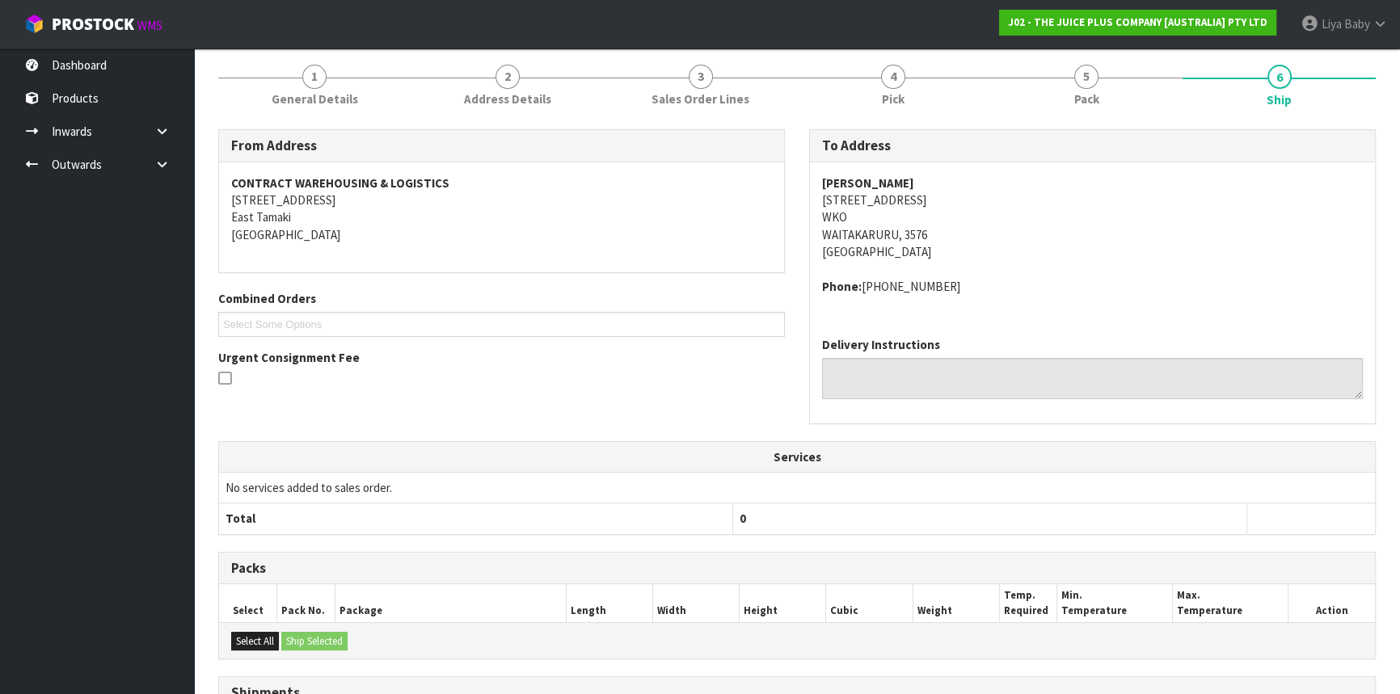
scroll to position [21, 0]
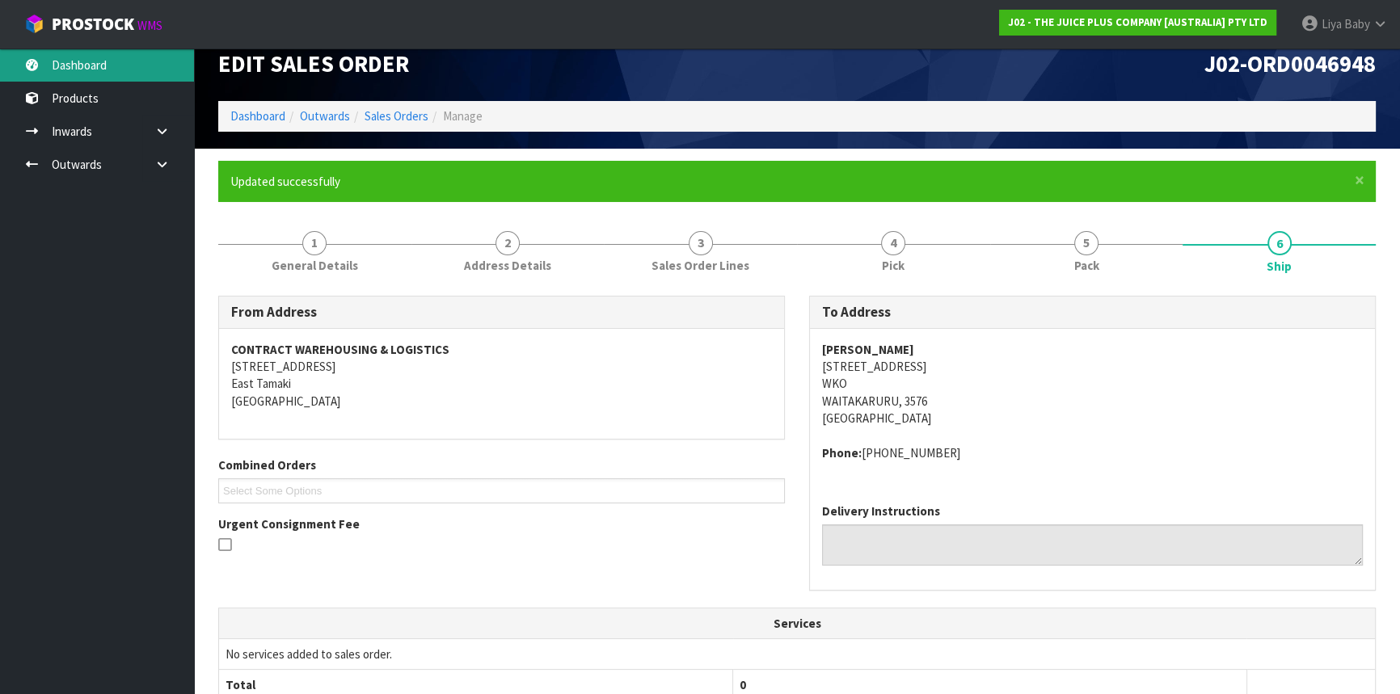
click at [120, 54] on link "Dashboard" at bounding box center [97, 65] width 194 height 33
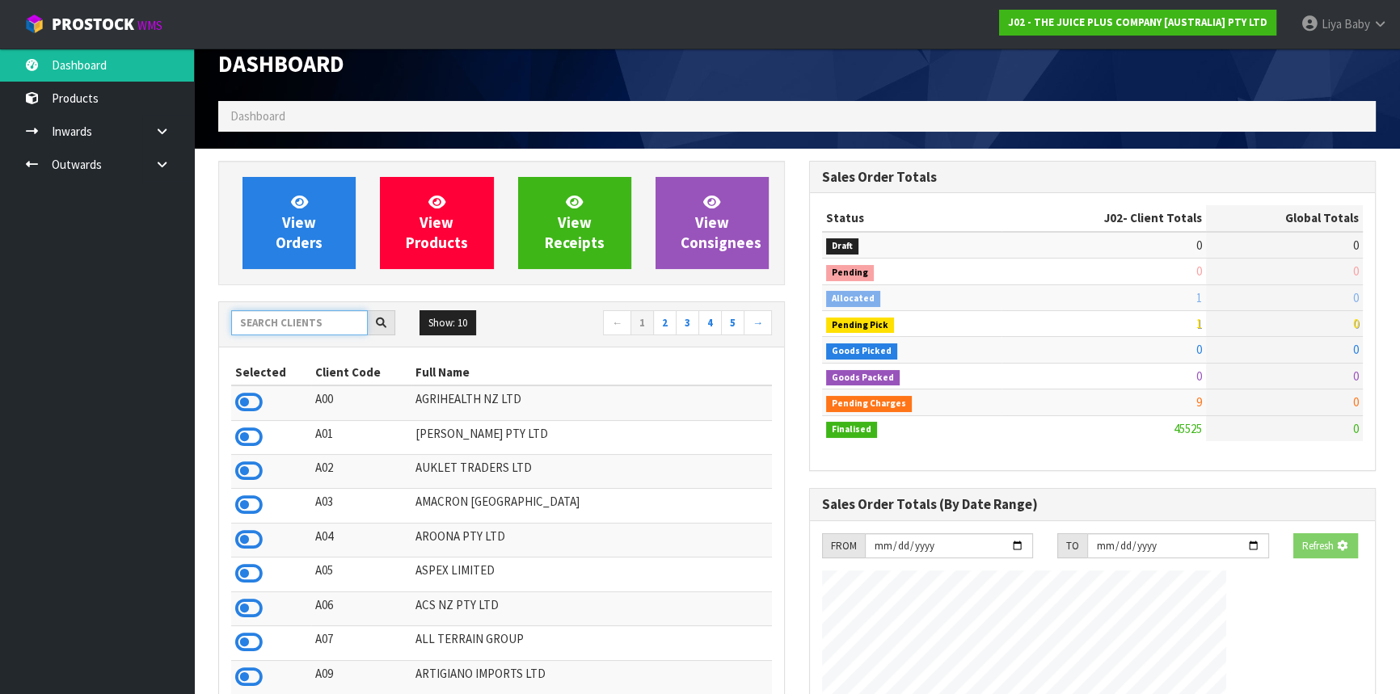
click at [318, 327] on input "text" at bounding box center [299, 322] width 137 height 25
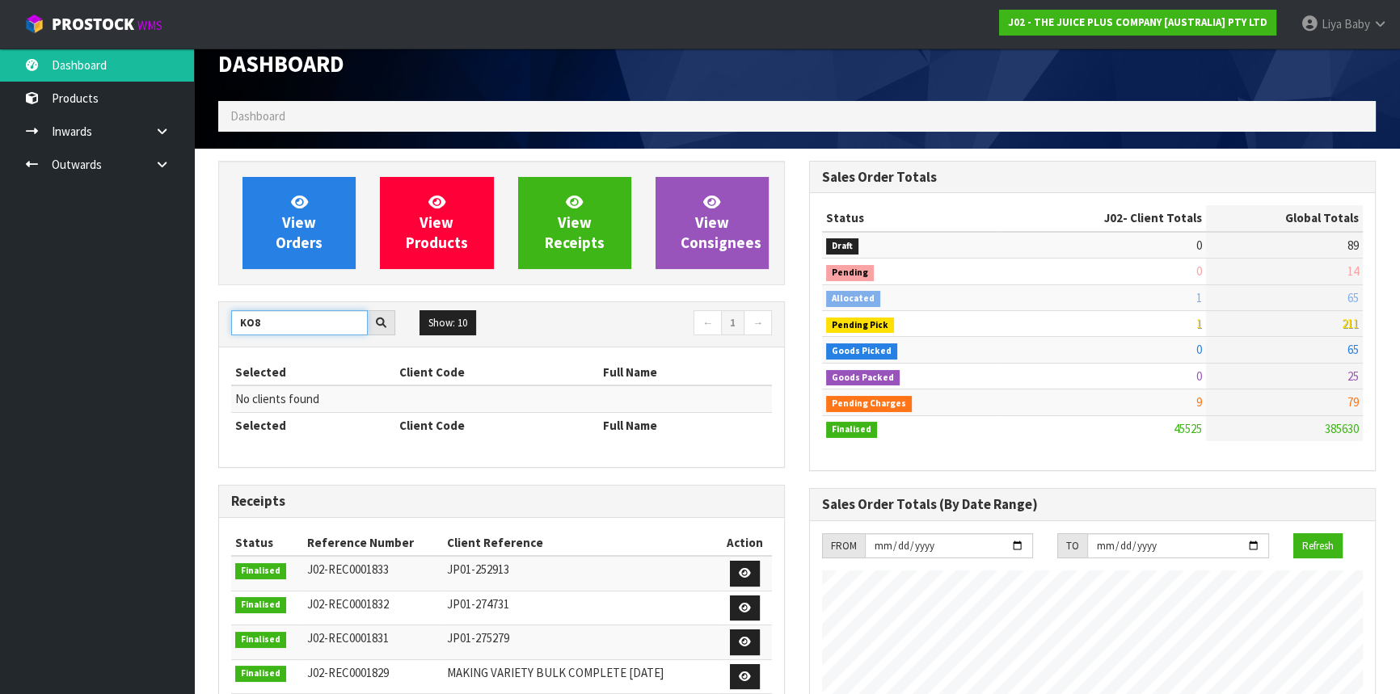
click at [285, 325] on input "KO8" at bounding box center [299, 322] width 137 height 25
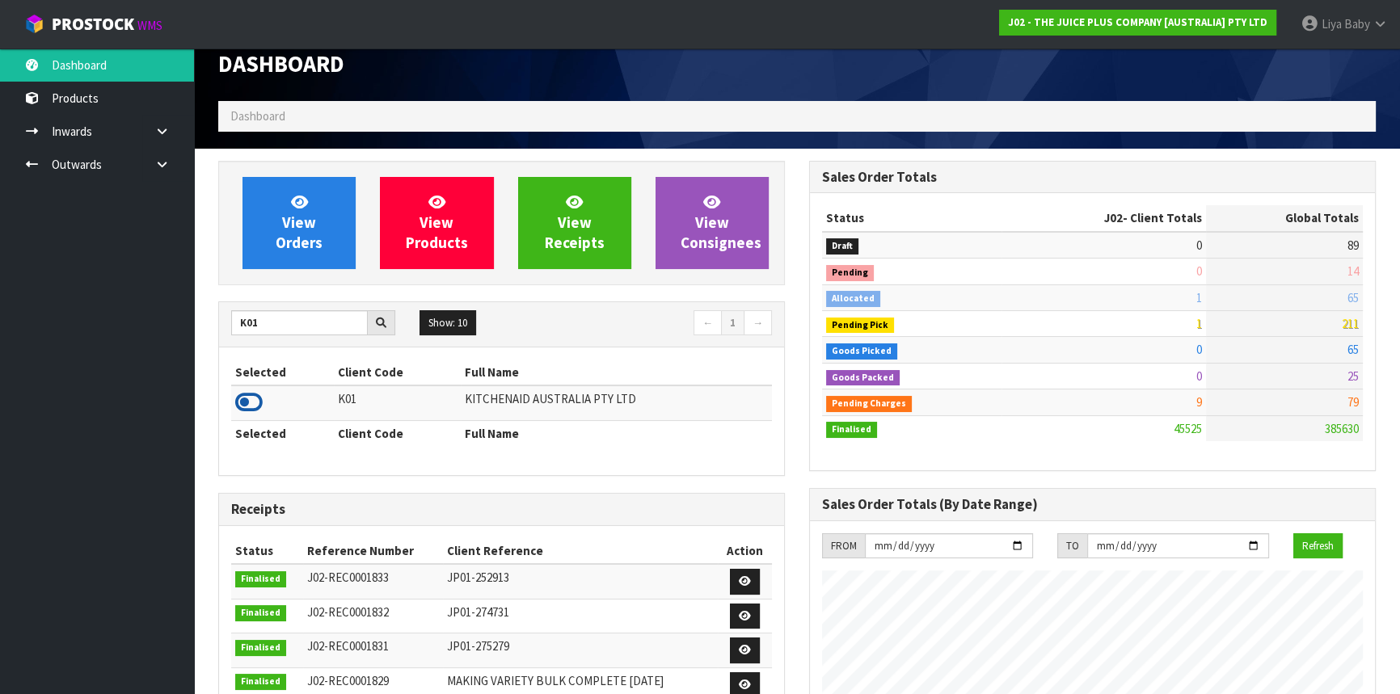
click at [242, 403] on icon at bounding box center [248, 402] width 27 height 24
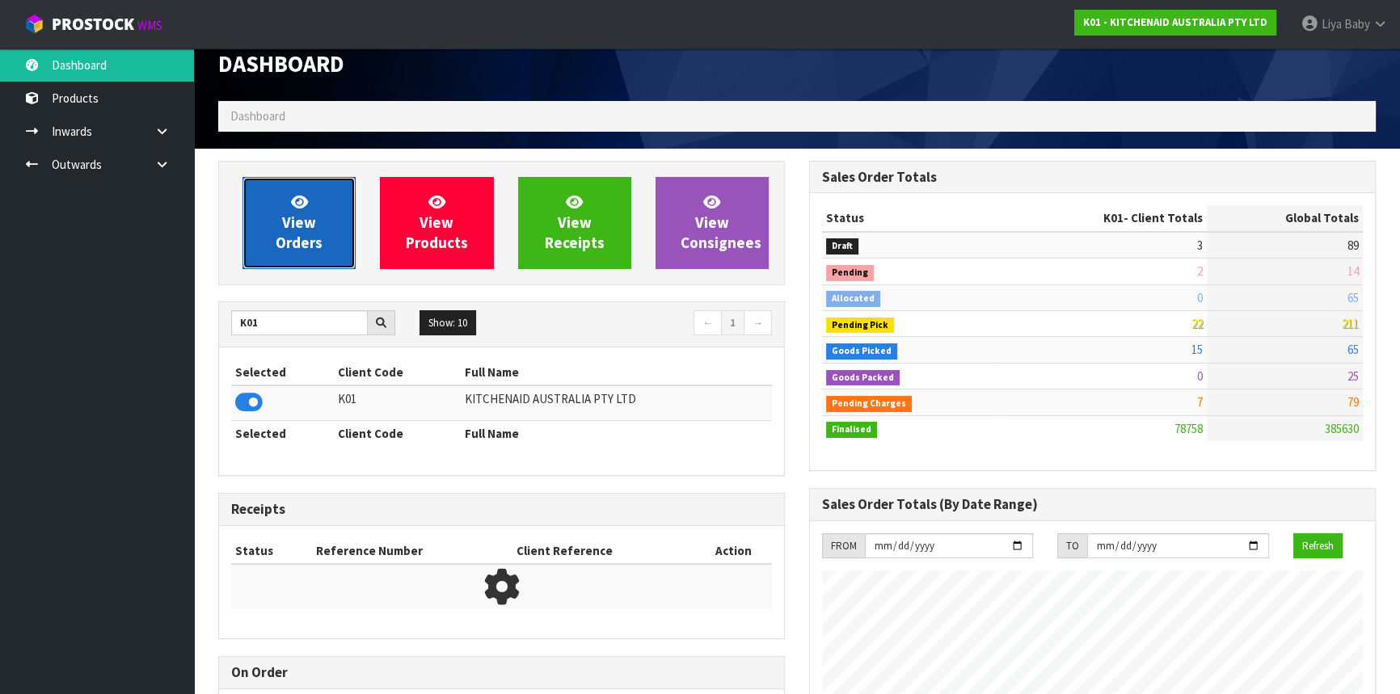
click at [311, 228] on span "View Orders" at bounding box center [299, 222] width 47 height 61
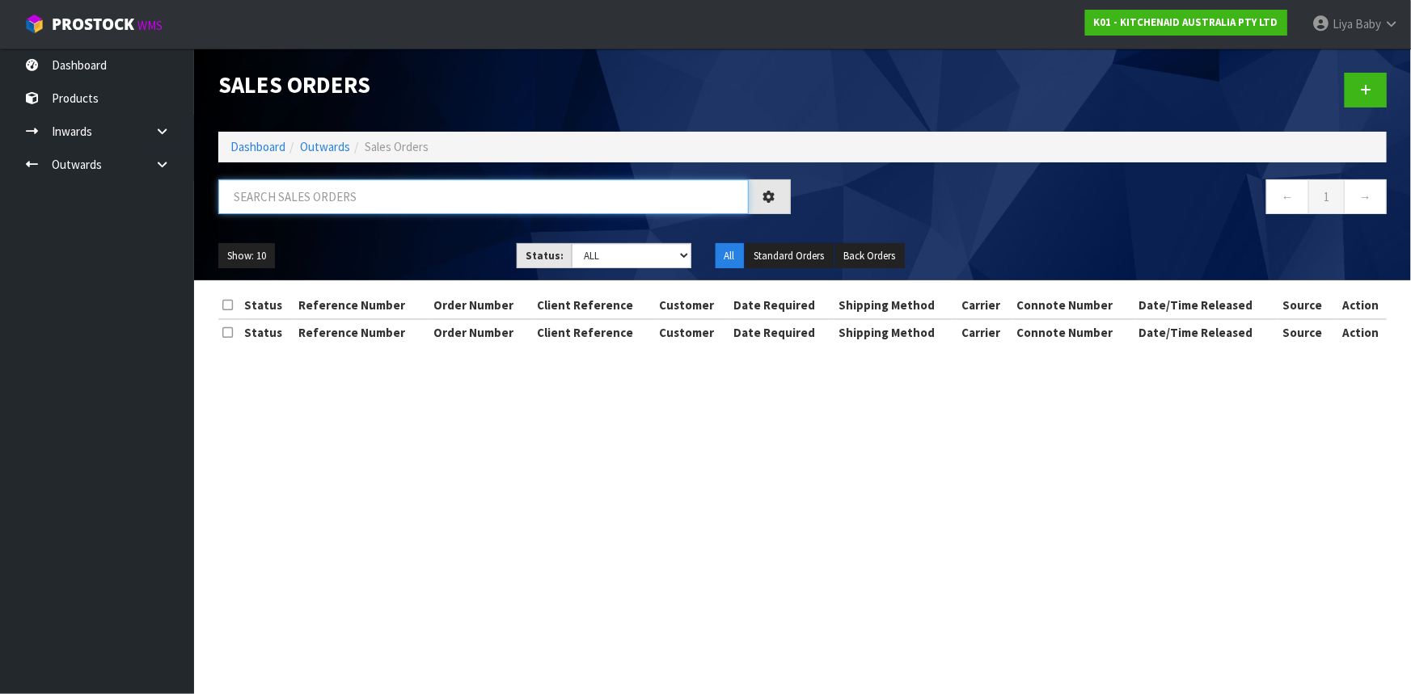
click at [304, 196] on input "text" at bounding box center [483, 196] width 530 height 35
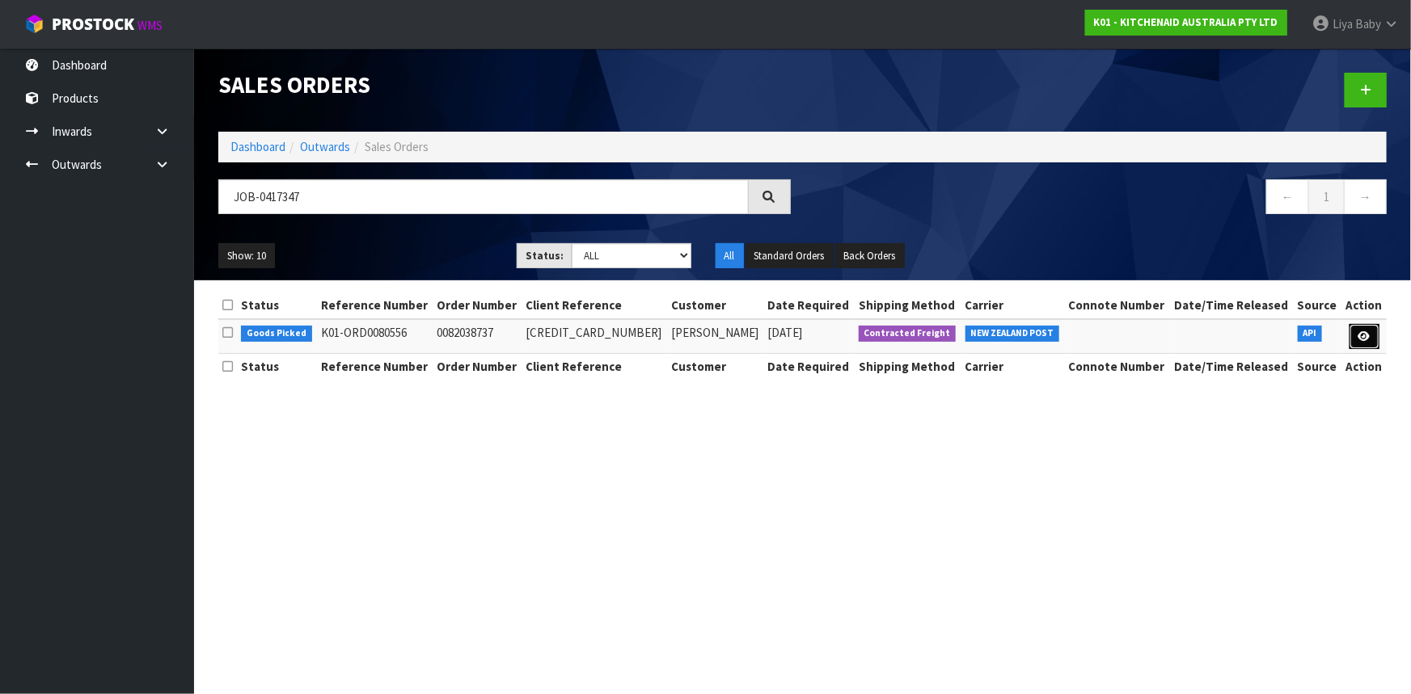
click at [1373, 326] on link at bounding box center [1364, 337] width 30 height 26
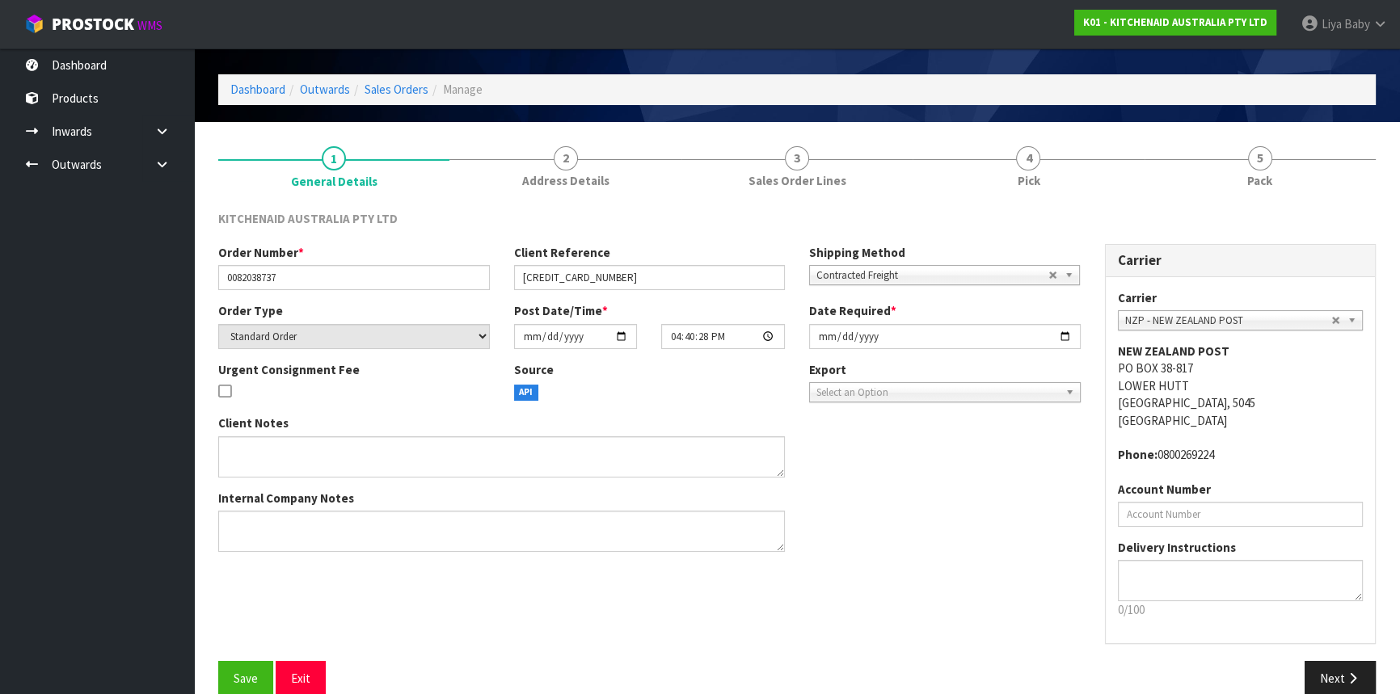
scroll to position [73, 0]
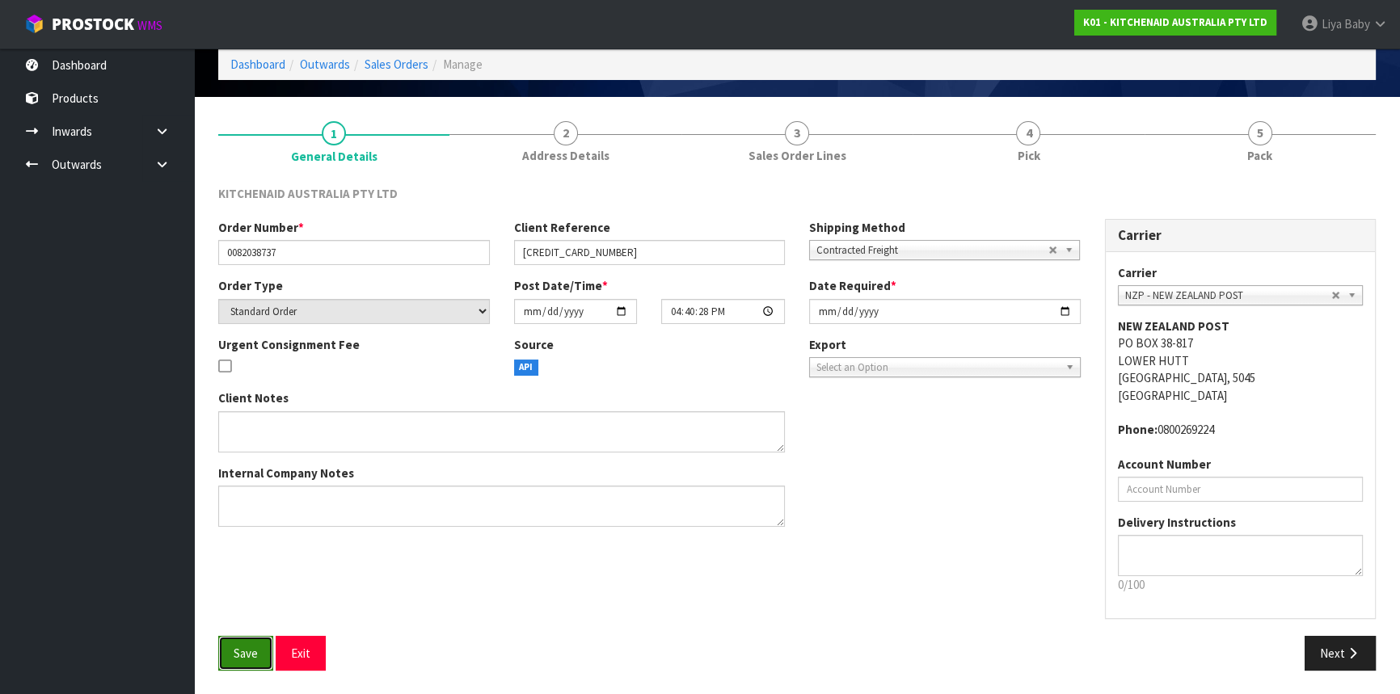
click at [258, 655] on button "Save" at bounding box center [245, 653] width 55 height 35
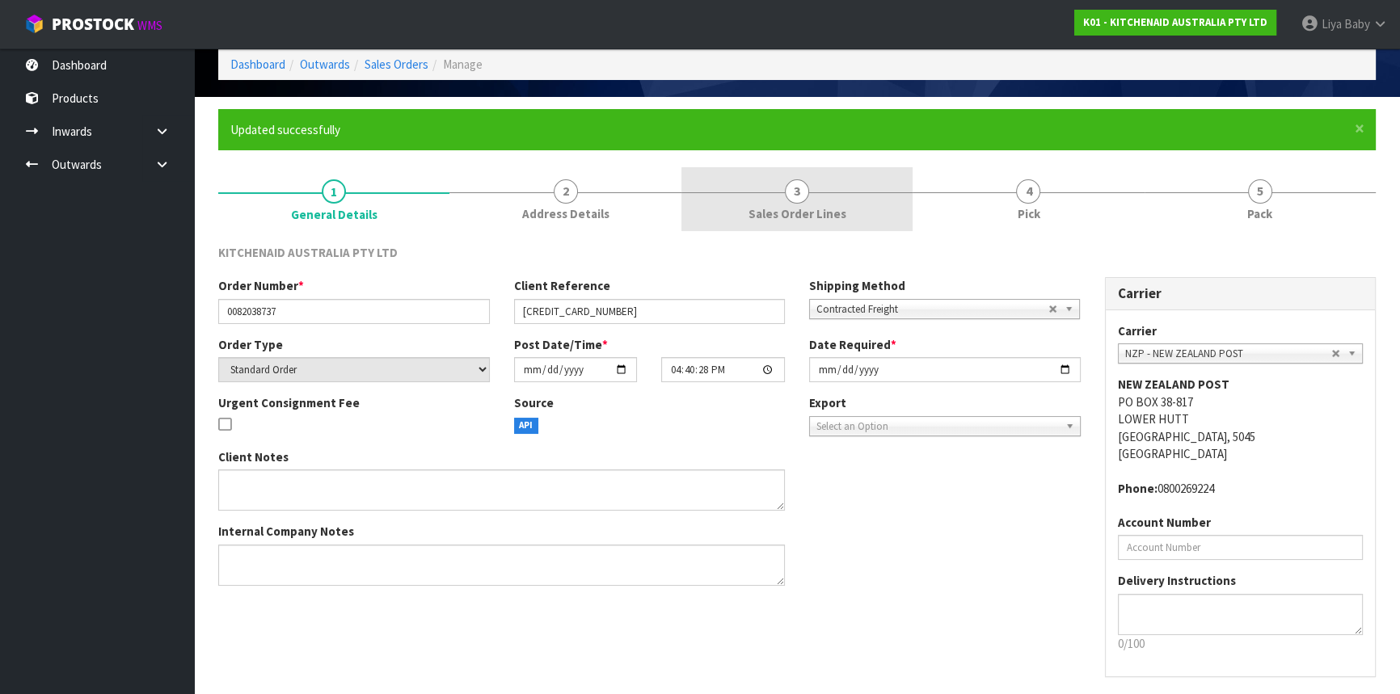
scroll to position [0, 0]
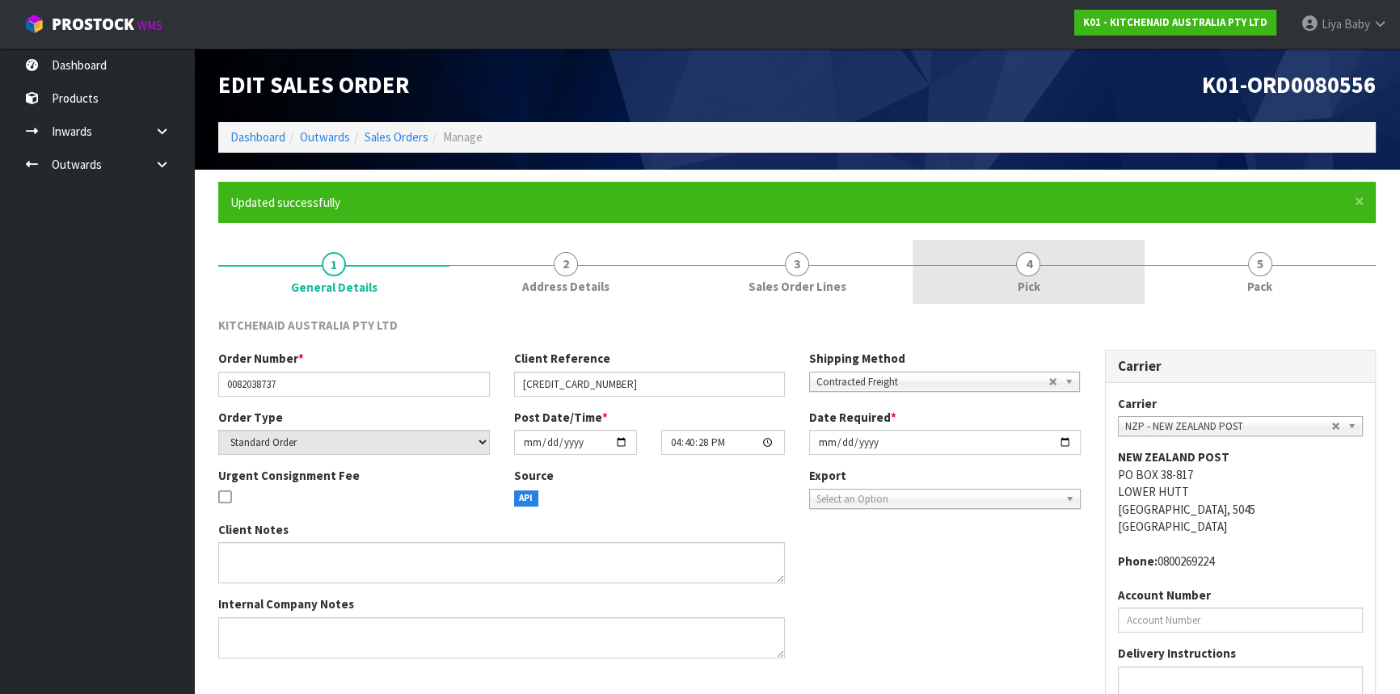
click at [1057, 250] on link "4 Pick" at bounding box center [1028, 272] width 231 height 64
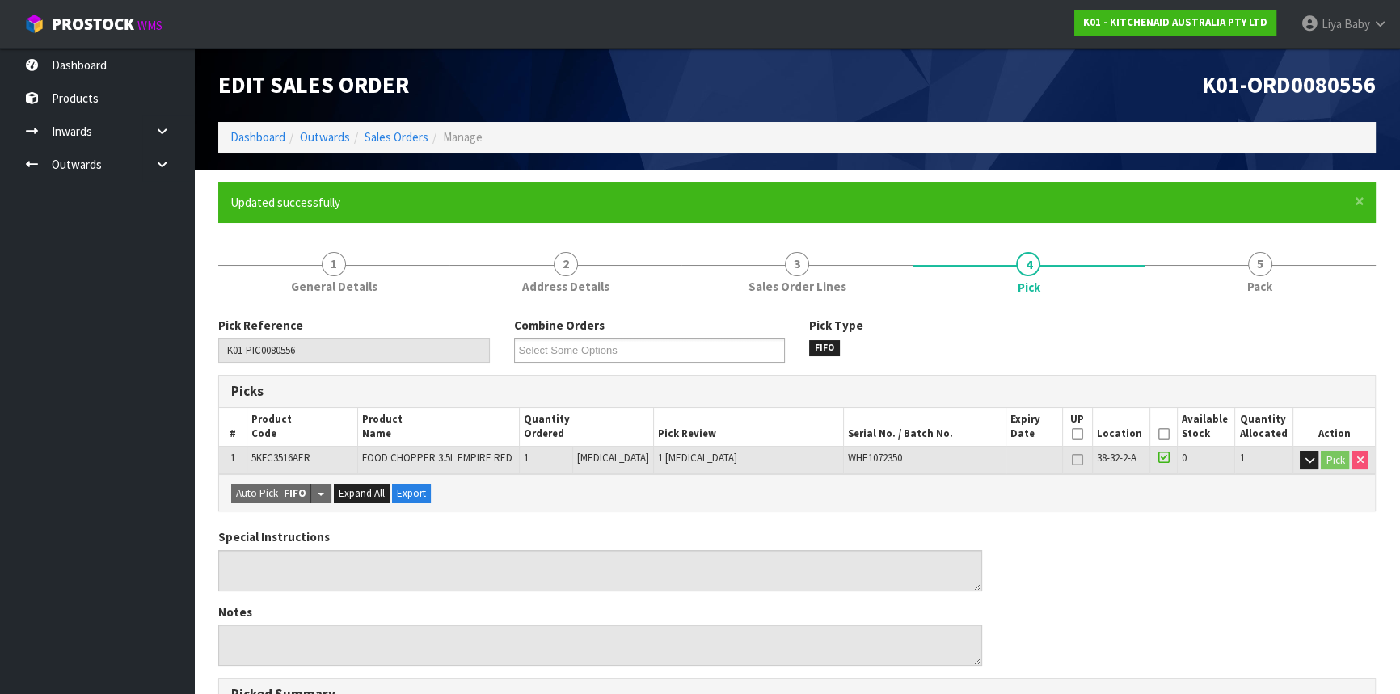
click at [1160, 435] on icon at bounding box center [1163, 434] width 11 height 1
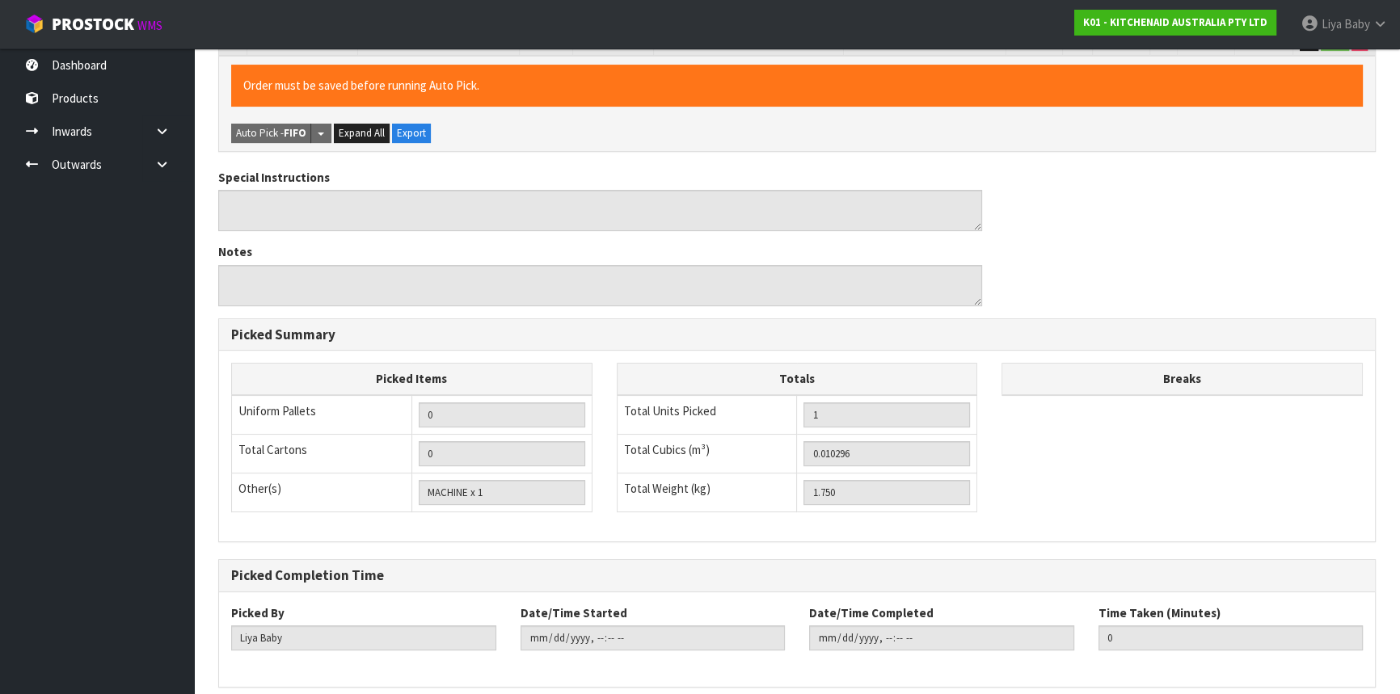
scroll to position [485, 0]
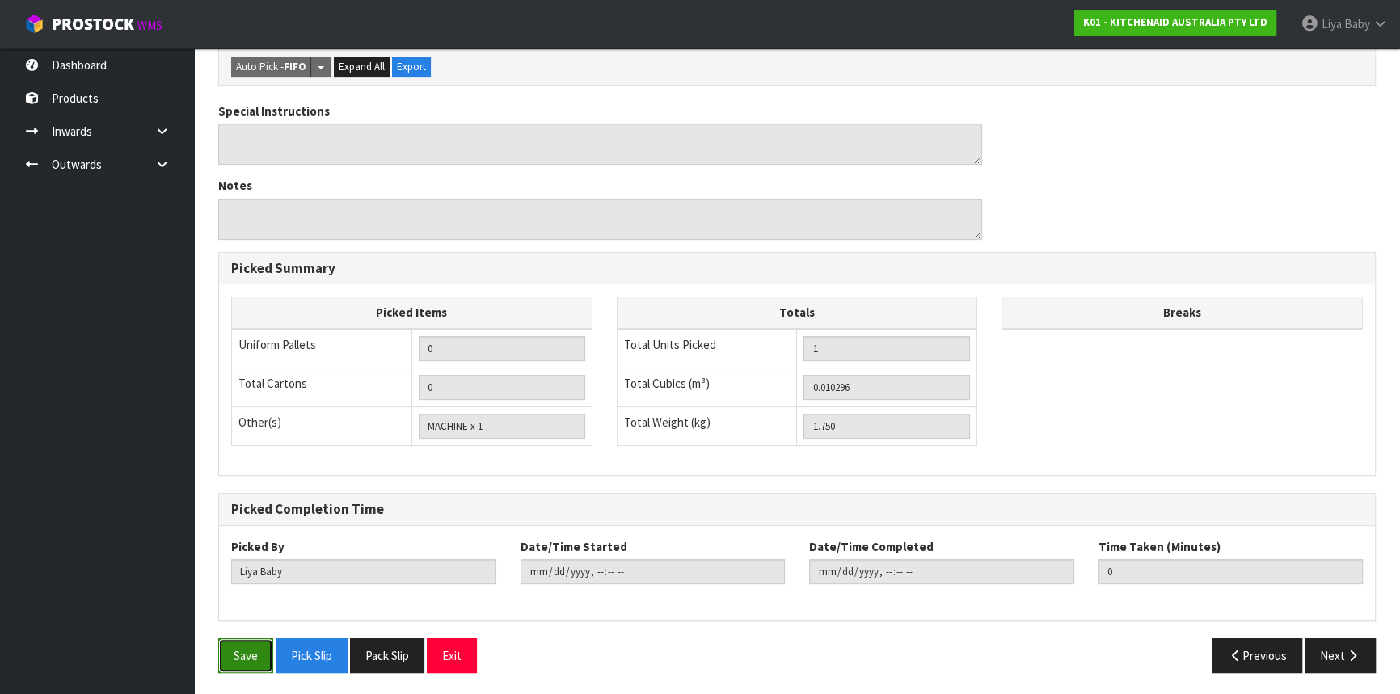
click at [224, 664] on button "Save" at bounding box center [245, 656] width 55 height 35
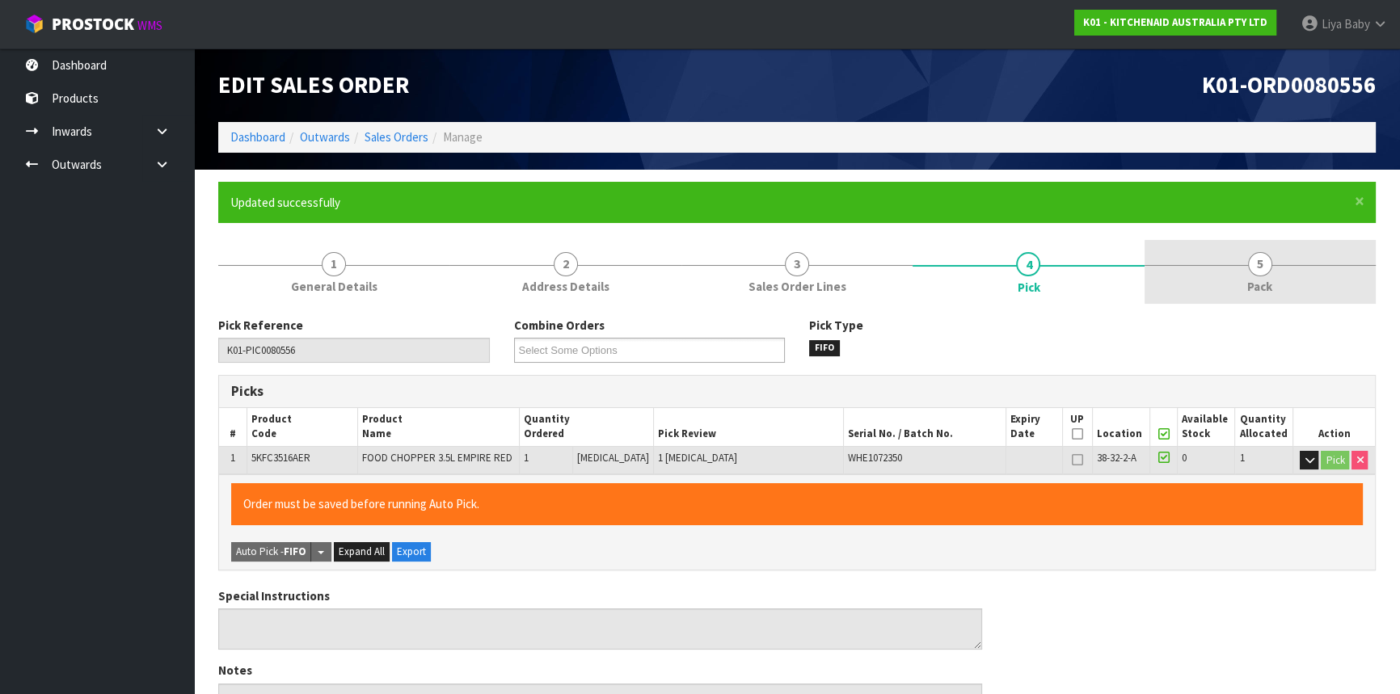
click at [1262, 259] on span "5" at bounding box center [1260, 264] width 24 height 24
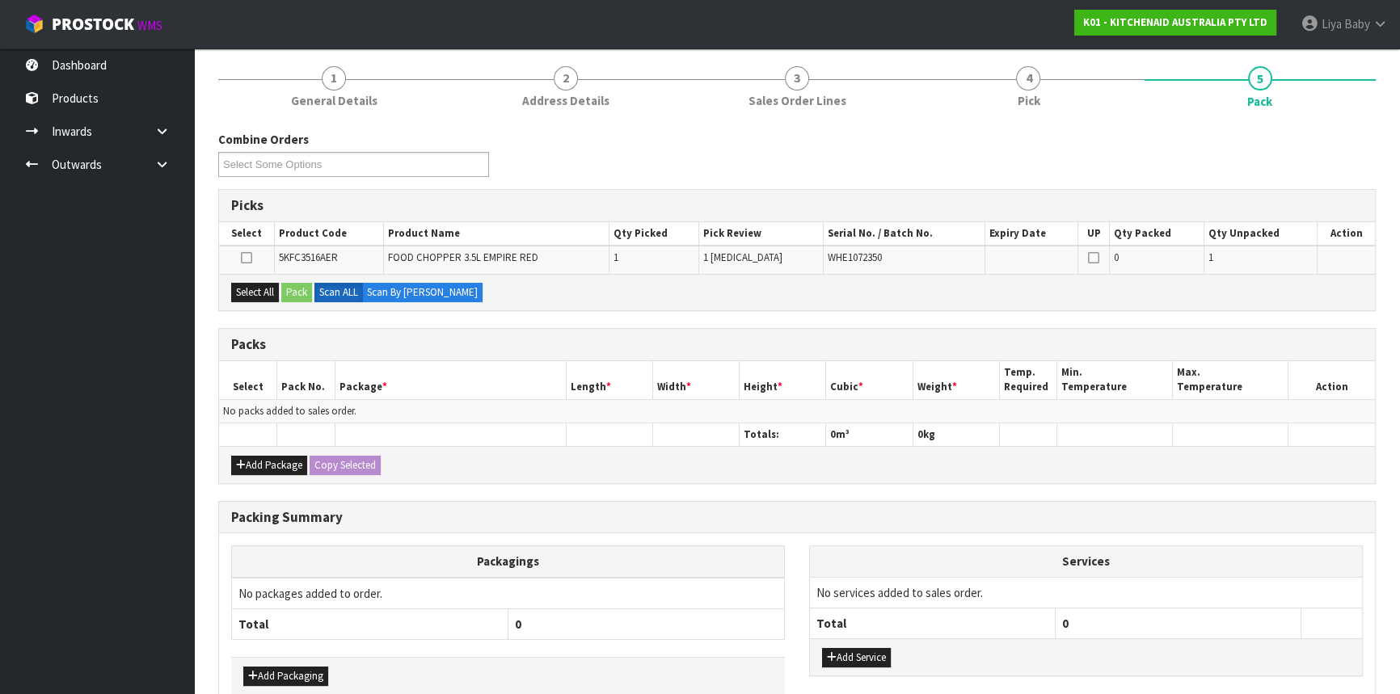
scroll to position [271, 0]
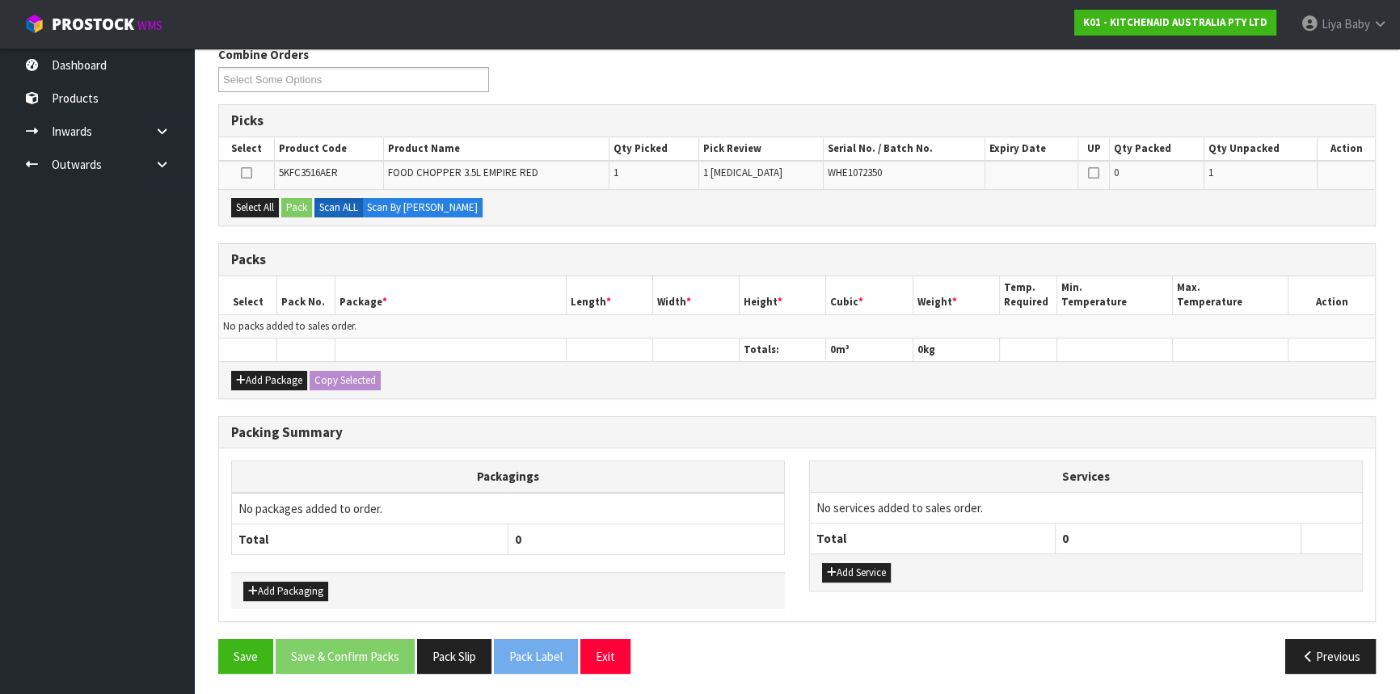
click at [261, 363] on div "Add Package Copy Selected" at bounding box center [797, 379] width 1156 height 36
click at [268, 374] on button "Add Package" at bounding box center [269, 380] width 76 height 19
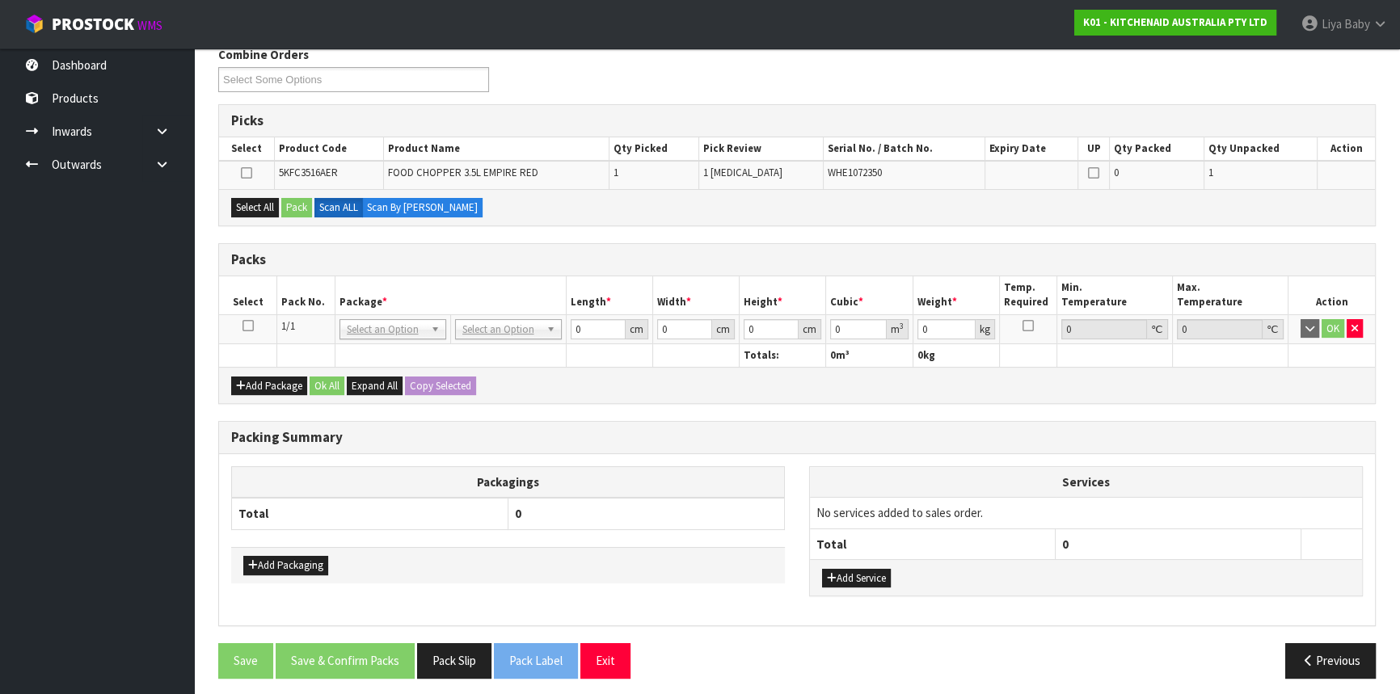
click at [249, 326] on icon at bounding box center [248, 326] width 11 height 1
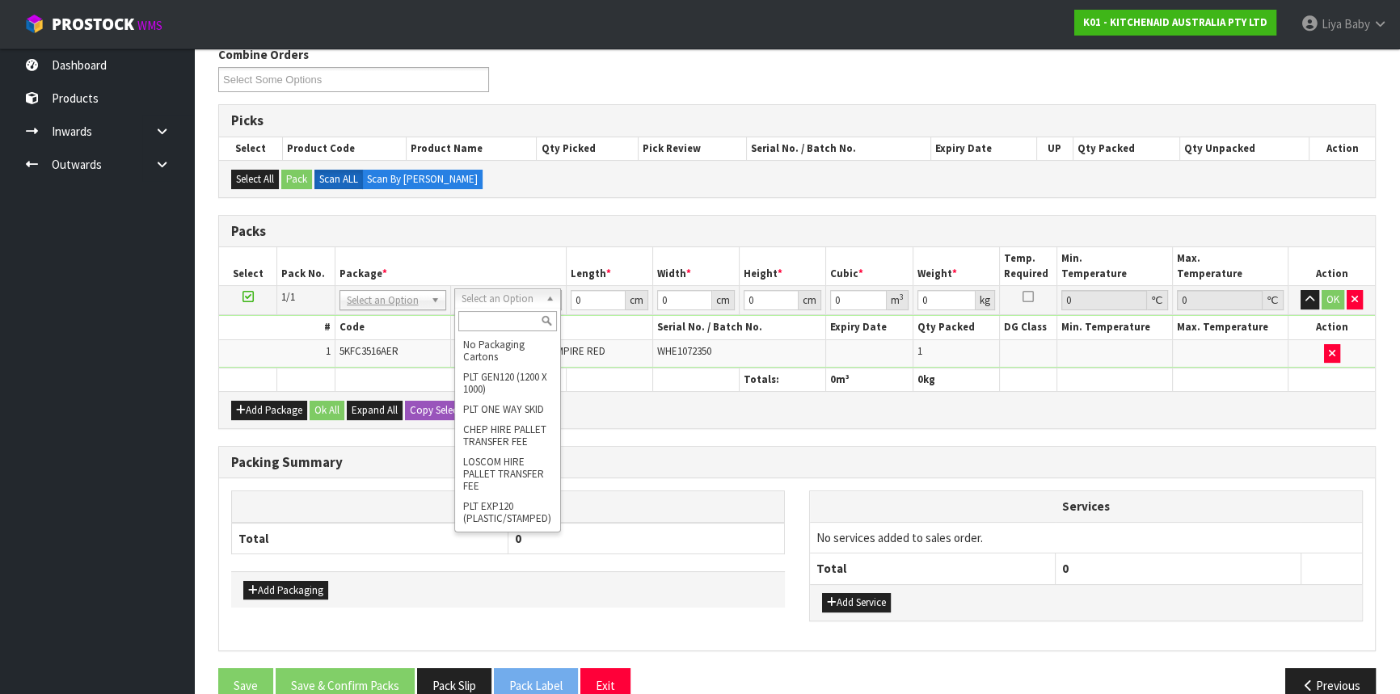
click at [477, 323] on input "text" at bounding box center [507, 321] width 99 height 20
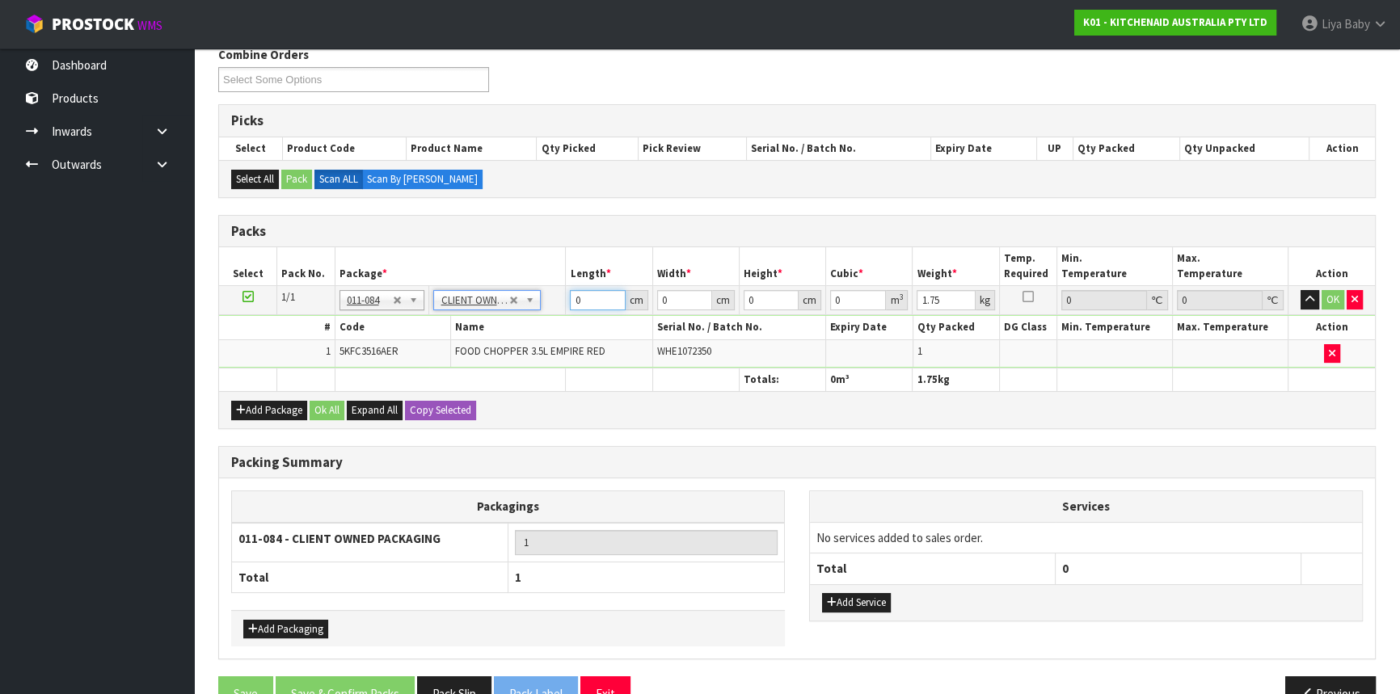
click at [590, 296] on input "0" at bounding box center [597, 300] width 55 height 20
click at [315, 401] on button "Ok All" at bounding box center [327, 410] width 35 height 19
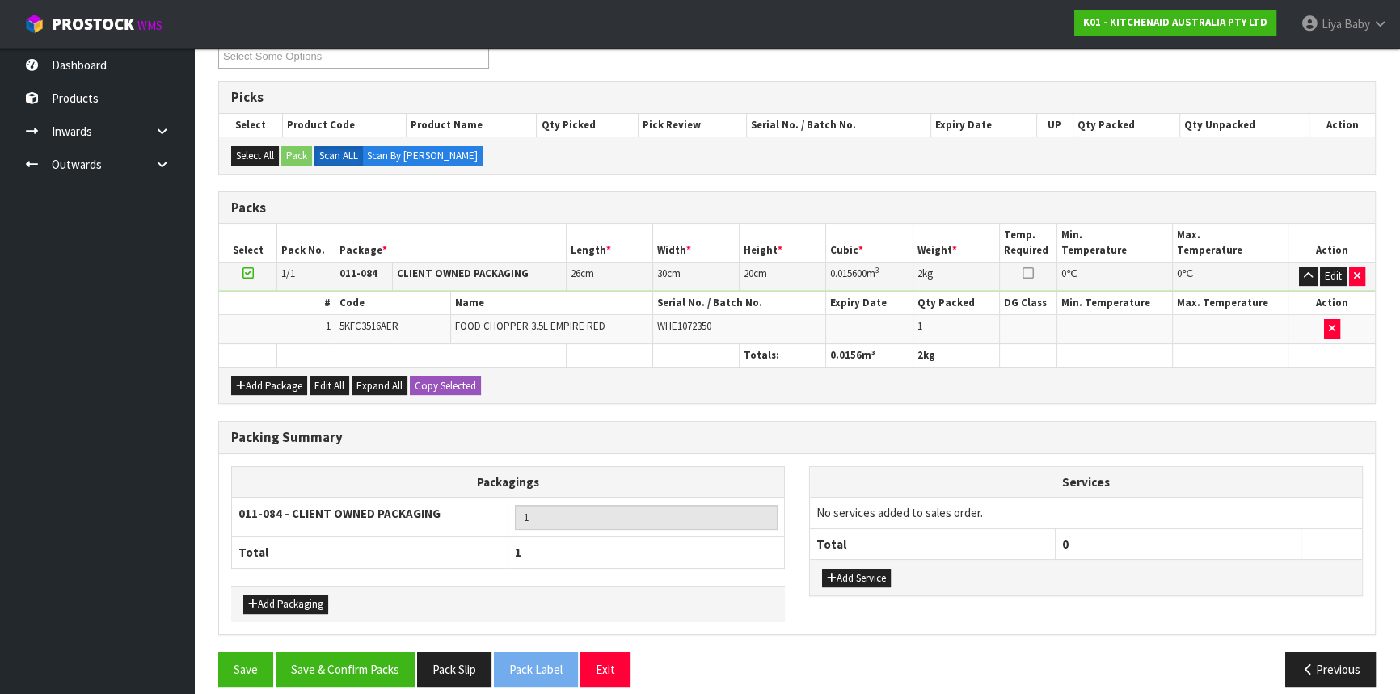
scroll to position [307, 0]
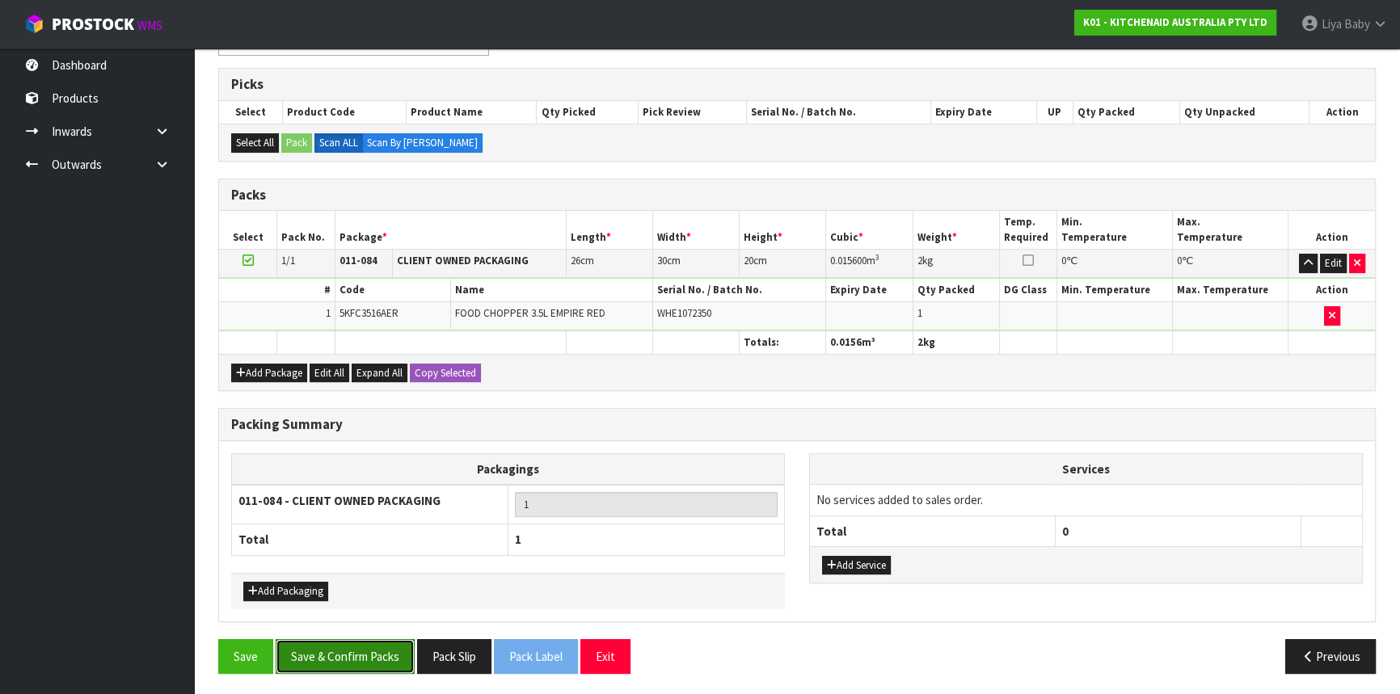
click at [369, 650] on button "Save & Confirm Packs" at bounding box center [345, 656] width 139 height 35
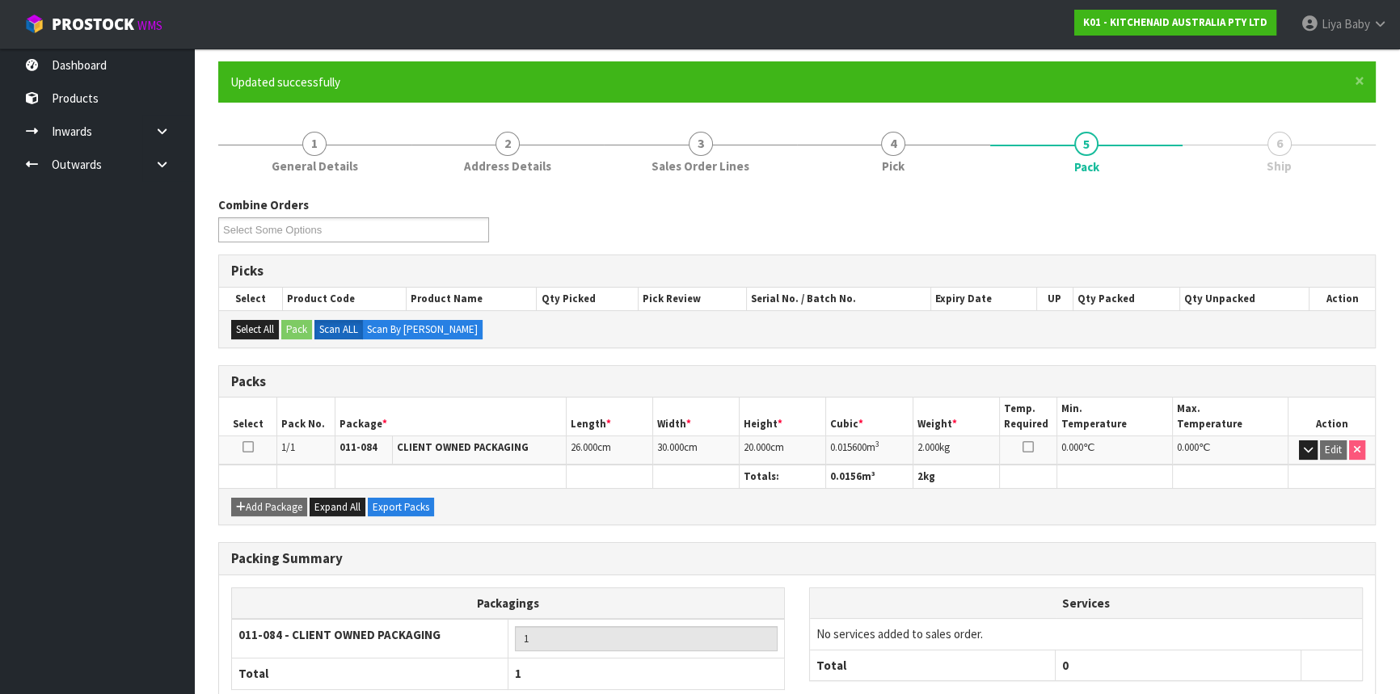
scroll to position [218, 0]
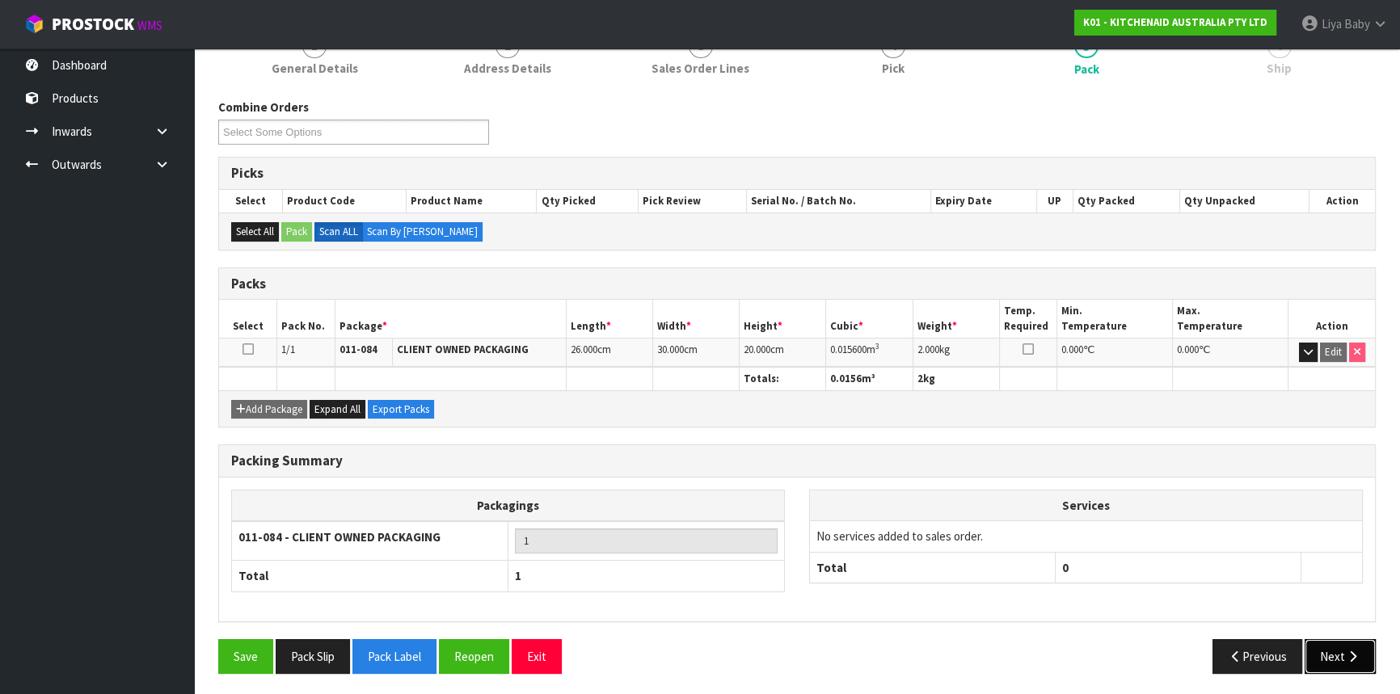
click at [1345, 653] on icon "button" at bounding box center [1352, 657] width 15 height 12
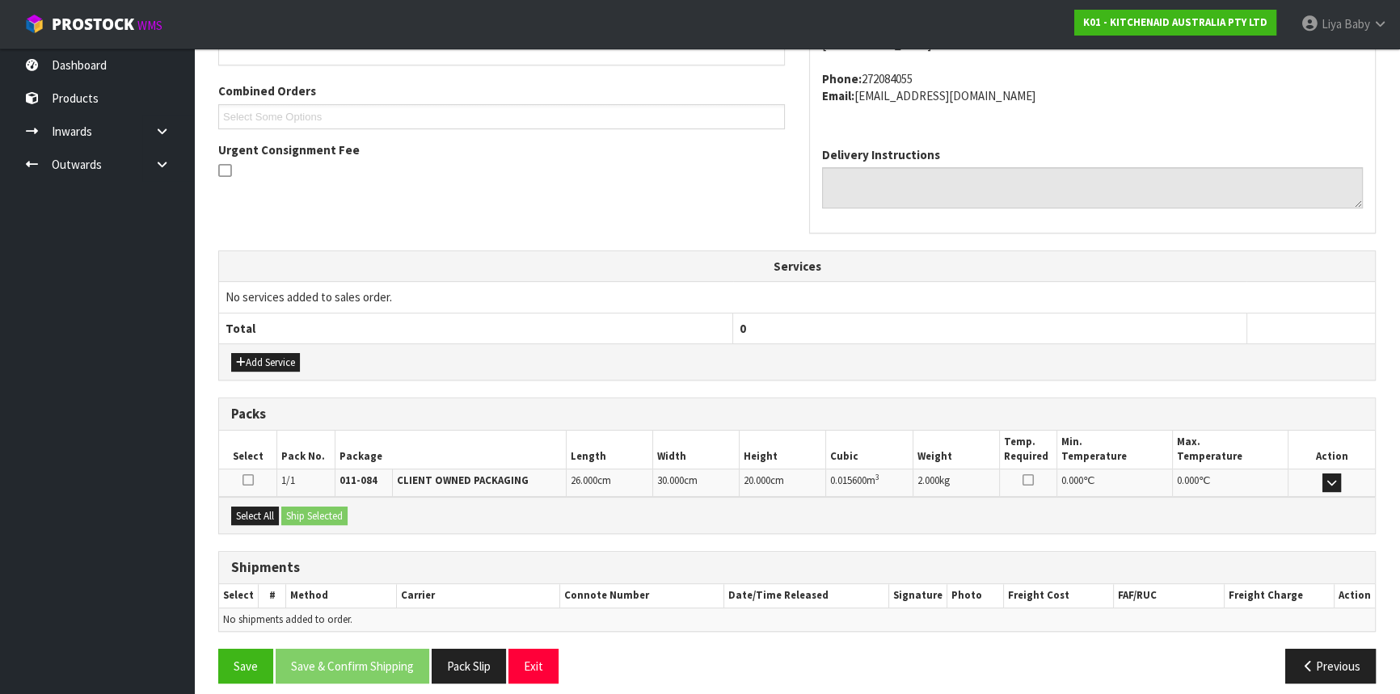
scroll to position [406, 0]
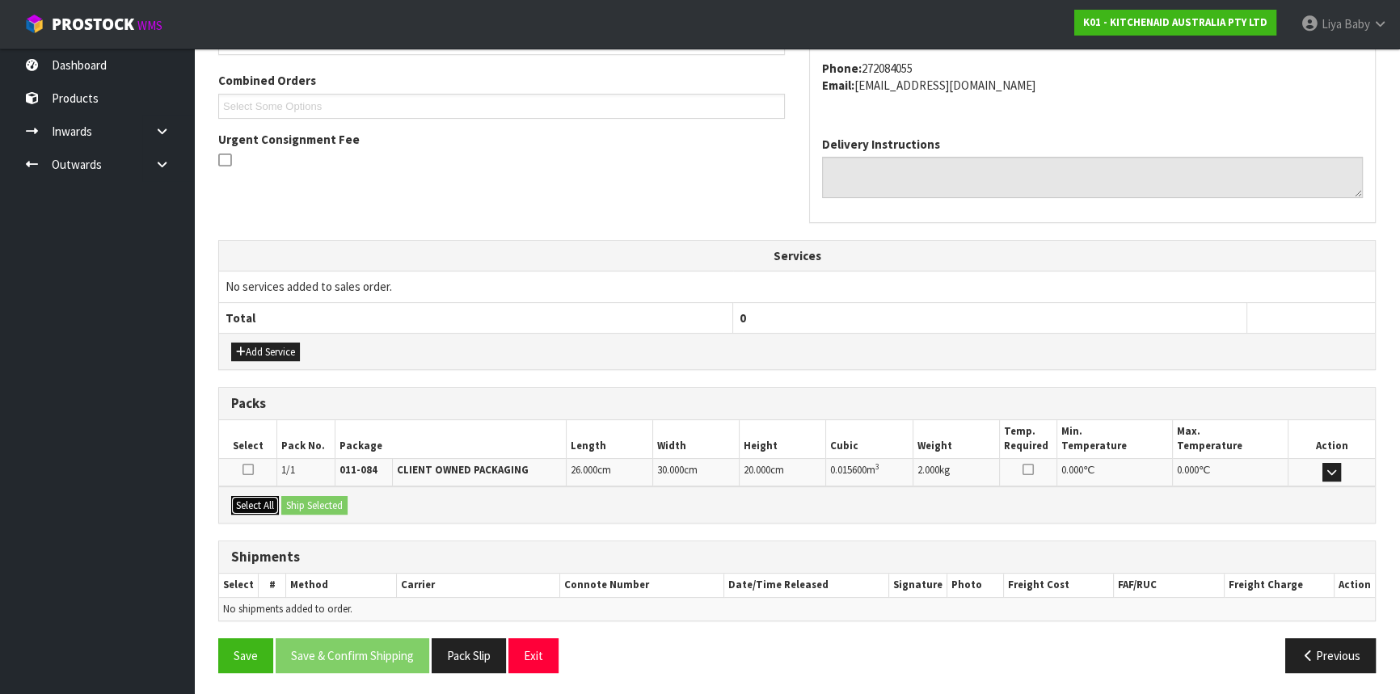
click at [259, 499] on button "Select All" at bounding box center [255, 505] width 48 height 19
click at [340, 507] on button "Ship Selected" at bounding box center [314, 505] width 66 height 19
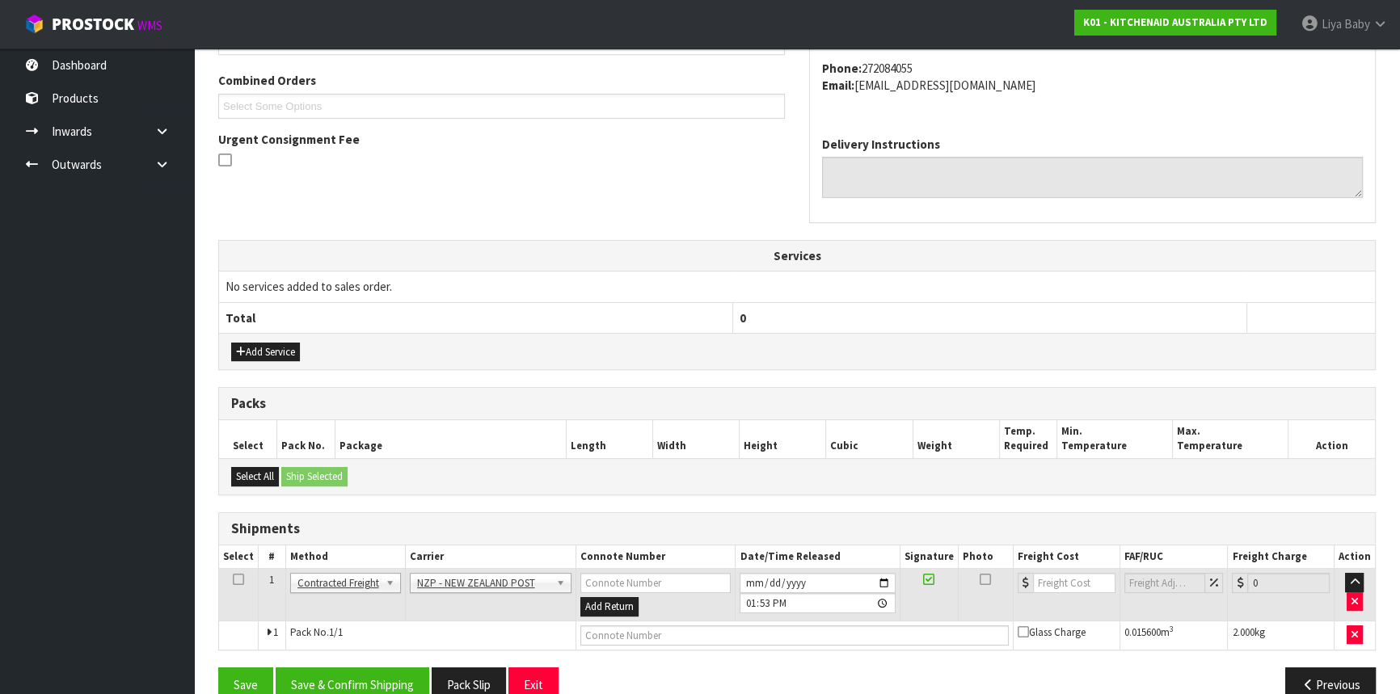
click at [240, 580] on icon at bounding box center [238, 580] width 11 height 1
click at [336, 677] on button "Save & Confirm Shipping" at bounding box center [353, 685] width 154 height 35
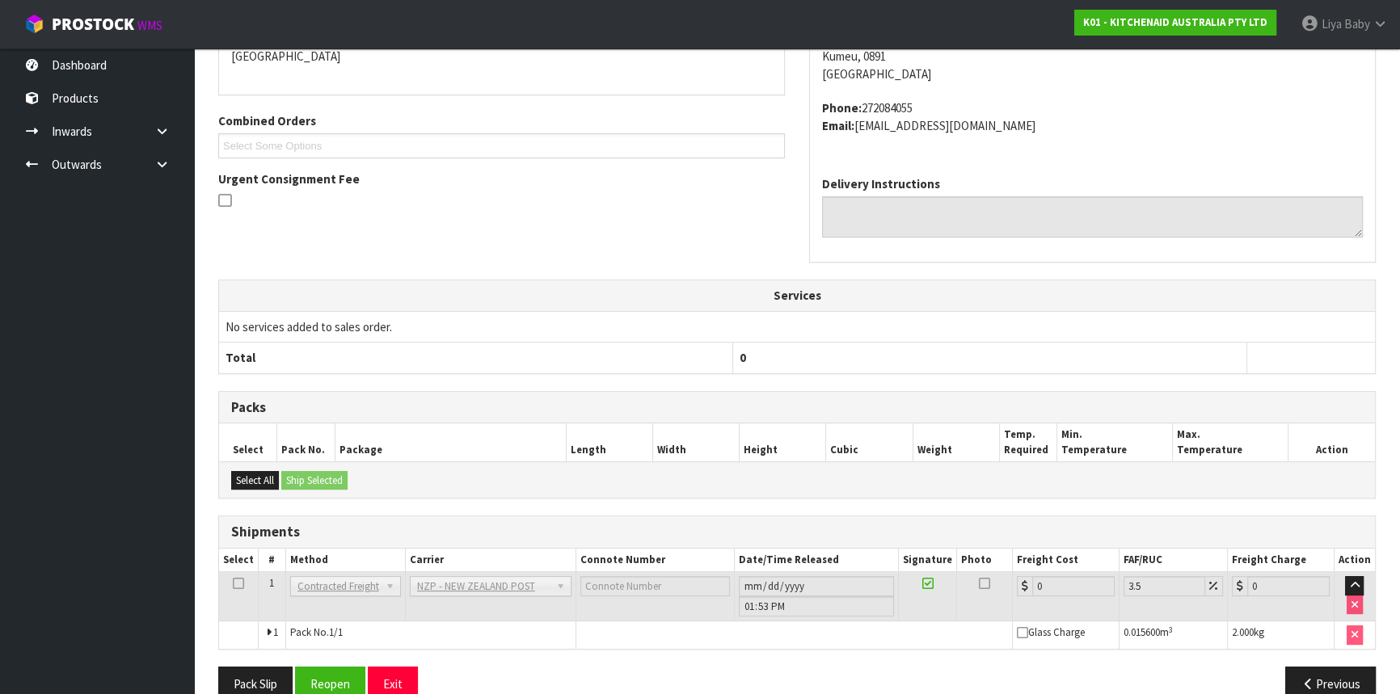
scroll to position [412, 0]
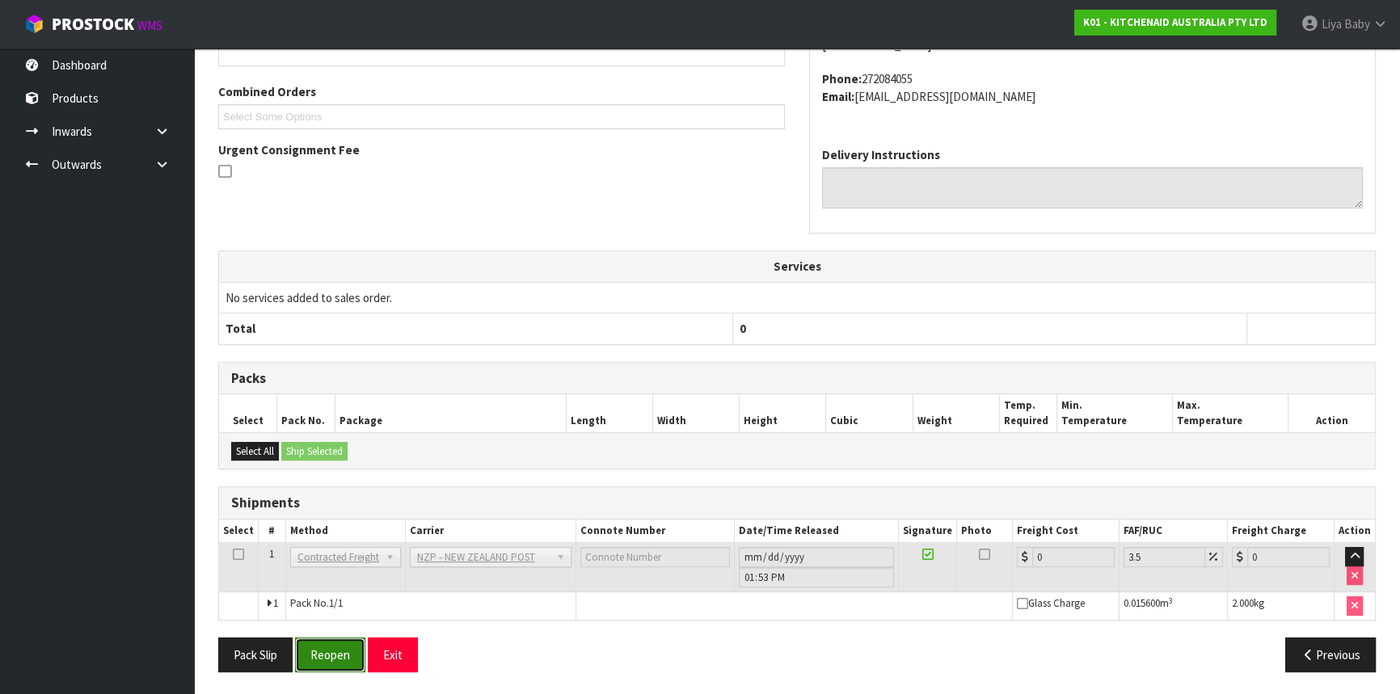
click at [361, 645] on button "Reopen" at bounding box center [330, 655] width 70 height 35
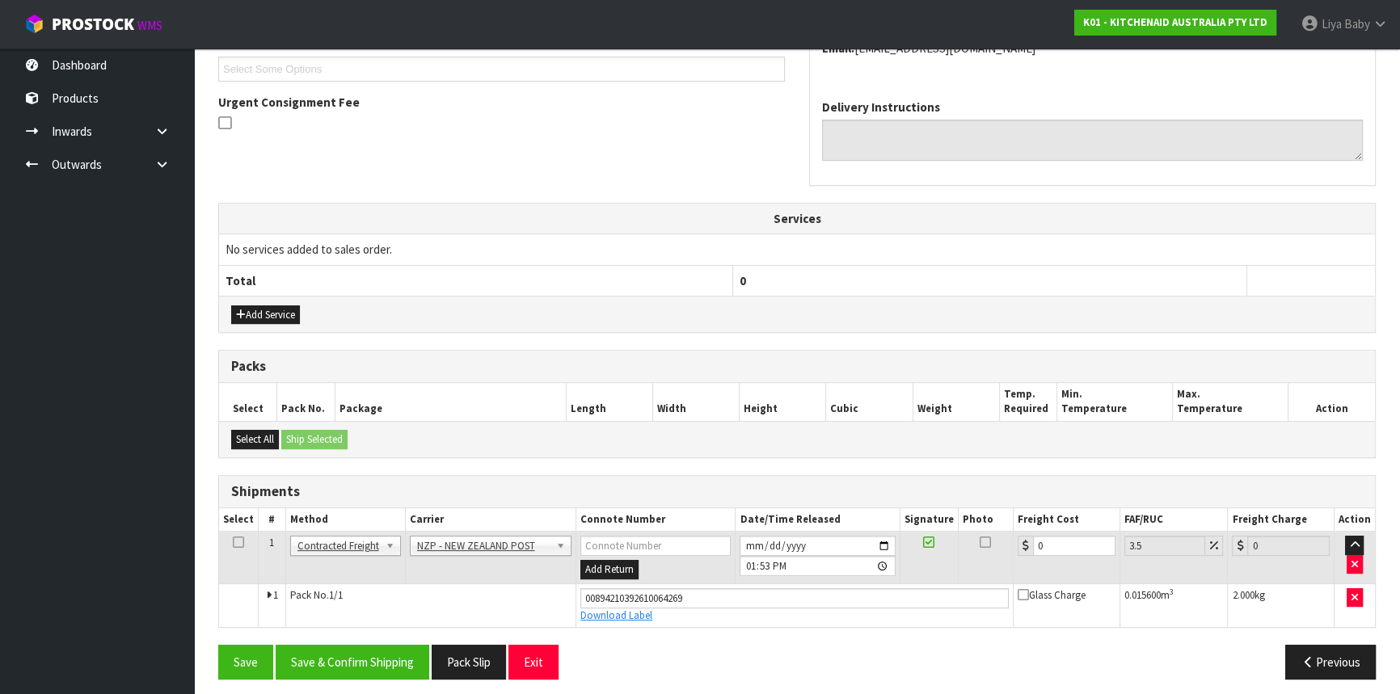
scroll to position [449, 0]
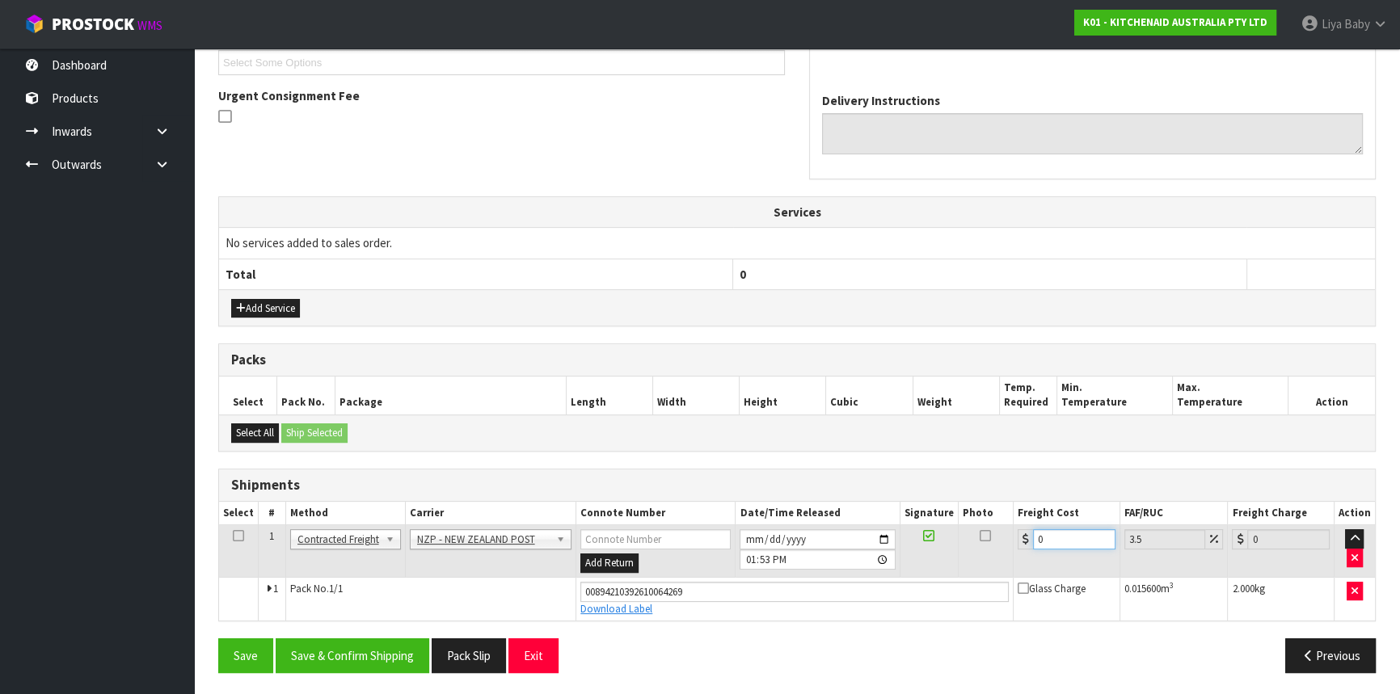
click at [1076, 538] on input "0" at bounding box center [1074, 539] width 82 height 20
click at [240, 536] on icon at bounding box center [238, 536] width 11 height 1
click at [383, 650] on button "Save & Confirm Shipping" at bounding box center [353, 656] width 154 height 35
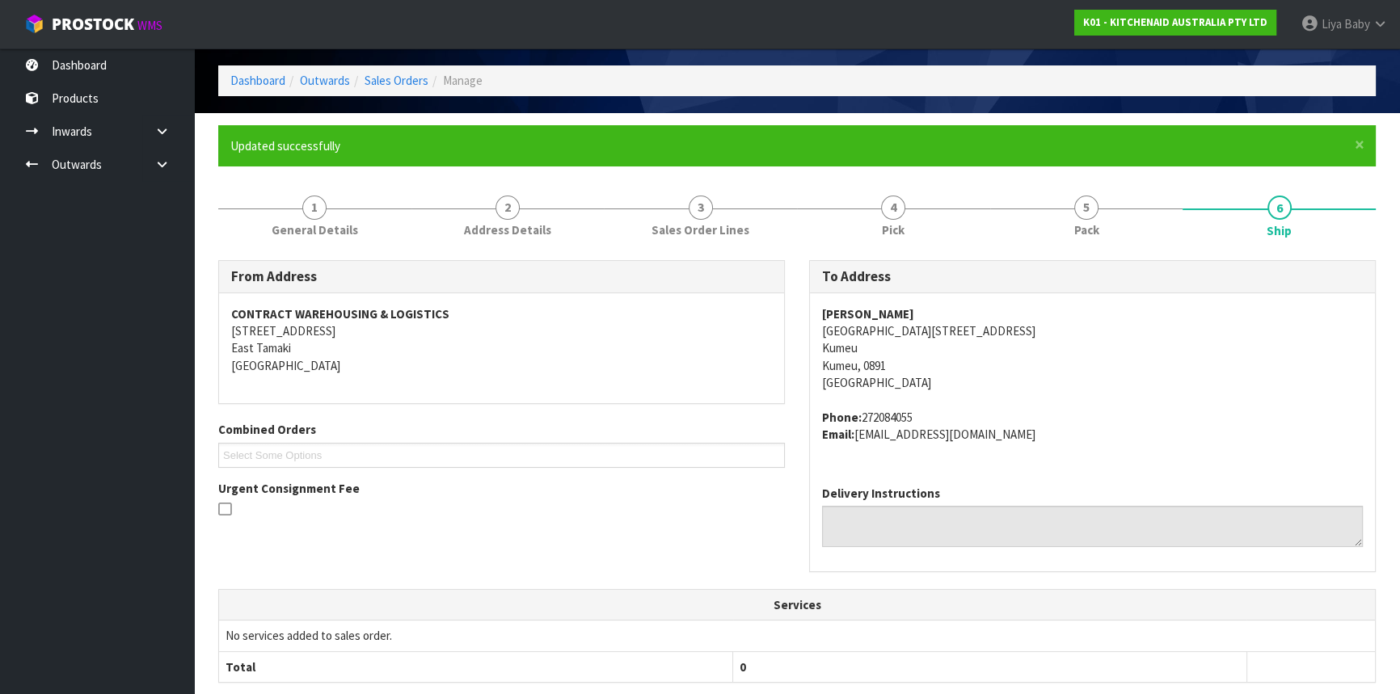
scroll to position [0, 0]
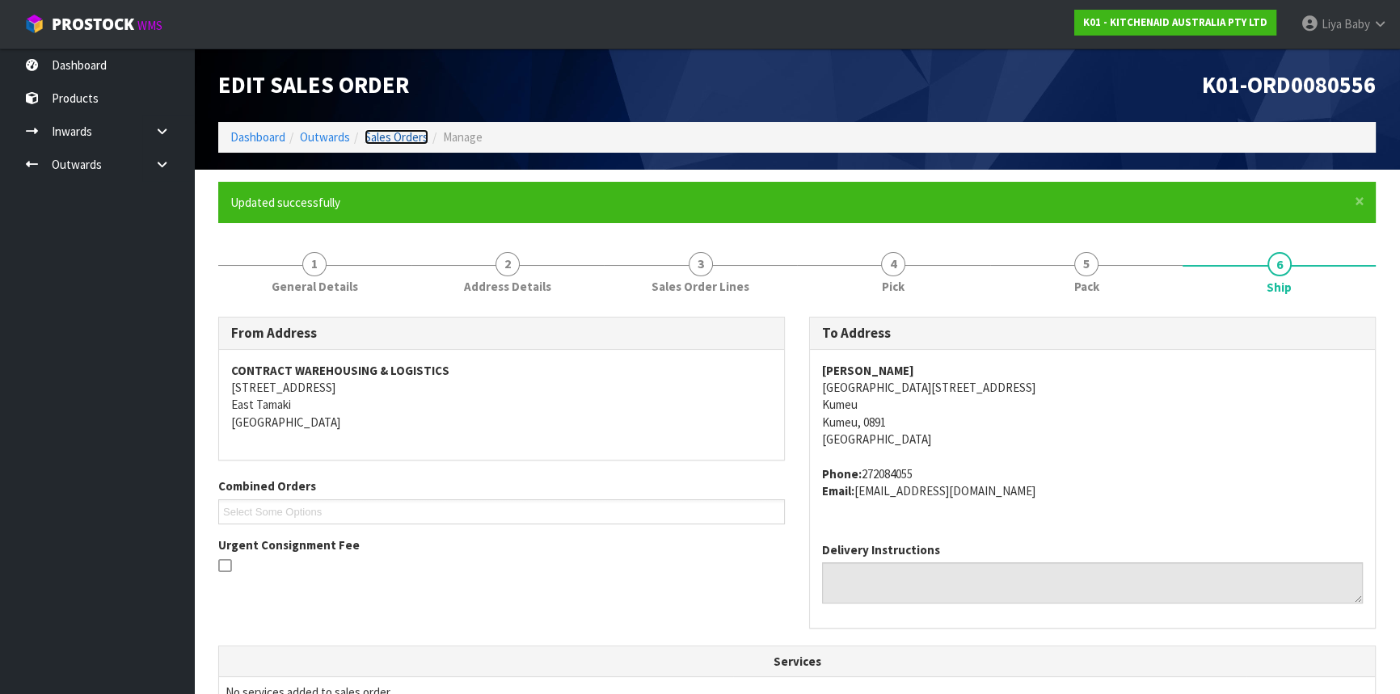
click at [416, 138] on link "Sales Orders" at bounding box center [397, 136] width 64 height 15
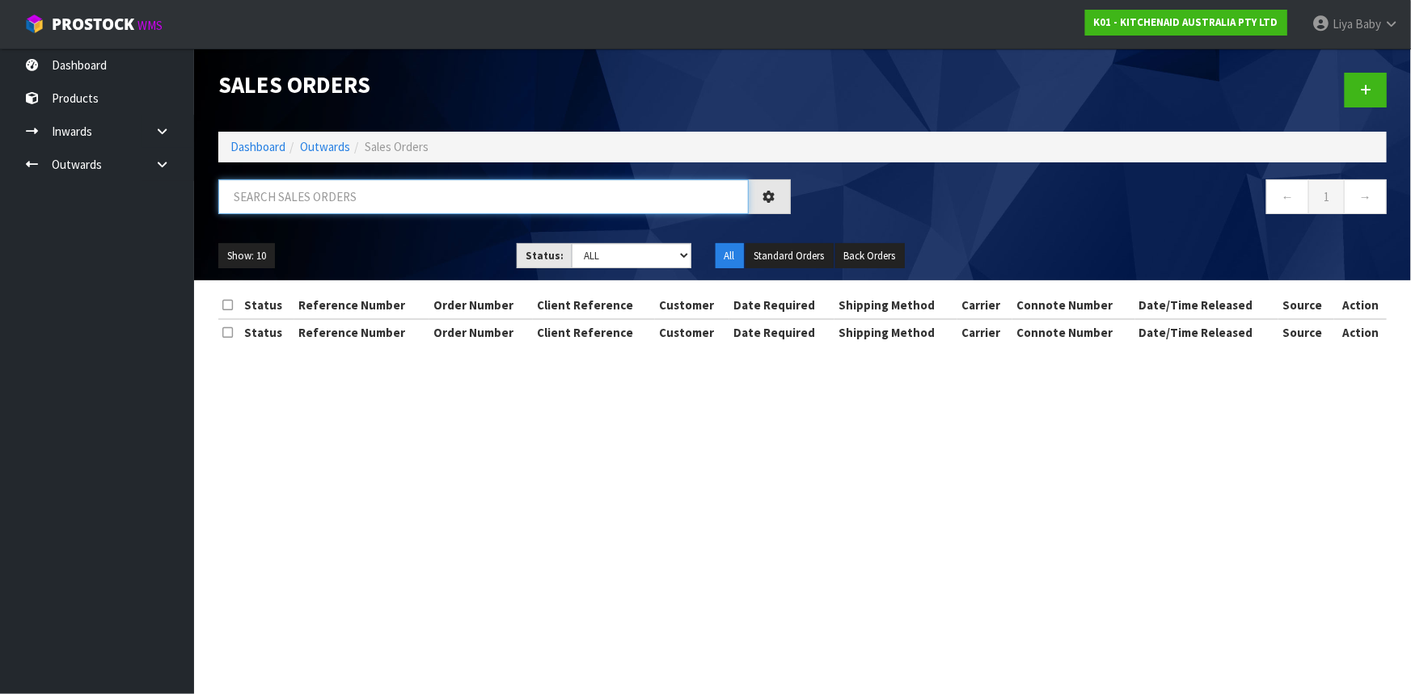
click at [317, 200] on input "text" at bounding box center [483, 196] width 530 height 35
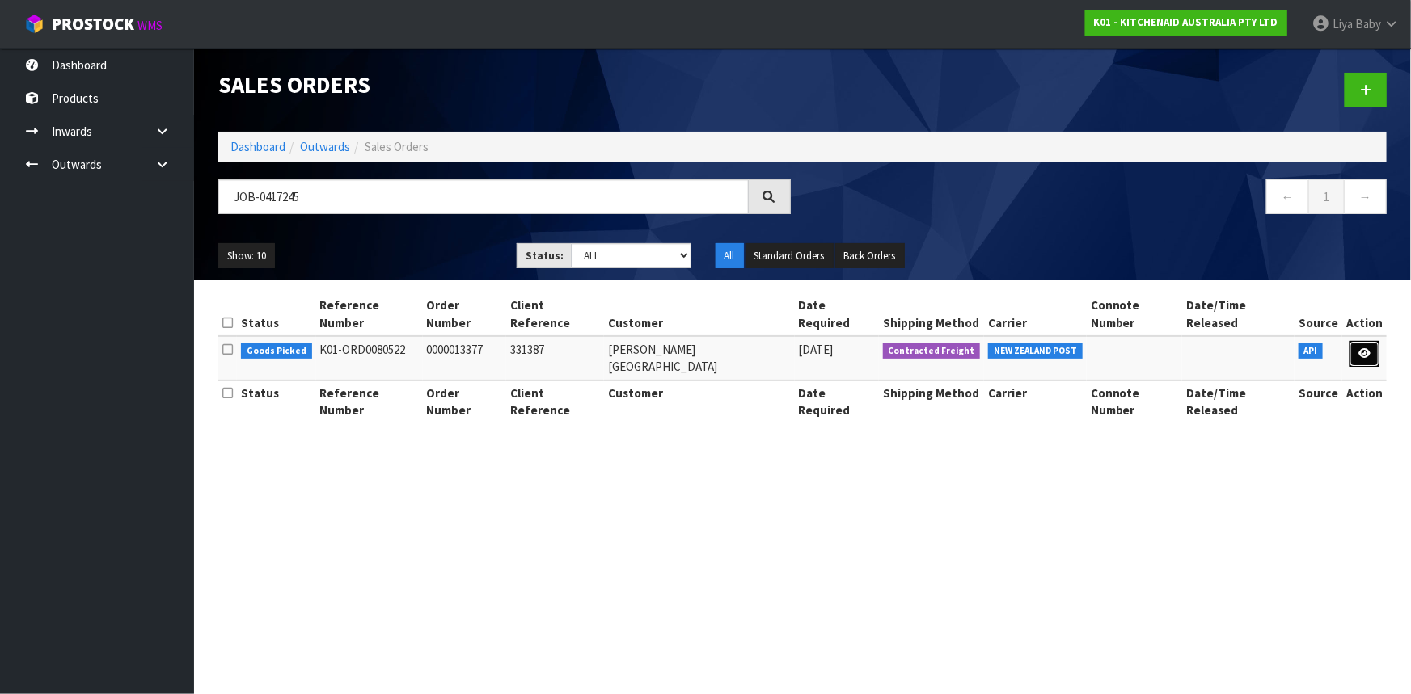
click at [1373, 341] on link at bounding box center [1364, 354] width 30 height 26
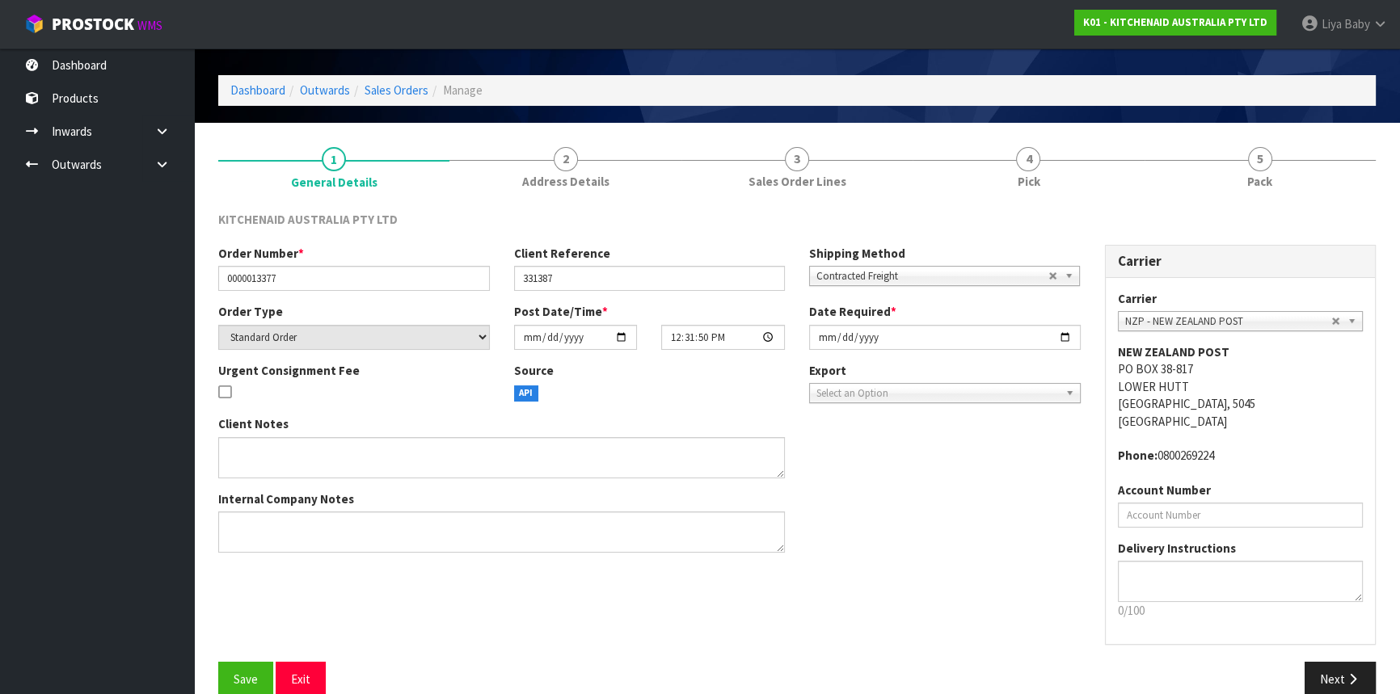
scroll to position [73, 0]
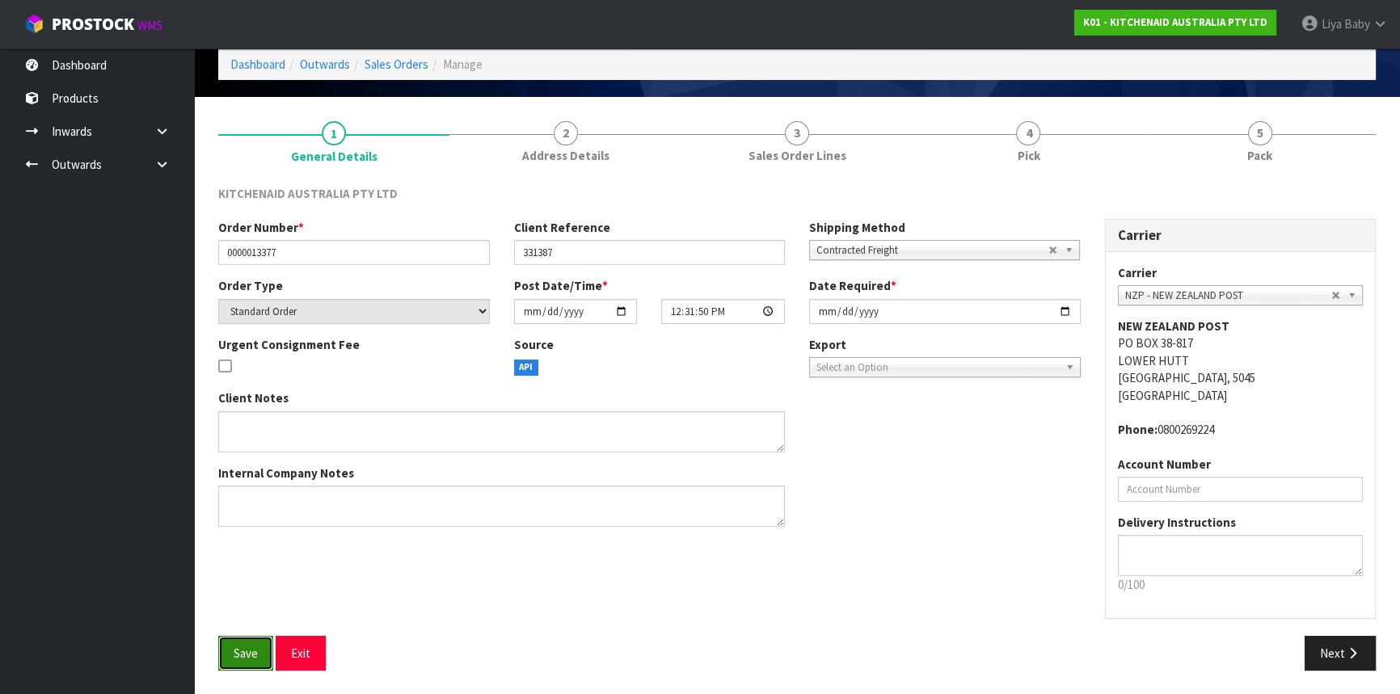
click at [232, 661] on button "Save" at bounding box center [245, 653] width 55 height 35
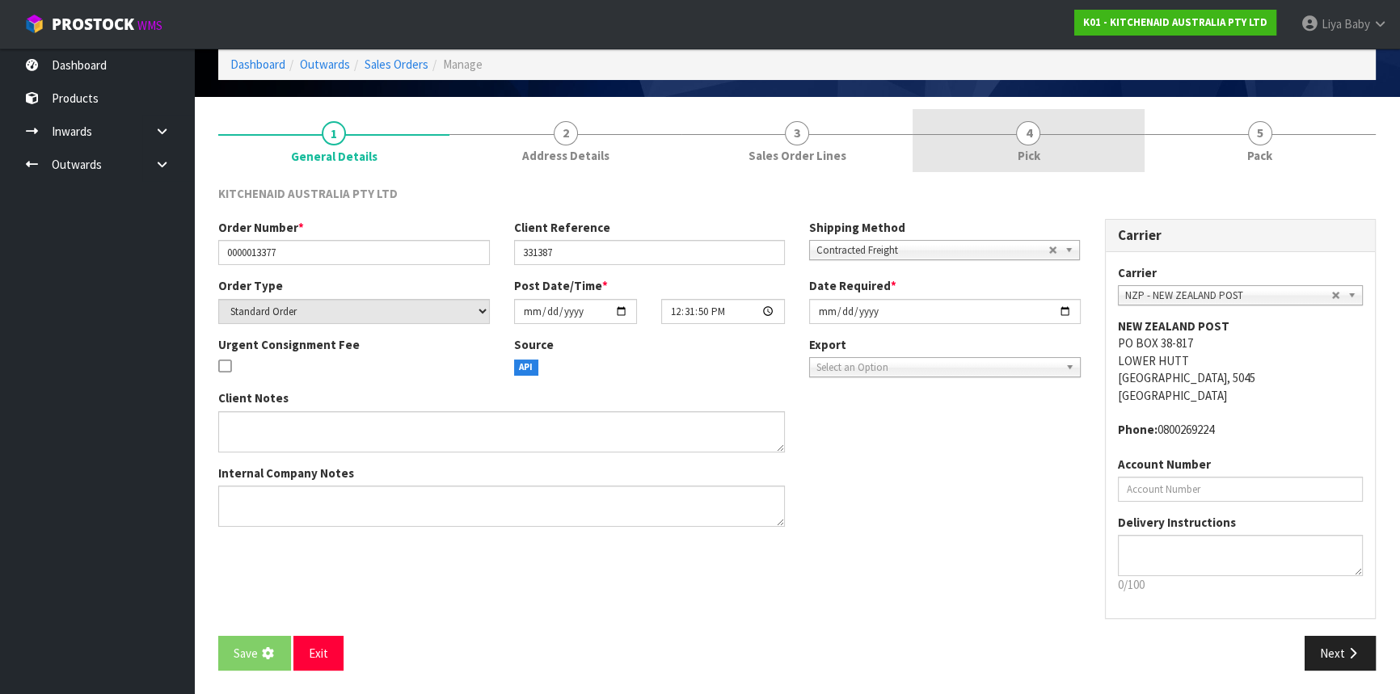
scroll to position [0, 0]
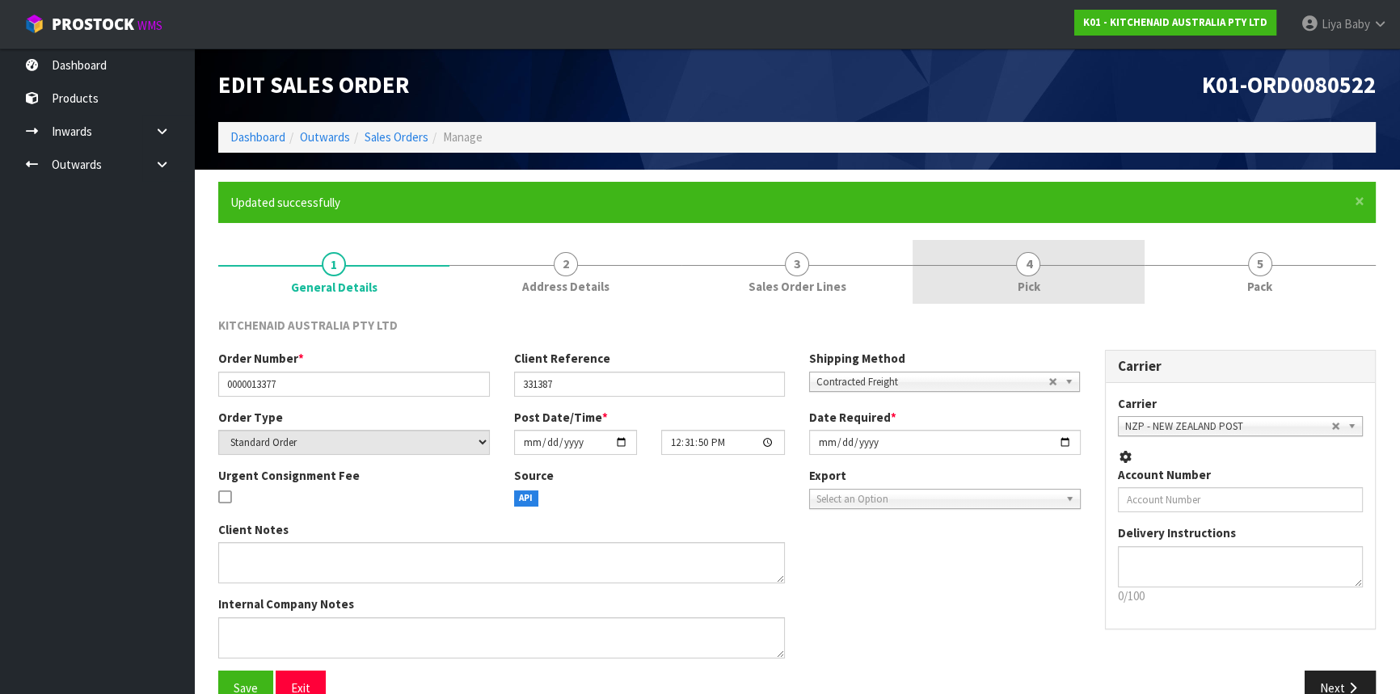
click at [1052, 262] on link "4 Pick" at bounding box center [1028, 272] width 231 height 64
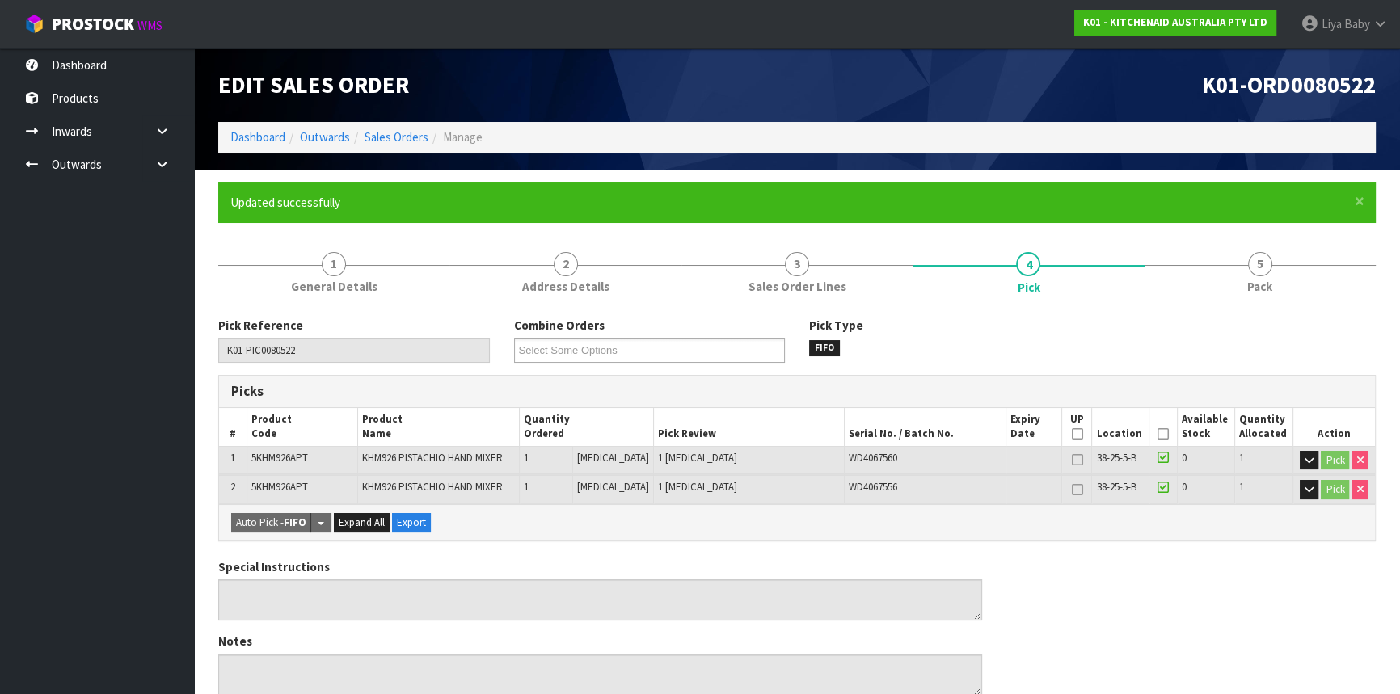
click at [1158, 434] on icon at bounding box center [1163, 434] width 11 height 1
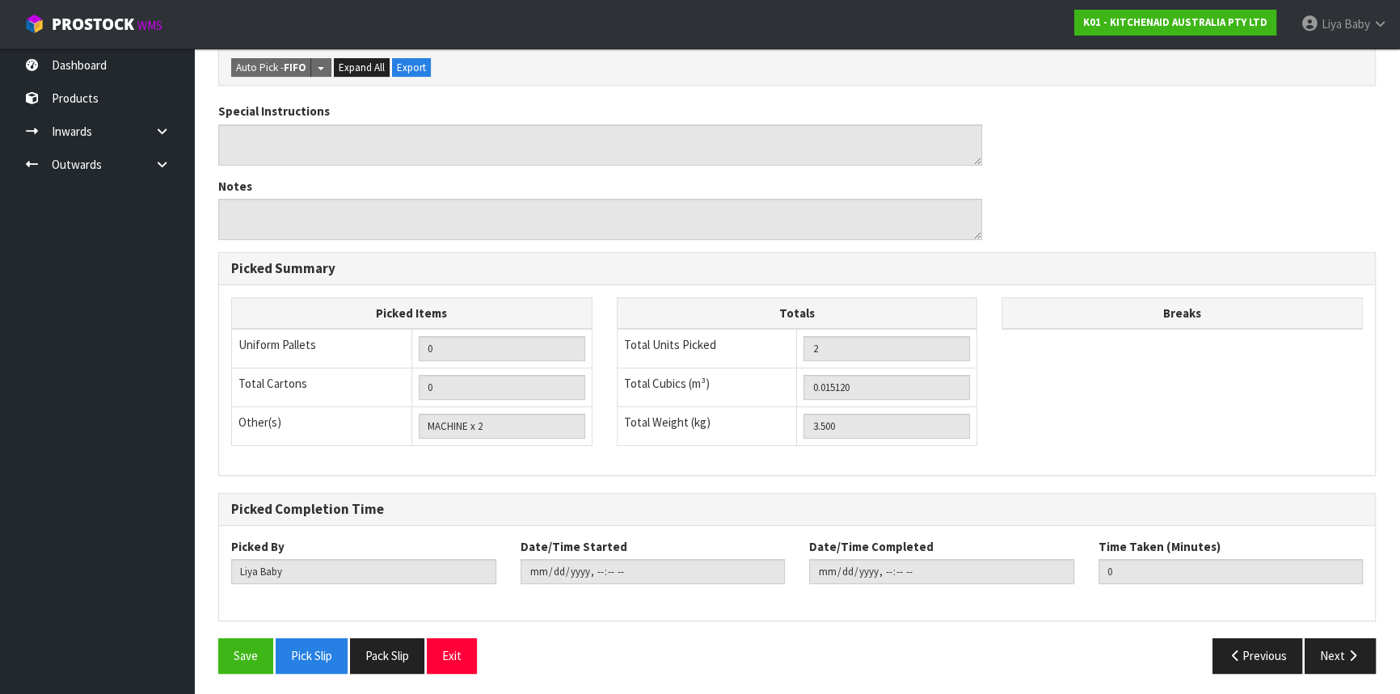
scroll to position [515, 0]
click at [238, 647] on button "Save" at bounding box center [245, 655] width 55 height 35
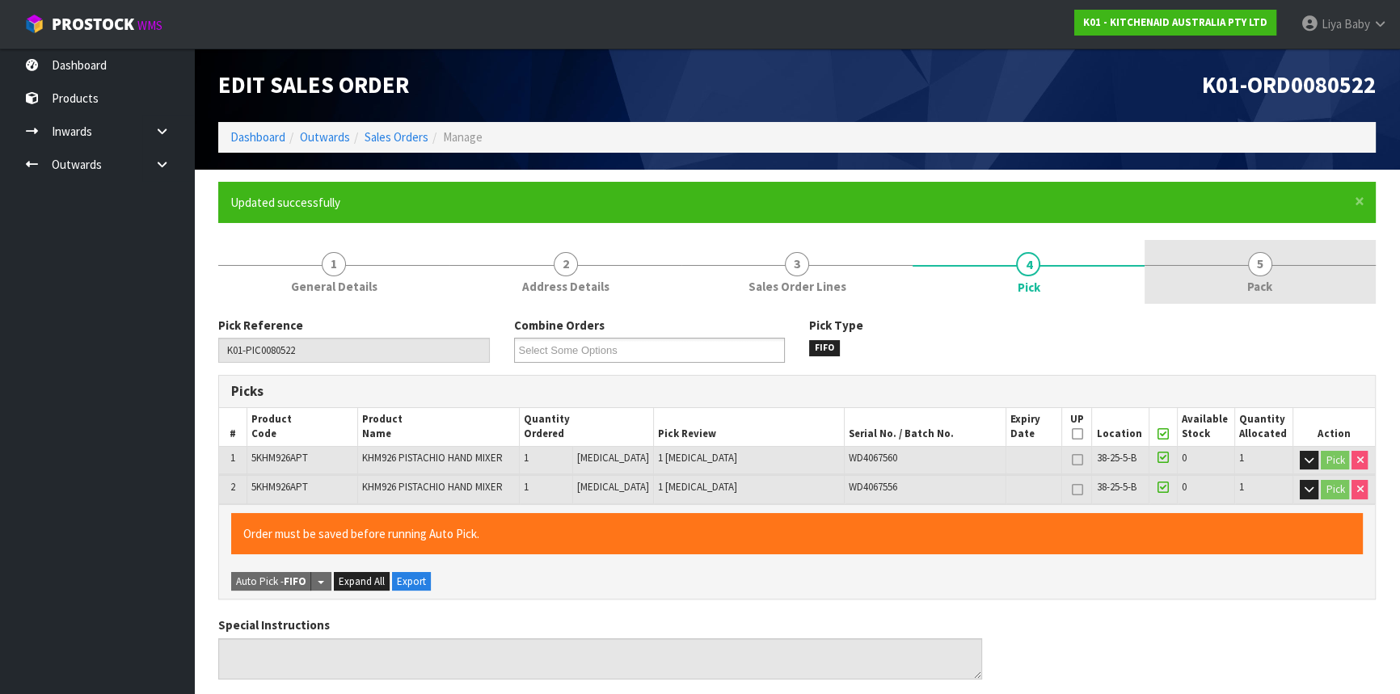
click at [1267, 270] on span "5" at bounding box center [1260, 264] width 24 height 24
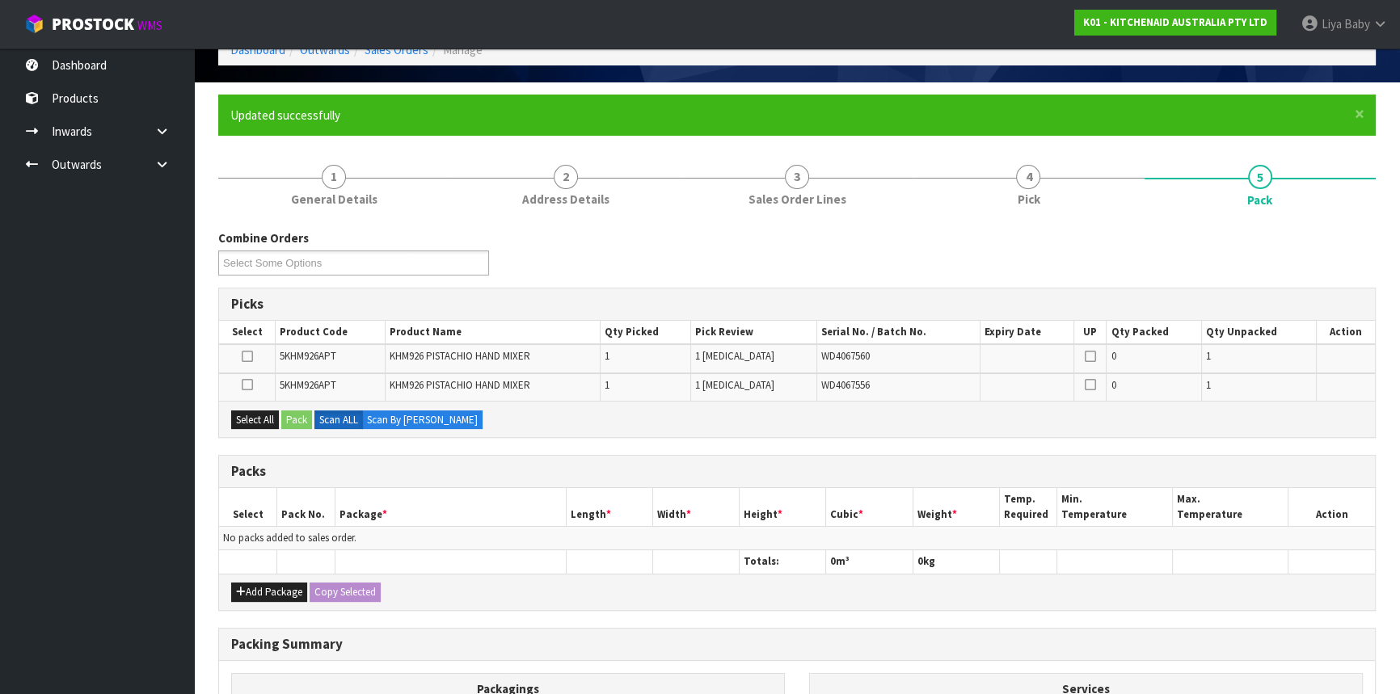
scroll to position [220, 0]
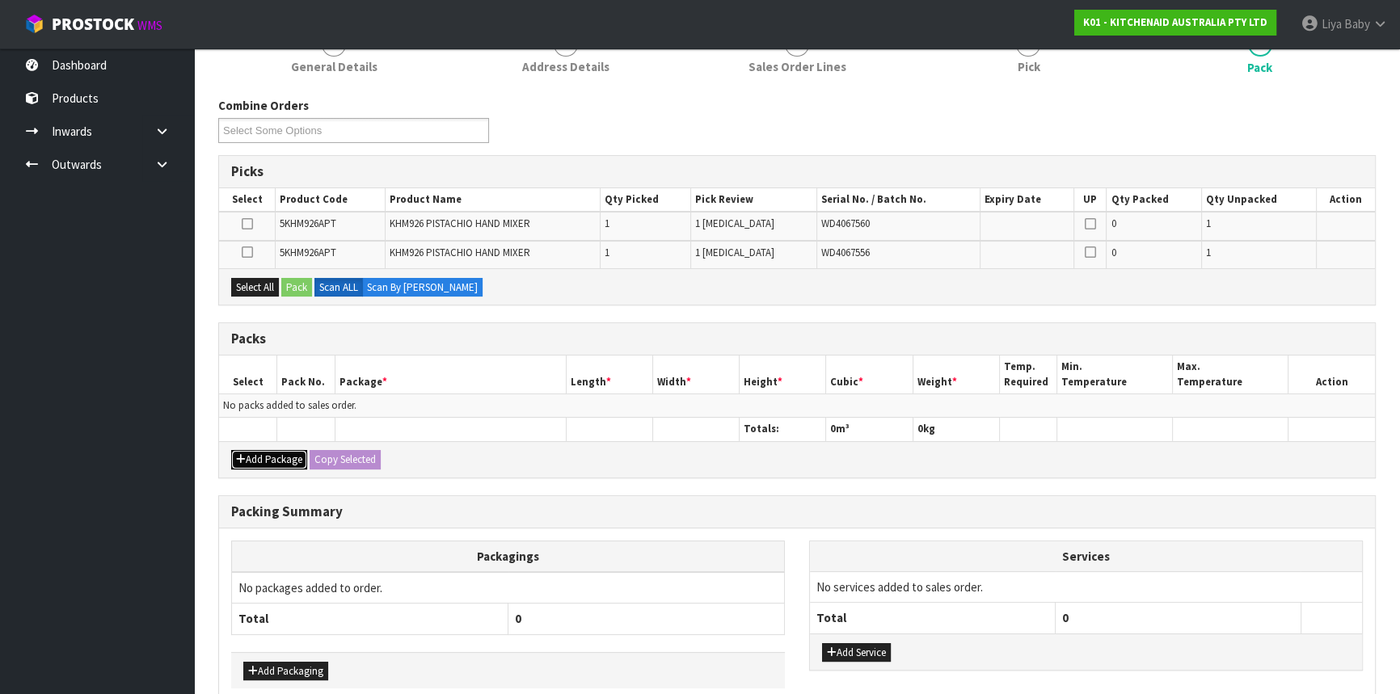
click at [253, 455] on button "Add Package" at bounding box center [269, 459] width 76 height 19
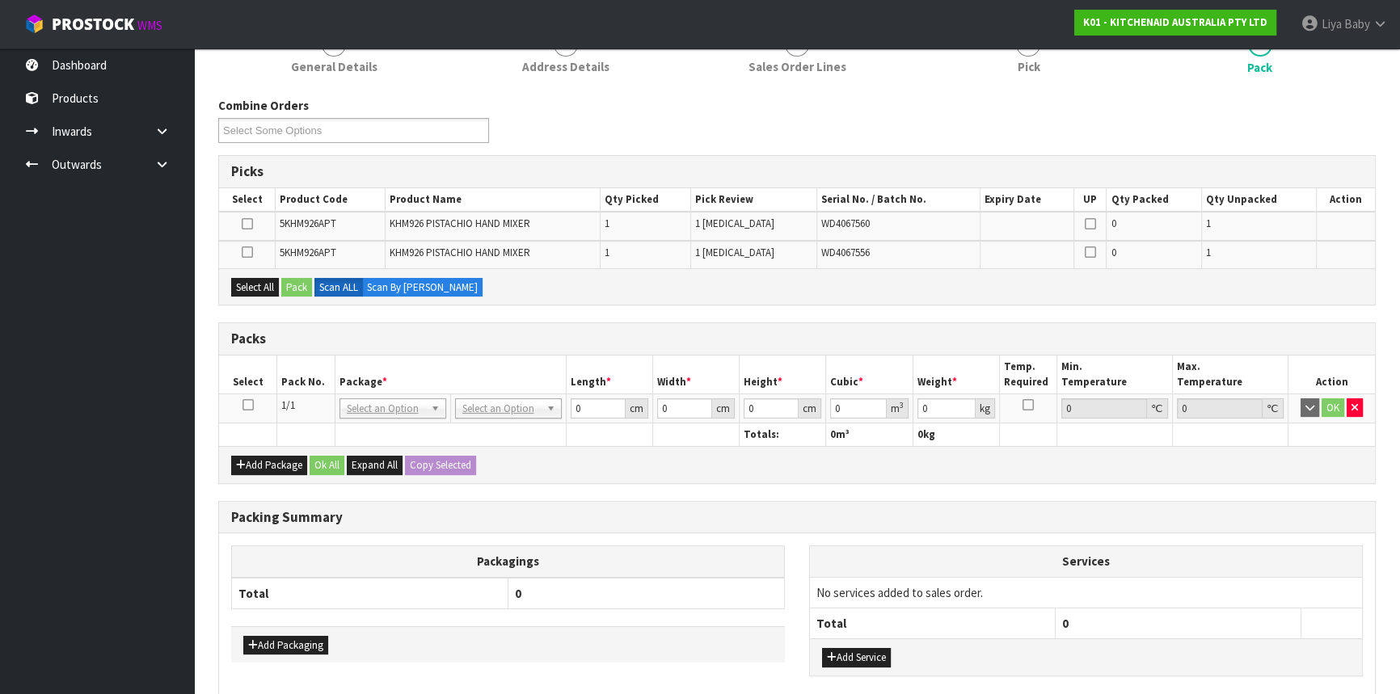
click at [243, 405] on icon at bounding box center [248, 405] width 11 height 1
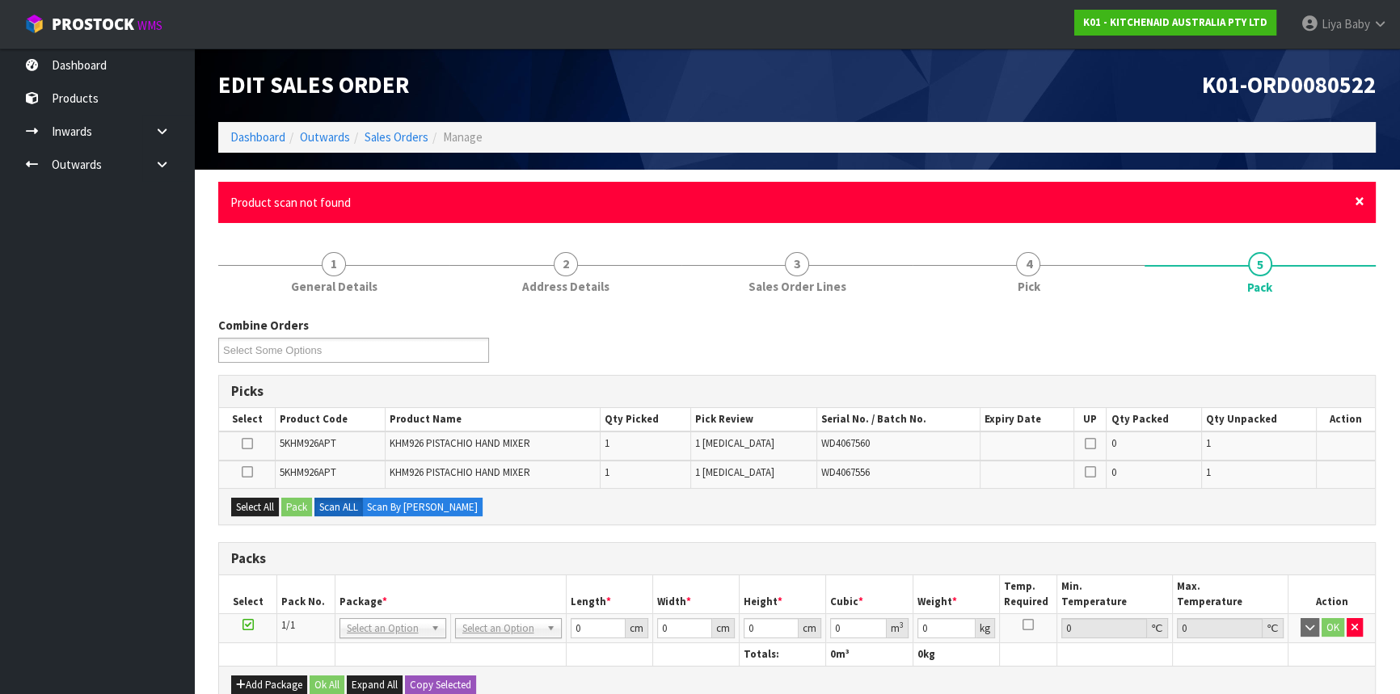
click at [1364, 199] on span "×" at bounding box center [1360, 201] width 10 height 23
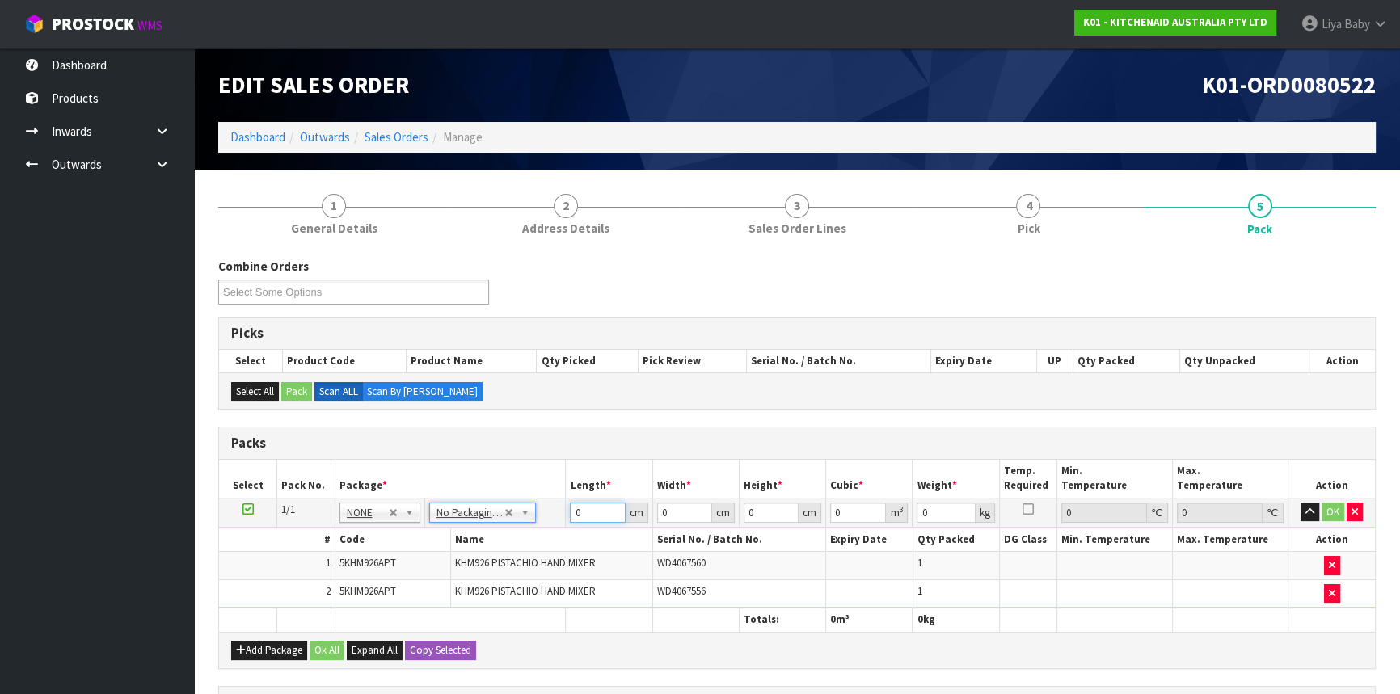
click at [593, 507] on input "0" at bounding box center [597, 513] width 55 height 20
click at [321, 652] on button "Ok All" at bounding box center [327, 650] width 35 height 19
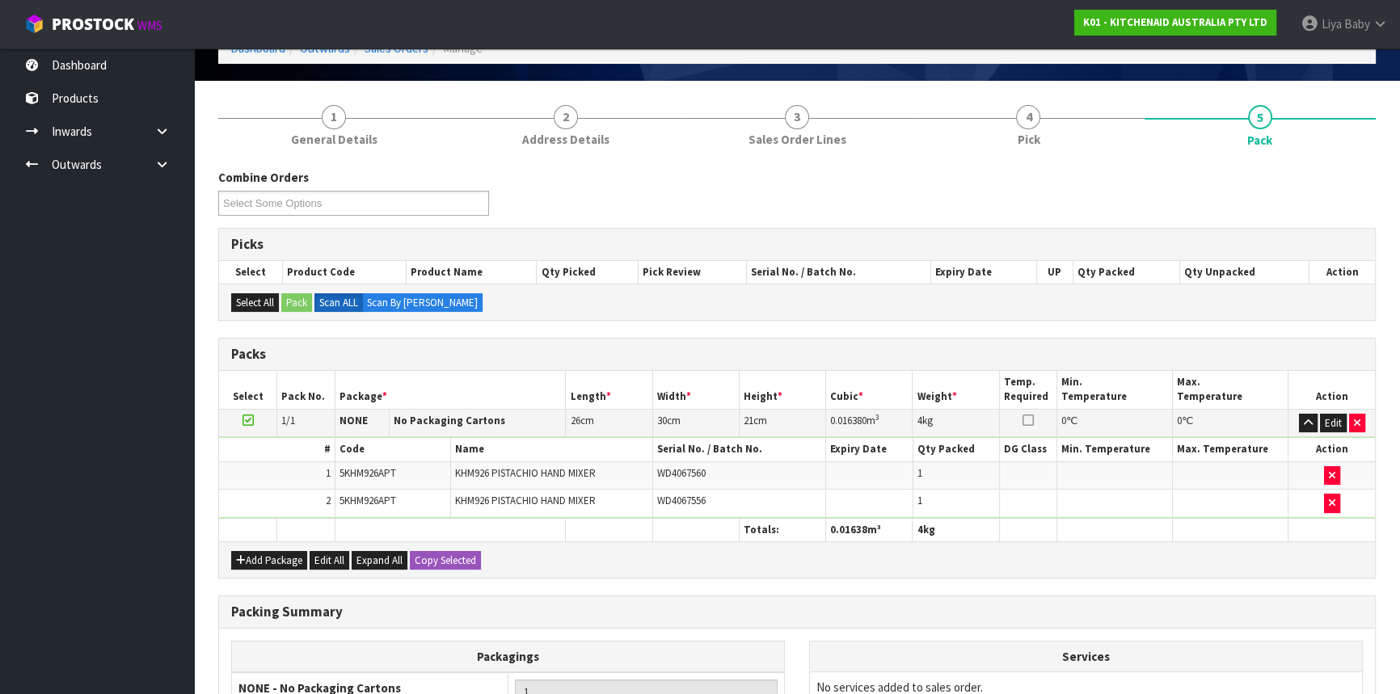
scroll to position [276, 0]
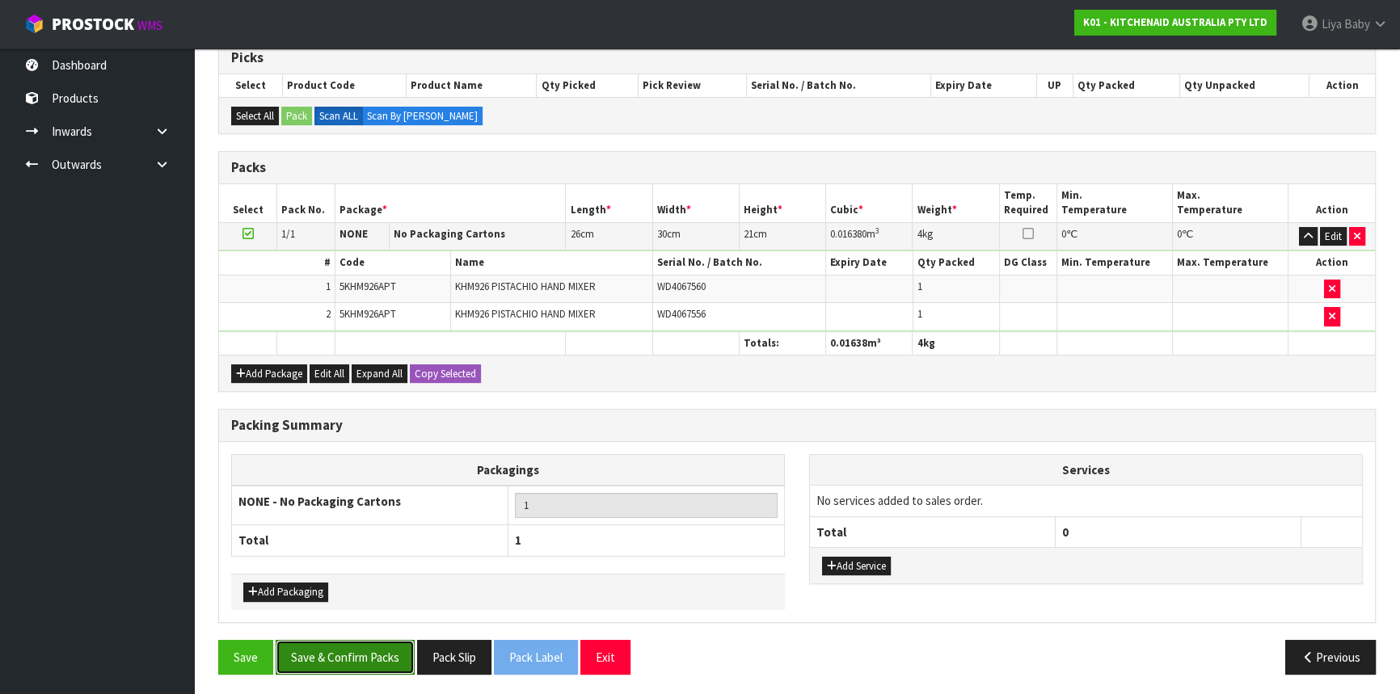
click at [374, 661] on button "Save & Confirm Packs" at bounding box center [345, 657] width 139 height 35
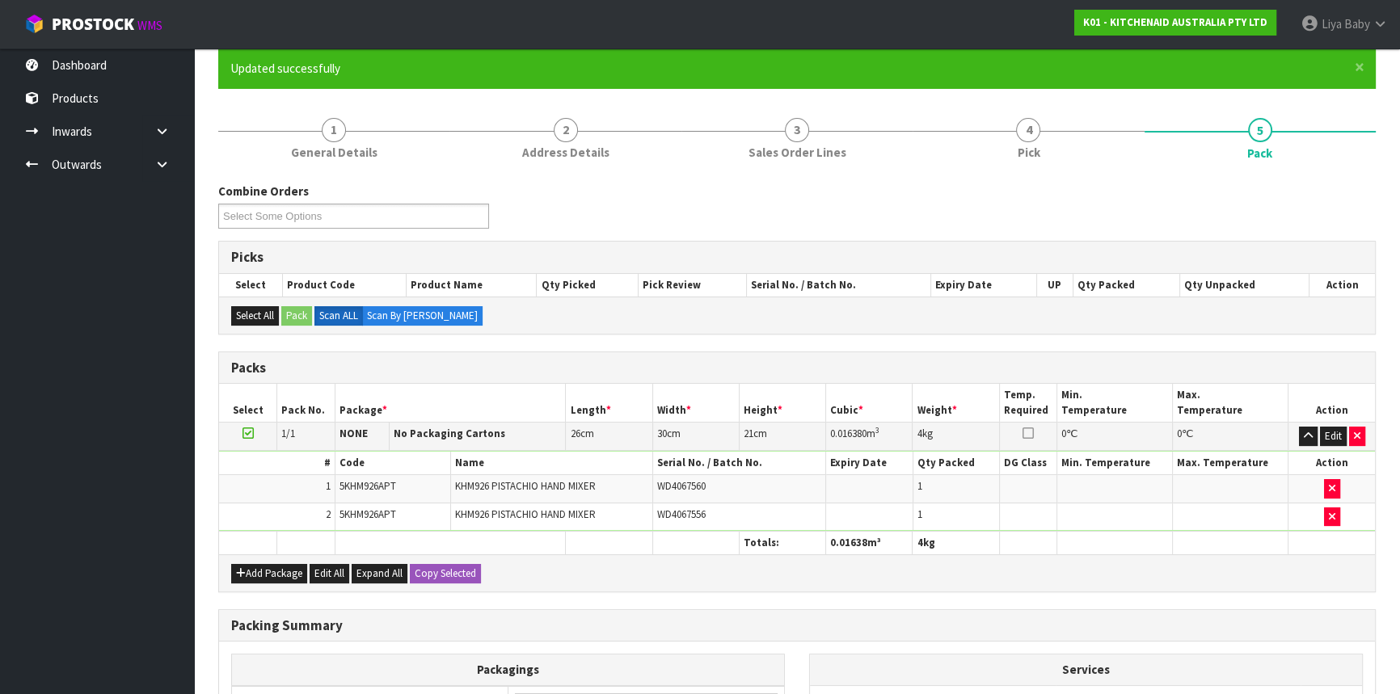
scroll to position [218, 0]
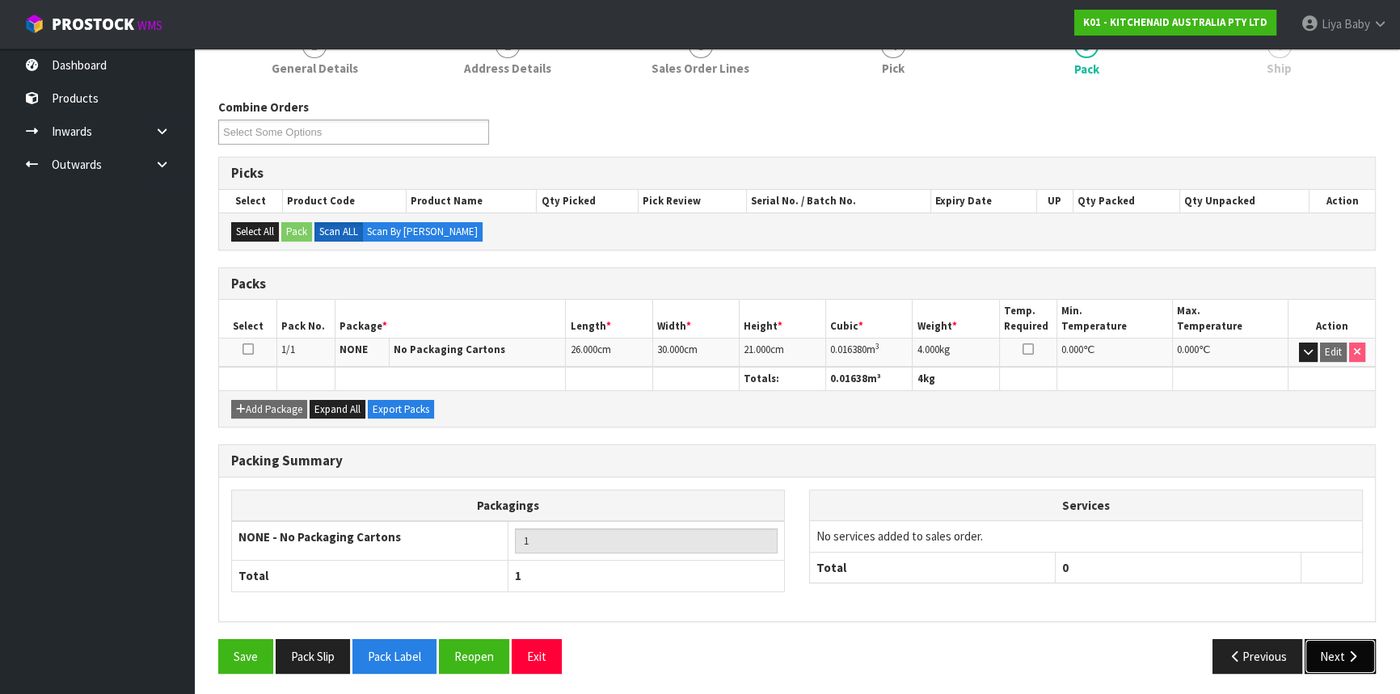
click at [1358, 652] on icon "button" at bounding box center [1352, 657] width 15 height 12
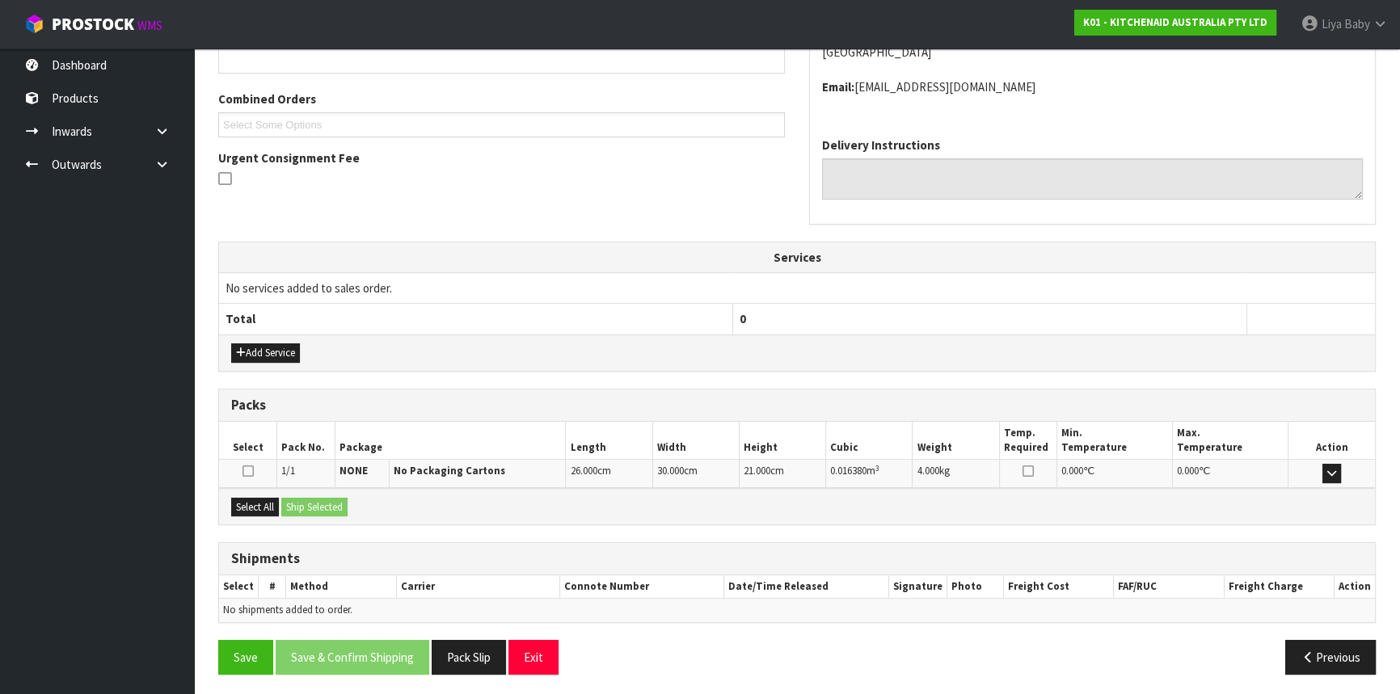
scroll to position [388, 0]
click at [234, 501] on button "Select All" at bounding box center [255, 506] width 48 height 19
click at [321, 500] on button "Ship Selected" at bounding box center [314, 506] width 66 height 19
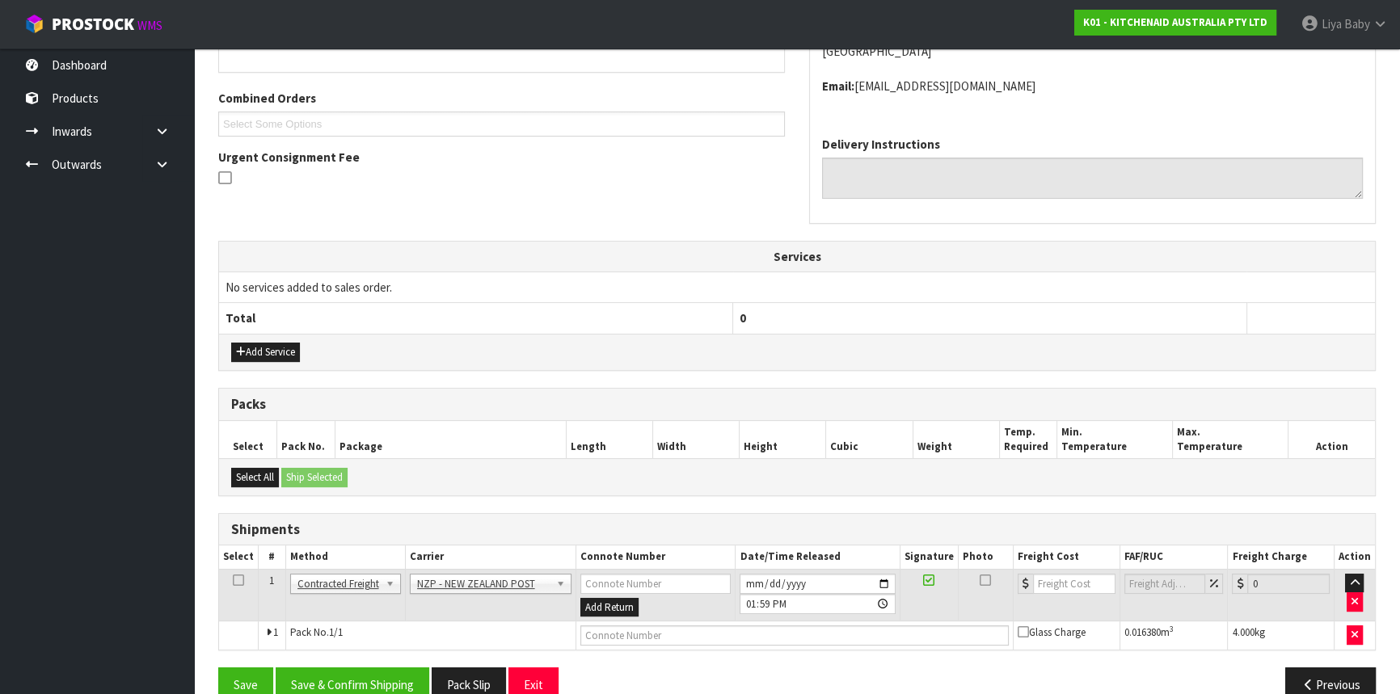
click at [234, 581] on icon at bounding box center [238, 580] width 11 height 1
click at [384, 687] on button "Save & Confirm Shipping" at bounding box center [353, 685] width 154 height 35
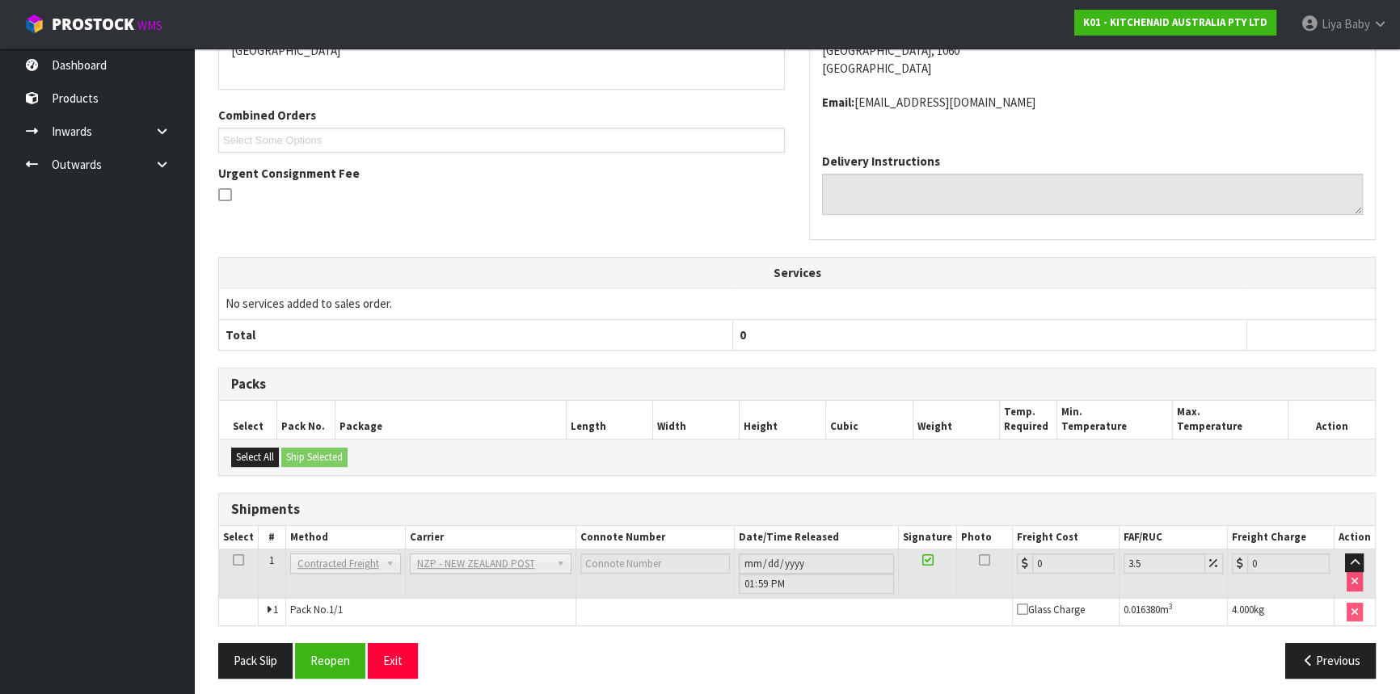
scroll to position [395, 0]
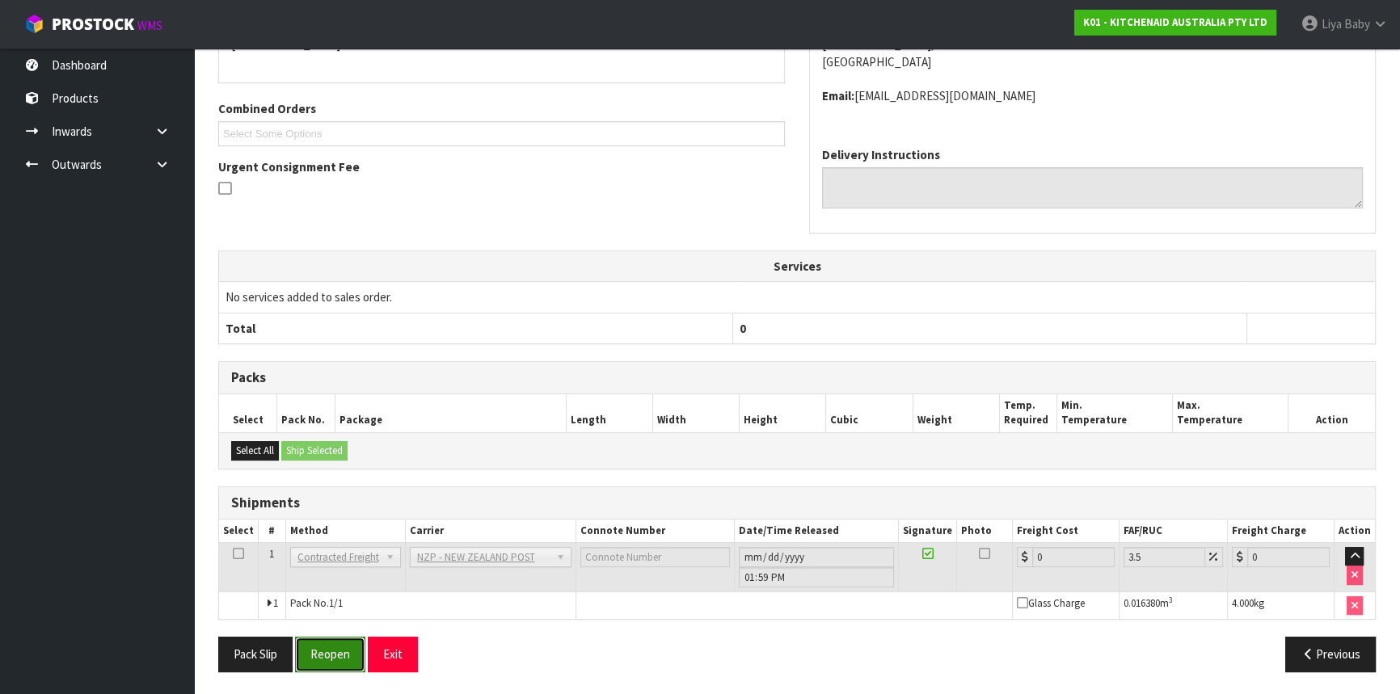
click at [344, 637] on button "Reopen" at bounding box center [330, 654] width 70 height 35
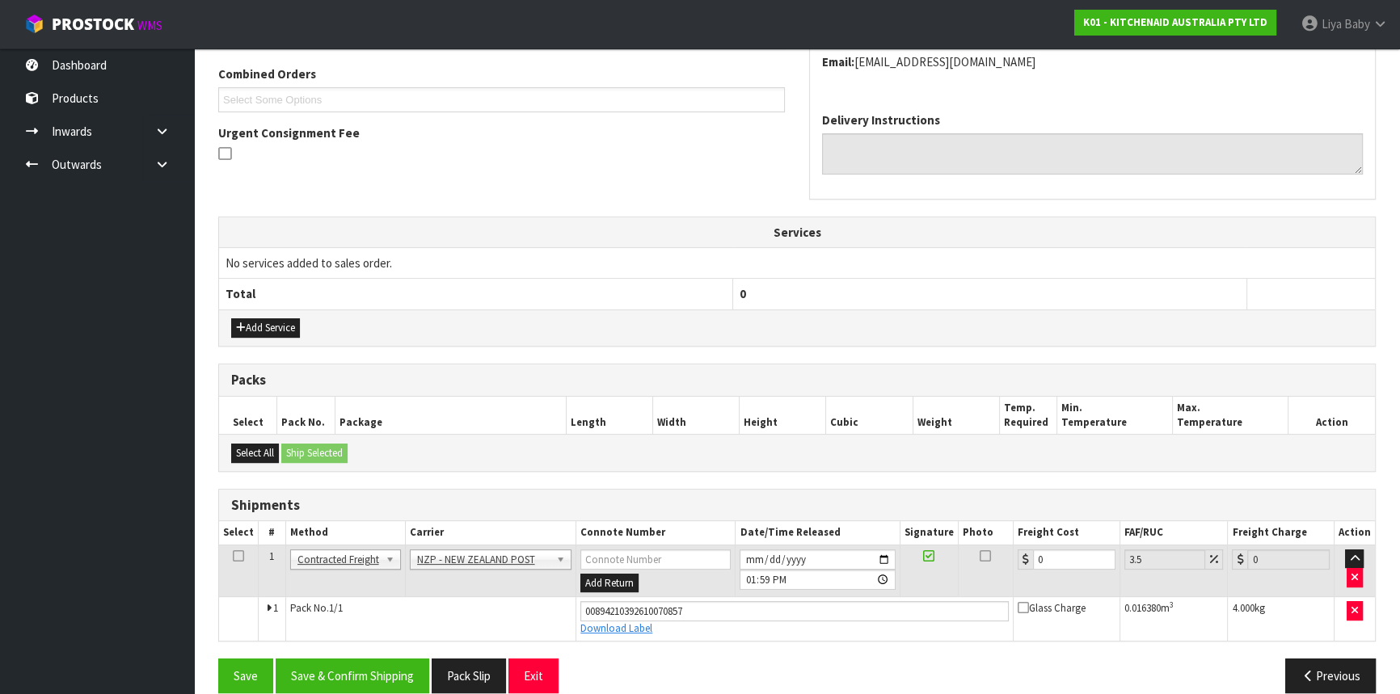
scroll to position [432, 0]
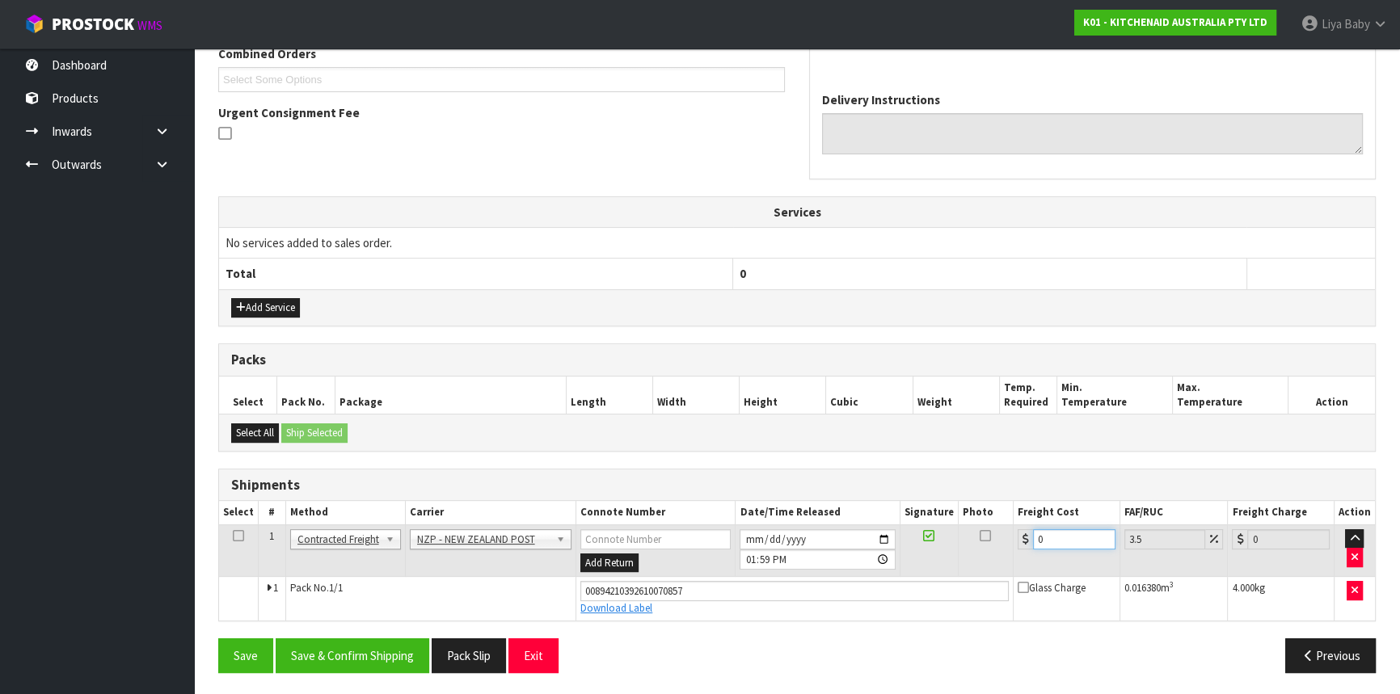
click at [1045, 540] on input "0" at bounding box center [1074, 539] width 82 height 20
click at [240, 536] on icon at bounding box center [238, 536] width 11 height 1
click at [363, 648] on button "Save & Confirm Shipping" at bounding box center [353, 656] width 154 height 35
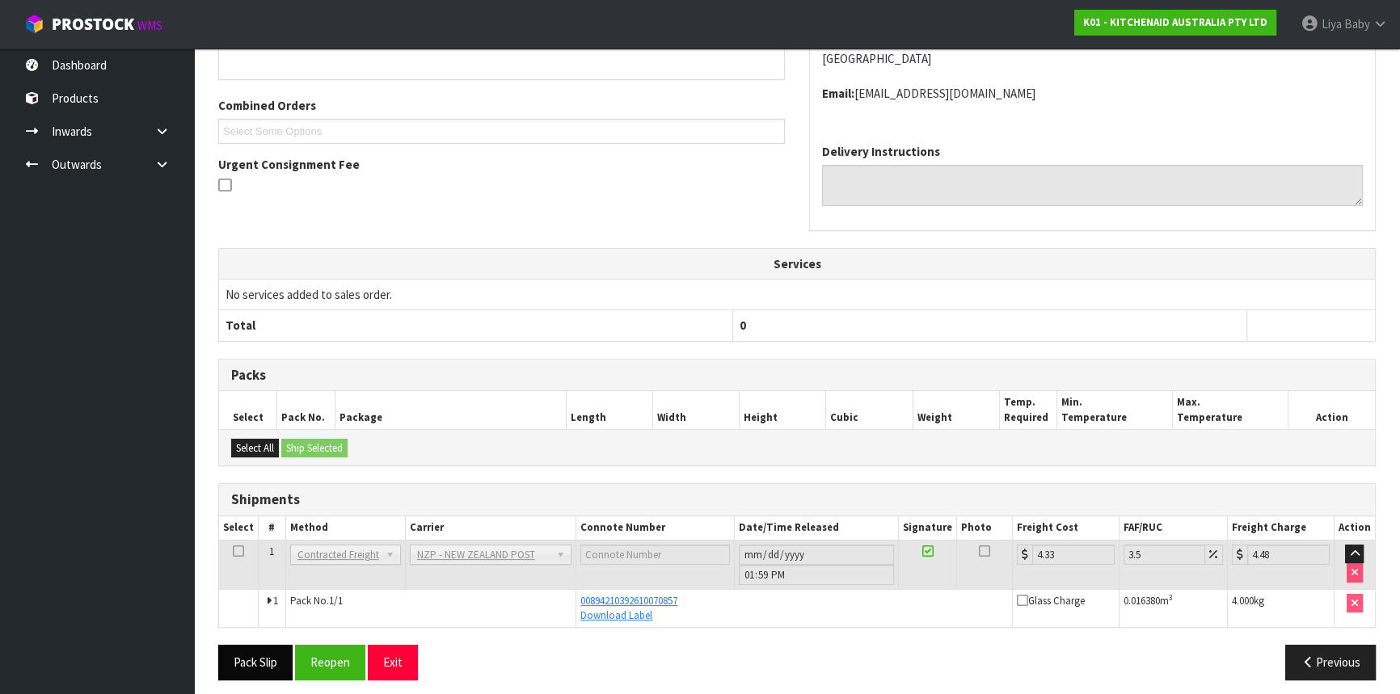
scroll to position [388, 0]
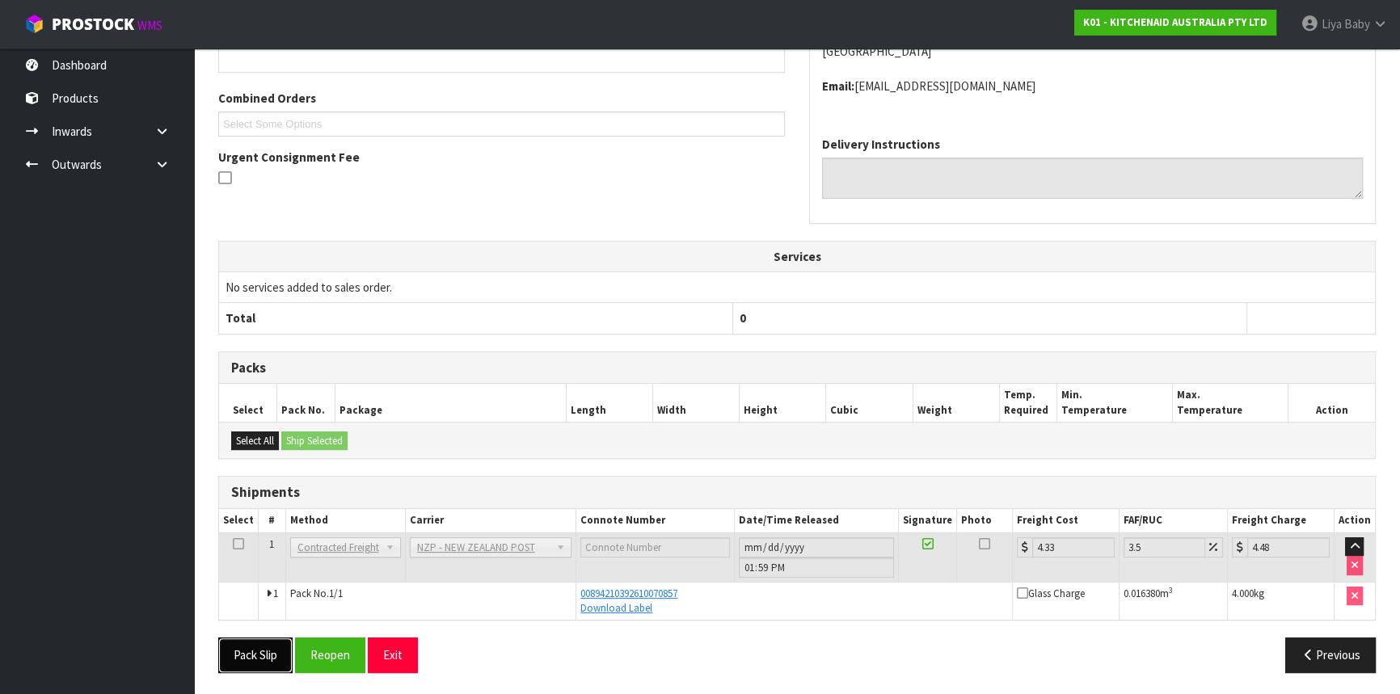
click at [218, 668] on button "Pack Slip" at bounding box center [255, 655] width 74 height 35
click at [259, 655] on button "Pack Slip" at bounding box center [255, 655] width 74 height 35
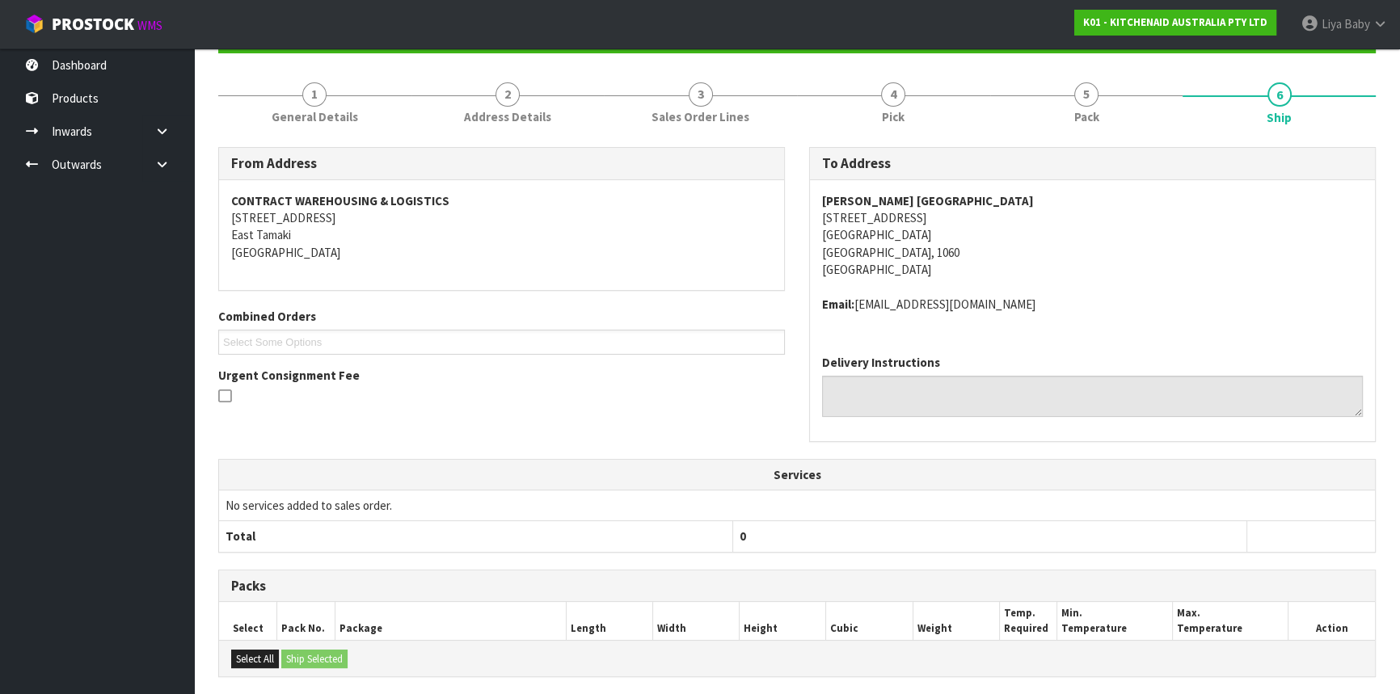
scroll to position [21, 0]
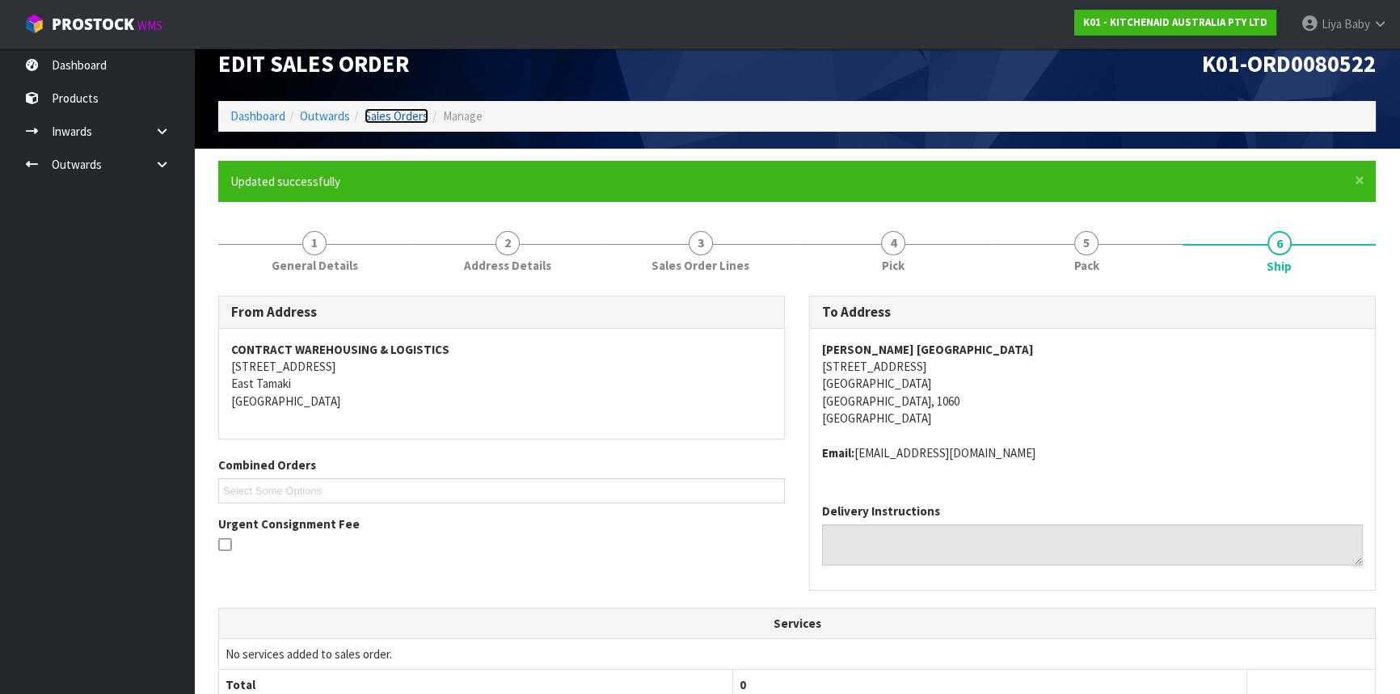
click at [387, 120] on link "Sales Orders" at bounding box center [397, 115] width 64 height 15
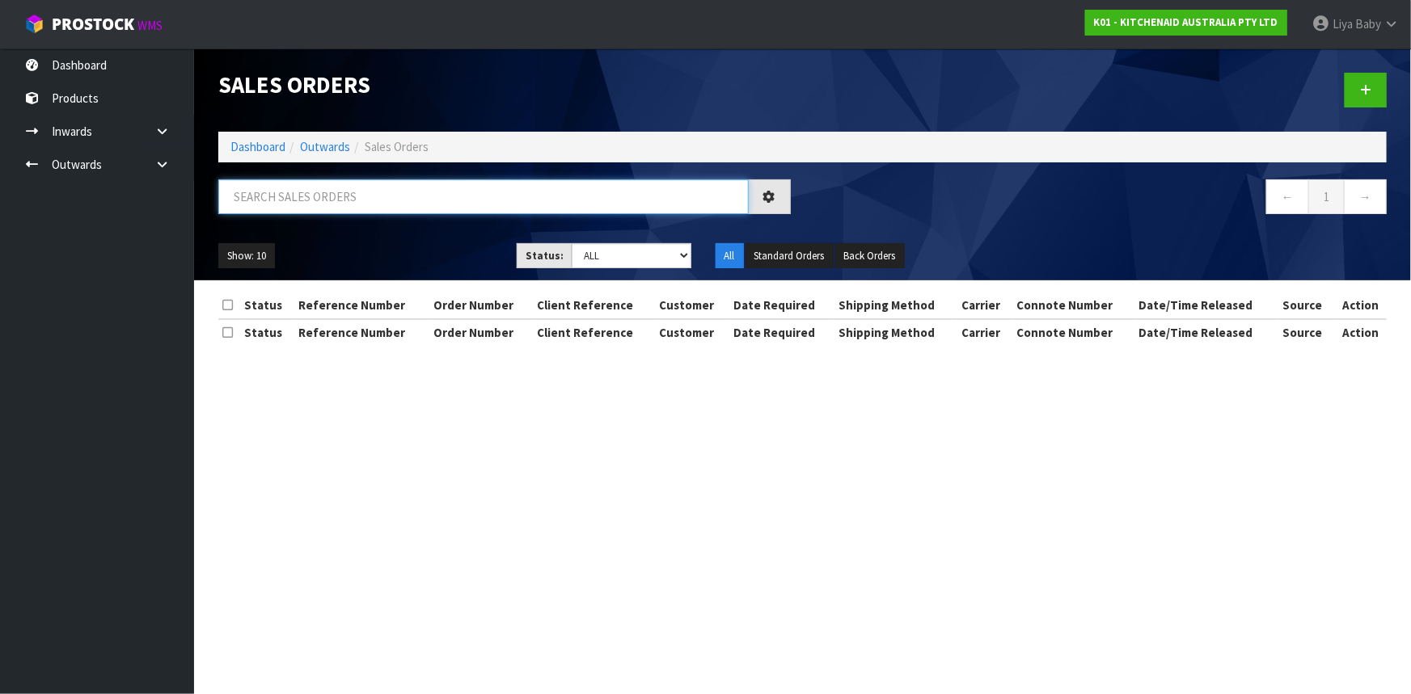
click at [351, 199] on input "text" at bounding box center [483, 196] width 530 height 35
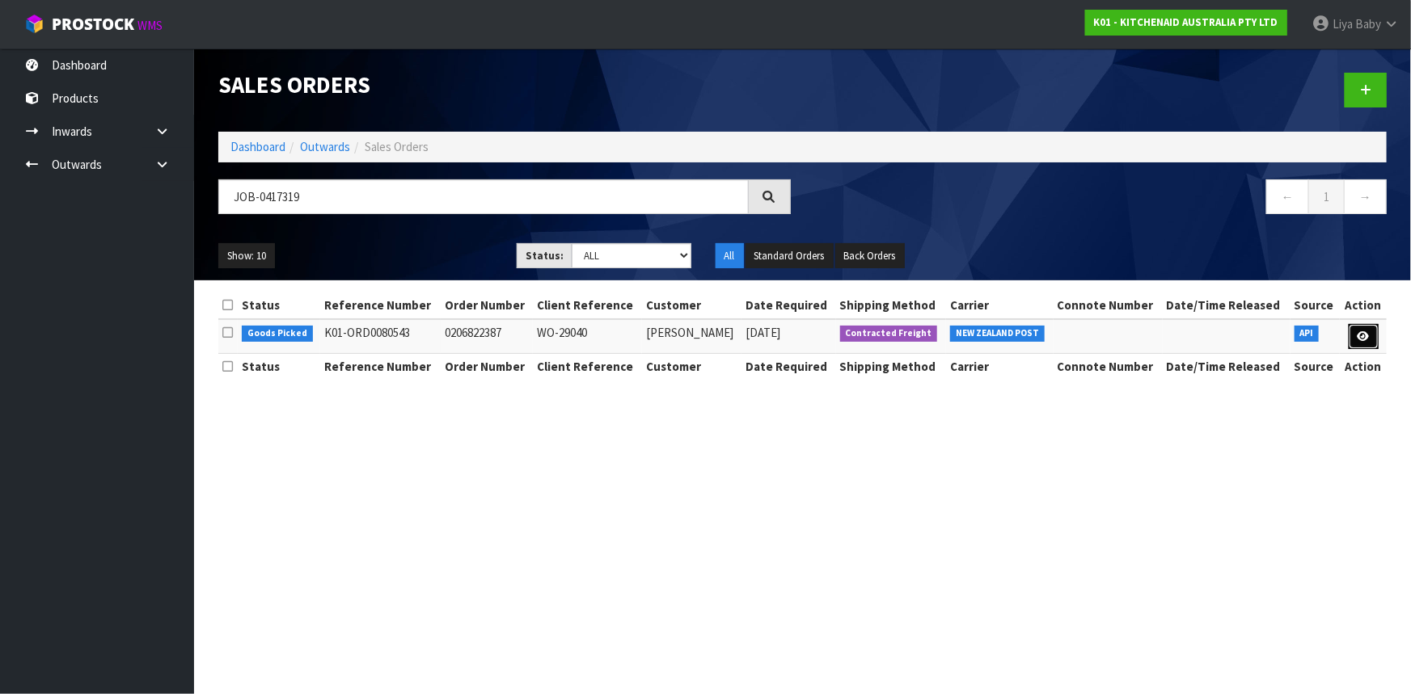
click at [1355, 337] on link at bounding box center [1363, 337] width 30 height 26
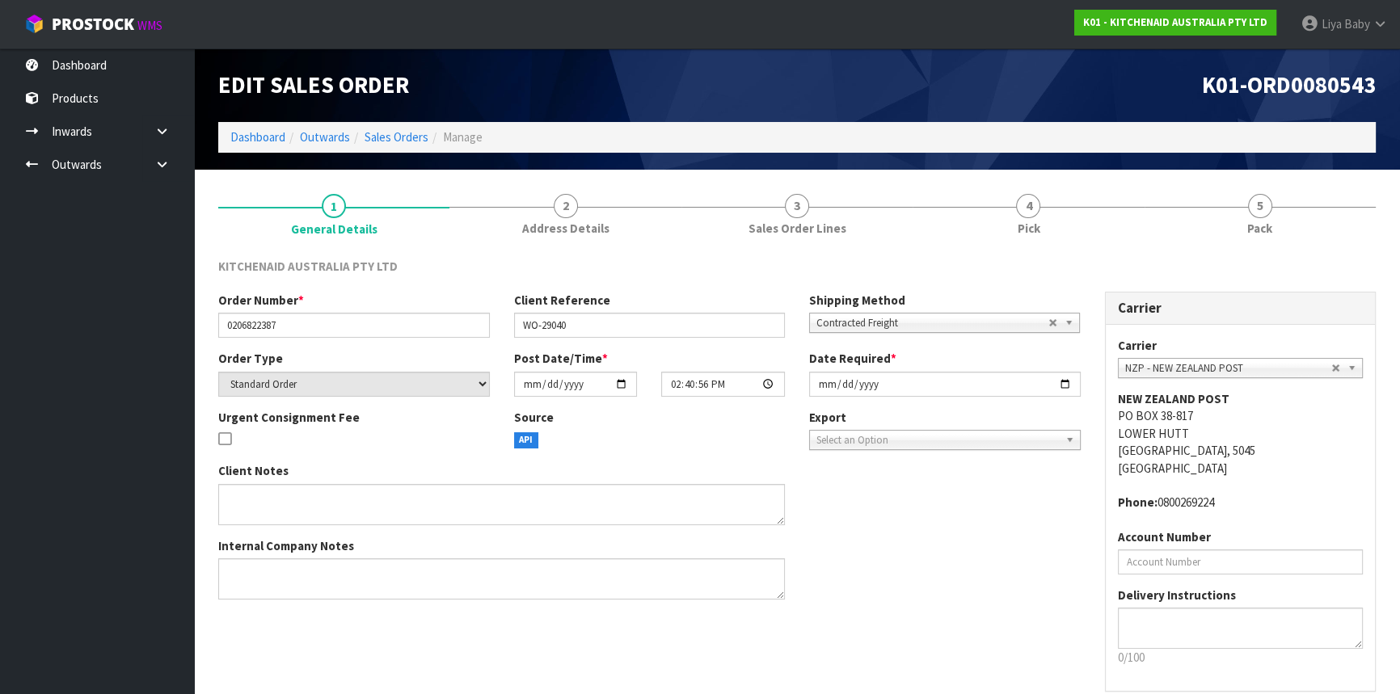
scroll to position [73, 0]
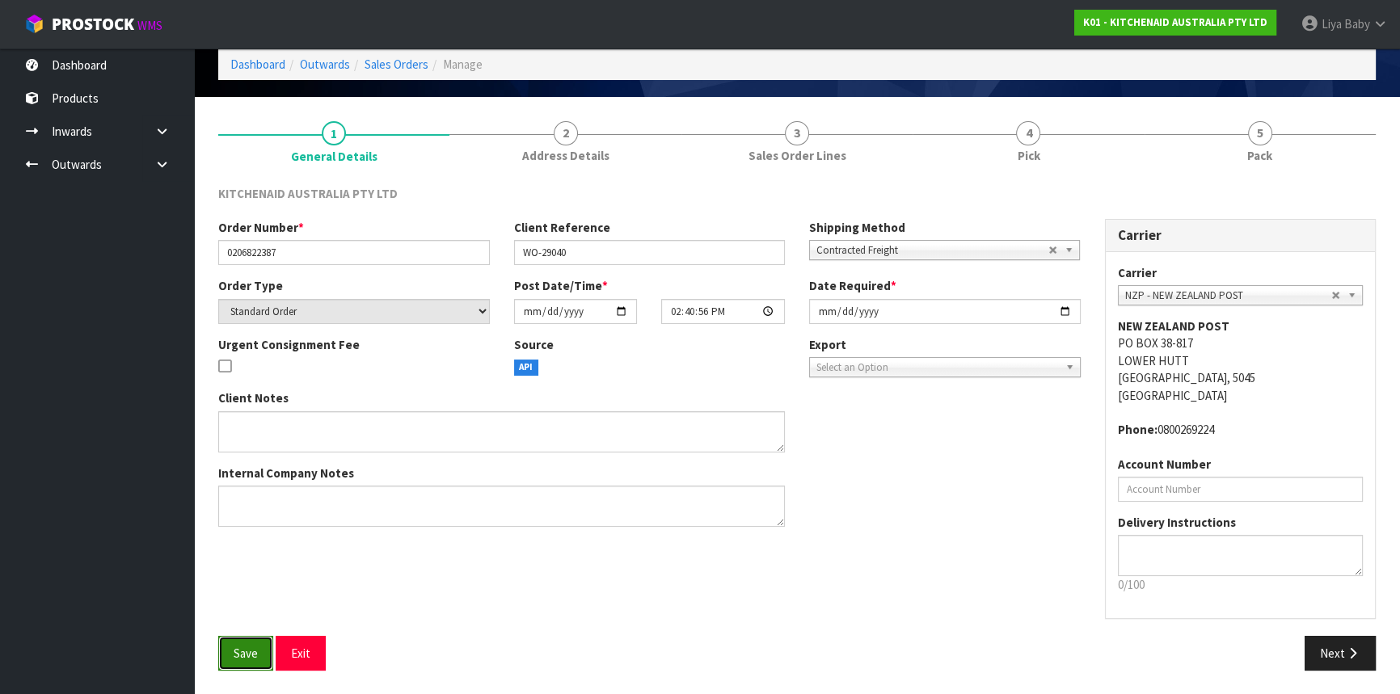
click at [257, 663] on button "Save" at bounding box center [245, 653] width 55 height 35
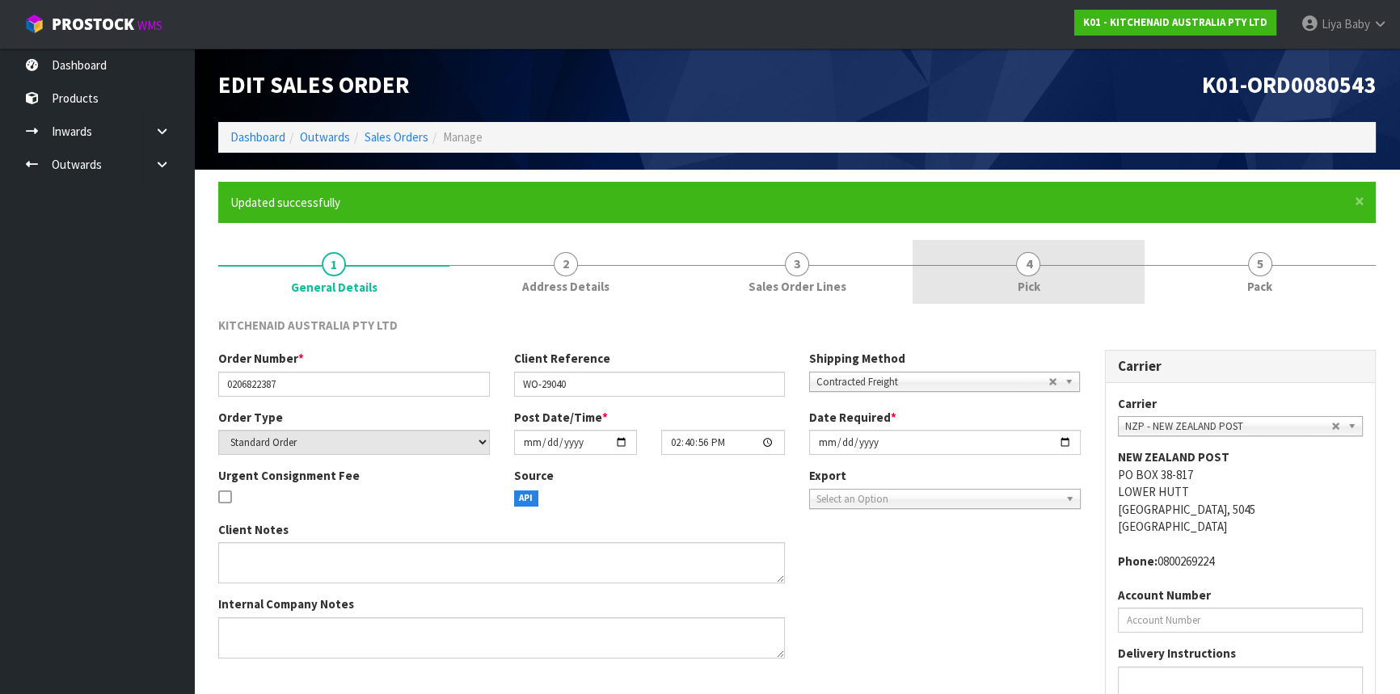
click at [1114, 268] on link "4 Pick" at bounding box center [1028, 272] width 231 height 64
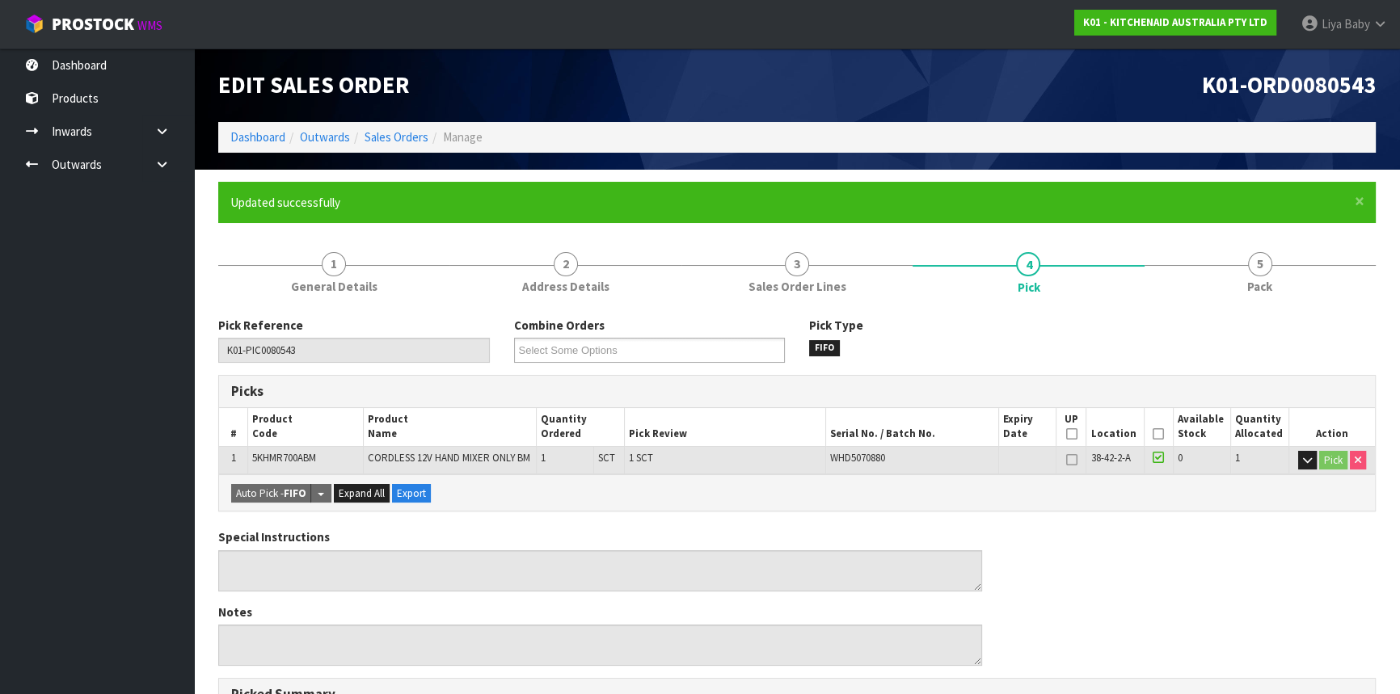
click at [1157, 435] on icon at bounding box center [1158, 434] width 11 height 1
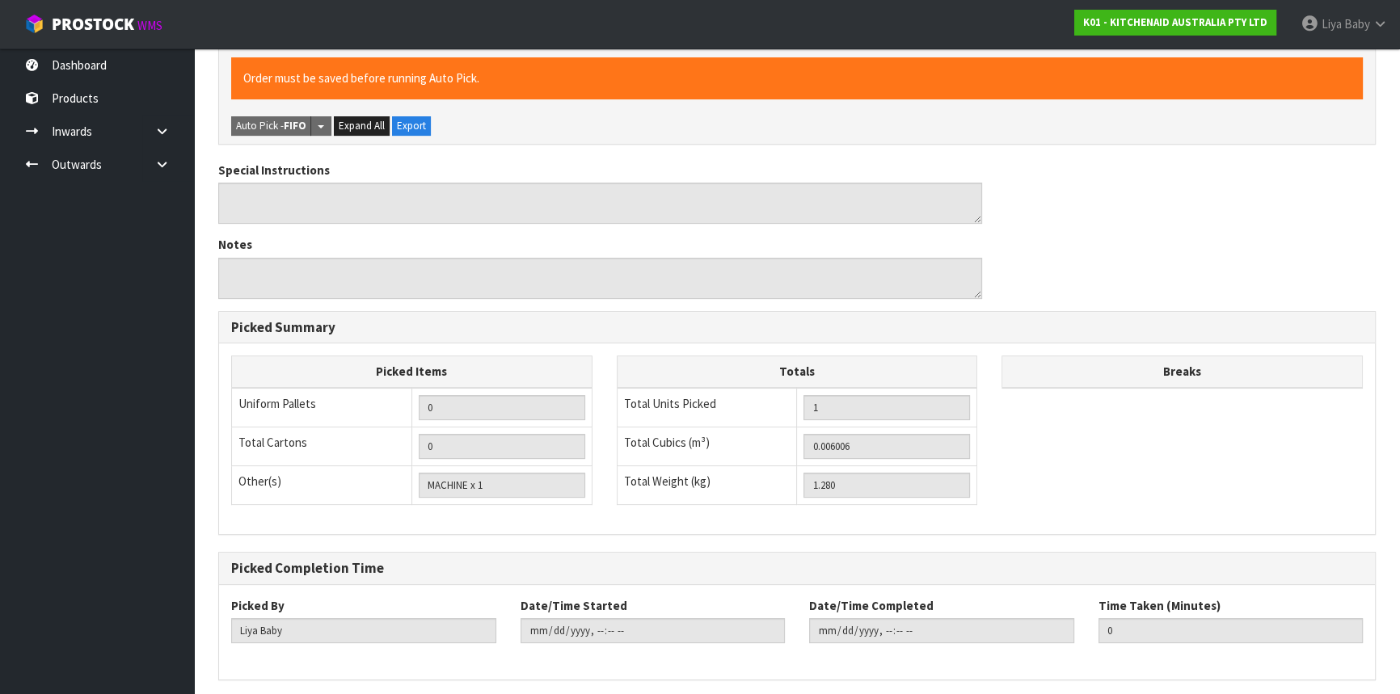
scroll to position [485, 0]
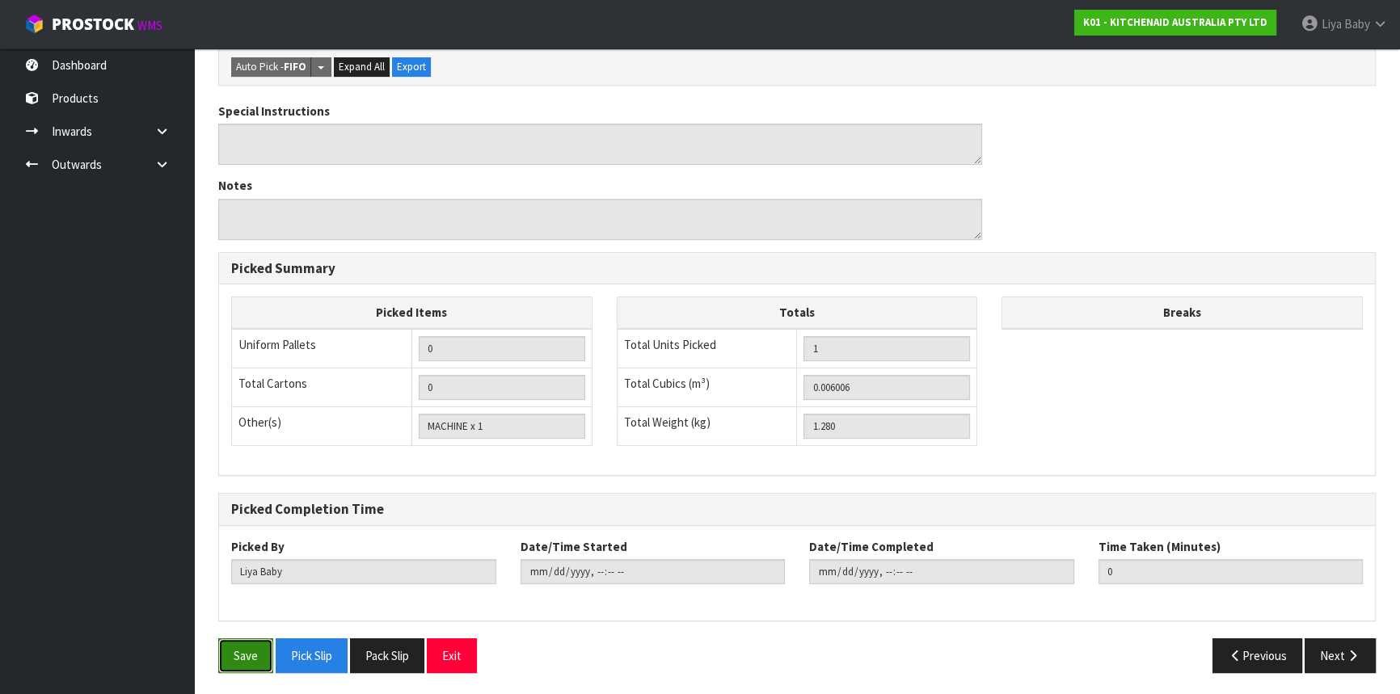
click at [232, 655] on button "Save" at bounding box center [245, 656] width 55 height 35
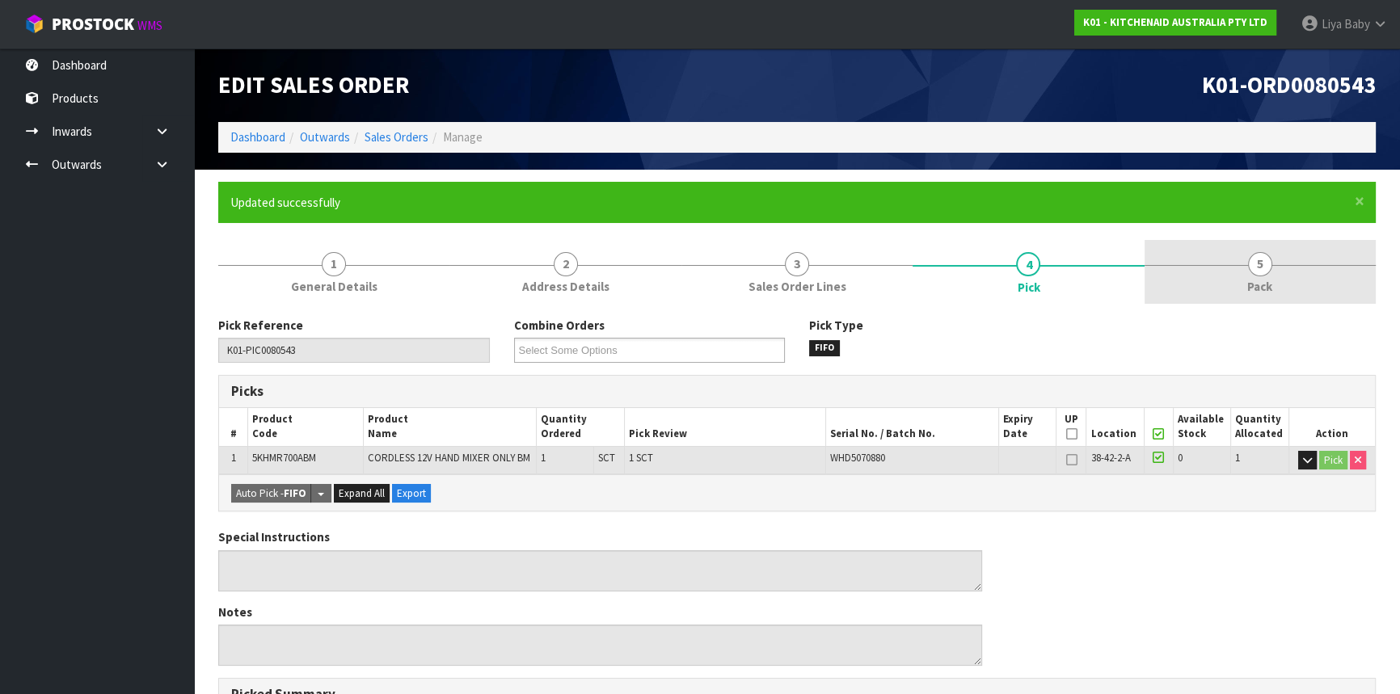
click at [1247, 297] on link "5 Pack" at bounding box center [1260, 272] width 231 height 64
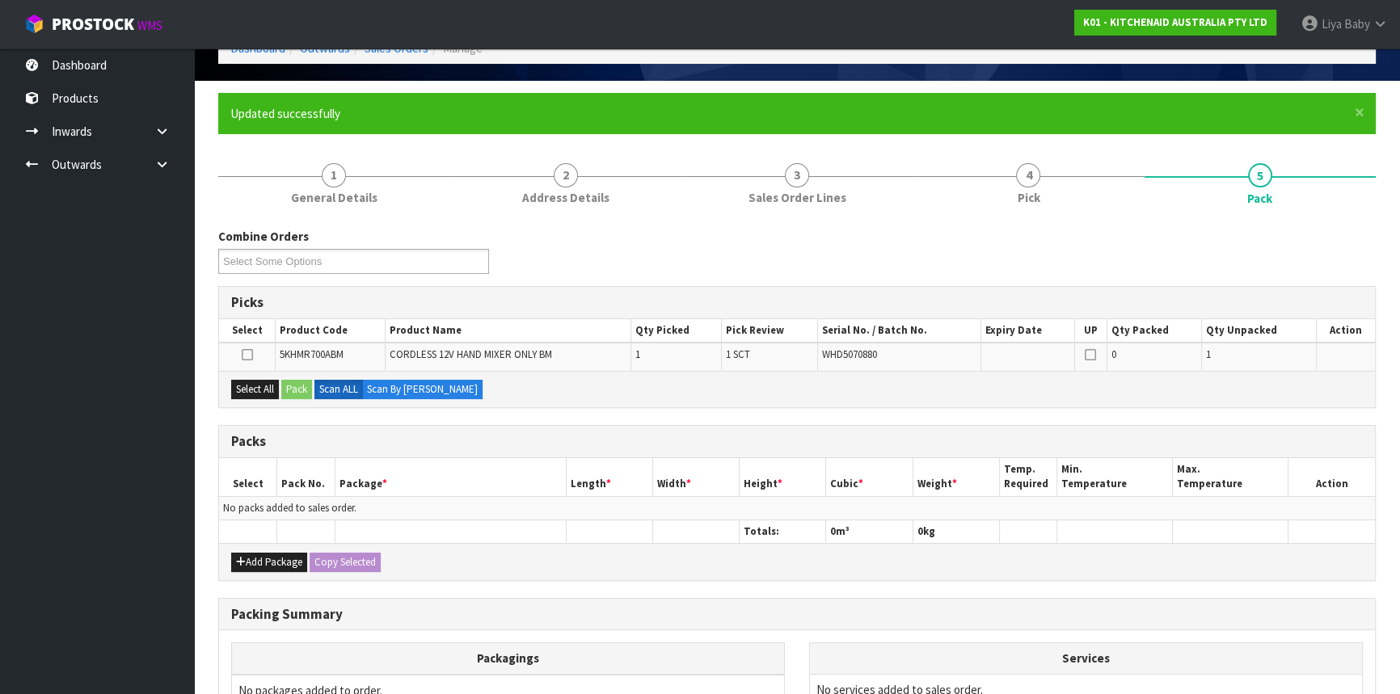
scroll to position [220, 0]
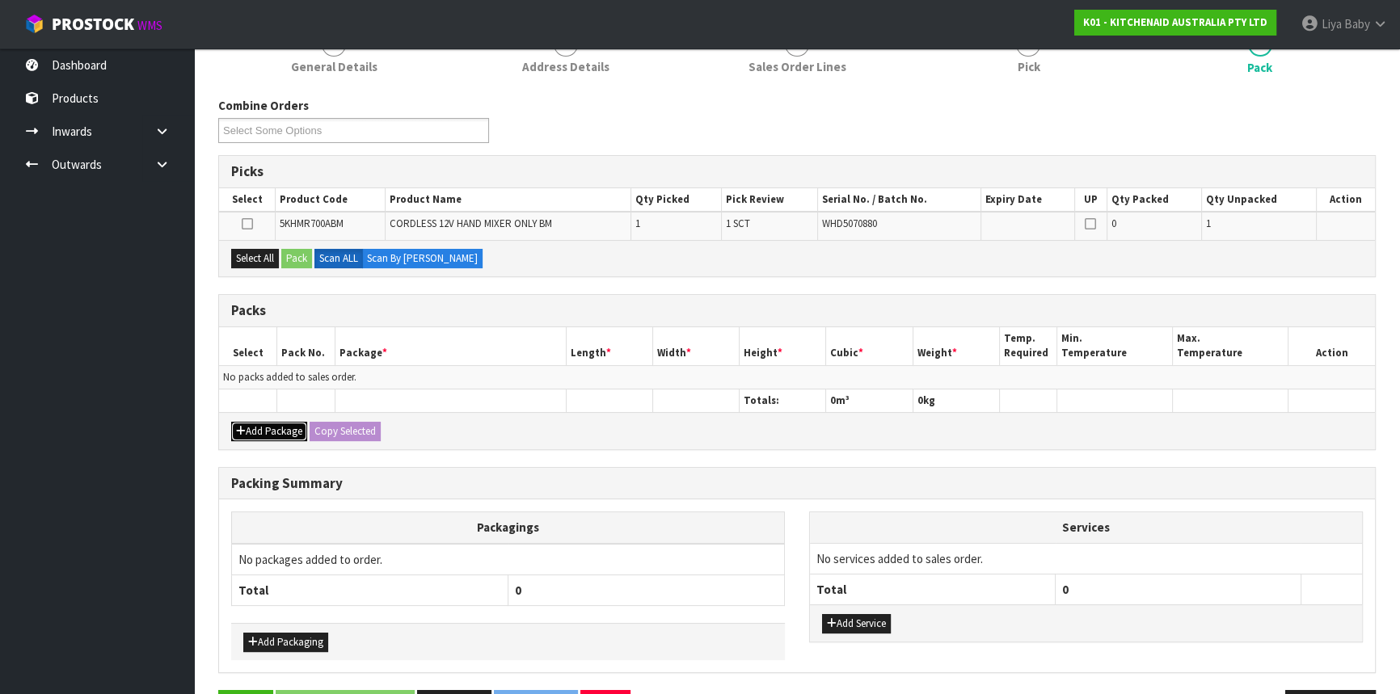
click at [275, 431] on button "Add Package" at bounding box center [269, 431] width 76 height 19
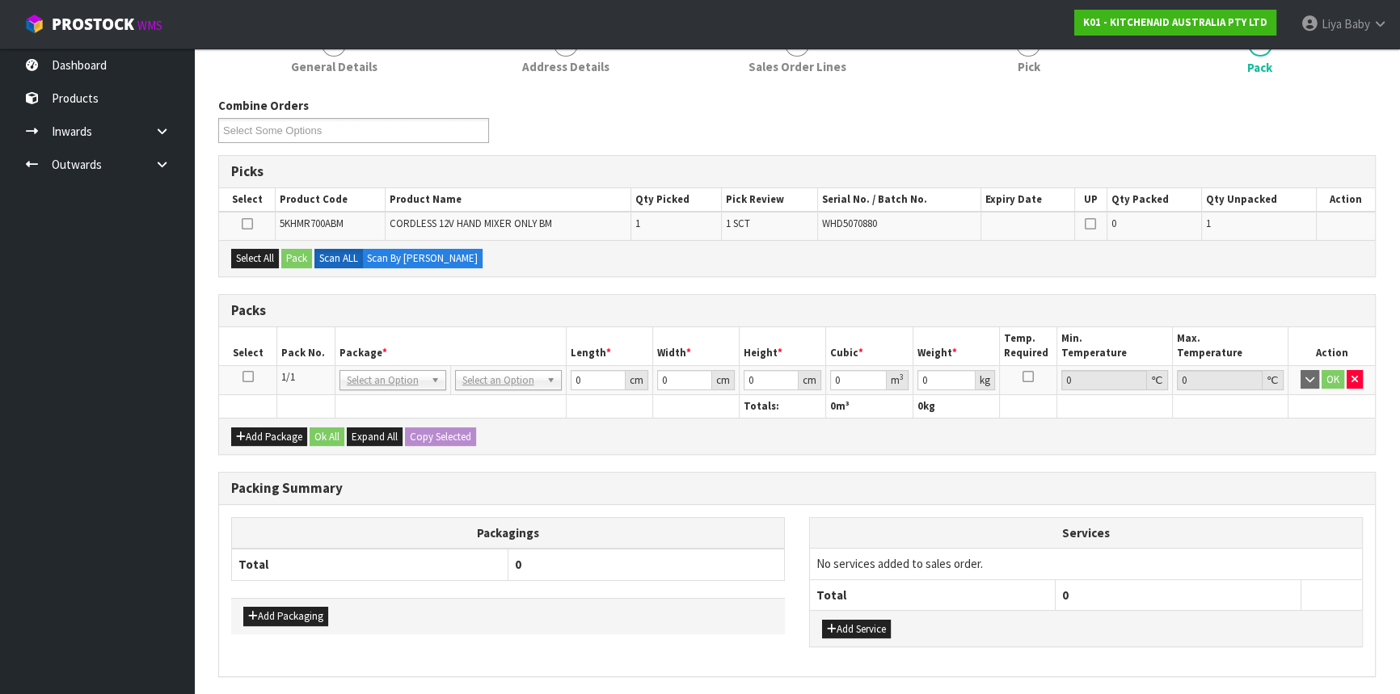
click at [243, 377] on icon at bounding box center [248, 377] width 11 height 1
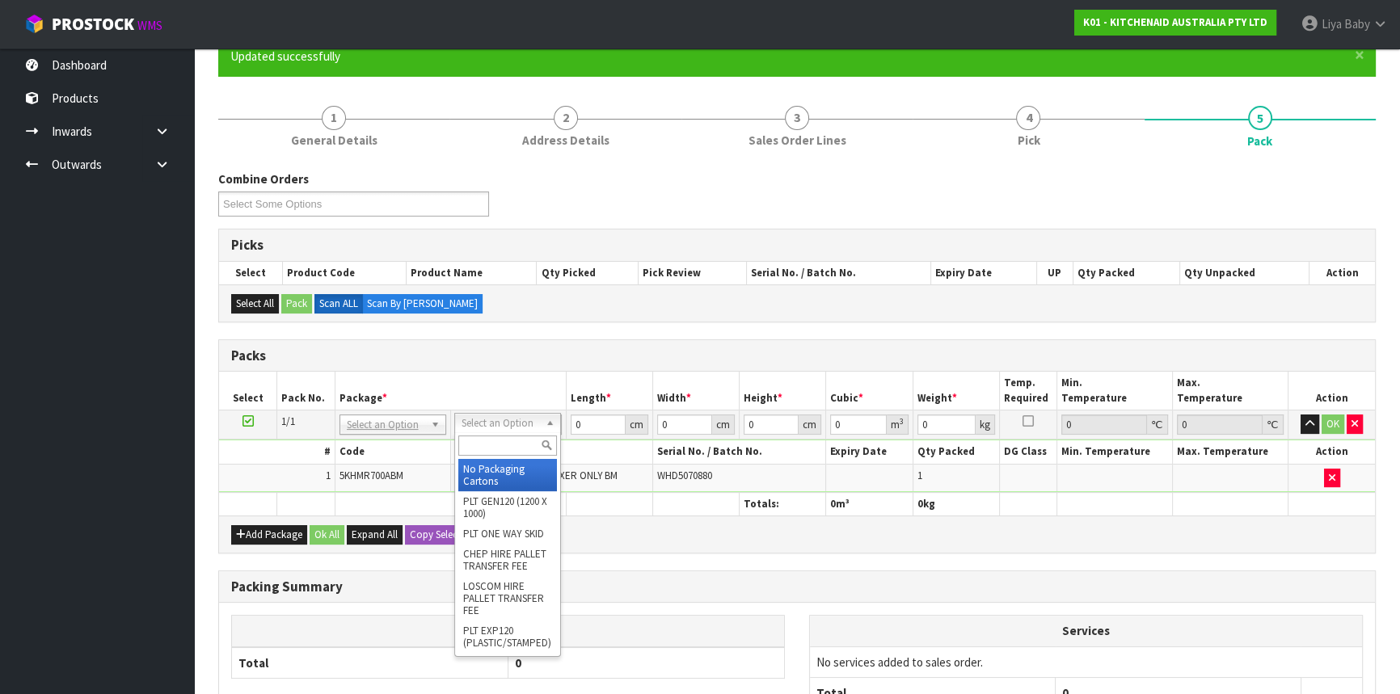
click at [508, 449] on input "text" at bounding box center [507, 446] width 99 height 20
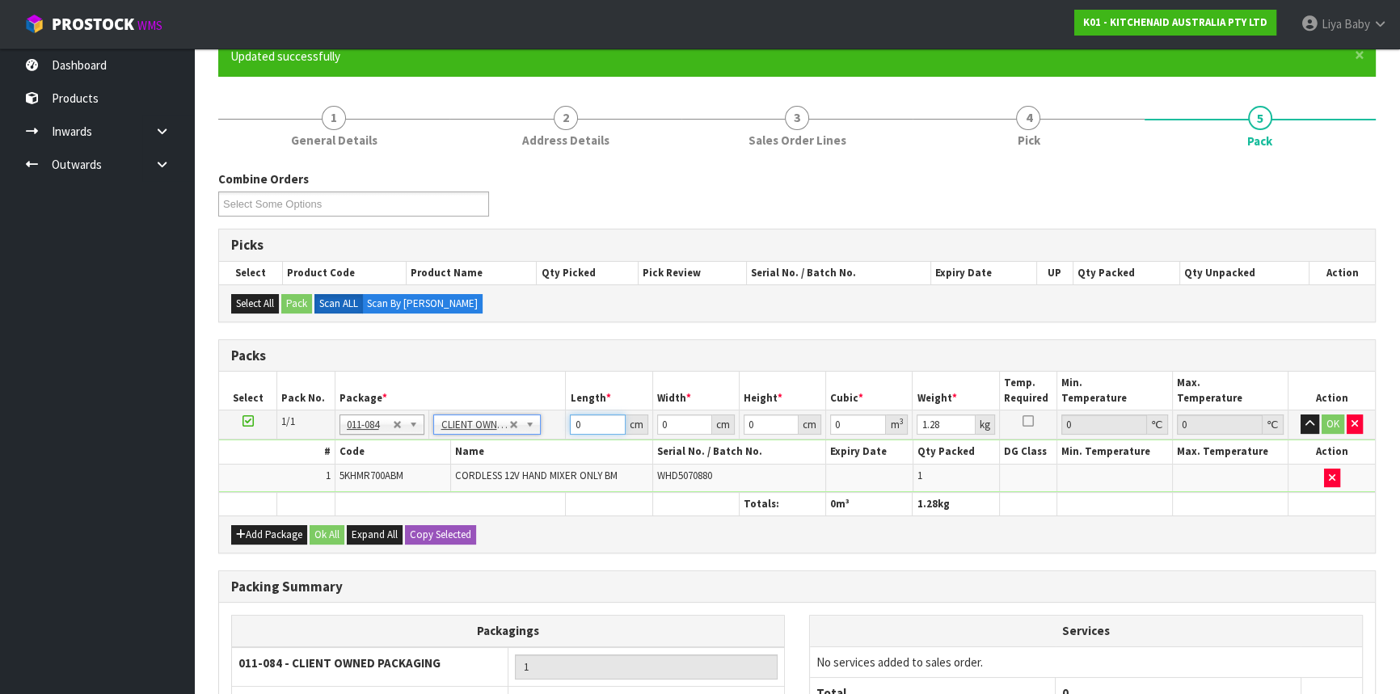
click at [598, 420] on input "0" at bounding box center [597, 425] width 55 height 20
click at [333, 534] on button "Ok All" at bounding box center [327, 534] width 35 height 19
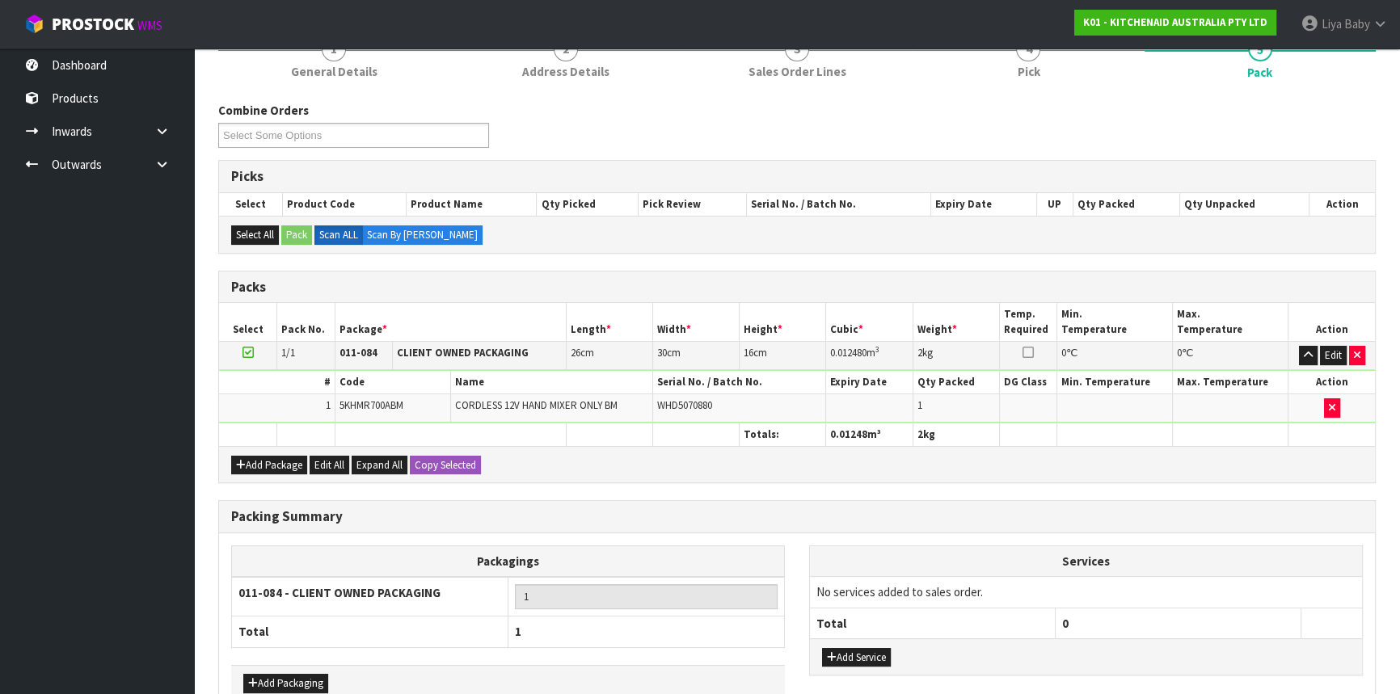
scroll to position [307, 0]
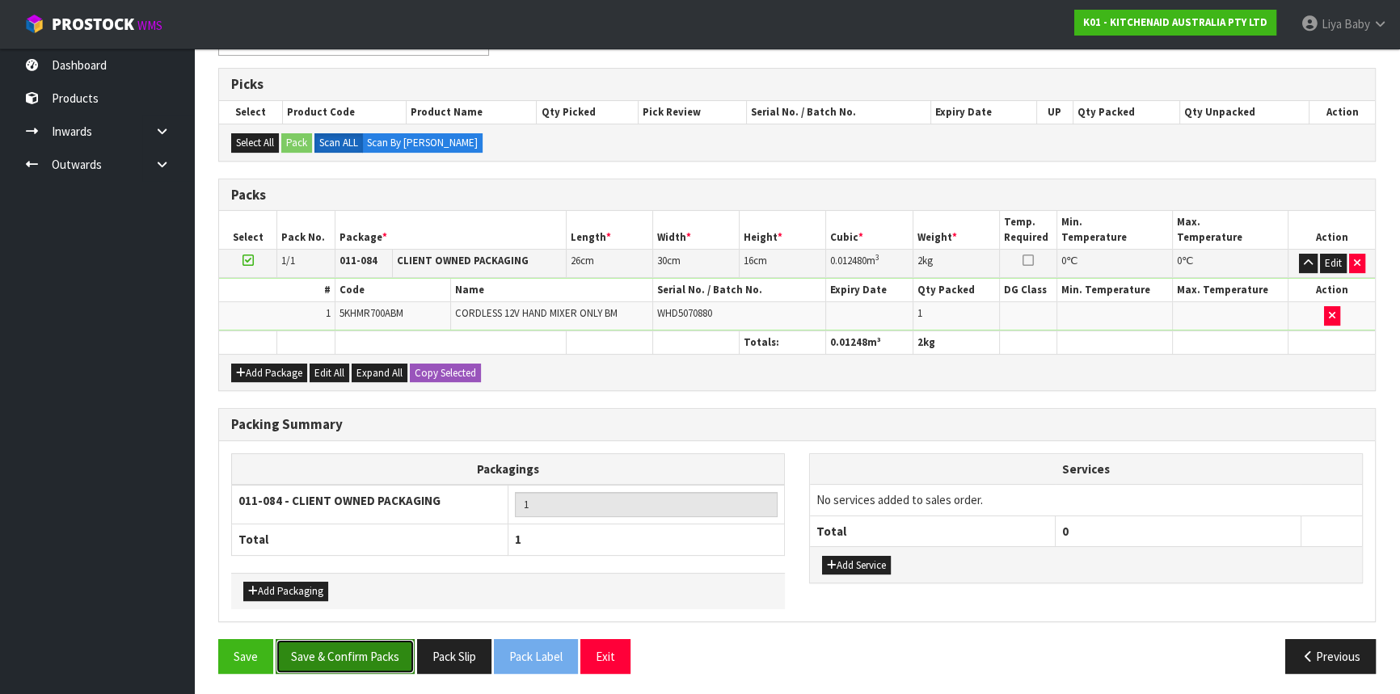
click at [291, 661] on button "Save & Confirm Packs" at bounding box center [345, 656] width 139 height 35
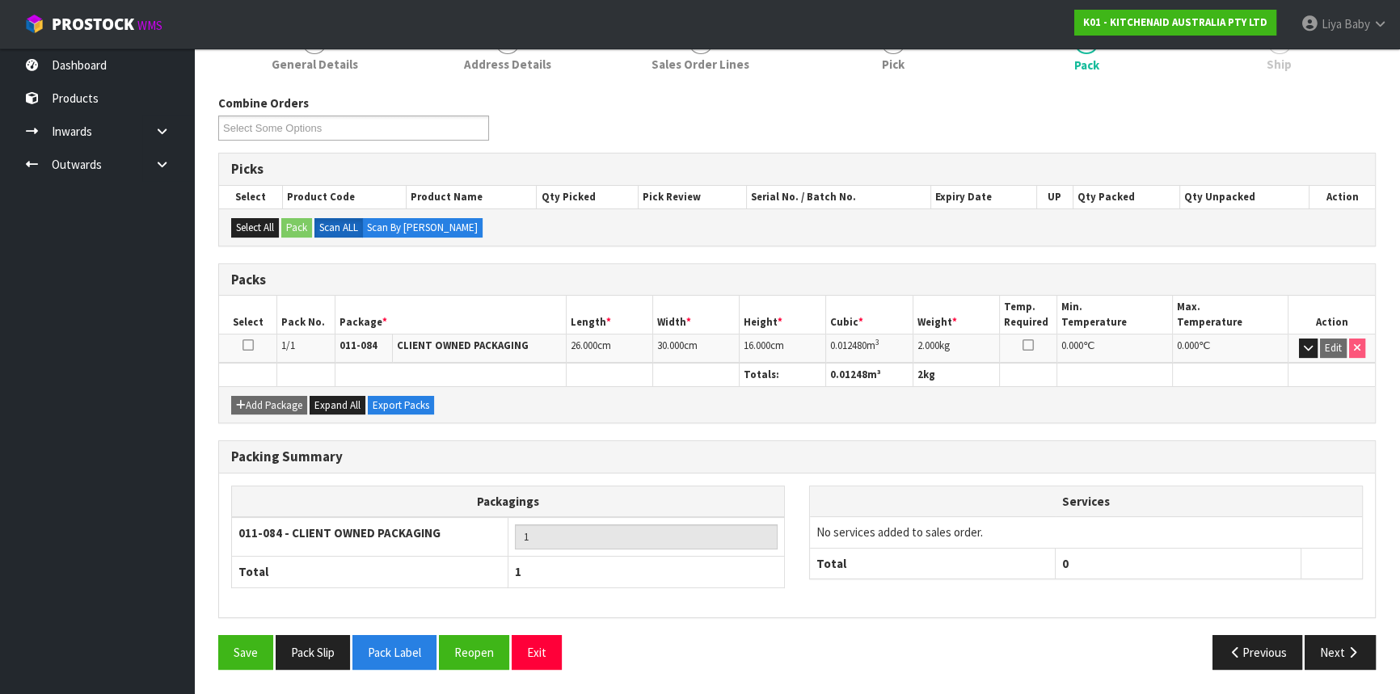
scroll to position [218, 0]
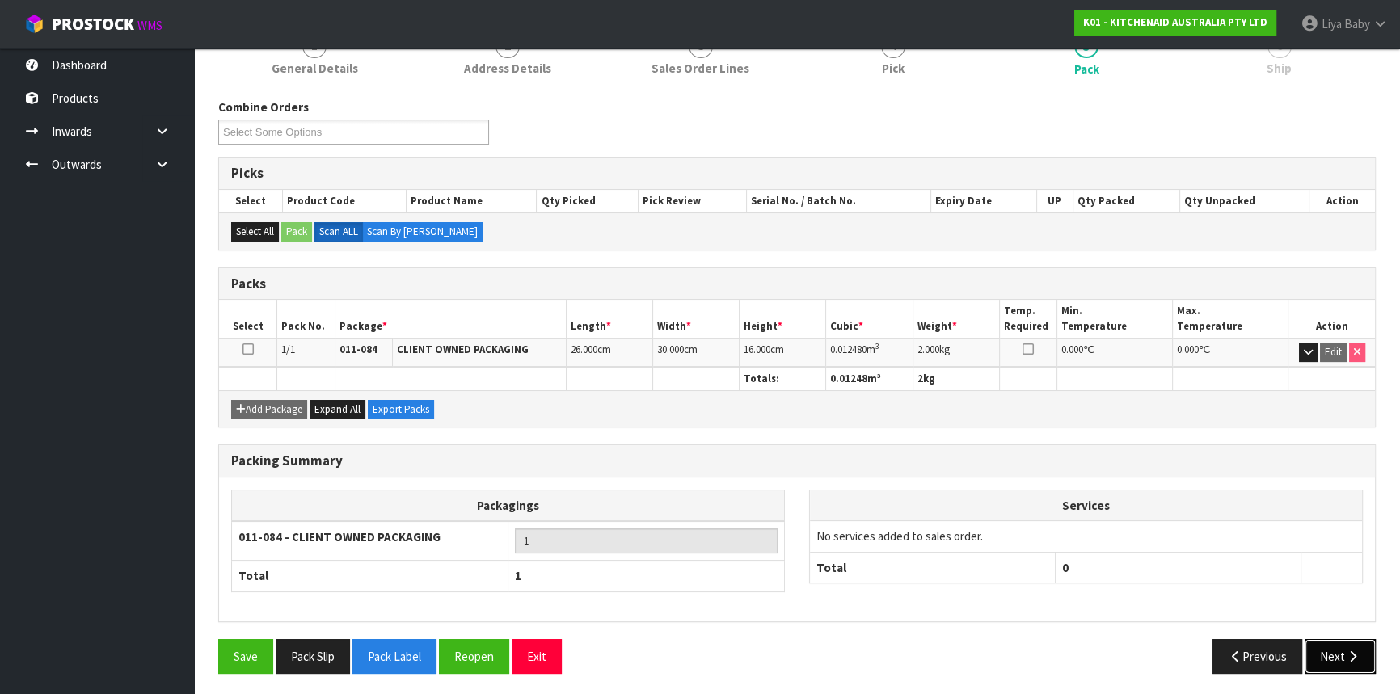
click at [1343, 655] on button "Next" at bounding box center [1340, 656] width 71 height 35
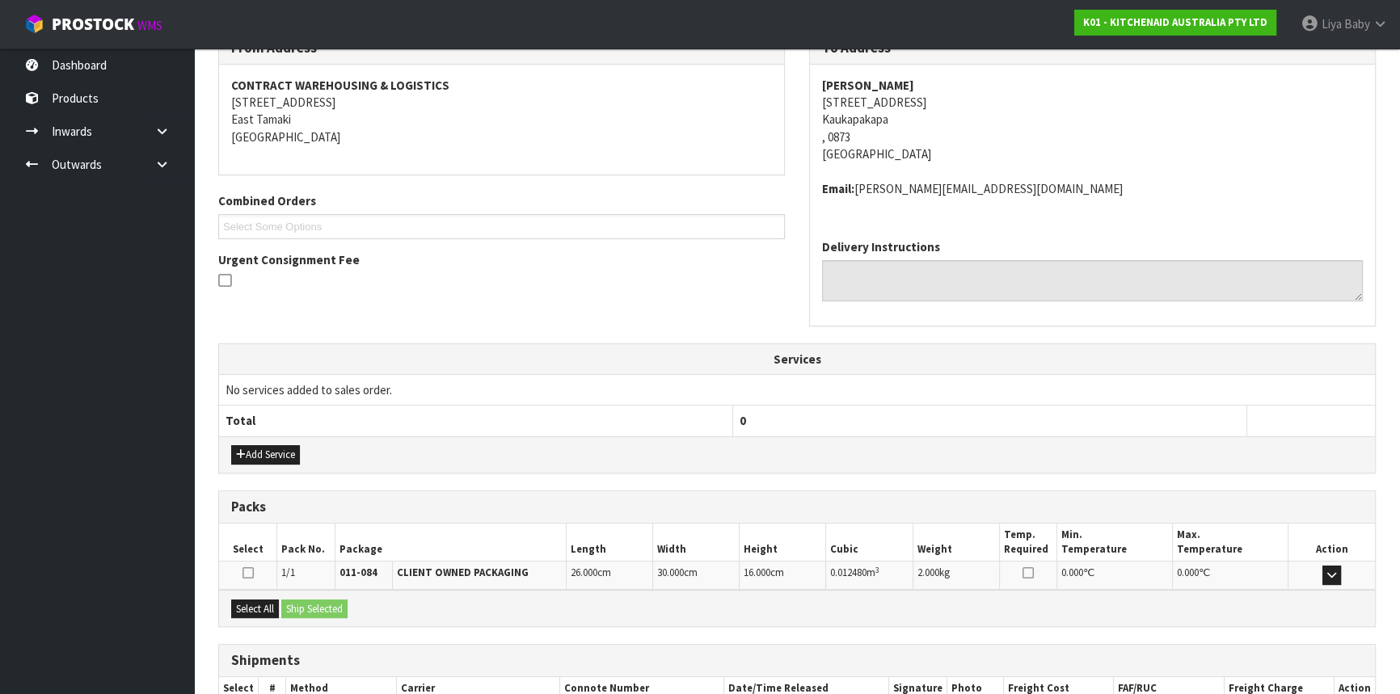
scroll to position [388, 0]
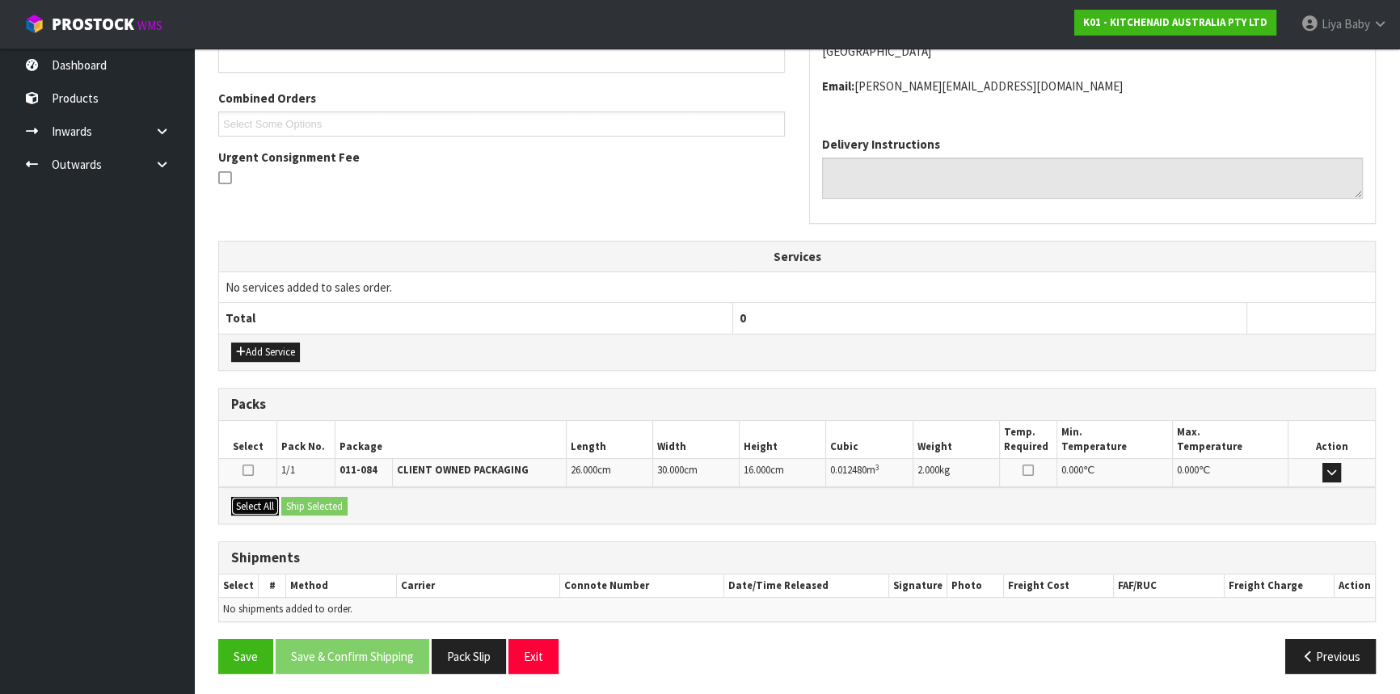
click at [254, 508] on button "Select All" at bounding box center [255, 506] width 48 height 19
click at [293, 501] on button "Ship Selected" at bounding box center [314, 506] width 66 height 19
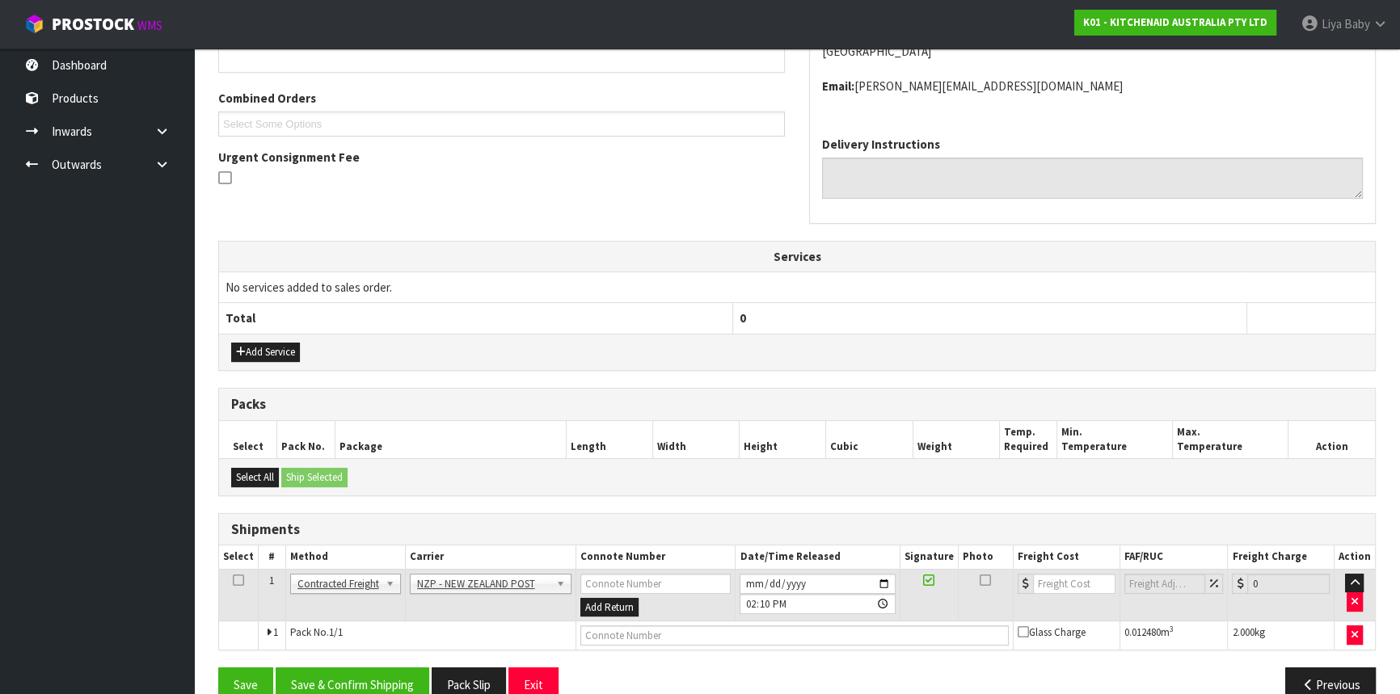
click at [233, 580] on icon at bounding box center [238, 580] width 11 height 1
click at [379, 686] on button "Save & Confirm Shipping" at bounding box center [353, 685] width 154 height 35
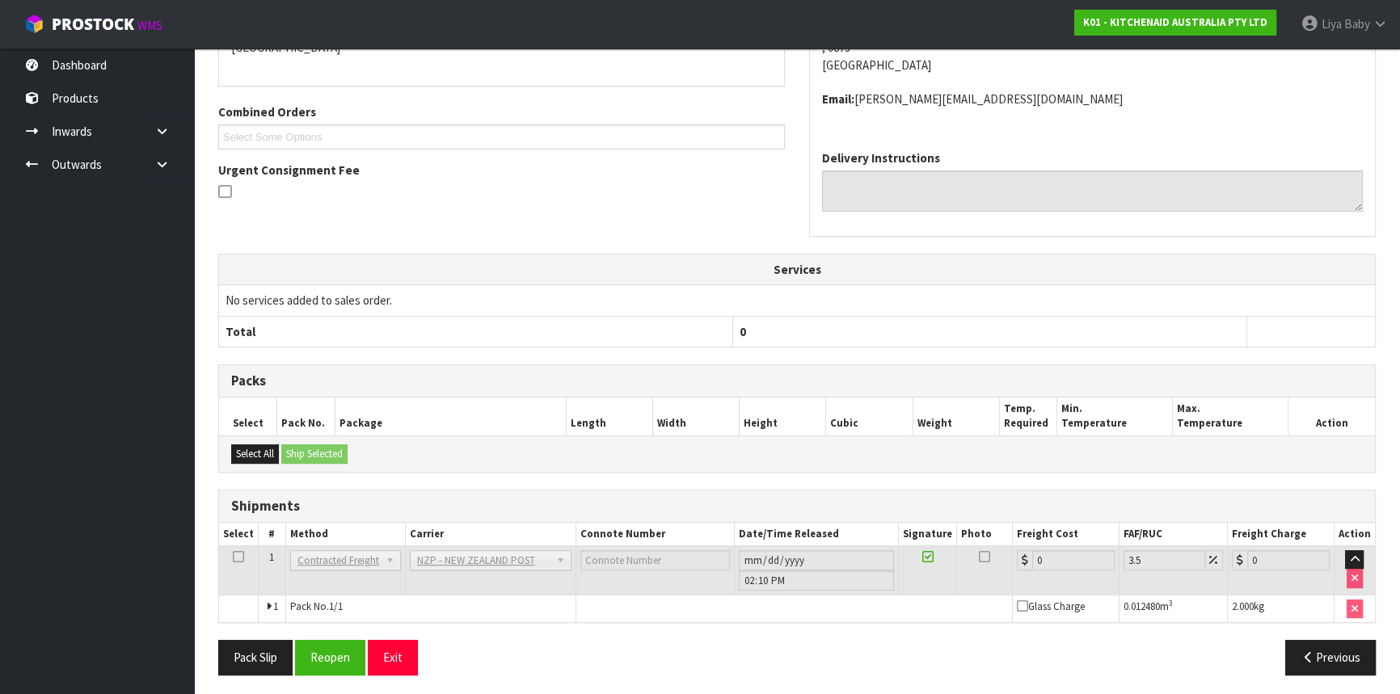
scroll to position [395, 0]
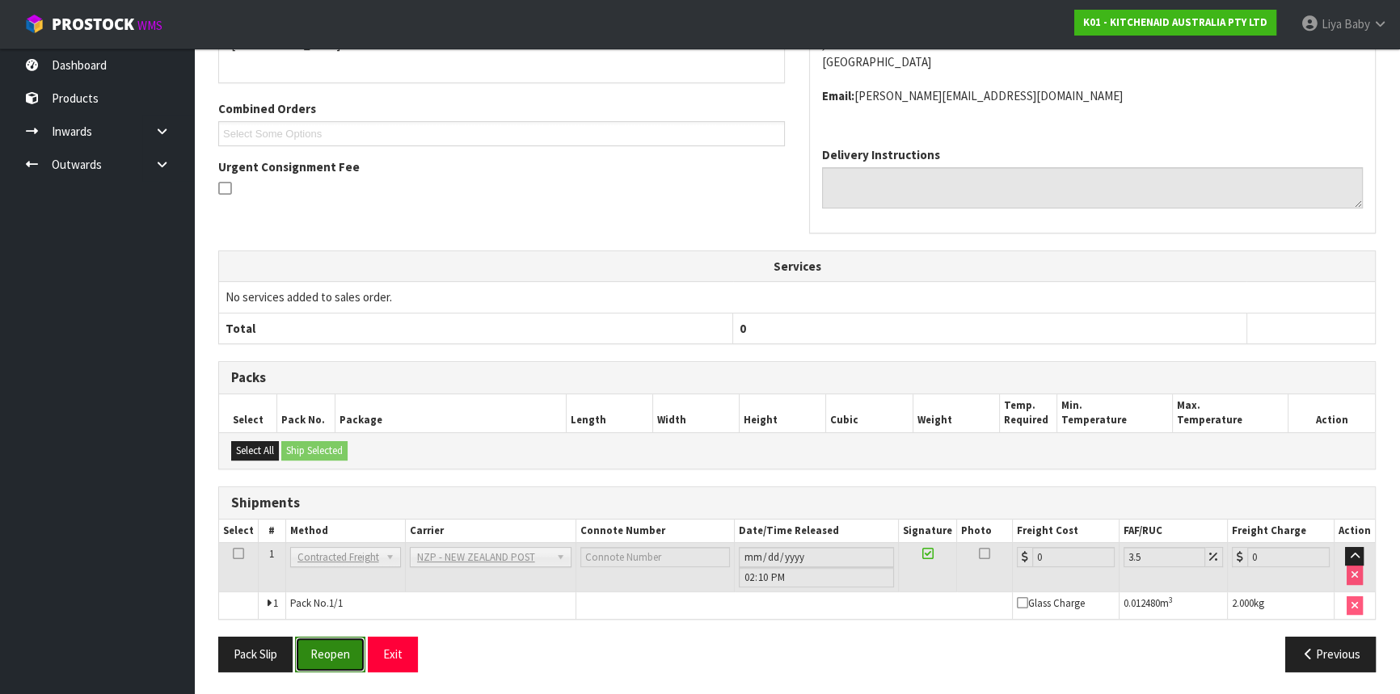
click at [337, 646] on button "Reopen" at bounding box center [330, 654] width 70 height 35
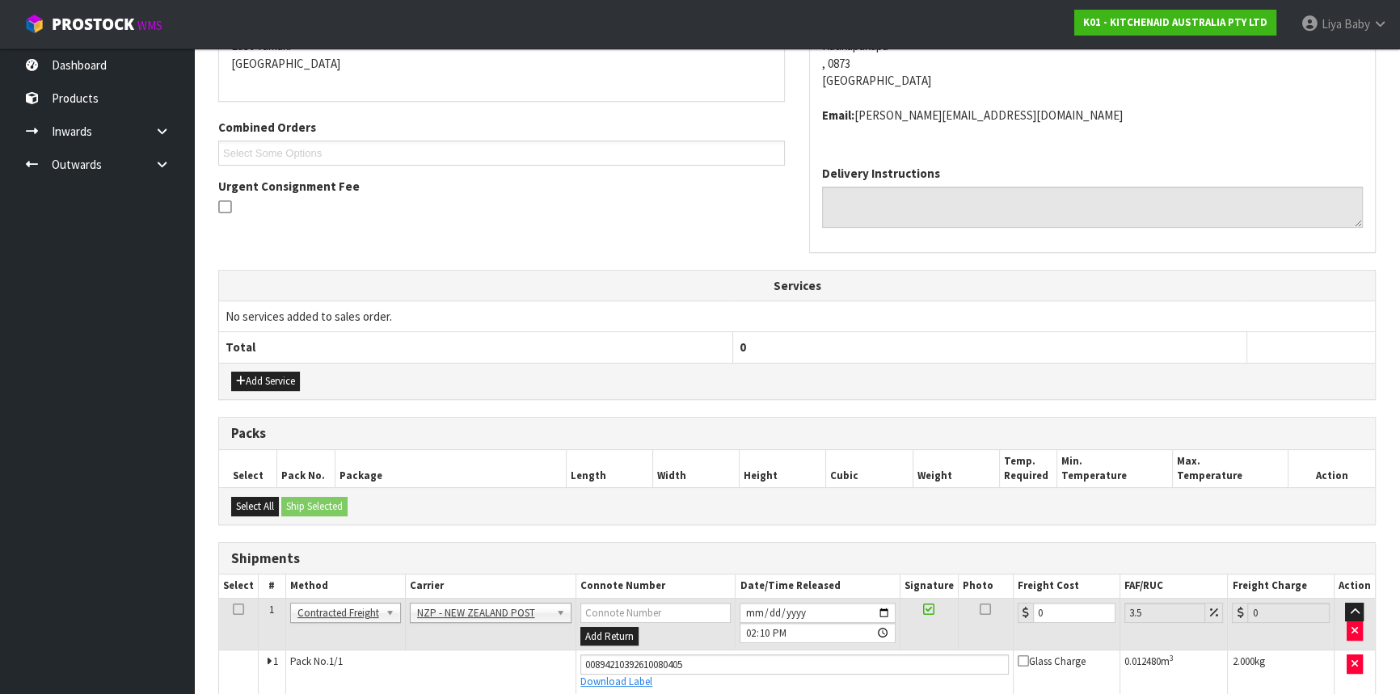
scroll to position [432, 0]
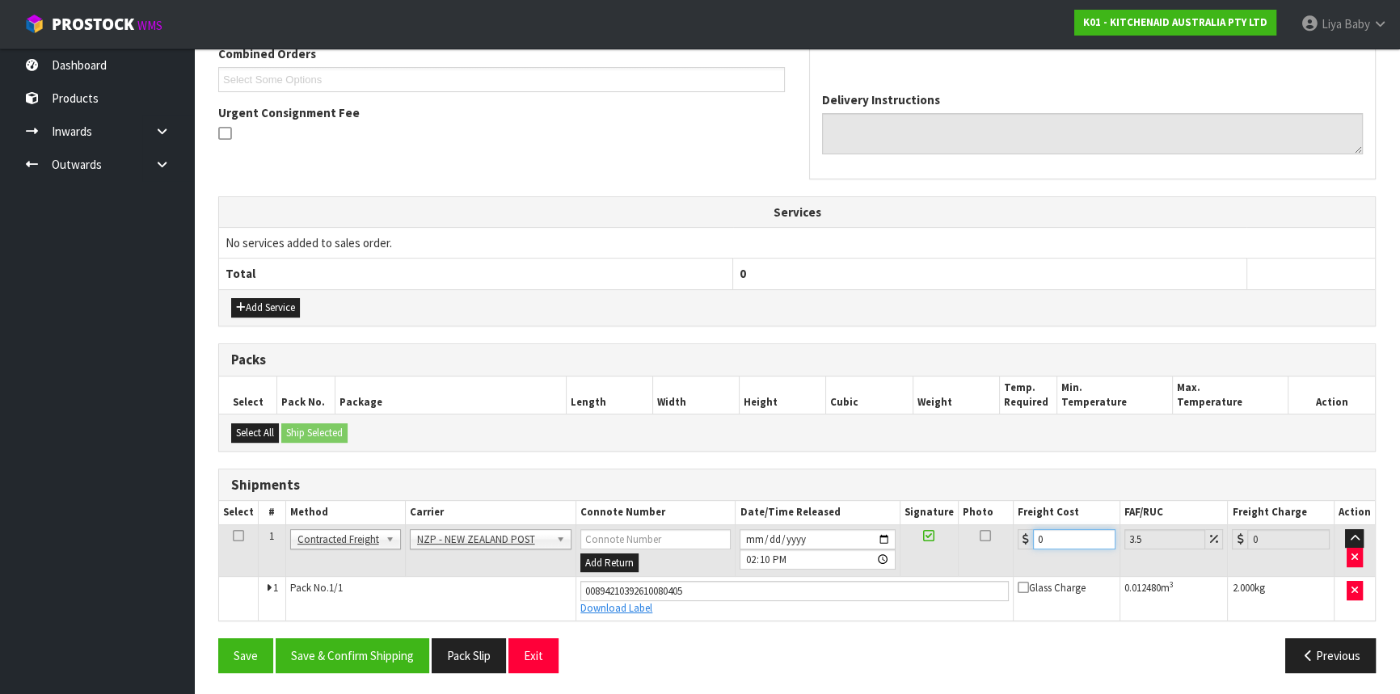
click at [1068, 542] on input "0" at bounding box center [1074, 539] width 82 height 20
click at [233, 537] on icon at bounding box center [238, 536] width 11 height 1
click at [353, 662] on button "Save & Confirm Shipping" at bounding box center [353, 656] width 154 height 35
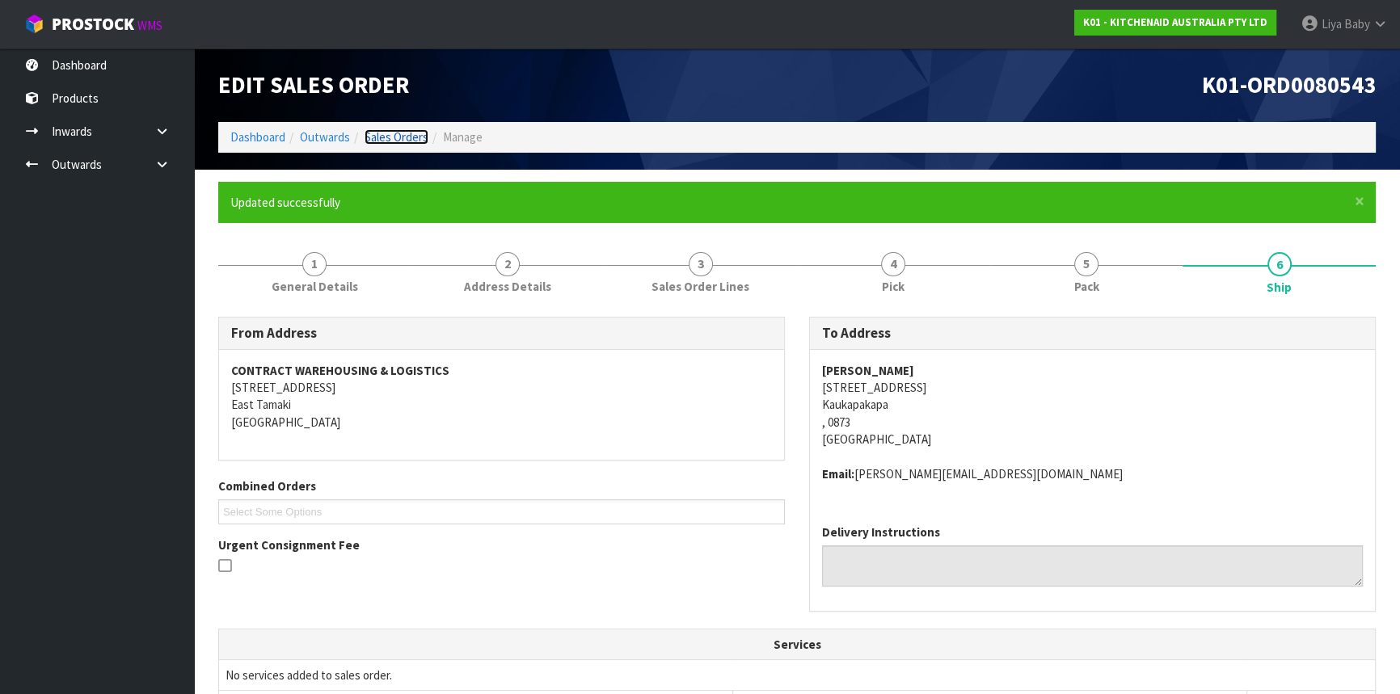
click at [424, 136] on link "Sales Orders" at bounding box center [397, 136] width 64 height 15
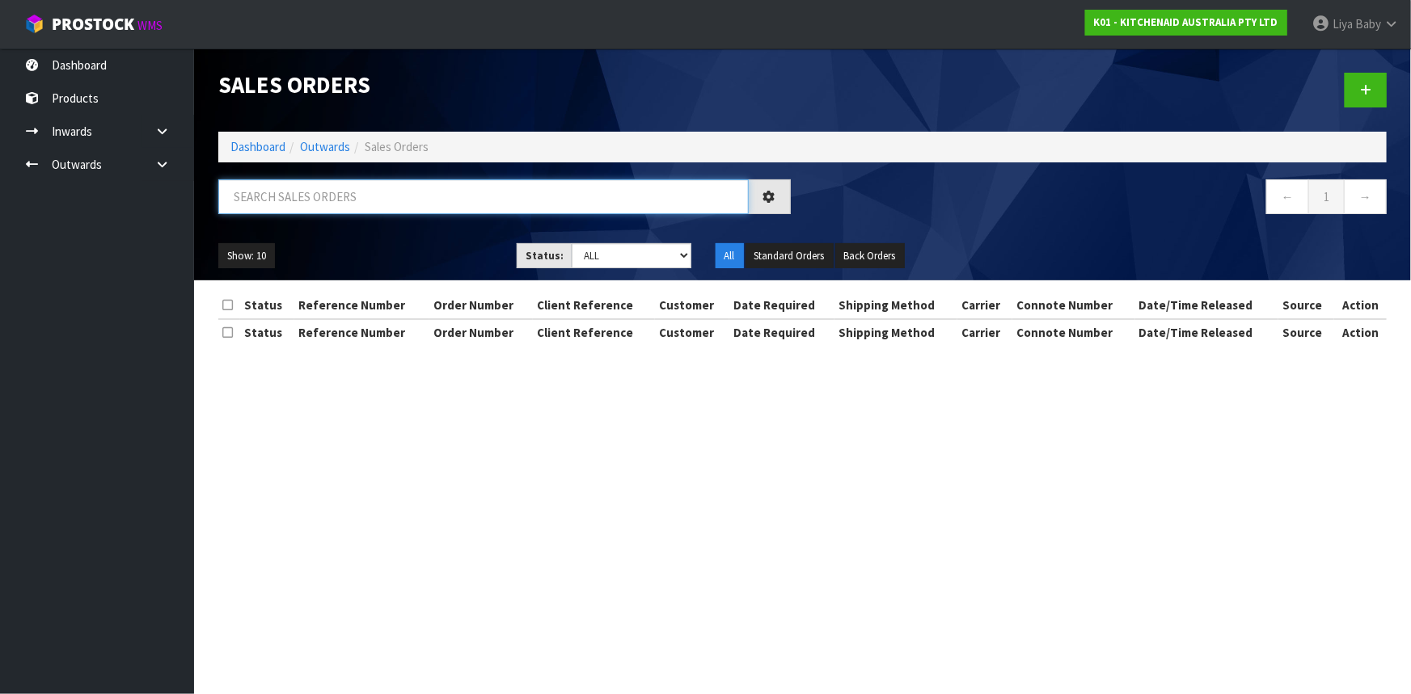
click at [394, 209] on input "text" at bounding box center [483, 196] width 530 height 35
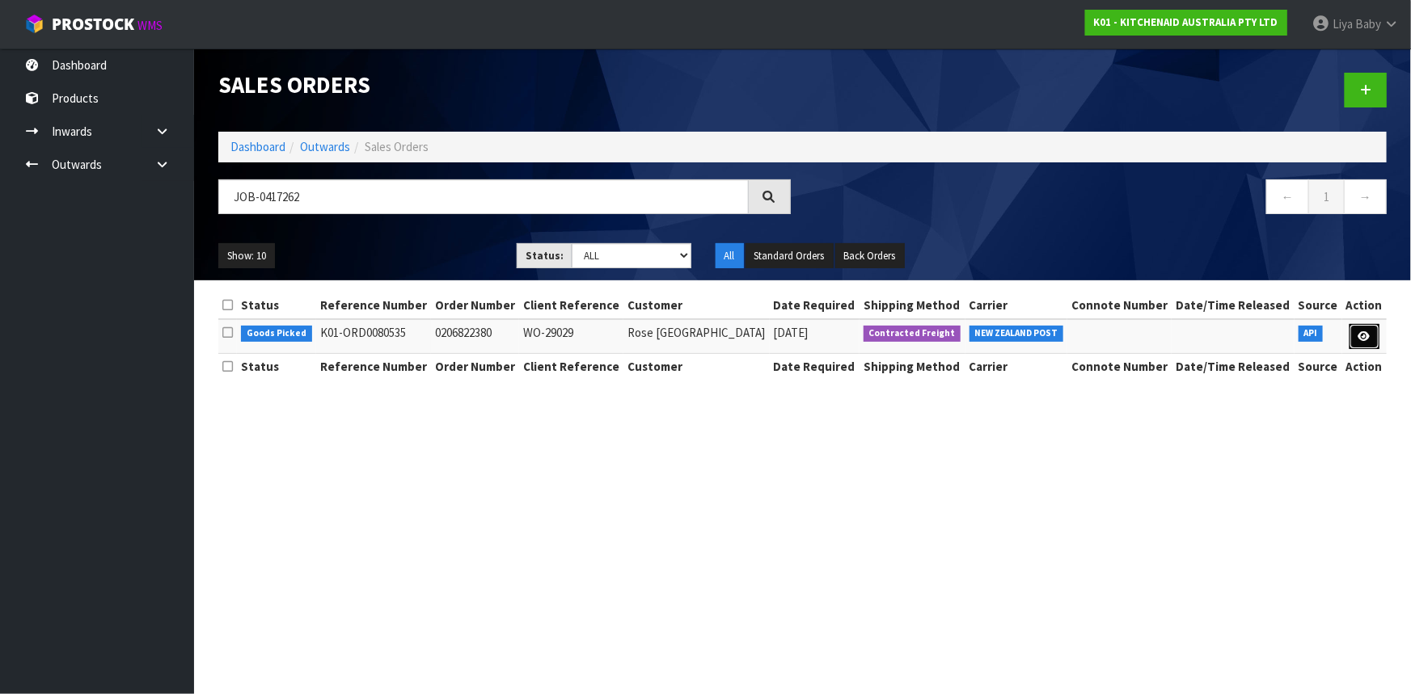
click at [1373, 336] on link at bounding box center [1364, 337] width 30 height 26
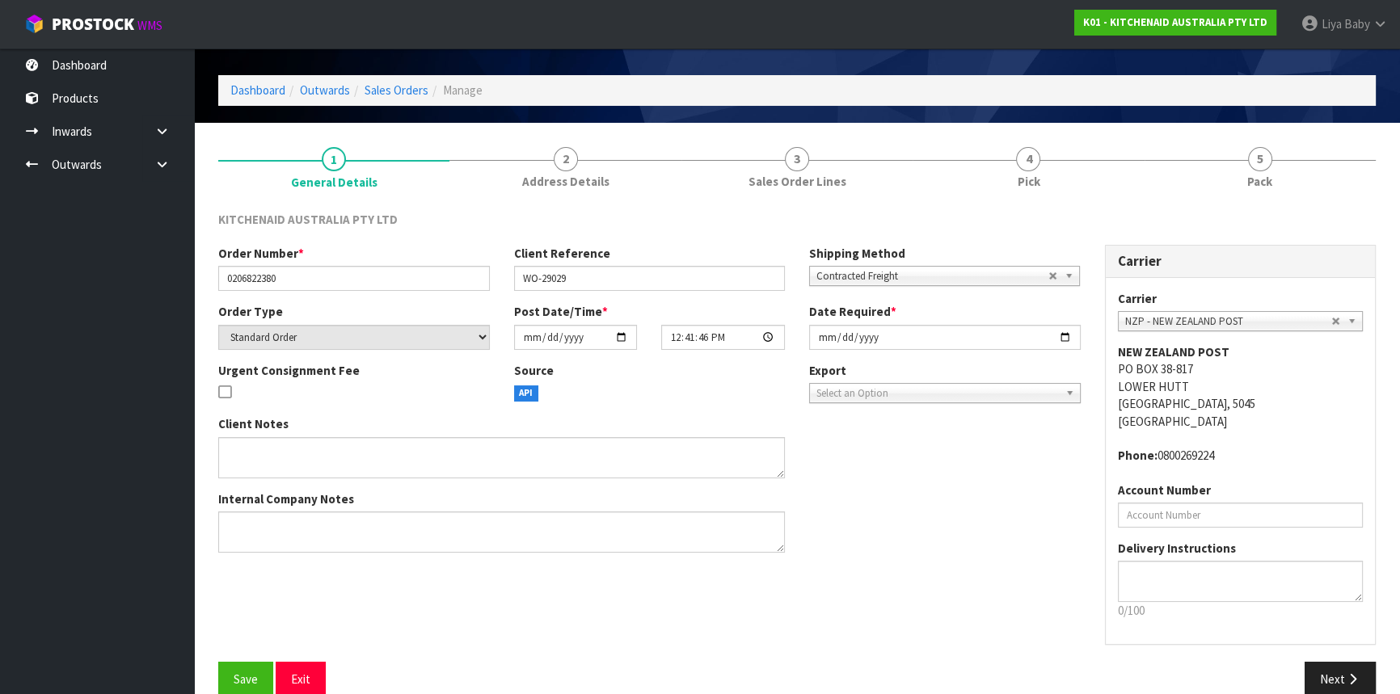
scroll to position [73, 0]
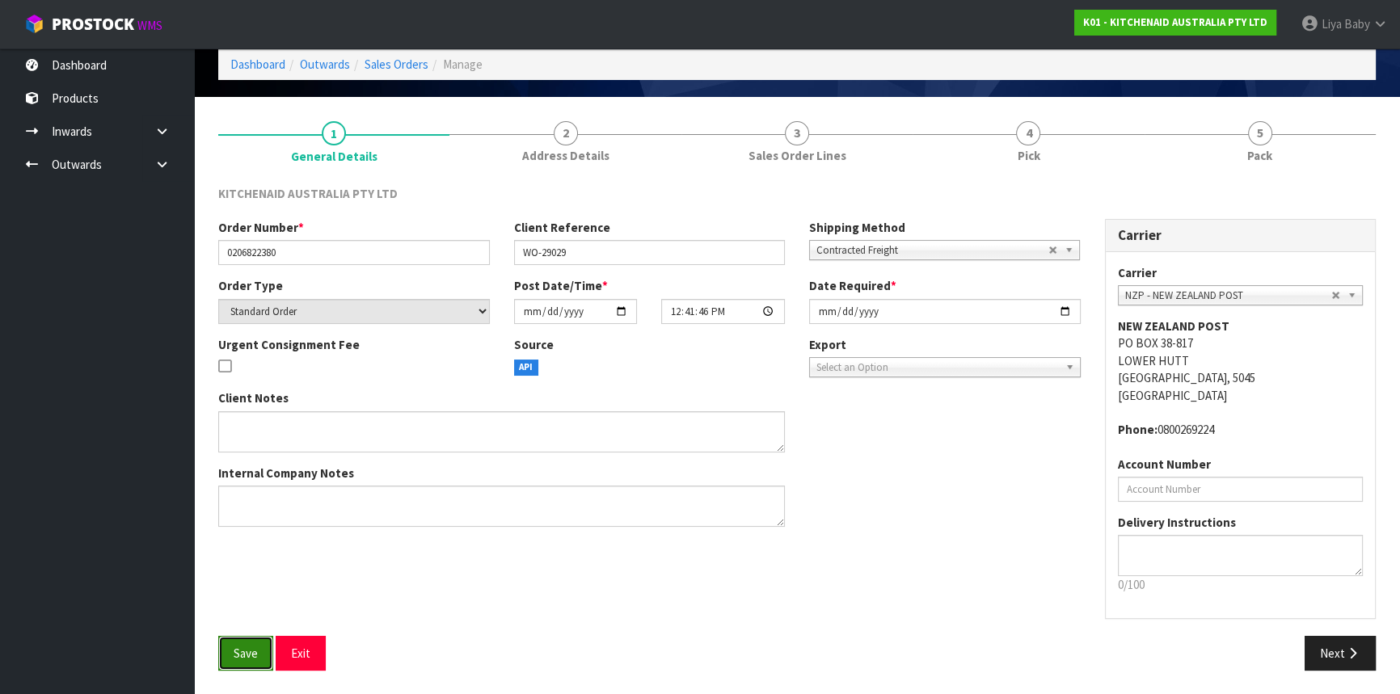
click at [234, 650] on span "Save" at bounding box center [246, 653] width 24 height 15
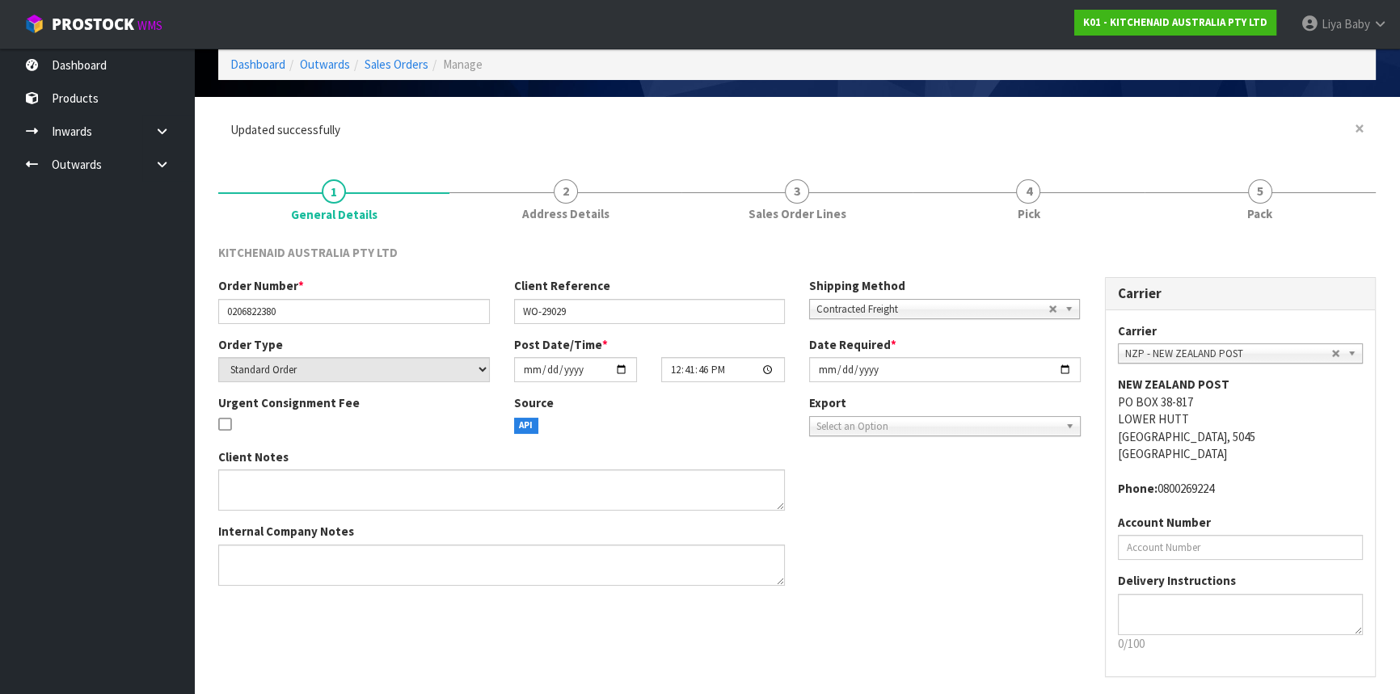
scroll to position [0, 0]
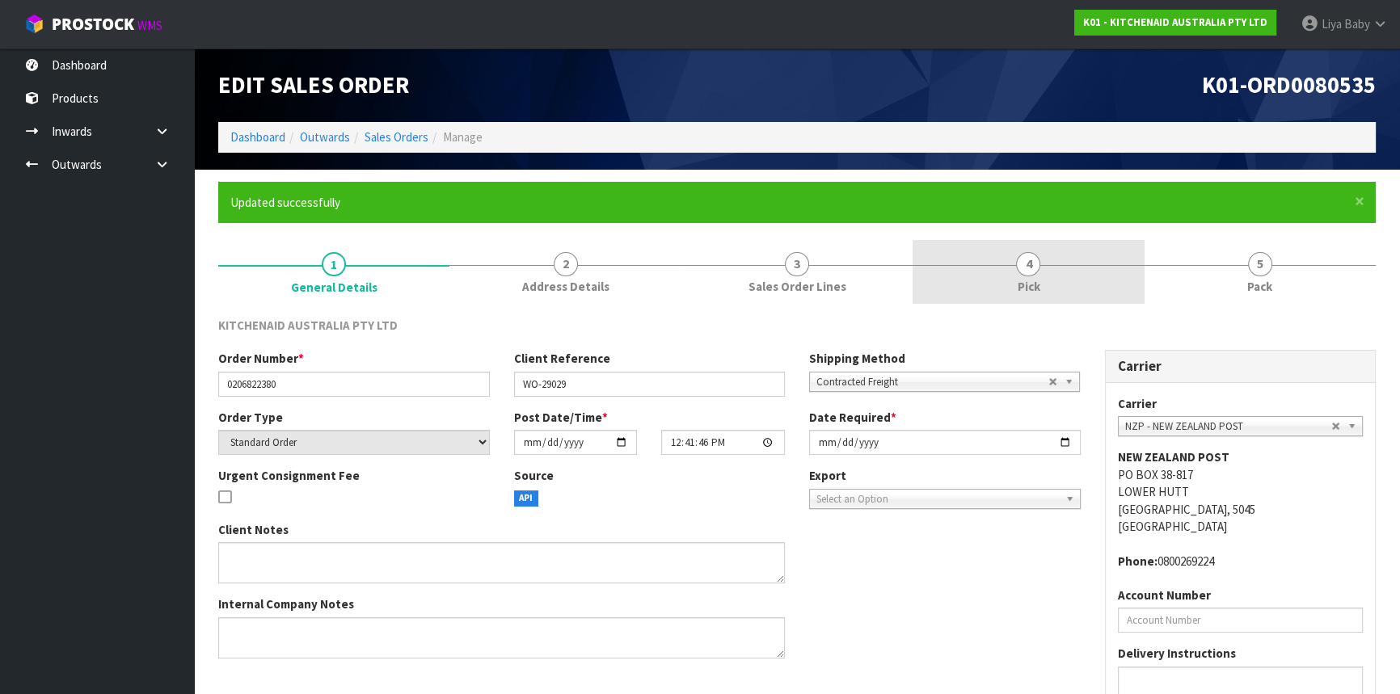
click at [1075, 260] on link "4 Pick" at bounding box center [1028, 272] width 231 height 64
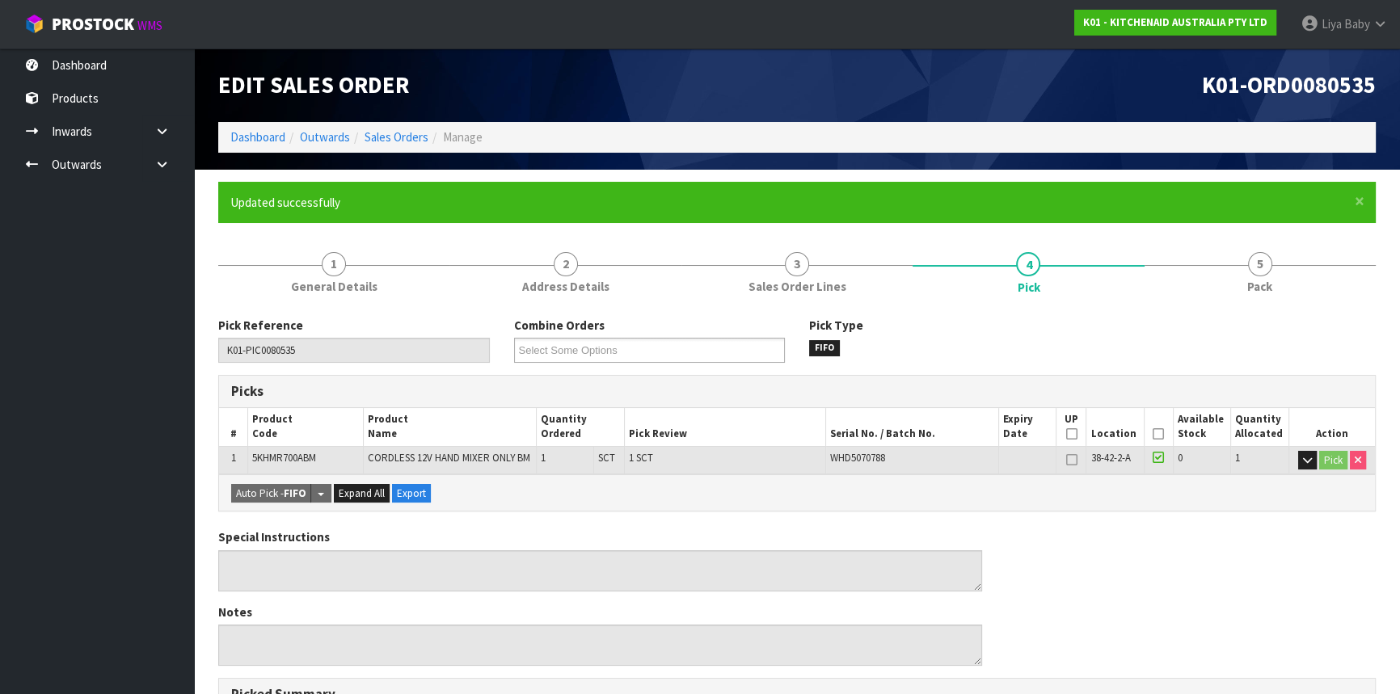
click at [1162, 435] on icon at bounding box center [1158, 434] width 11 height 1
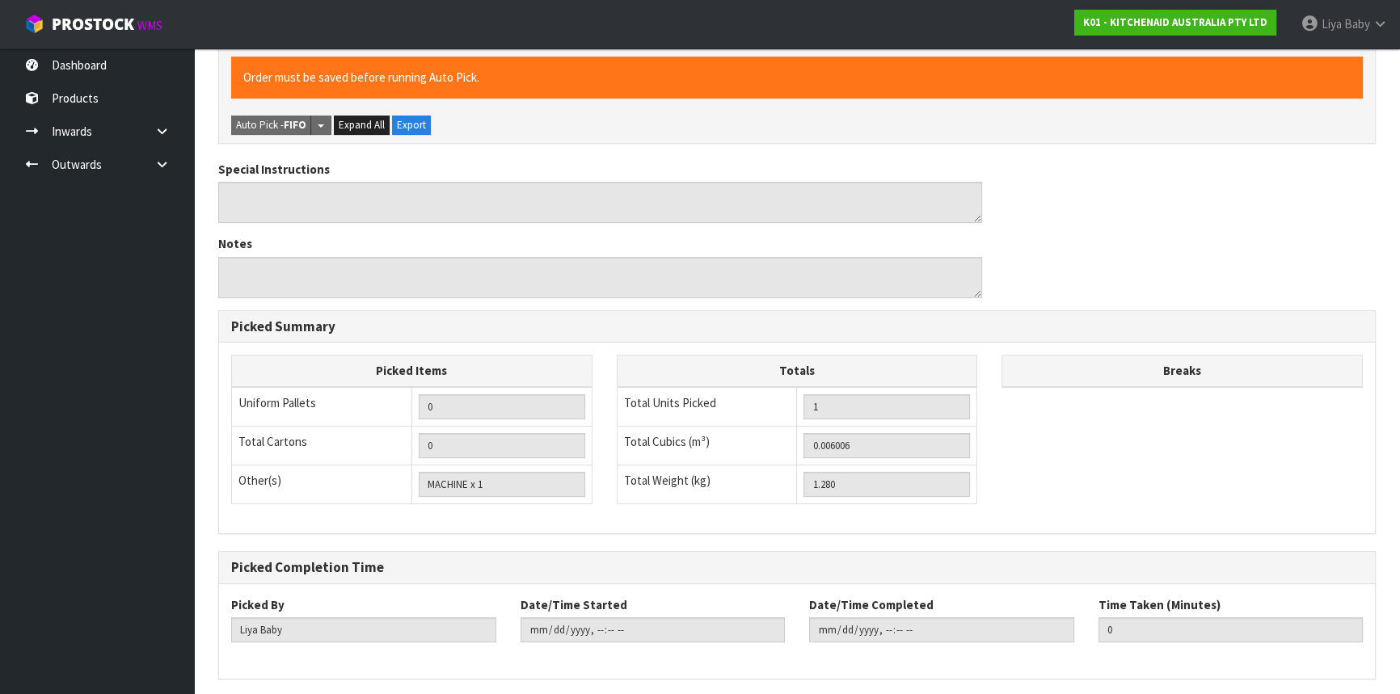
scroll to position [485, 0]
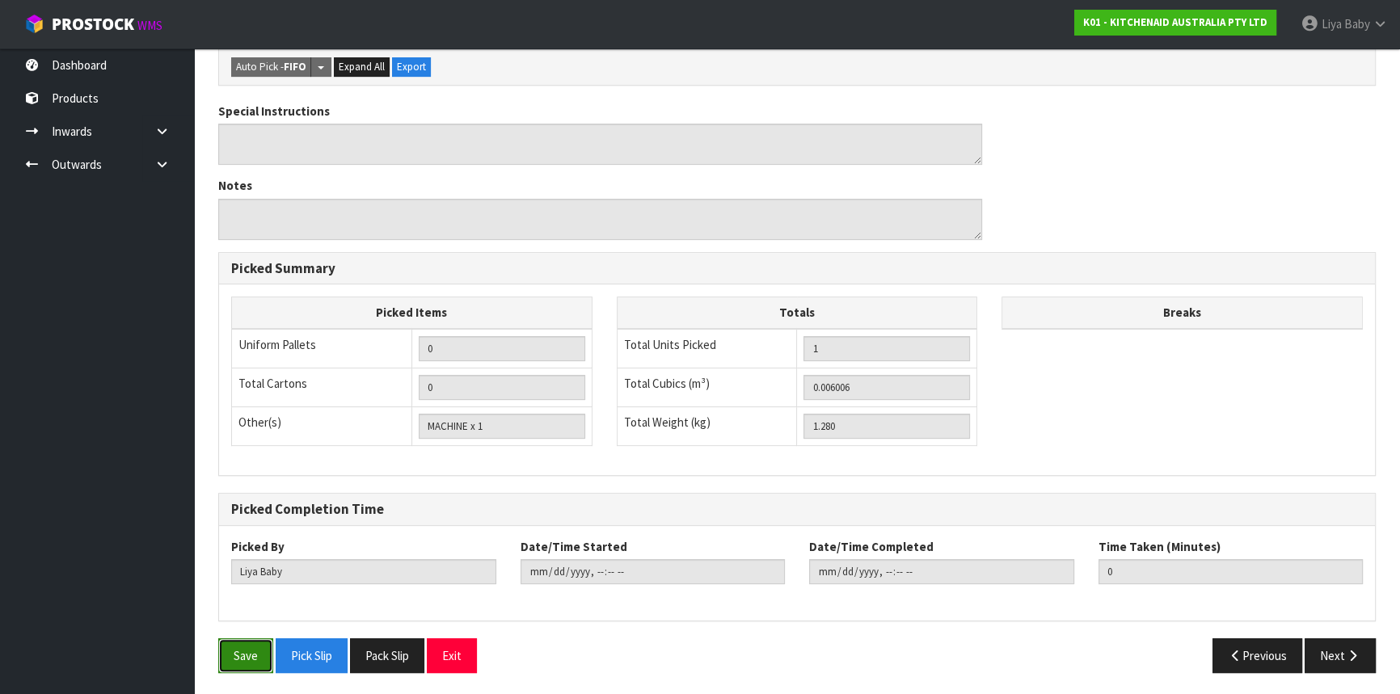
click at [228, 664] on button "Save" at bounding box center [245, 656] width 55 height 35
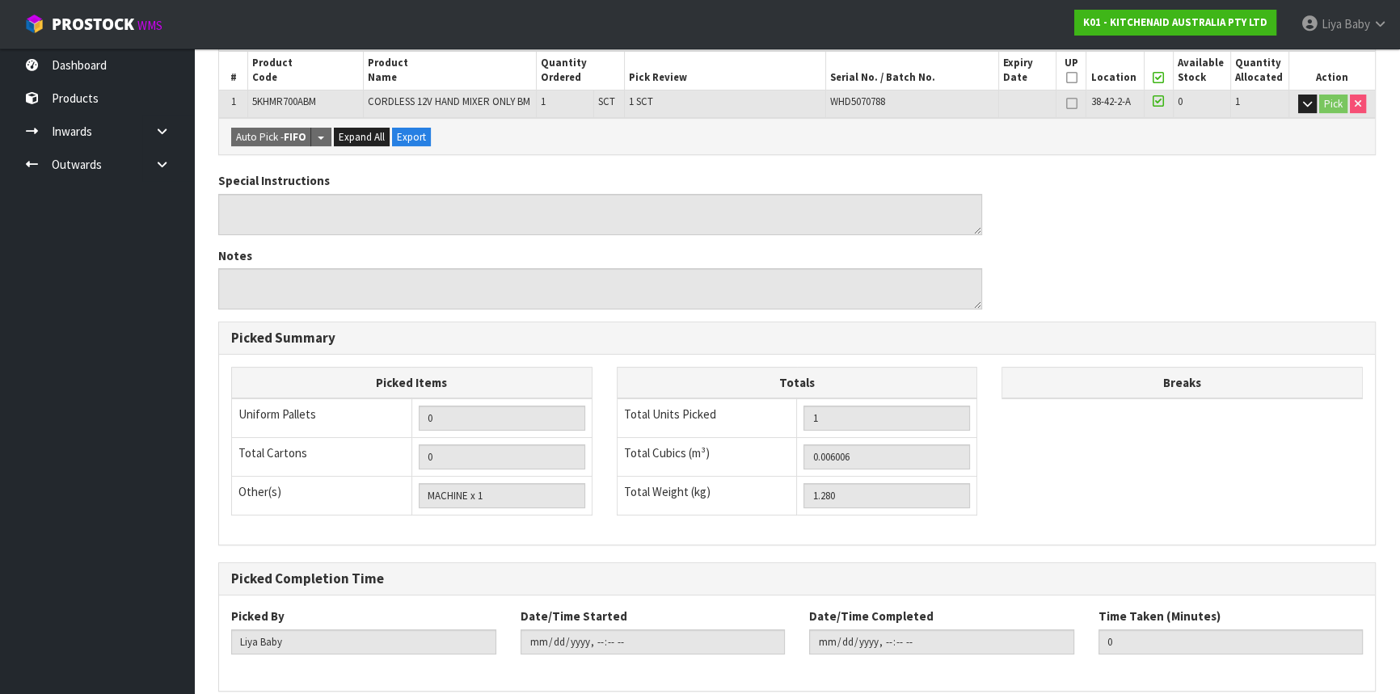
scroll to position [427, 0]
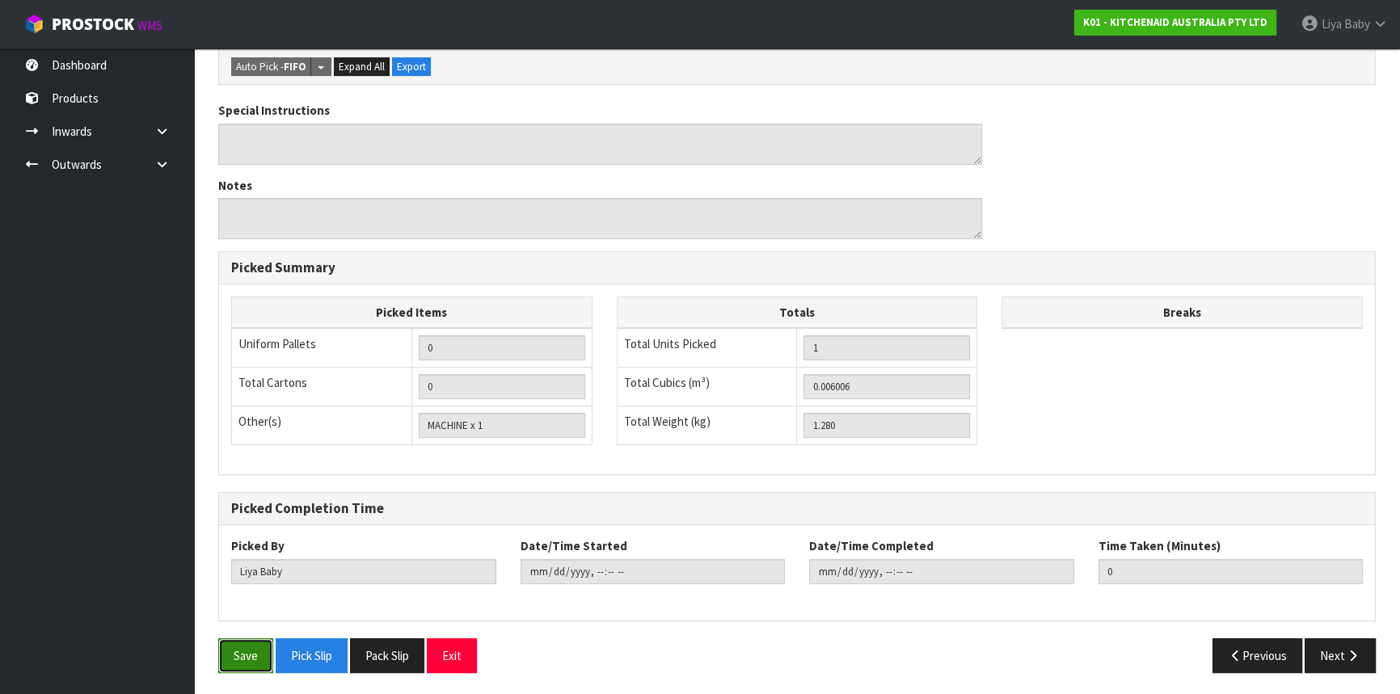
click at [226, 664] on button "Save" at bounding box center [245, 656] width 55 height 35
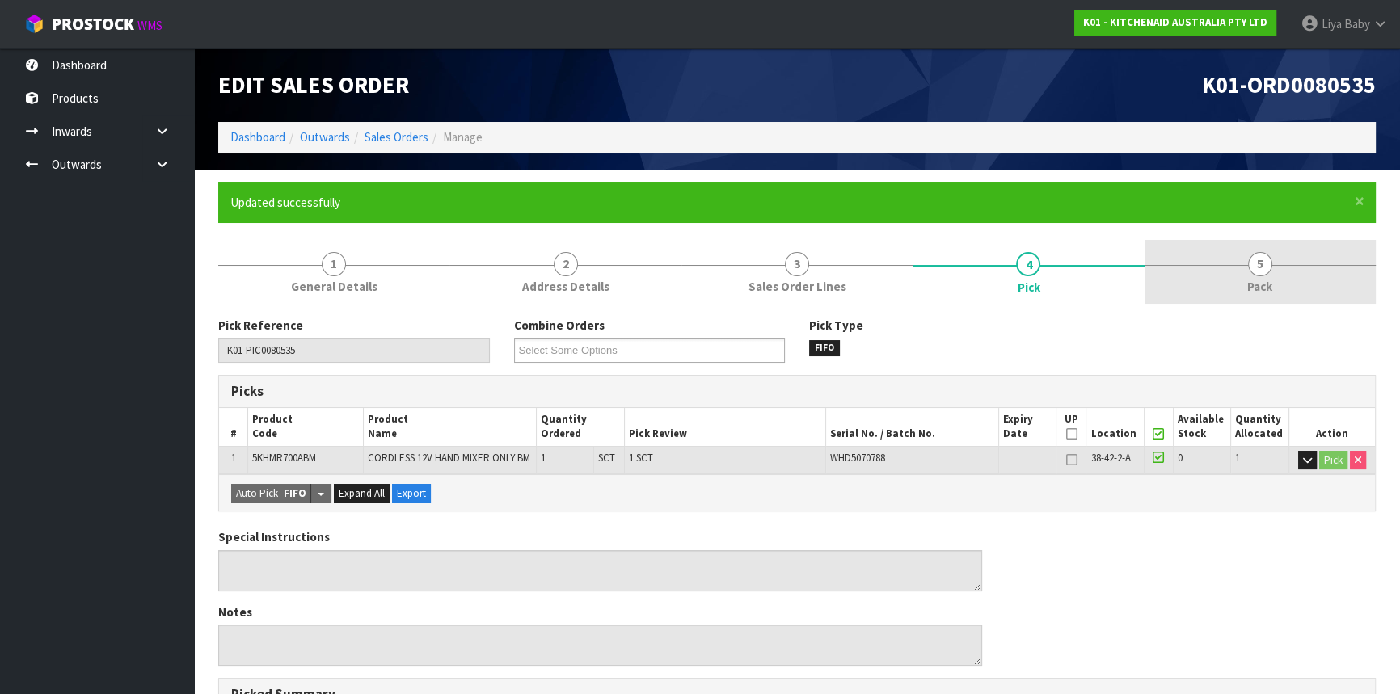
click at [1292, 274] on link "5 Pack" at bounding box center [1260, 272] width 231 height 64
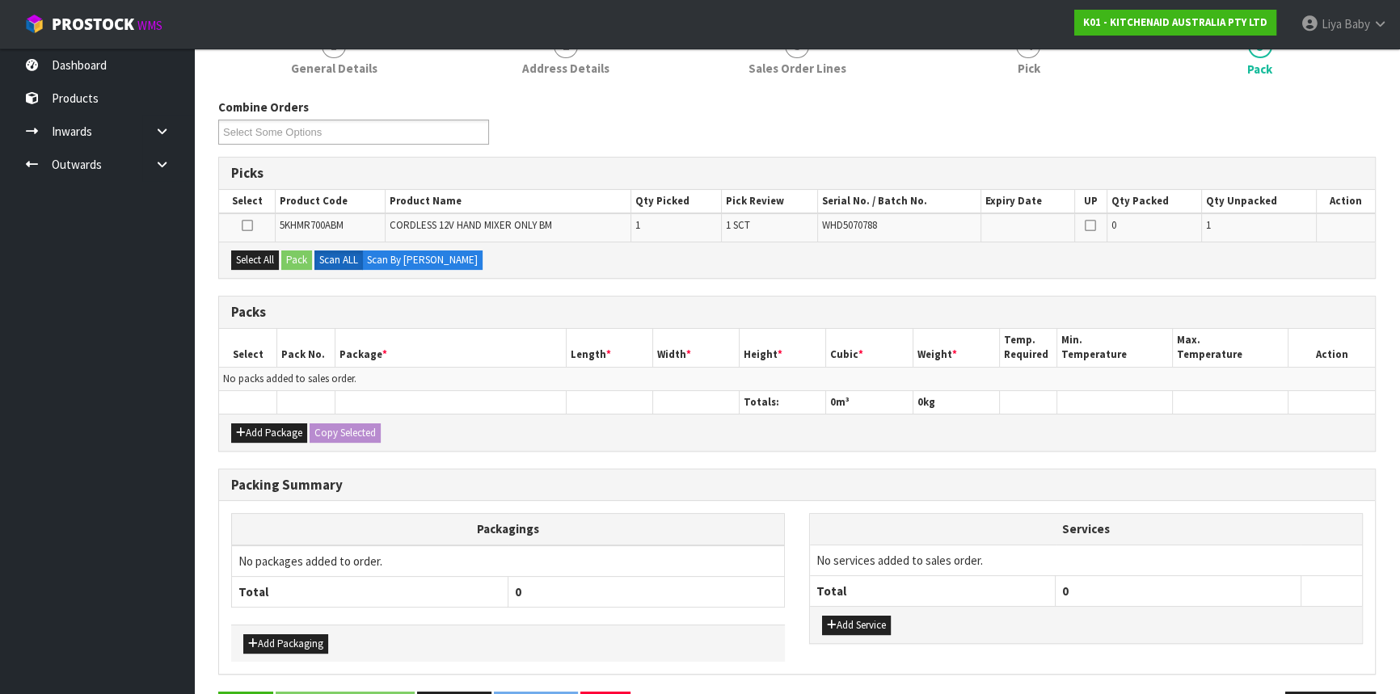
scroll to position [220, 0]
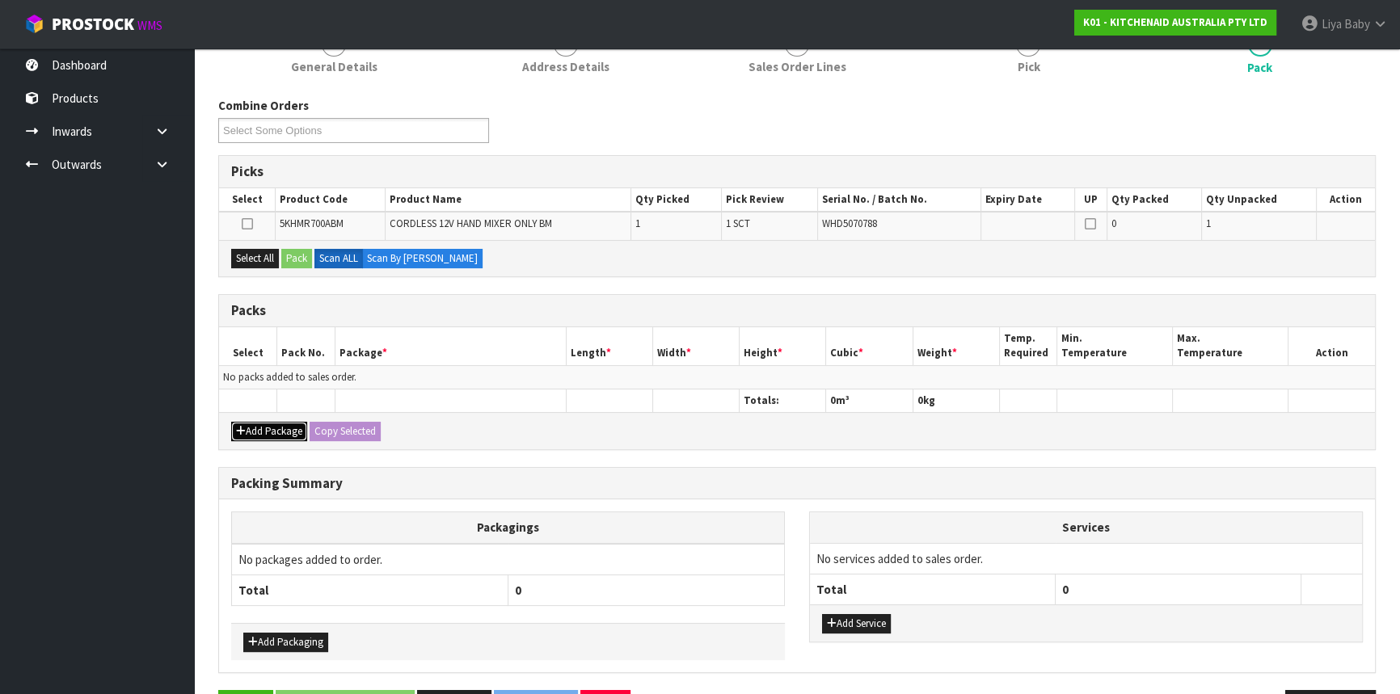
click at [267, 433] on button "Add Package" at bounding box center [269, 431] width 76 height 19
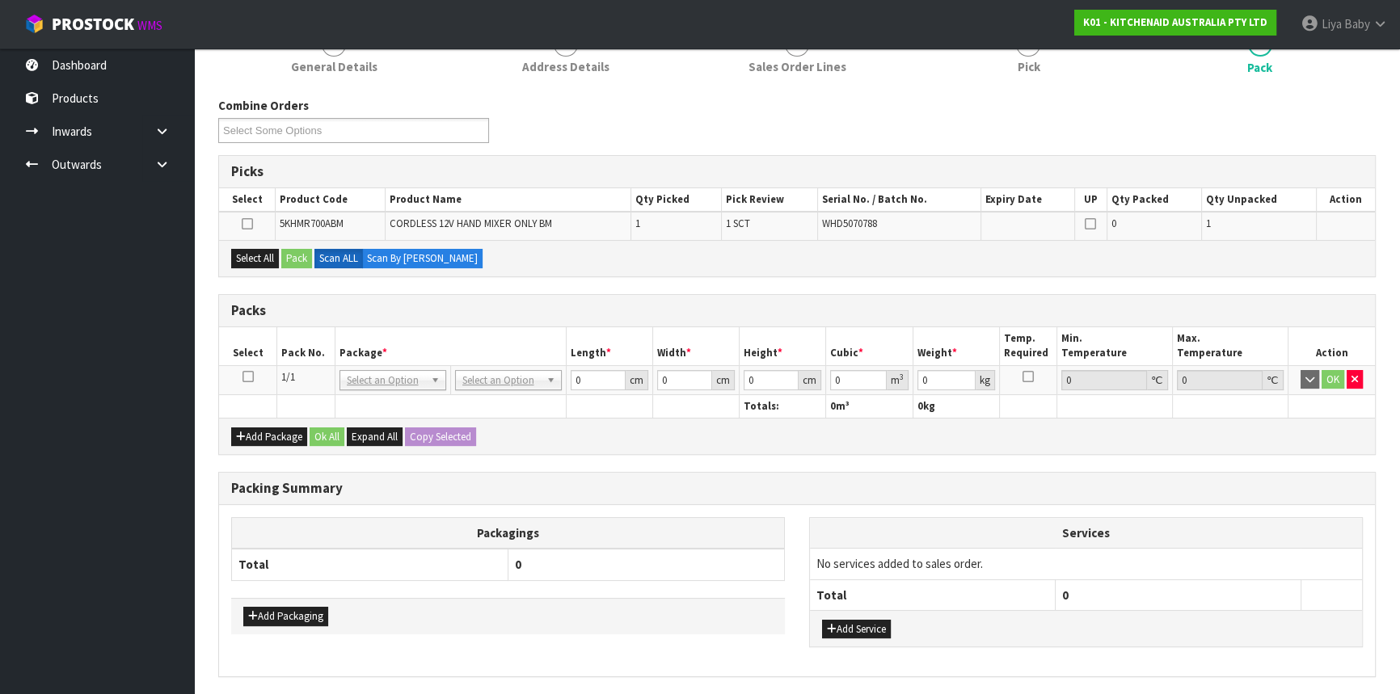
click at [243, 378] on icon at bounding box center [248, 377] width 11 height 1
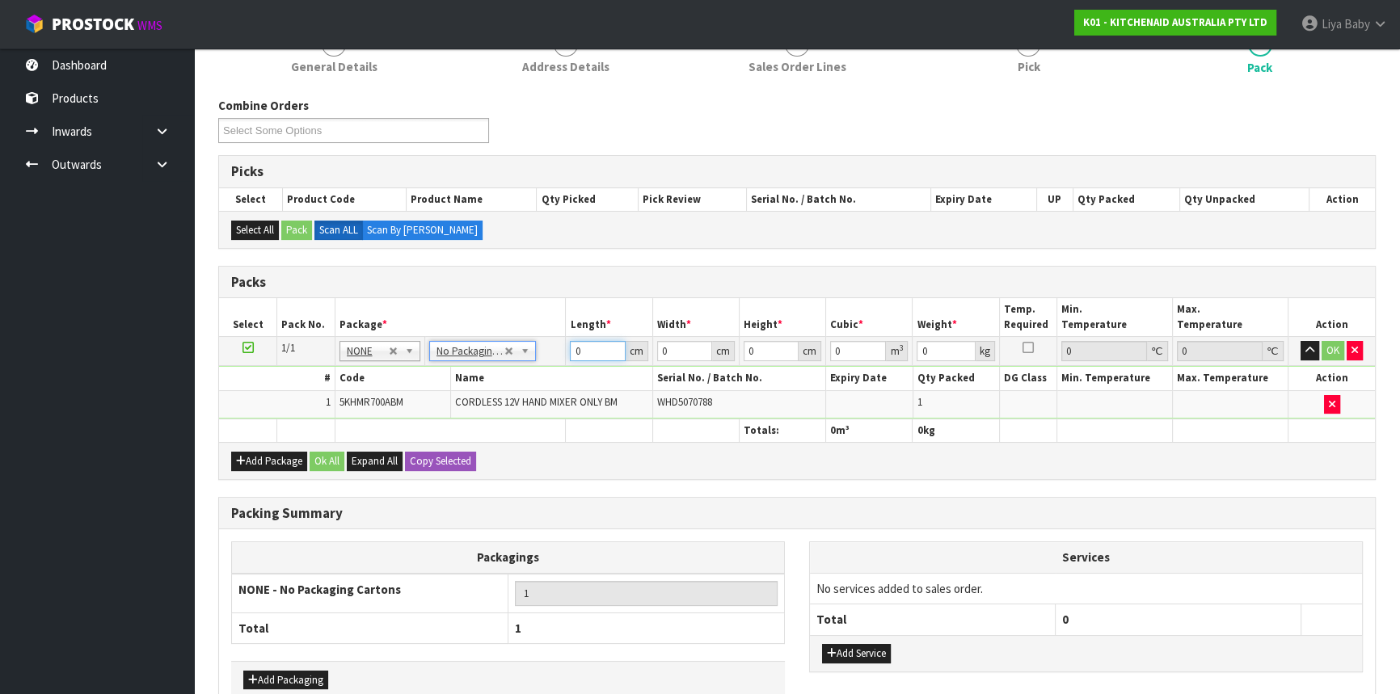
click at [586, 351] on input "0" at bounding box center [597, 351] width 55 height 20
click at [327, 456] on button "Ok All" at bounding box center [327, 461] width 35 height 19
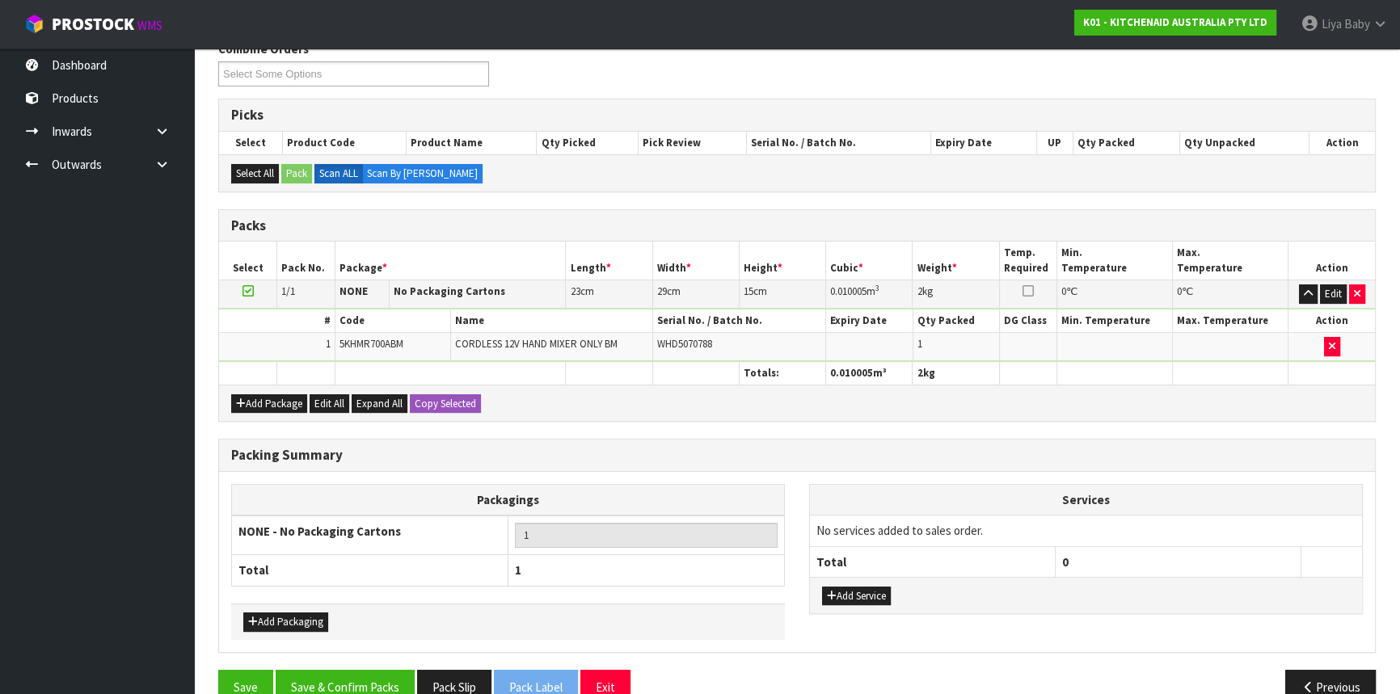
scroll to position [307, 0]
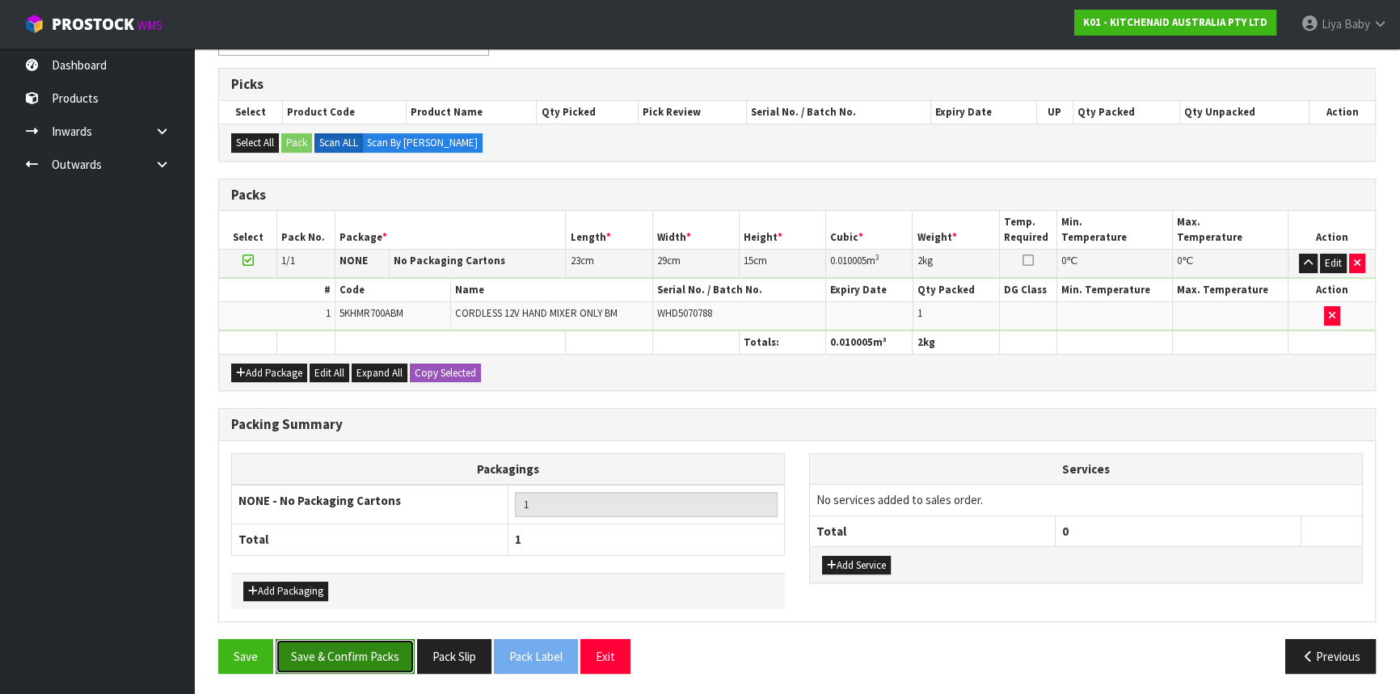
click at [360, 644] on button "Save & Confirm Packs" at bounding box center [345, 656] width 139 height 35
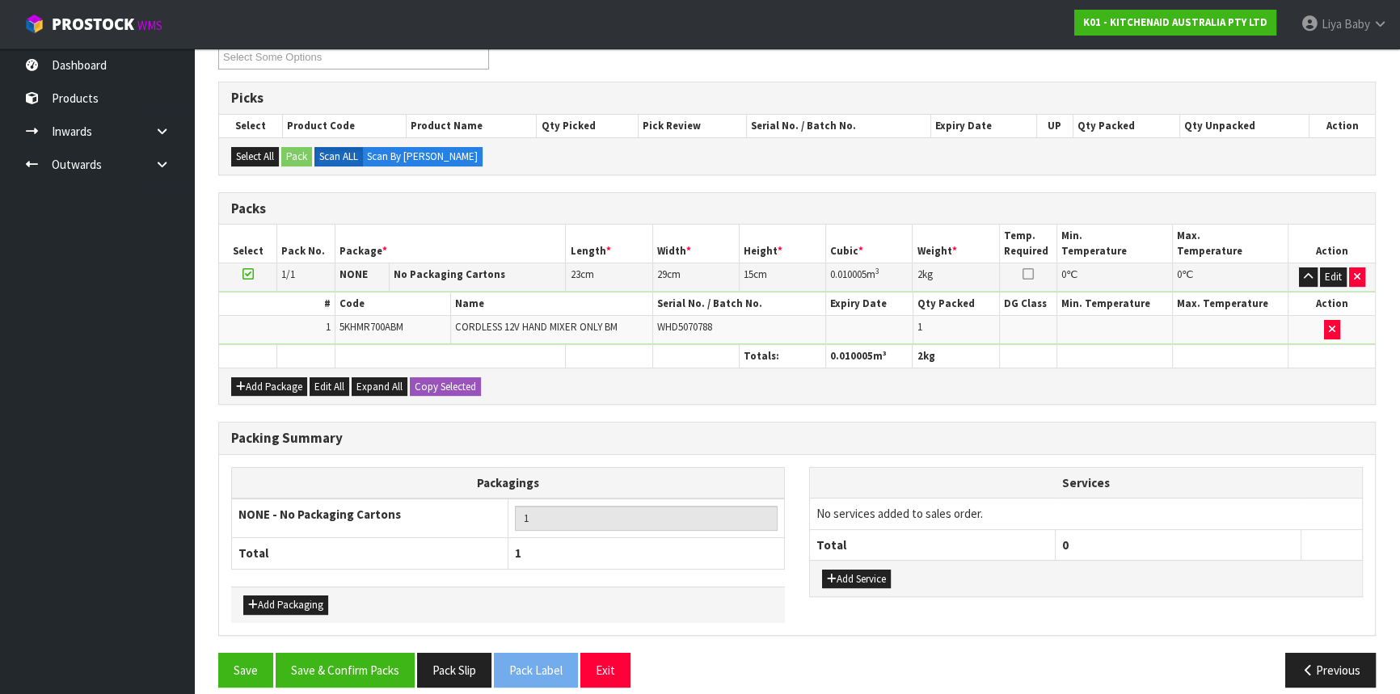
scroll to position [218, 0]
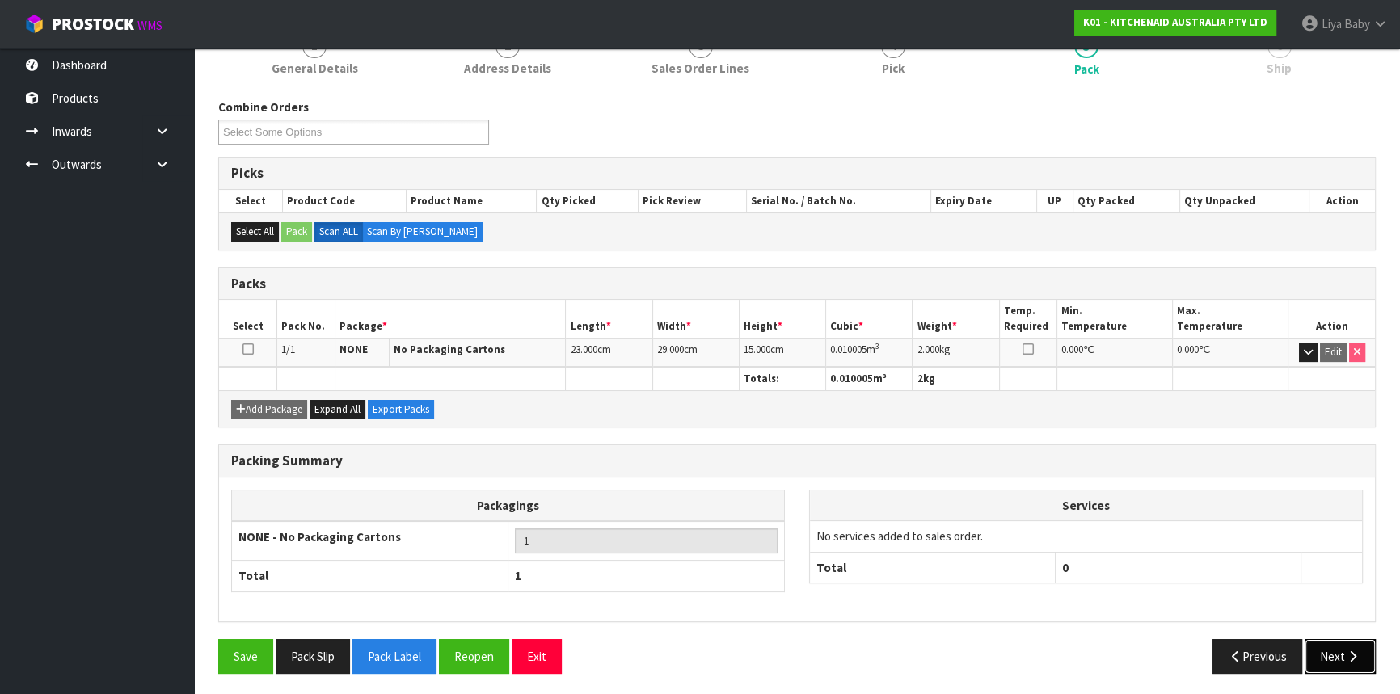
click at [1360, 652] on icon "button" at bounding box center [1352, 657] width 15 height 12
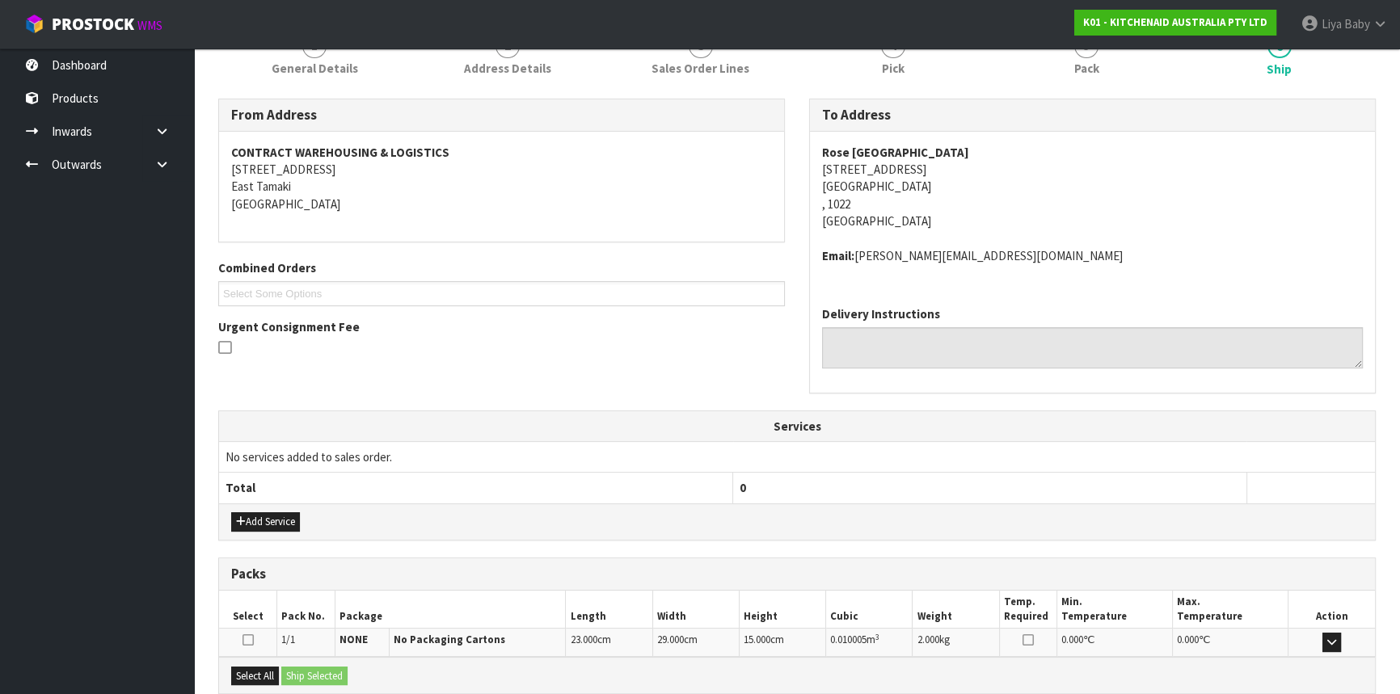
scroll to position [388, 0]
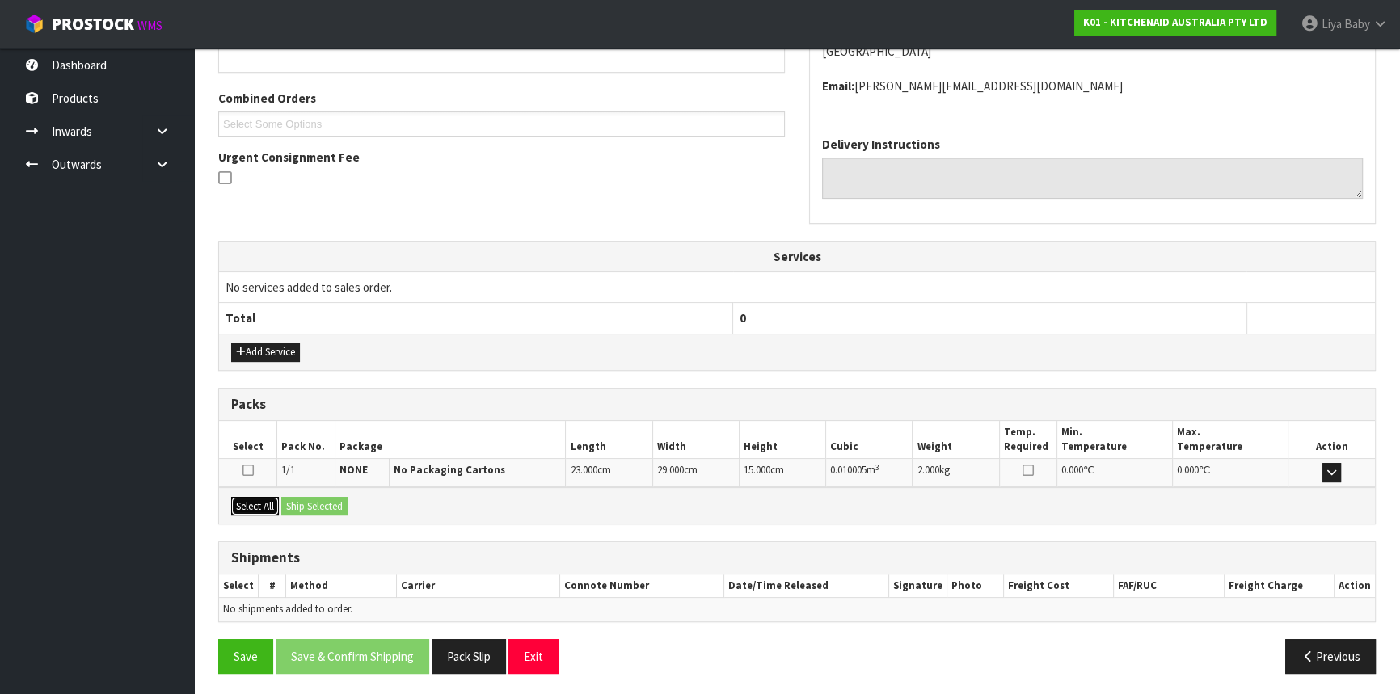
click at [248, 504] on button "Select All" at bounding box center [255, 506] width 48 height 19
click at [348, 500] on button "Ship Selected" at bounding box center [314, 506] width 66 height 19
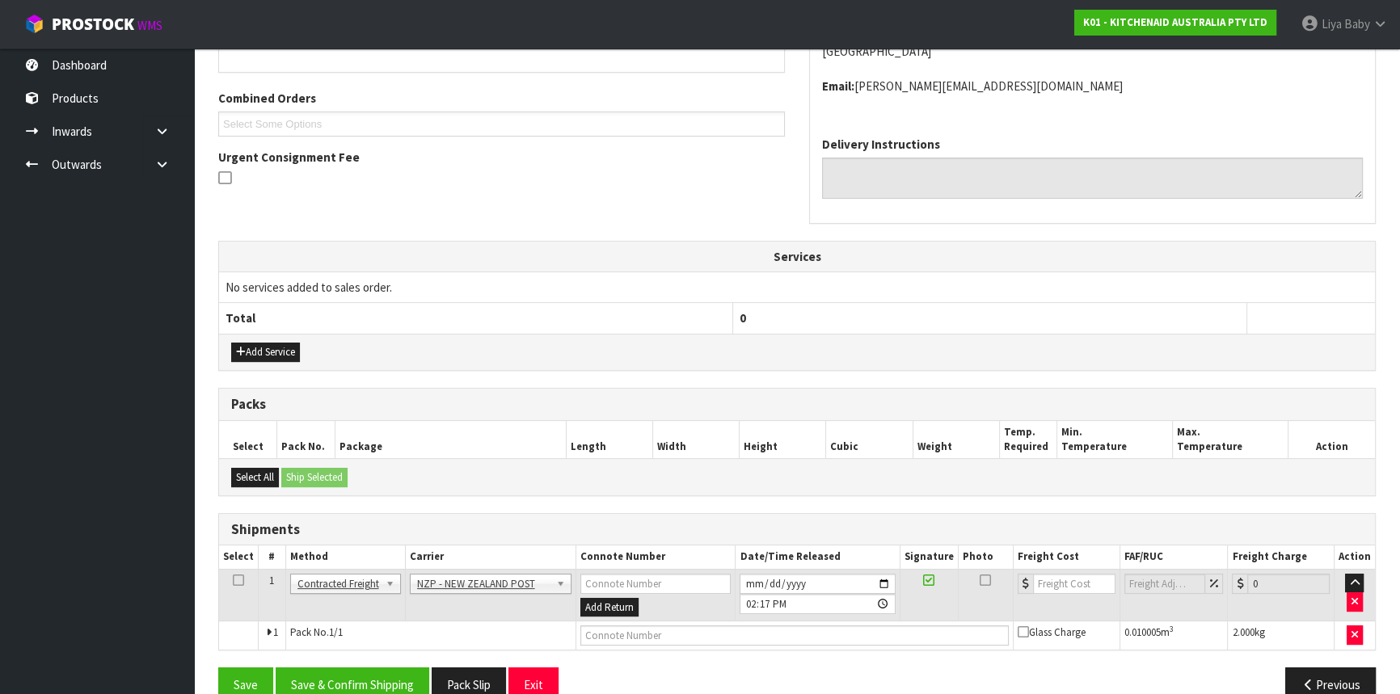
click at [242, 580] on icon at bounding box center [238, 580] width 11 height 1
drag, startPoint x: 352, startPoint y: 680, endPoint x: 353, endPoint y: 669, distance: 11.4
click at [352, 680] on button "Save & Confirm Shipping" at bounding box center [353, 685] width 154 height 35
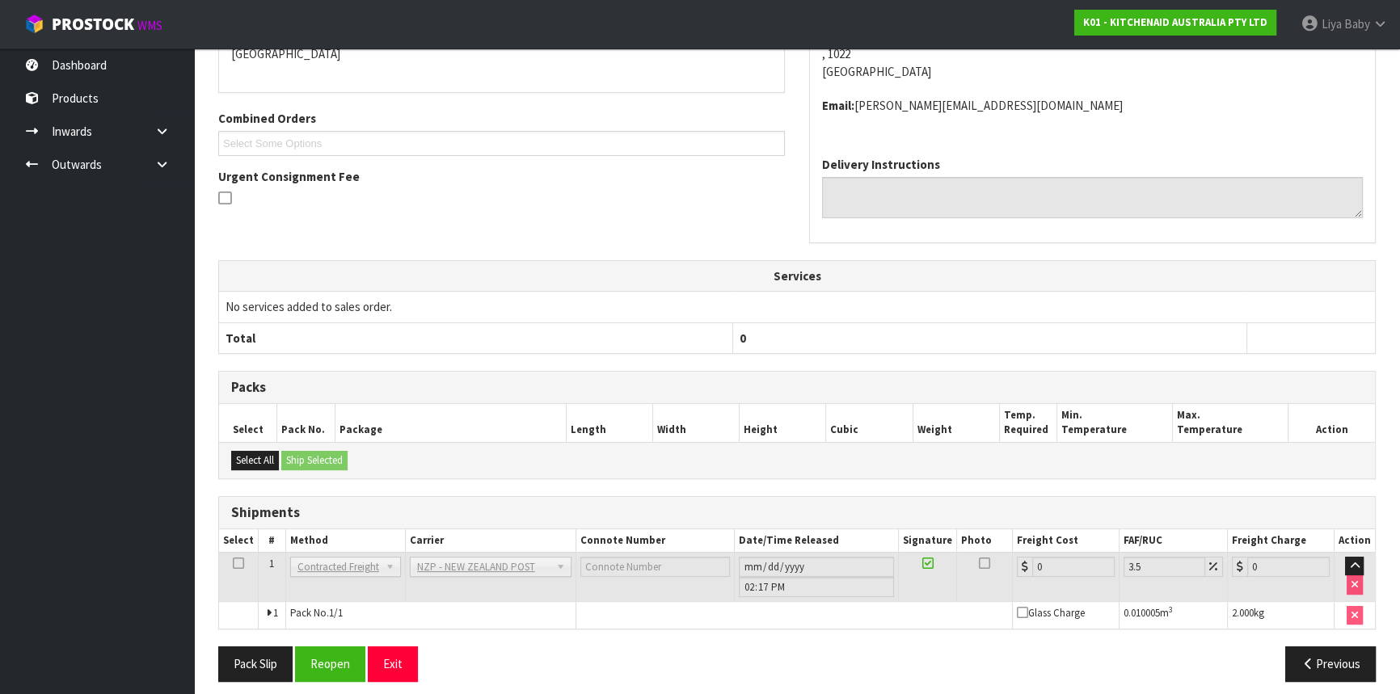
scroll to position [395, 0]
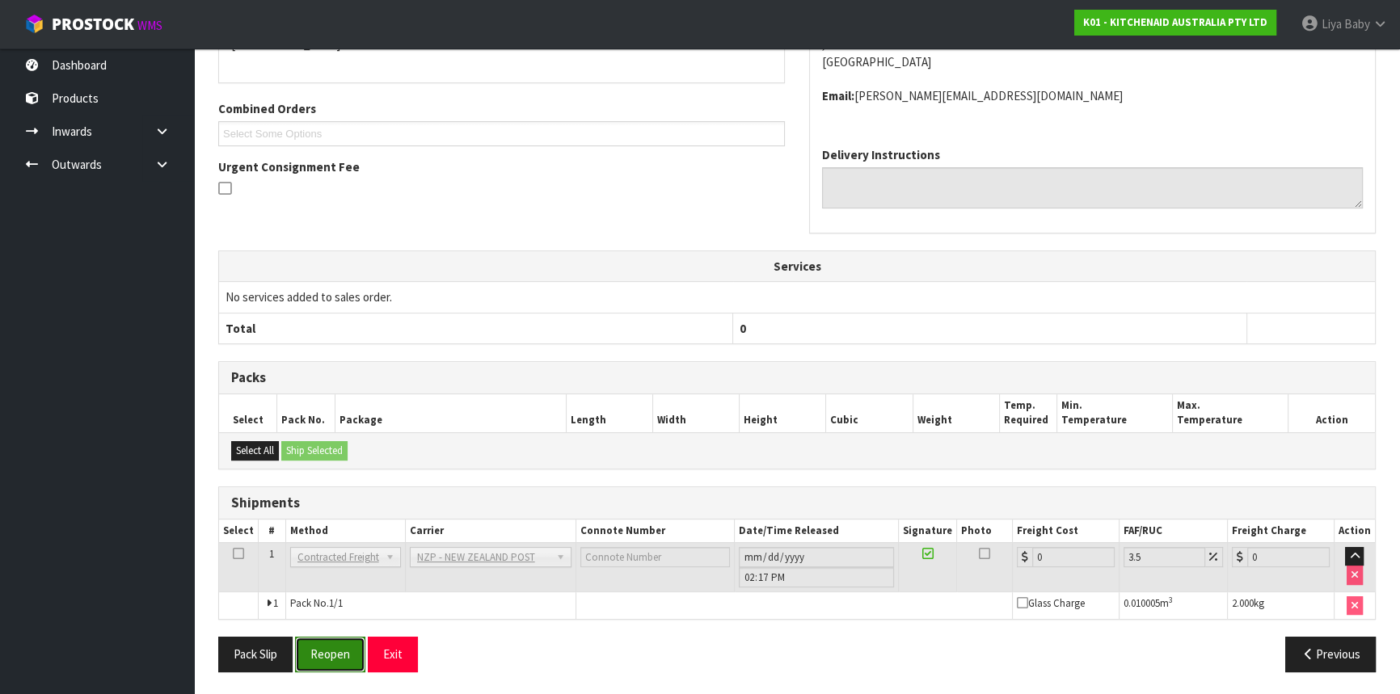
click at [349, 651] on button "Reopen" at bounding box center [330, 654] width 70 height 35
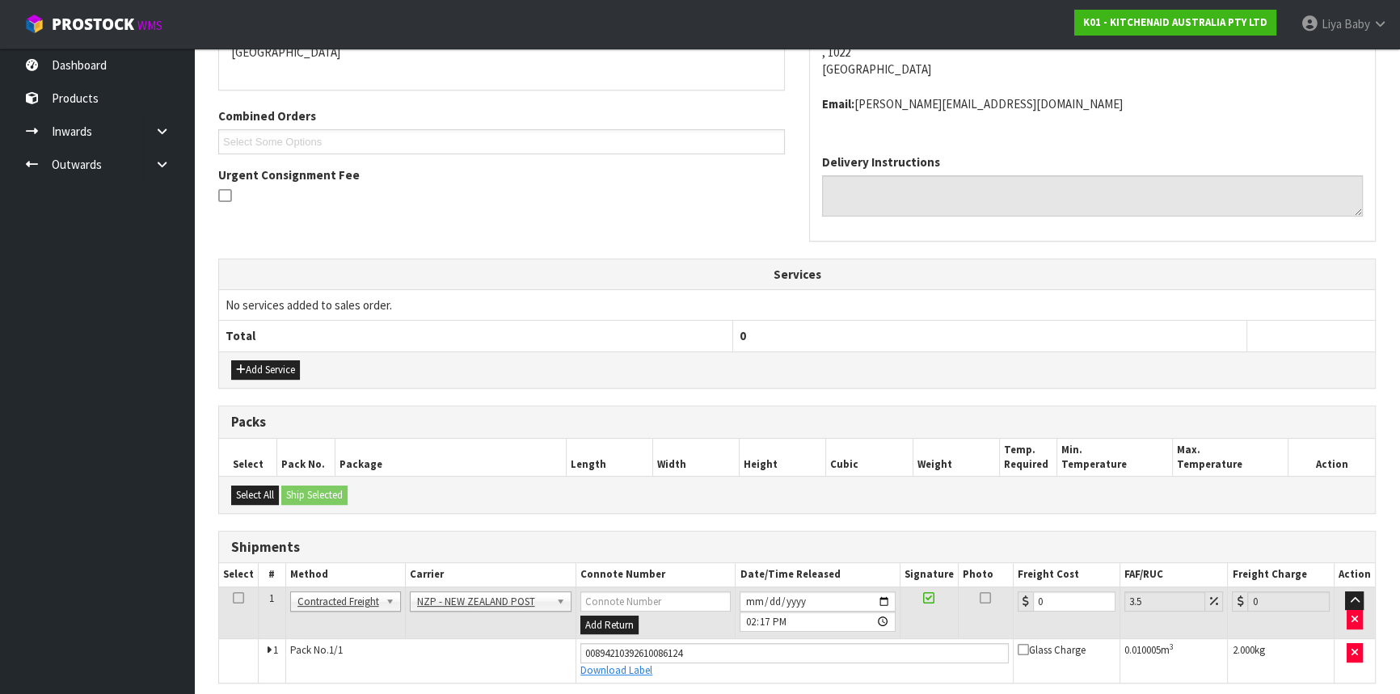
scroll to position [432, 0]
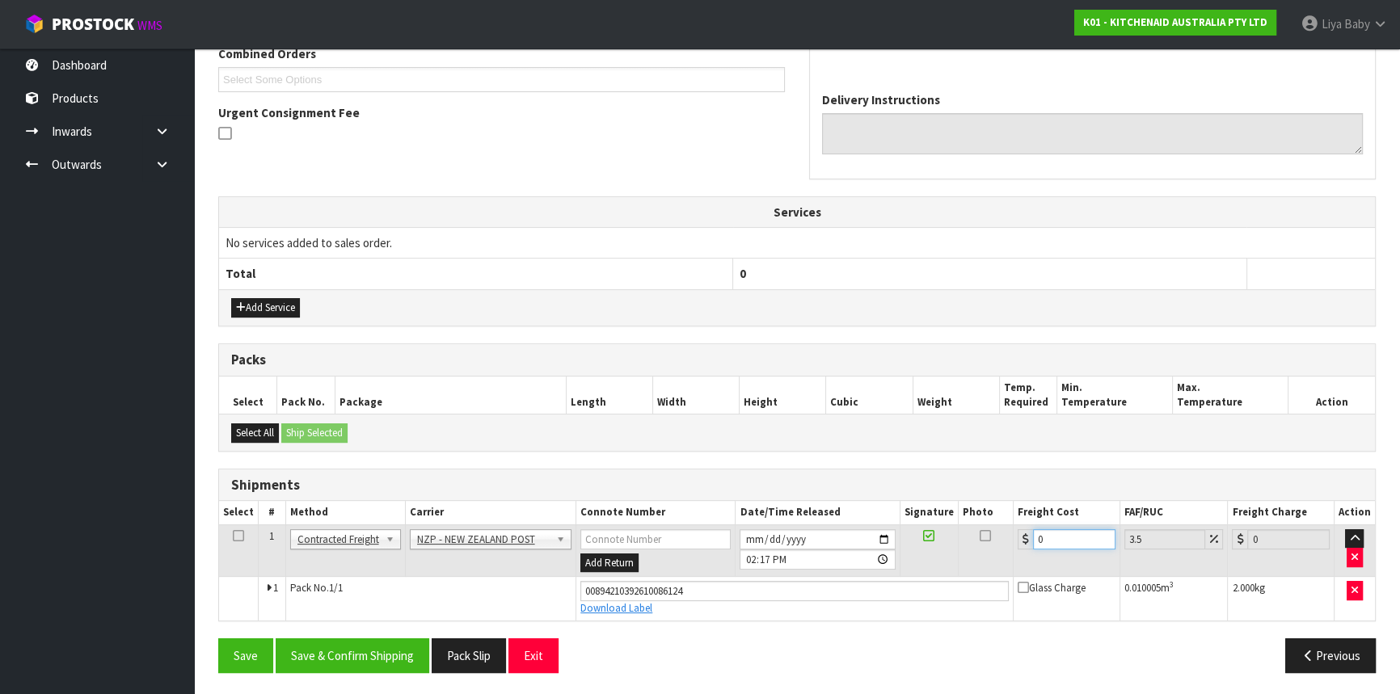
click at [1043, 536] on input "0" at bounding box center [1074, 539] width 82 height 20
click at [243, 534] on td at bounding box center [239, 551] width 40 height 53
click at [238, 537] on icon at bounding box center [238, 536] width 11 height 1
click at [318, 656] on button "Save & Confirm Shipping" at bounding box center [353, 656] width 154 height 35
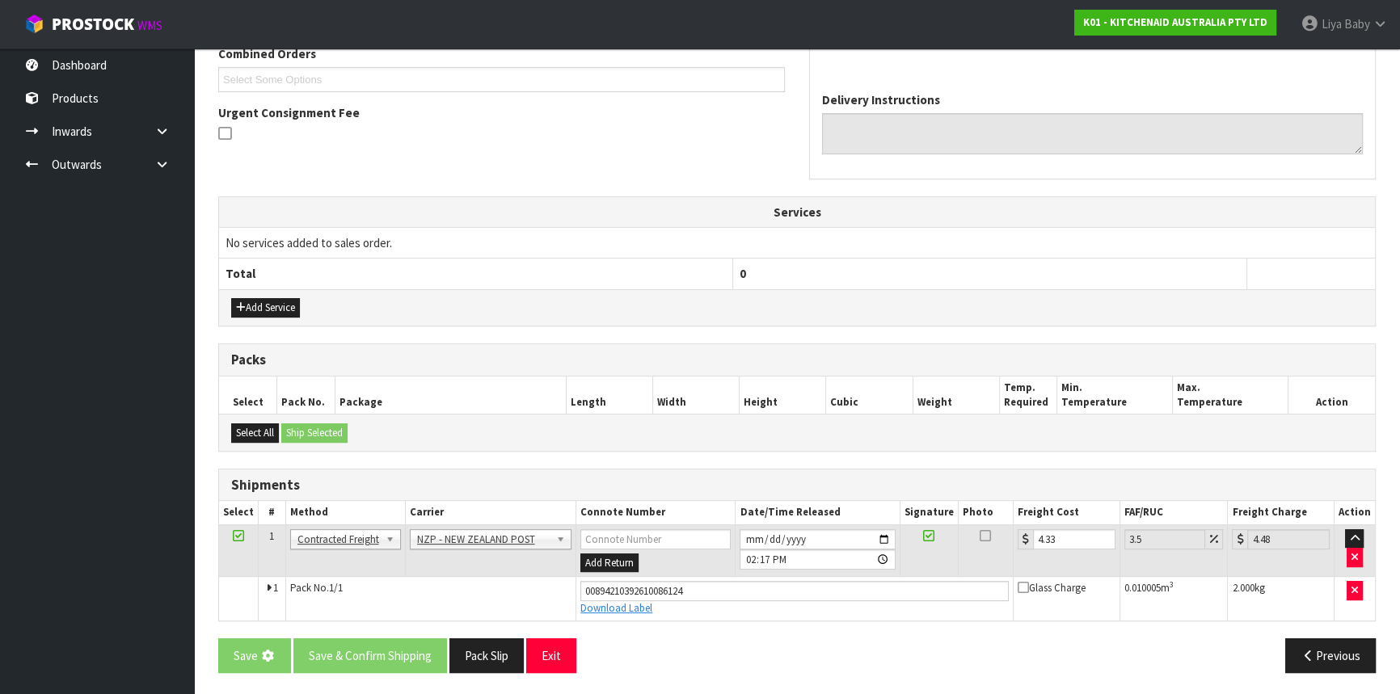
scroll to position [0, 0]
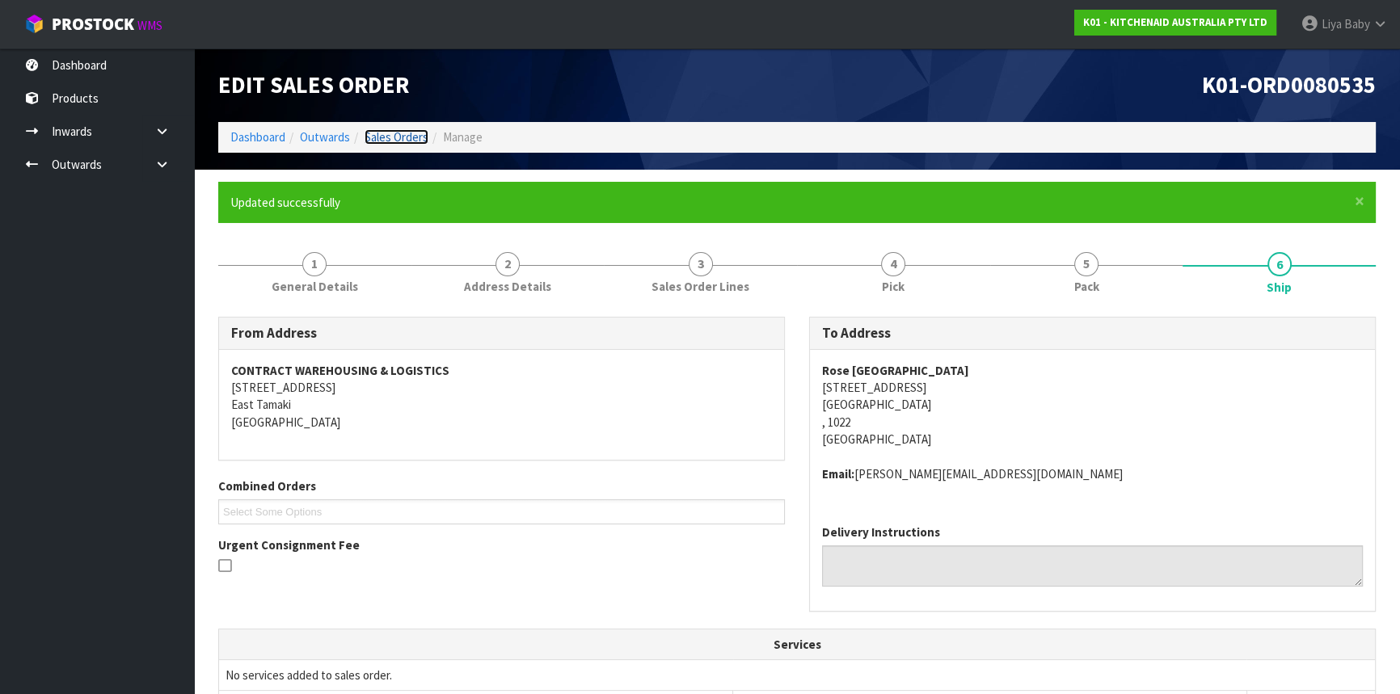
click at [407, 138] on link "Sales Orders" at bounding box center [397, 136] width 64 height 15
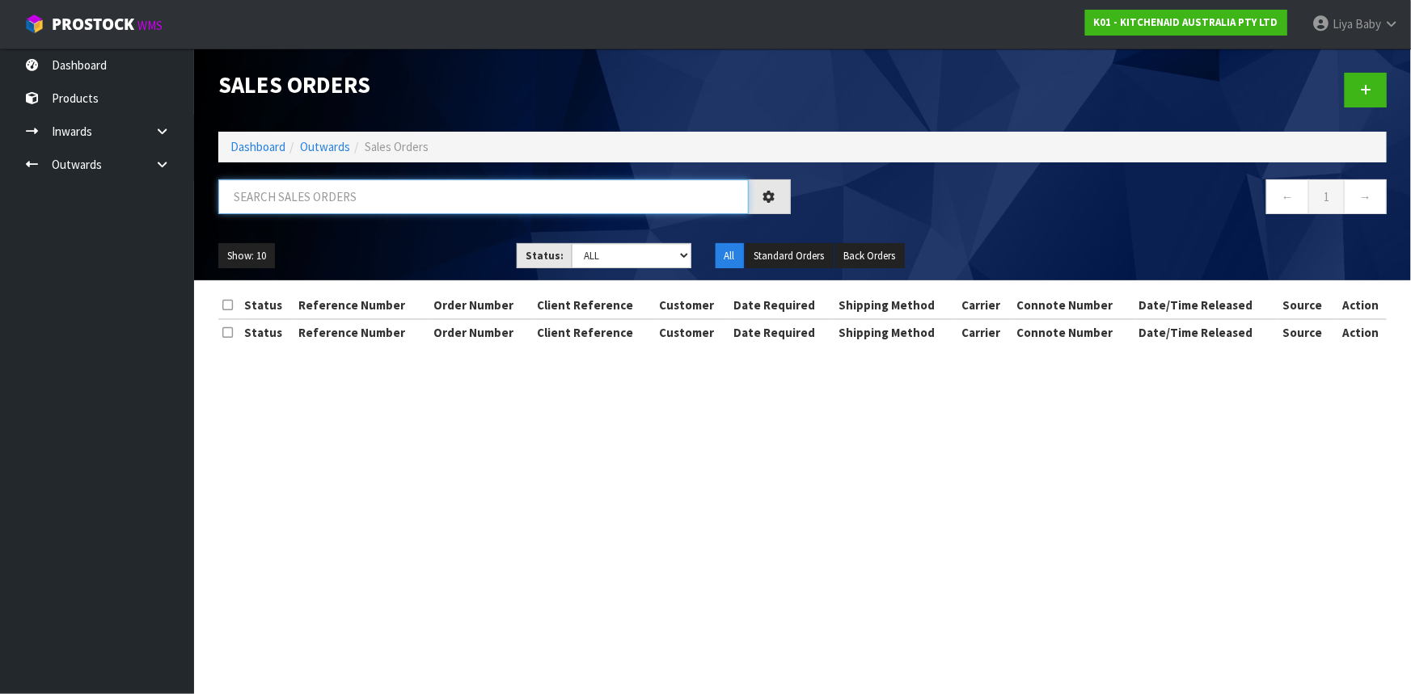
click at [386, 200] on input "text" at bounding box center [483, 196] width 530 height 35
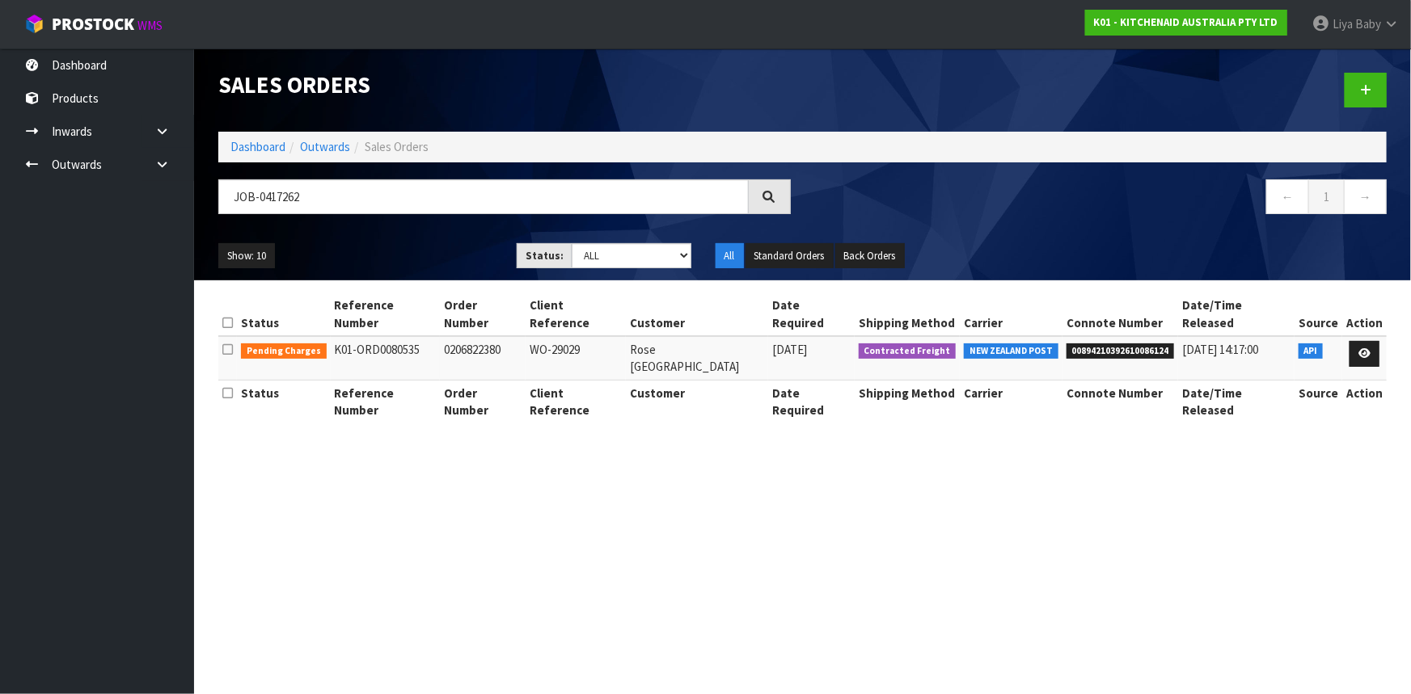
click at [1365, 348] on td at bounding box center [1364, 358] width 44 height 44
click at [1363, 341] on link at bounding box center [1364, 354] width 30 height 26
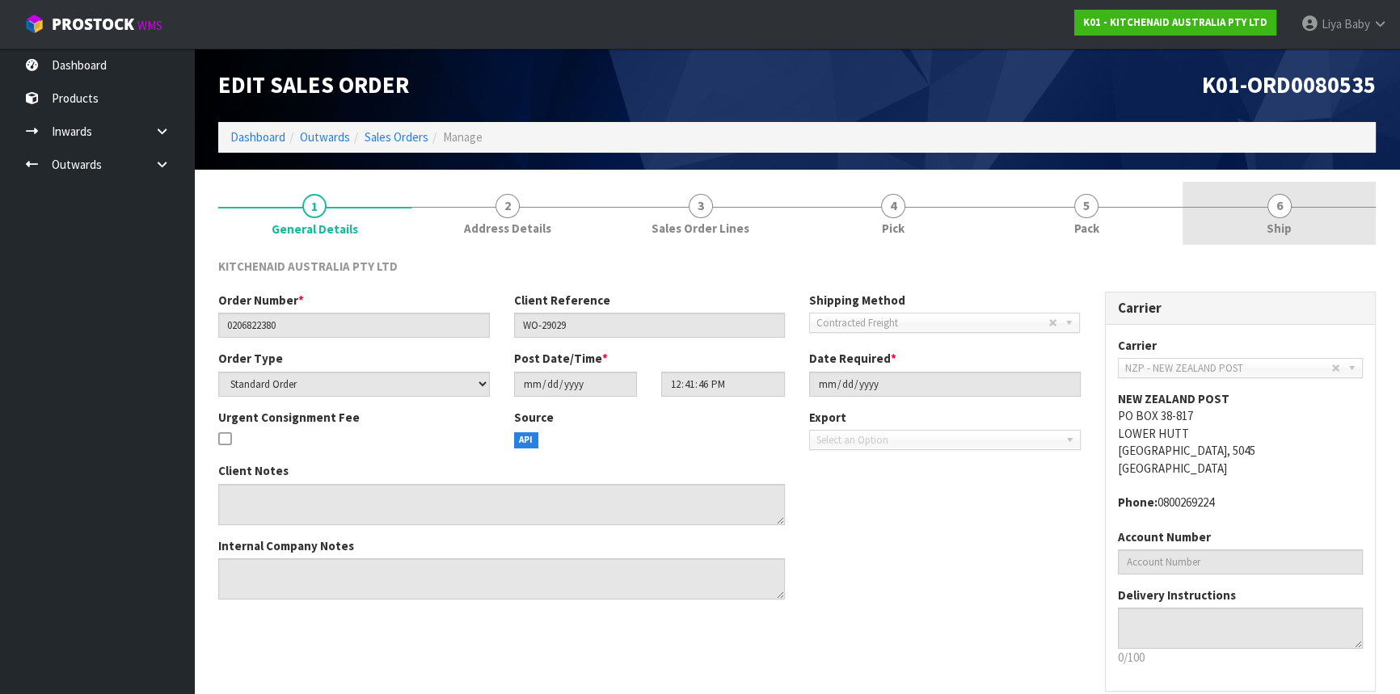
click at [1336, 221] on link "6 Ship" at bounding box center [1279, 214] width 193 height 64
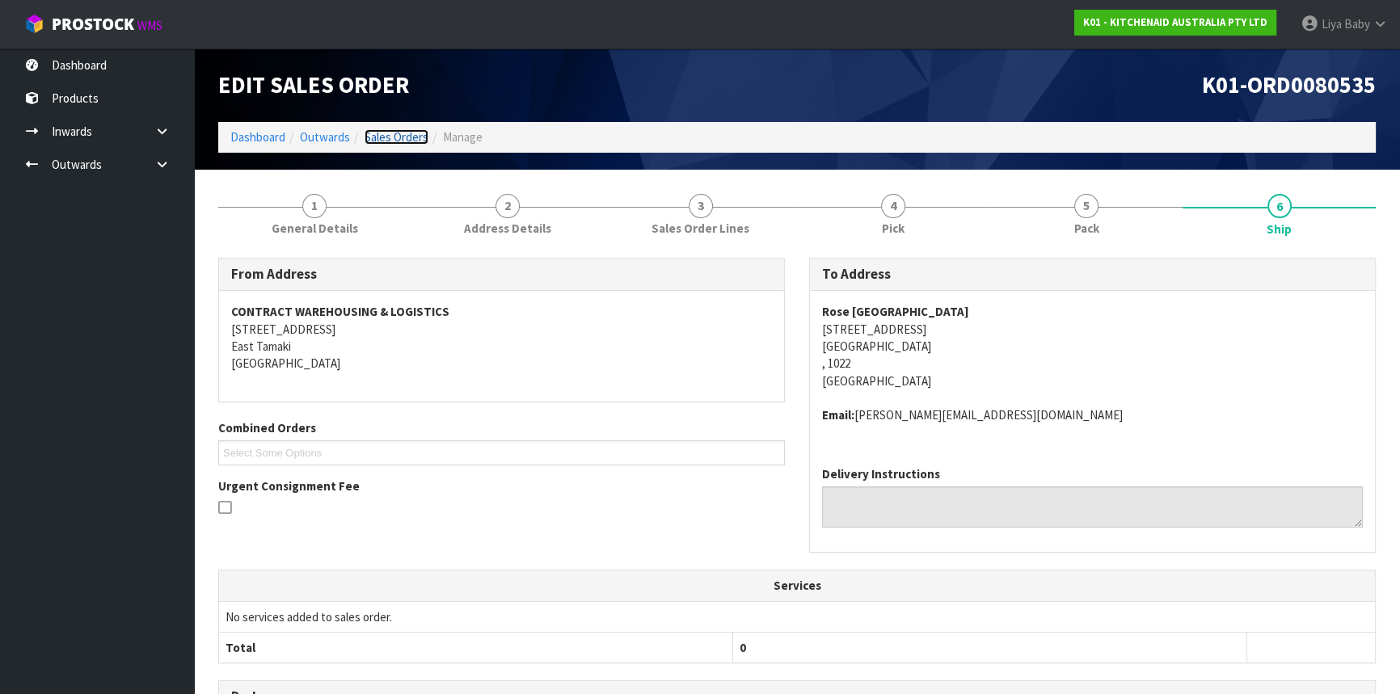
click at [386, 135] on link "Sales Orders" at bounding box center [397, 136] width 64 height 15
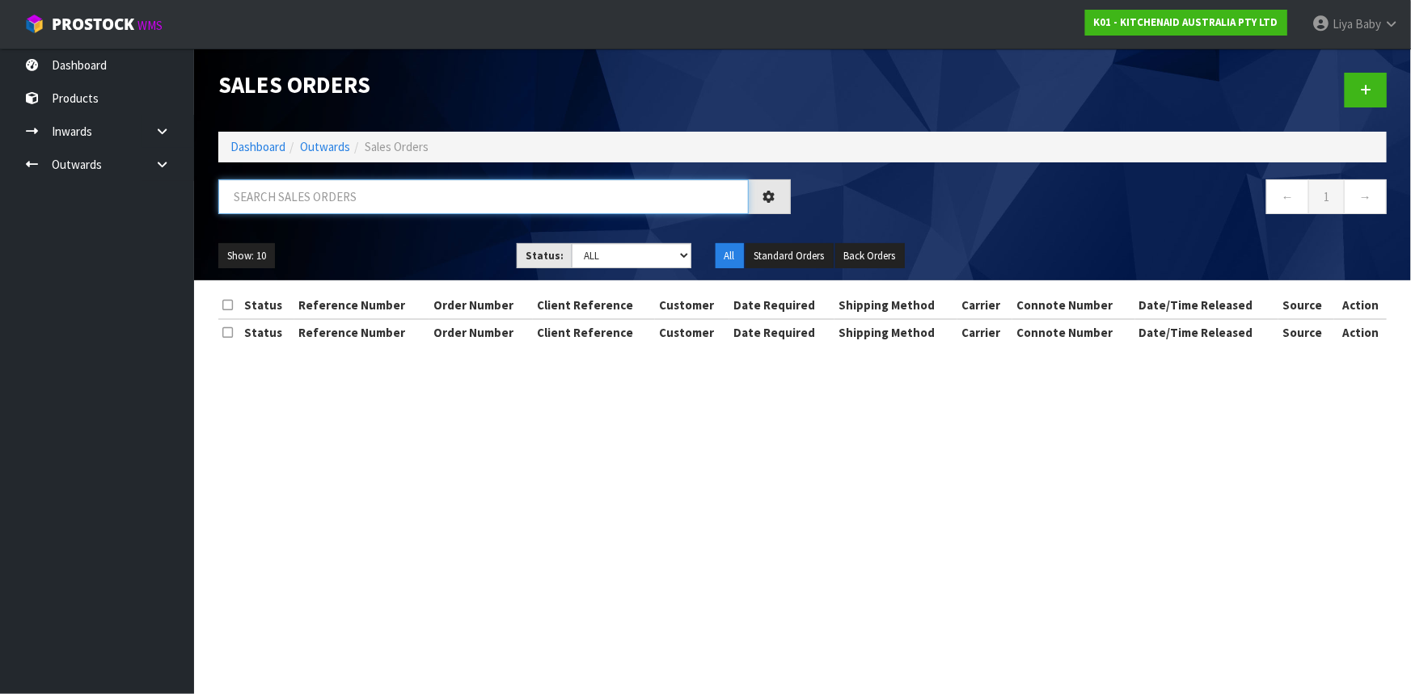
click at [373, 210] on input "text" at bounding box center [483, 196] width 530 height 35
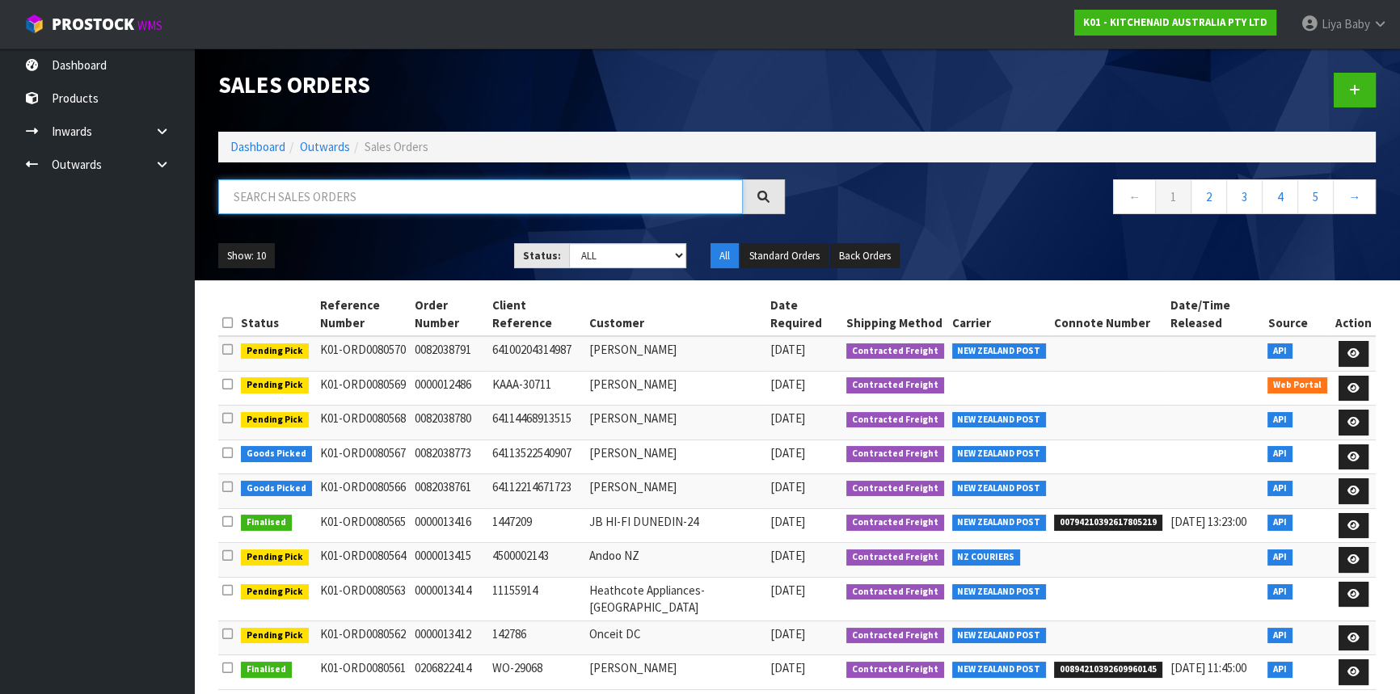
click at [368, 209] on input "text" at bounding box center [480, 196] width 525 height 35
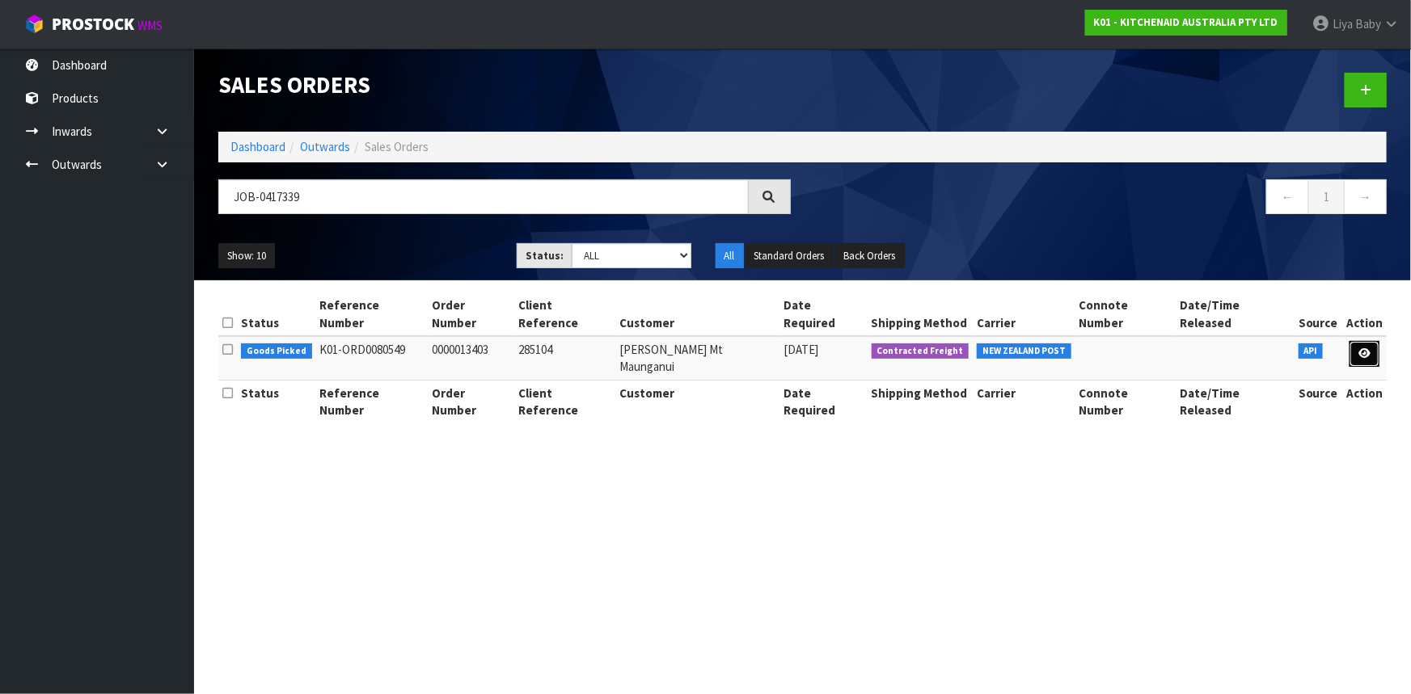
click at [1354, 341] on link at bounding box center [1364, 354] width 30 height 26
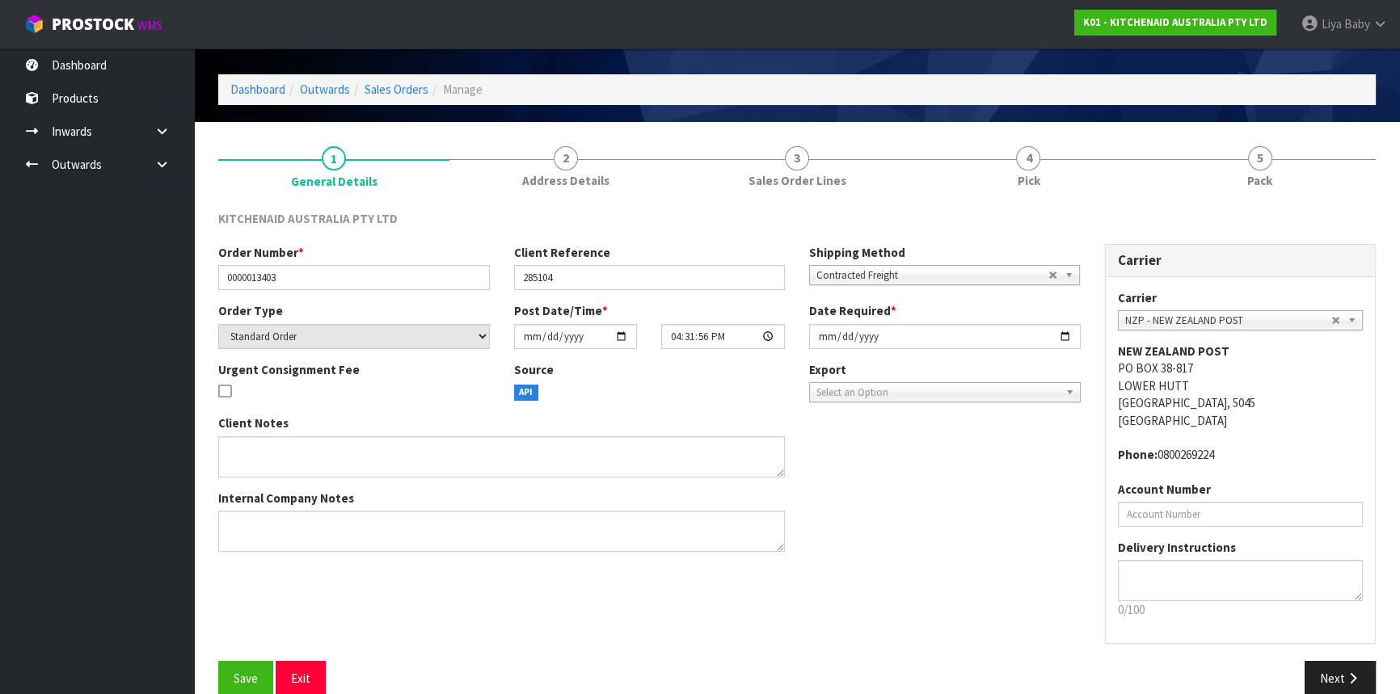
scroll to position [73, 0]
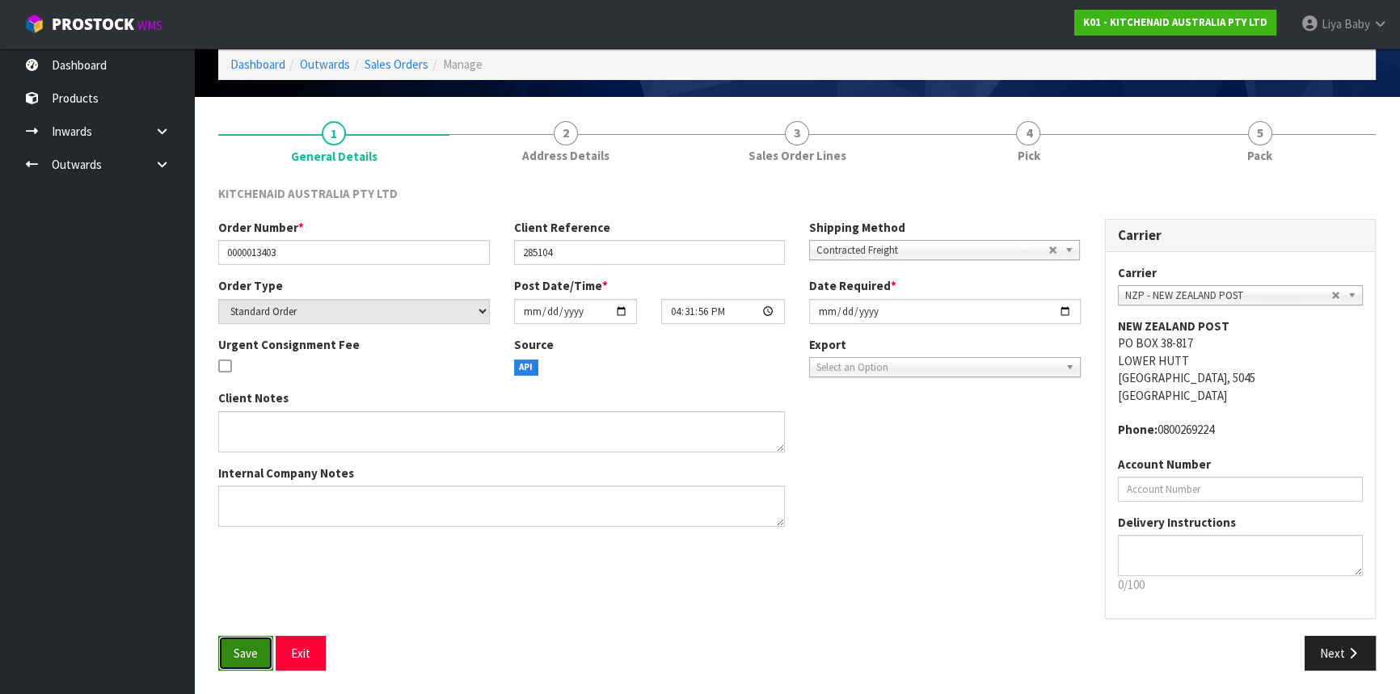
click at [259, 648] on button "Save" at bounding box center [245, 653] width 55 height 35
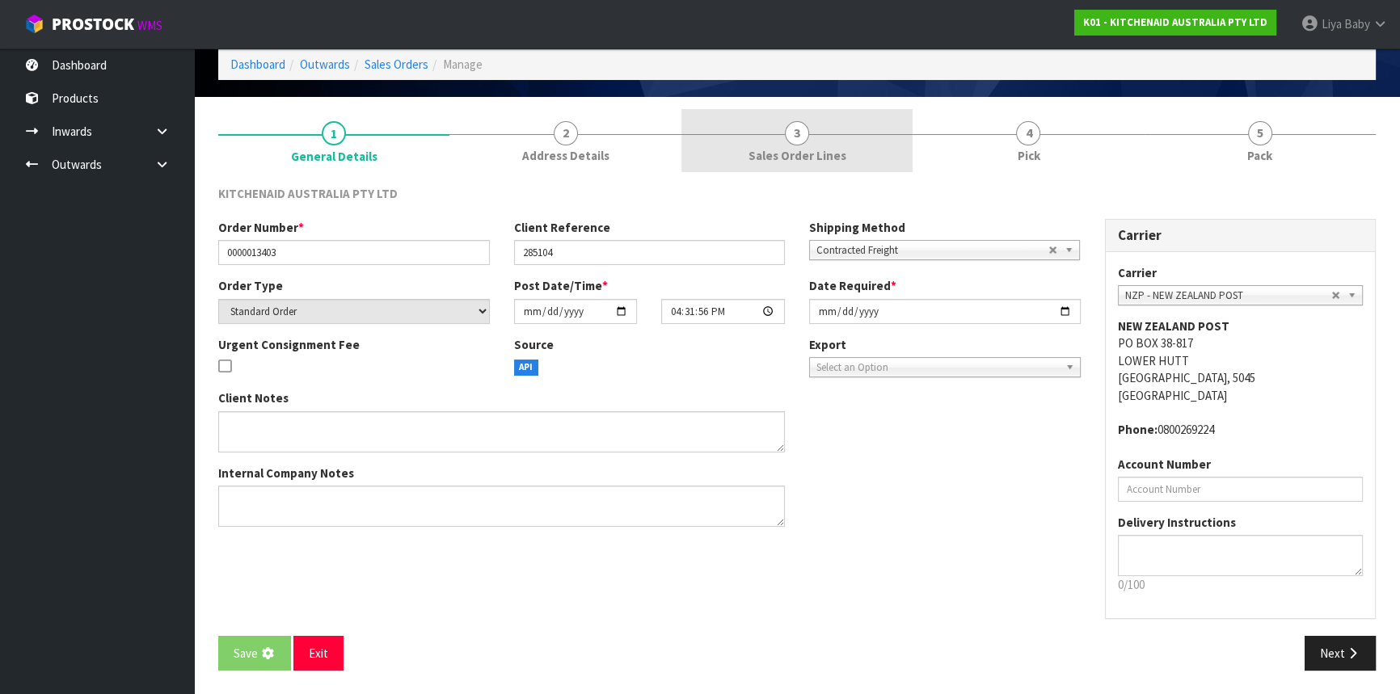
scroll to position [0, 0]
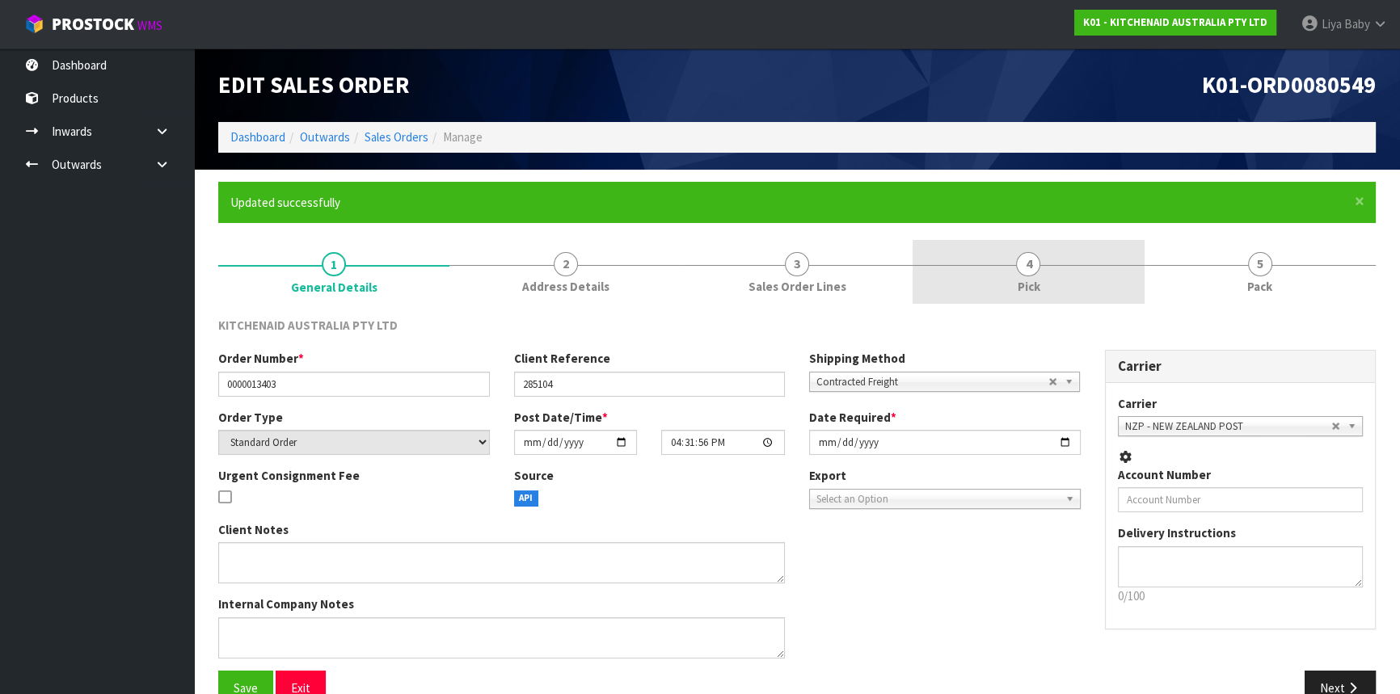
click at [1035, 240] on link "4 Pick" at bounding box center [1028, 272] width 231 height 64
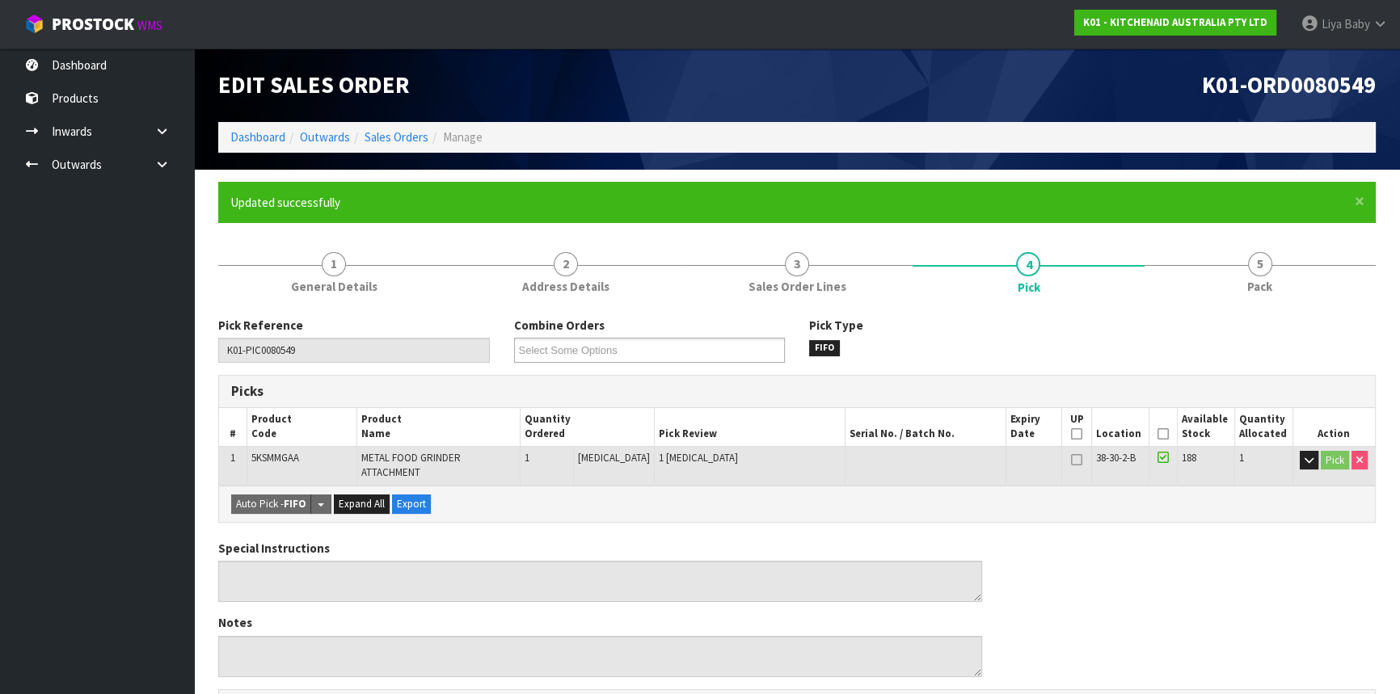
drag, startPoint x: 1160, startPoint y: 434, endPoint x: 1032, endPoint y: 441, distance: 127.9
click at [1159, 434] on icon at bounding box center [1163, 434] width 11 height 1
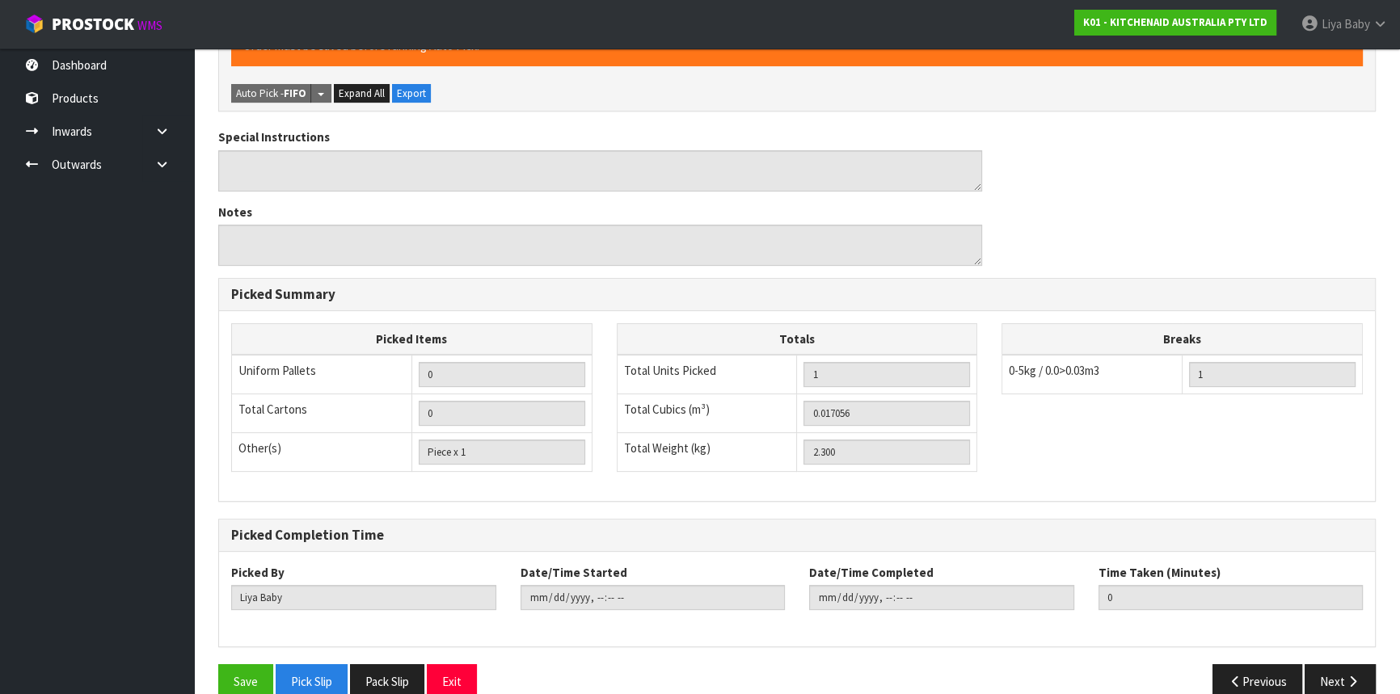
scroll to position [485, 0]
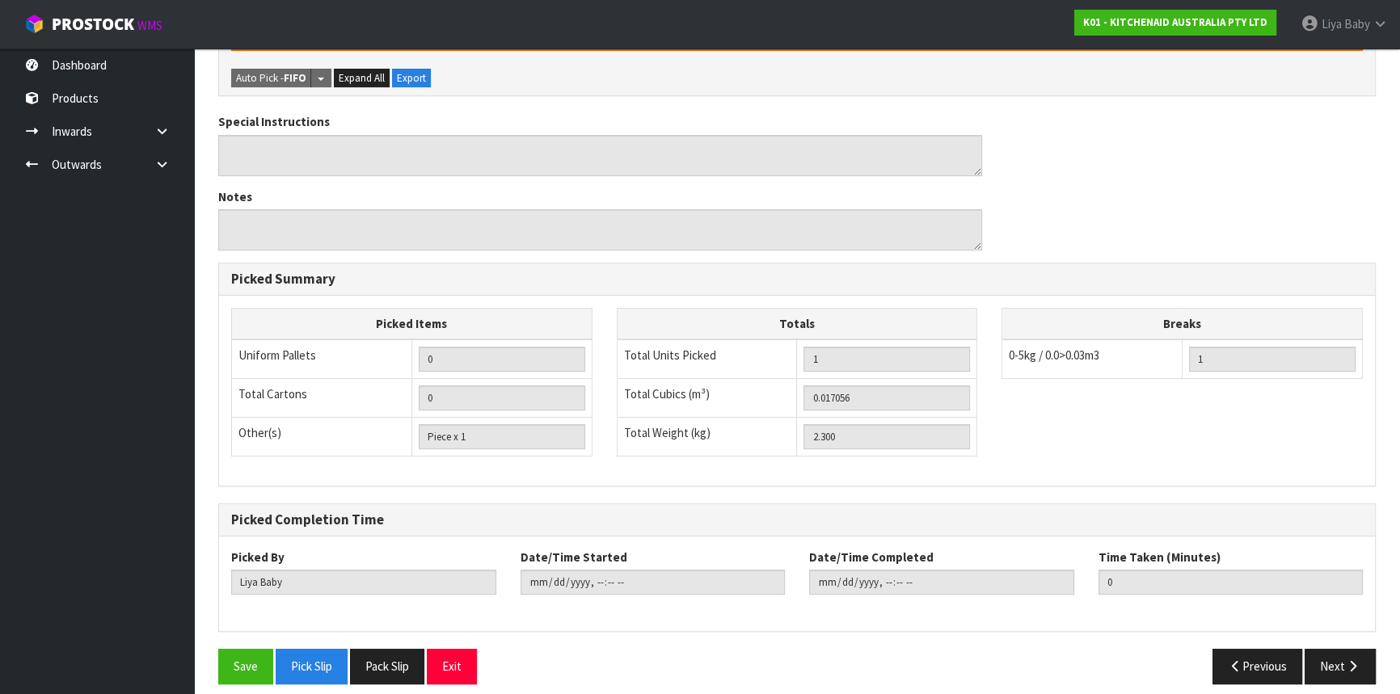
click at [213, 649] on div "Save Pick Slip Pack Slip Exit" at bounding box center [501, 666] width 591 height 35
click at [228, 651] on button "Save" at bounding box center [245, 666] width 55 height 35
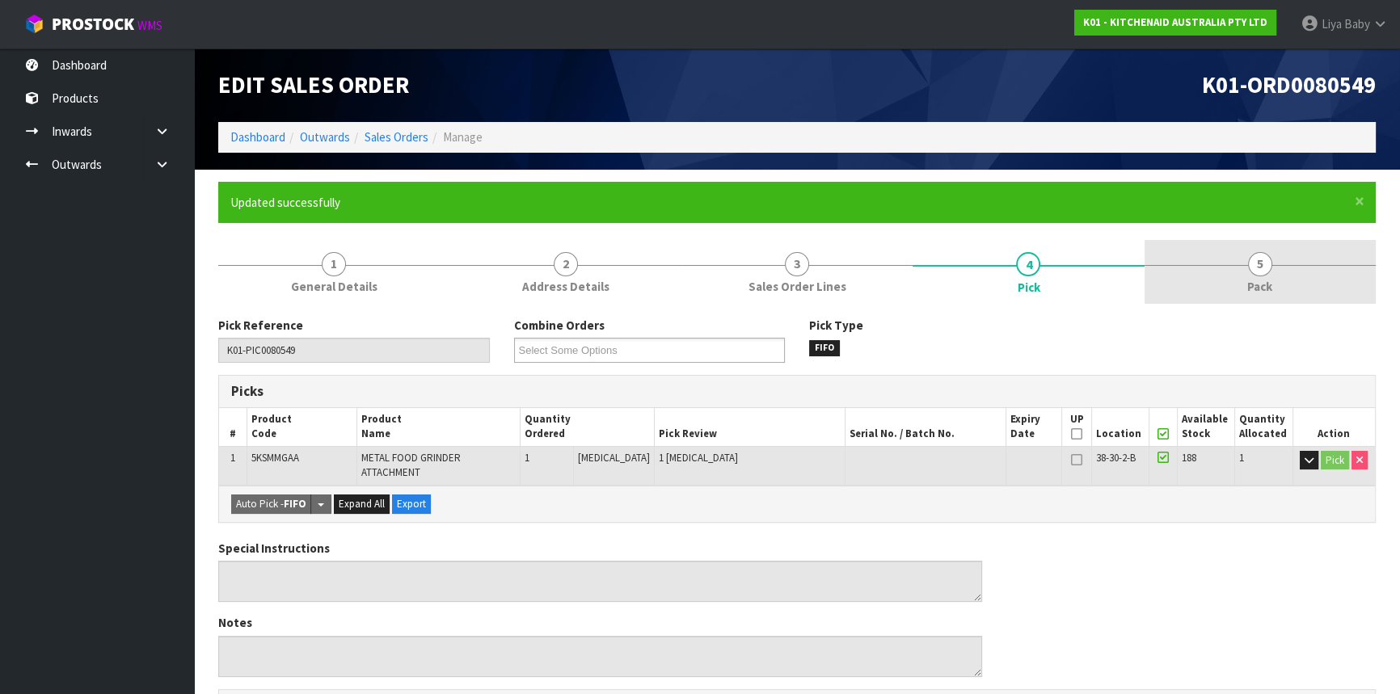
click at [1276, 275] on link "5 Pack" at bounding box center [1260, 272] width 231 height 64
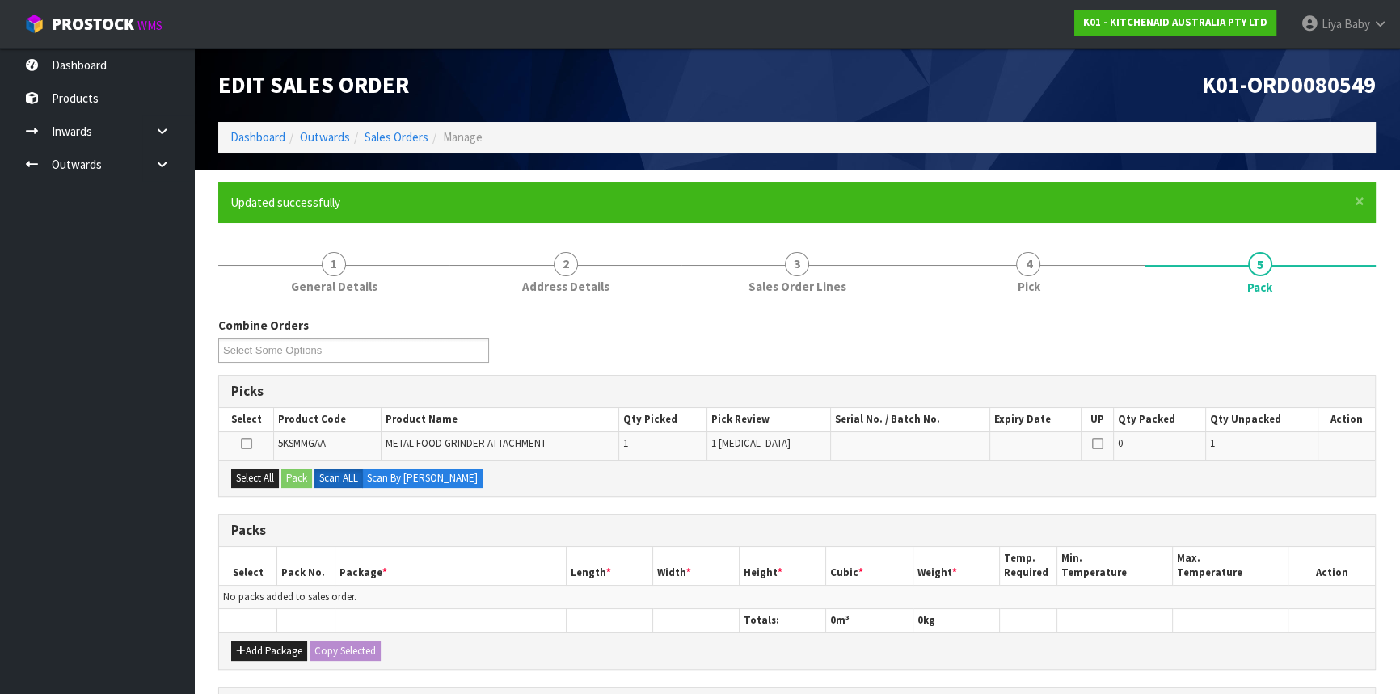
scroll to position [220, 0]
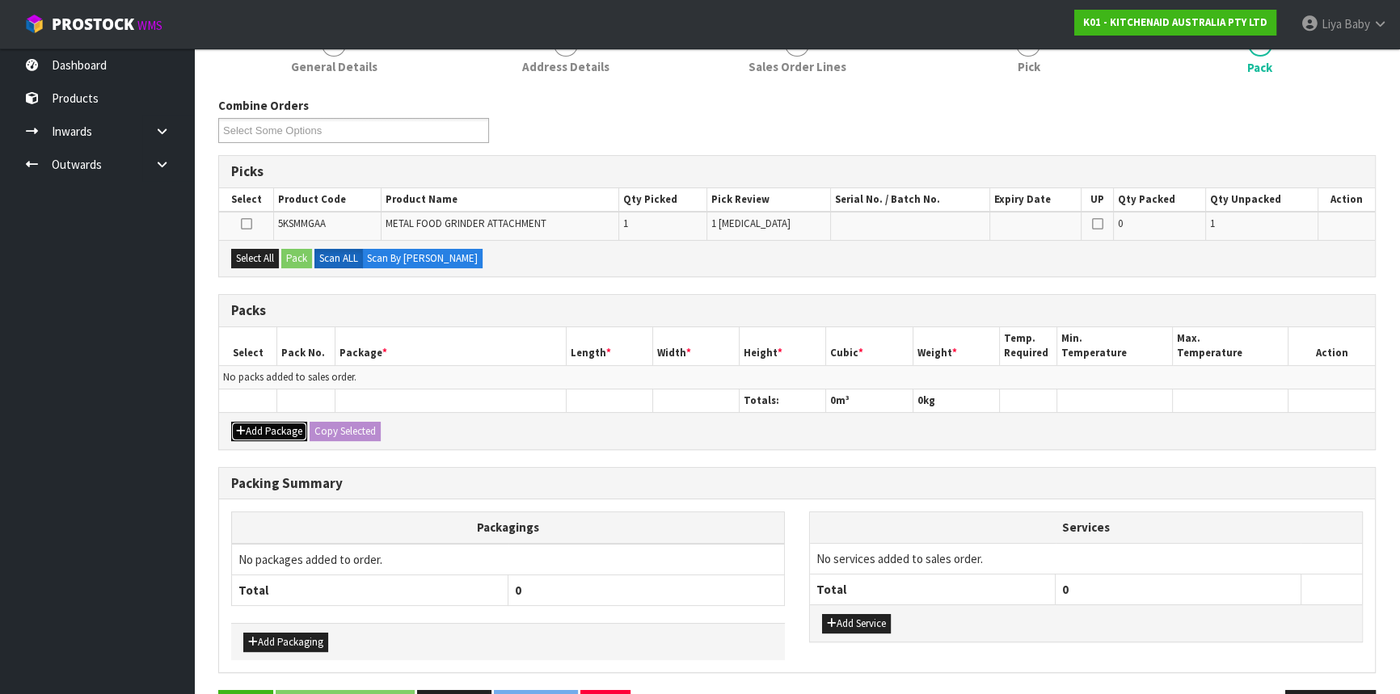
click at [246, 422] on button "Add Package" at bounding box center [269, 431] width 76 height 19
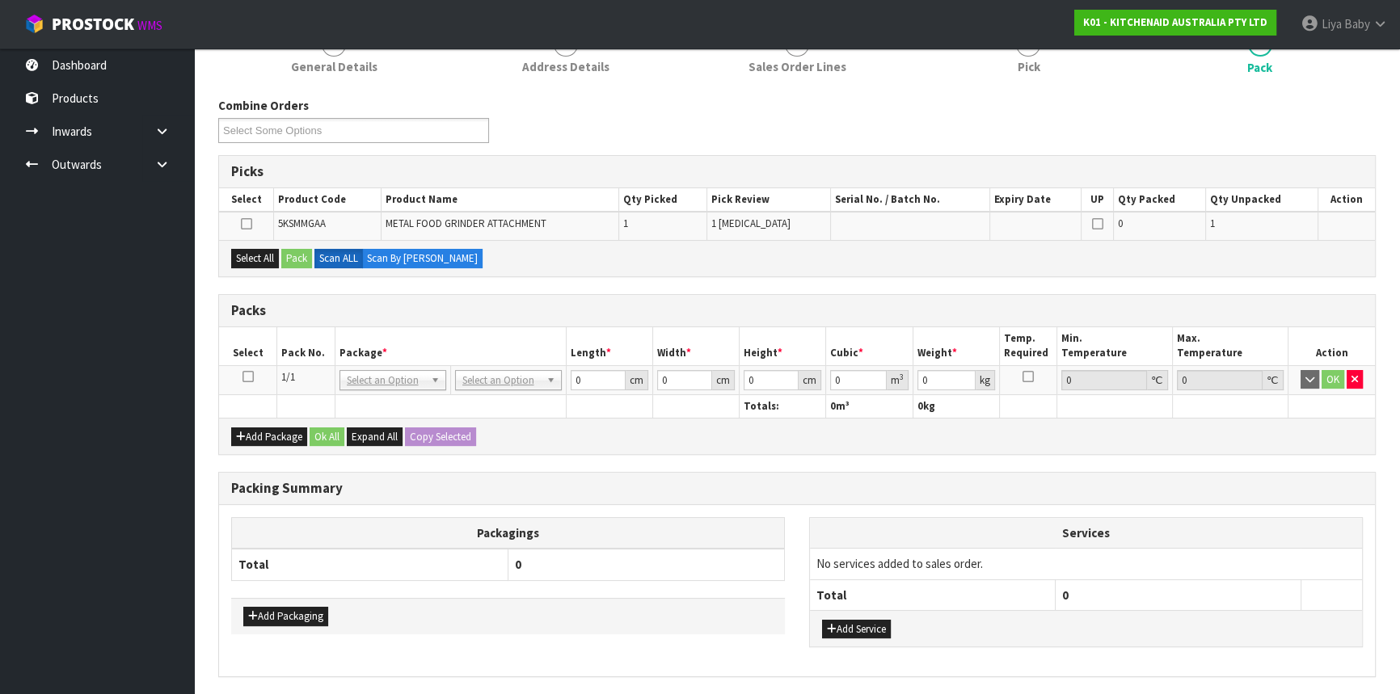
click at [252, 378] on icon at bounding box center [248, 377] width 11 height 1
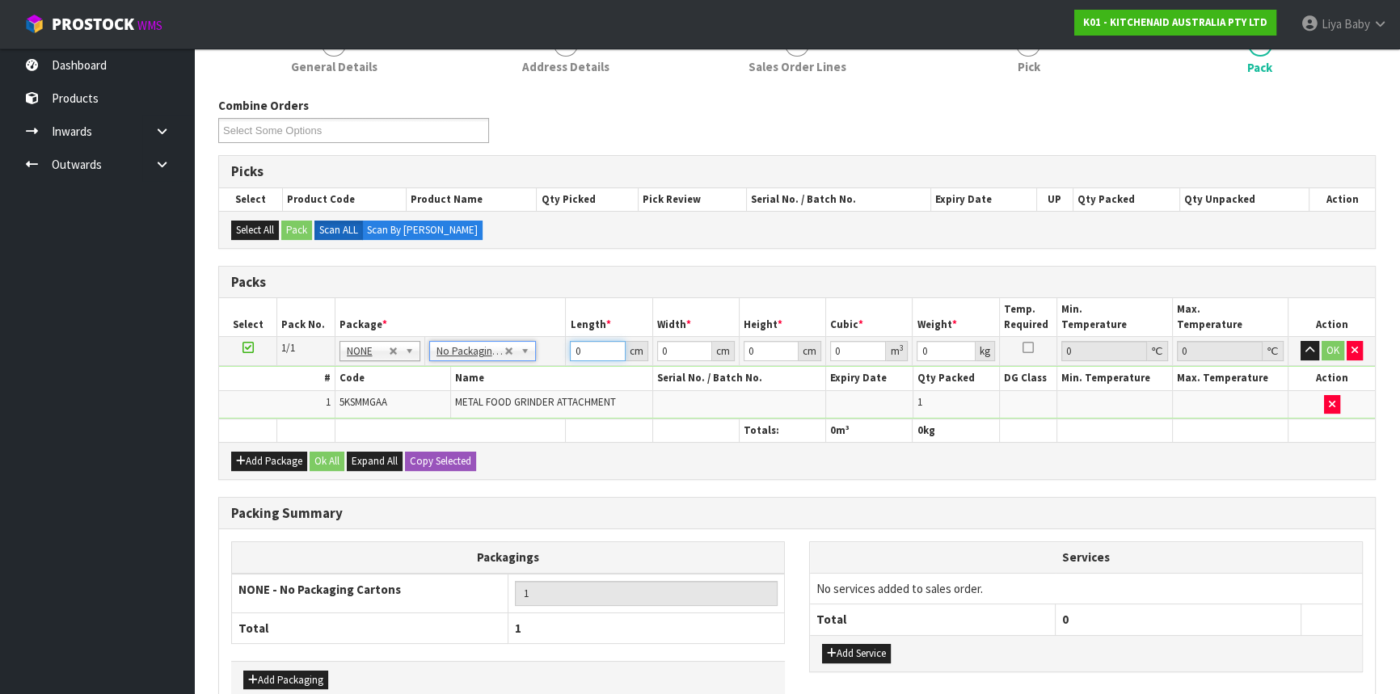
click at [585, 353] on input "0" at bounding box center [597, 351] width 55 height 20
click at [1336, 351] on button "OK" at bounding box center [1333, 350] width 23 height 19
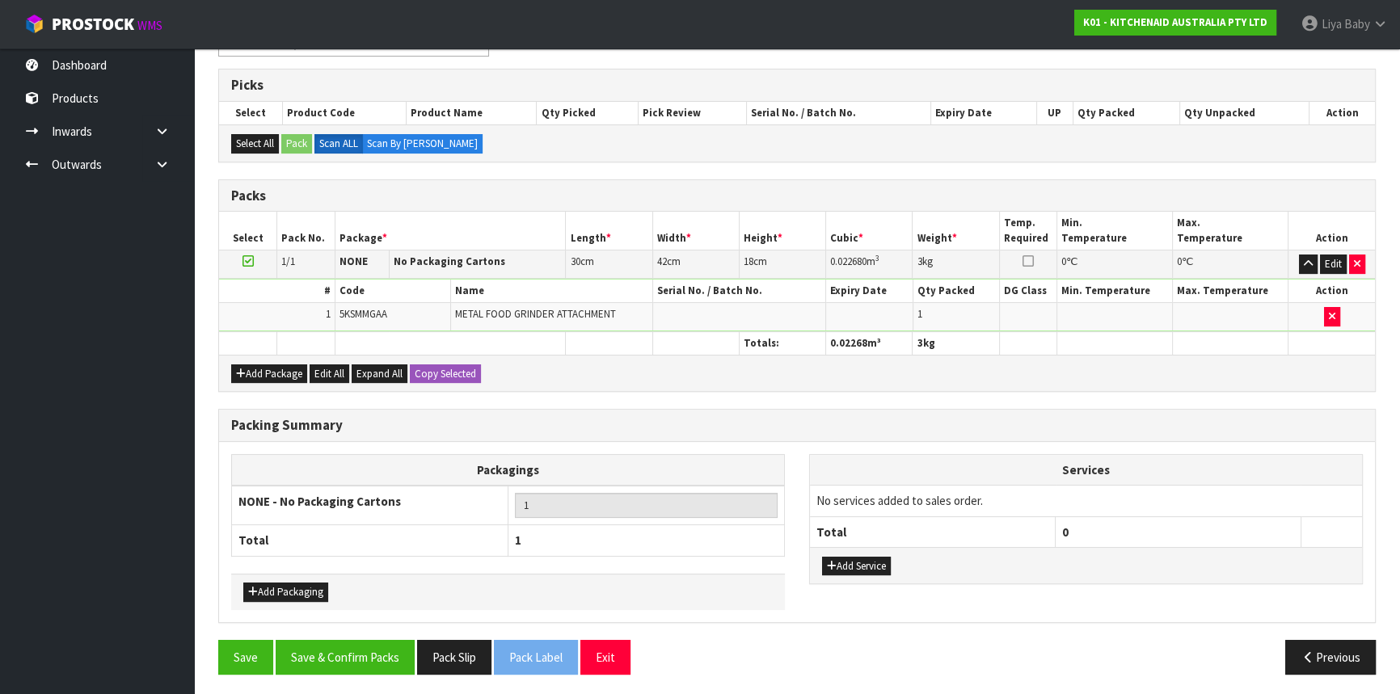
scroll to position [307, 0]
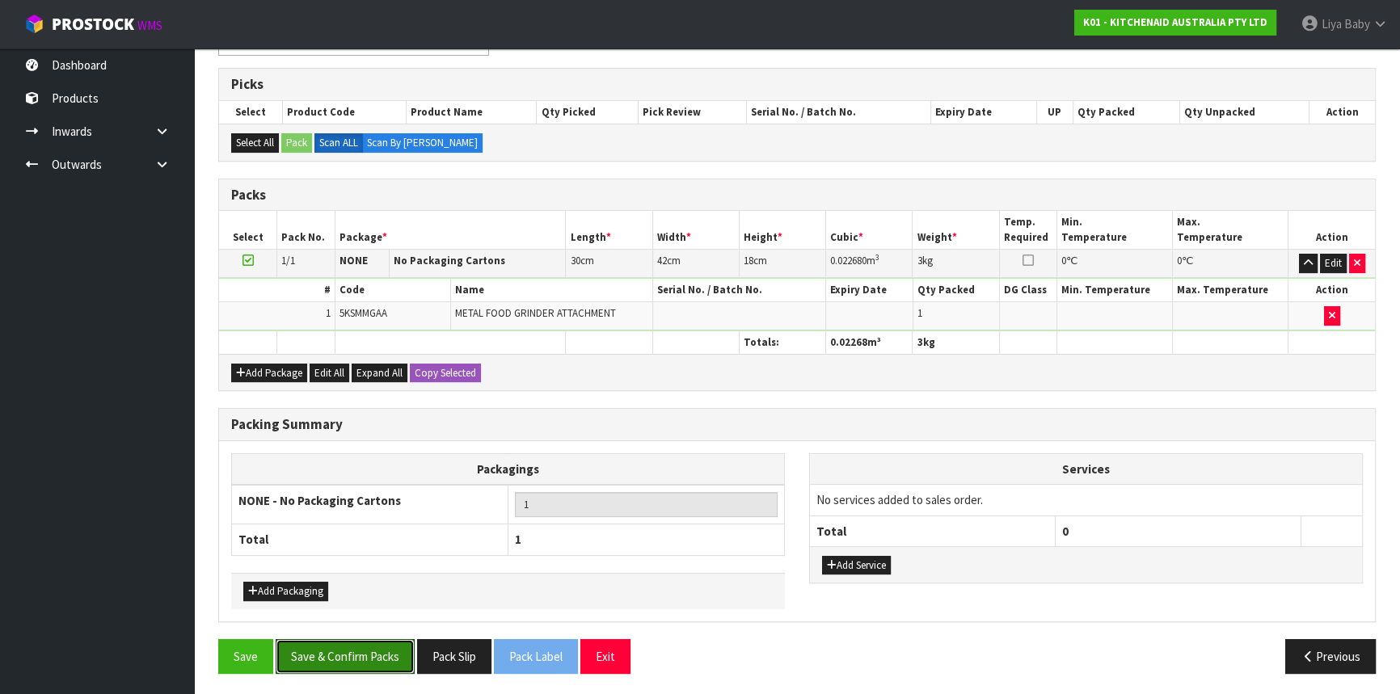
drag, startPoint x: 335, startPoint y: 639, endPoint x: 379, endPoint y: 614, distance: 50.6
click at [344, 639] on button "Save & Confirm Packs" at bounding box center [345, 656] width 139 height 35
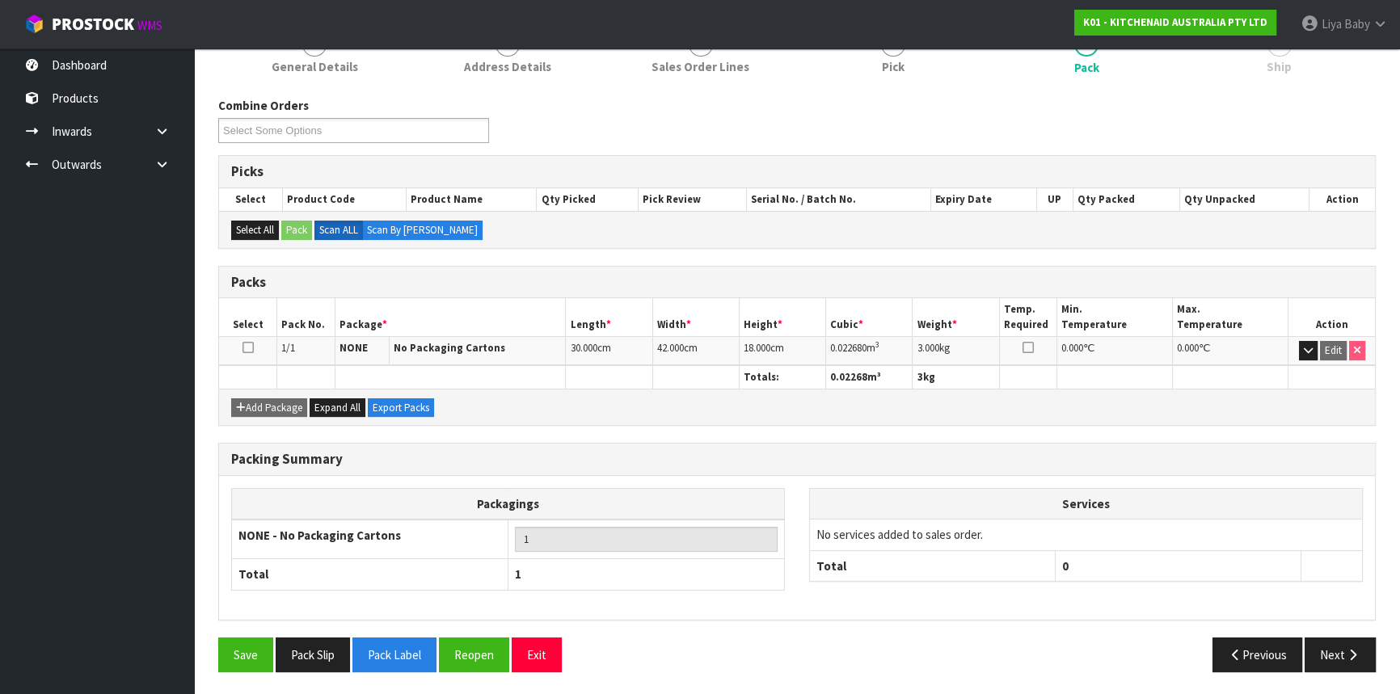
scroll to position [218, 0]
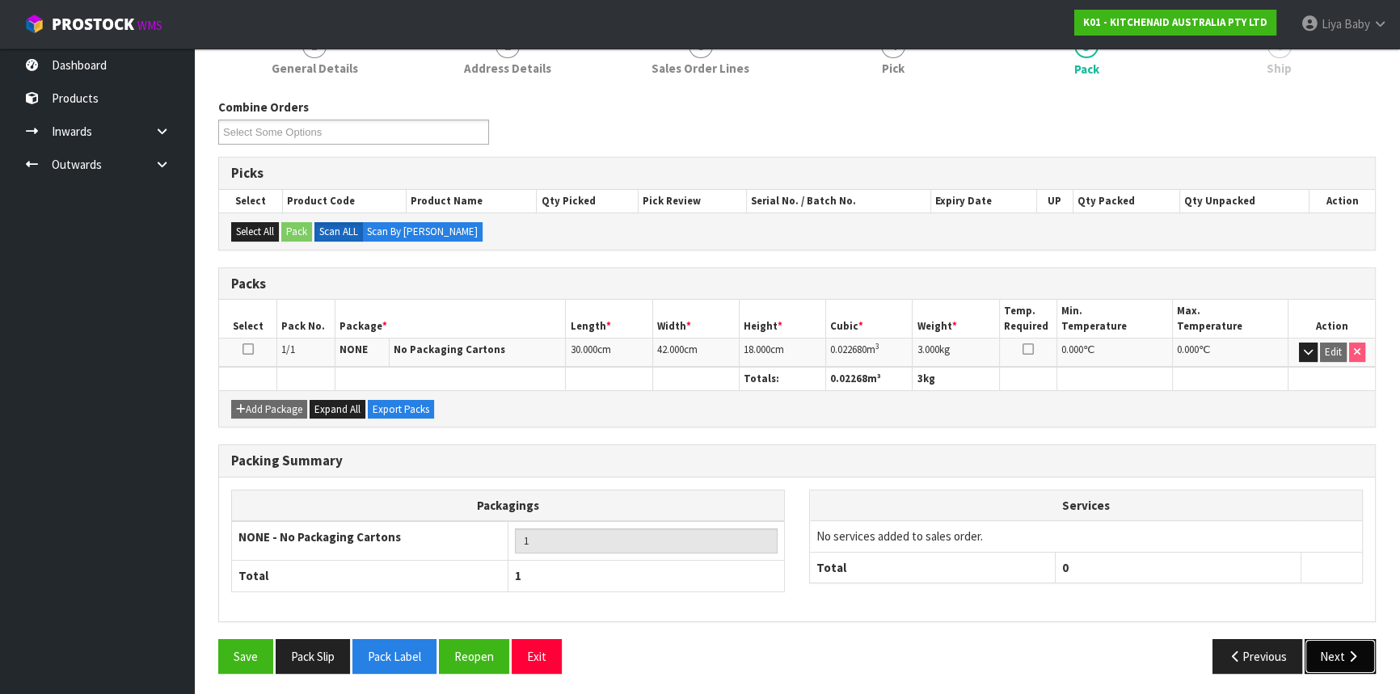
click at [1343, 655] on button "Next" at bounding box center [1340, 656] width 71 height 35
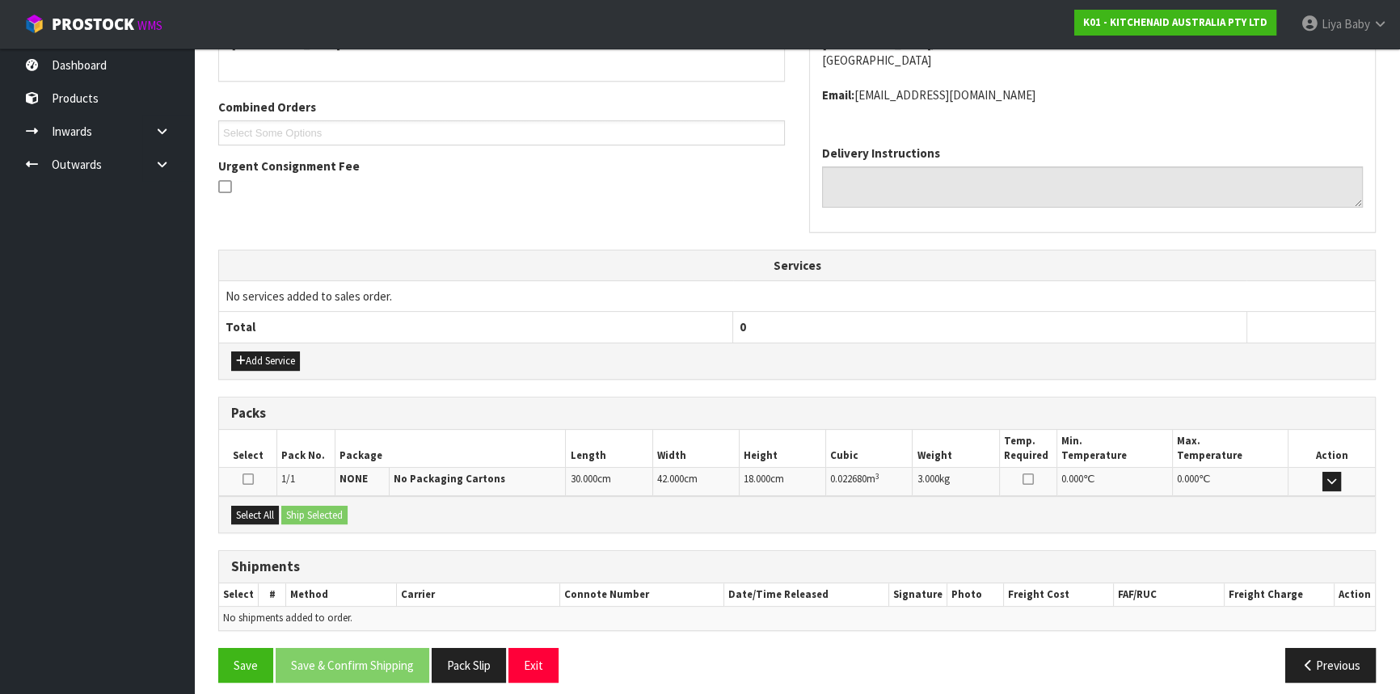
scroll to position [388, 0]
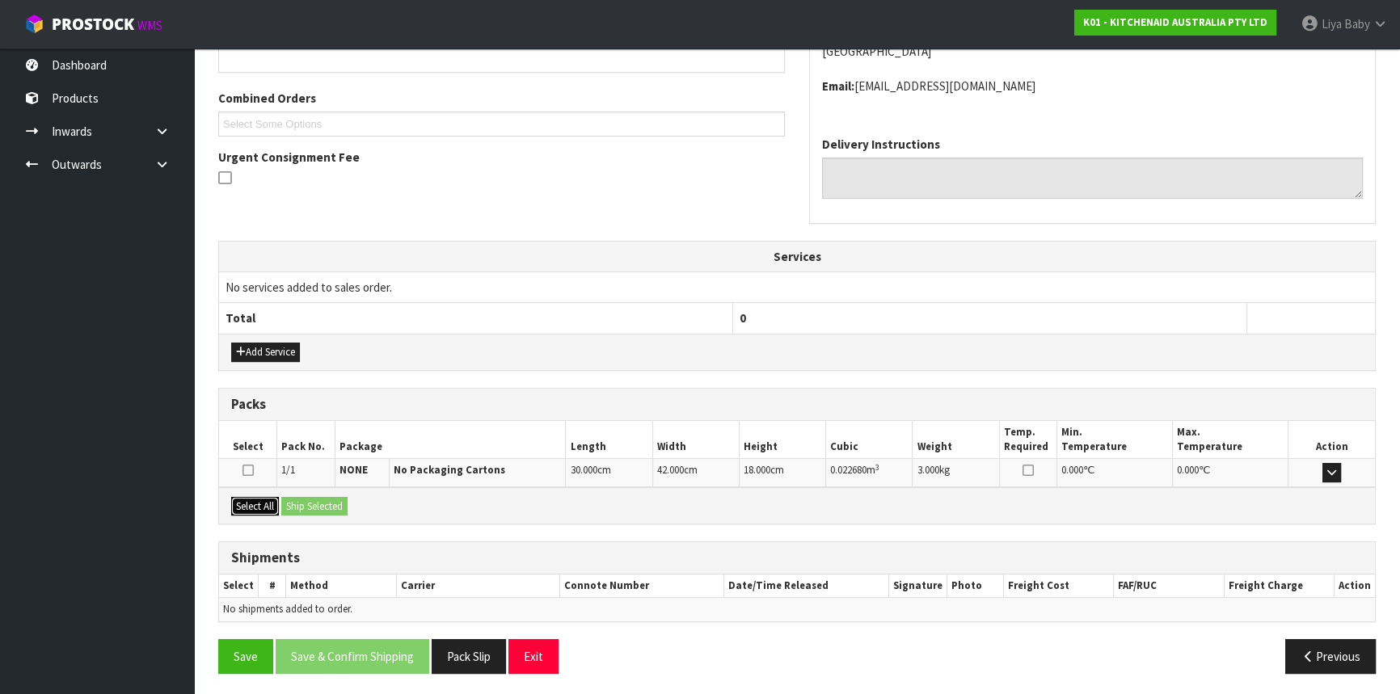
click at [270, 504] on button "Select All" at bounding box center [255, 506] width 48 height 19
click at [340, 508] on button "Ship Selected" at bounding box center [314, 506] width 66 height 19
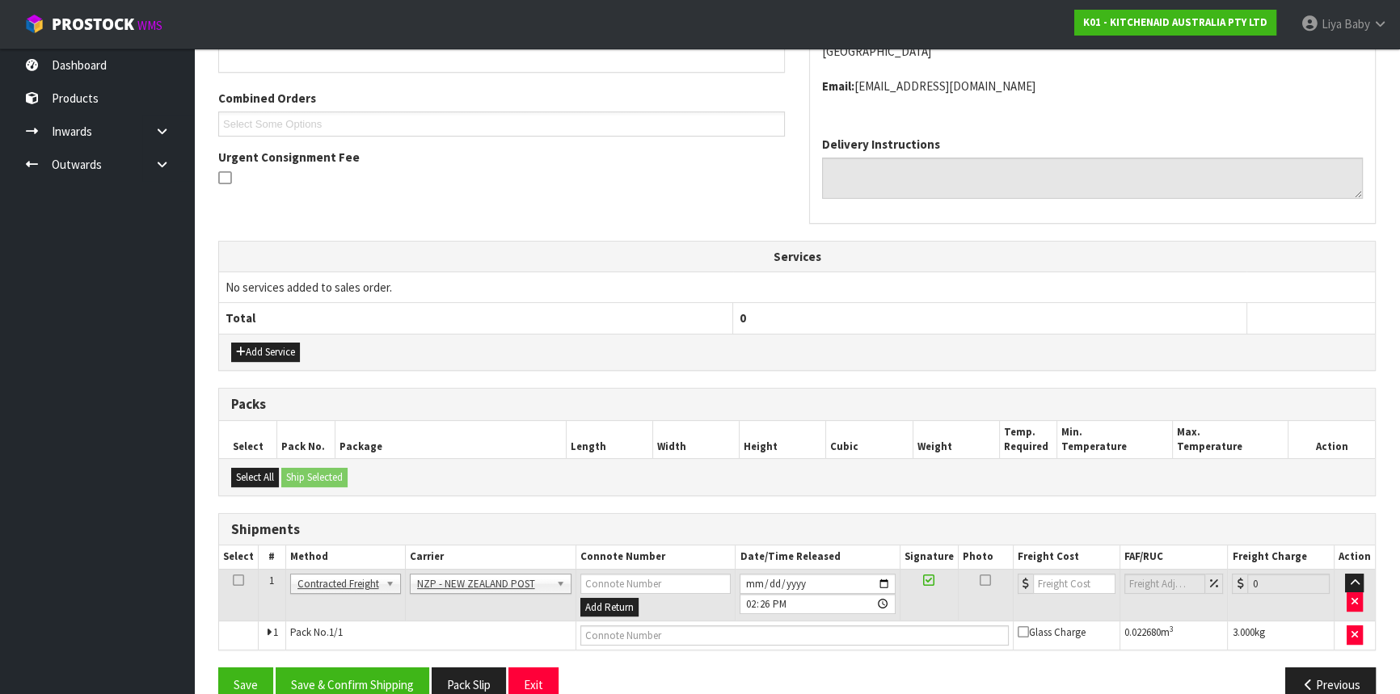
click at [230, 576] on td at bounding box center [239, 595] width 40 height 53
click at [240, 580] on icon at bounding box center [238, 580] width 11 height 1
click at [290, 681] on button "Save & Confirm Shipping" at bounding box center [353, 685] width 154 height 35
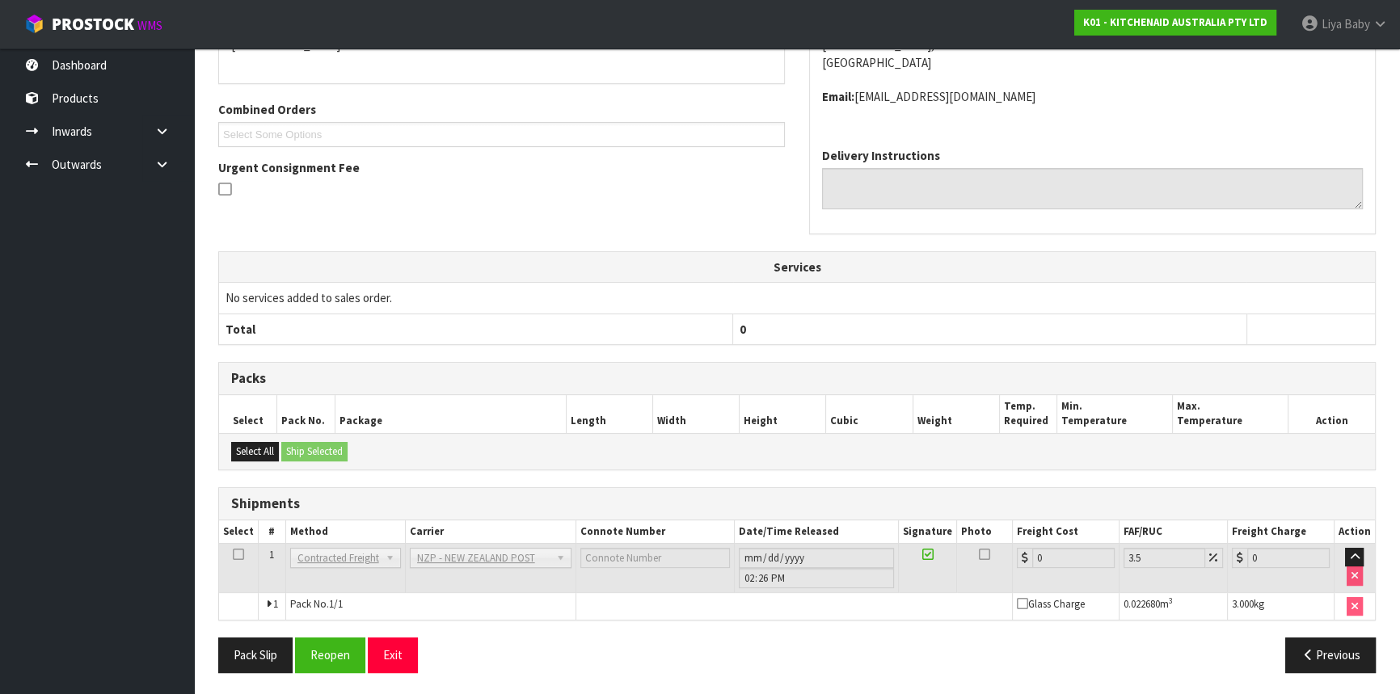
scroll to position [395, 0]
click at [251, 660] on button "Pack Slip" at bounding box center [255, 654] width 74 height 35
click at [281, 655] on button "Pack Slip" at bounding box center [255, 654] width 74 height 35
drag, startPoint x: 337, startPoint y: 643, endPoint x: 328, endPoint y: 646, distance: 9.2
click at [337, 643] on button "Reopen" at bounding box center [330, 654] width 70 height 35
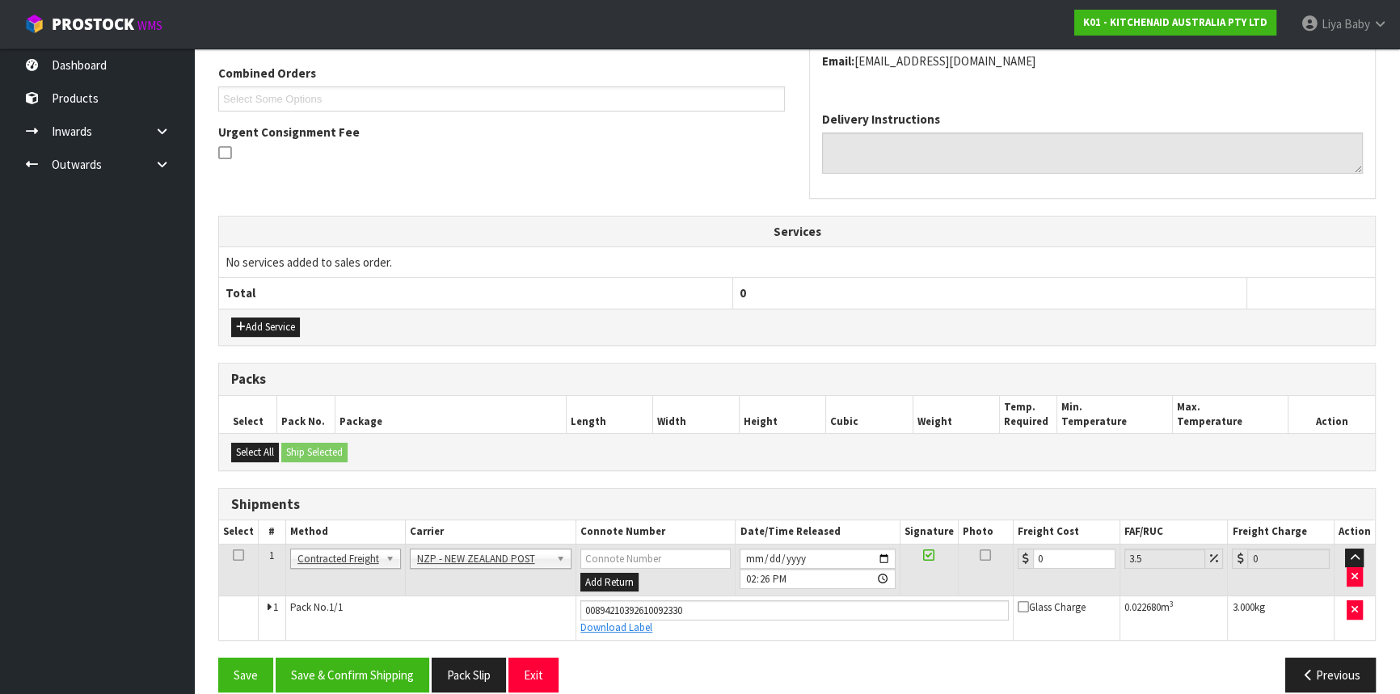
scroll to position [432, 0]
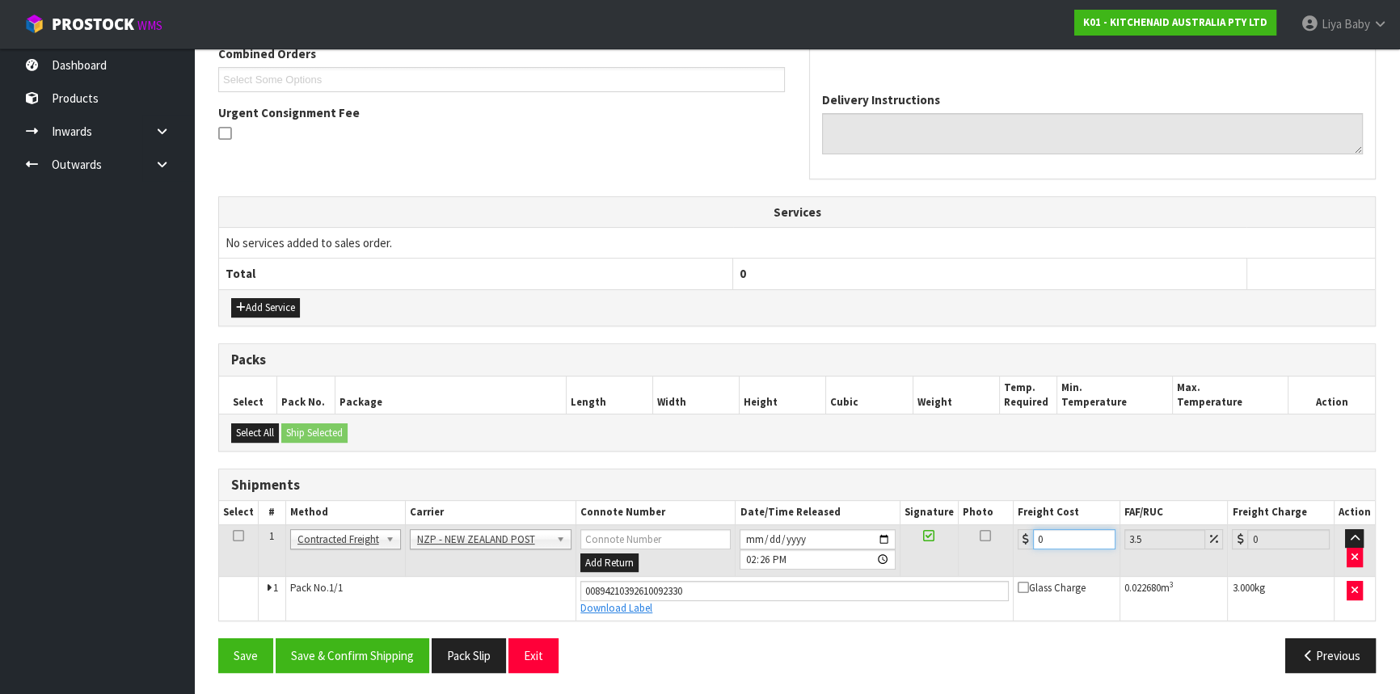
click at [1050, 534] on input "0" at bounding box center [1074, 539] width 82 height 20
click at [241, 536] on icon at bounding box center [238, 536] width 11 height 1
click at [331, 656] on button "Save & Confirm Shipping" at bounding box center [353, 656] width 154 height 35
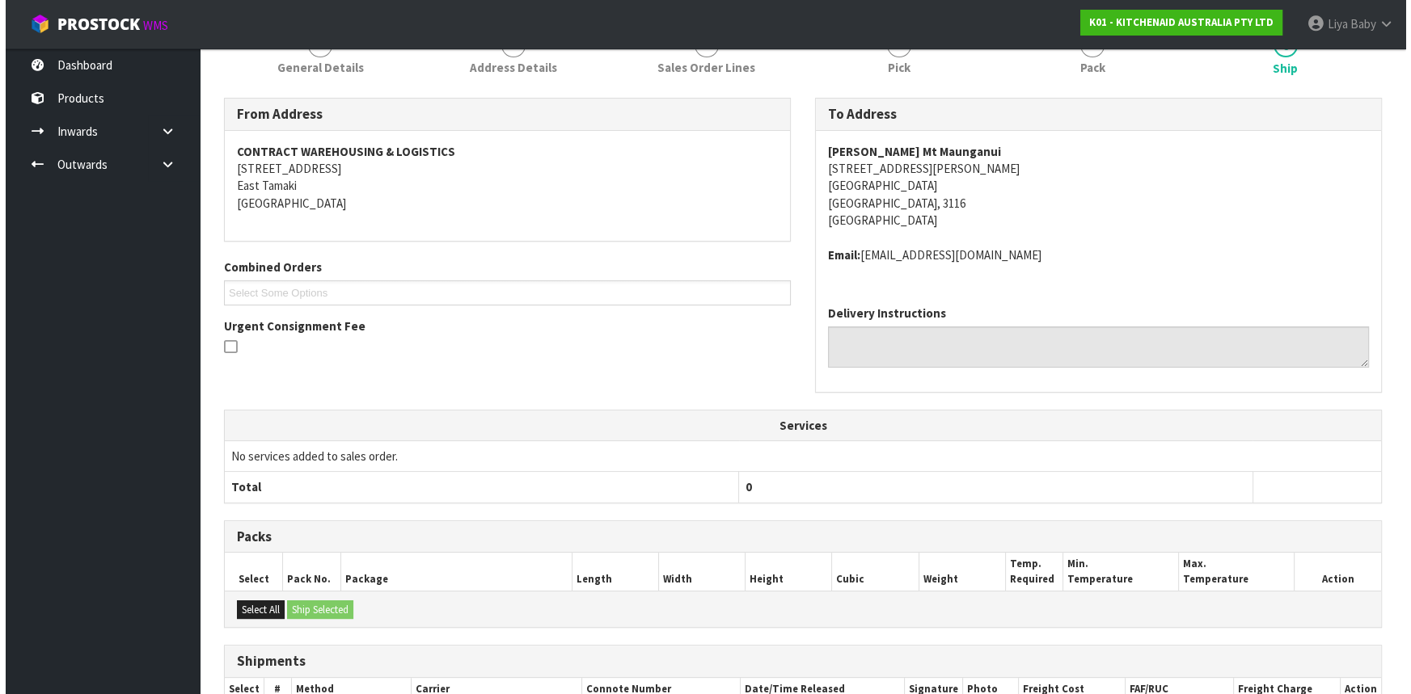
scroll to position [0, 0]
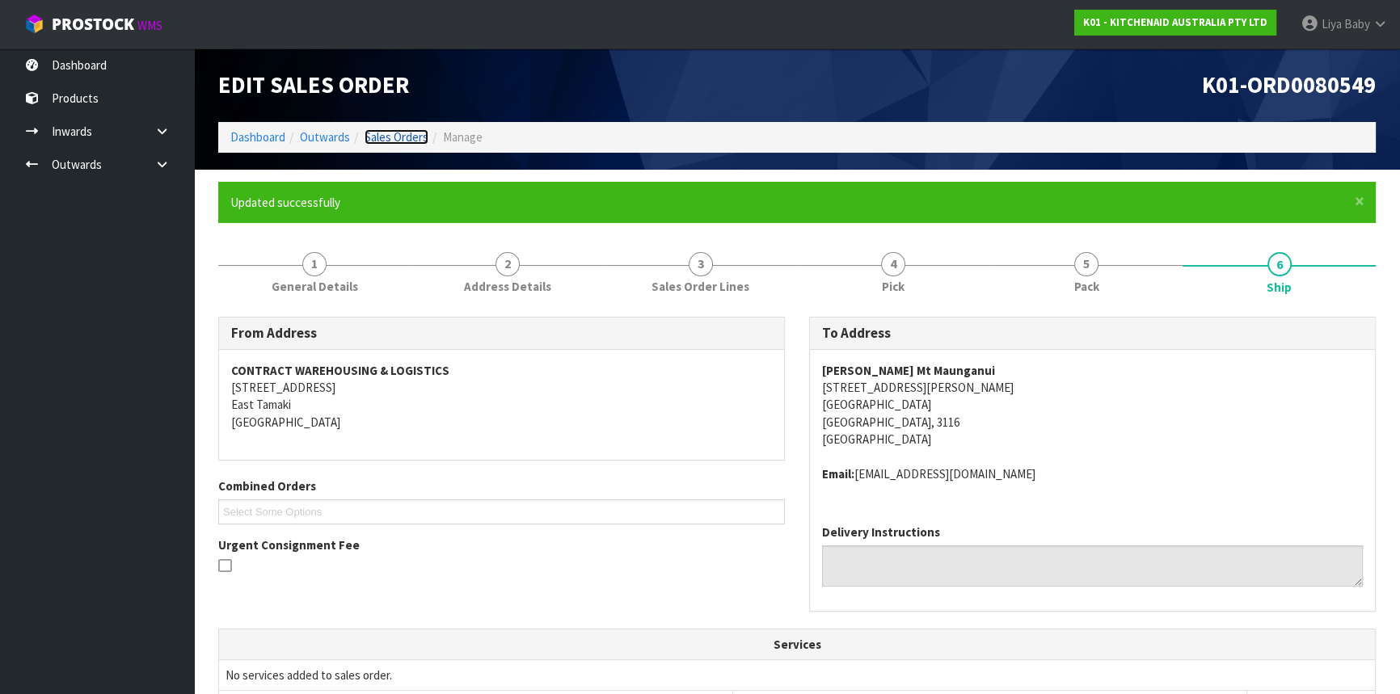
click at [417, 138] on link "Sales Orders" at bounding box center [397, 136] width 64 height 15
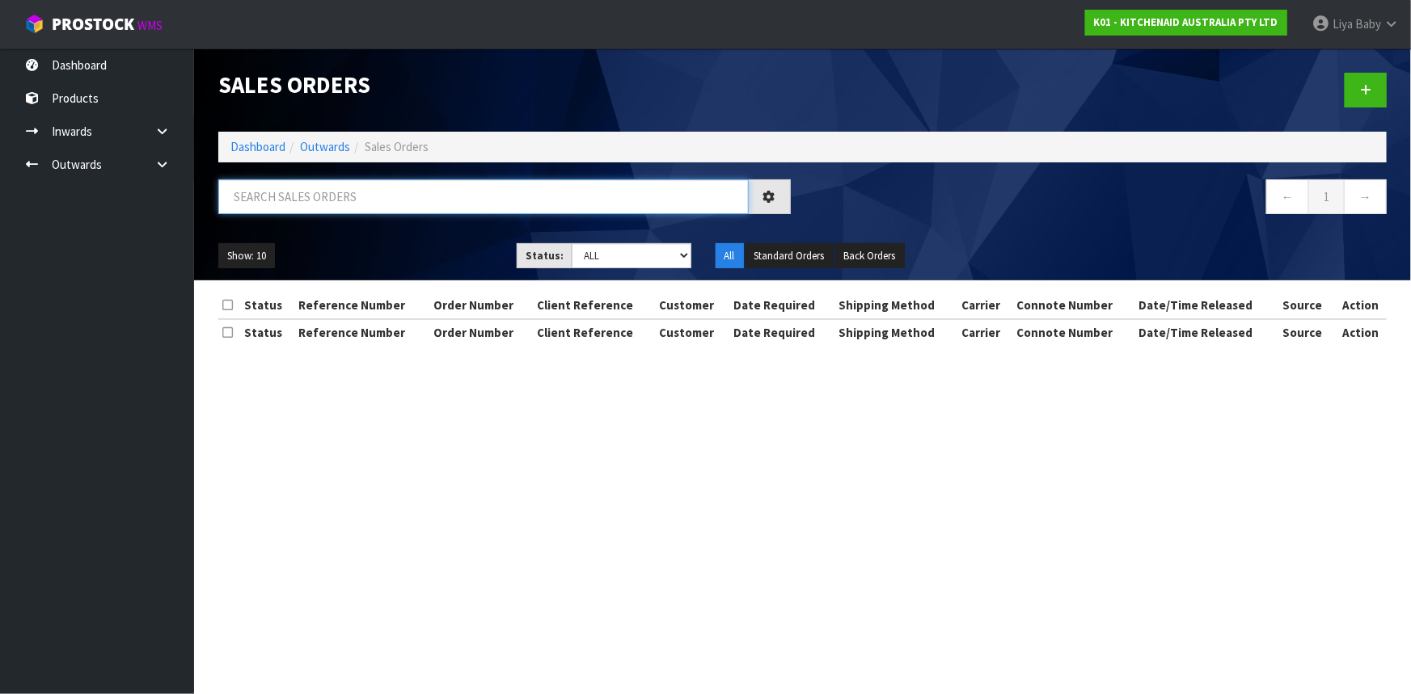
click at [388, 185] on input "text" at bounding box center [483, 196] width 530 height 35
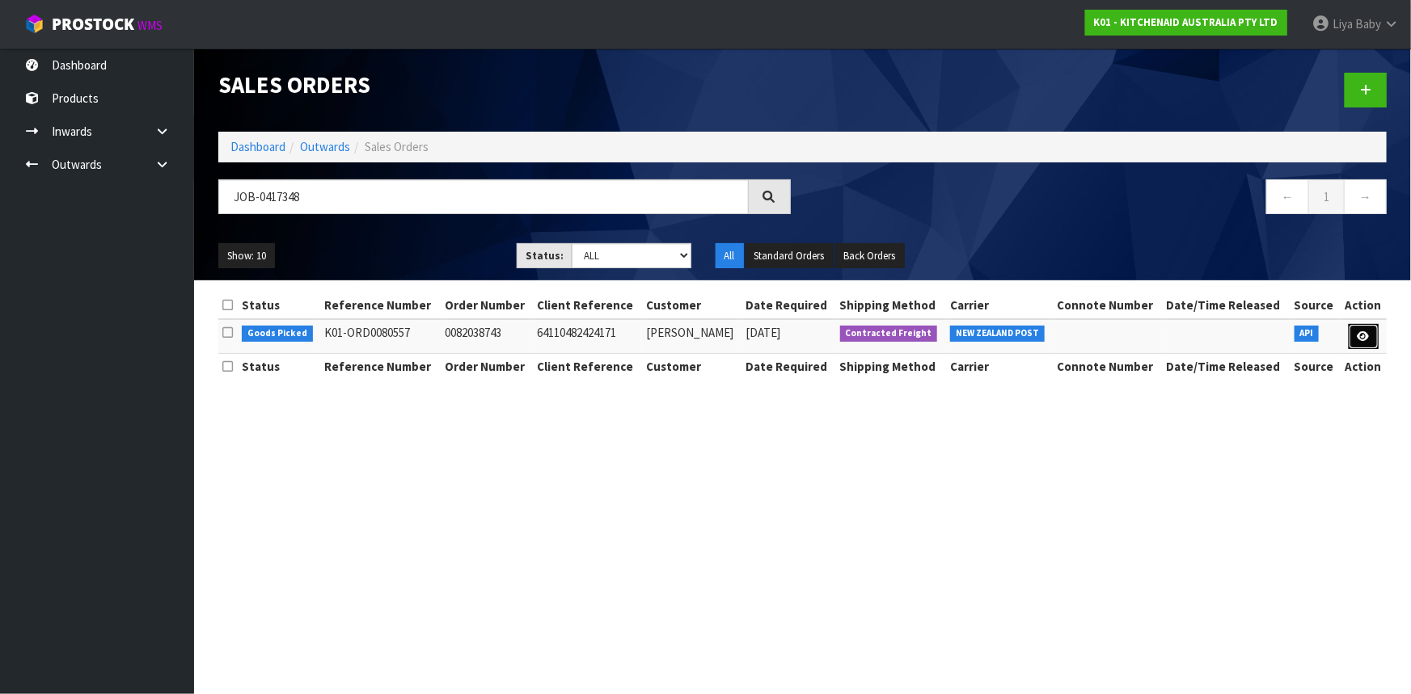
click at [1366, 343] on link at bounding box center [1363, 337] width 30 height 26
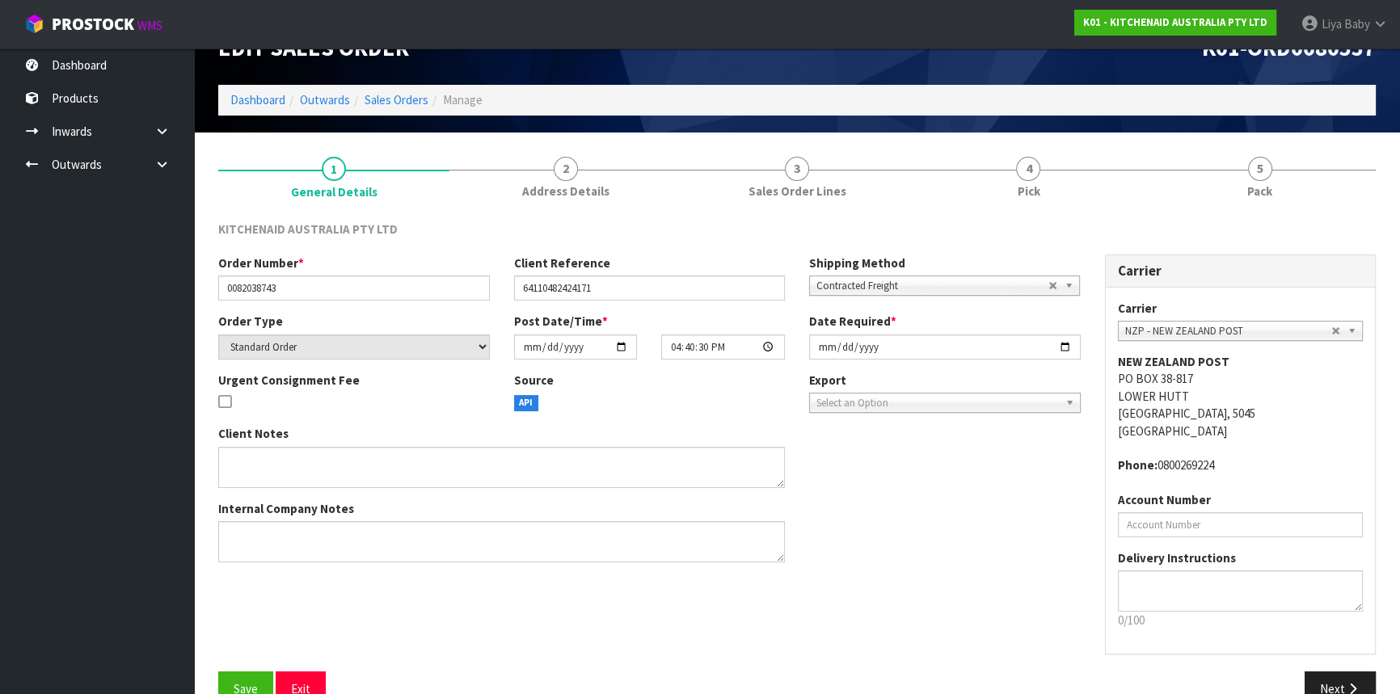
scroll to position [73, 0]
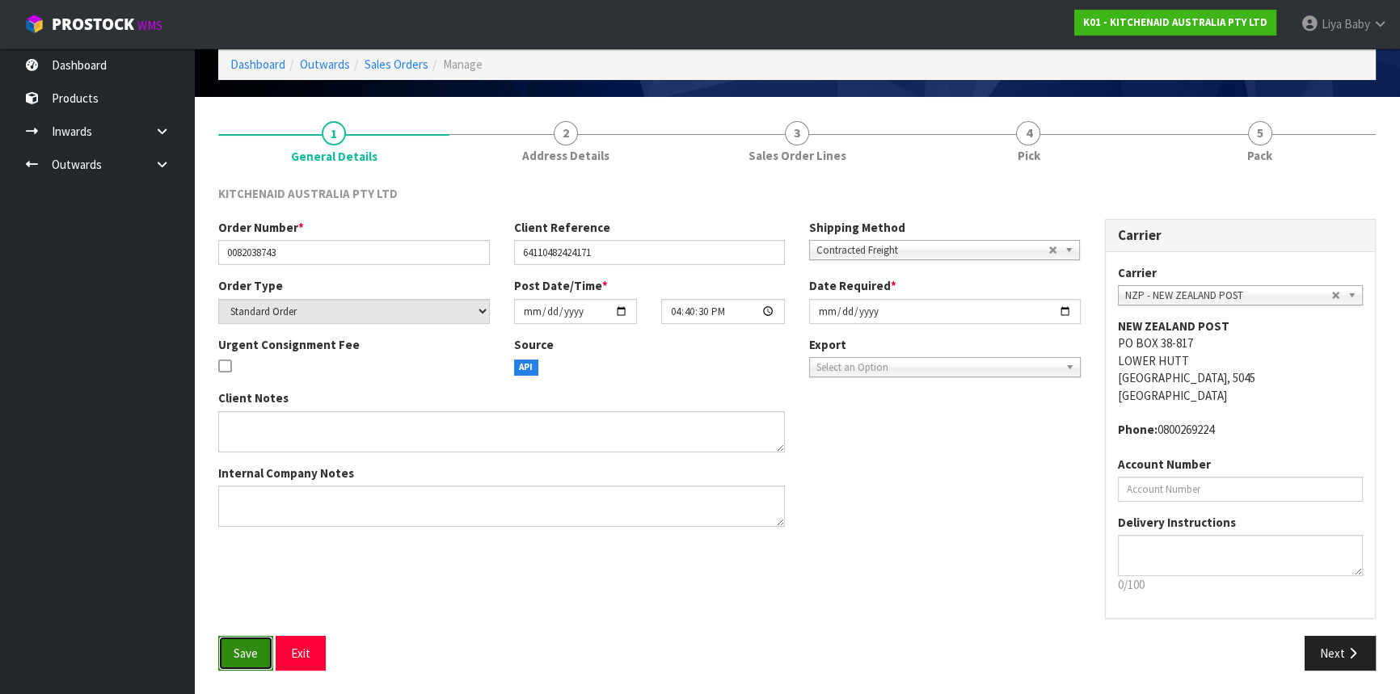
click at [272, 645] on button "Save" at bounding box center [245, 653] width 55 height 35
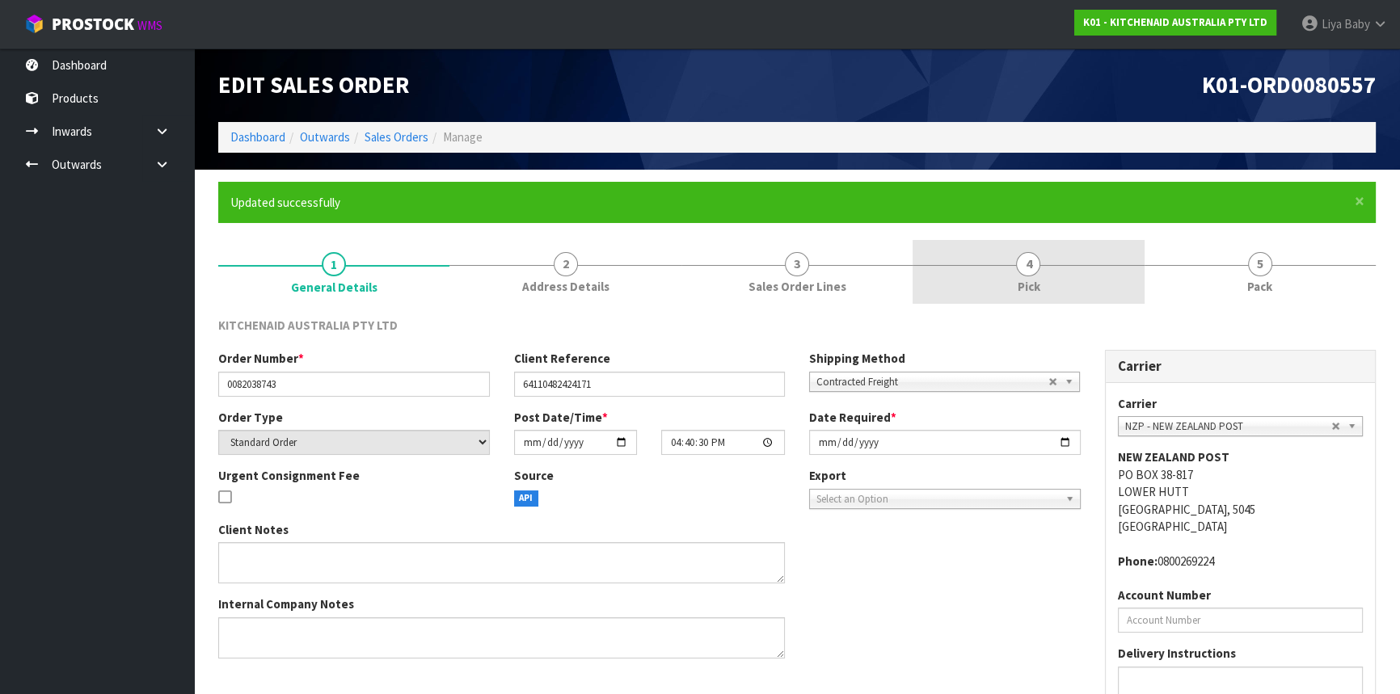
click at [1061, 283] on link "4 Pick" at bounding box center [1028, 272] width 231 height 64
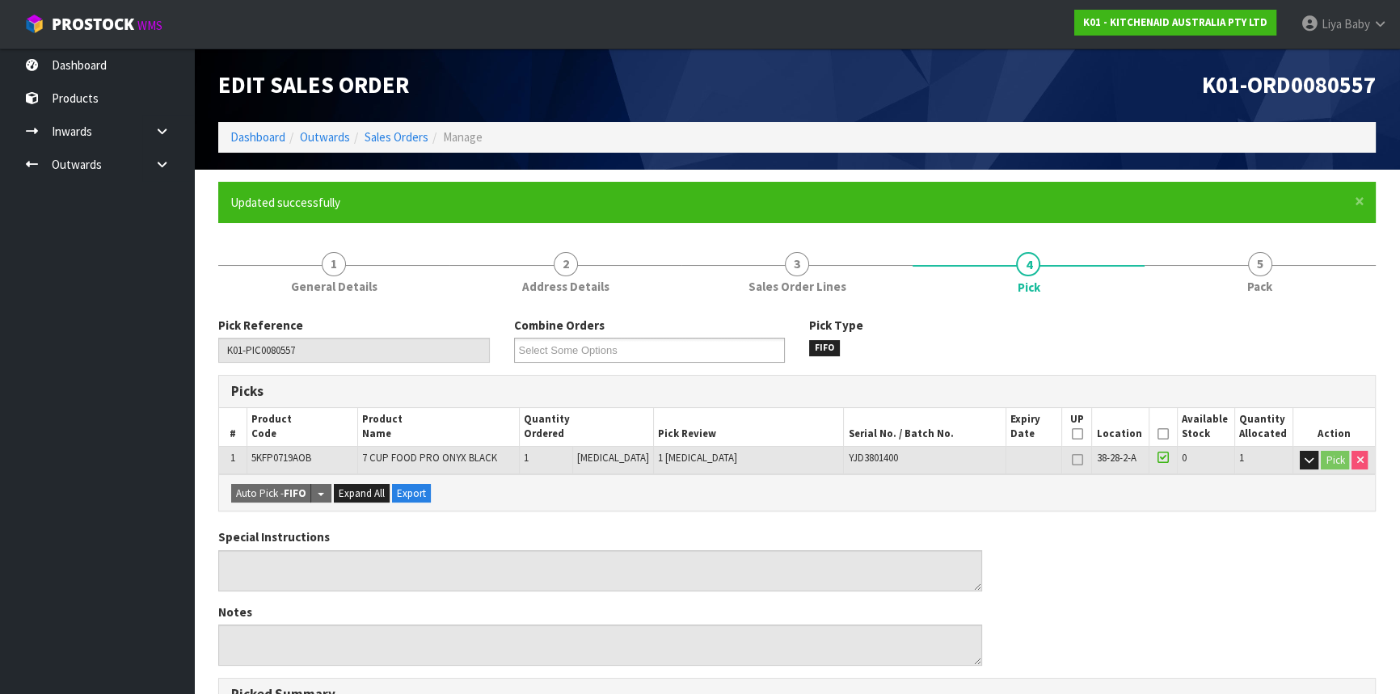
click at [1158, 435] on icon at bounding box center [1163, 434] width 11 height 1
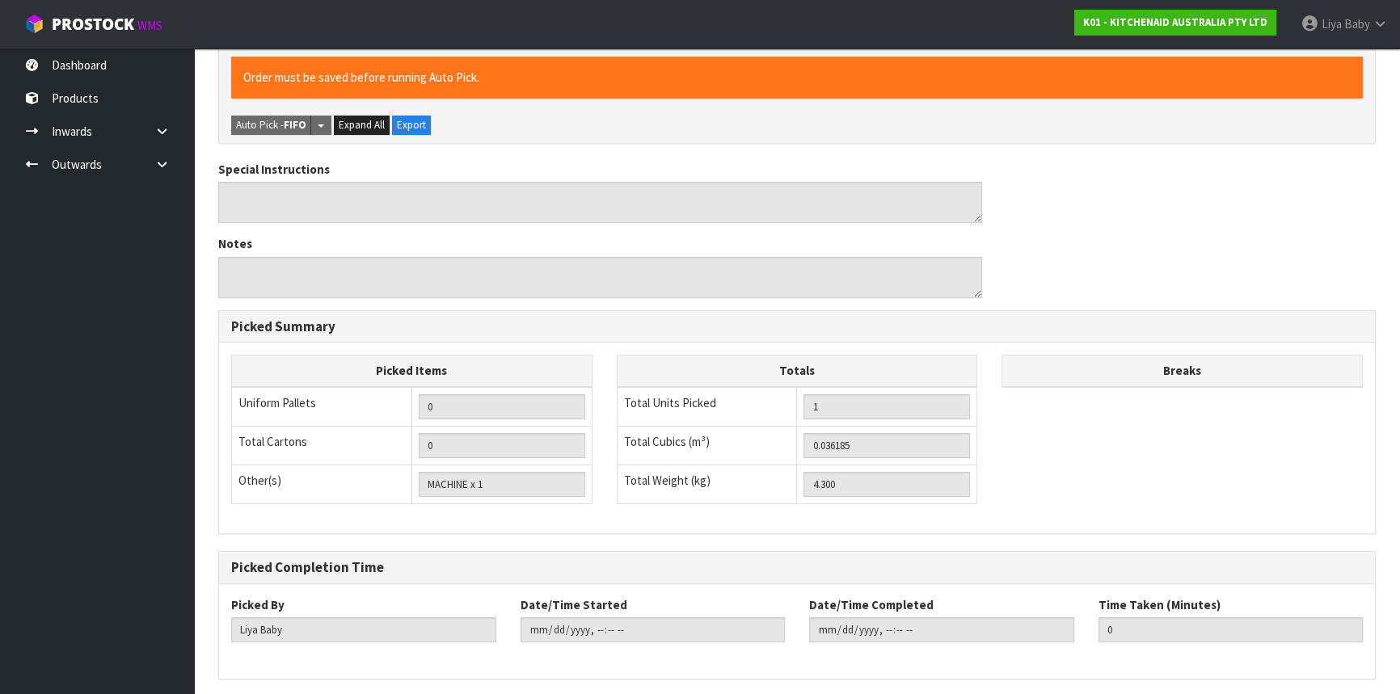
scroll to position [485, 0]
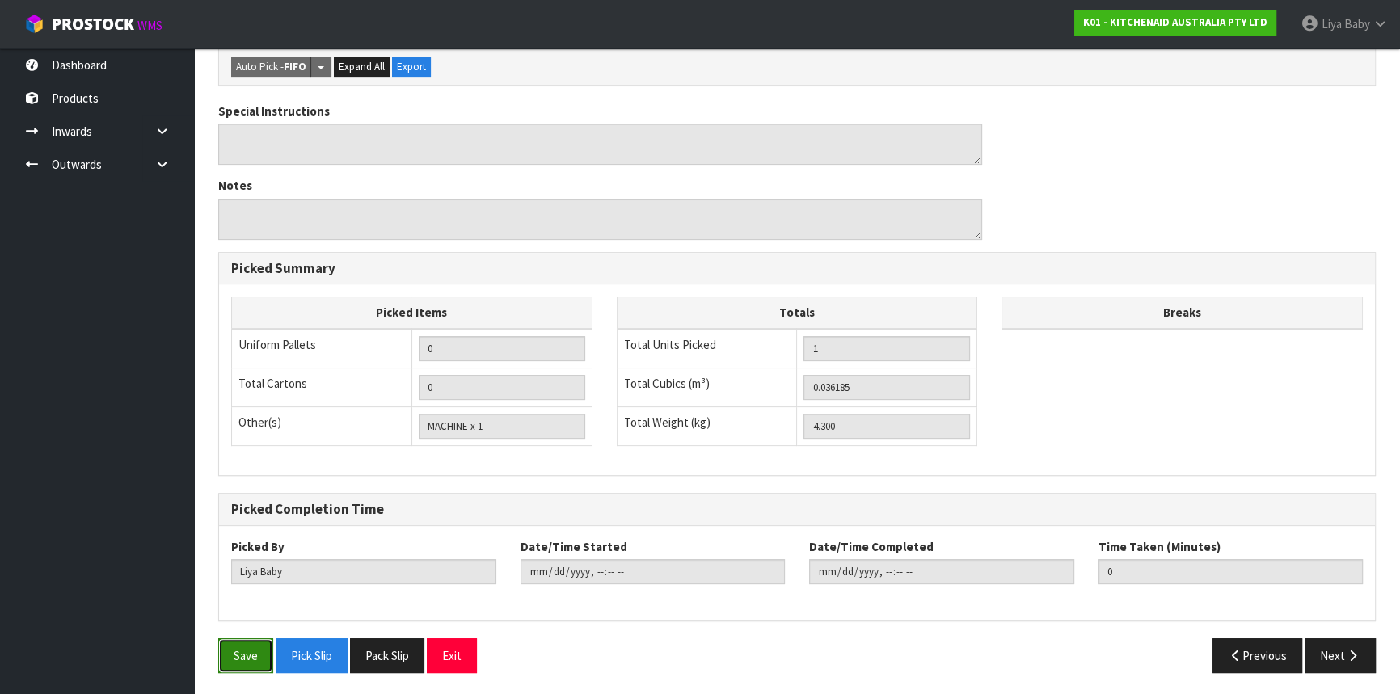
click at [237, 652] on button "Save" at bounding box center [245, 656] width 55 height 35
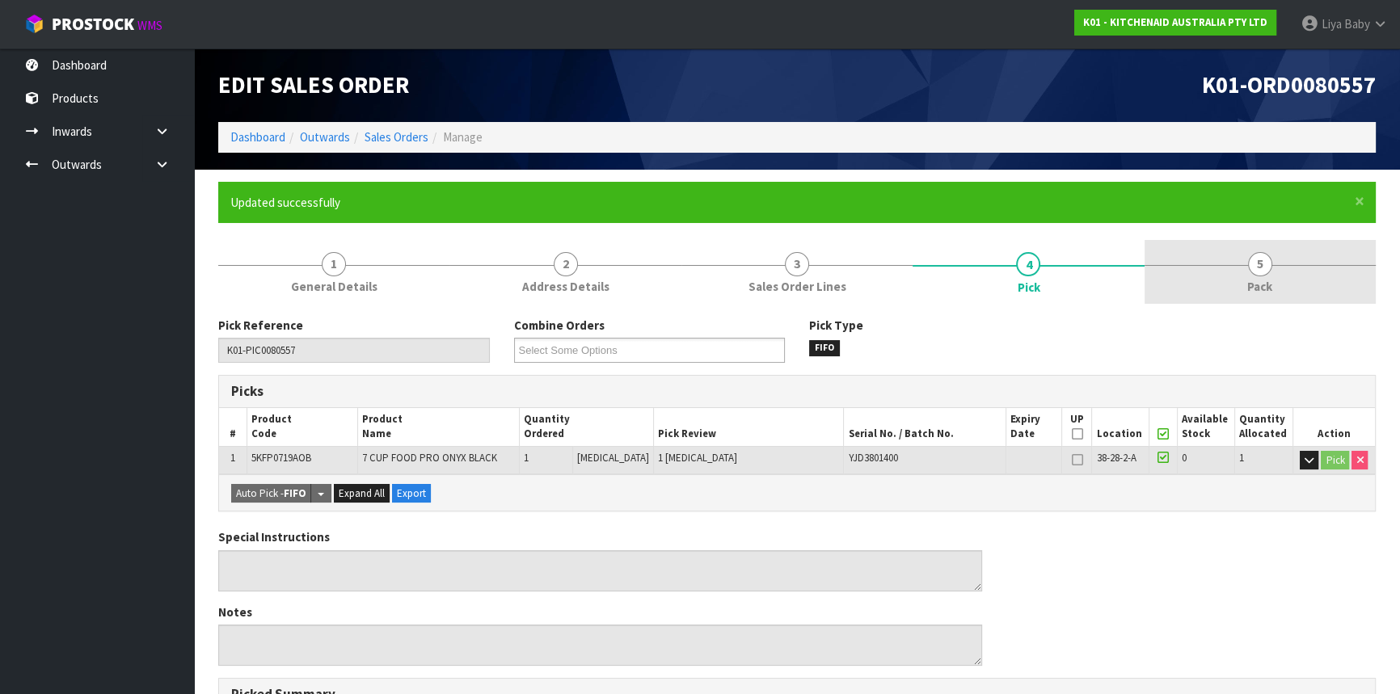
click at [1264, 270] on span "5" at bounding box center [1260, 264] width 24 height 24
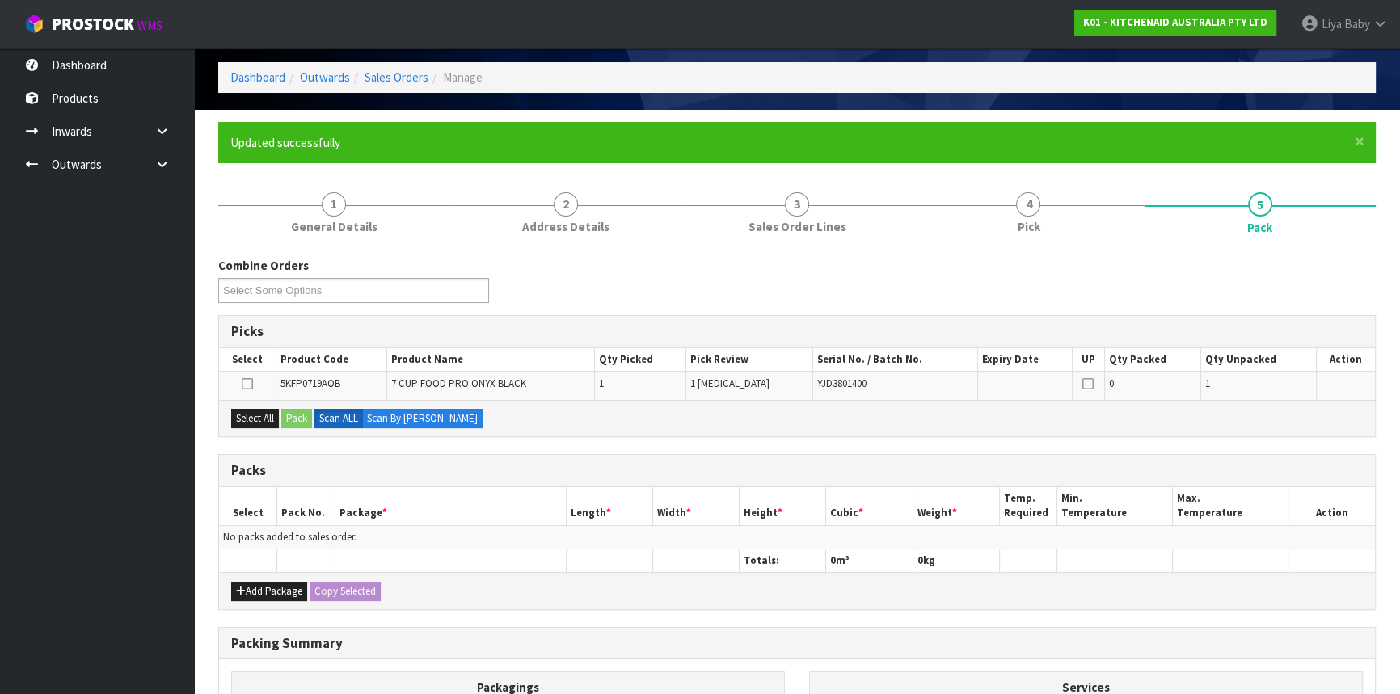
scroll to position [220, 0]
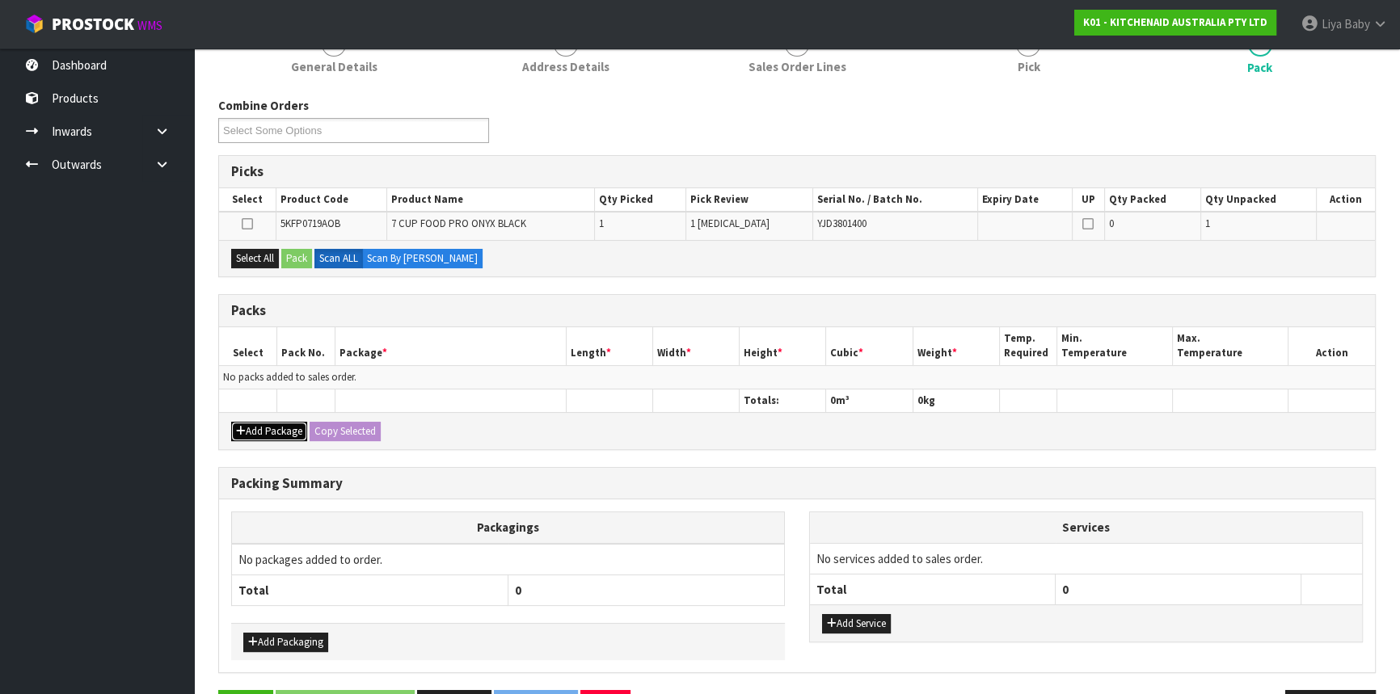
click at [269, 427] on button "Add Package" at bounding box center [269, 431] width 76 height 19
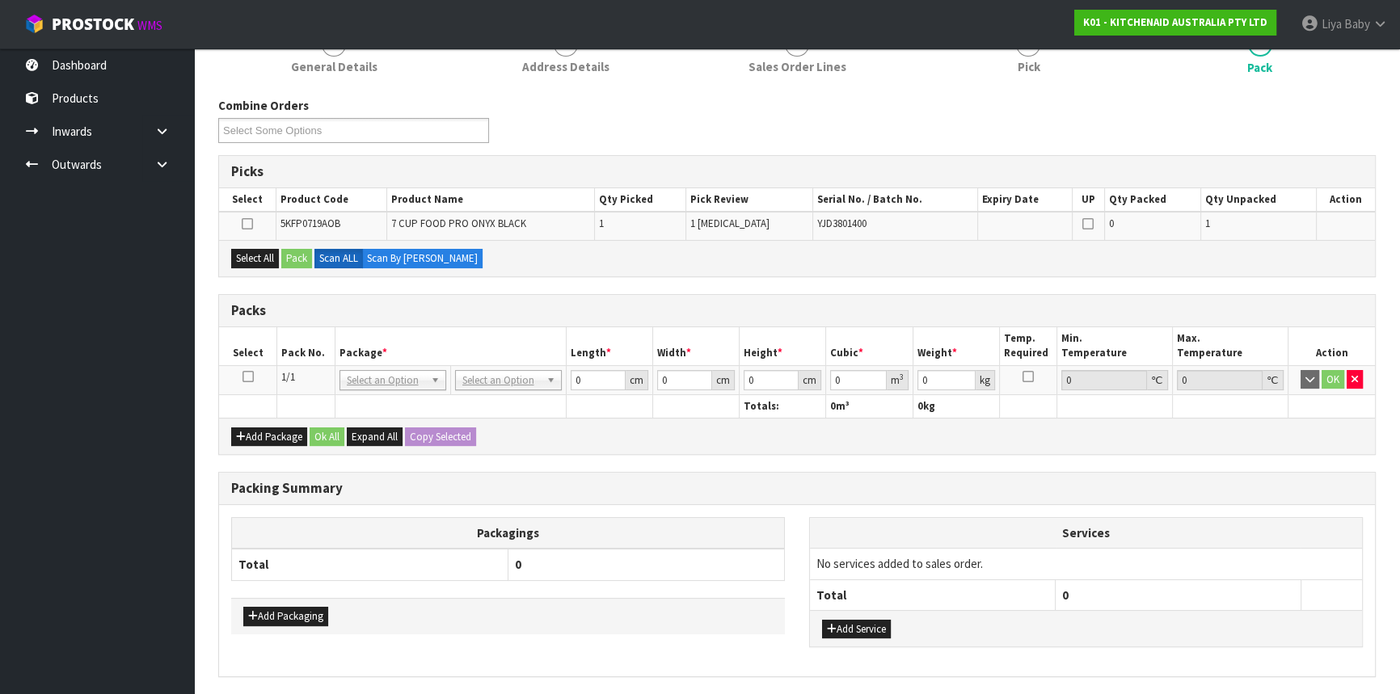
click at [247, 377] on icon at bounding box center [248, 377] width 11 height 1
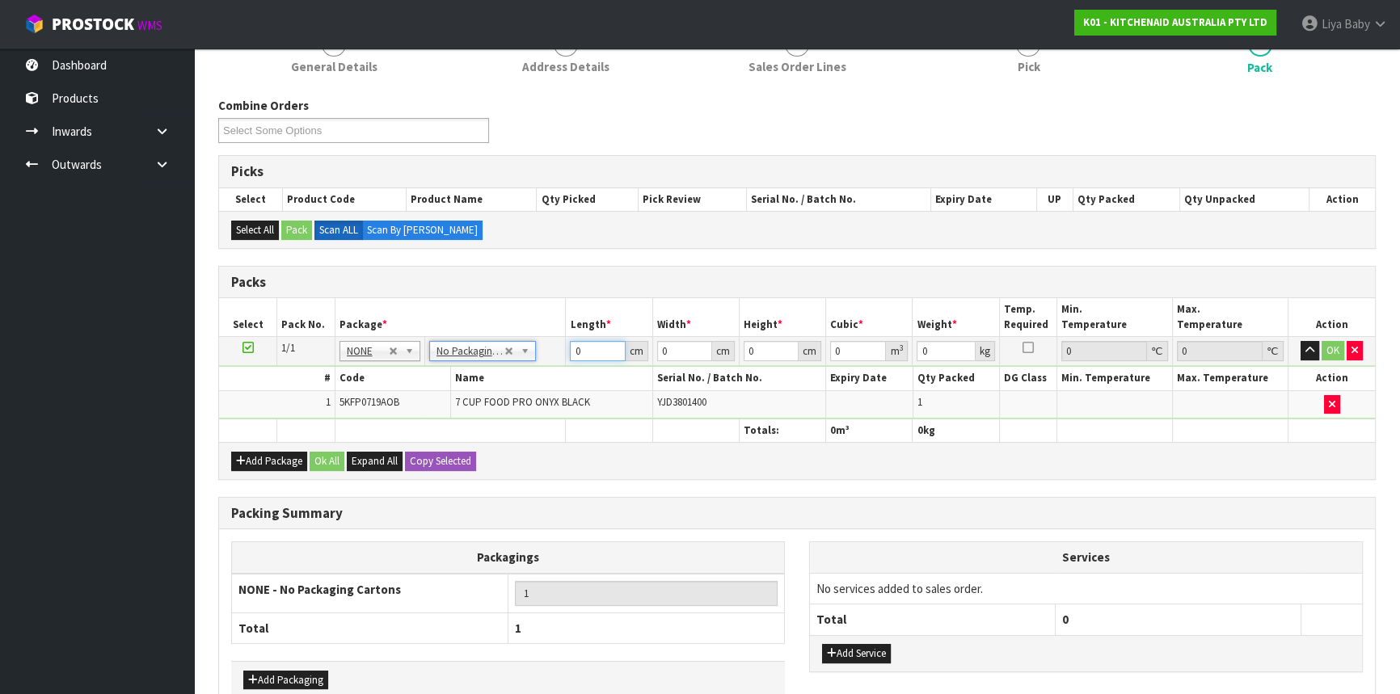
click at [592, 344] on input "0" at bounding box center [597, 351] width 55 height 20
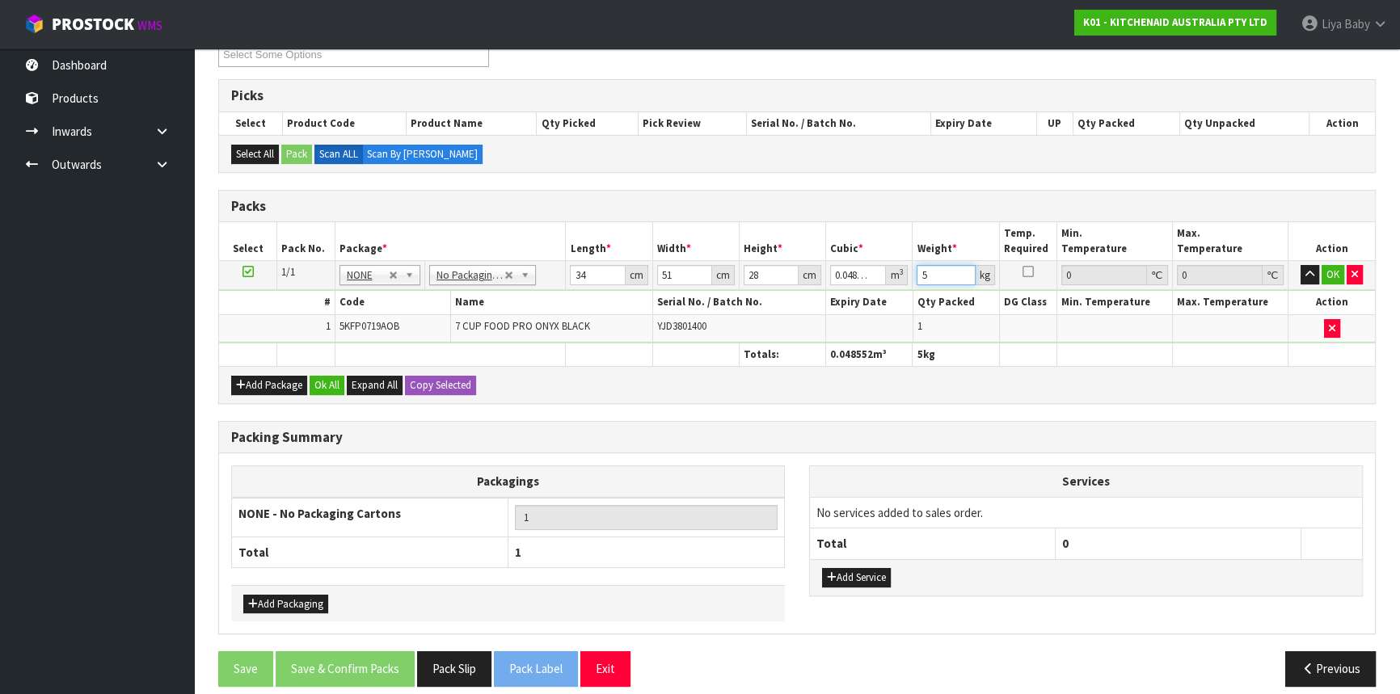
scroll to position [308, 0]
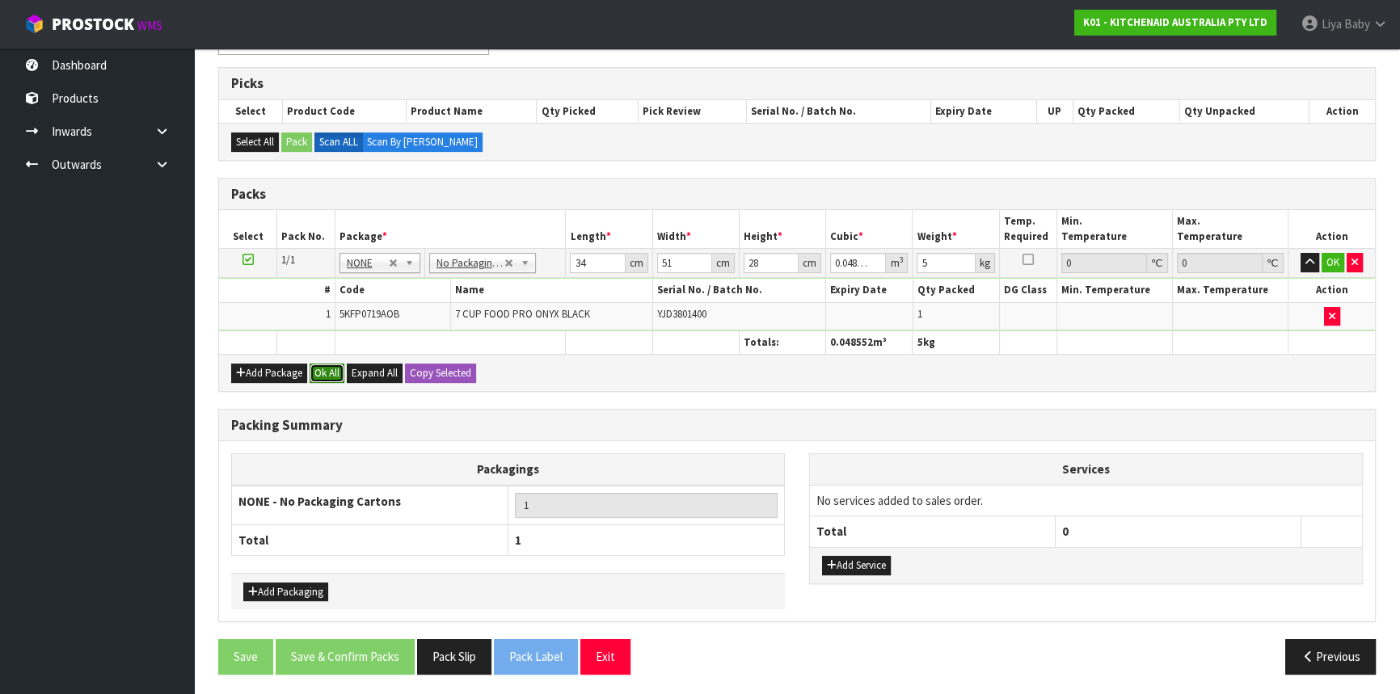
click at [322, 364] on button "Ok All" at bounding box center [327, 373] width 35 height 19
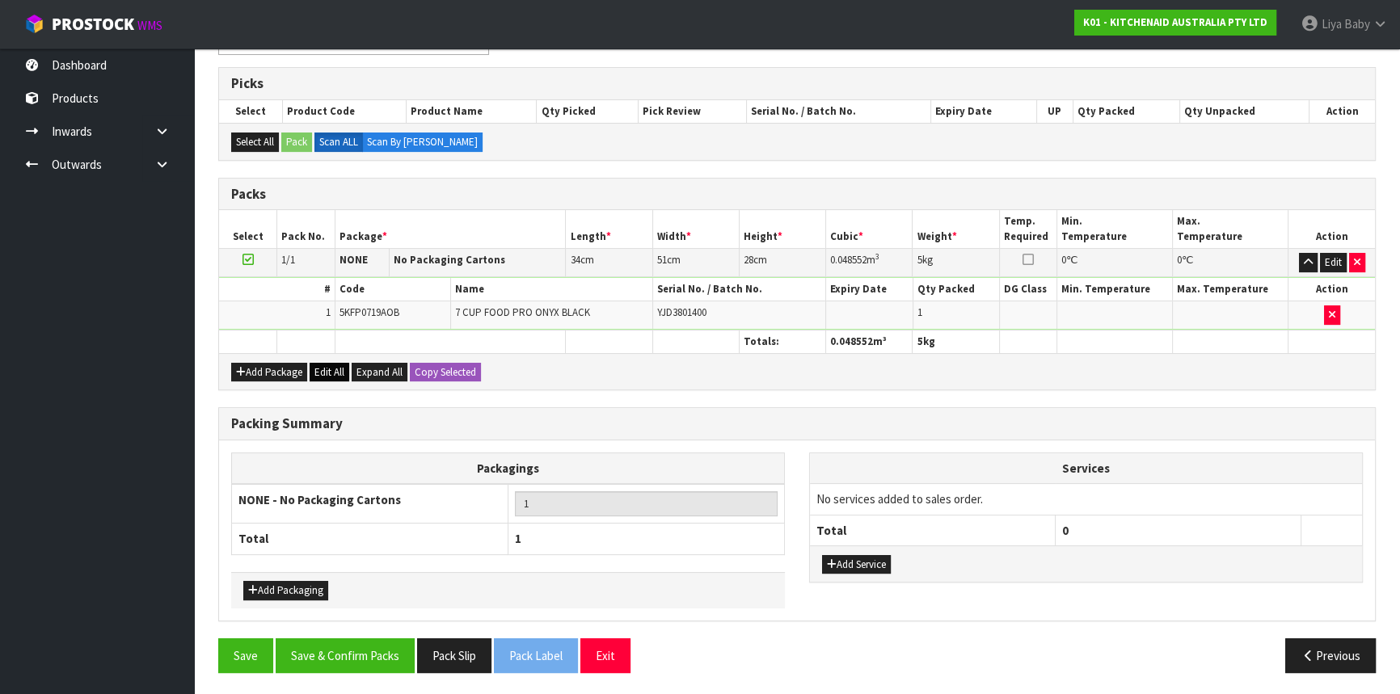
scroll to position [307, 0]
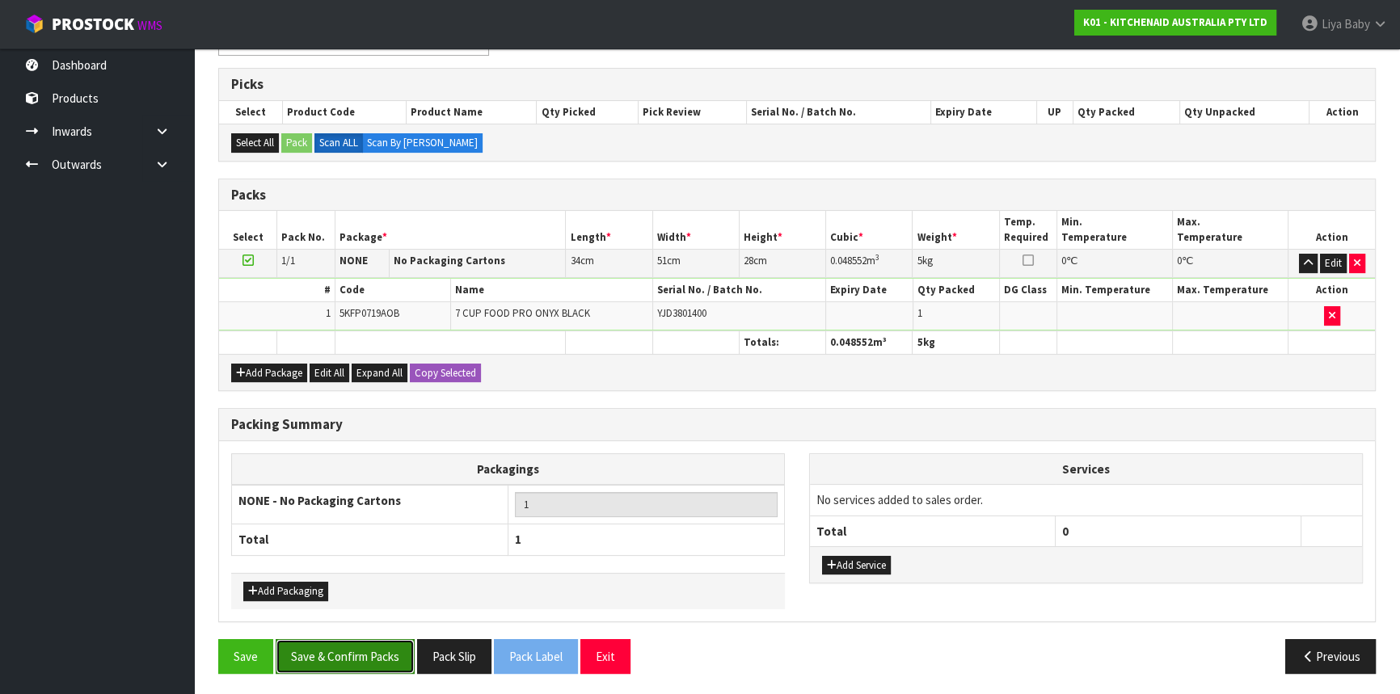
click at [329, 660] on button "Save & Confirm Packs" at bounding box center [345, 656] width 139 height 35
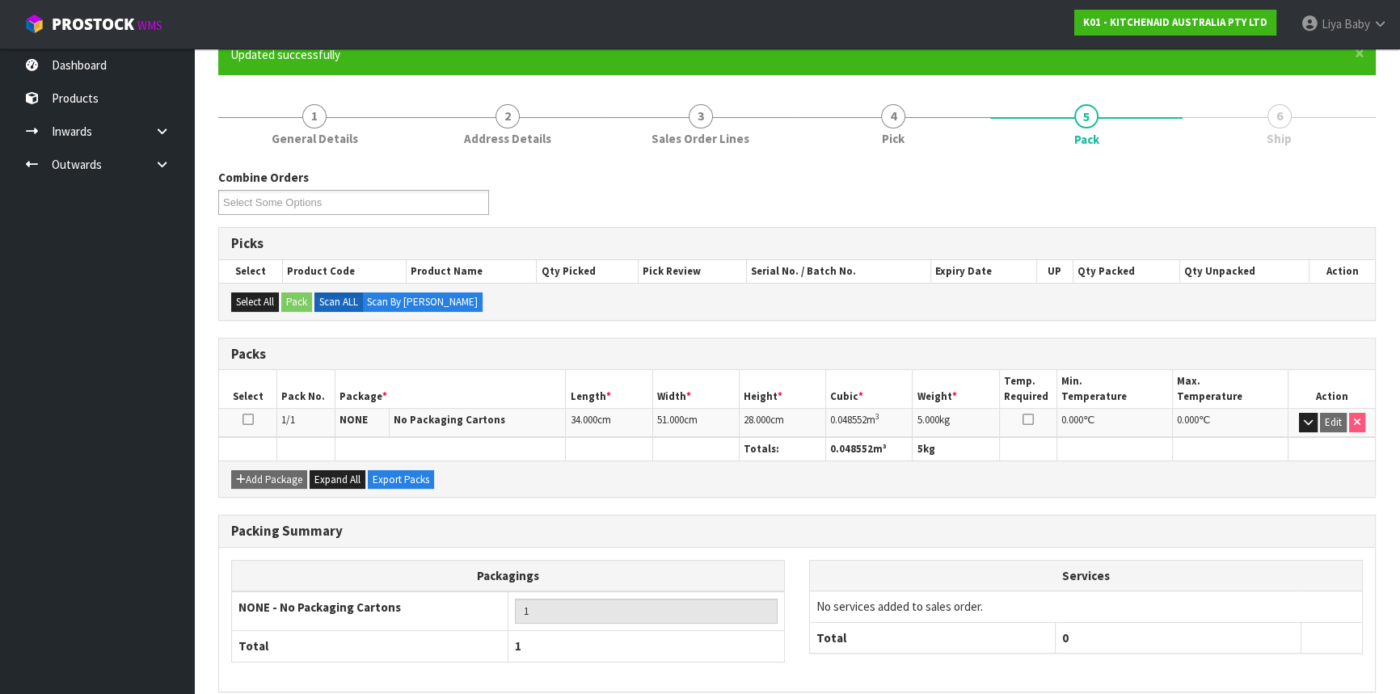
scroll to position [218, 0]
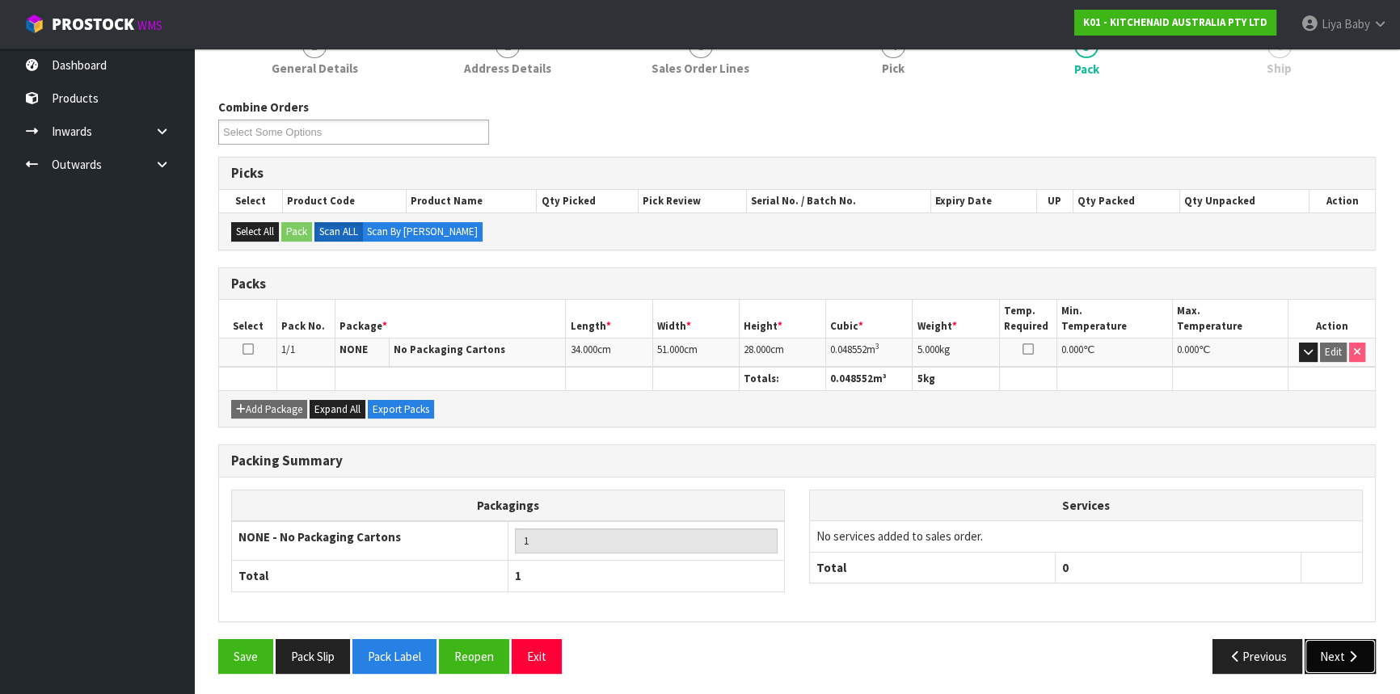
click at [1350, 651] on icon "button" at bounding box center [1352, 657] width 15 height 12
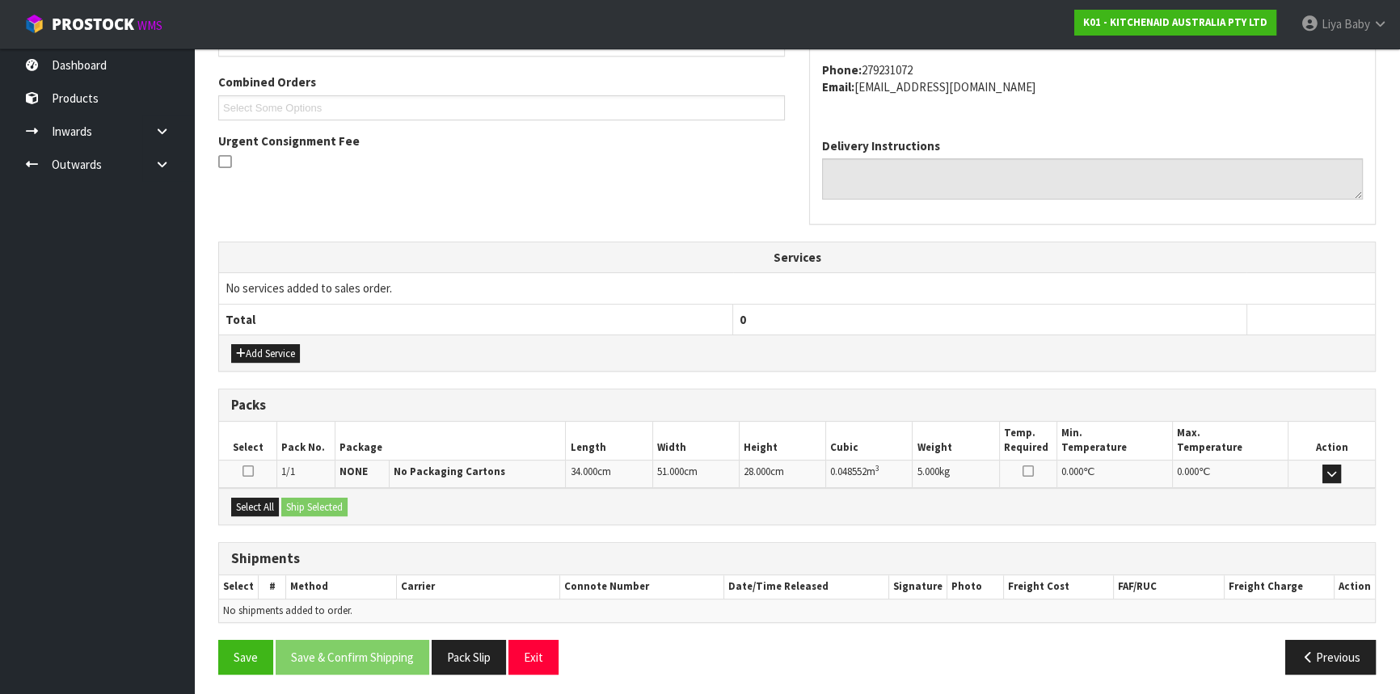
scroll to position [406, 0]
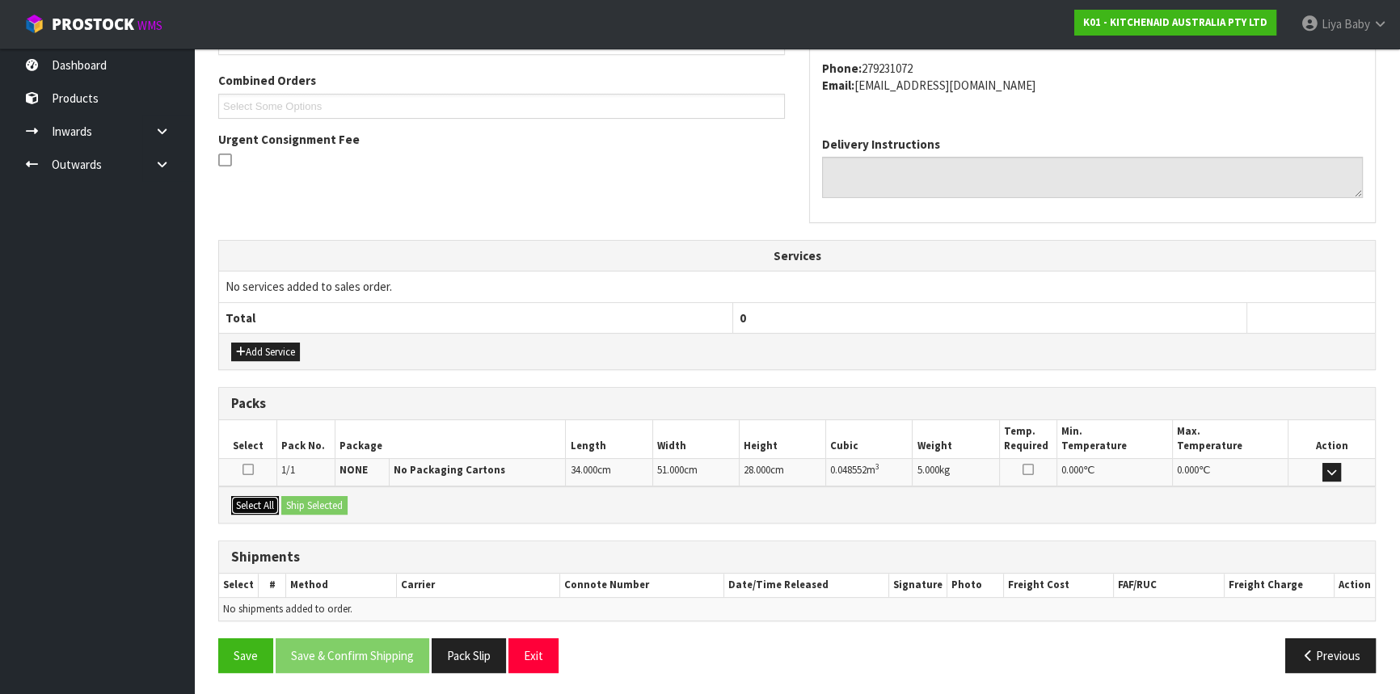
click at [272, 508] on button "Select All" at bounding box center [255, 505] width 48 height 19
click at [311, 496] on button "Ship Selected" at bounding box center [314, 505] width 66 height 19
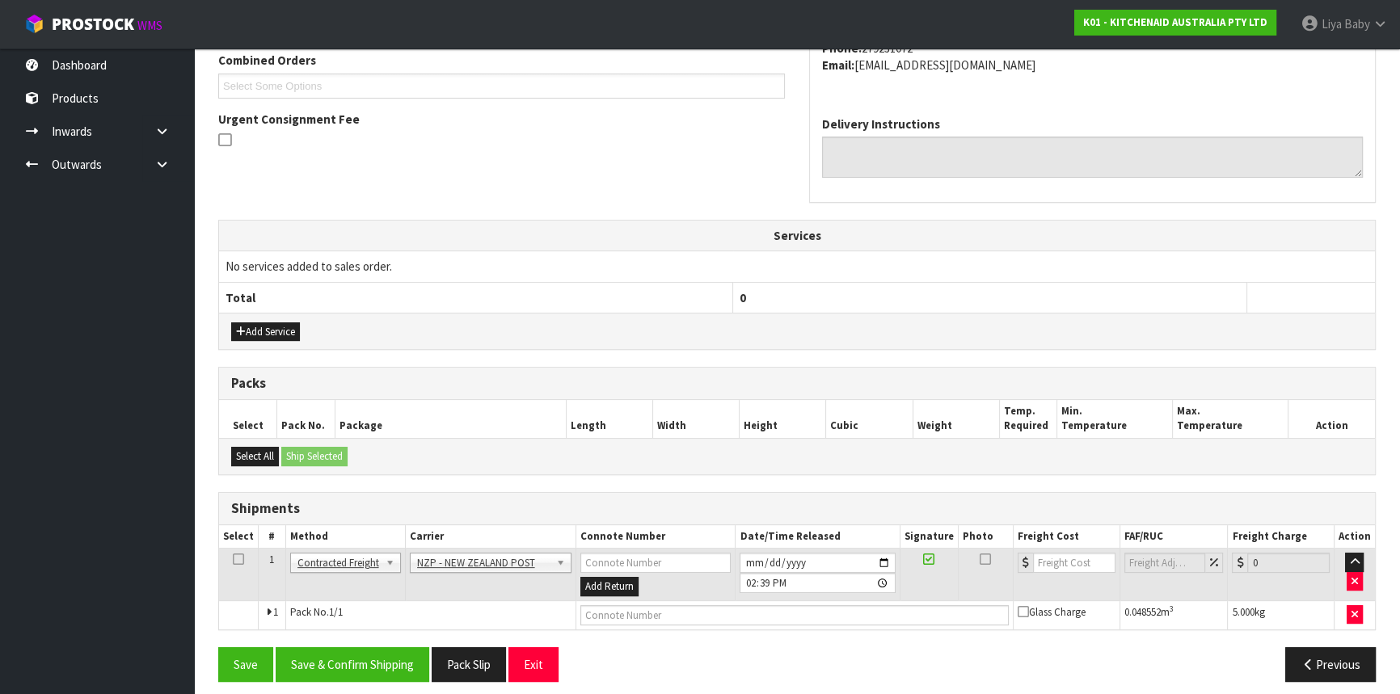
scroll to position [435, 0]
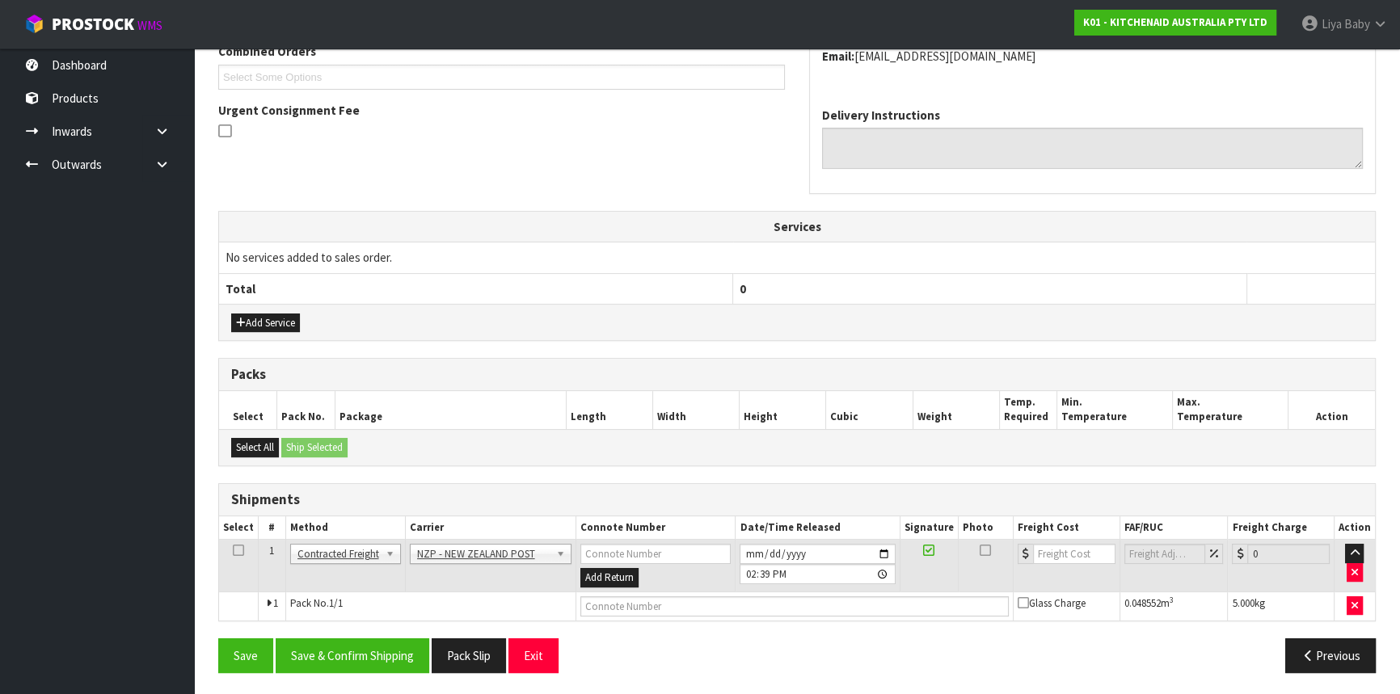
click at [238, 551] on icon at bounding box center [238, 551] width 11 height 1
click at [355, 648] on button "Save & Confirm Shipping" at bounding box center [353, 656] width 154 height 35
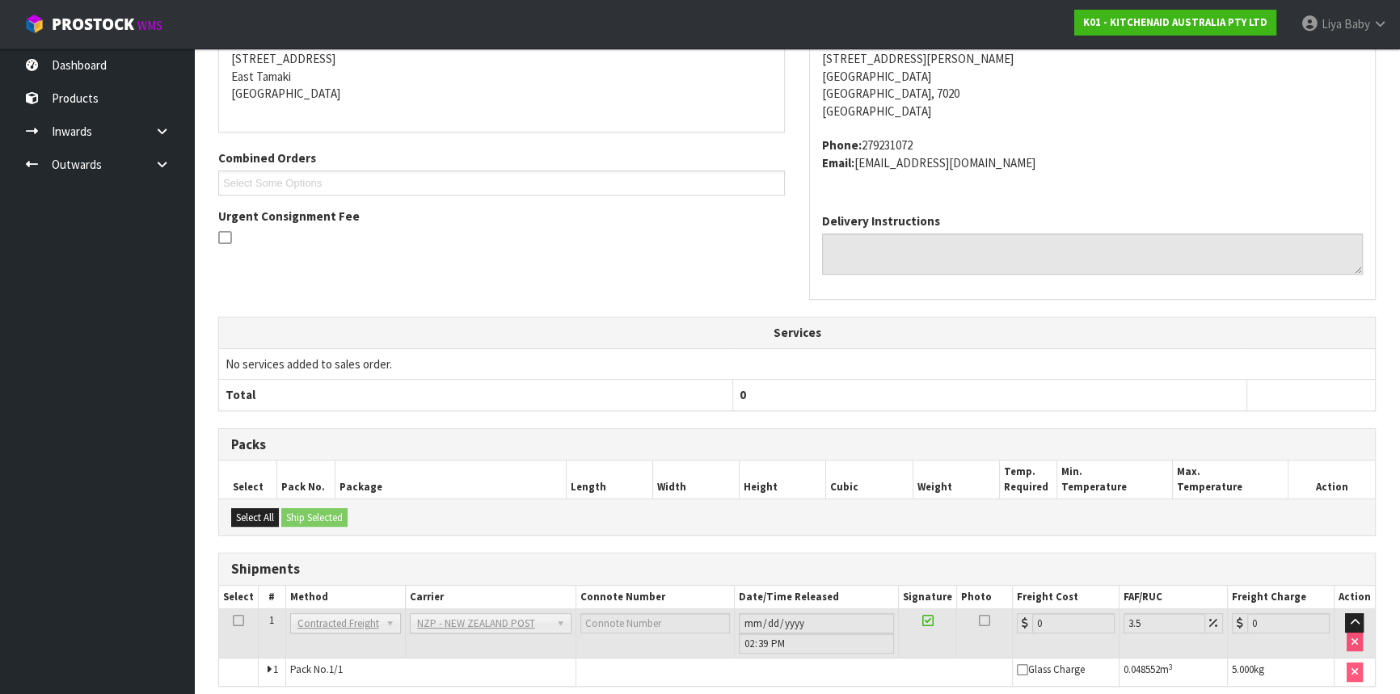
scroll to position [412, 0]
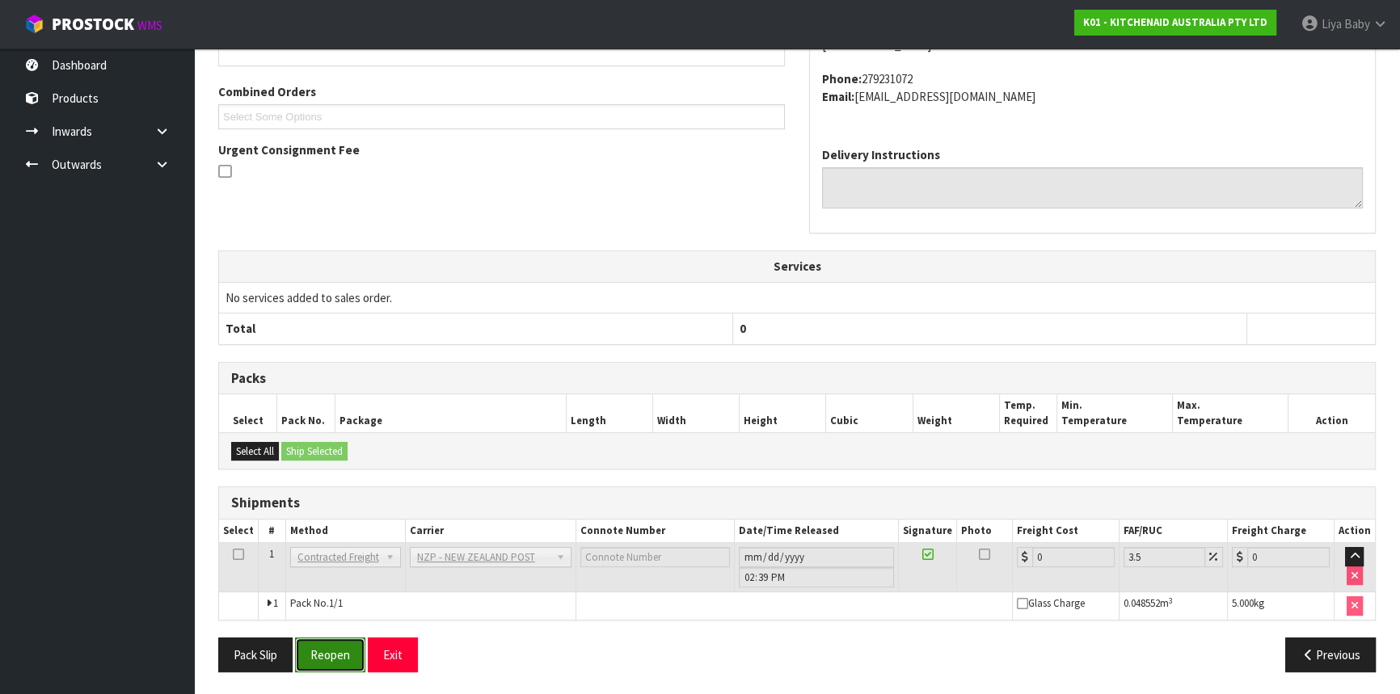
click at [323, 652] on button "Reopen" at bounding box center [330, 655] width 70 height 35
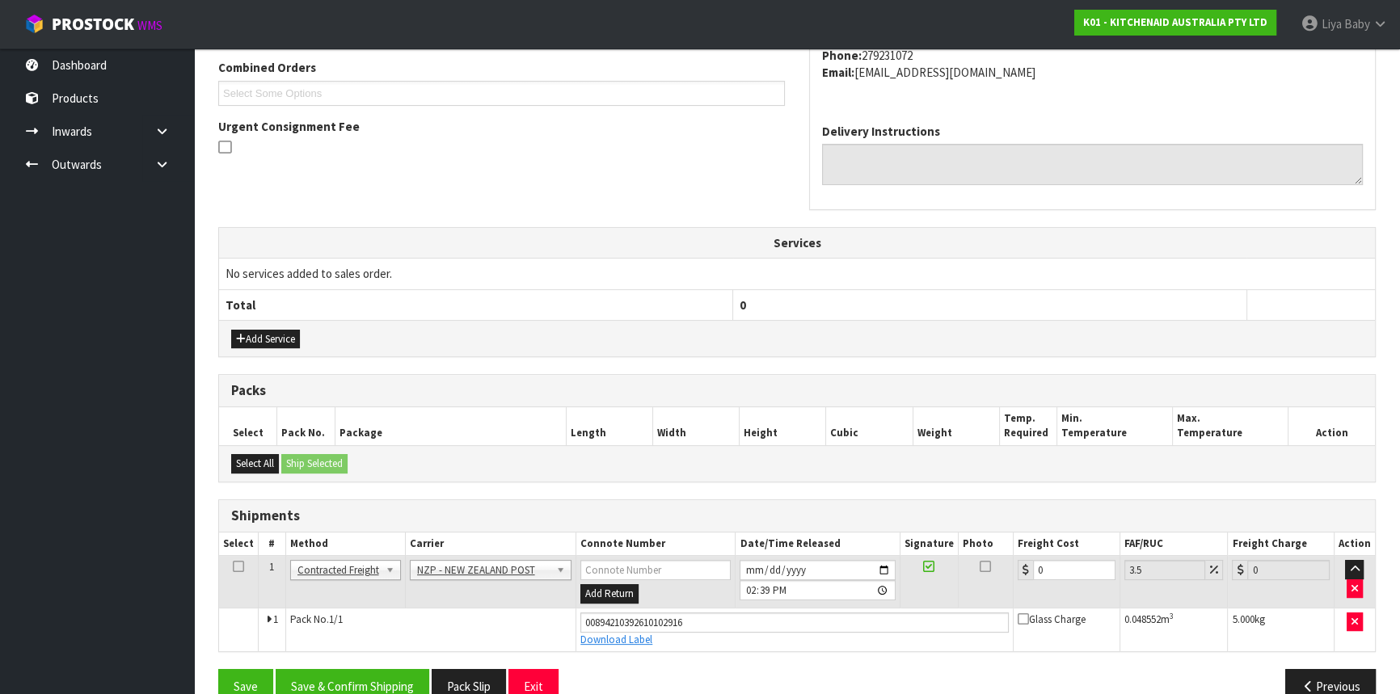
scroll to position [449, 0]
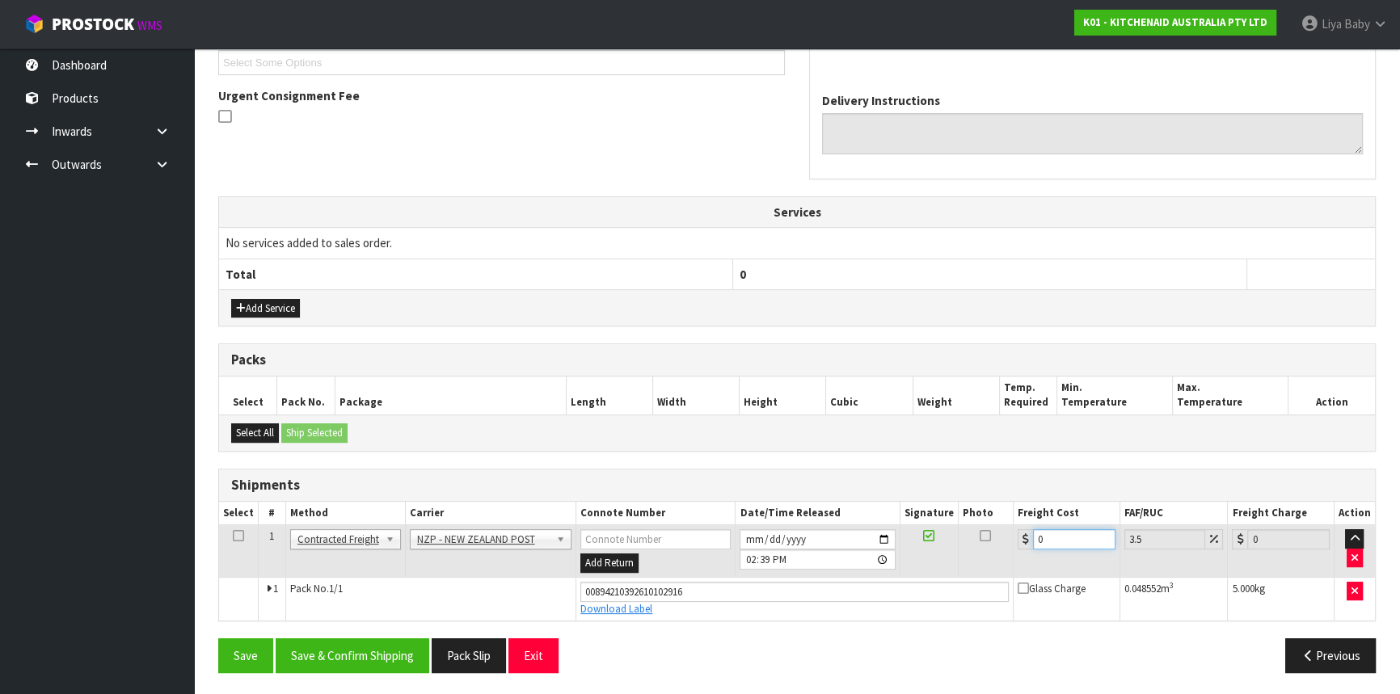
click at [1054, 537] on input "0" at bounding box center [1074, 539] width 82 height 20
click at [240, 536] on icon at bounding box center [238, 536] width 11 height 1
click at [315, 654] on button "Save & Confirm Shipping" at bounding box center [353, 656] width 154 height 35
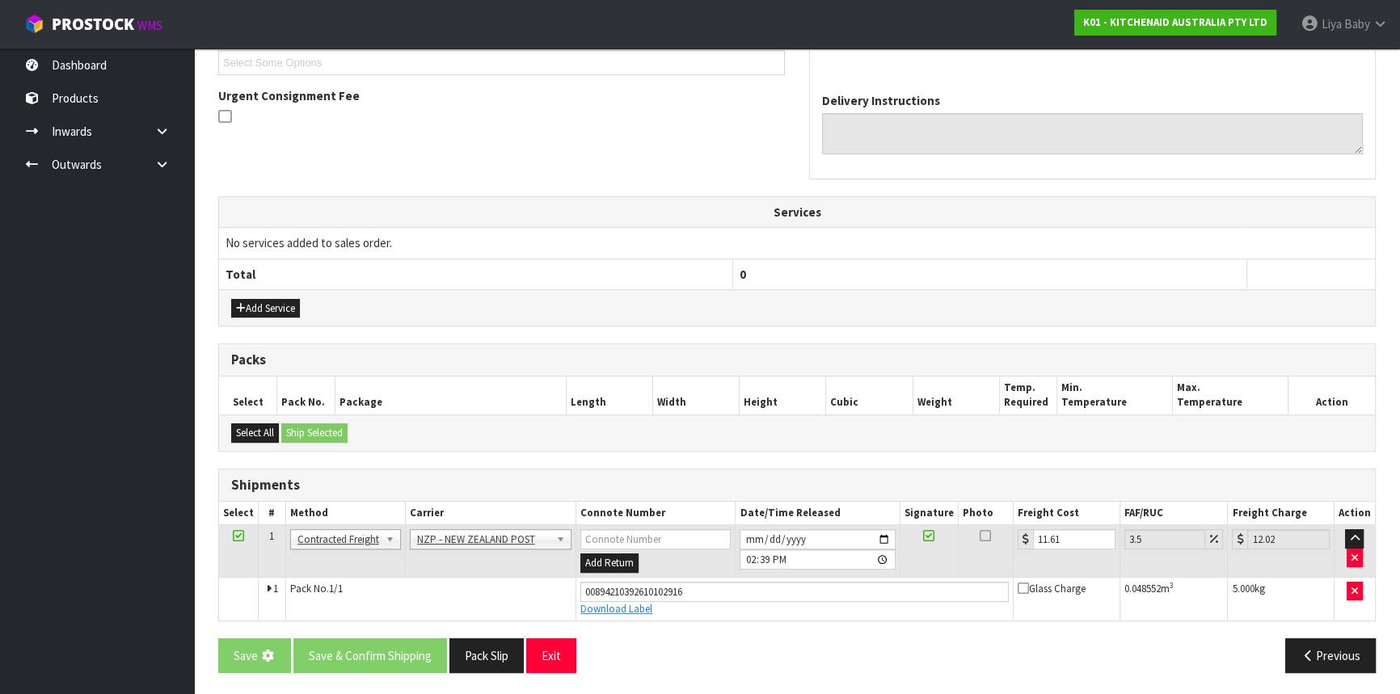
scroll to position [0, 0]
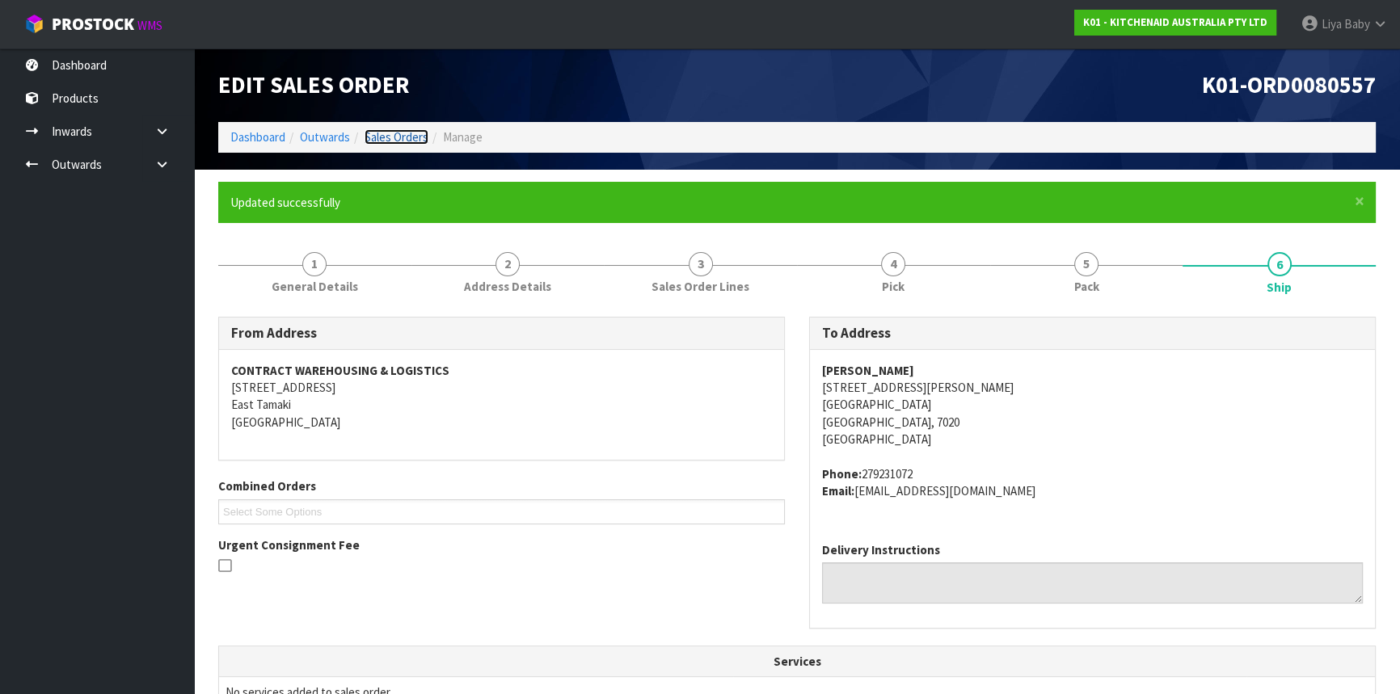
click at [417, 137] on link "Sales Orders" at bounding box center [397, 136] width 64 height 15
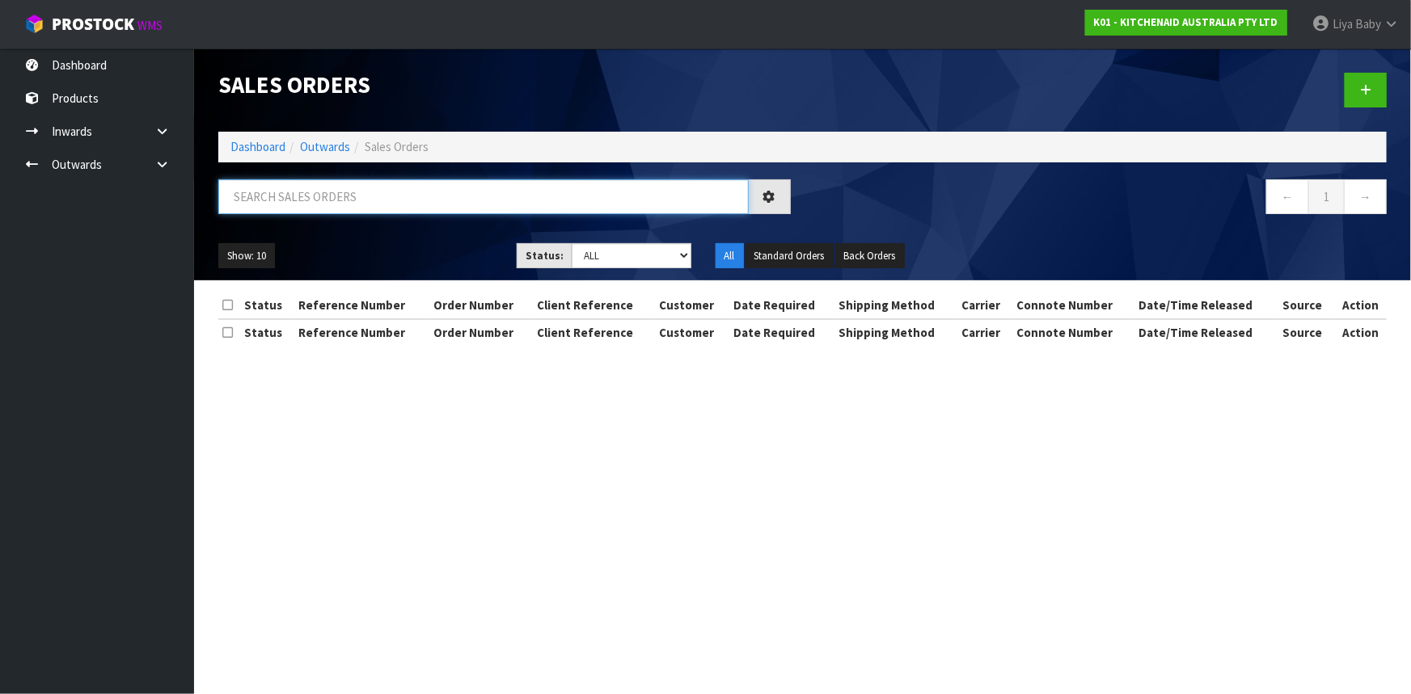
click at [362, 198] on input "text" at bounding box center [483, 196] width 530 height 35
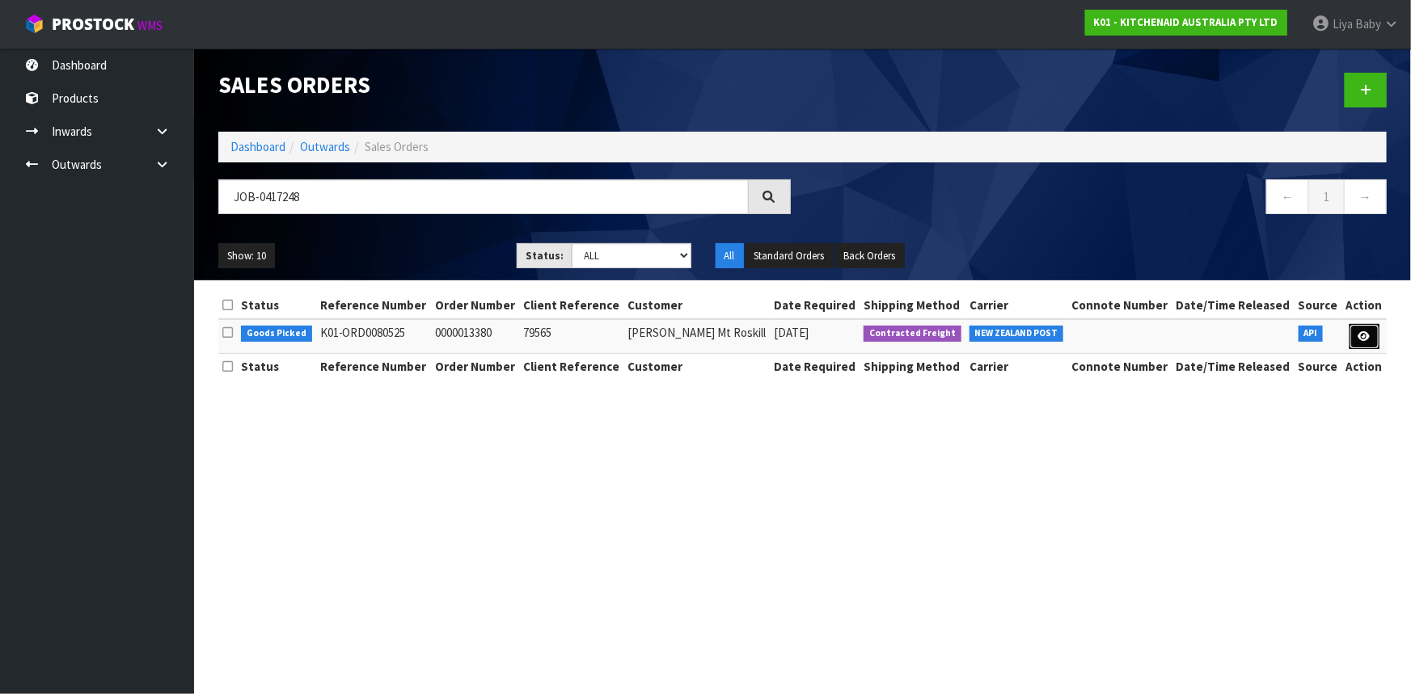
click at [1360, 343] on link at bounding box center [1364, 337] width 30 height 26
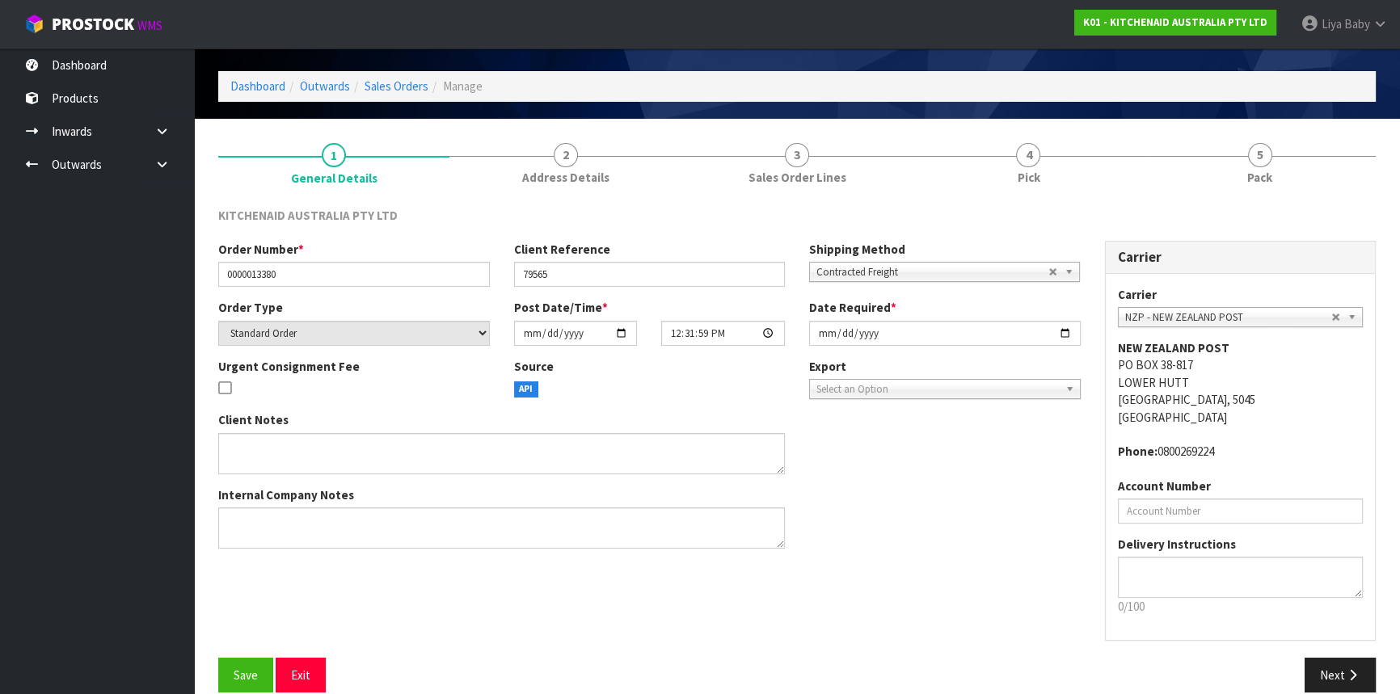
scroll to position [73, 0]
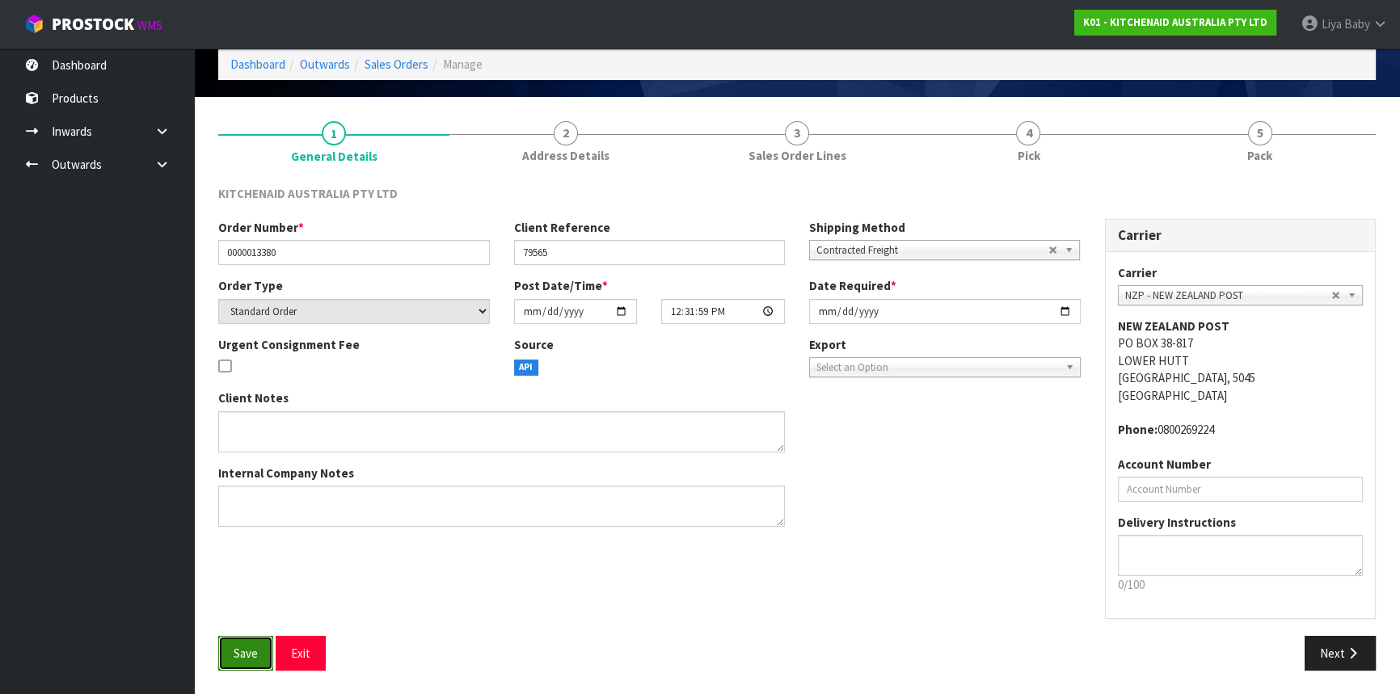
click at [256, 655] on span "Save" at bounding box center [246, 653] width 24 height 15
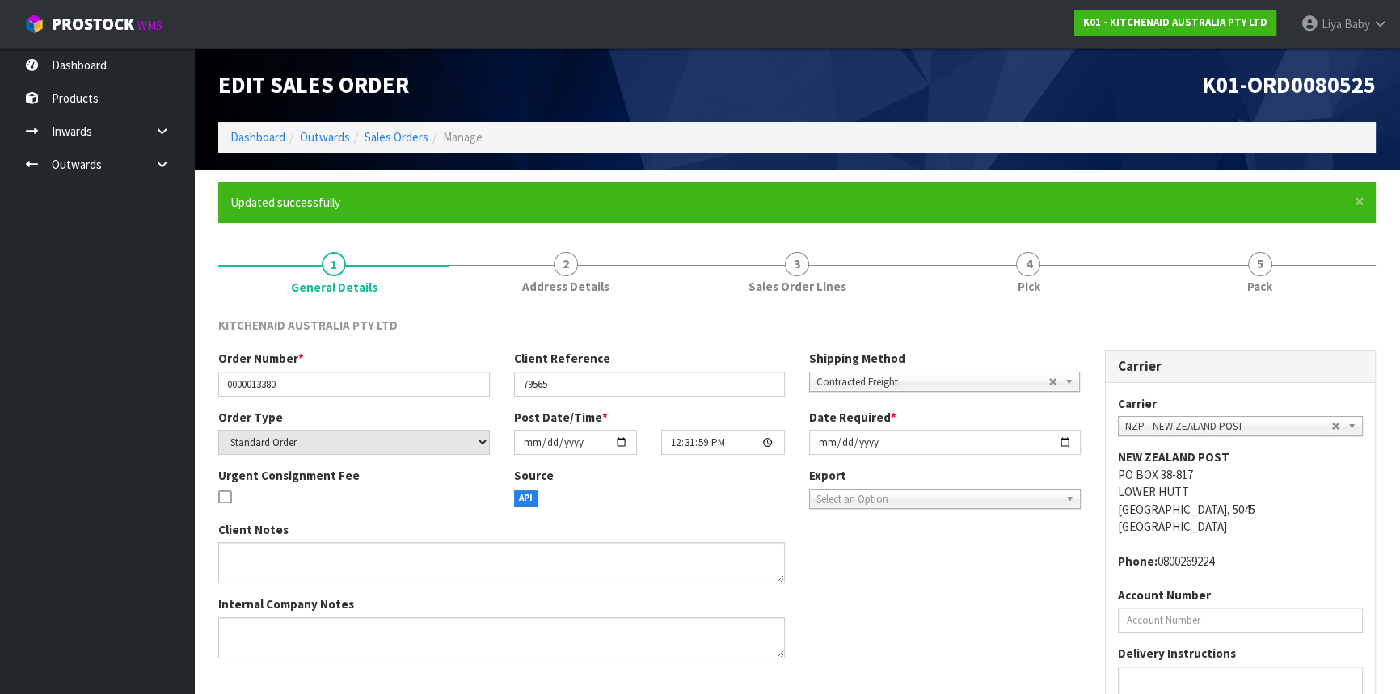
scroll to position [131, 0]
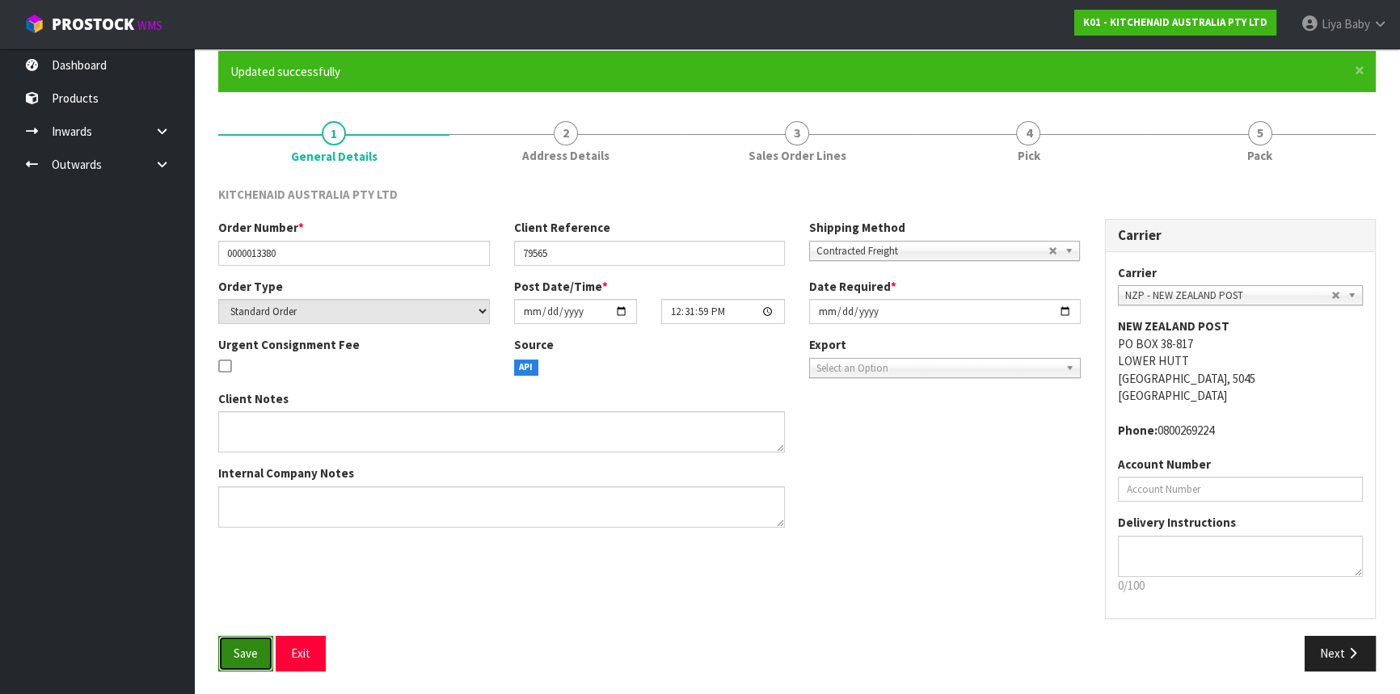
click at [238, 649] on span "Save" at bounding box center [246, 653] width 24 height 15
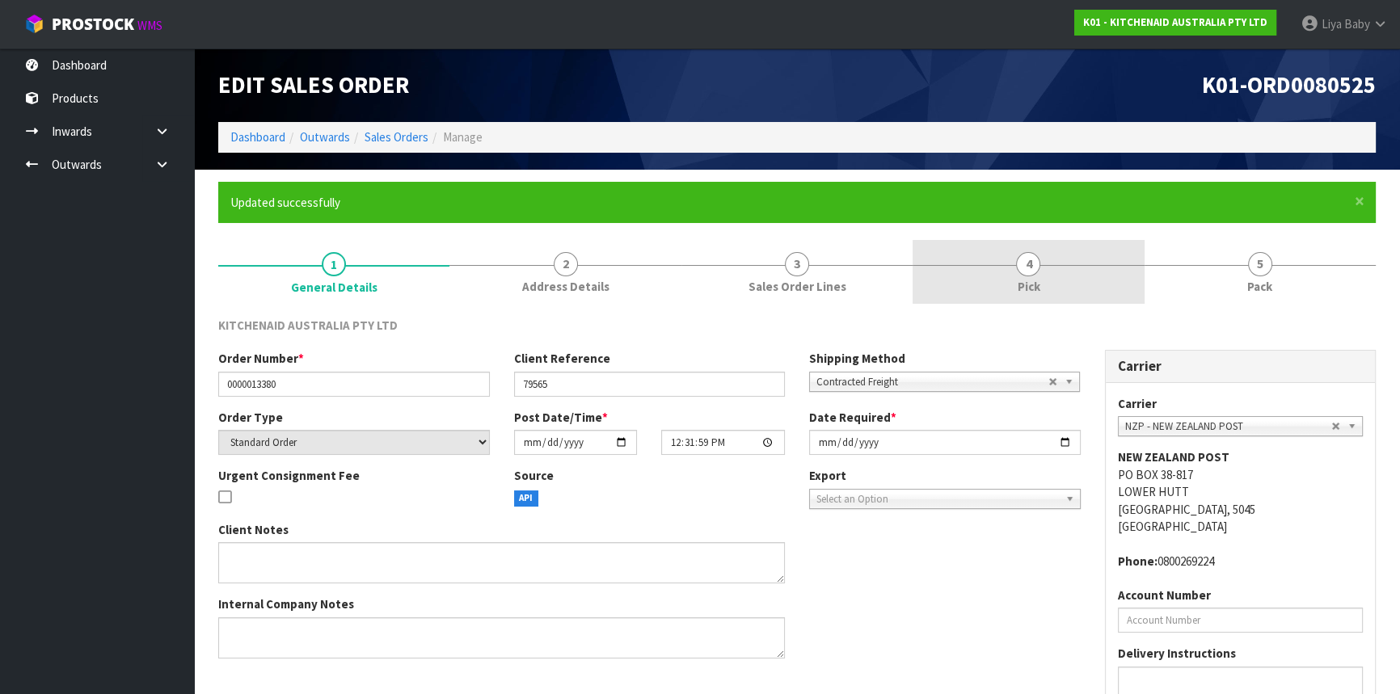
click at [1029, 287] on span "Pick" at bounding box center [1028, 286] width 23 height 17
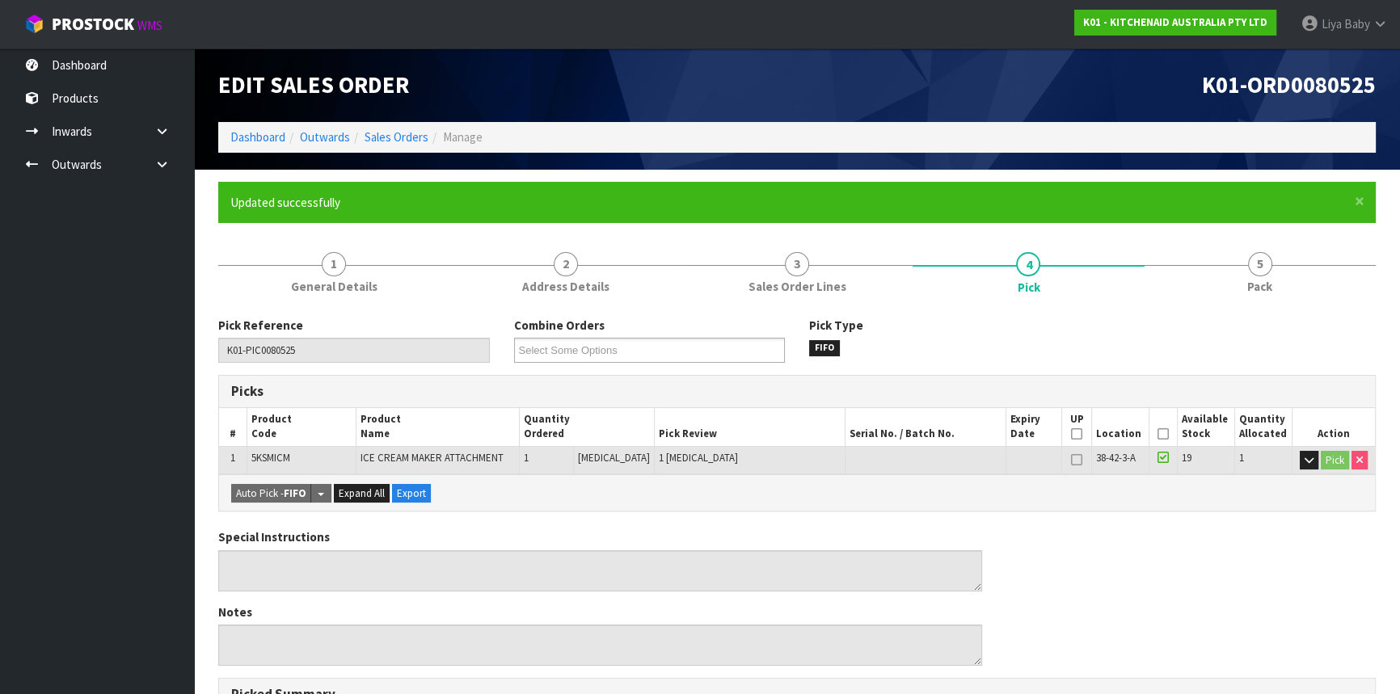
click at [1161, 434] on icon at bounding box center [1163, 434] width 11 height 1
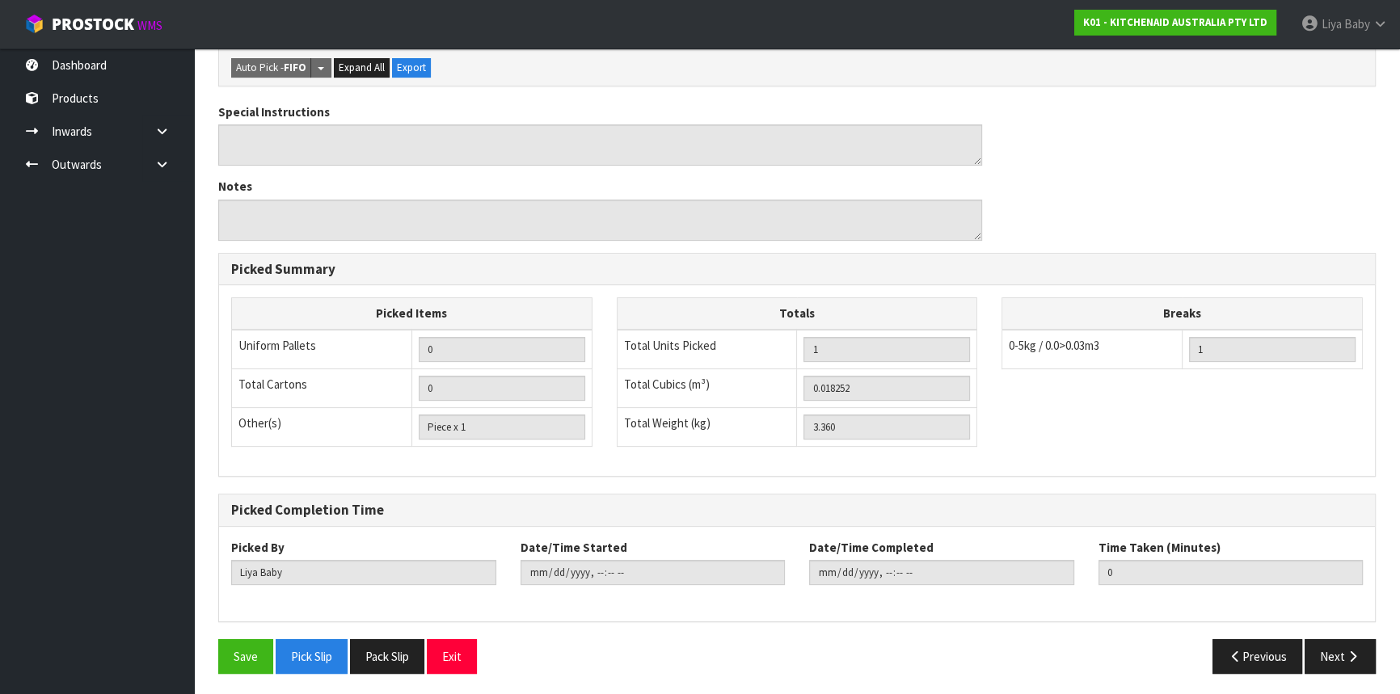
scroll to position [485, 0]
click at [261, 656] on button "Save" at bounding box center [245, 656] width 55 height 35
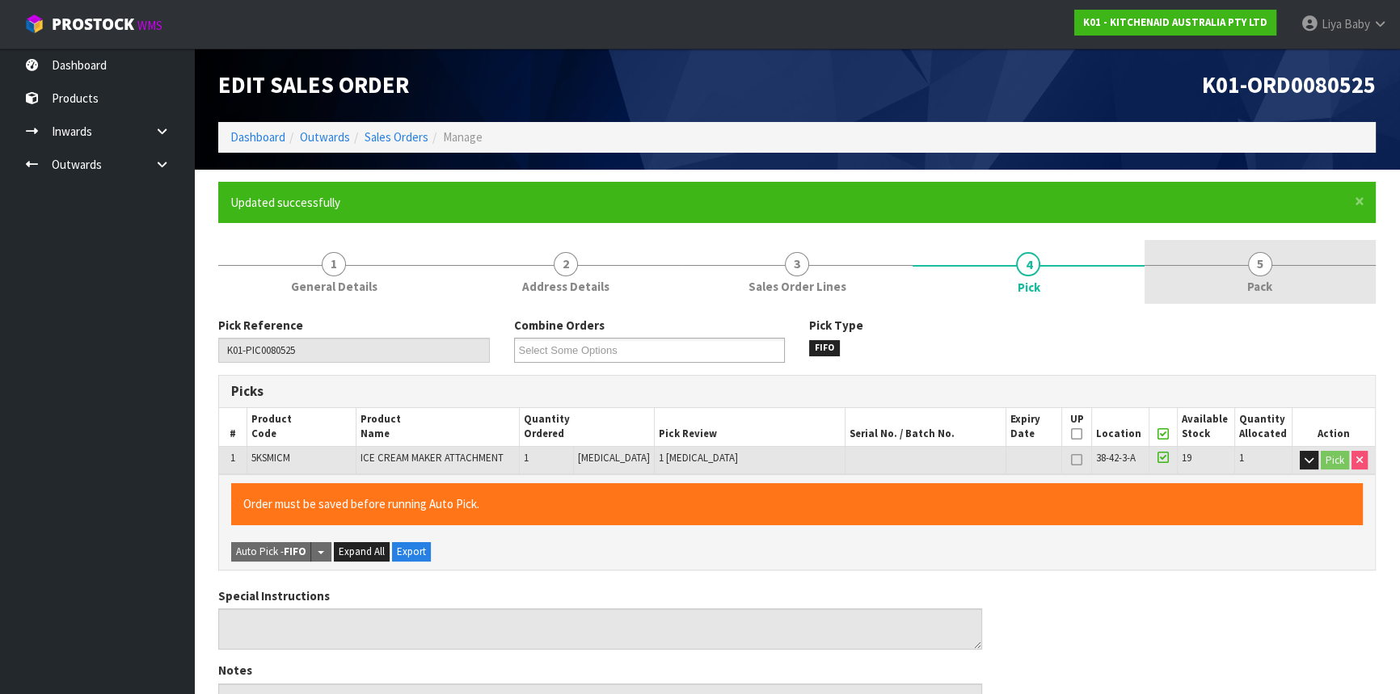
click at [1293, 272] on link "5 Pack" at bounding box center [1260, 272] width 231 height 64
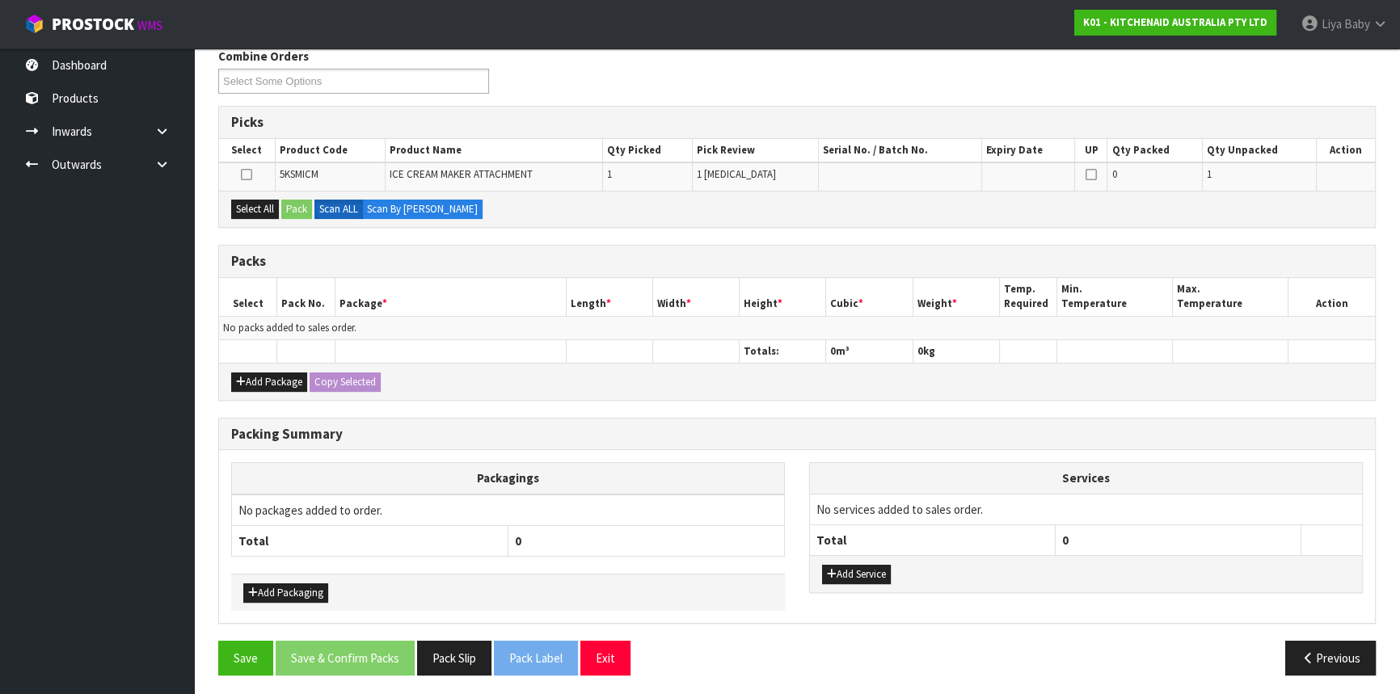
scroll to position [271, 0]
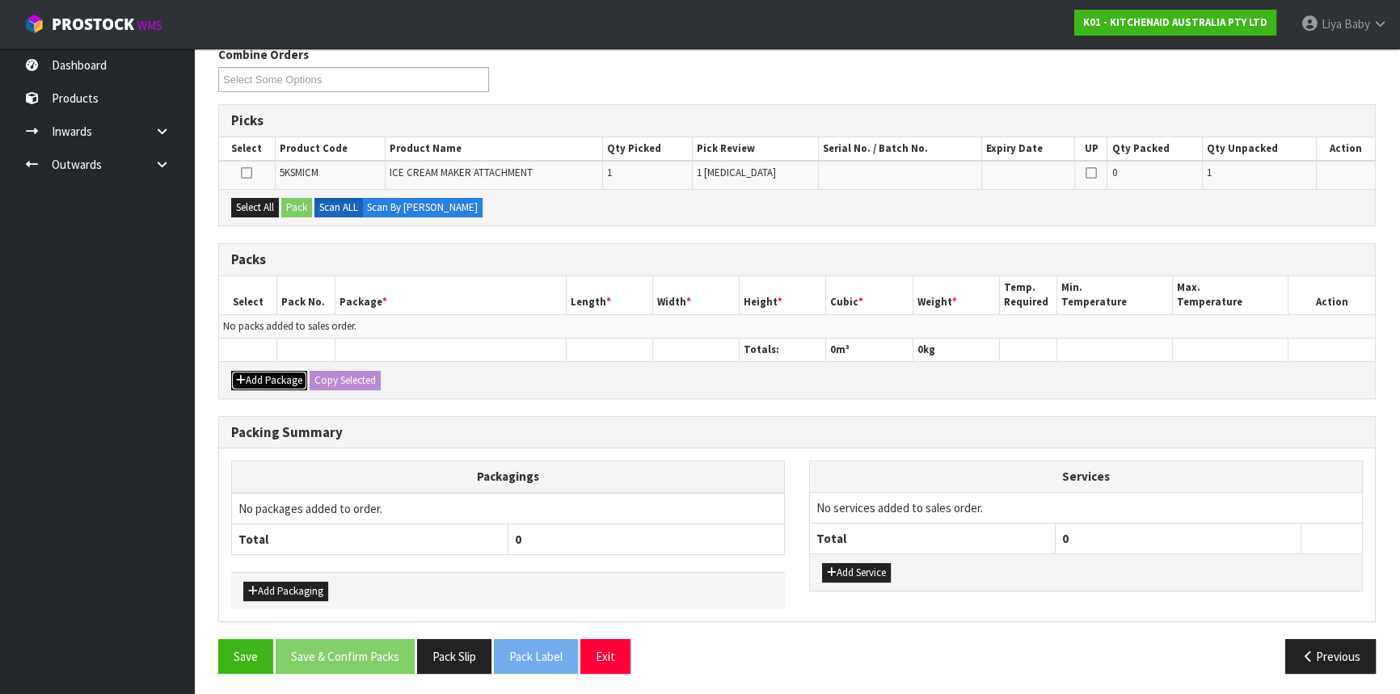
click at [290, 374] on button "Add Package" at bounding box center [269, 380] width 76 height 19
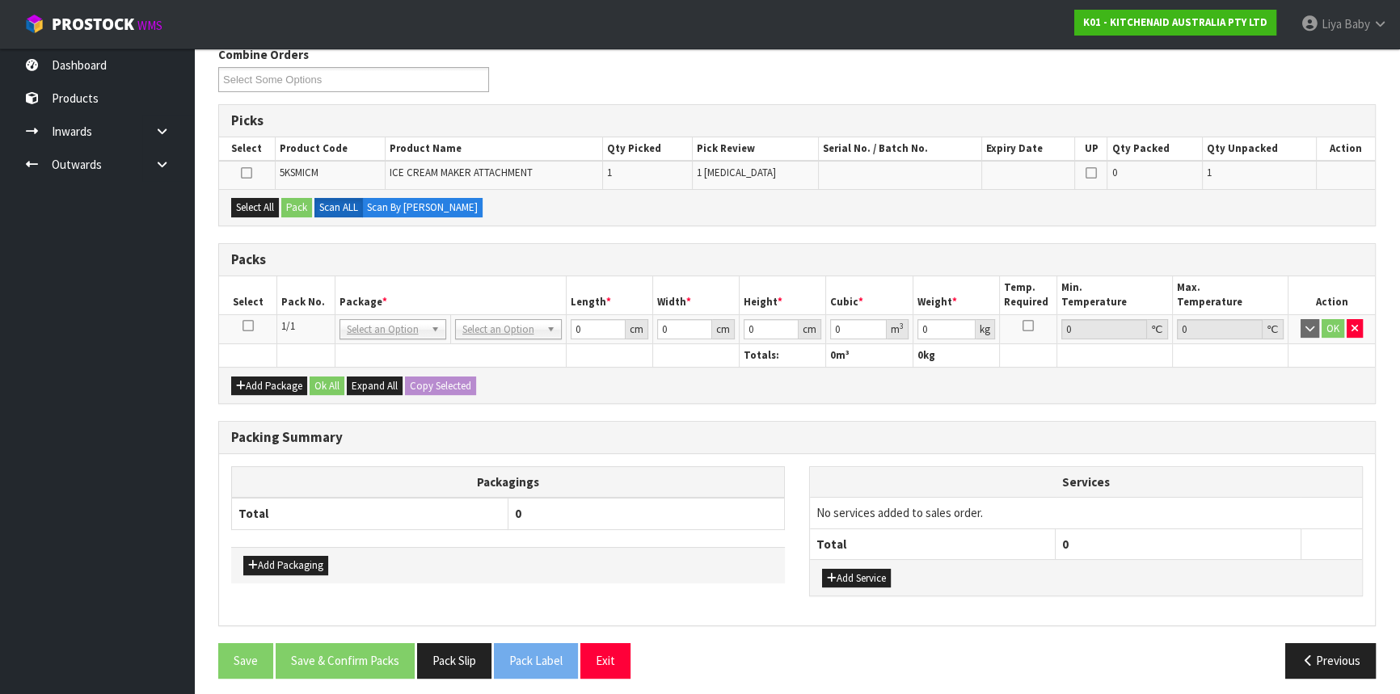
click at [247, 326] on icon at bounding box center [248, 326] width 11 height 1
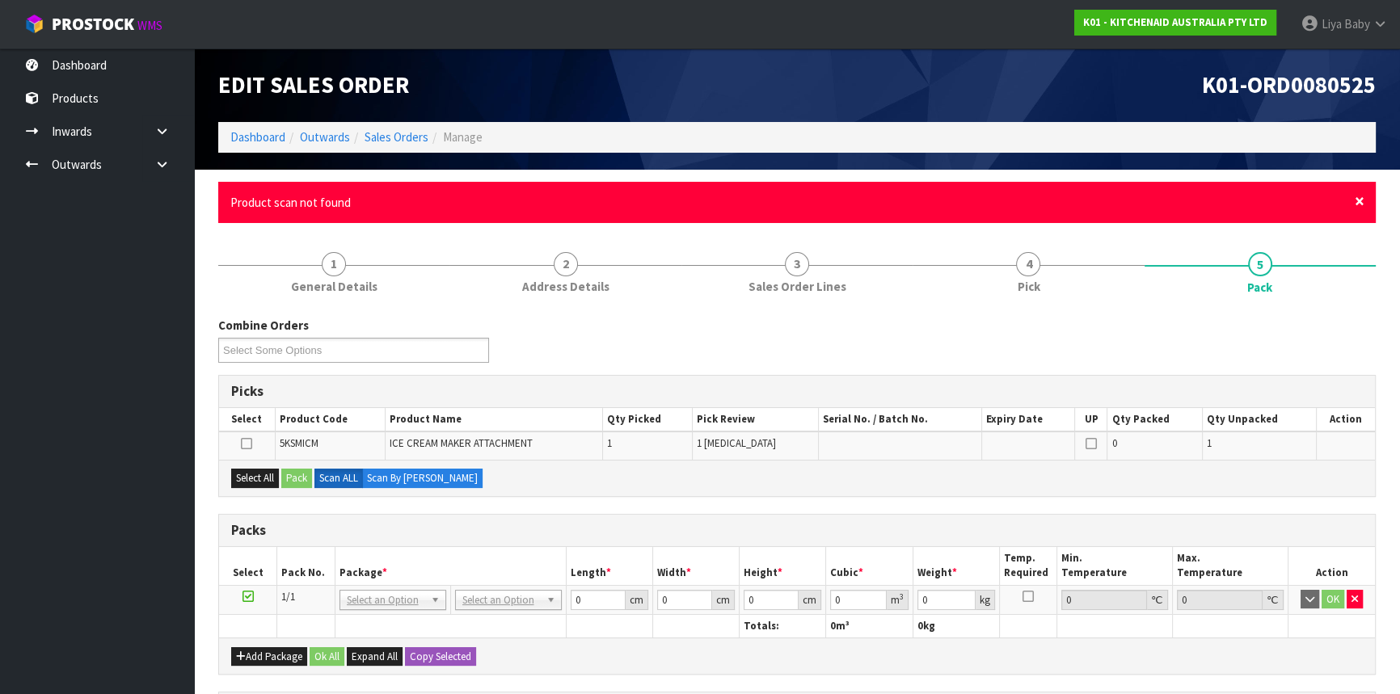
click at [1360, 197] on span "×" at bounding box center [1360, 201] width 10 height 23
click at [1358, 204] on span "×" at bounding box center [1360, 201] width 10 height 23
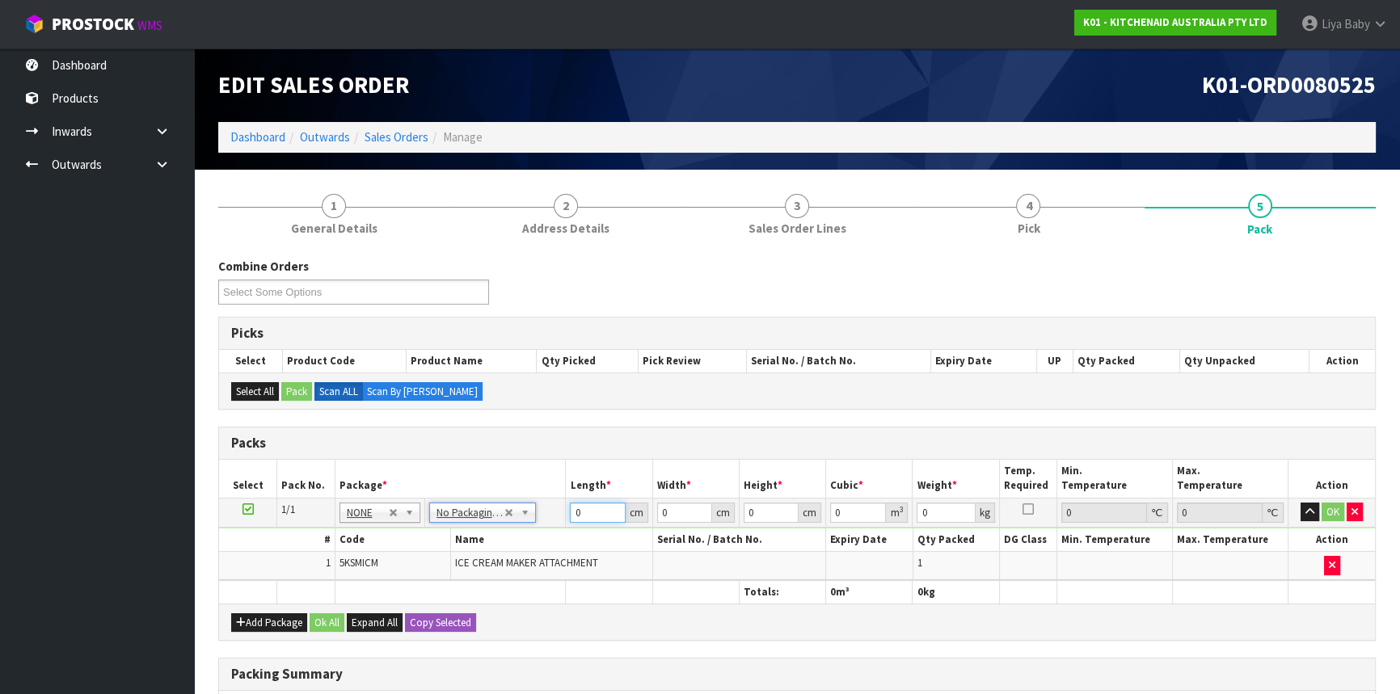
click at [593, 508] on input "0" at bounding box center [597, 513] width 55 height 20
click at [943, 513] on input "0" at bounding box center [946, 513] width 58 height 20
click at [767, 517] on input "31" at bounding box center [771, 513] width 55 height 20
click at [326, 622] on button "Ok All" at bounding box center [327, 623] width 35 height 19
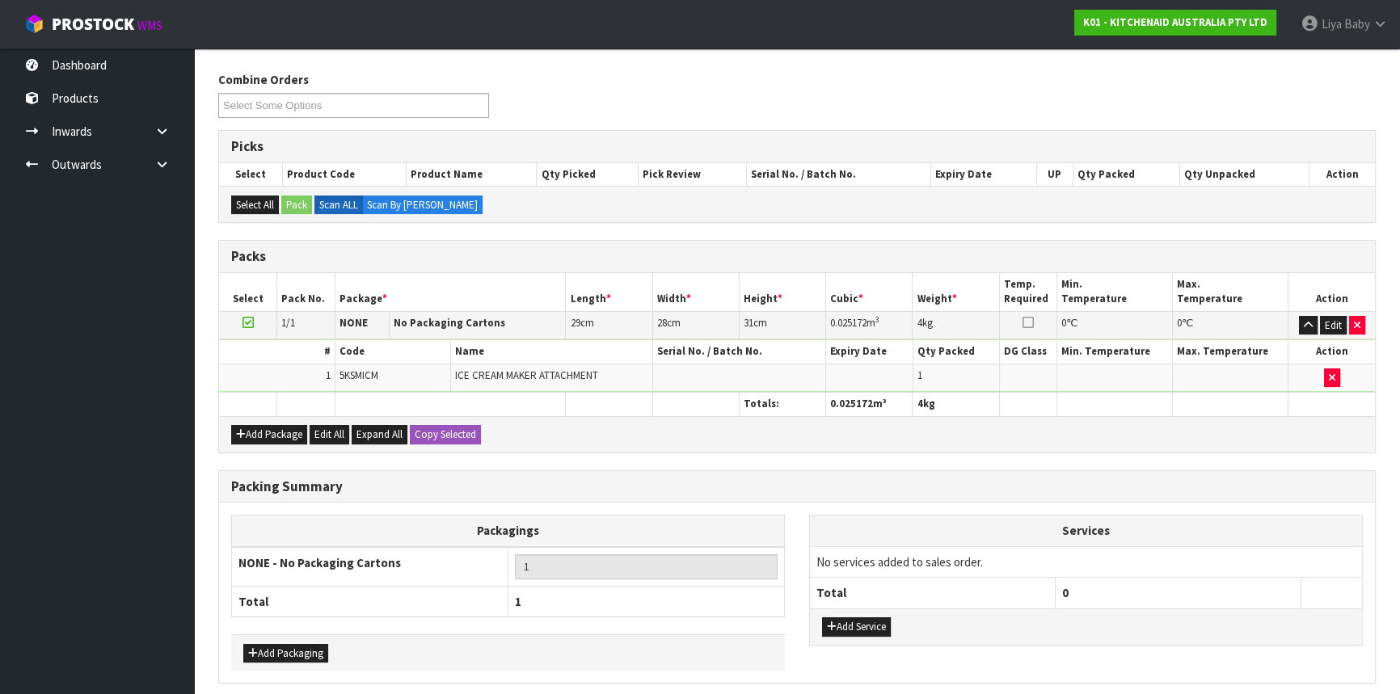
scroll to position [248, 0]
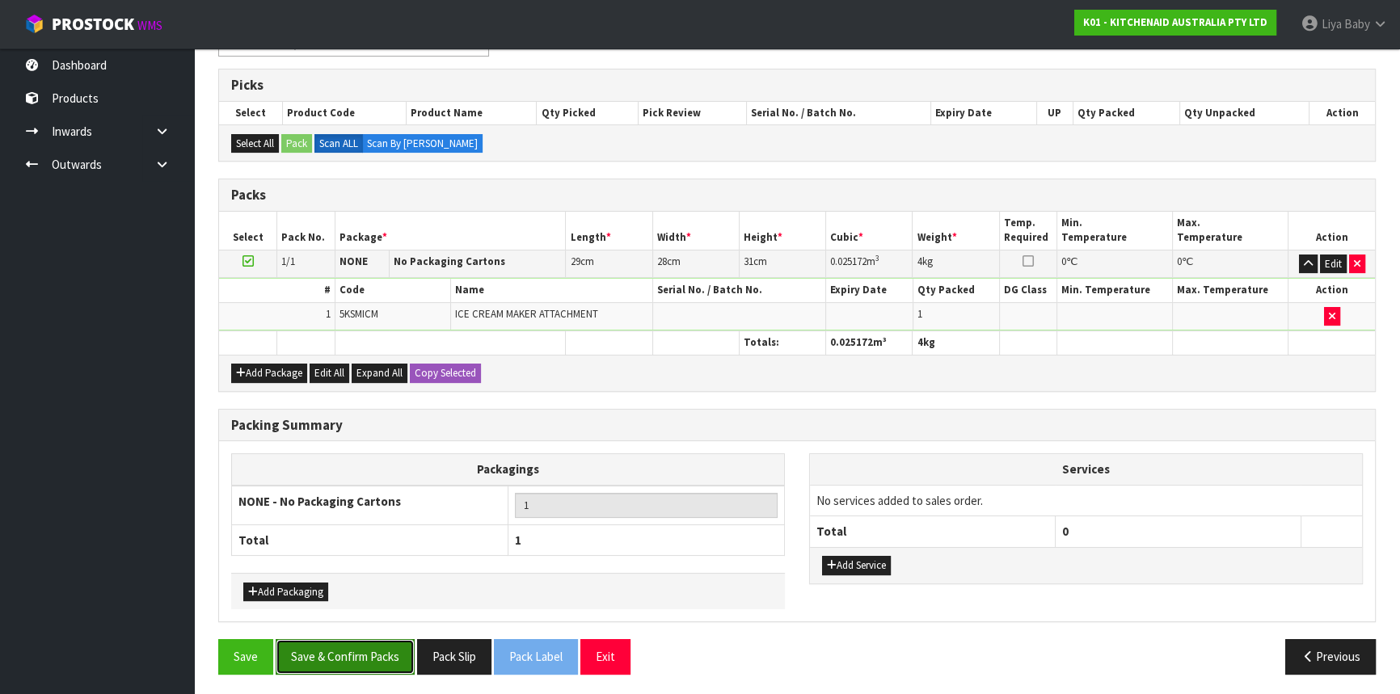
click at [286, 659] on button "Save & Confirm Packs" at bounding box center [345, 656] width 139 height 35
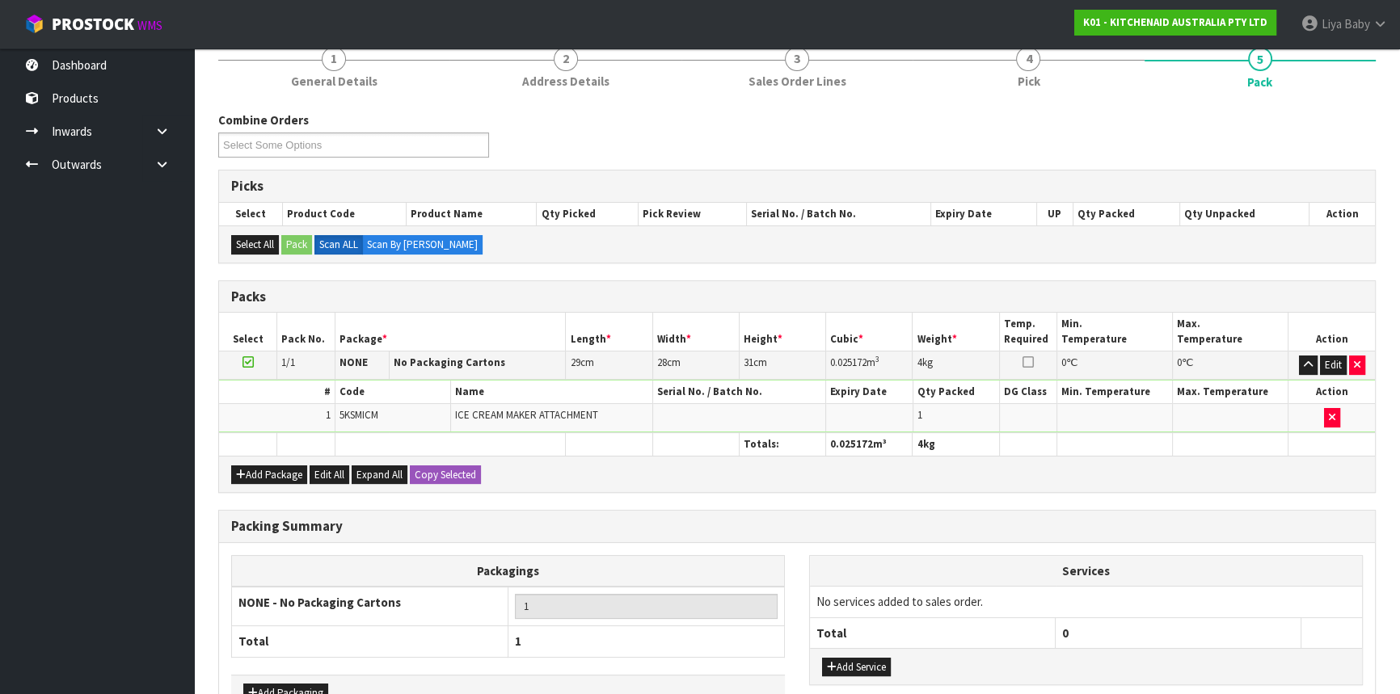
scroll to position [218, 0]
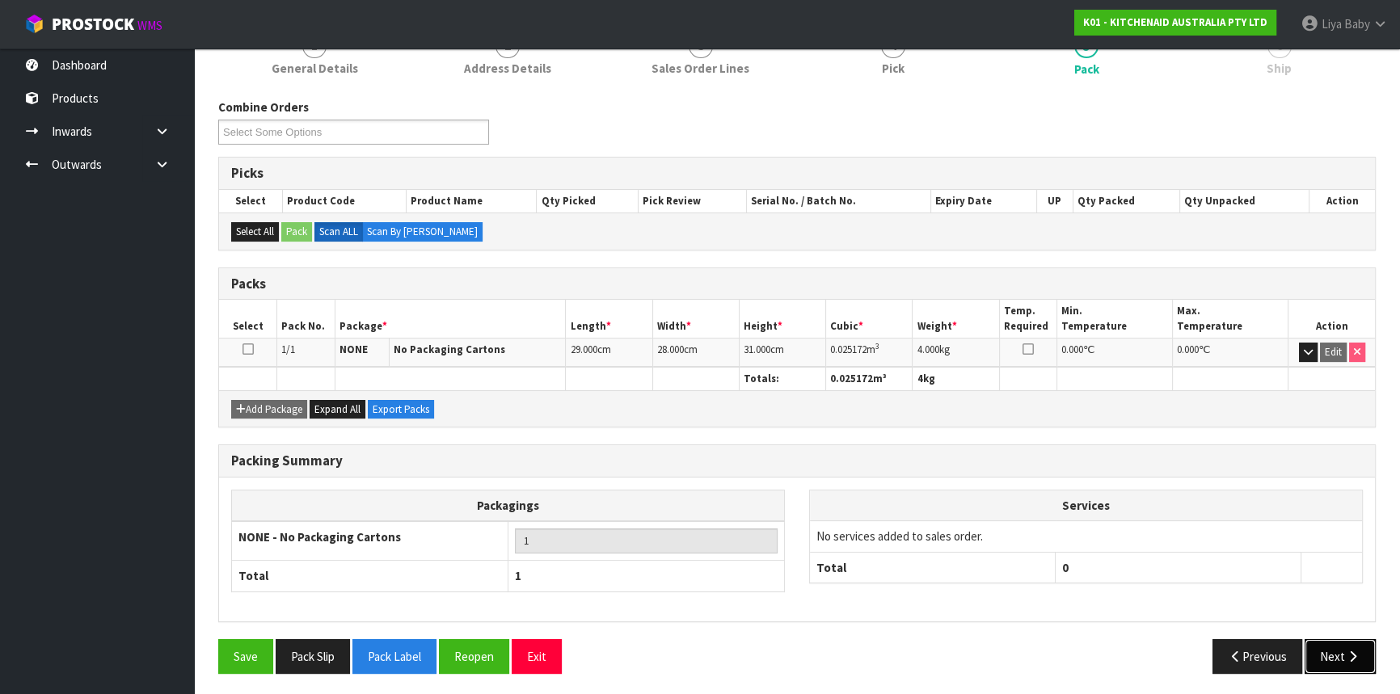
click at [1336, 652] on button "Next" at bounding box center [1340, 656] width 71 height 35
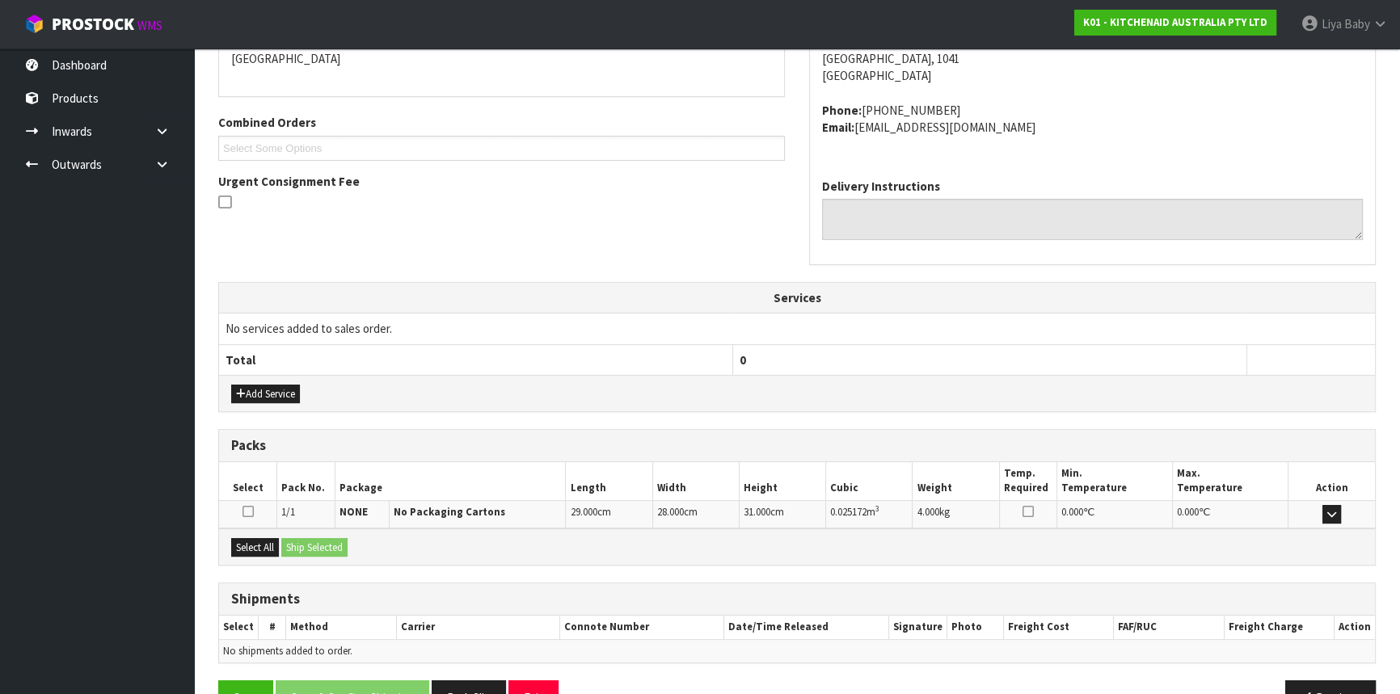
scroll to position [406, 0]
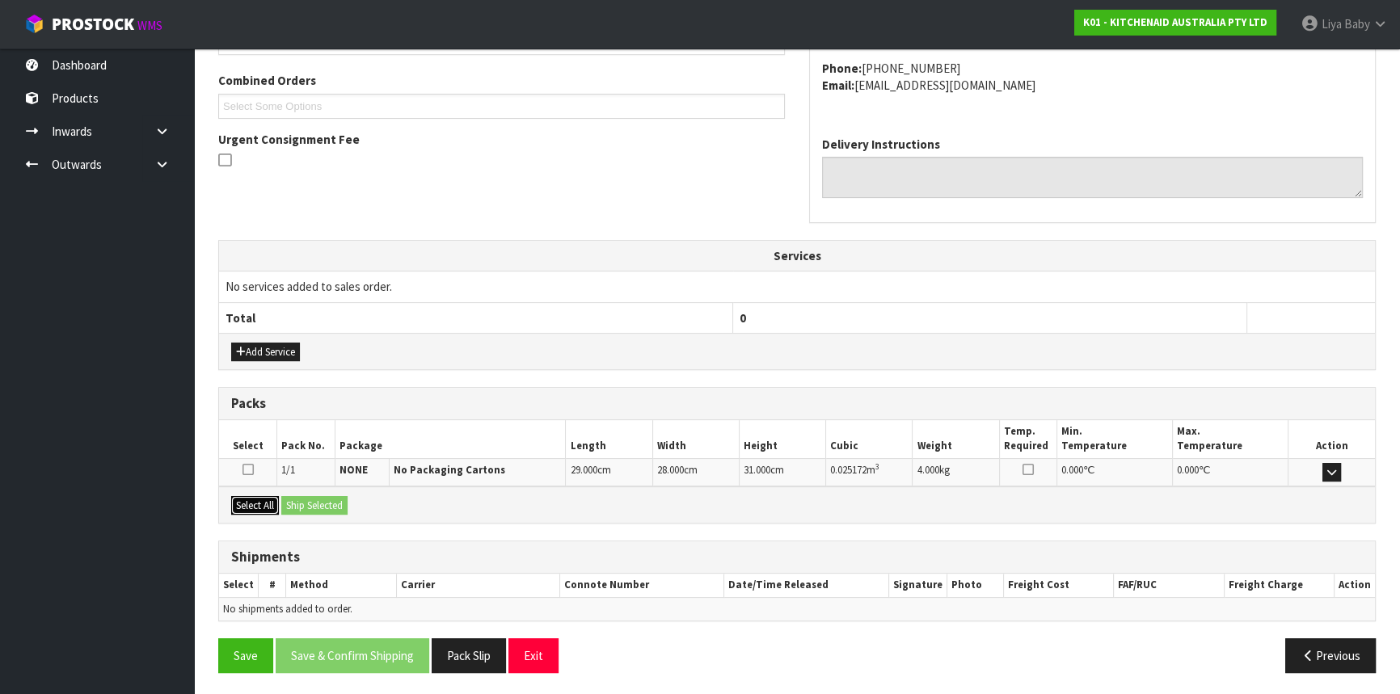
click at [259, 501] on button "Select All" at bounding box center [255, 505] width 48 height 19
click at [332, 500] on button "Ship Selected" at bounding box center [314, 505] width 66 height 19
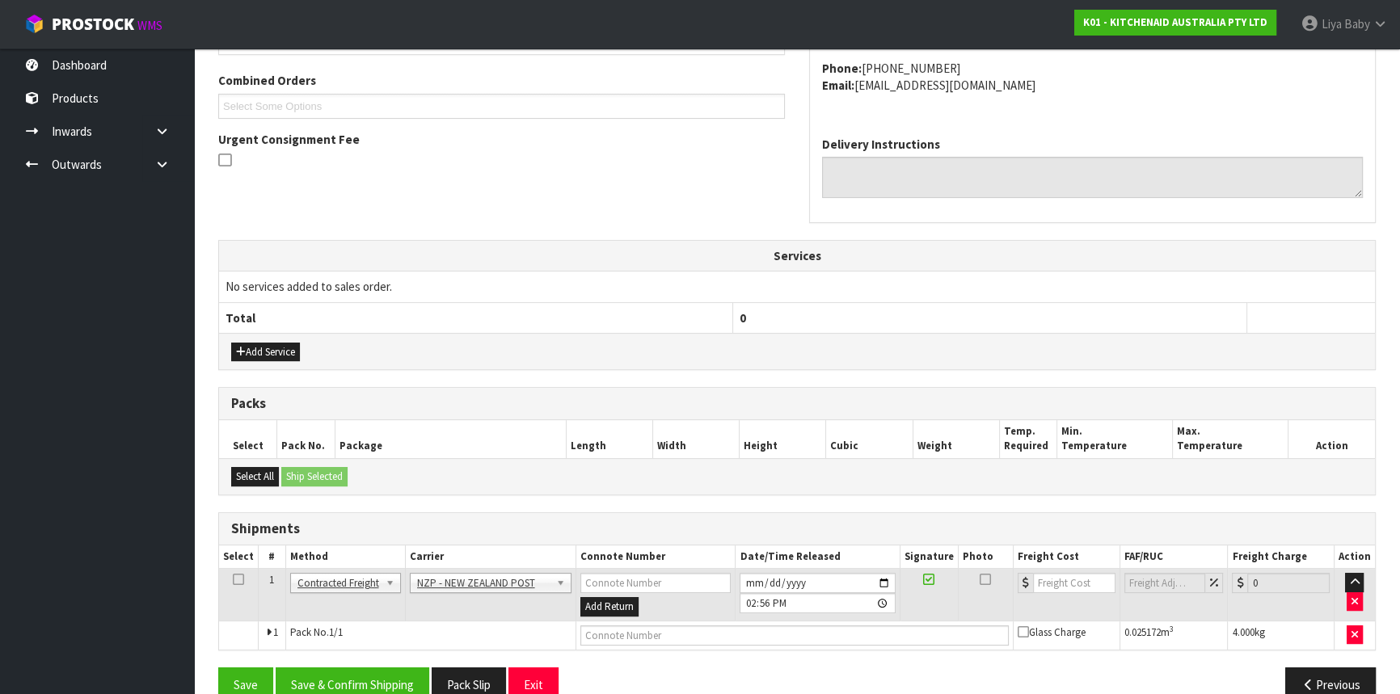
click at [243, 580] on icon at bounding box center [238, 580] width 11 height 1
click at [326, 675] on button "Save & Confirm Shipping" at bounding box center [353, 685] width 154 height 35
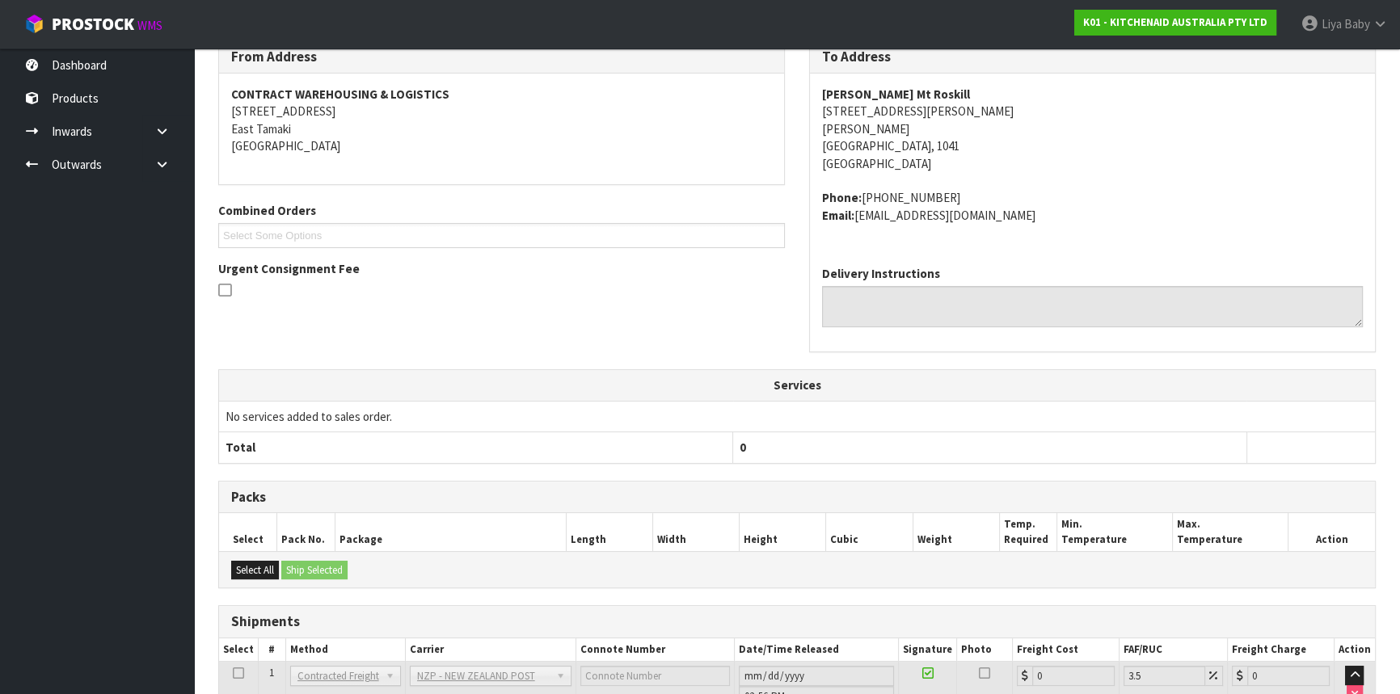
scroll to position [412, 0]
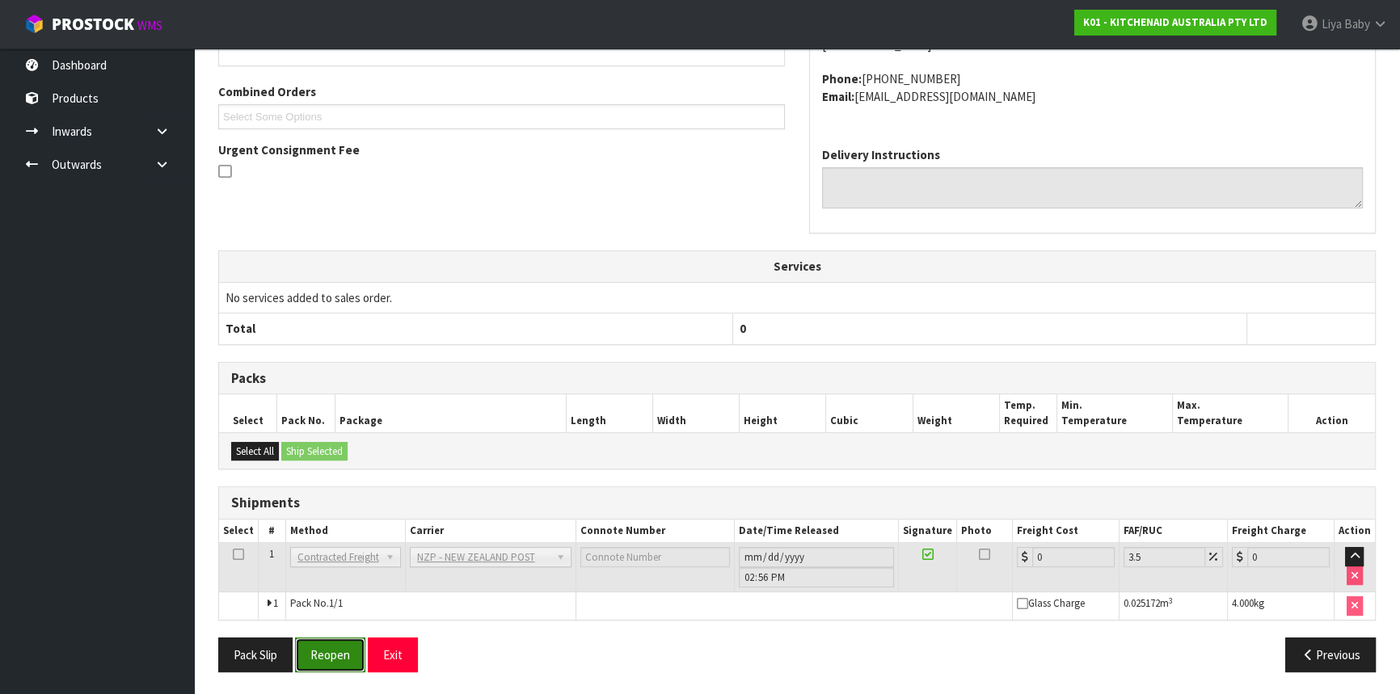
click at [330, 642] on button "Reopen" at bounding box center [330, 655] width 70 height 35
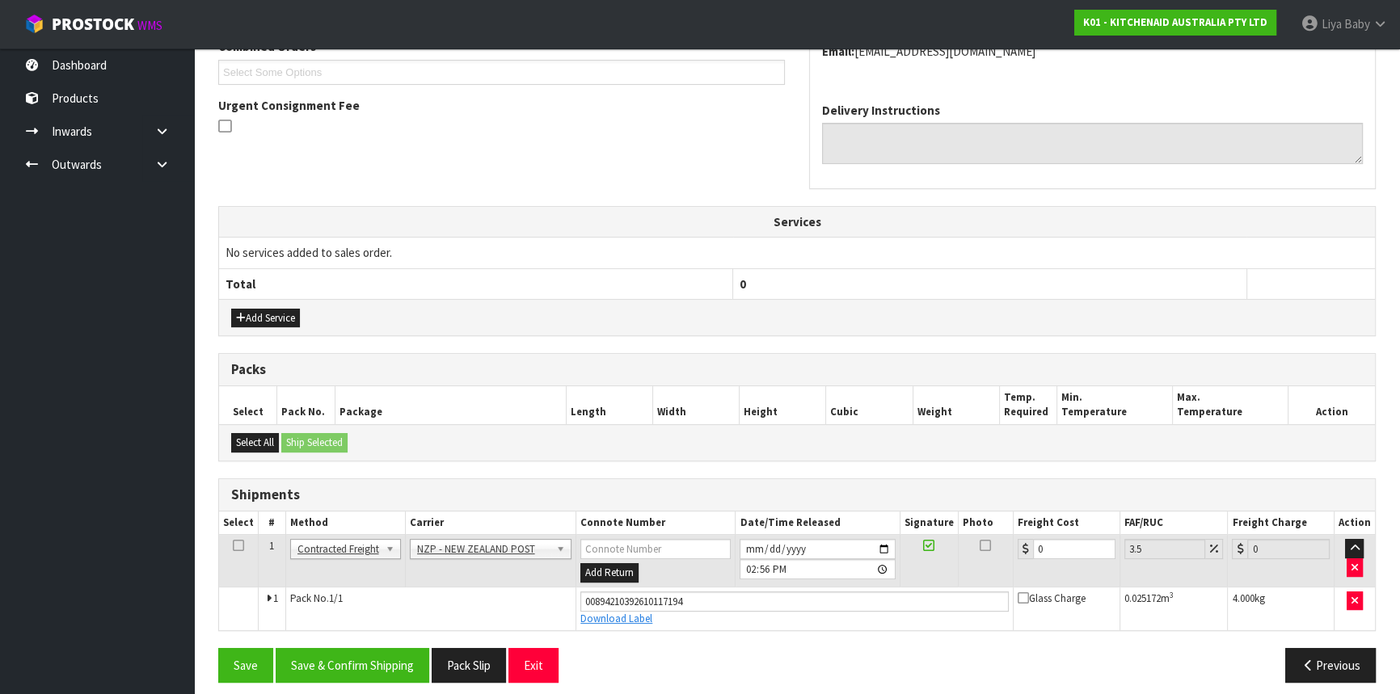
scroll to position [441, 0]
click at [1085, 555] on input "0" at bounding box center [1074, 548] width 82 height 20
click at [239, 546] on icon at bounding box center [238, 545] width 11 height 1
click at [340, 656] on button "Save & Confirm Shipping" at bounding box center [353, 665] width 154 height 35
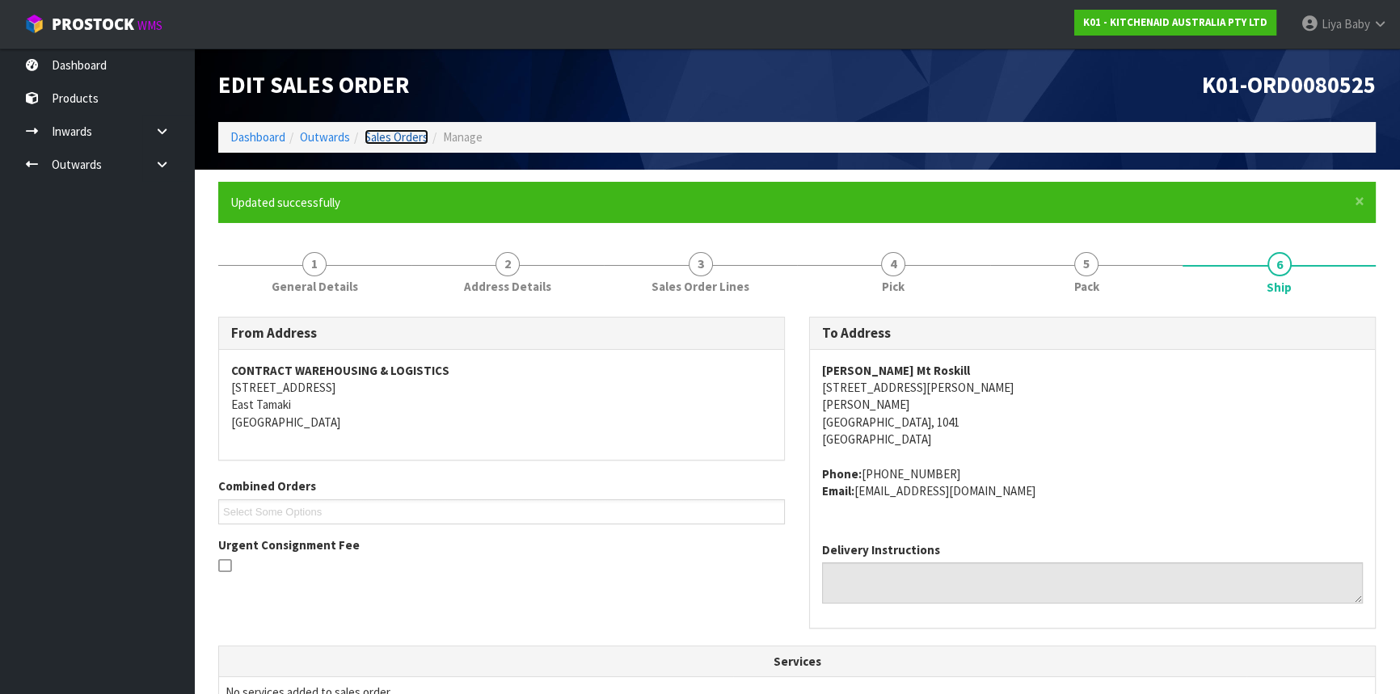
click at [380, 129] on link "Sales Orders" at bounding box center [397, 136] width 64 height 15
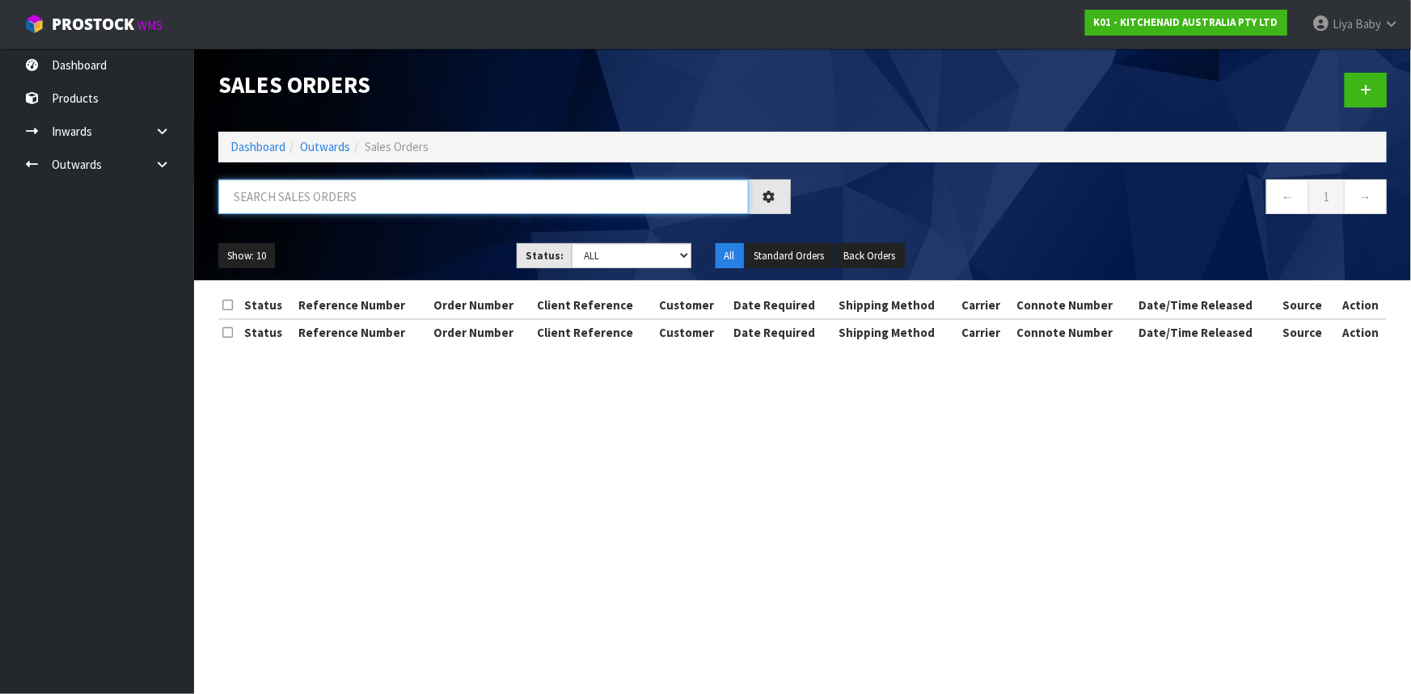
click at [348, 189] on input "text" at bounding box center [483, 196] width 530 height 35
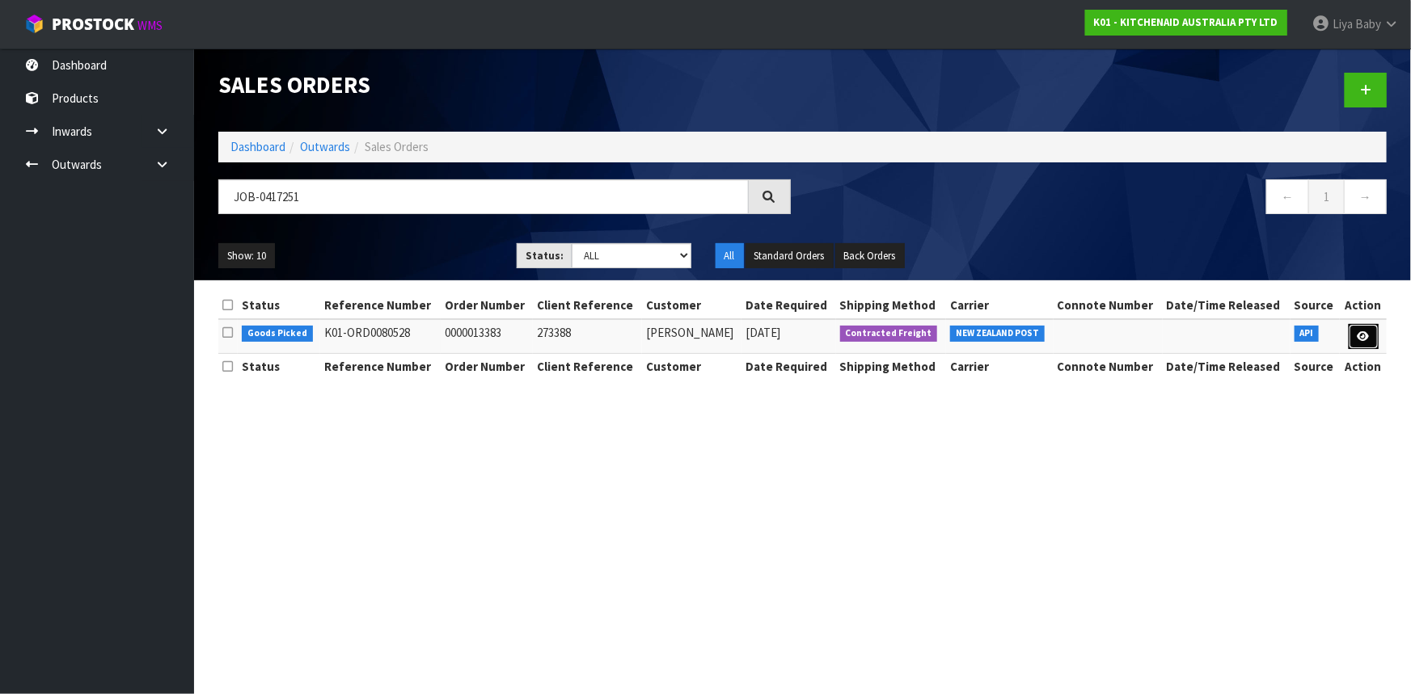
click at [1369, 335] on icon at bounding box center [1363, 336] width 12 height 11
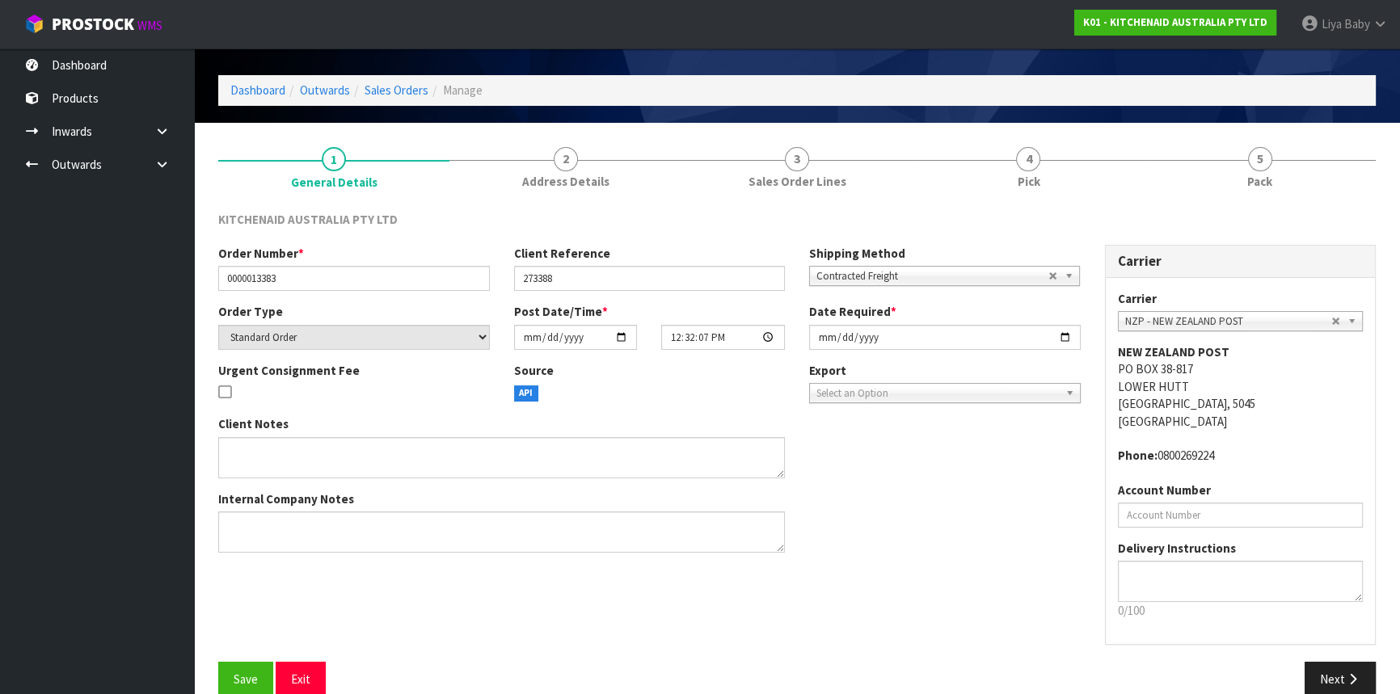
scroll to position [73, 0]
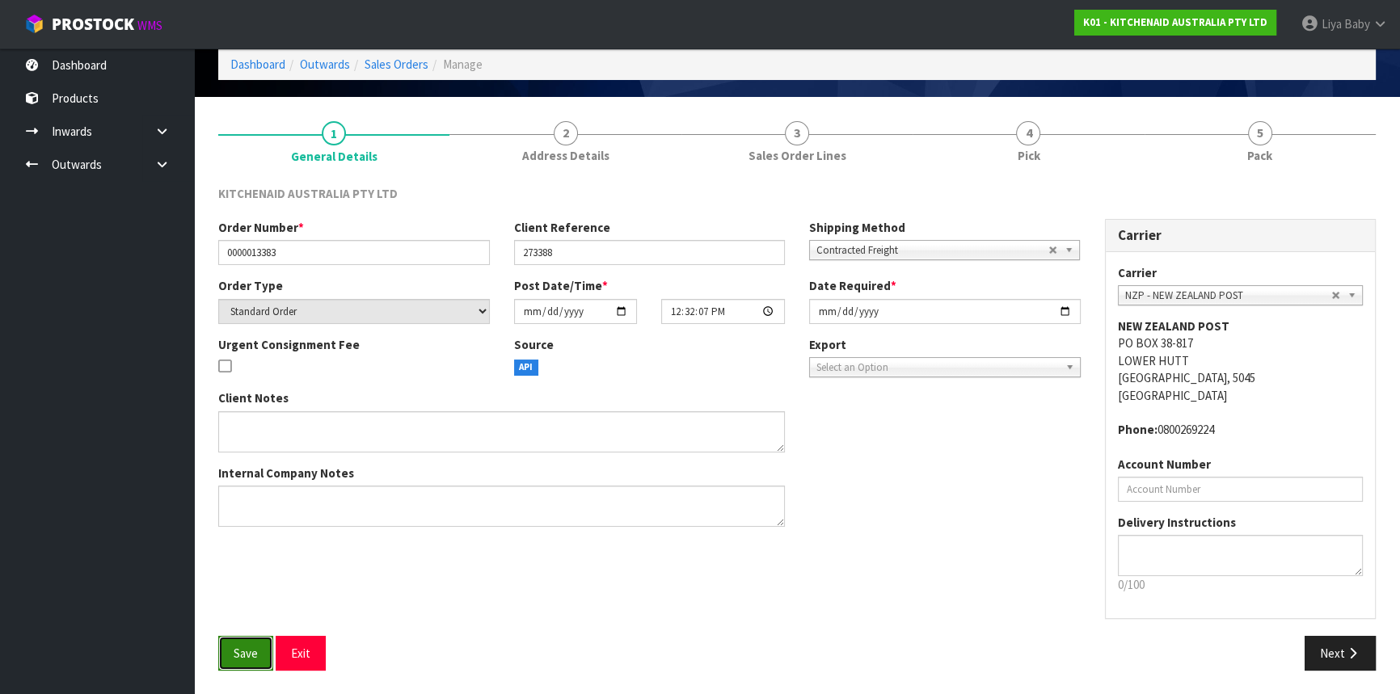
click at [259, 653] on button "Save" at bounding box center [245, 653] width 55 height 35
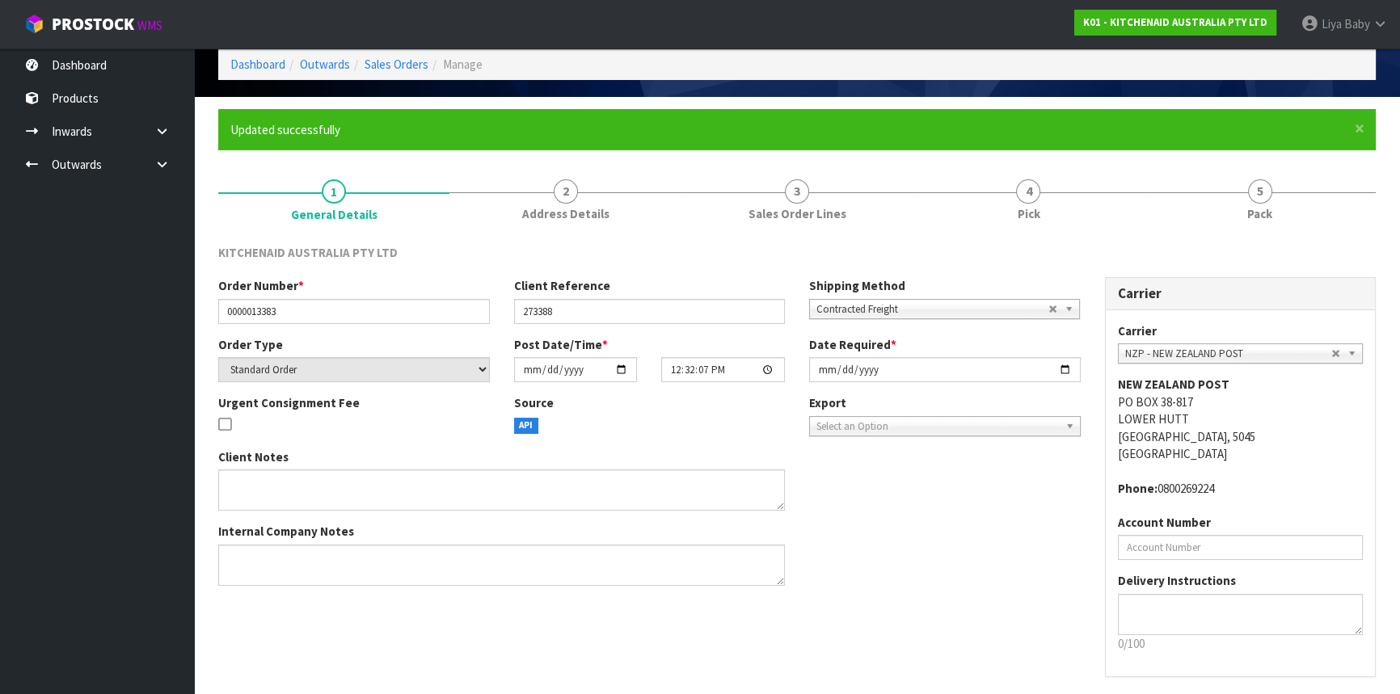
scroll to position [0, 0]
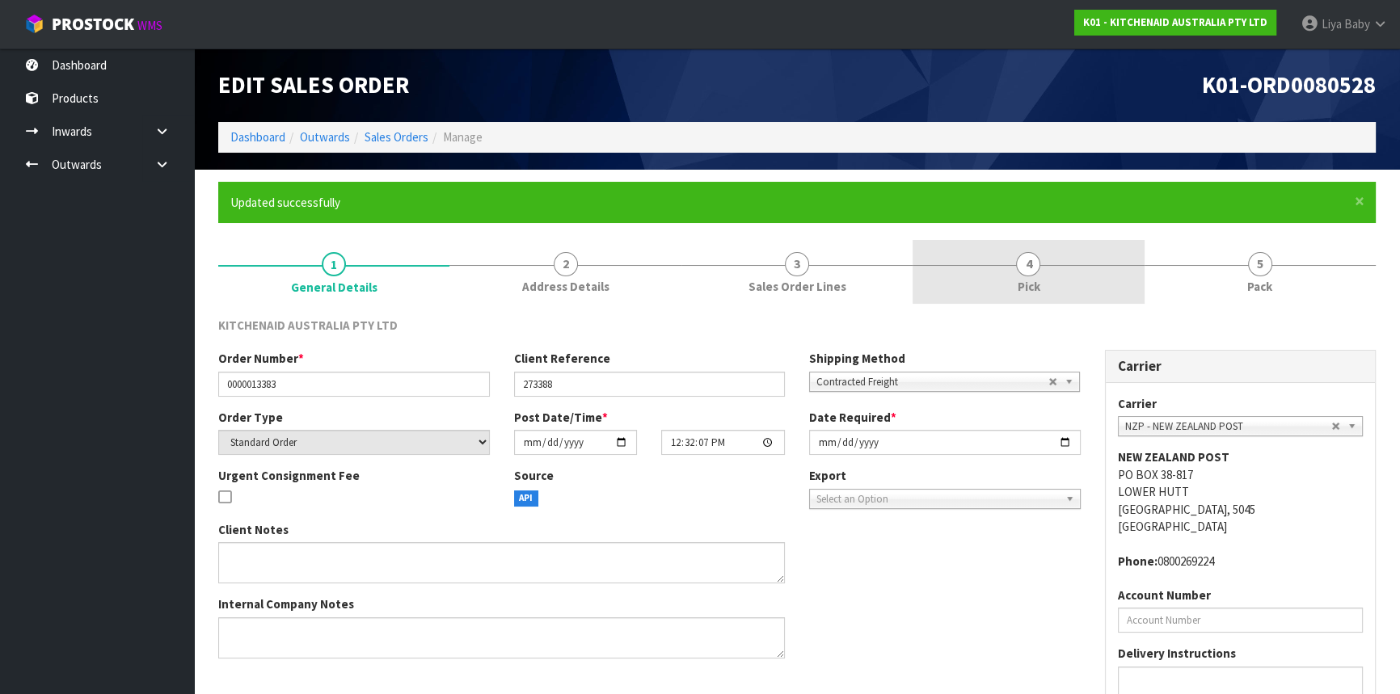
click at [1026, 270] on span "4" at bounding box center [1028, 264] width 24 height 24
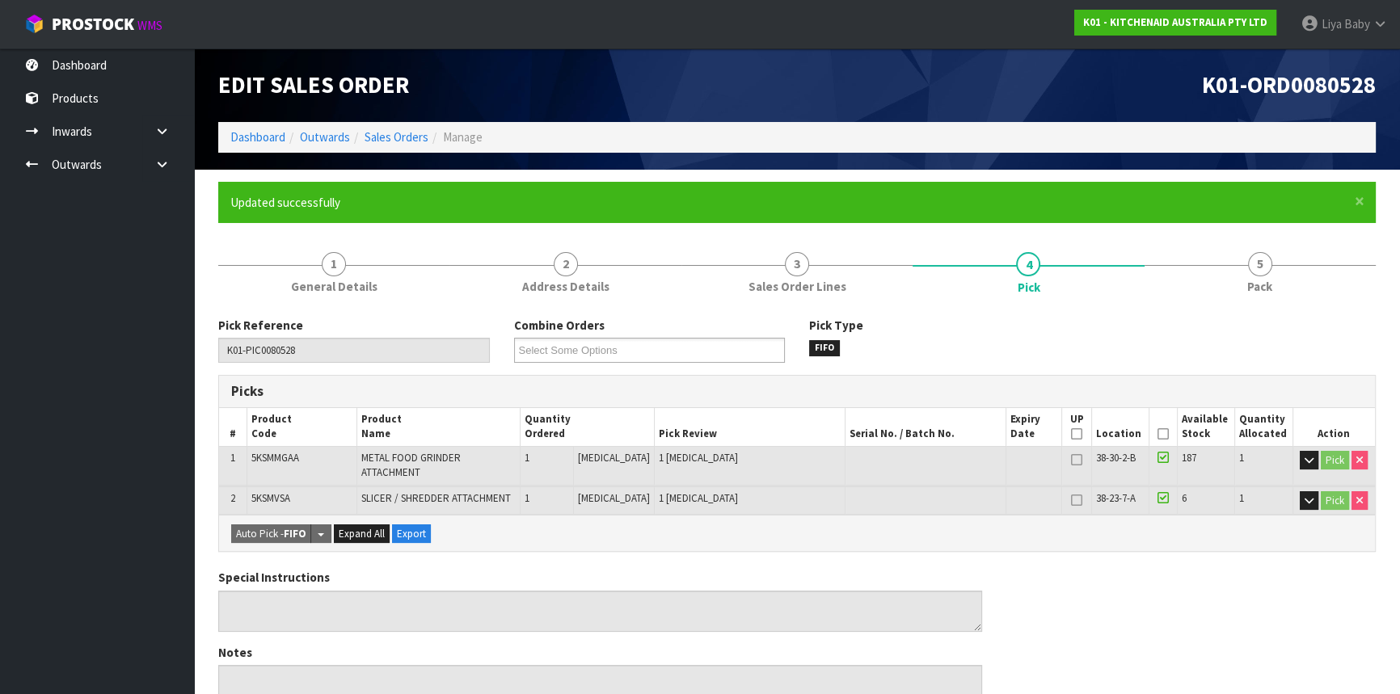
click at [1162, 435] on icon at bounding box center [1163, 434] width 11 height 1
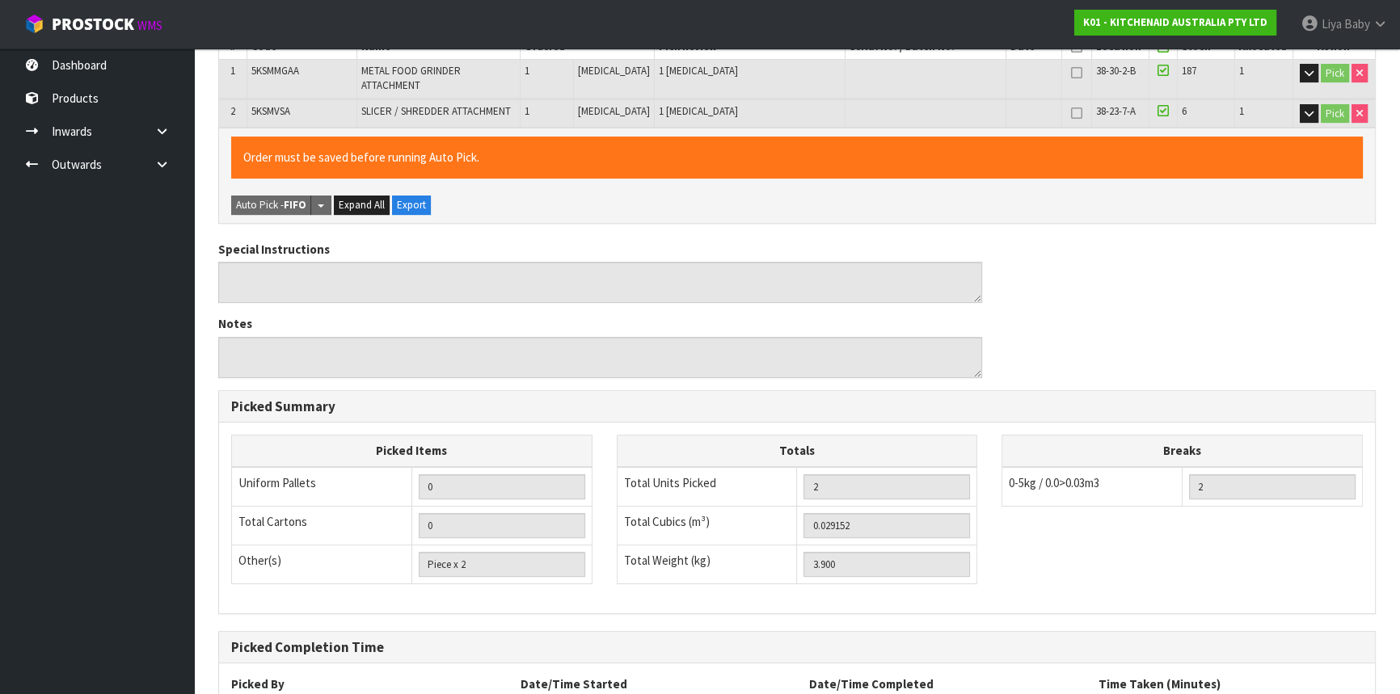
scroll to position [515, 0]
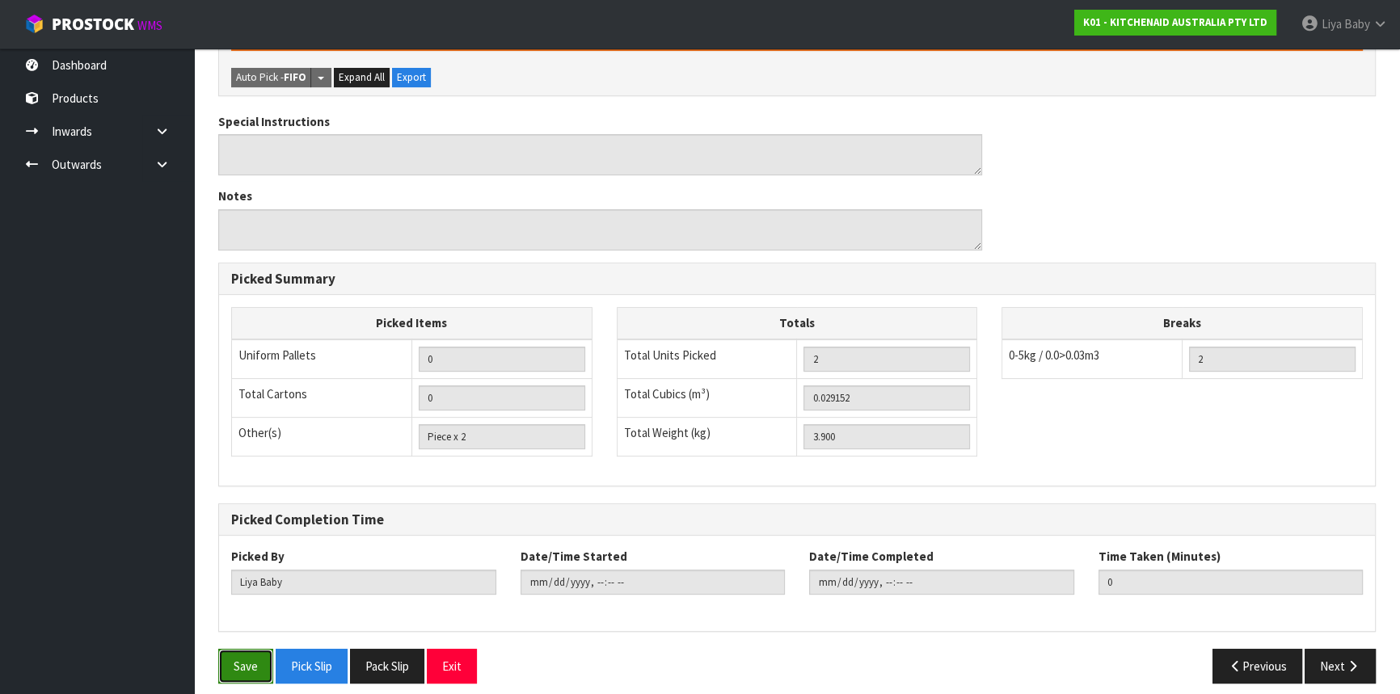
click at [255, 655] on button "Save" at bounding box center [245, 666] width 55 height 35
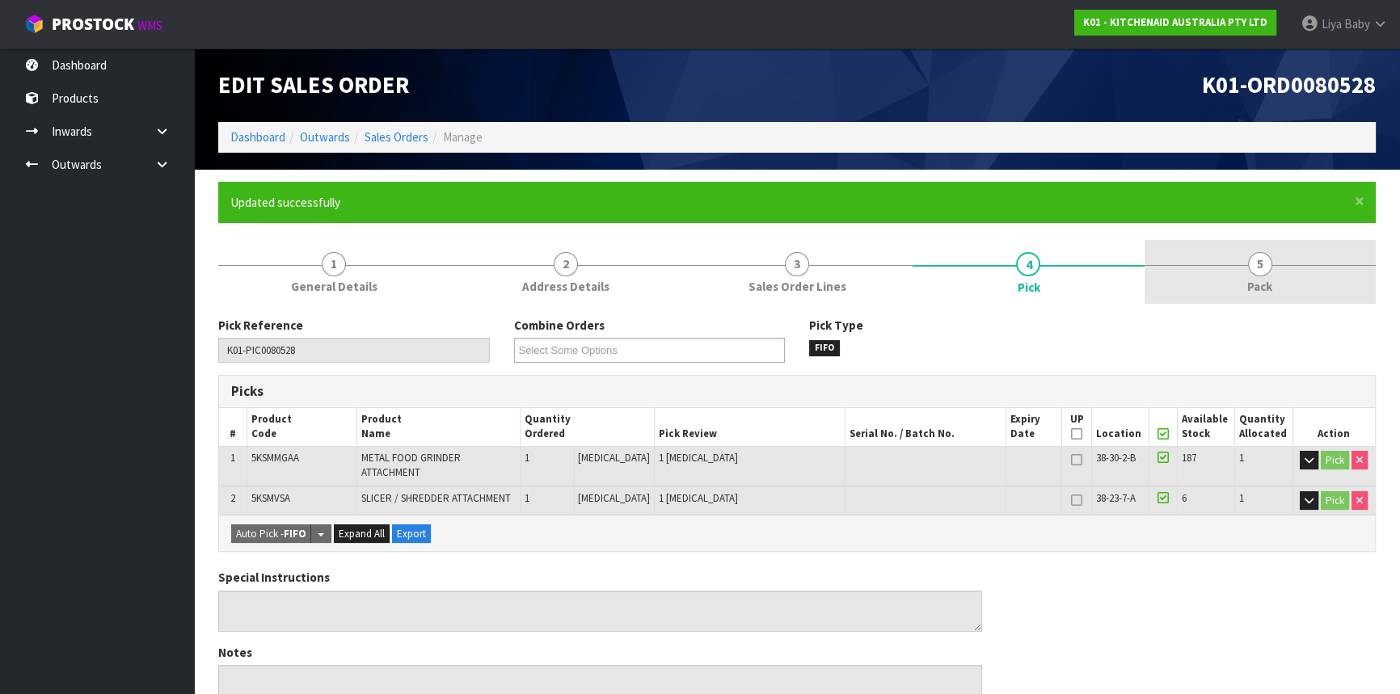
click at [1245, 282] on link "5 Pack" at bounding box center [1260, 272] width 231 height 64
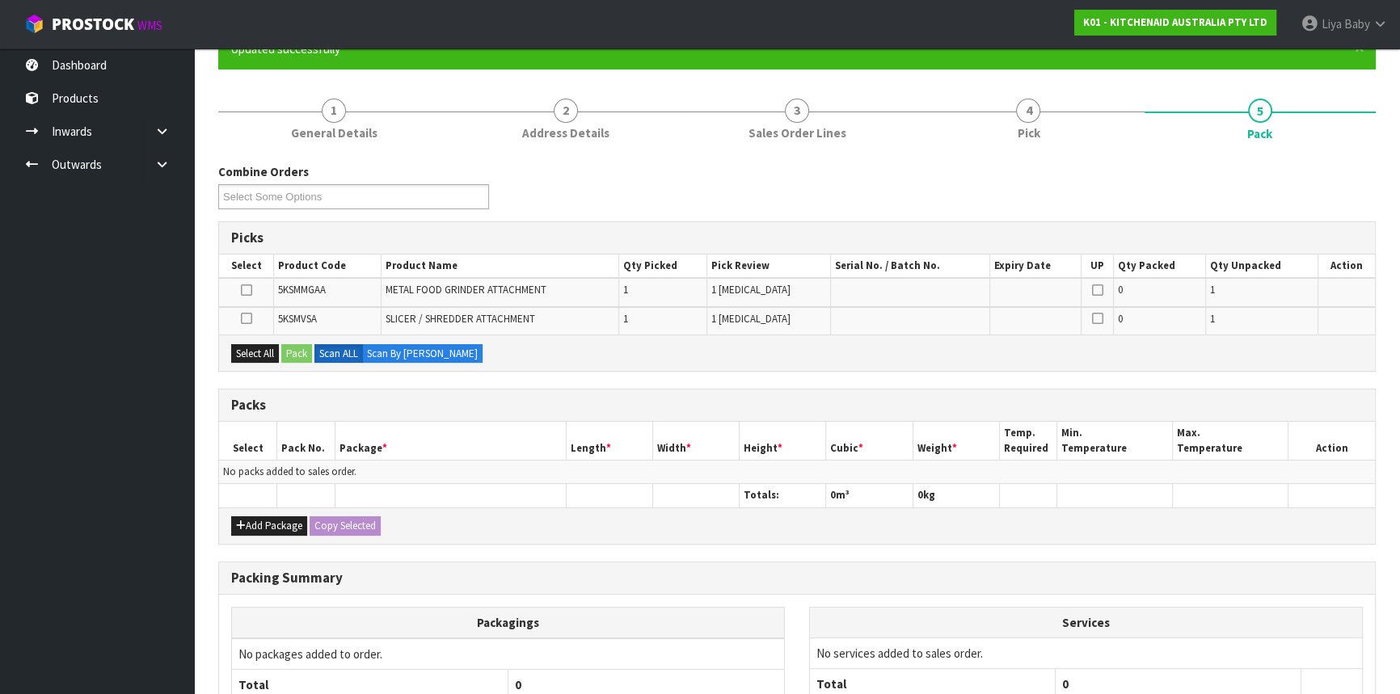
scroll to position [293, 0]
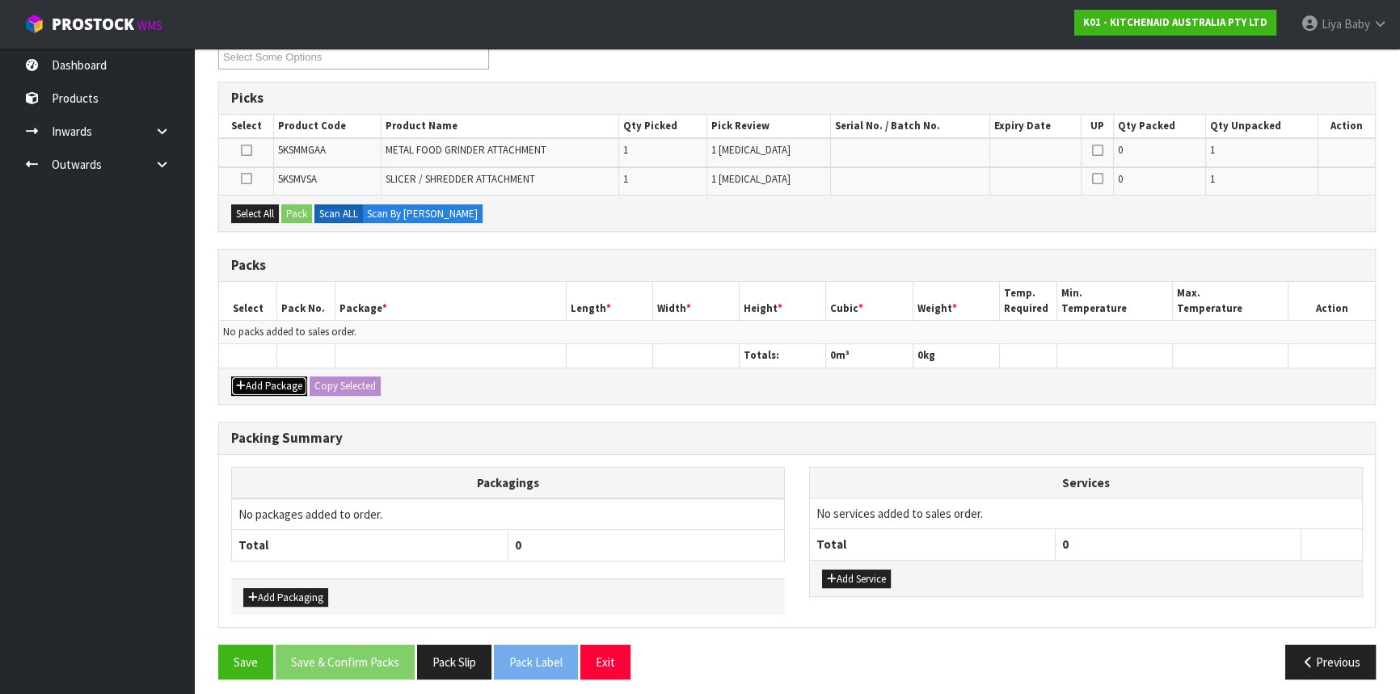
click at [293, 388] on button "Add Package" at bounding box center [269, 386] width 76 height 19
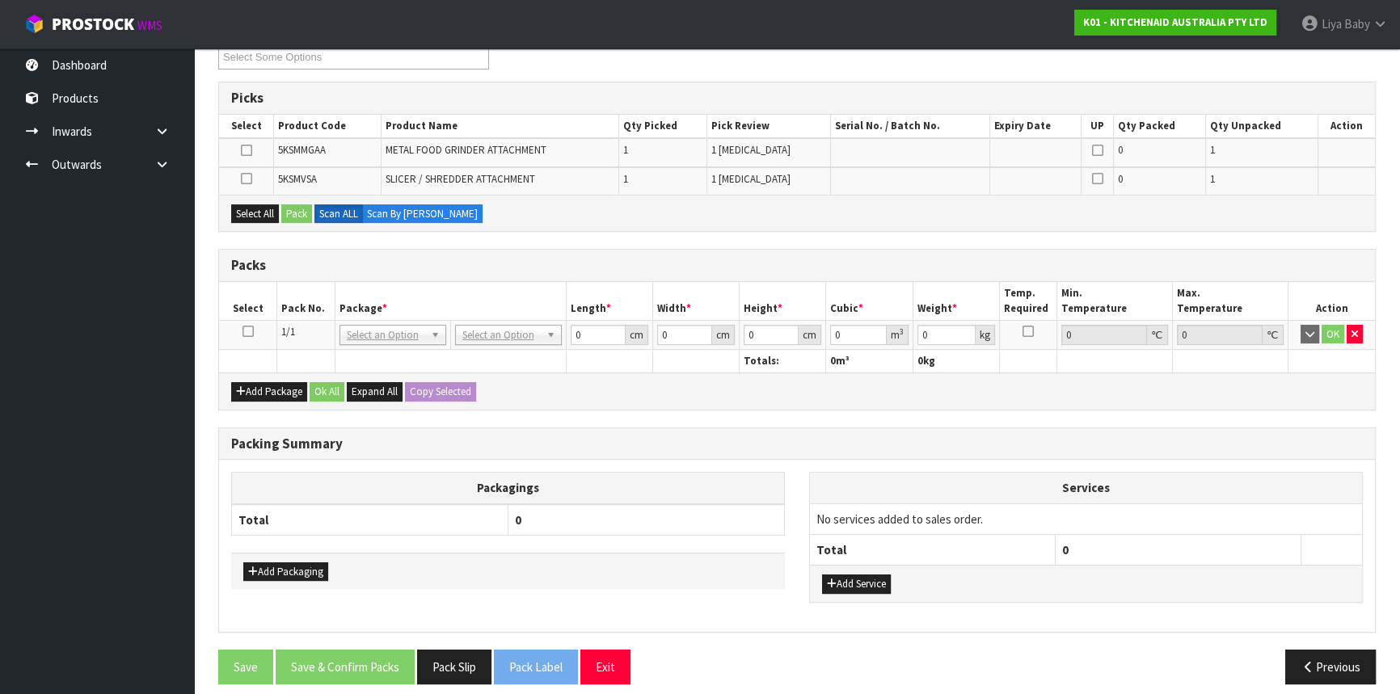
click at [251, 331] on icon at bounding box center [248, 331] width 11 height 1
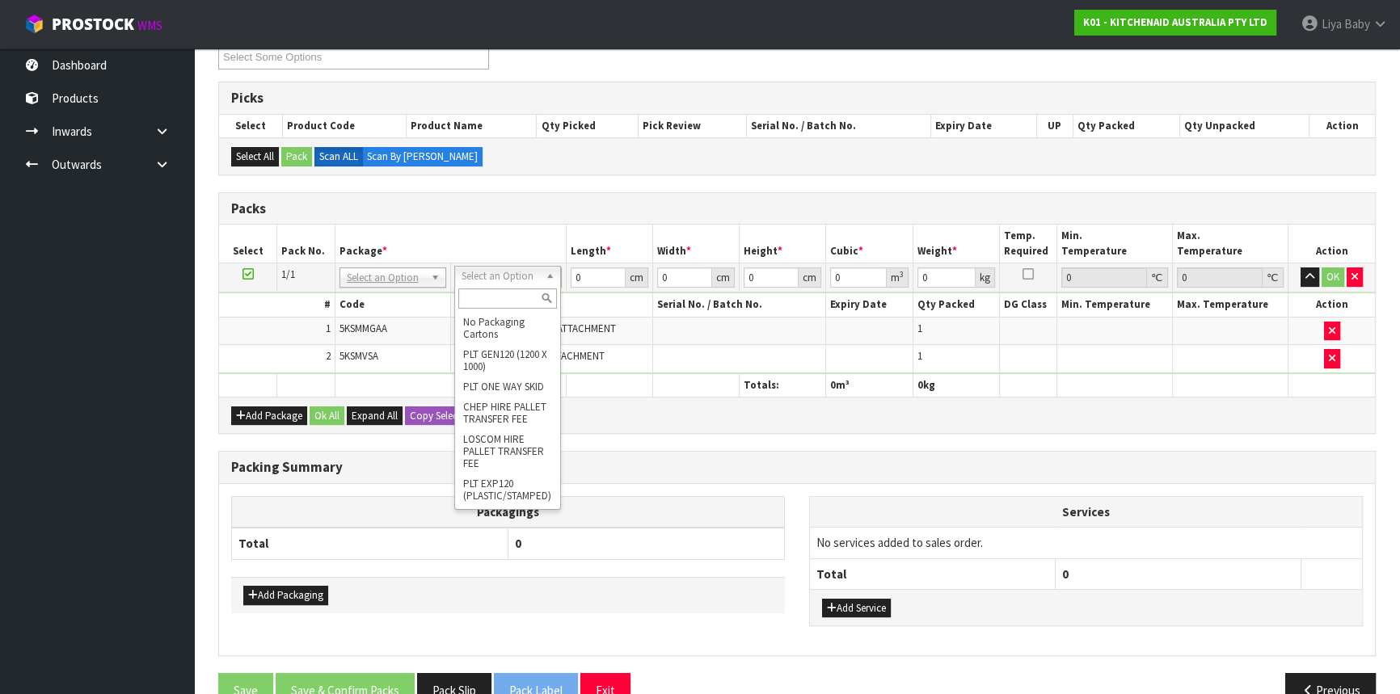
click at [504, 306] on input "text" at bounding box center [507, 299] width 99 height 20
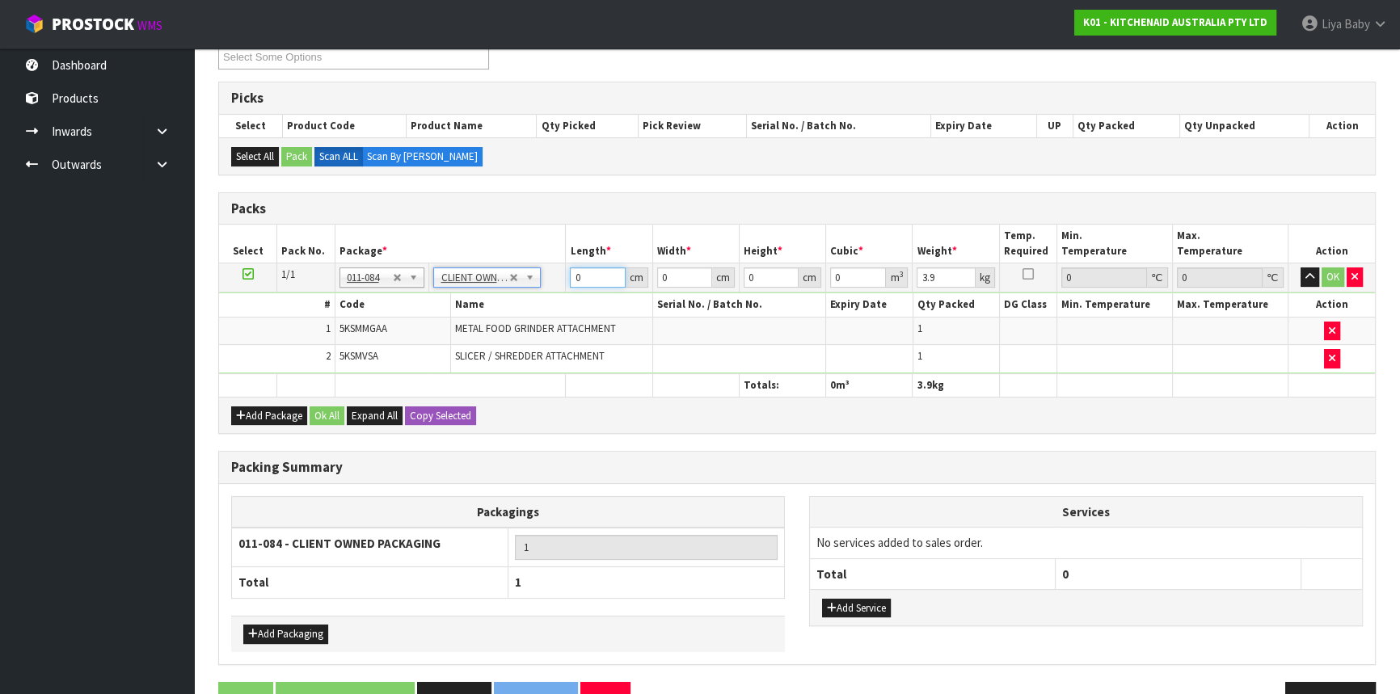
click at [586, 271] on input "0" at bounding box center [597, 278] width 55 height 20
click at [318, 410] on button "Ok All" at bounding box center [327, 416] width 35 height 19
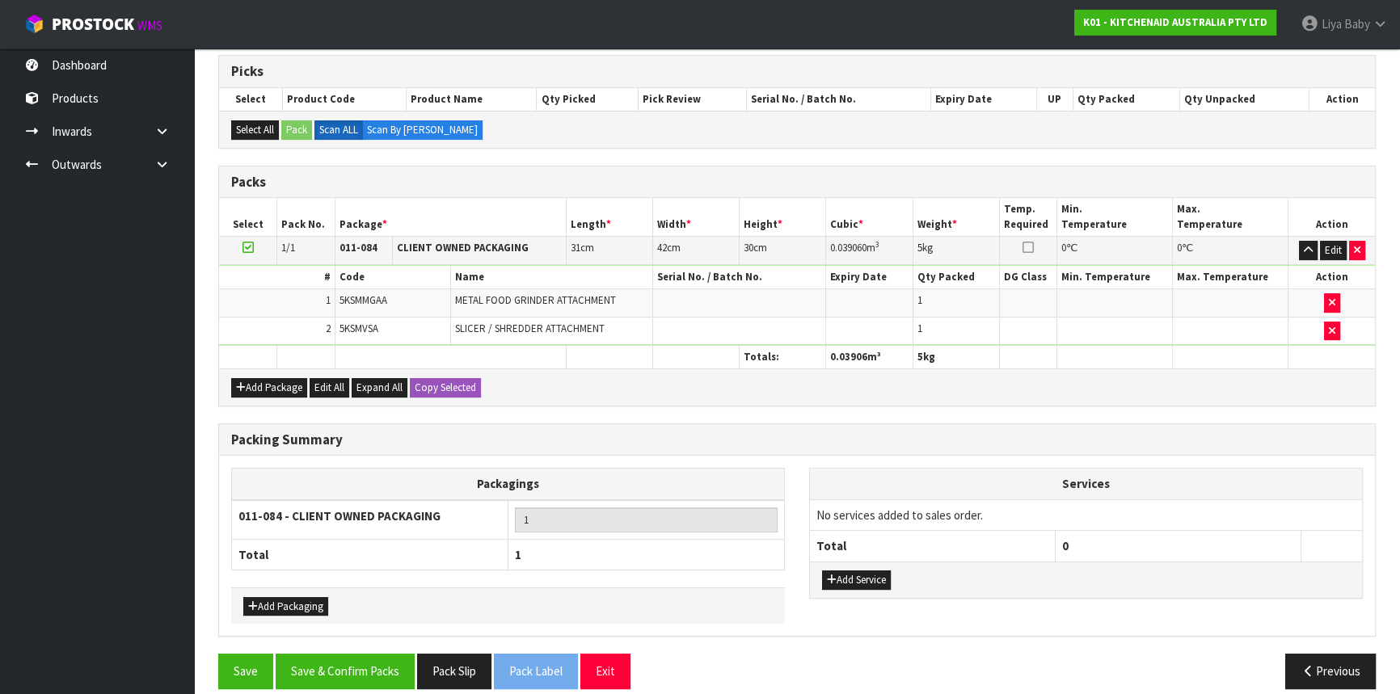
scroll to position [335, 0]
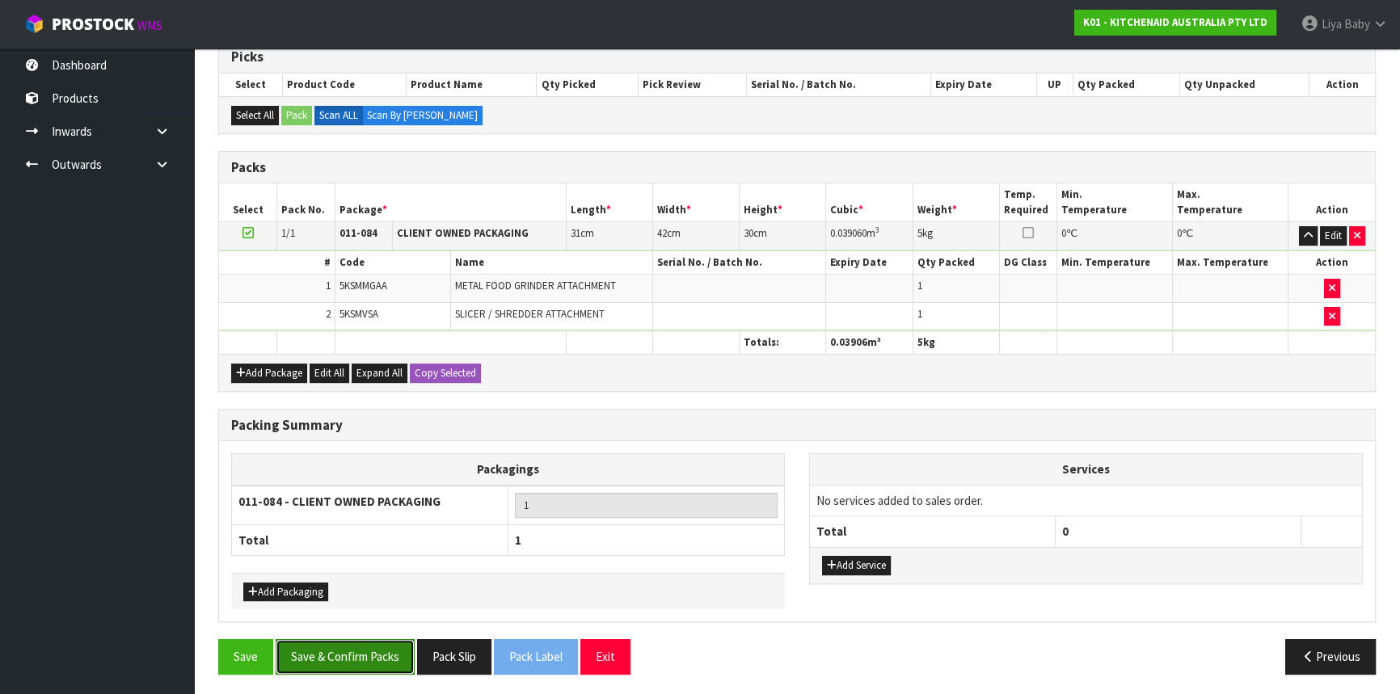
click at [348, 649] on button "Save & Confirm Packs" at bounding box center [345, 656] width 139 height 35
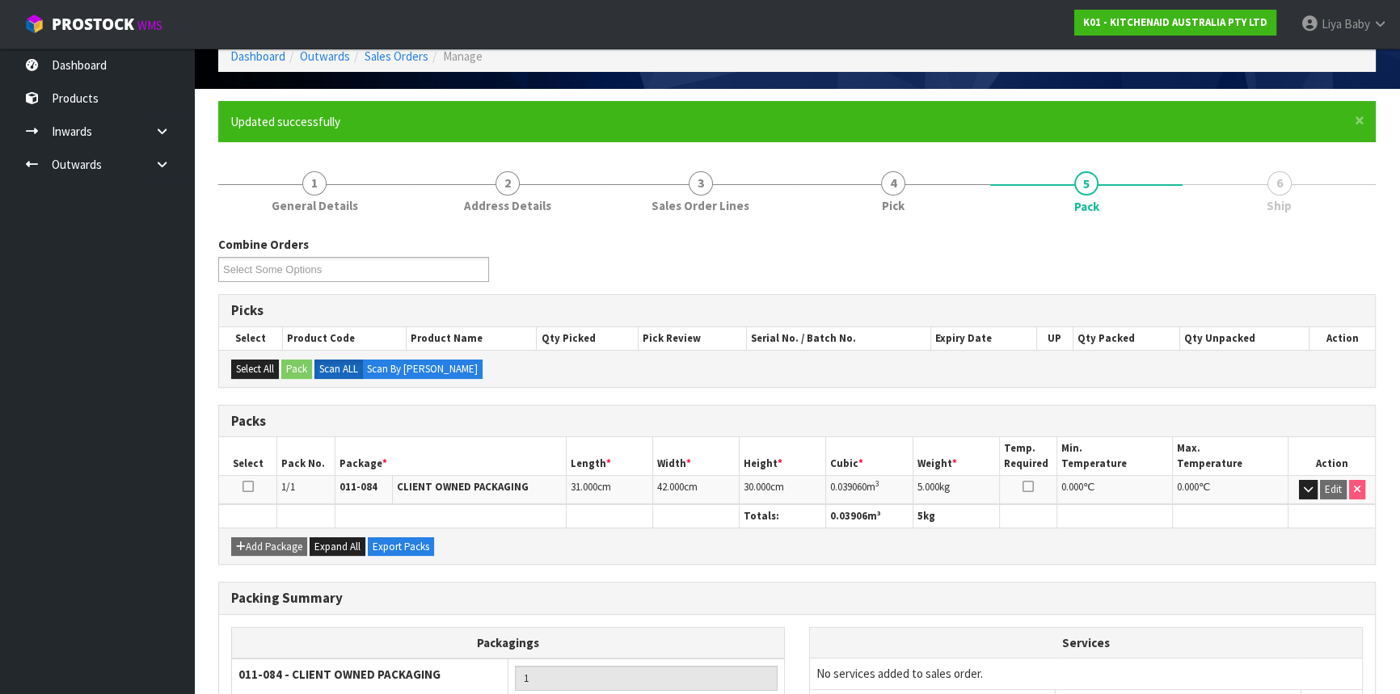
scroll to position [218, 0]
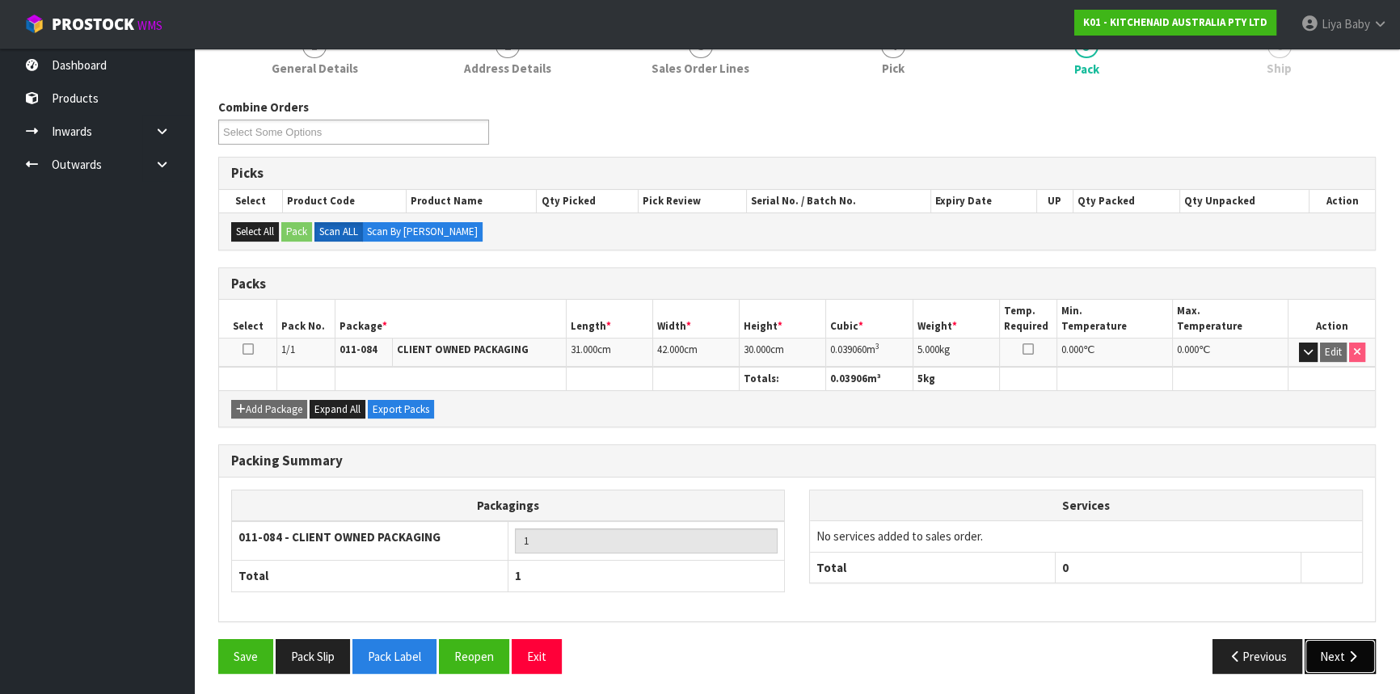
click at [1350, 656] on icon "button" at bounding box center [1352, 657] width 15 height 12
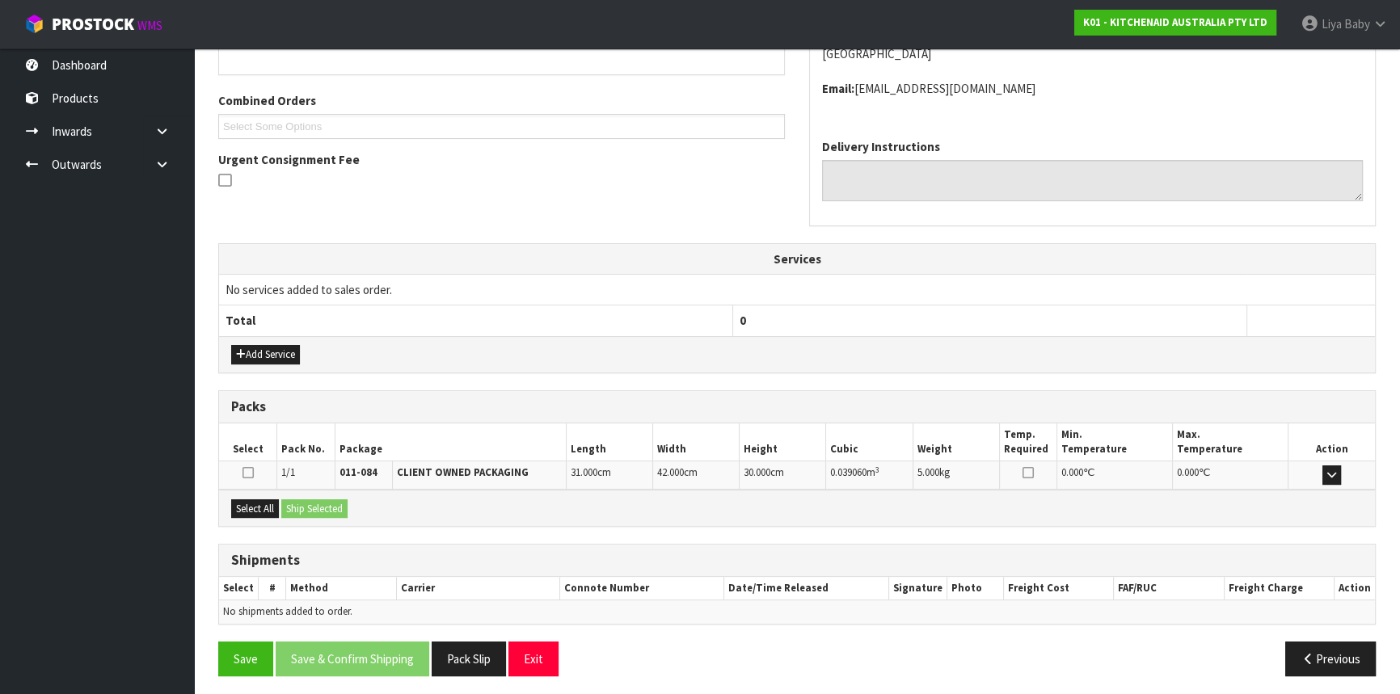
scroll to position [388, 0]
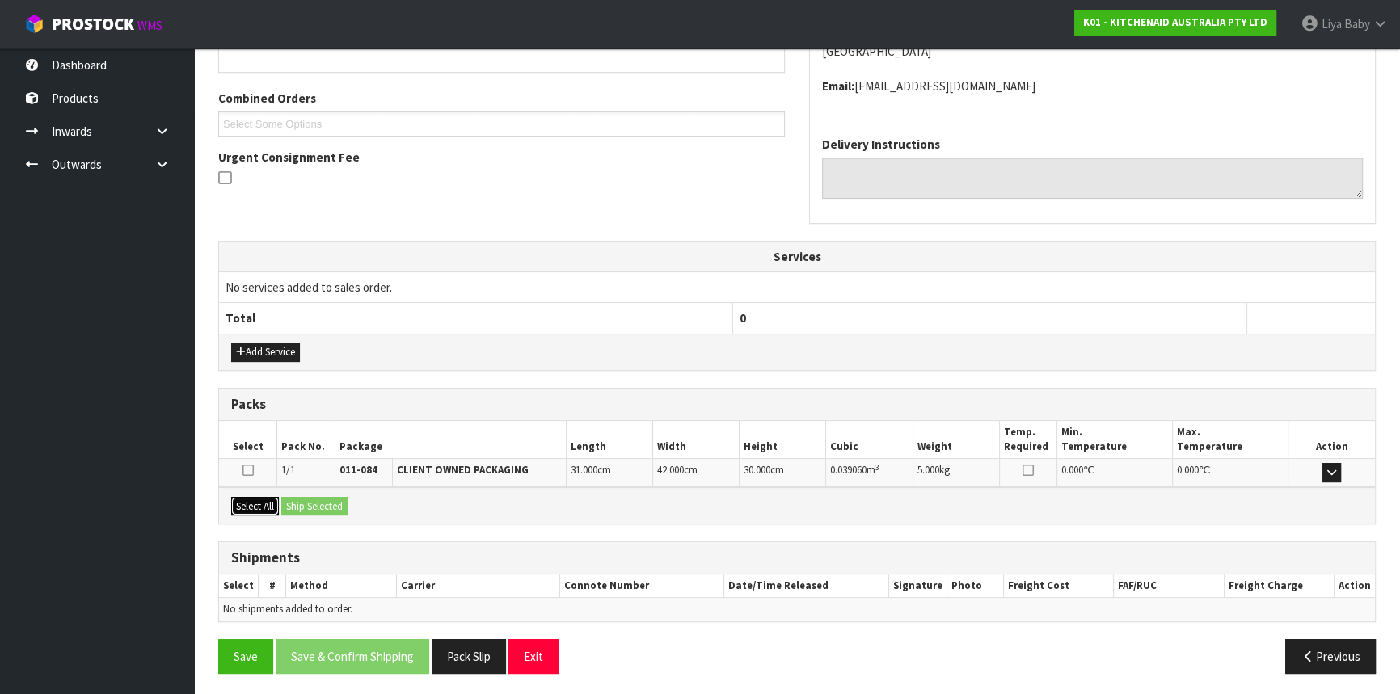
click at [248, 501] on button "Select All" at bounding box center [255, 506] width 48 height 19
click at [301, 501] on button "Ship Selected" at bounding box center [314, 506] width 66 height 19
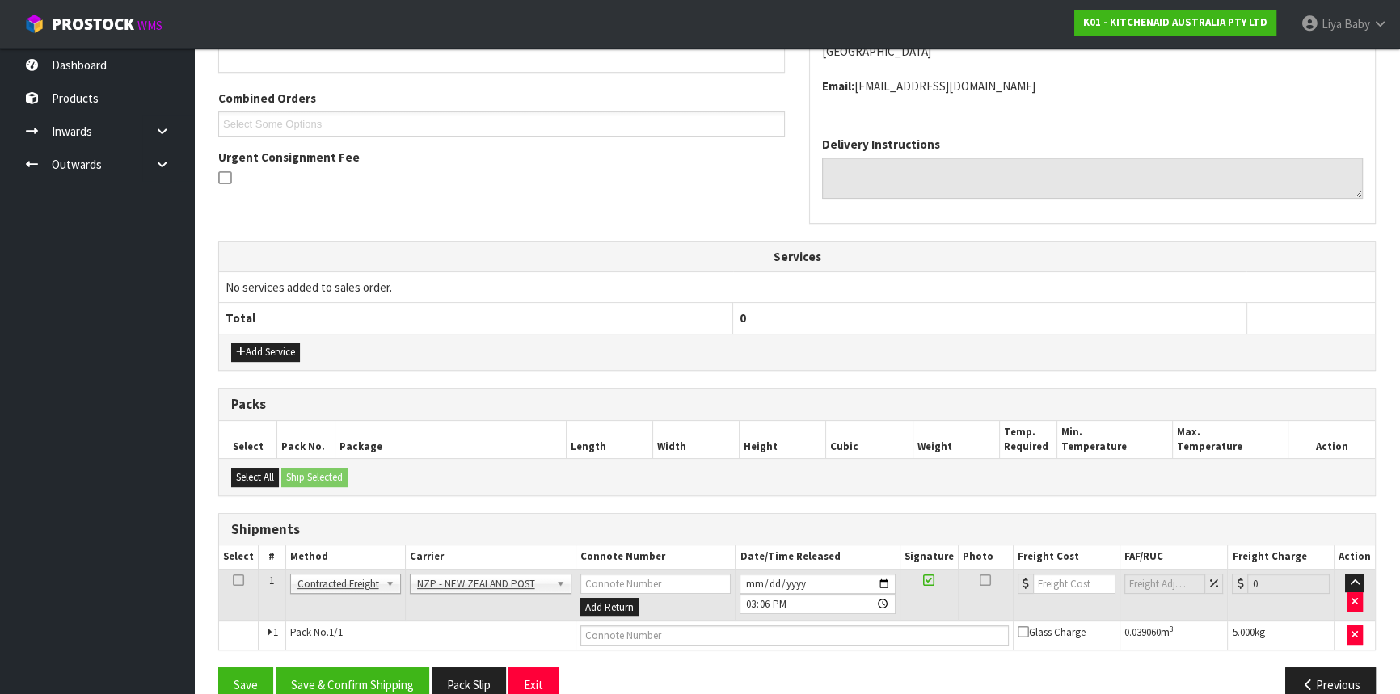
click at [238, 581] on icon at bounding box center [238, 580] width 11 height 1
click at [342, 682] on button "Save & Confirm Shipping" at bounding box center [353, 685] width 154 height 35
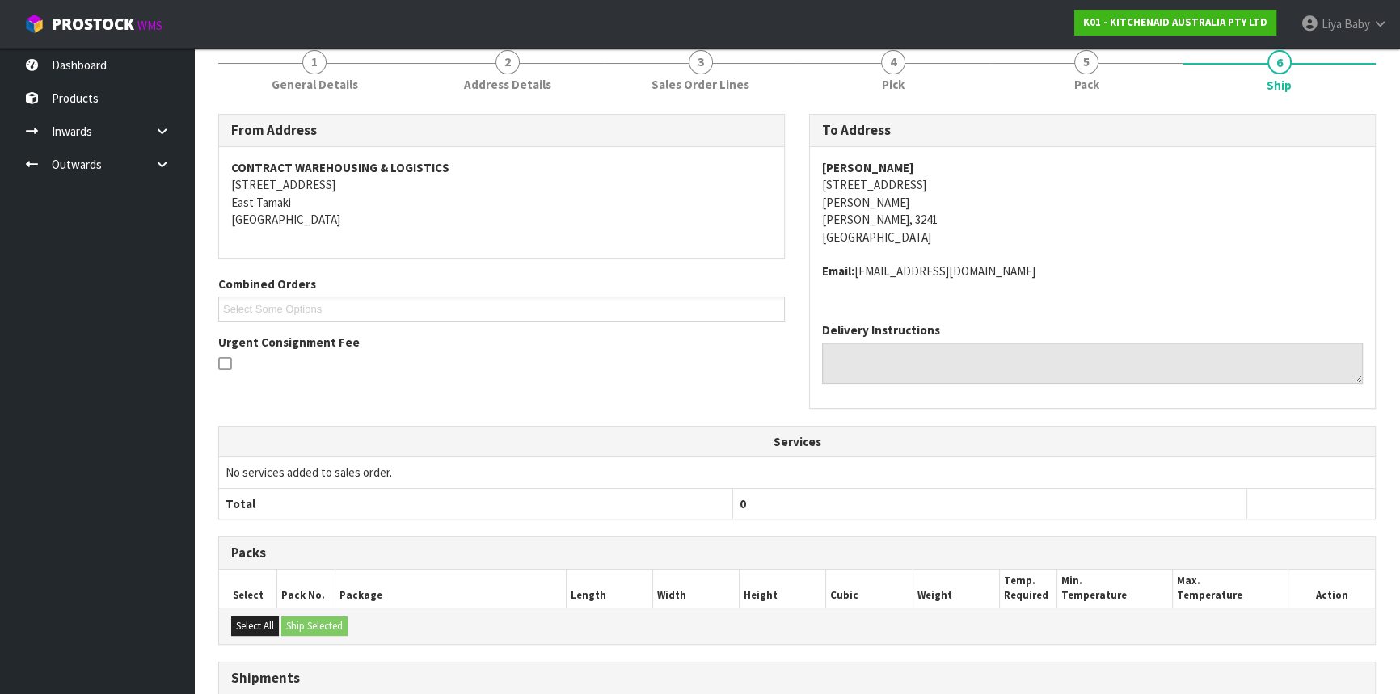
scroll to position [395, 0]
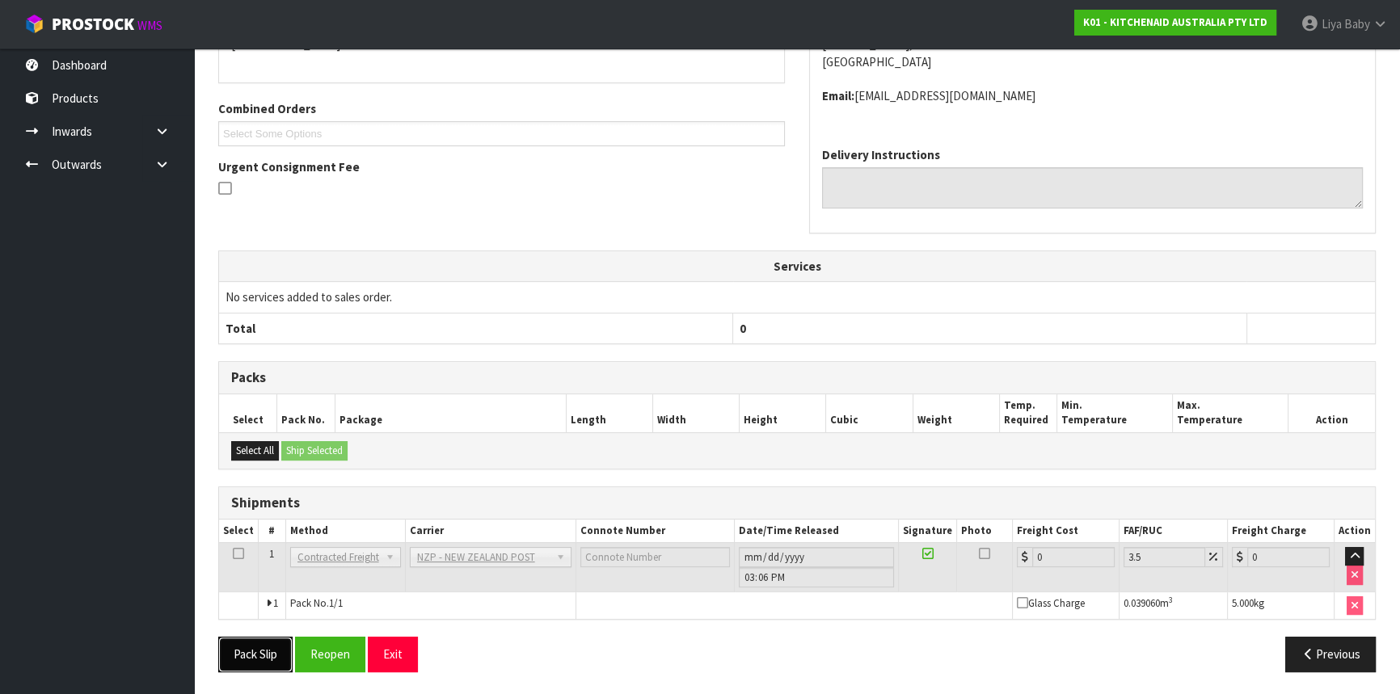
click at [251, 648] on button "Pack Slip" at bounding box center [255, 654] width 74 height 35
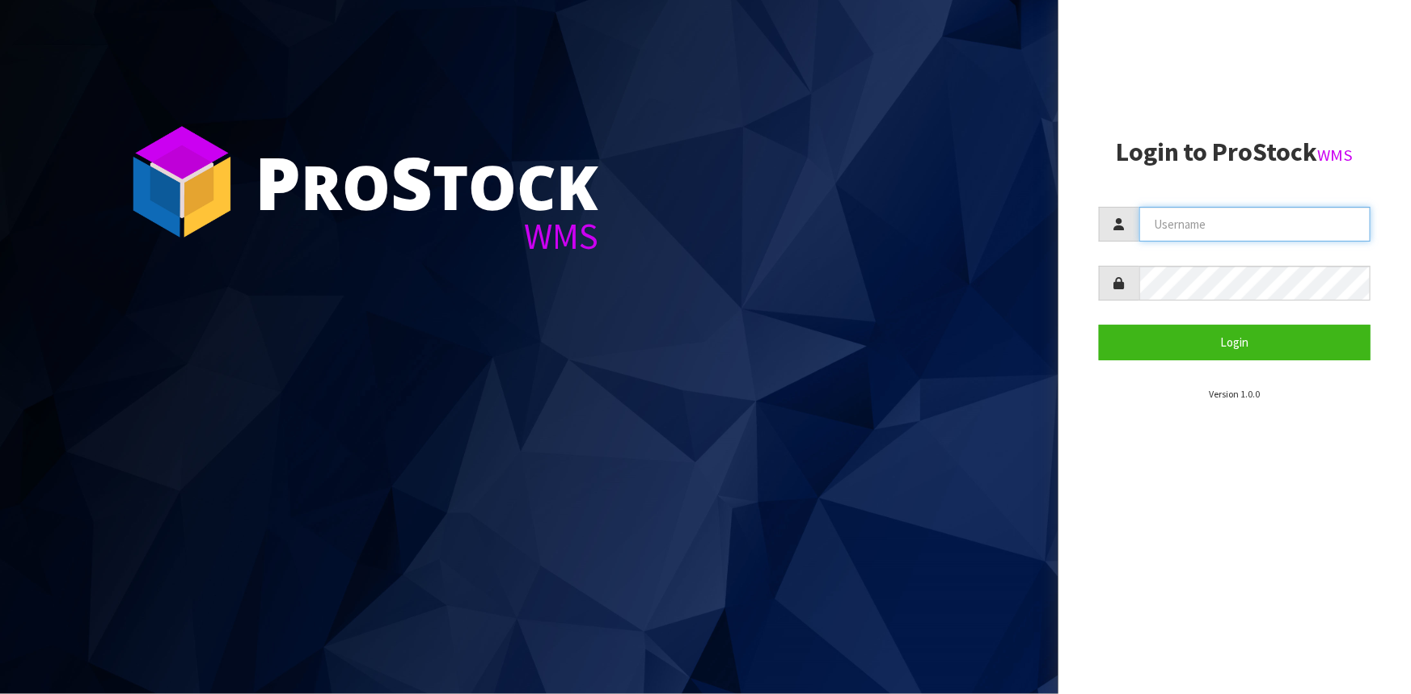
click at [1150, 225] on input "text" at bounding box center [1254, 224] width 231 height 35
type input "LIYA"
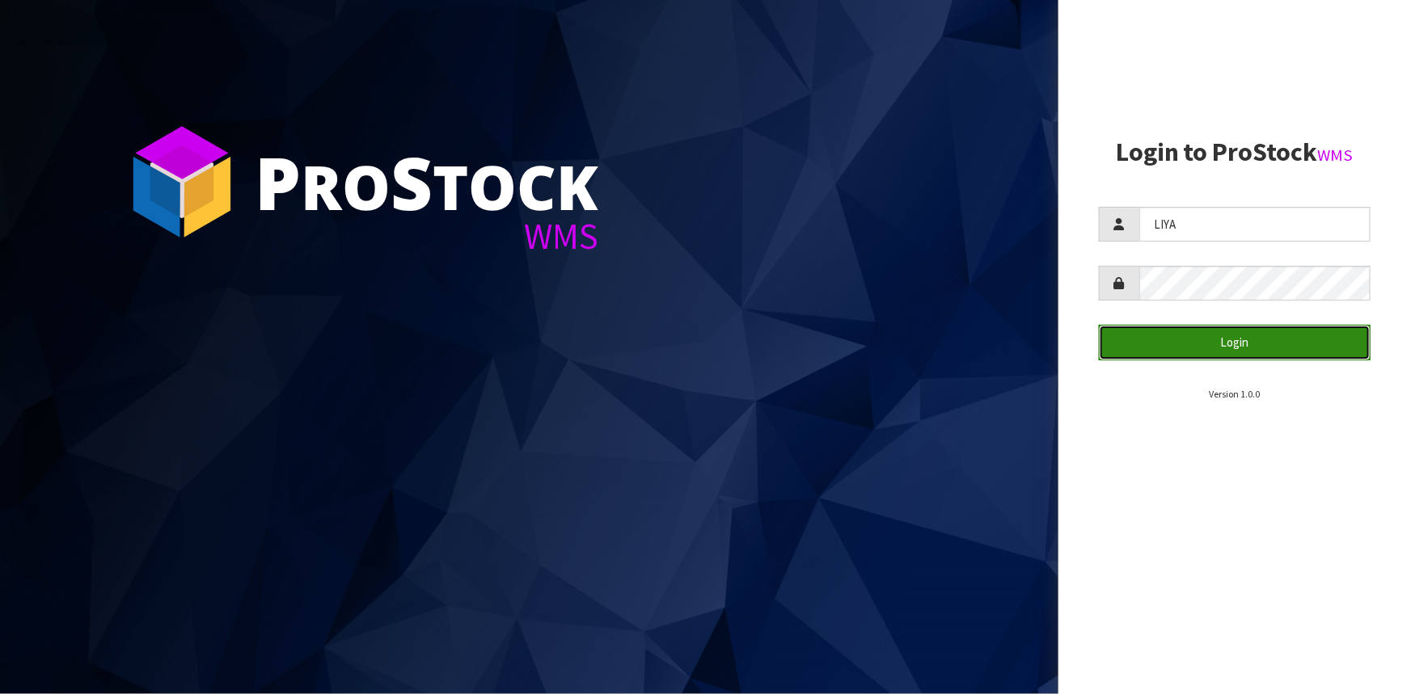
click at [1225, 333] on button "Login" at bounding box center [1235, 342] width 272 height 35
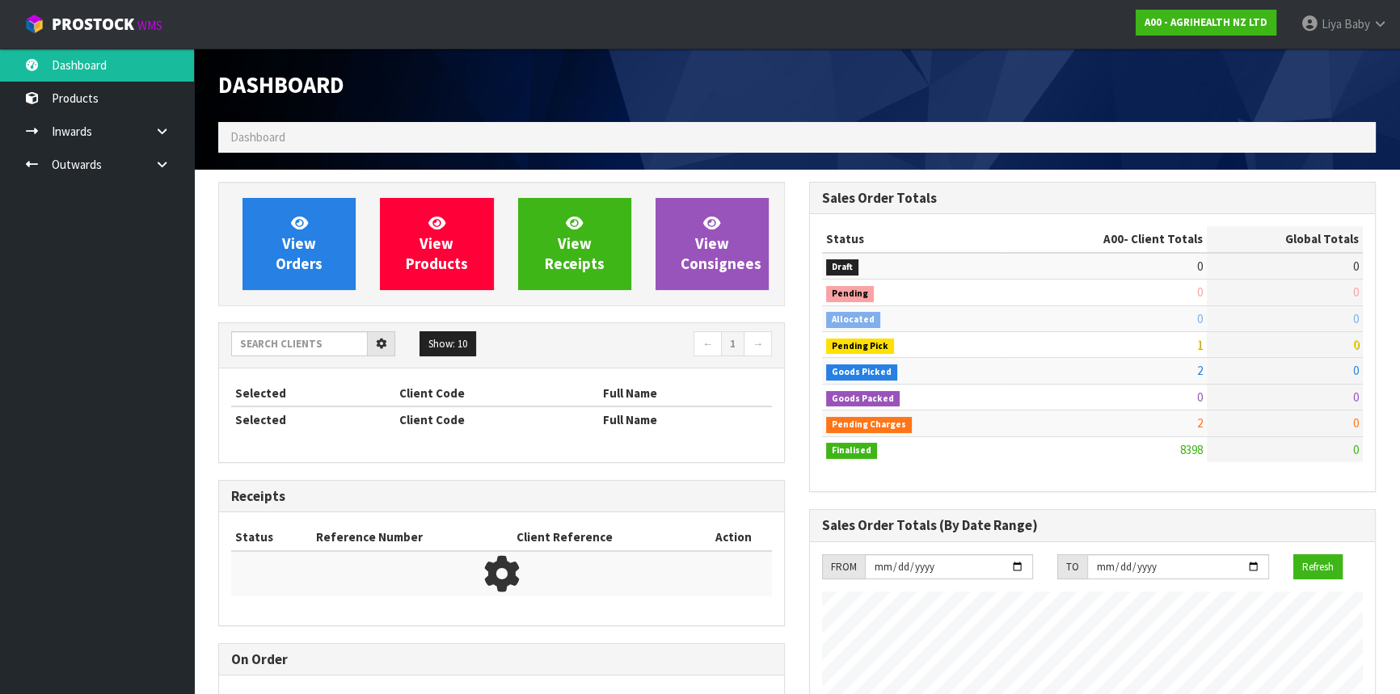
scroll to position [1222, 590]
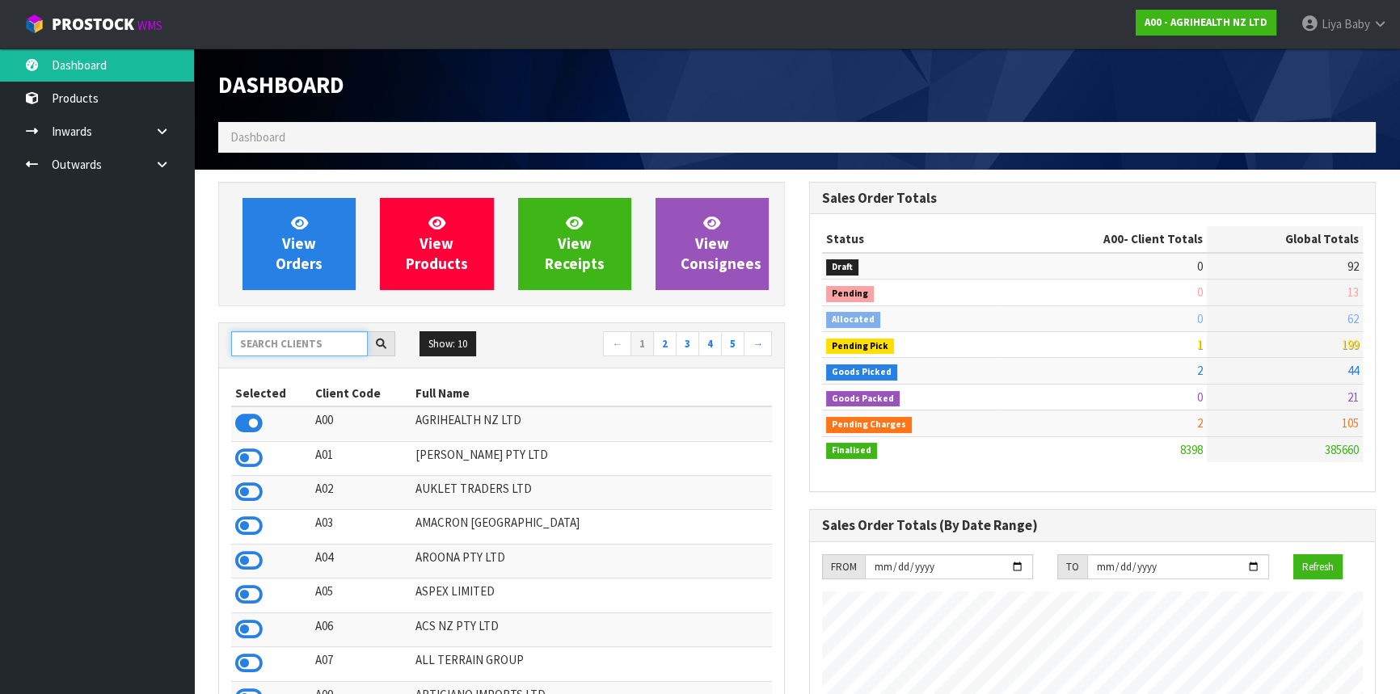
click at [281, 344] on input "text" at bounding box center [299, 343] width 137 height 25
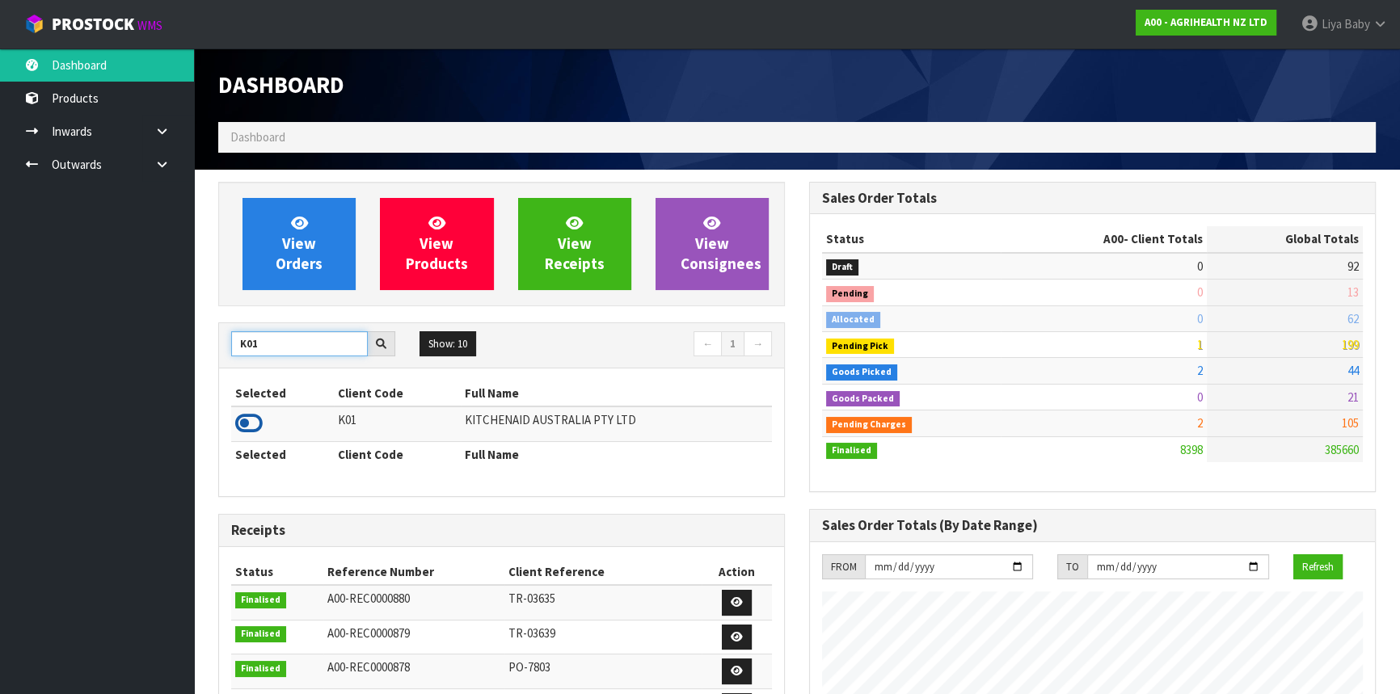
type input "K01"
click at [252, 424] on icon at bounding box center [248, 423] width 27 height 24
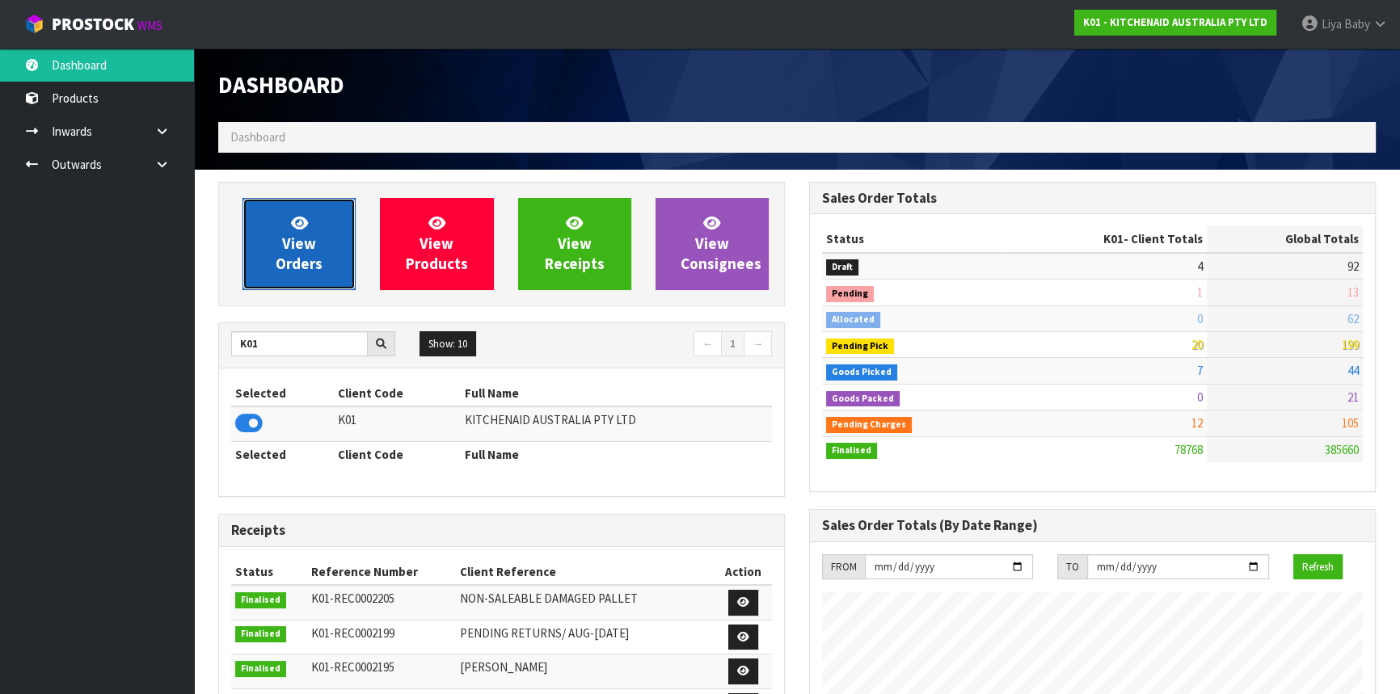
click at [303, 268] on span "View Orders" at bounding box center [299, 243] width 47 height 61
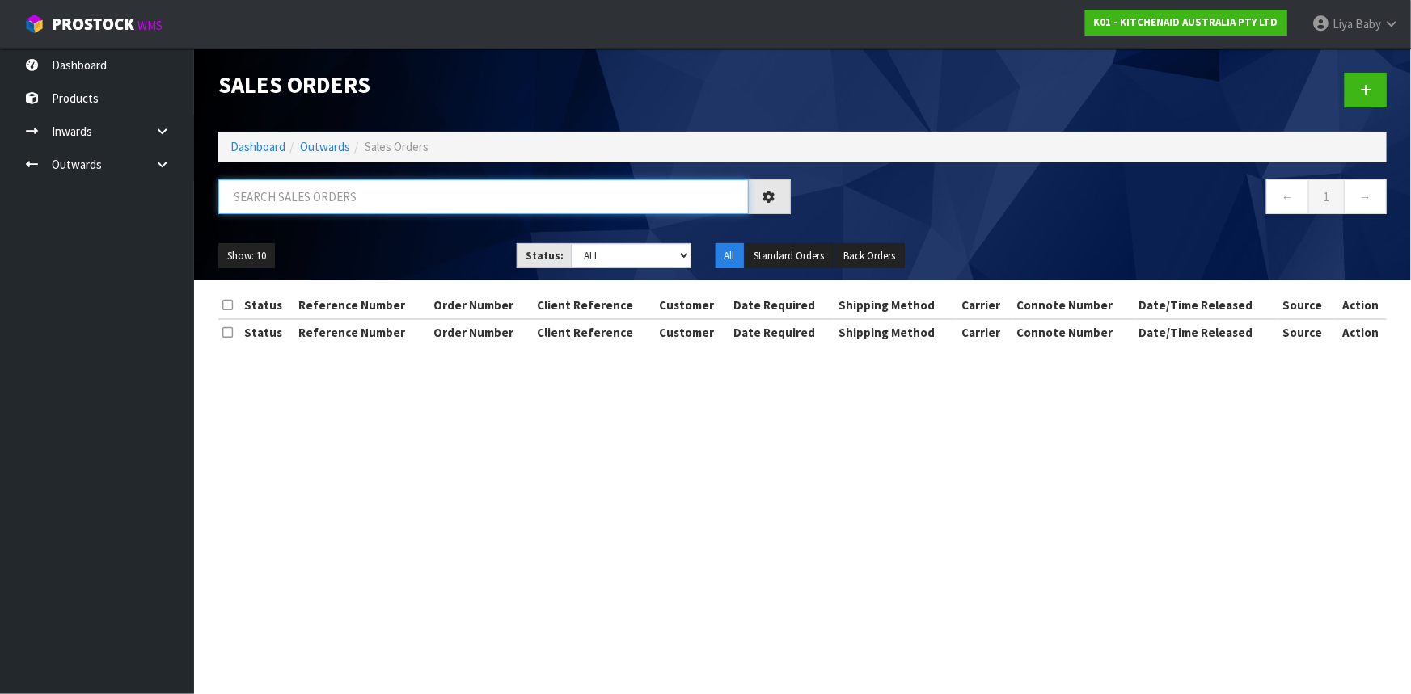
click at [333, 187] on input "text" at bounding box center [483, 196] width 530 height 35
type input "JOB-0417251"
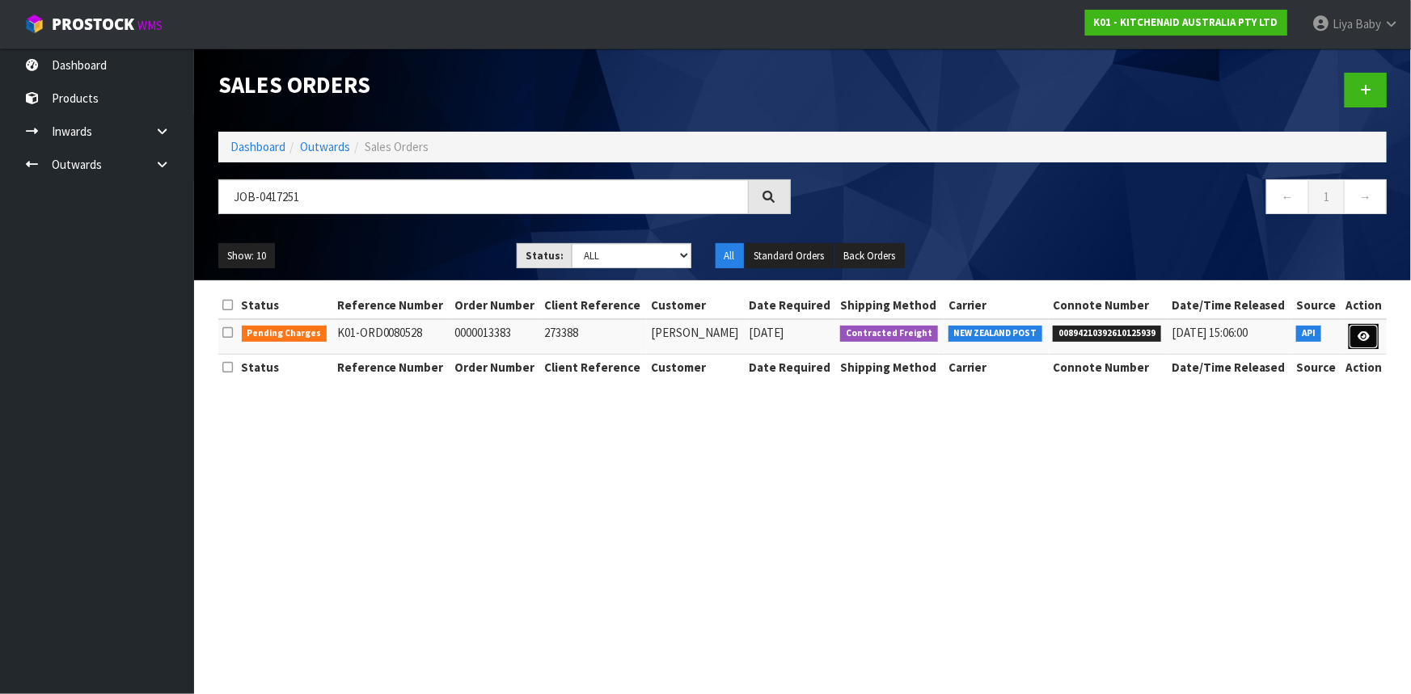
click at [1360, 324] on link at bounding box center [1363, 337] width 30 height 26
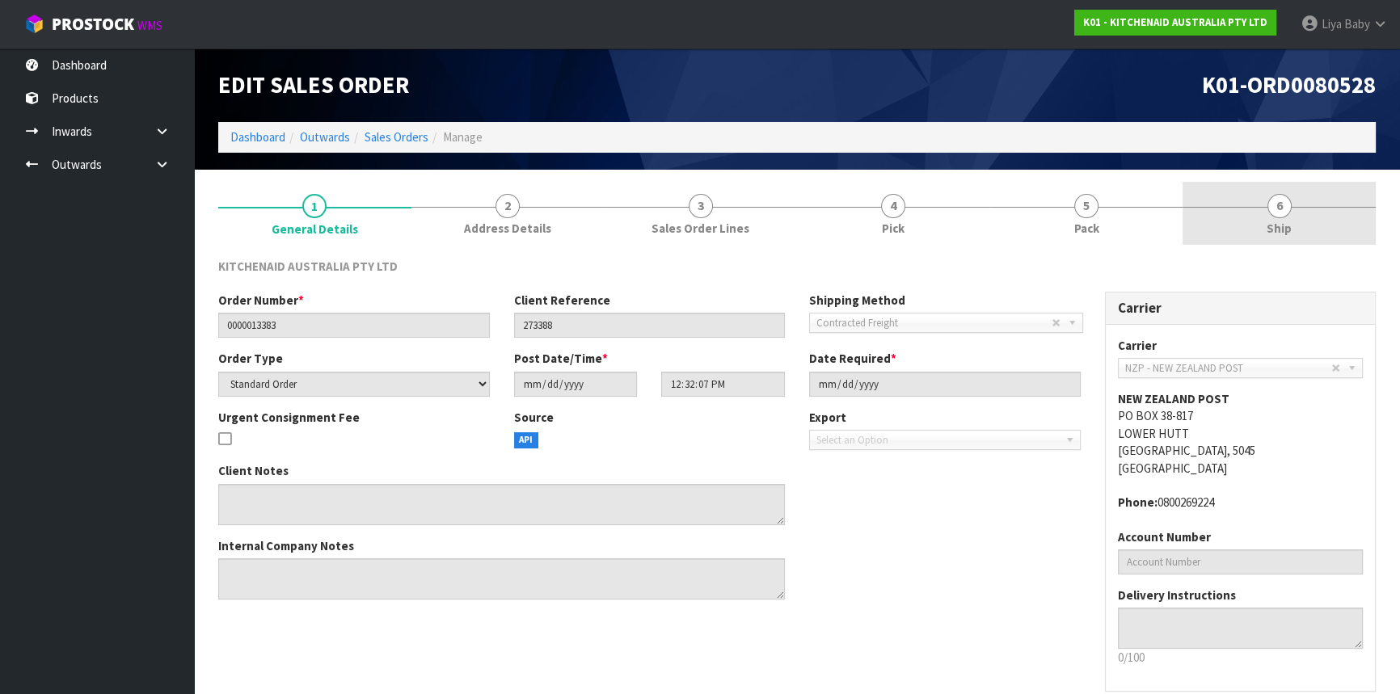
click at [1230, 200] on link "6 Ship" at bounding box center [1279, 214] width 193 height 64
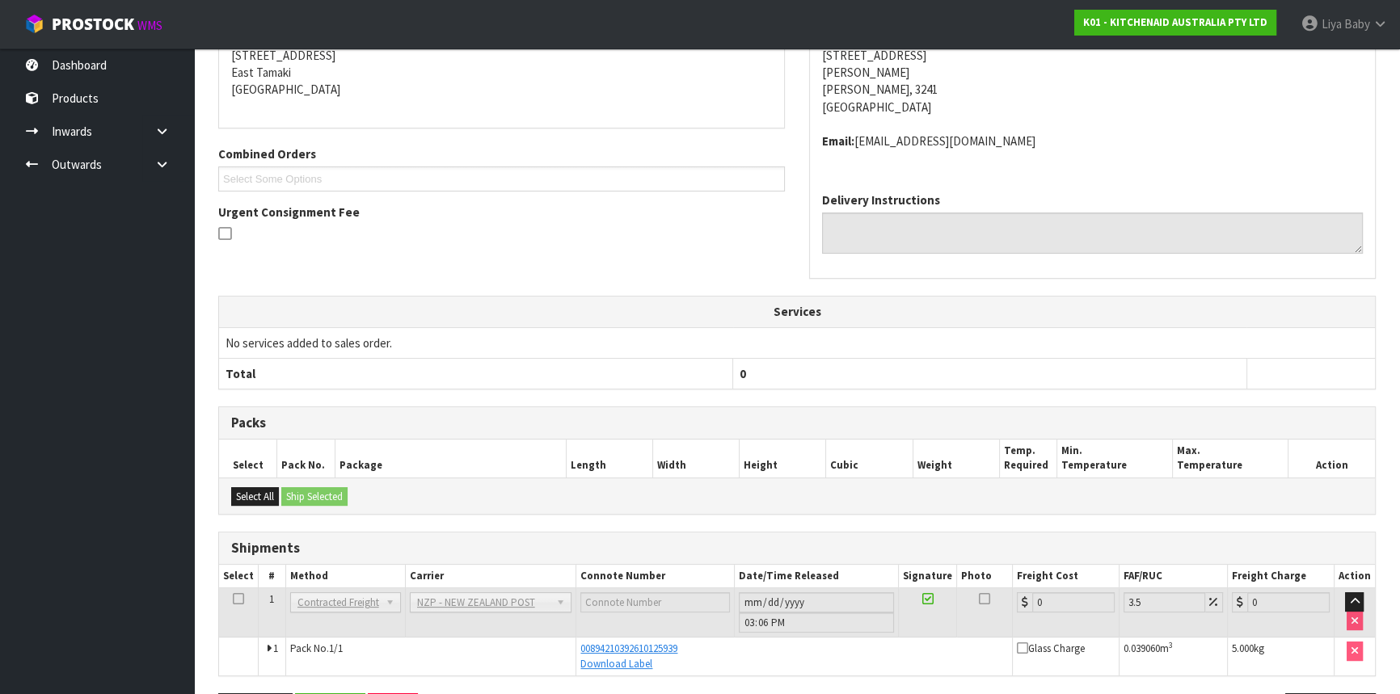
scroll to position [330, 0]
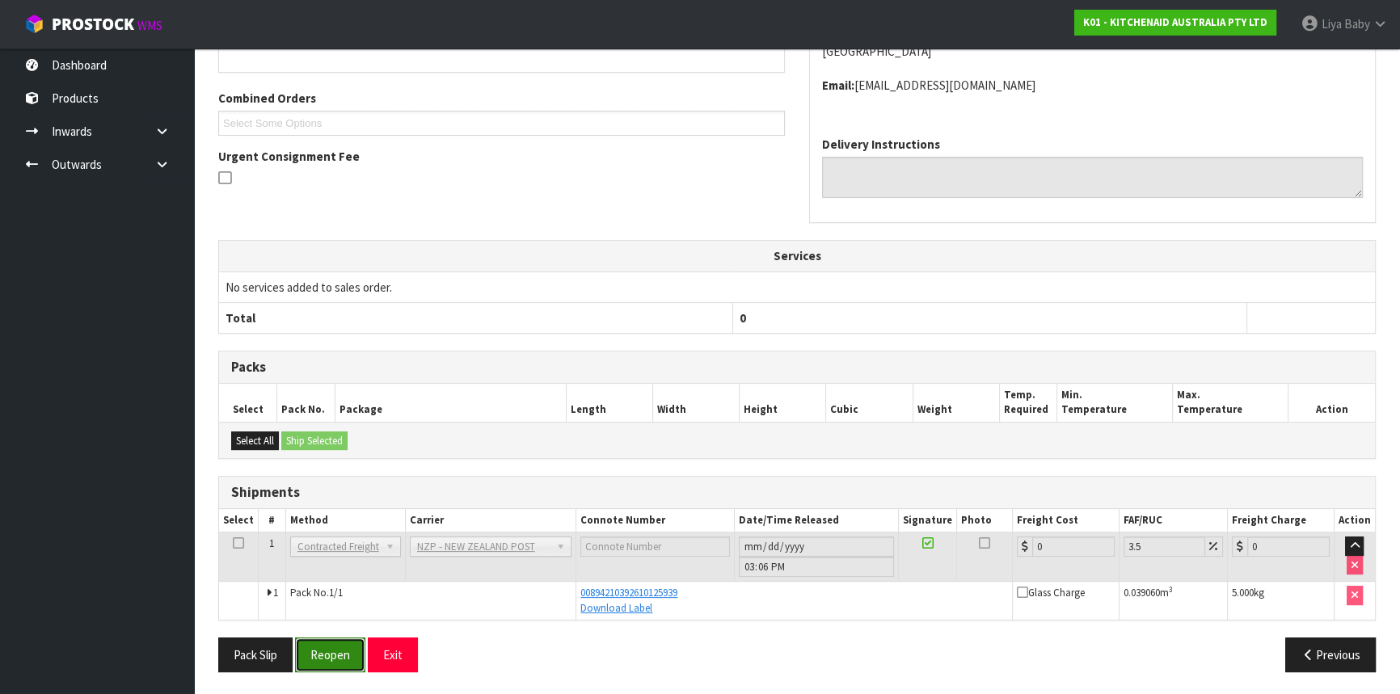
click at [335, 648] on button "Reopen" at bounding box center [330, 655] width 70 height 35
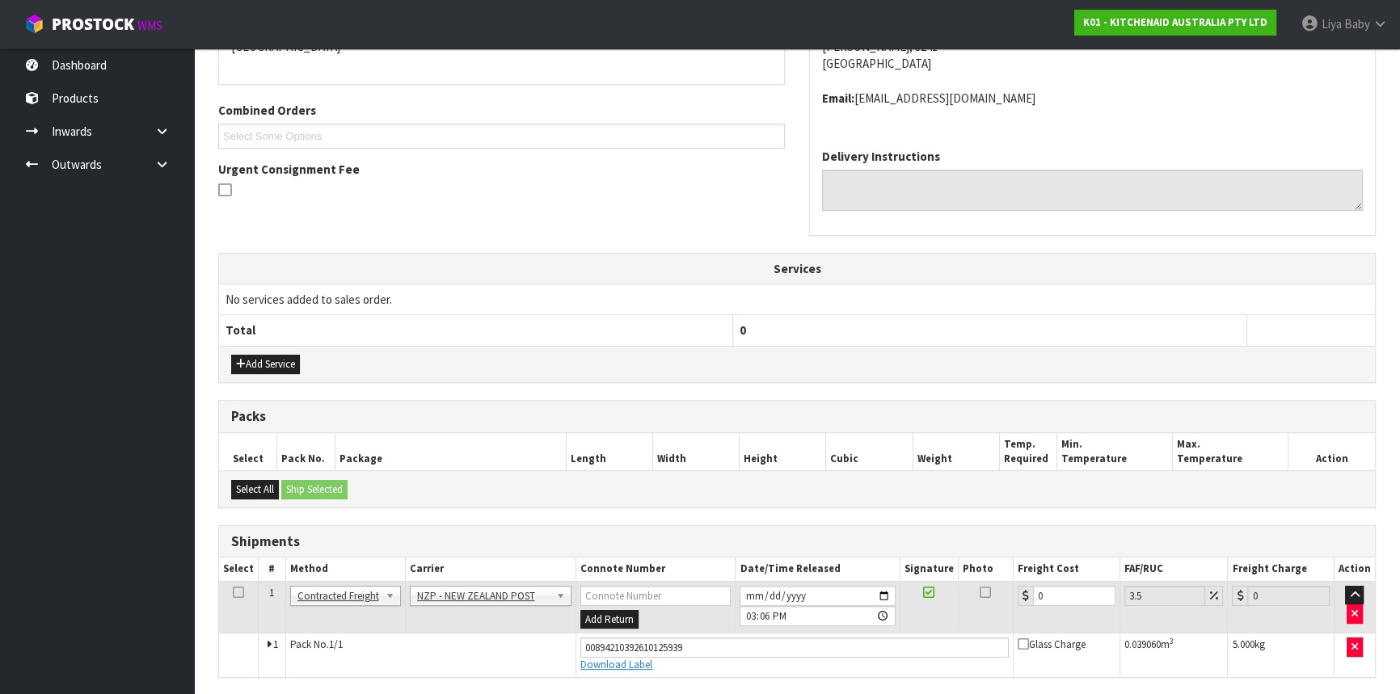
scroll to position [432, 0]
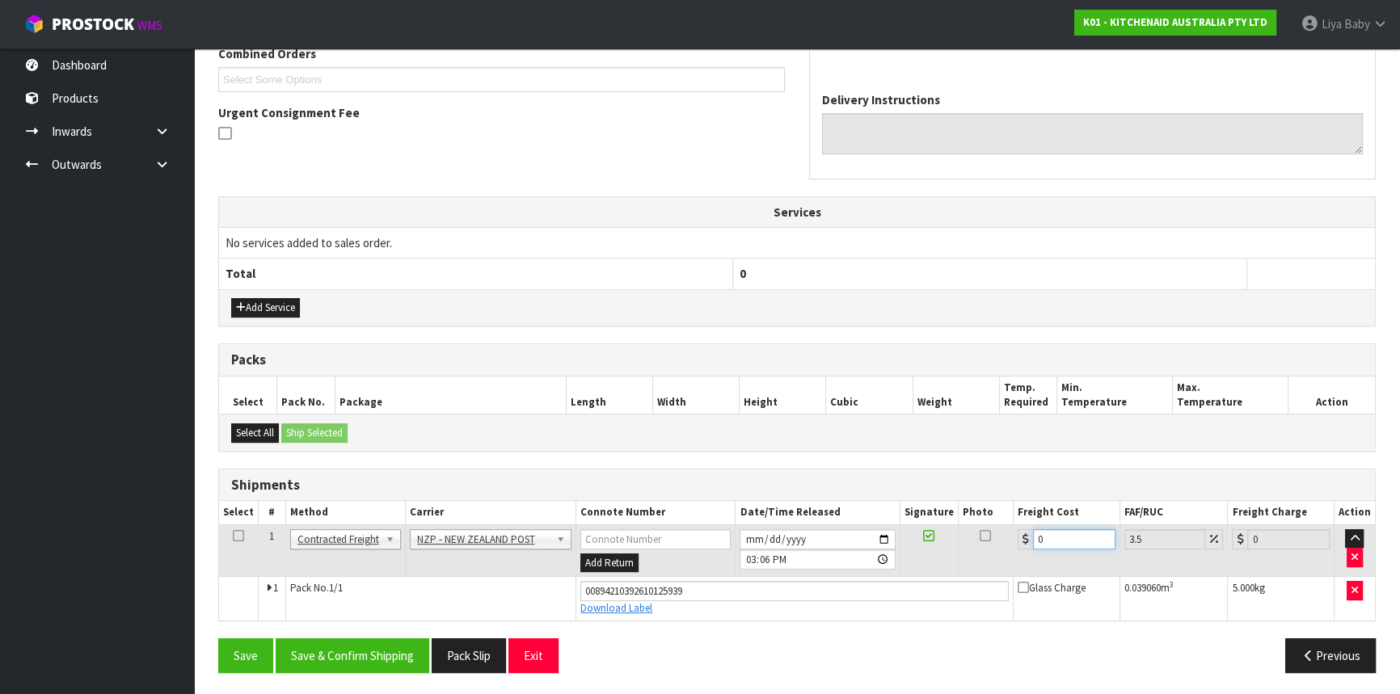
click at [1074, 538] on input "0" at bounding box center [1074, 539] width 82 height 20
type input "7"
type input "7.24"
type input "7.3"
type input "7.56"
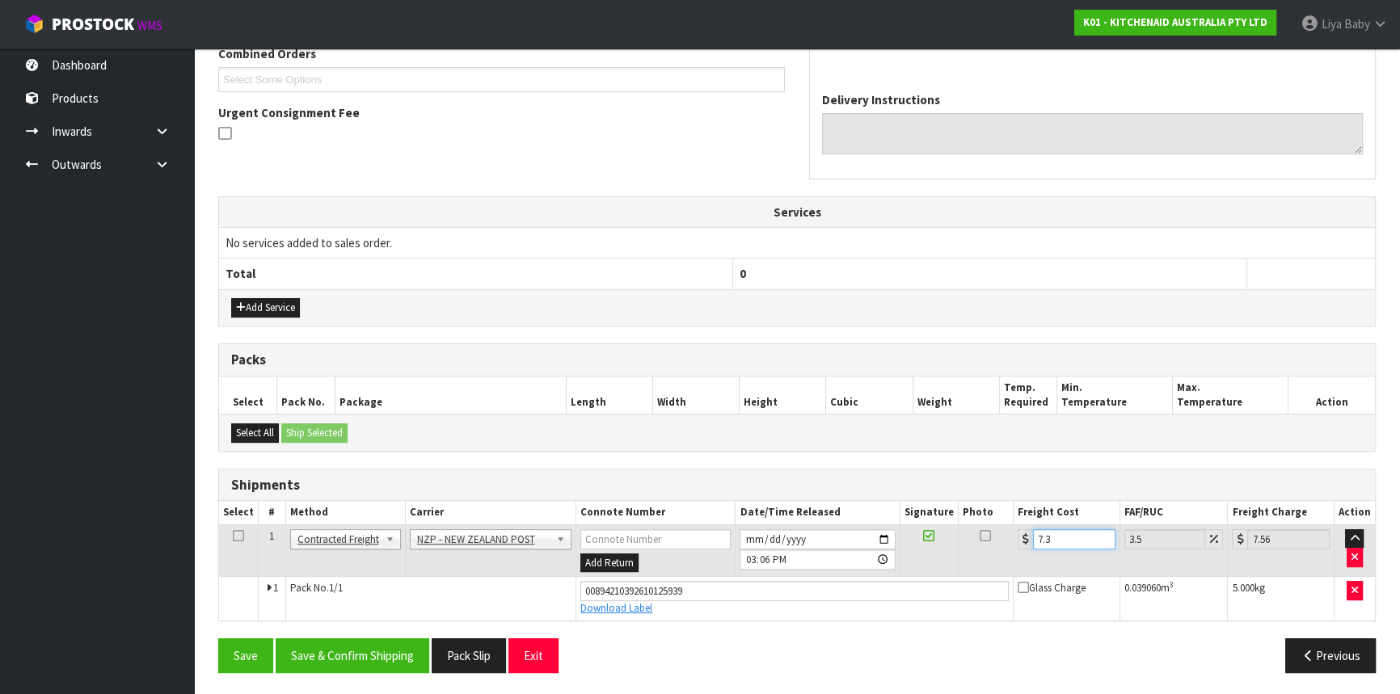
type input "7.31"
type input "7.57"
type input "7.31"
click at [239, 536] on icon at bounding box center [238, 536] width 11 height 1
click at [342, 645] on button "Save & Confirm Shipping" at bounding box center [353, 656] width 154 height 35
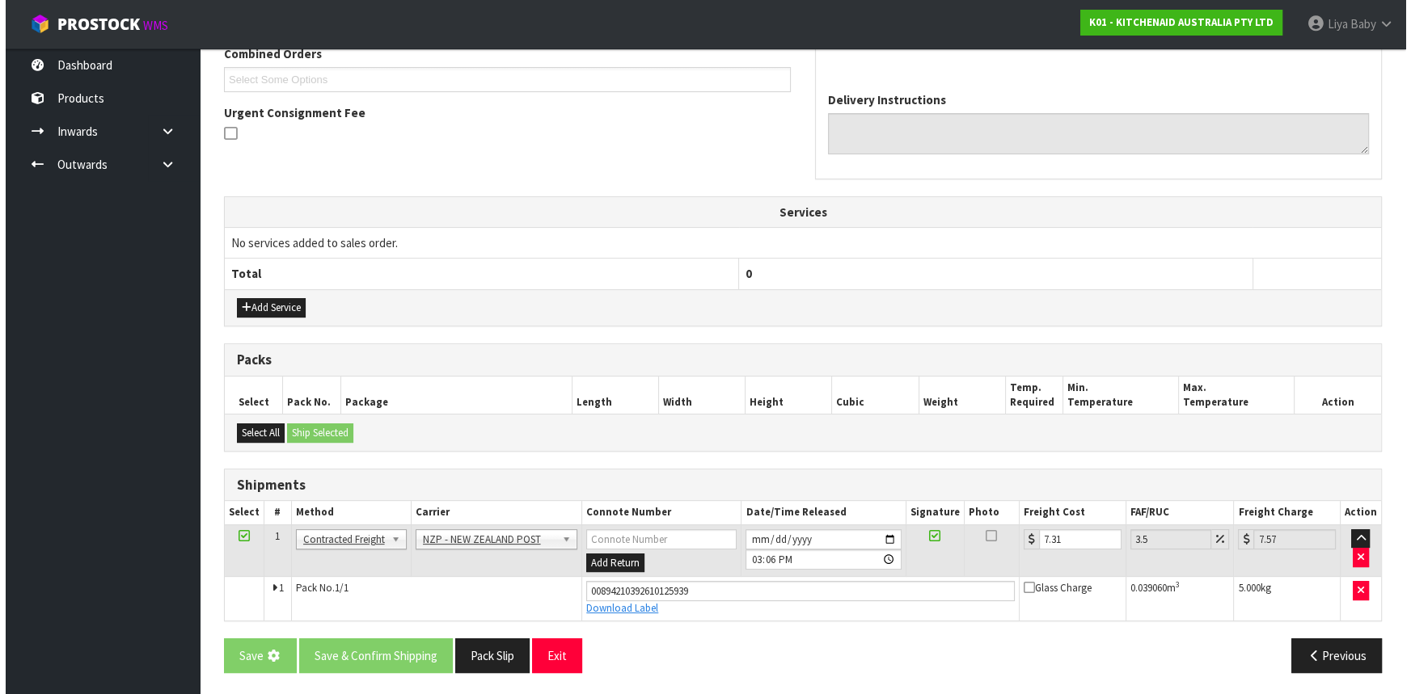
scroll to position [0, 0]
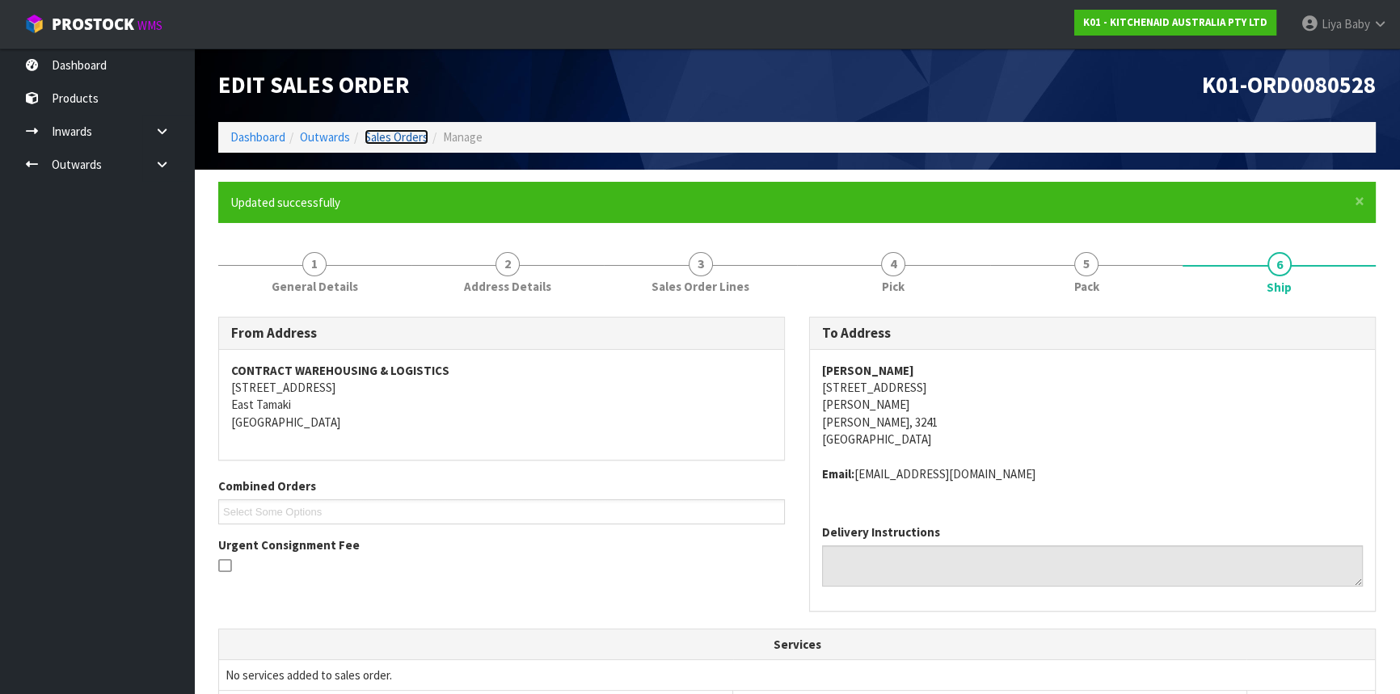
click at [387, 135] on link "Sales Orders" at bounding box center [397, 136] width 64 height 15
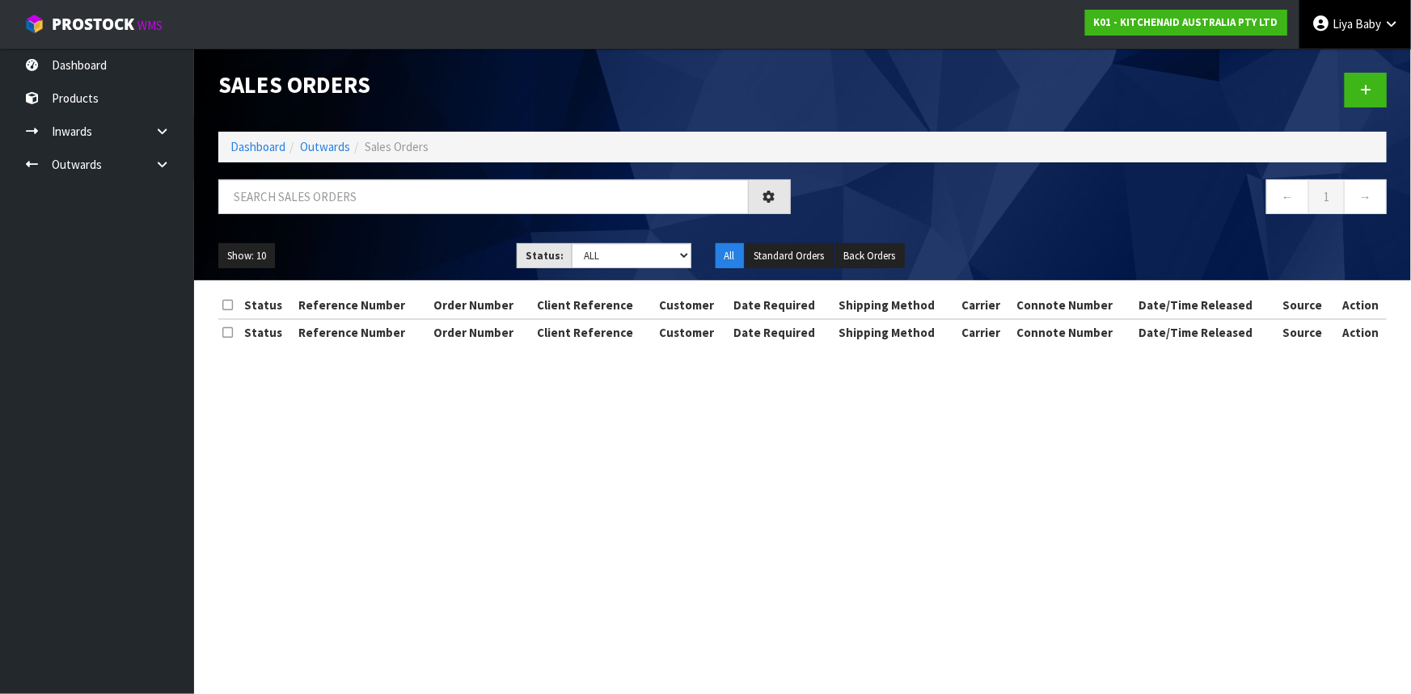
click at [1375, 27] on span "Baby" at bounding box center [1368, 23] width 26 height 15
click at [1302, 65] on icon at bounding box center [1303, 65] width 11 height 1
